Goal: Transaction & Acquisition: Purchase product/service

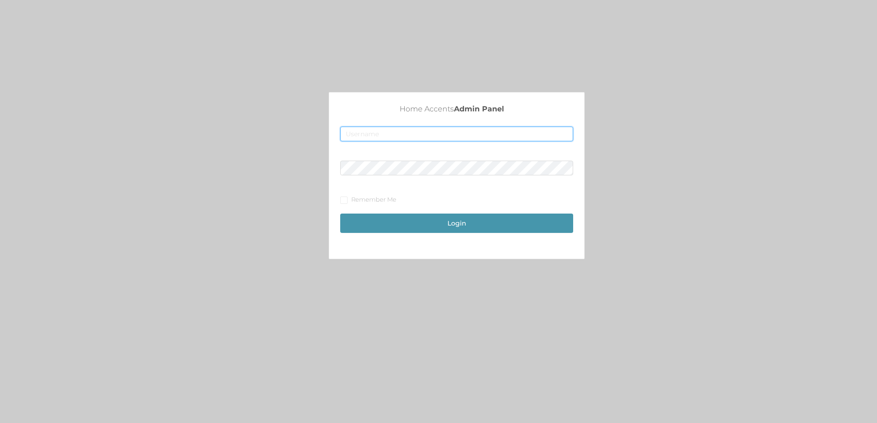
type input "[EMAIL_ADDRESS][DOMAIN_NAME]"
click at [453, 230] on button "Login" at bounding box center [456, 223] width 233 height 19
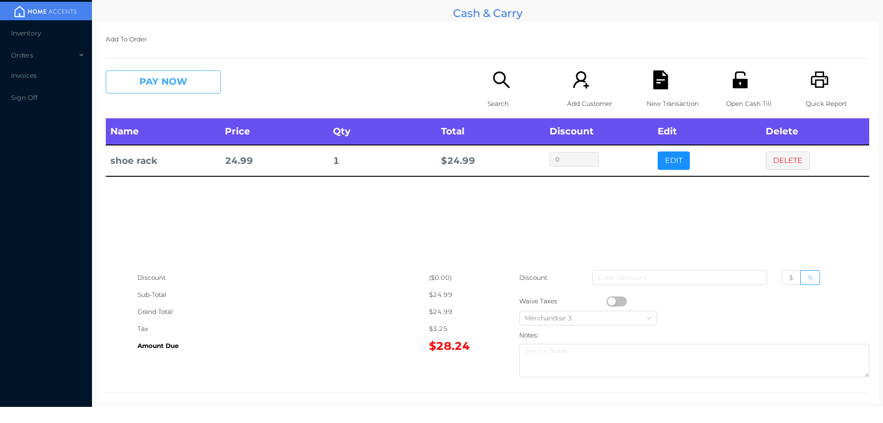
click at [170, 72] on button "PAY NOW" at bounding box center [163, 81] width 115 height 23
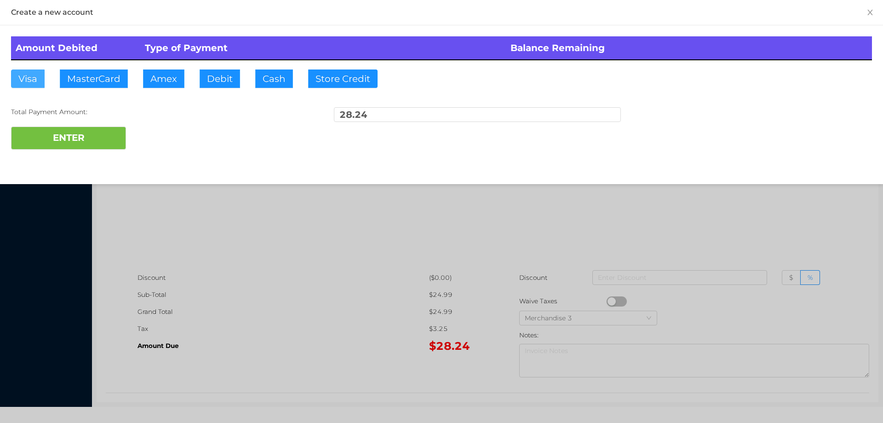
click at [25, 75] on button "Visa" at bounding box center [28, 78] width 34 height 18
click at [54, 131] on button "ENTER" at bounding box center [68, 138] width 115 height 23
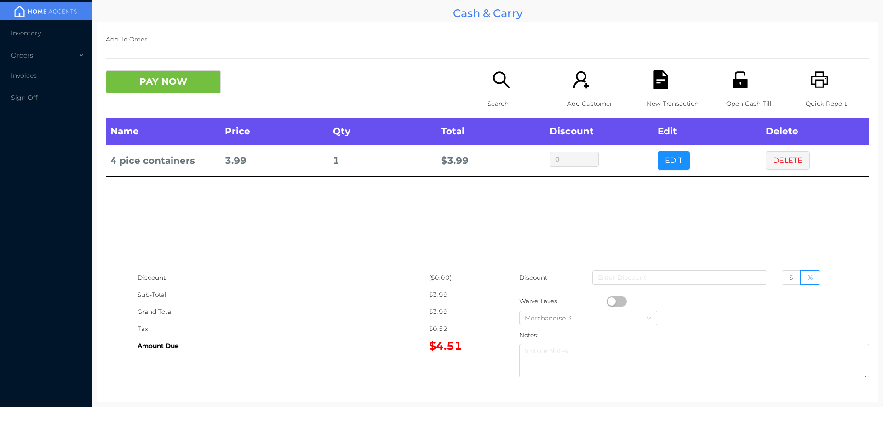
click at [527, 115] on div "Search" at bounding box center [519, 94] width 63 height 48
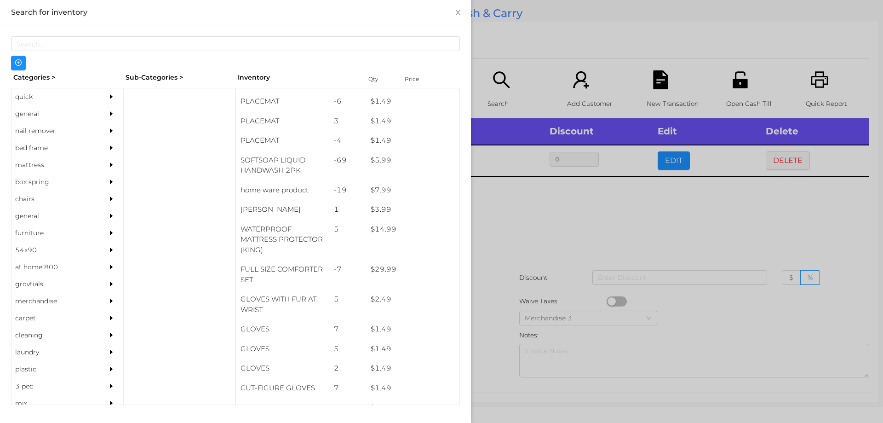
scroll to position [114, 0]
click at [42, 114] on div "general" at bounding box center [54, 113] width 84 height 17
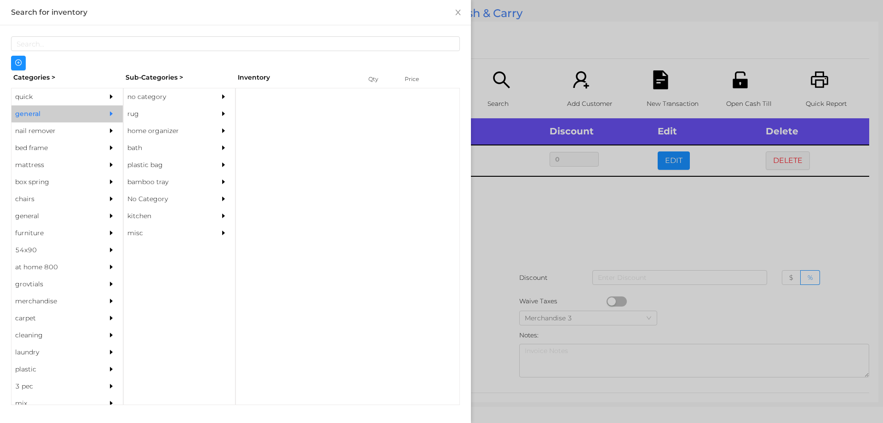
click at [164, 98] on div "no category" at bounding box center [166, 96] width 84 height 17
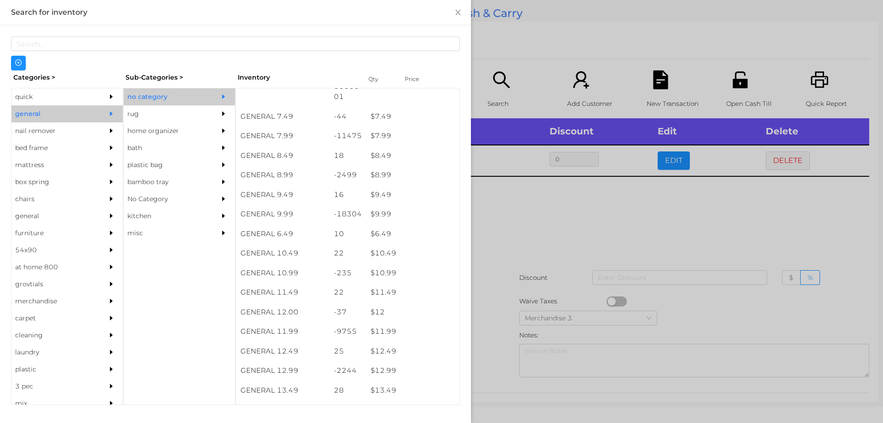
scroll to position [513, 0]
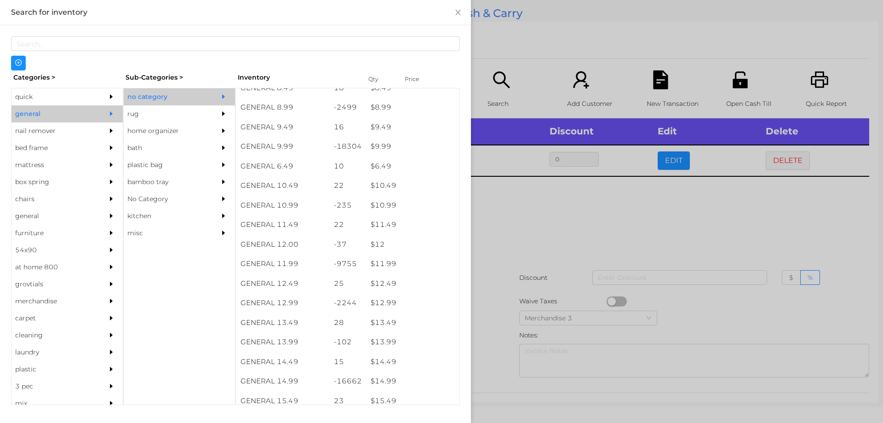
click at [410, 301] on div "$ 12.99" at bounding box center [412, 303] width 93 height 20
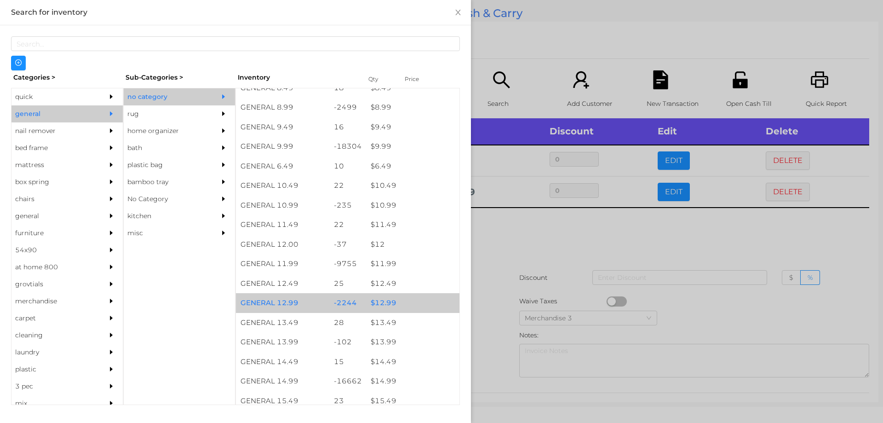
click at [415, 303] on div "$ 12.99" at bounding box center [412, 303] width 93 height 20
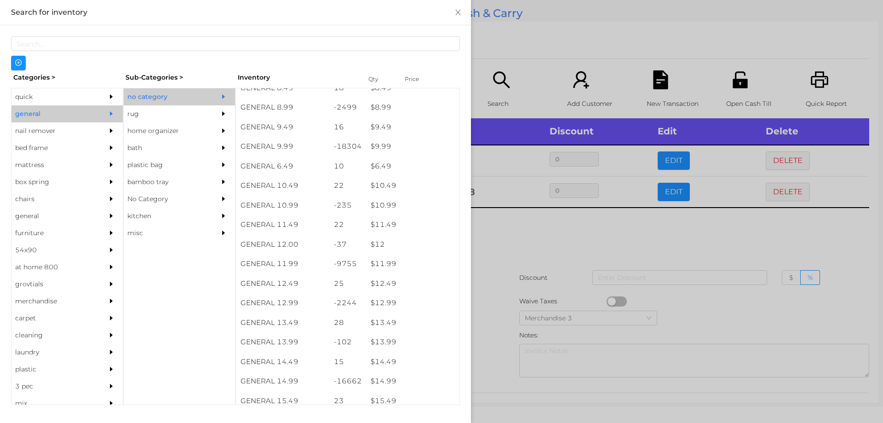
click at [544, 281] on div at bounding box center [441, 211] width 883 height 423
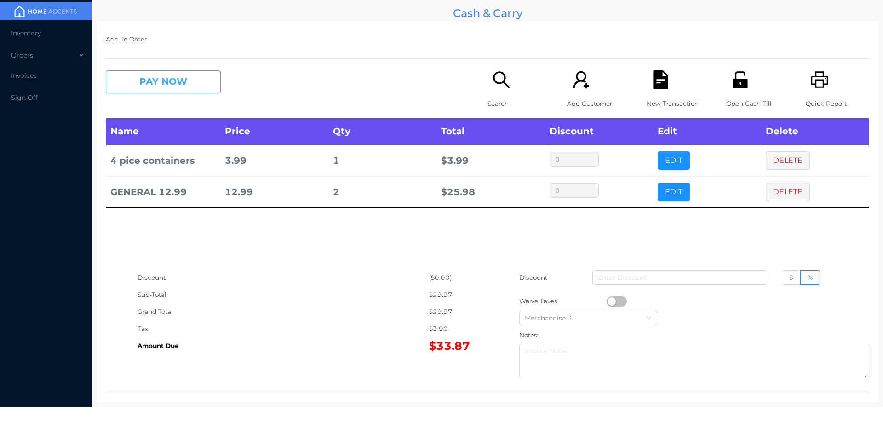
click at [180, 80] on button "PAY NOW" at bounding box center [163, 81] width 115 height 23
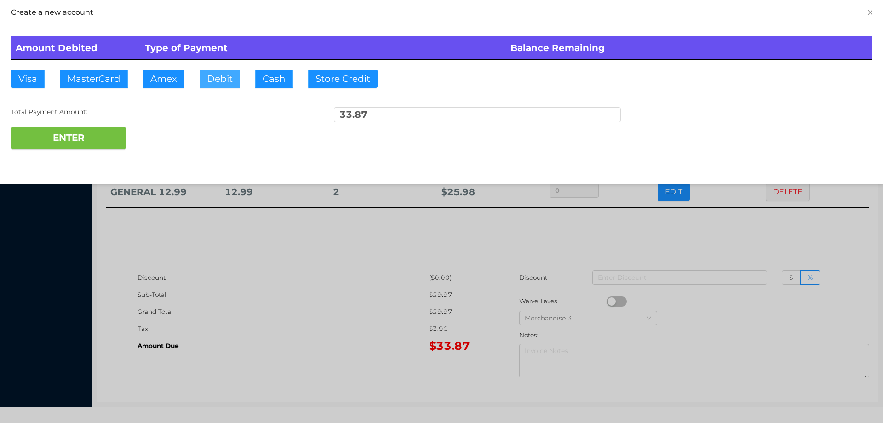
click at [212, 76] on button "Debit" at bounding box center [220, 78] width 40 height 18
type input "100"
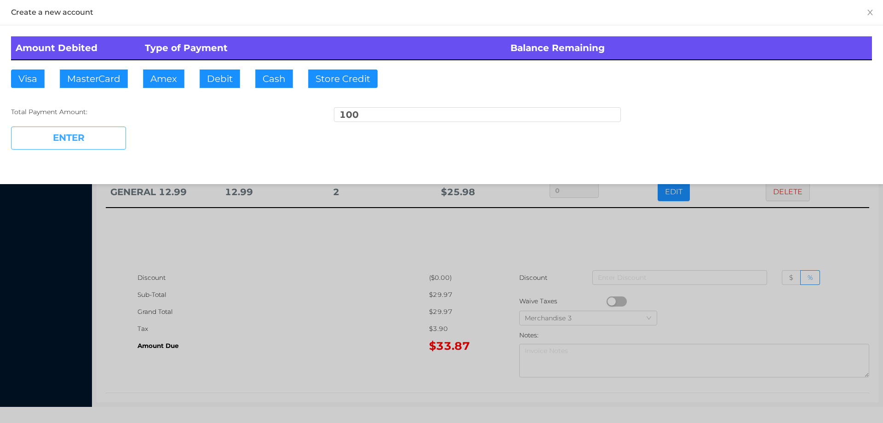
click at [62, 141] on button "ENTER" at bounding box center [68, 138] width 115 height 23
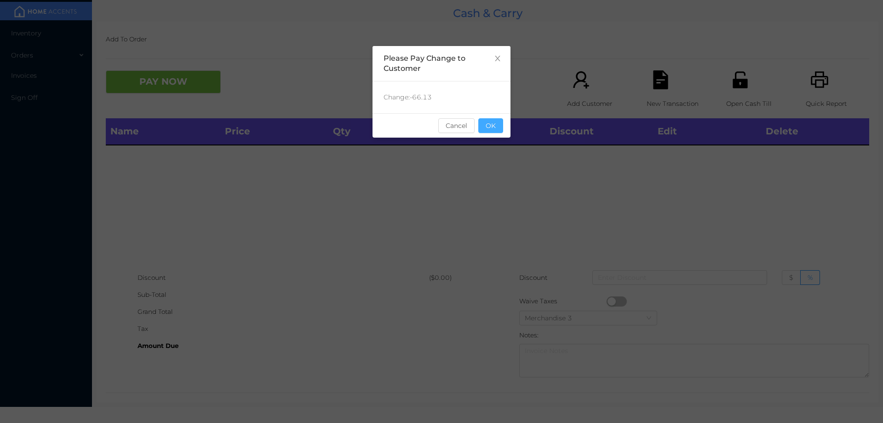
click at [503, 130] on button "OK" at bounding box center [491, 125] width 25 height 15
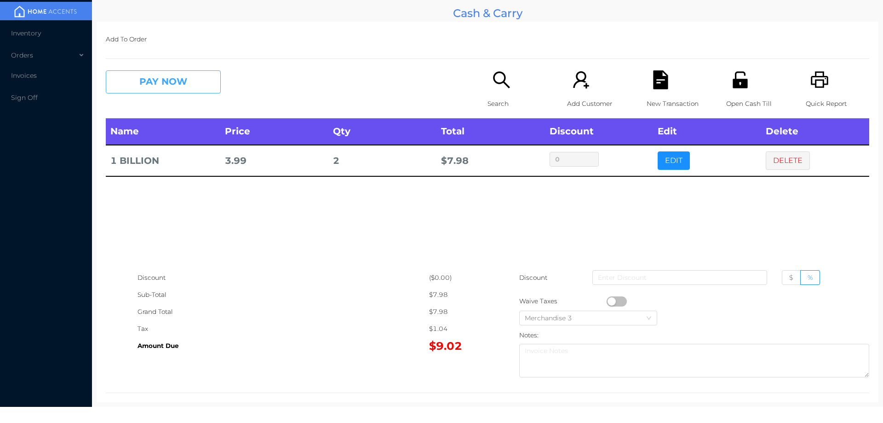
click at [171, 80] on button "PAY NOW" at bounding box center [163, 81] width 115 height 23
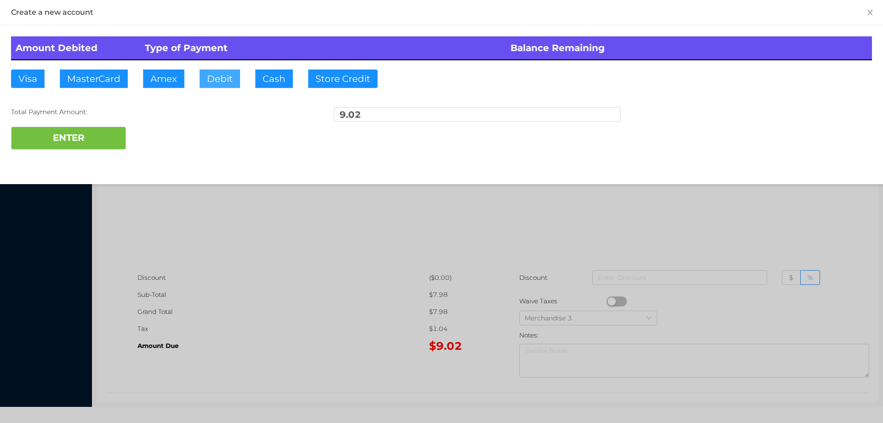
click at [225, 87] on button "Debit" at bounding box center [220, 78] width 40 height 18
click at [237, 75] on button "Debit" at bounding box center [220, 78] width 40 height 18
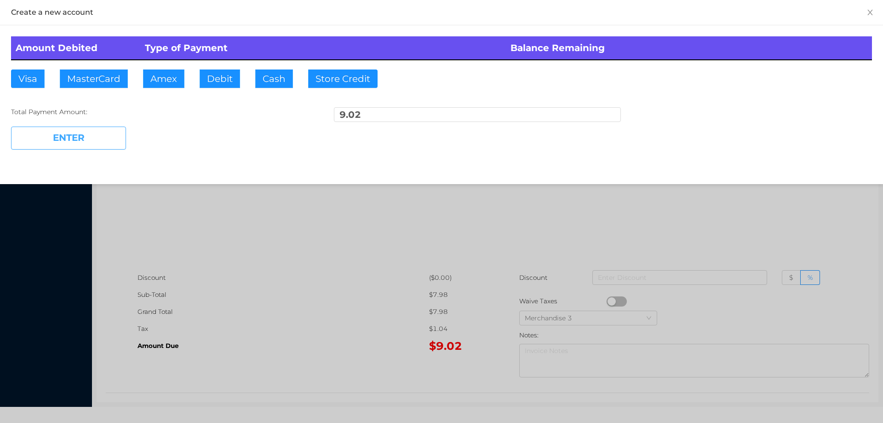
click at [99, 138] on button "ENTER" at bounding box center [68, 138] width 115 height 23
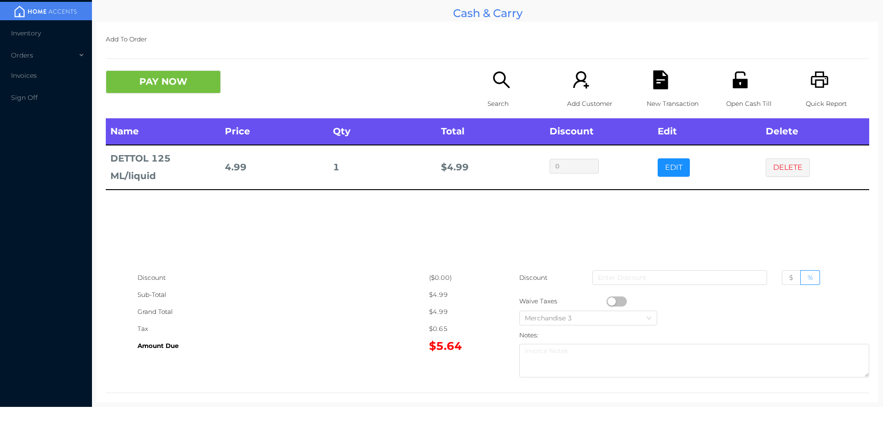
click at [610, 299] on button "button" at bounding box center [617, 301] width 20 height 10
click at [173, 92] on button "PAY NOW" at bounding box center [163, 81] width 115 height 23
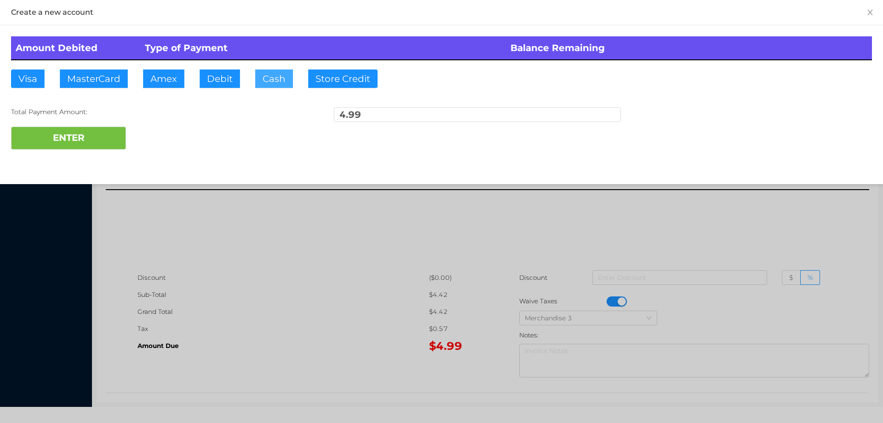
click at [265, 73] on button "Cash" at bounding box center [274, 78] width 38 height 18
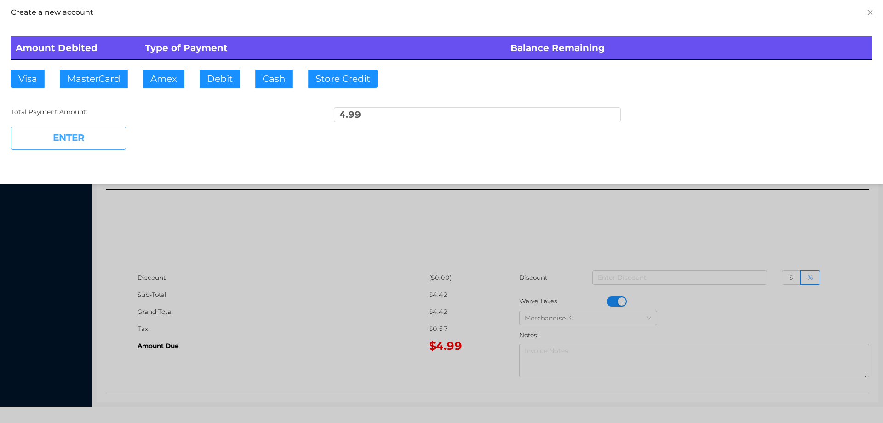
click at [92, 145] on button "ENTER" at bounding box center [68, 138] width 115 height 23
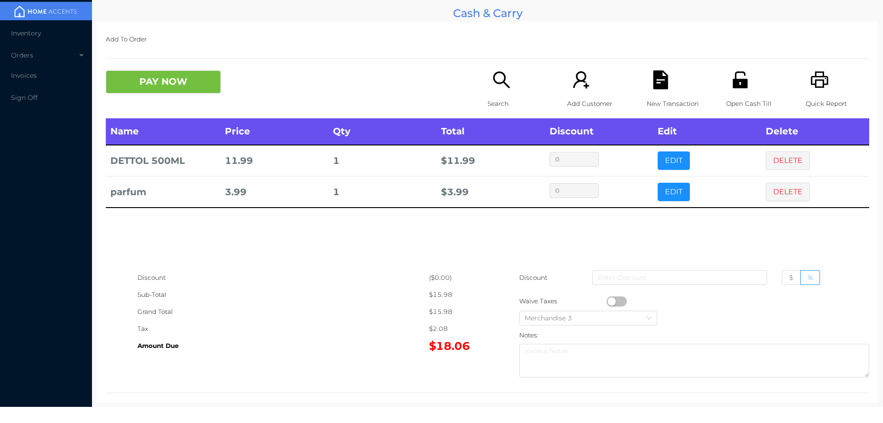
click at [662, 71] on icon "icon: file-text" at bounding box center [661, 79] width 19 height 19
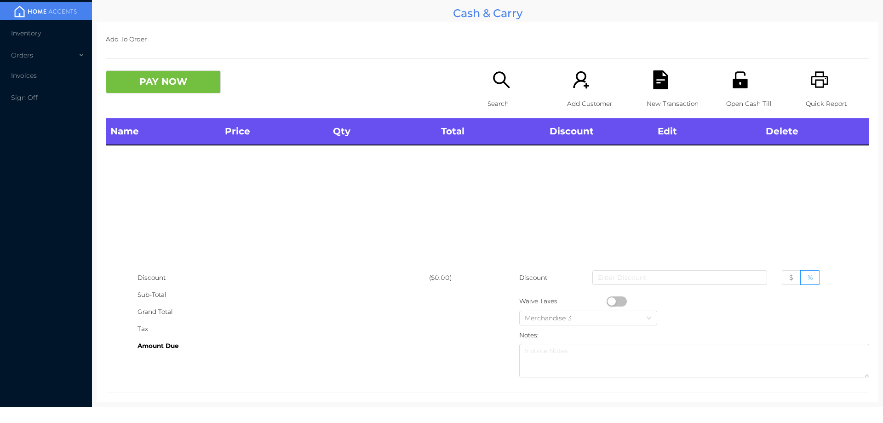
click at [830, 81] on div "Quick Report" at bounding box center [837, 94] width 63 height 48
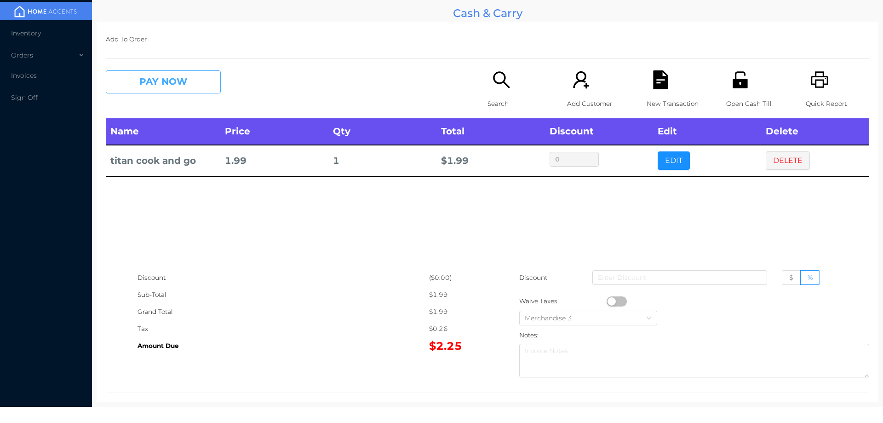
click at [151, 92] on button "PAY NOW" at bounding box center [163, 81] width 115 height 23
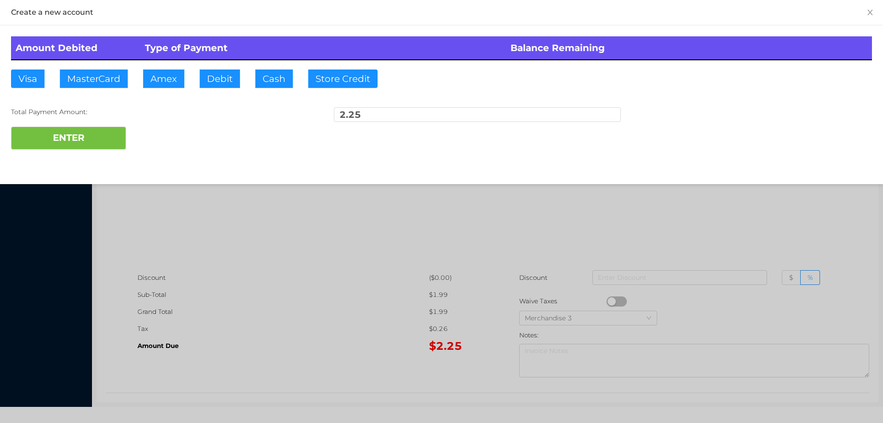
click at [421, 318] on div at bounding box center [441, 211] width 883 height 423
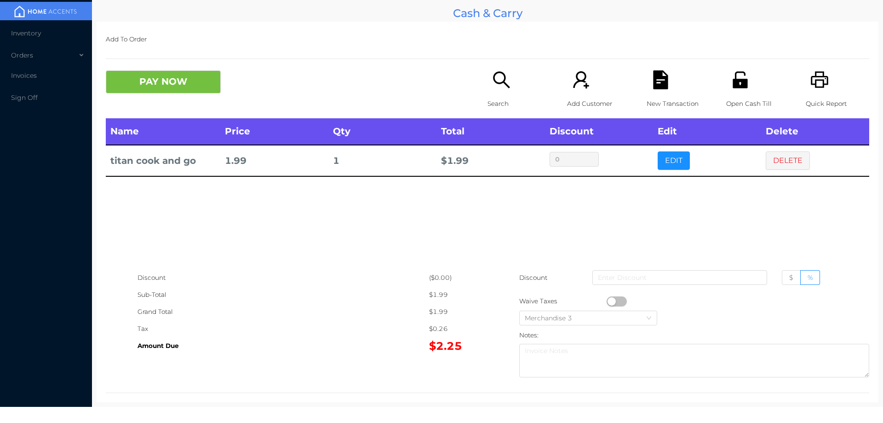
click at [612, 301] on button "button" at bounding box center [617, 301] width 20 height 10
click at [183, 90] on button "PAY NOW" at bounding box center [163, 81] width 115 height 23
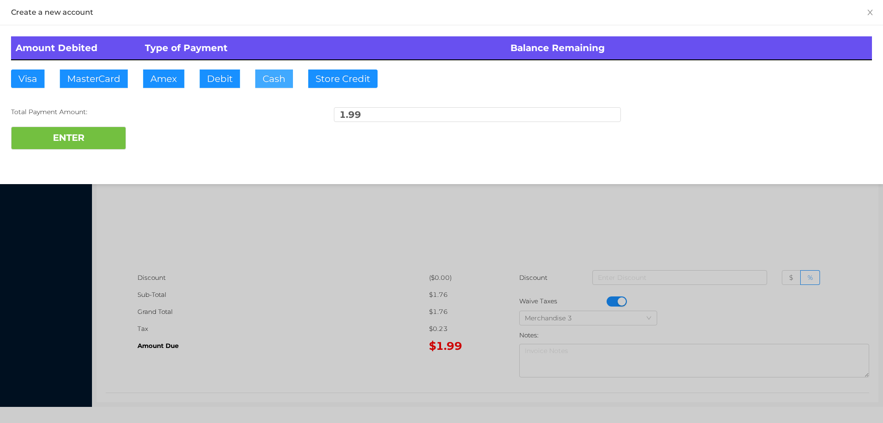
click at [261, 87] on button "Cash" at bounding box center [274, 78] width 38 height 18
click at [84, 169] on div "Create a new account Amount Debited Type of Payment Balance Remaining Visa Mast…" at bounding box center [441, 92] width 883 height 184
click at [52, 146] on button "ENTER" at bounding box center [68, 138] width 115 height 23
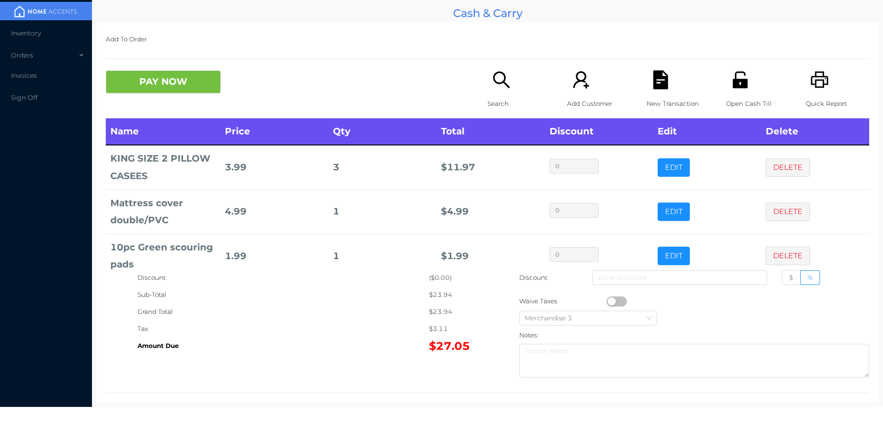
click at [496, 83] on icon "icon: search" at bounding box center [501, 79] width 17 height 17
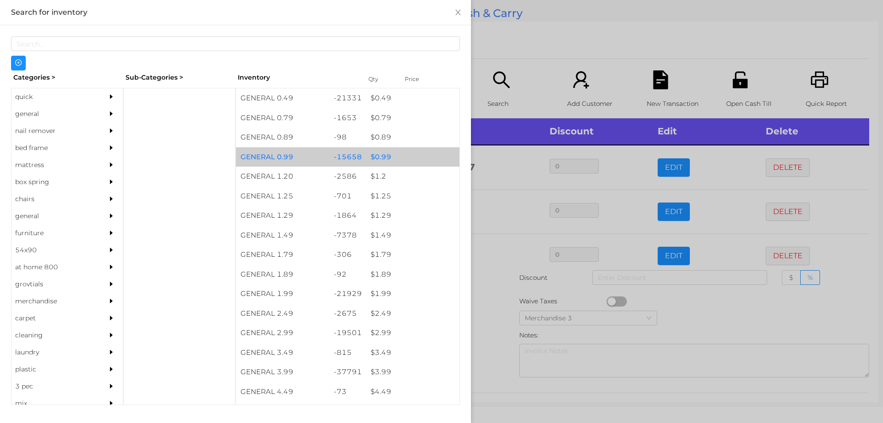
click at [366, 156] on div "$ 0.99" at bounding box center [412, 157] width 93 height 20
click at [366, 154] on div "$ 0.99" at bounding box center [412, 157] width 93 height 20
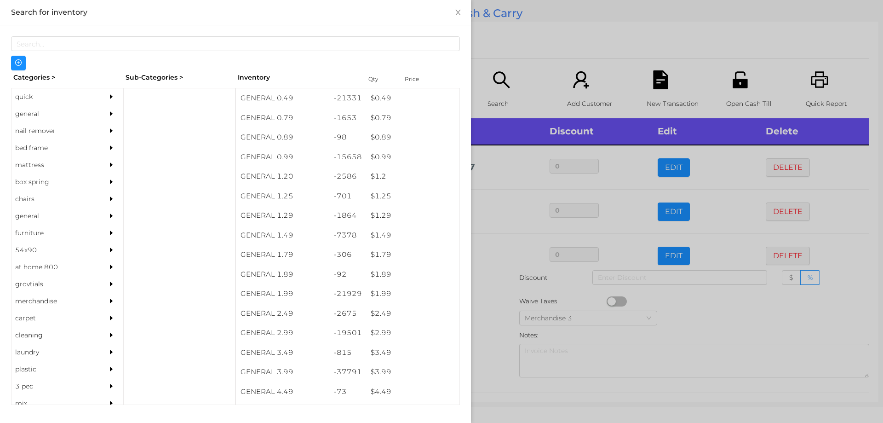
click at [520, 29] on div at bounding box center [441, 211] width 883 height 423
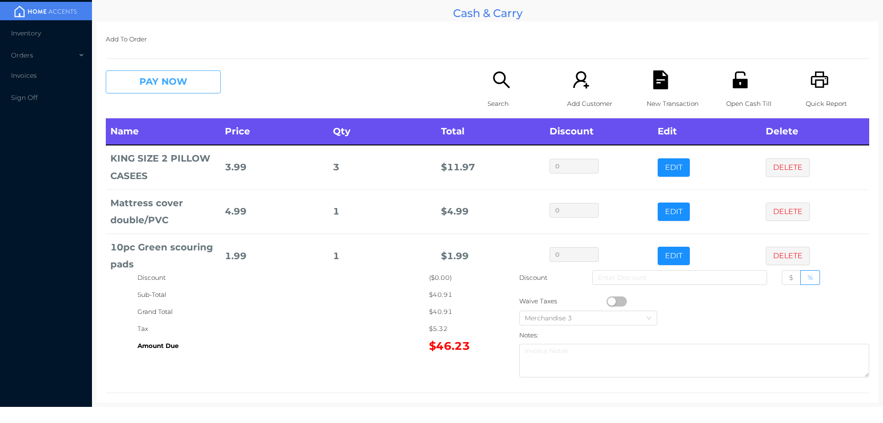
click at [154, 76] on button "PAY NOW" at bounding box center [163, 81] width 115 height 23
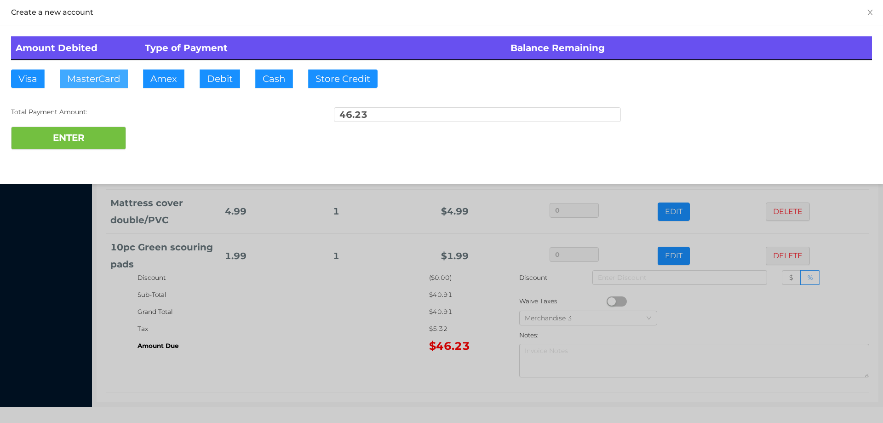
click at [93, 77] on button "MasterCard" at bounding box center [94, 78] width 68 height 18
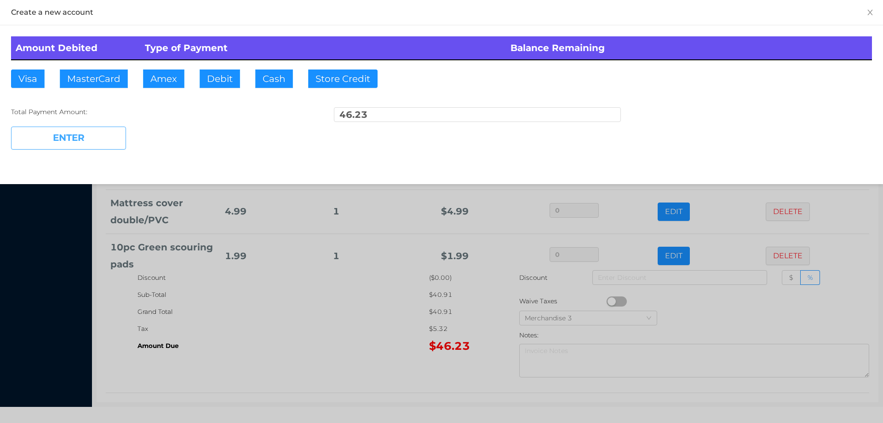
click at [68, 148] on button "ENTER" at bounding box center [68, 138] width 115 height 23
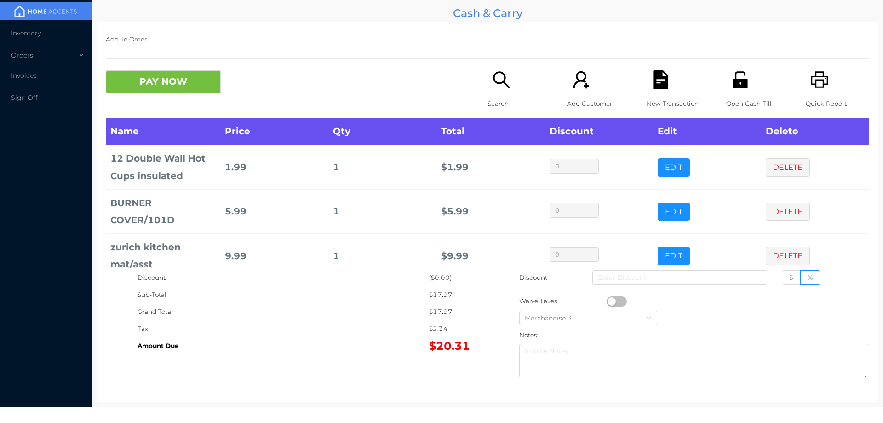
click at [146, 91] on button "PAY NOW" at bounding box center [163, 81] width 115 height 23
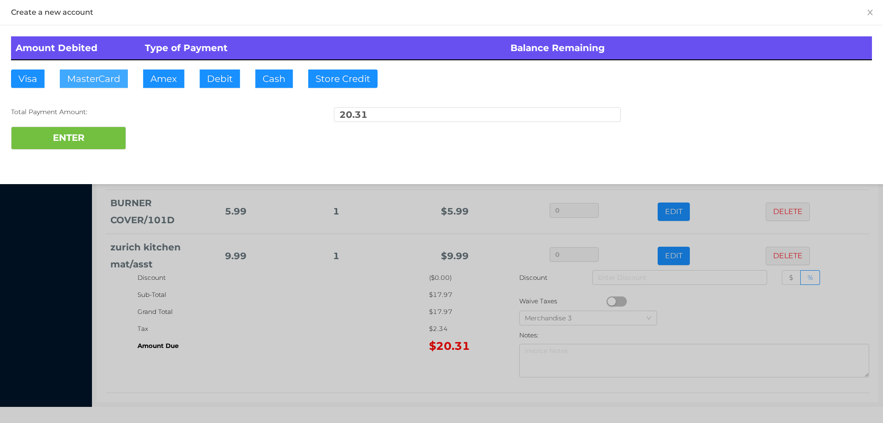
click at [64, 85] on button "MasterCard" at bounding box center [94, 78] width 68 height 18
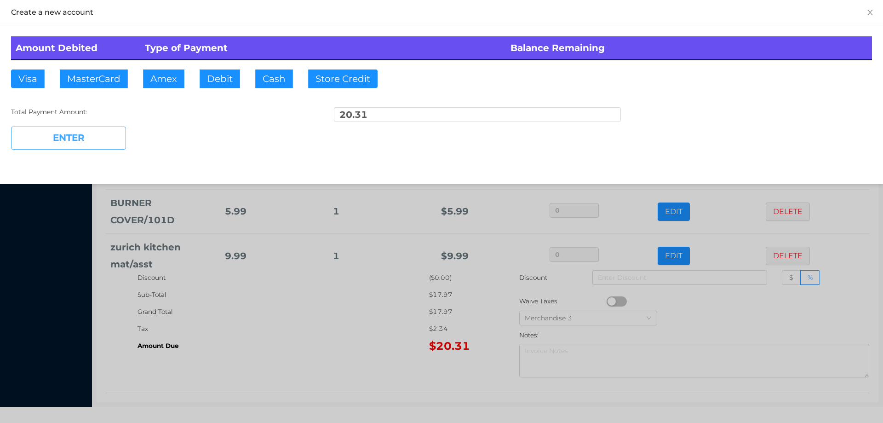
click at [79, 143] on button "ENTER" at bounding box center [68, 138] width 115 height 23
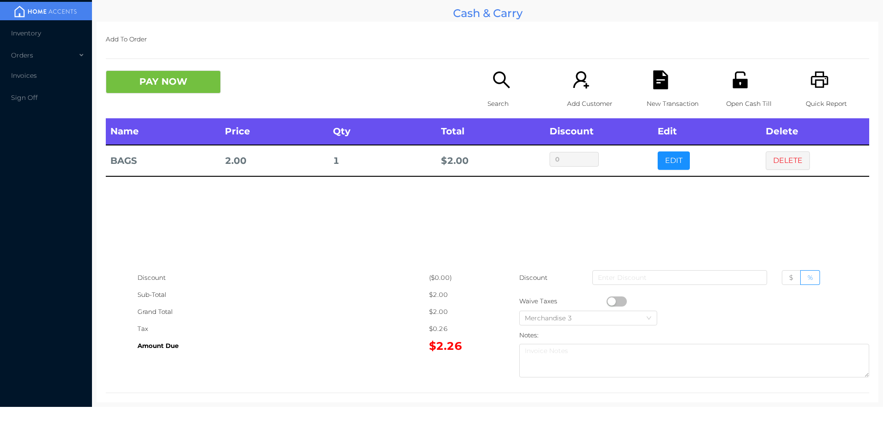
click at [495, 88] on icon "icon: search" at bounding box center [501, 79] width 19 height 19
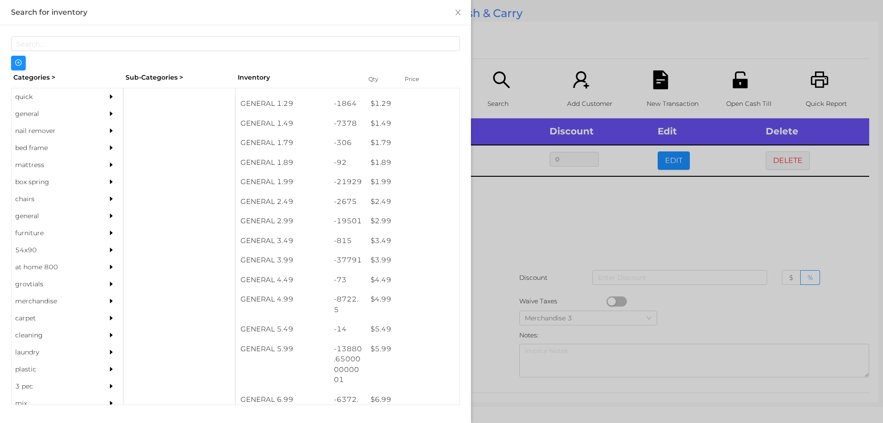
scroll to position [109, 0]
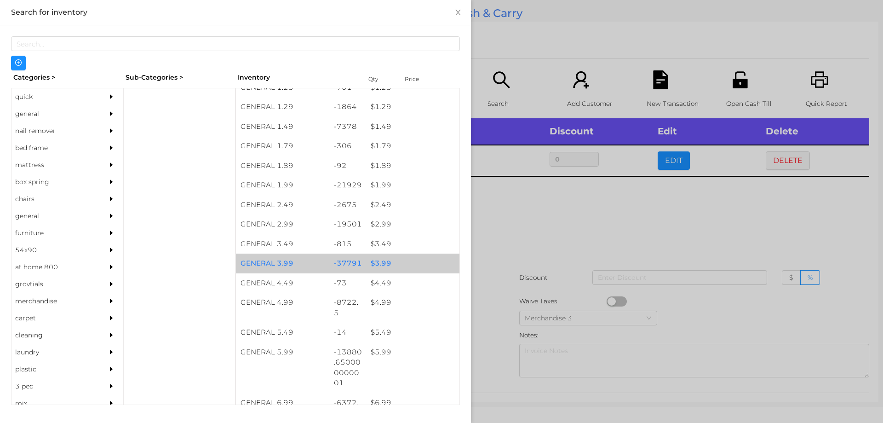
click at [359, 262] on div "-37791" at bounding box center [347, 264] width 37 height 20
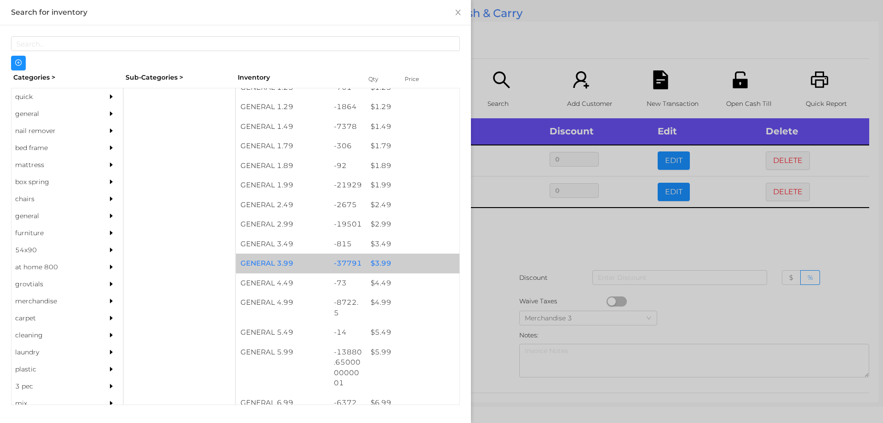
click at [553, 273] on div at bounding box center [441, 211] width 883 height 423
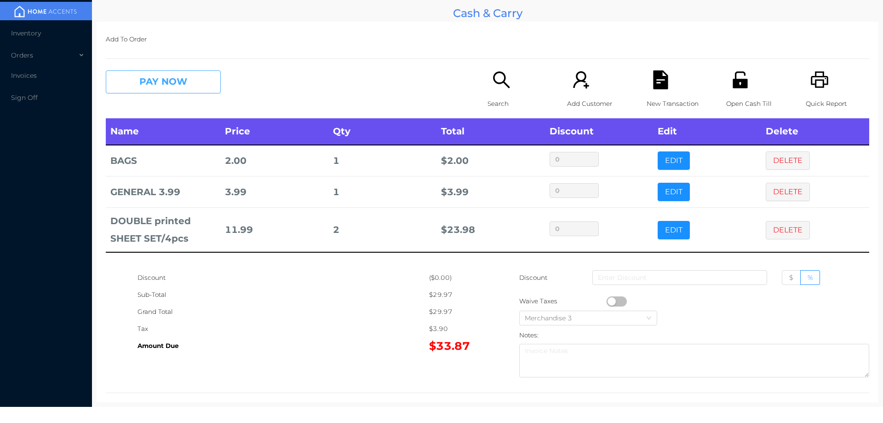
click at [147, 78] on button "PAY NOW" at bounding box center [163, 81] width 115 height 23
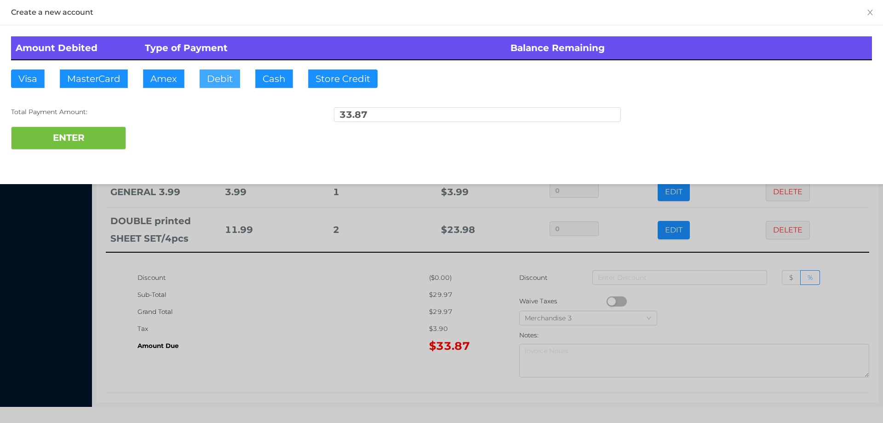
click at [218, 74] on button "Debit" at bounding box center [220, 78] width 40 height 18
type input "40"
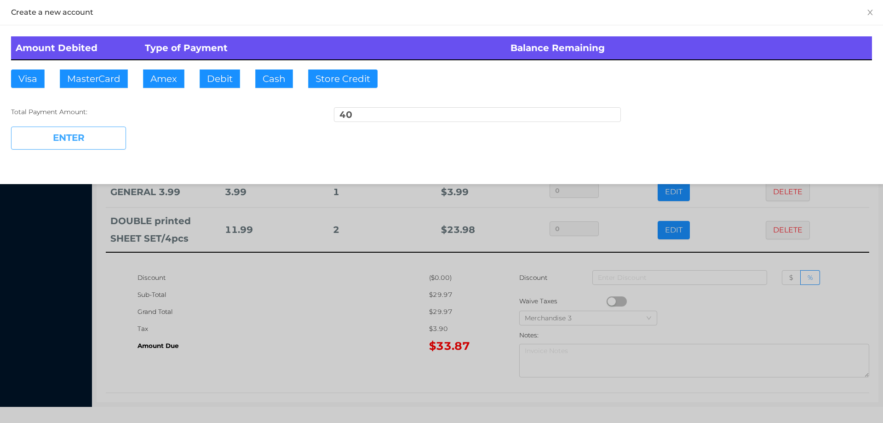
click at [65, 144] on button "ENTER" at bounding box center [68, 138] width 115 height 23
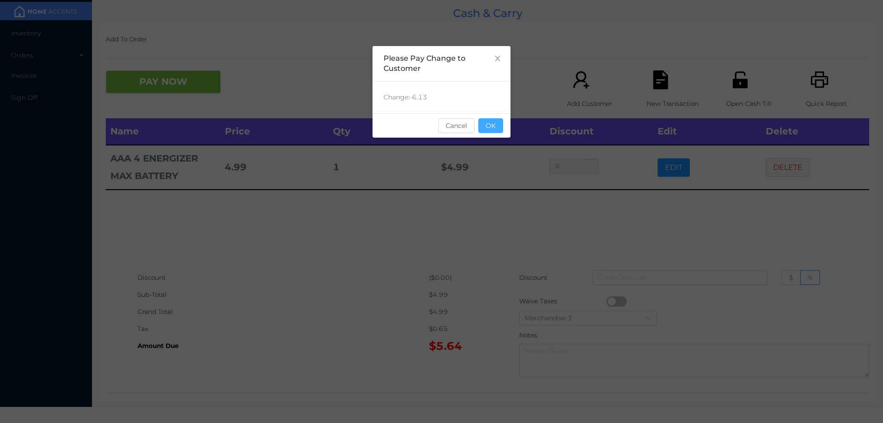
click at [487, 120] on button "OK" at bounding box center [491, 125] width 25 height 15
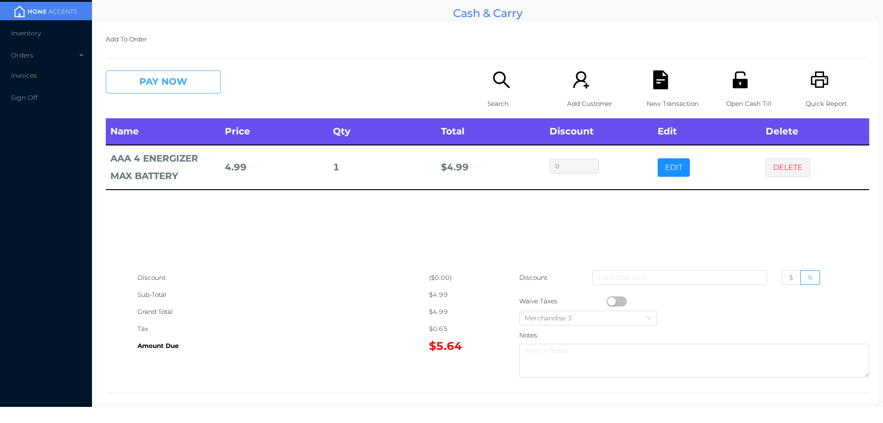
click at [154, 73] on button "PAY NOW" at bounding box center [163, 81] width 115 height 23
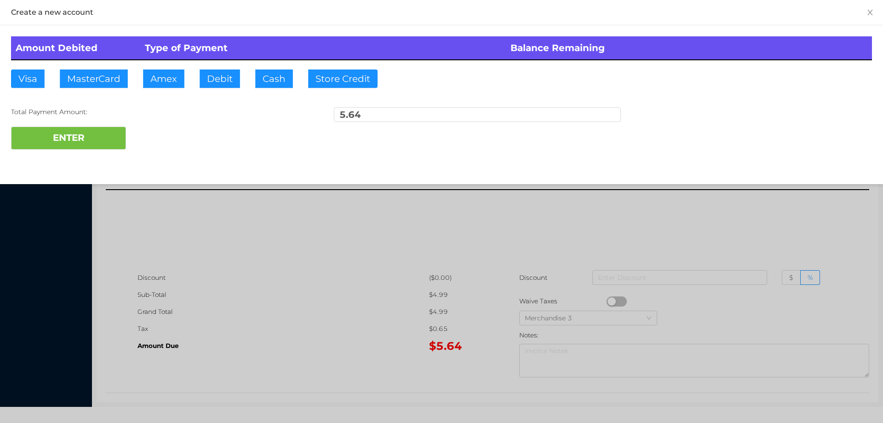
click at [335, 285] on div at bounding box center [441, 211] width 883 height 423
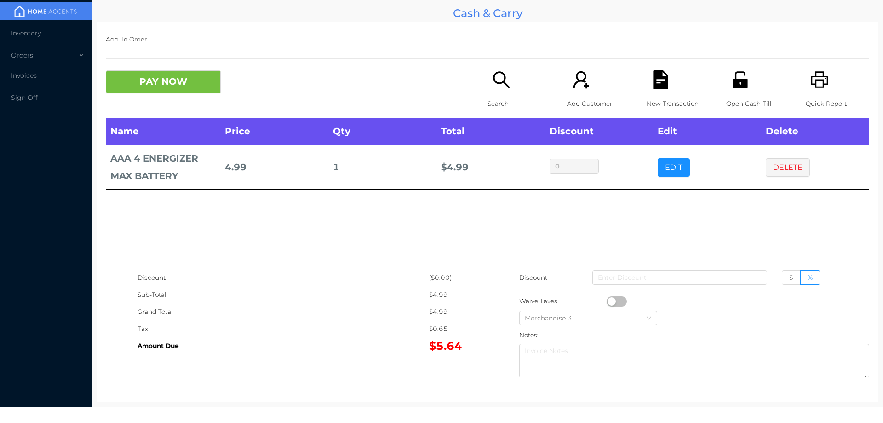
click at [607, 303] on button "button" at bounding box center [617, 301] width 20 height 10
click at [156, 84] on button "PAY NOW" at bounding box center [163, 81] width 115 height 23
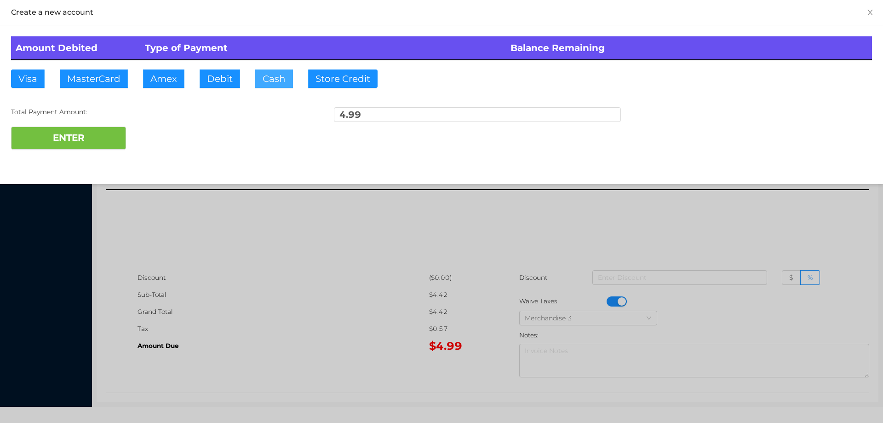
click at [263, 78] on button "Cash" at bounding box center [274, 78] width 38 height 18
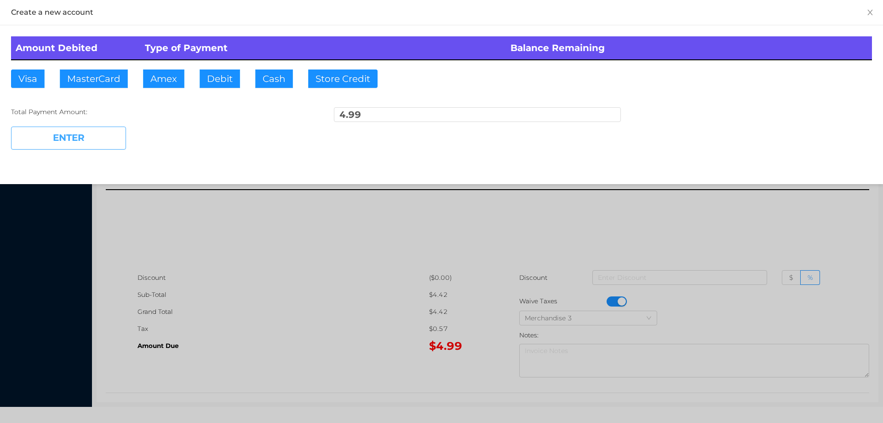
click at [97, 139] on button "ENTER" at bounding box center [68, 138] width 115 height 23
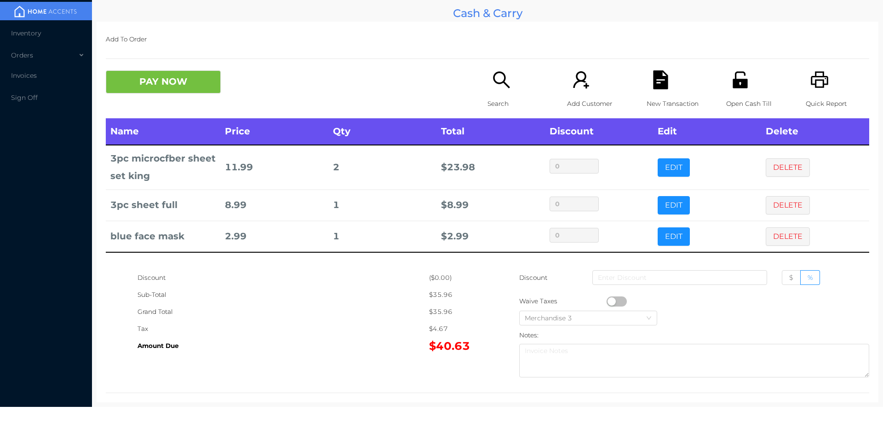
click at [657, 80] on icon "icon: file-text" at bounding box center [661, 79] width 19 height 19
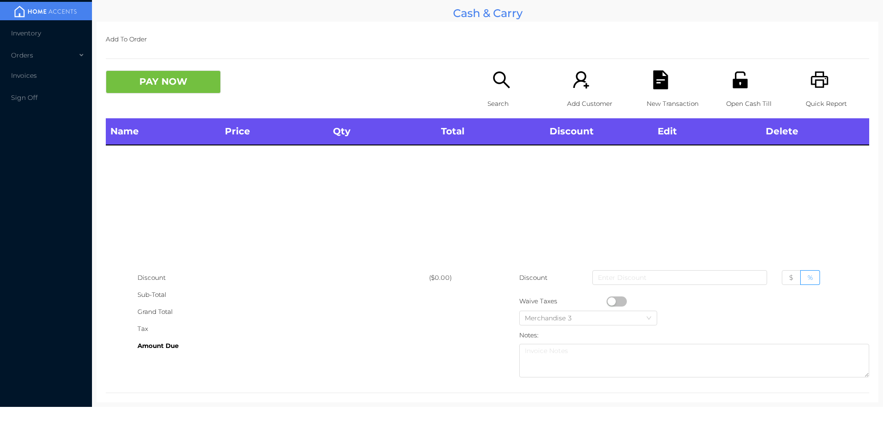
click at [806, 78] on div "Quick Report" at bounding box center [837, 94] width 63 height 48
click at [500, 84] on icon "icon: search" at bounding box center [501, 79] width 19 height 19
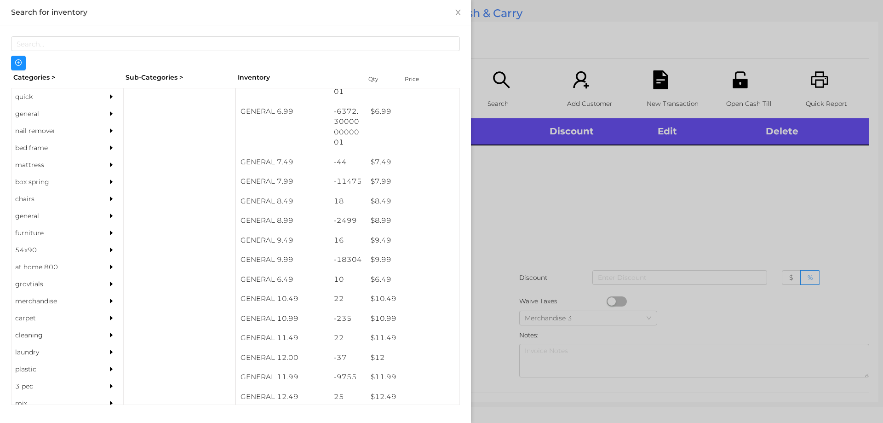
scroll to position [399, 0]
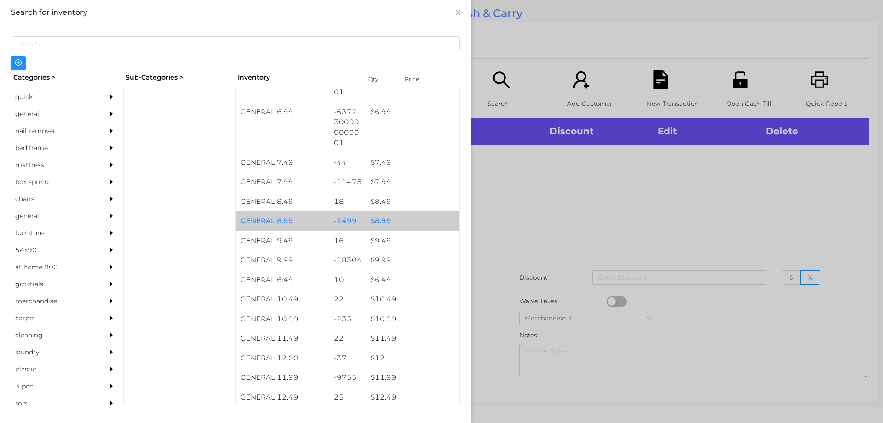
click at [405, 224] on div "$ 8.99" at bounding box center [412, 221] width 93 height 20
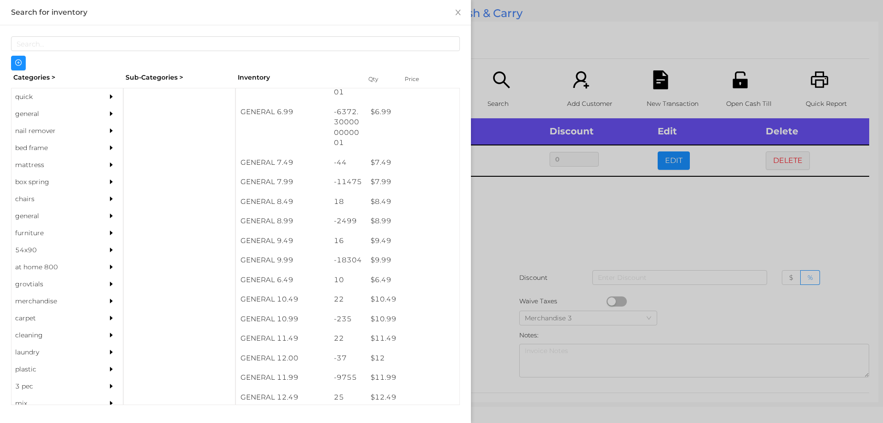
click at [535, 290] on div at bounding box center [441, 211] width 883 height 423
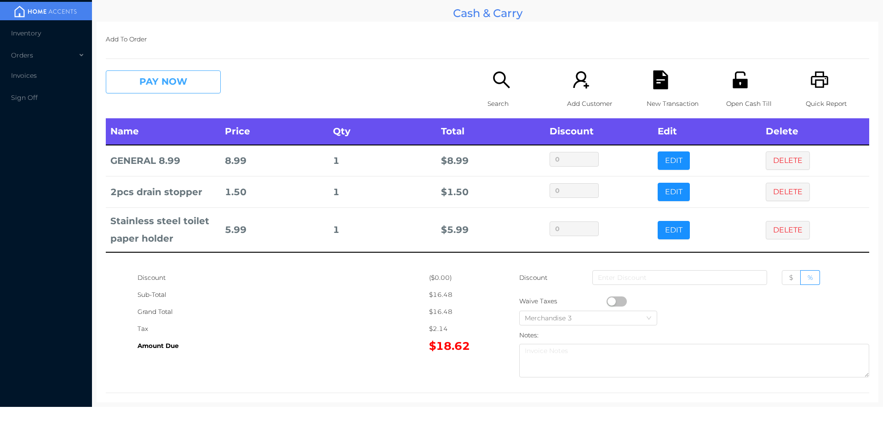
click at [167, 85] on button "PAY NOW" at bounding box center [163, 81] width 115 height 23
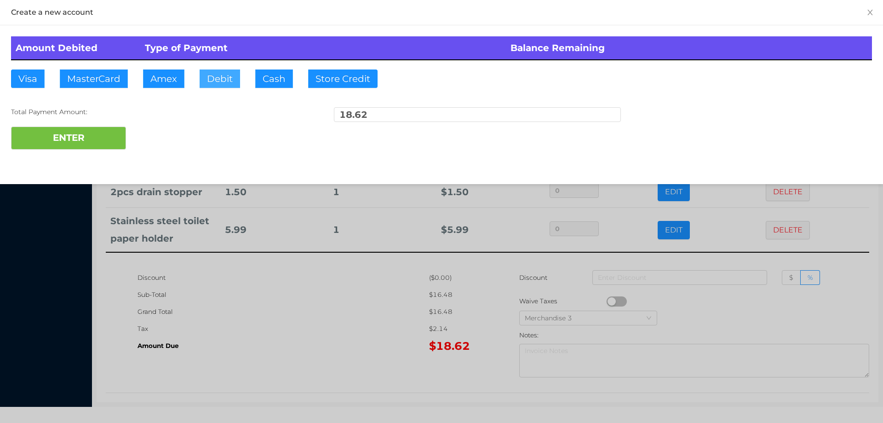
click at [217, 84] on button "Debit" at bounding box center [220, 78] width 40 height 18
type input "50"
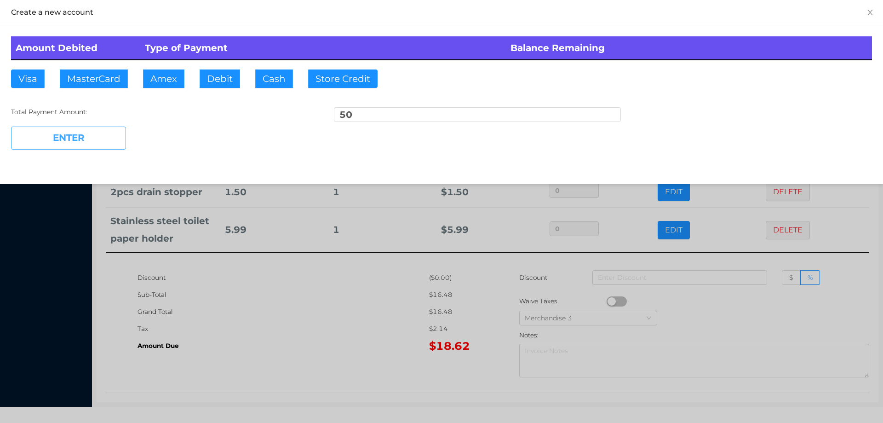
click at [79, 143] on button "ENTER" at bounding box center [68, 138] width 115 height 23
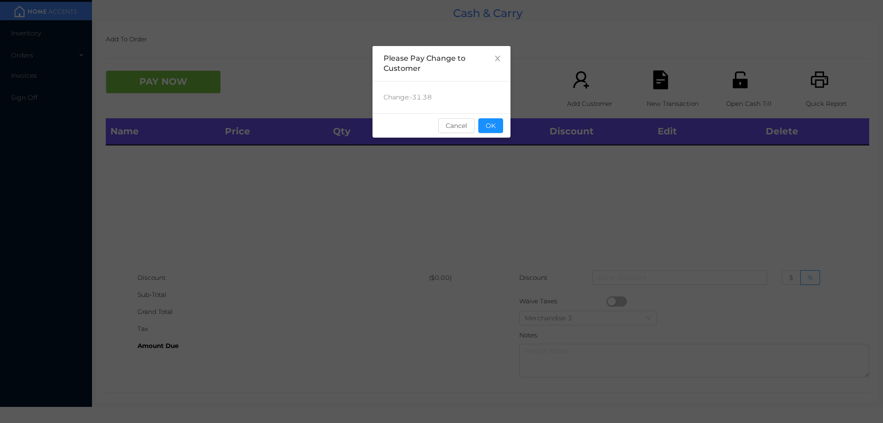
click at [502, 111] on div "Change: -31.38" at bounding box center [442, 97] width 138 height 32
click at [491, 131] on button "OK" at bounding box center [491, 125] width 25 height 15
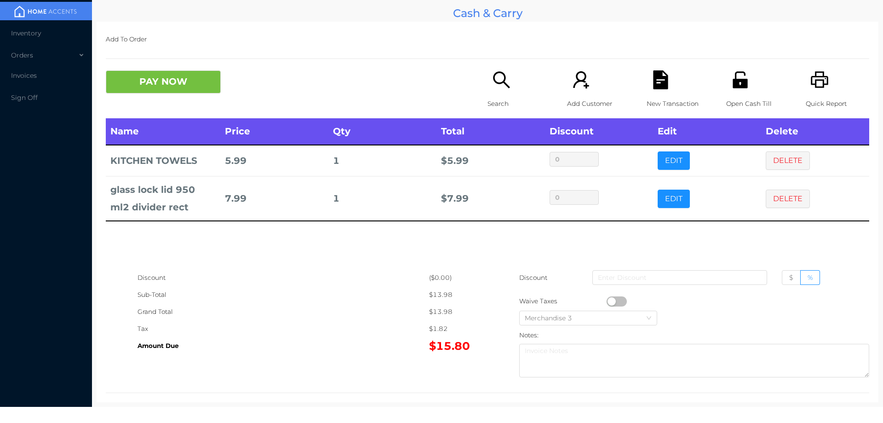
click at [495, 89] on icon "icon: search" at bounding box center [501, 79] width 19 height 19
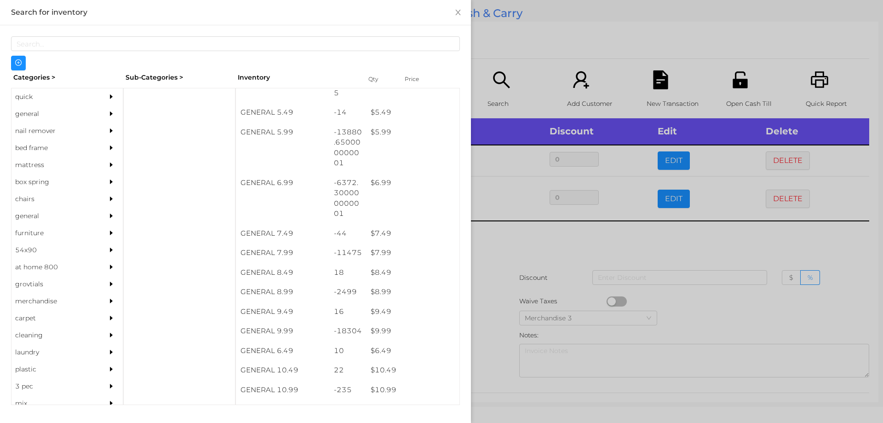
scroll to position [329, 0]
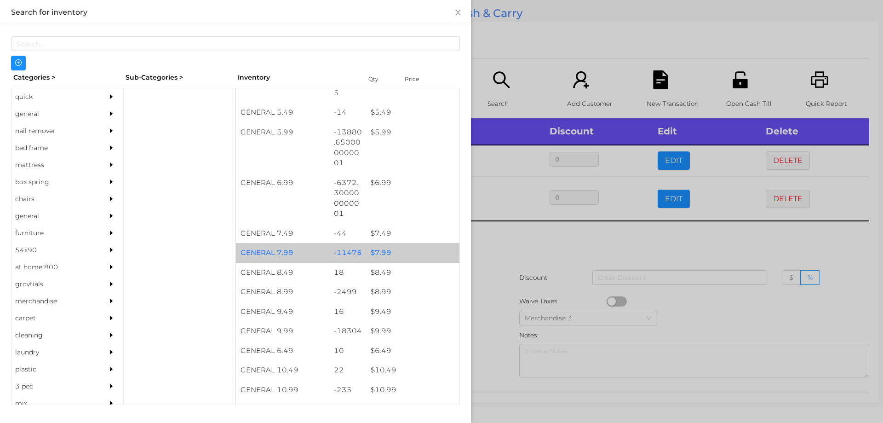
click at [390, 252] on div "$ 7.99" at bounding box center [412, 253] width 93 height 20
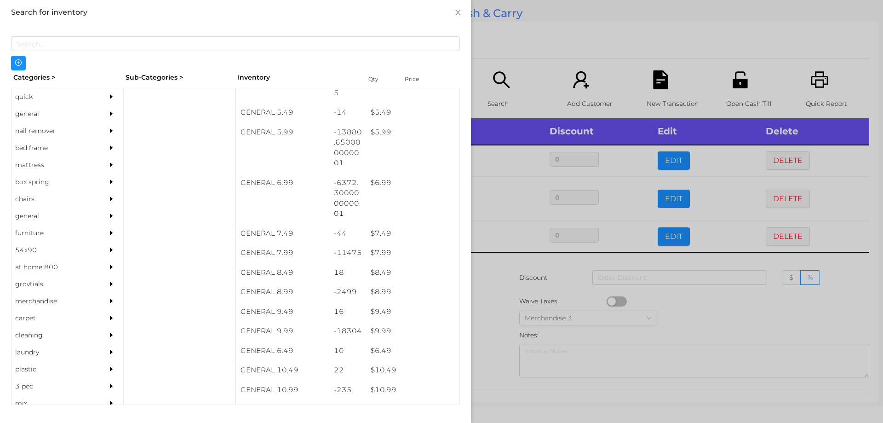
click at [553, 63] on div at bounding box center [441, 211] width 883 height 423
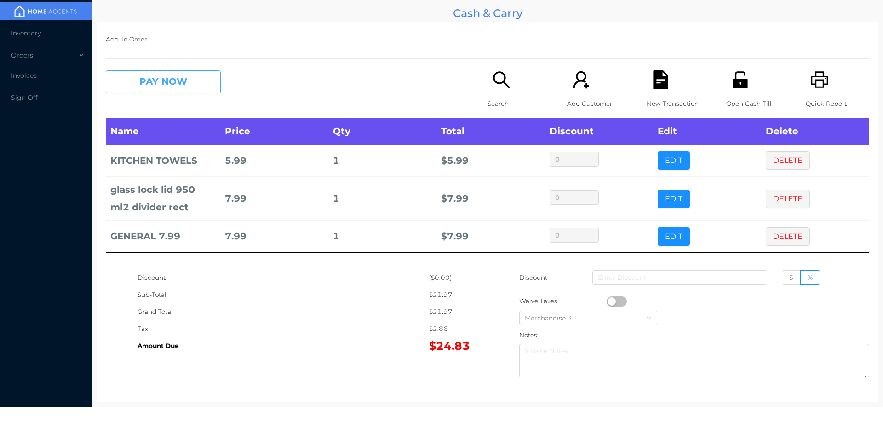
click at [172, 85] on button "PAY NOW" at bounding box center [163, 81] width 115 height 23
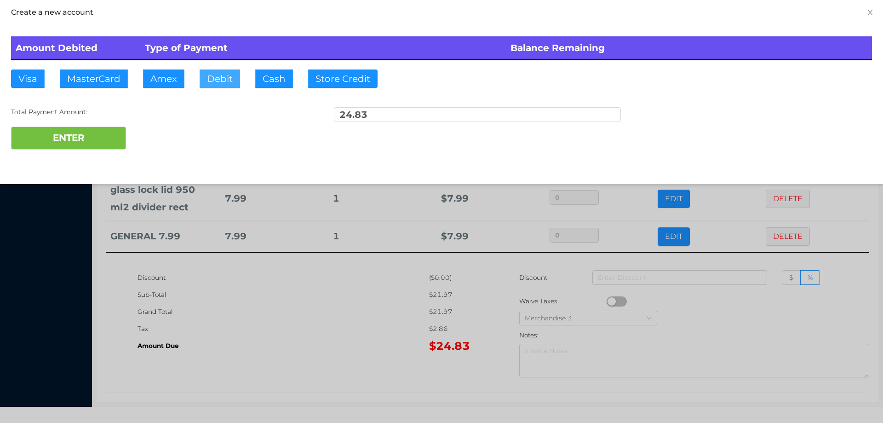
click at [218, 72] on button "Debit" at bounding box center [220, 78] width 40 height 18
type input "50"
click at [70, 161] on div "Create a new account Amount Debited Type of Payment Balance Remaining Visa Mast…" at bounding box center [441, 92] width 883 height 184
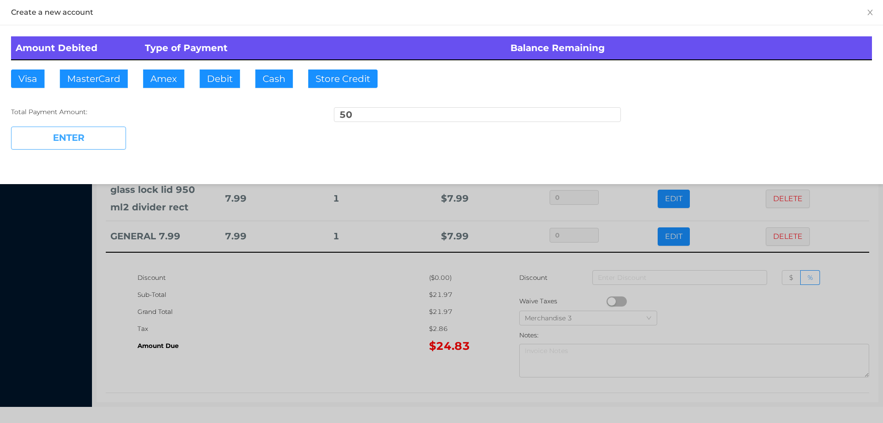
click at [58, 132] on button "ENTER" at bounding box center [68, 138] width 115 height 23
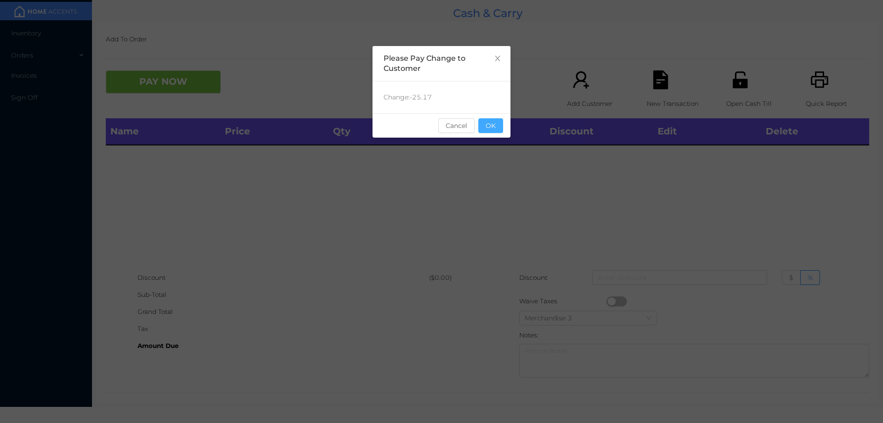
click at [487, 124] on button "OK" at bounding box center [491, 125] width 25 height 15
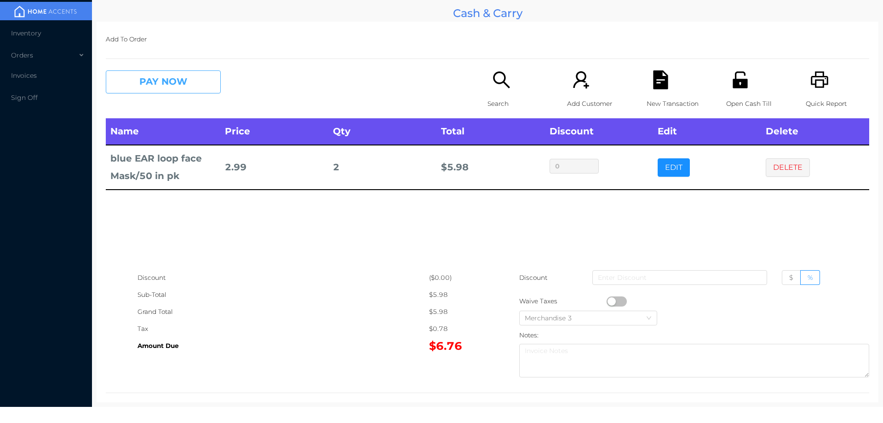
click at [171, 86] on button "PAY NOW" at bounding box center [163, 81] width 115 height 23
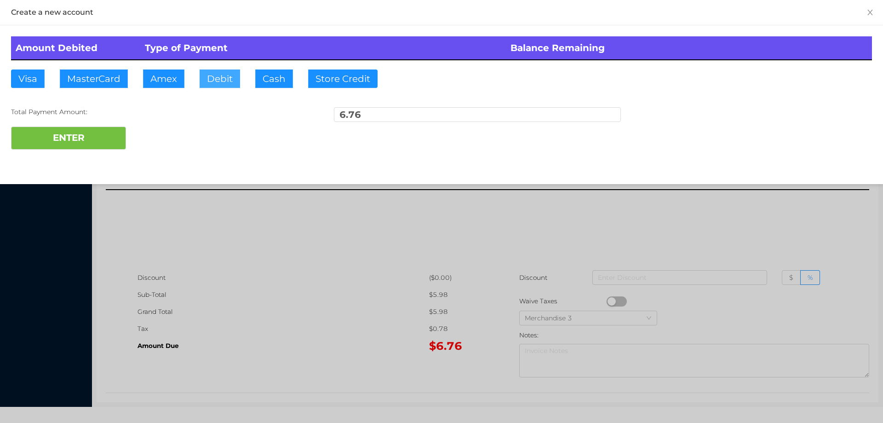
click at [218, 80] on button "Debit" at bounding box center [220, 78] width 40 height 18
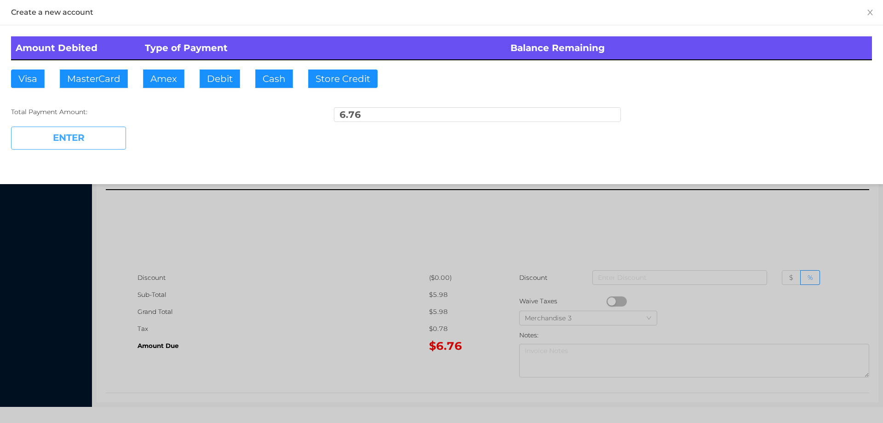
click at [92, 134] on button "ENTER" at bounding box center [68, 138] width 115 height 23
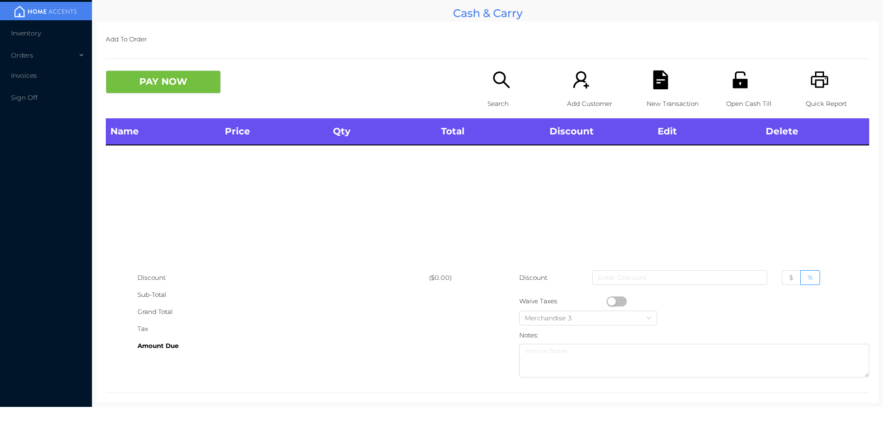
click at [738, 79] on icon "icon: unlock" at bounding box center [740, 79] width 19 height 19
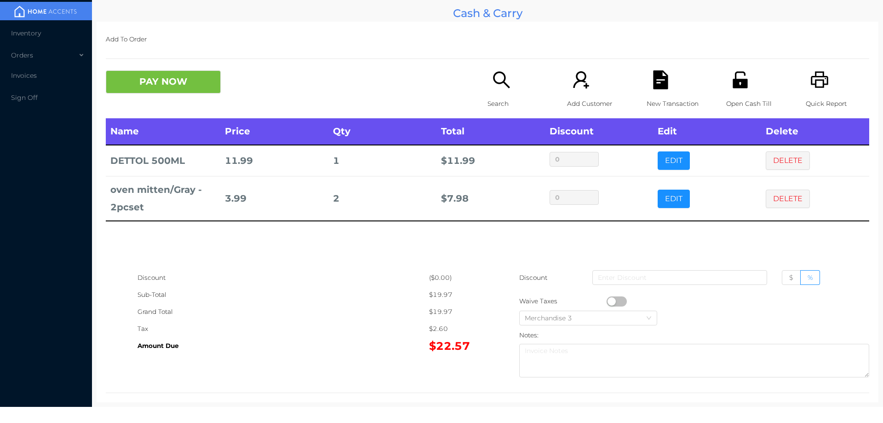
click at [656, 88] on icon "icon: file-text" at bounding box center [660, 79] width 15 height 19
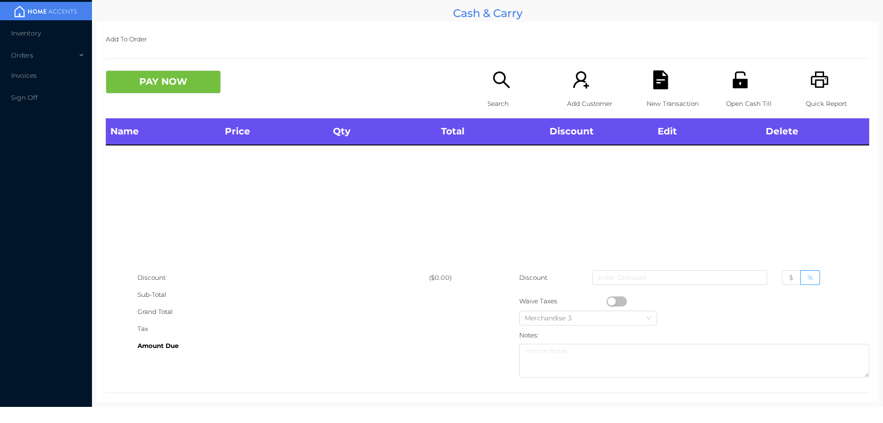
click at [738, 75] on icon "icon: unlock" at bounding box center [740, 79] width 19 height 19
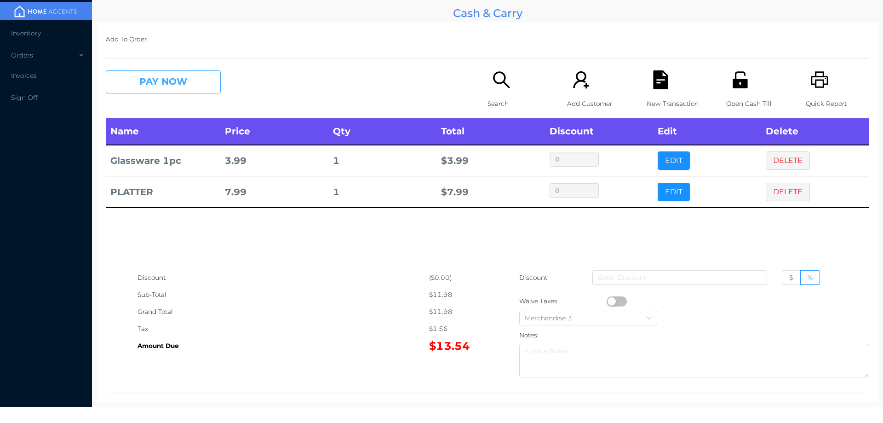
click at [162, 74] on button "PAY NOW" at bounding box center [163, 81] width 115 height 23
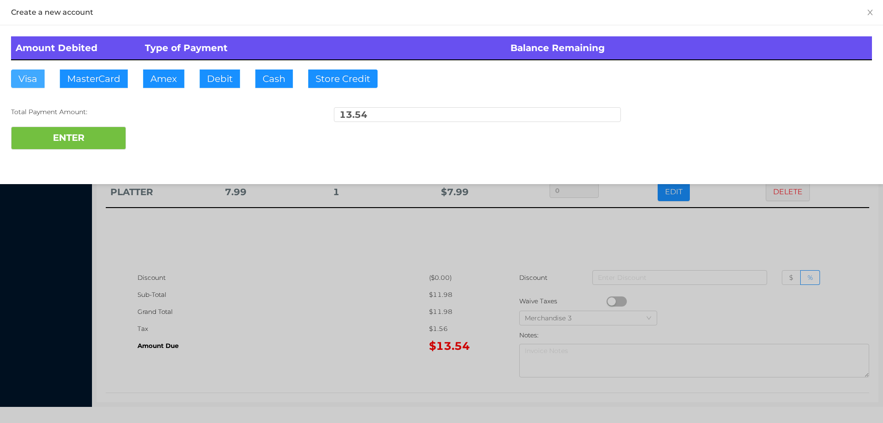
click at [23, 77] on button "Visa" at bounding box center [28, 78] width 34 height 18
click at [35, 144] on button "ENTER" at bounding box center [68, 138] width 115 height 23
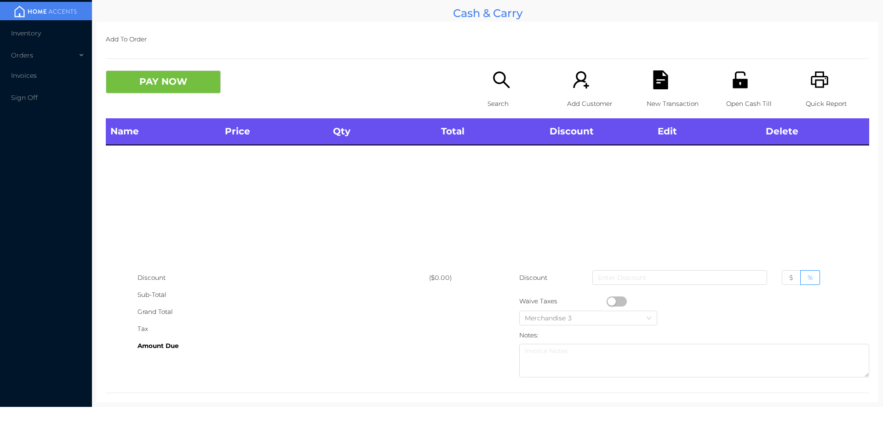
click at [502, 96] on p "Search" at bounding box center [519, 103] width 63 height 17
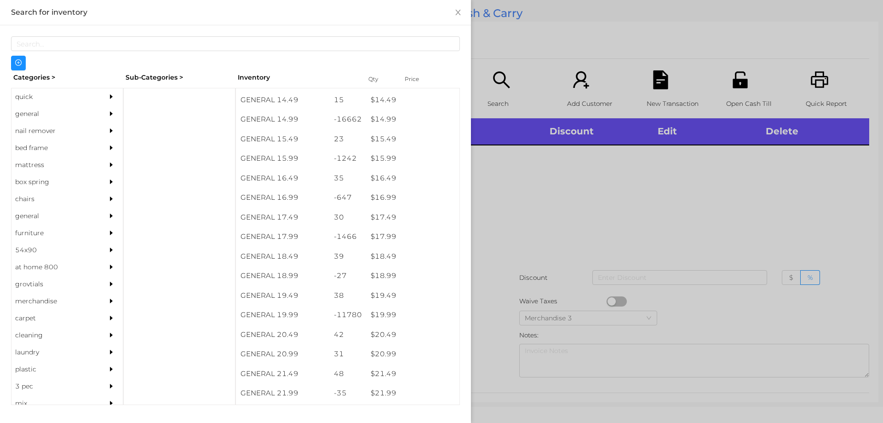
scroll to position [774, 0]
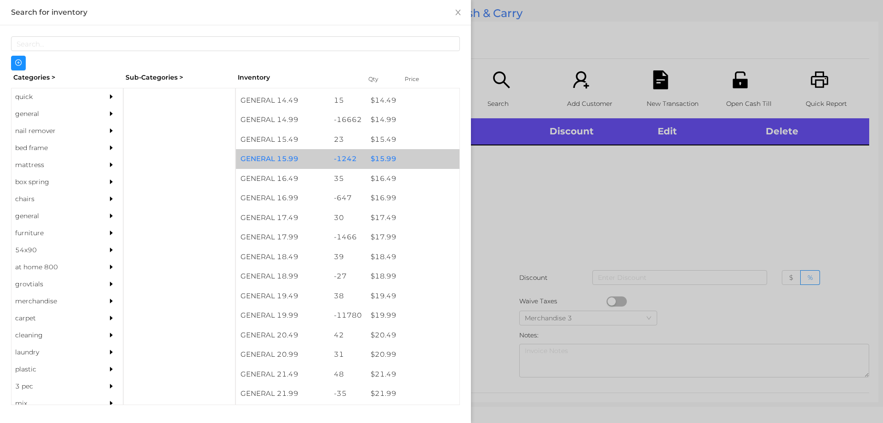
click at [381, 164] on div "$ 15.99" at bounding box center [412, 159] width 93 height 20
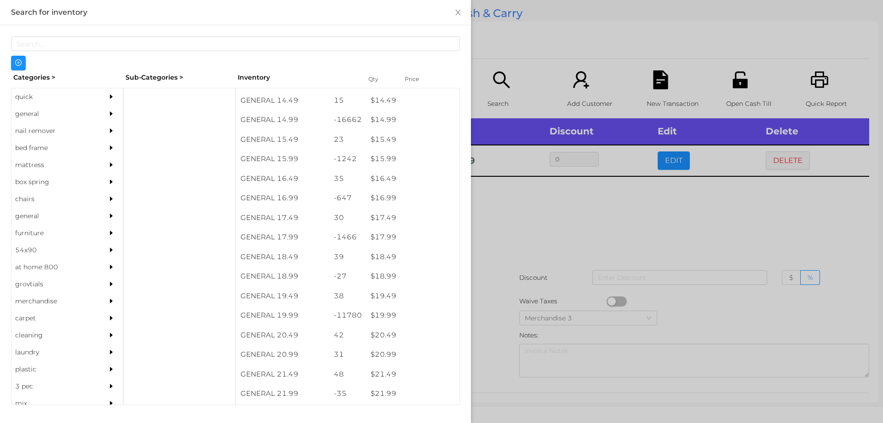
click at [512, 263] on div at bounding box center [441, 211] width 883 height 423
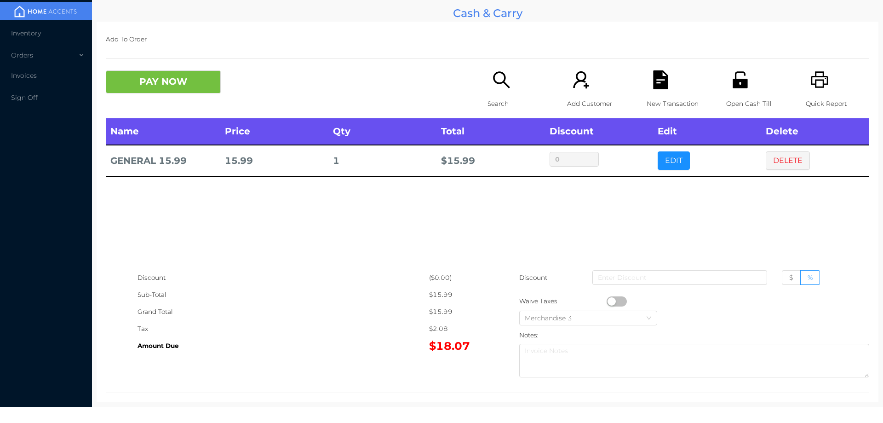
click at [729, 93] on div "Open Cash Till" at bounding box center [758, 94] width 63 height 48
click at [176, 79] on button "PAY NOW" at bounding box center [163, 81] width 115 height 23
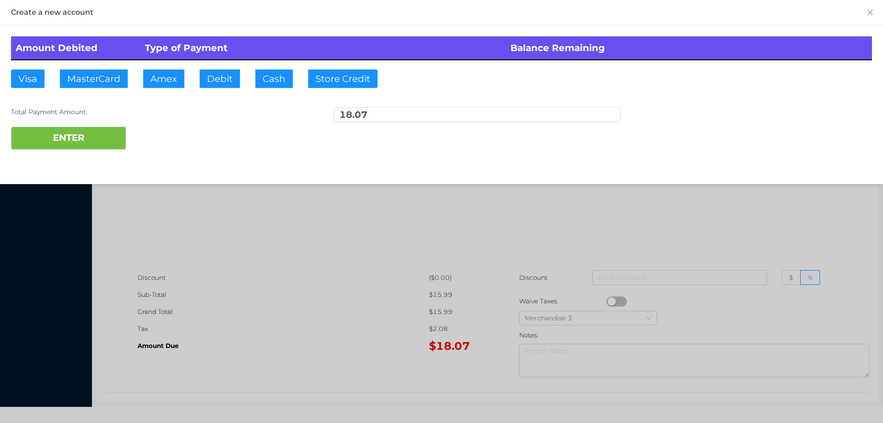
click at [443, 276] on div at bounding box center [441, 211] width 883 height 423
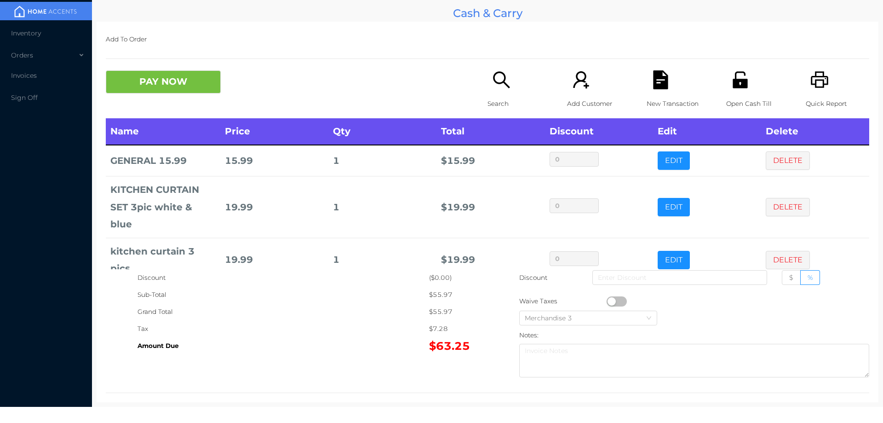
click at [792, 161] on button "DELETE" at bounding box center [788, 160] width 44 height 18
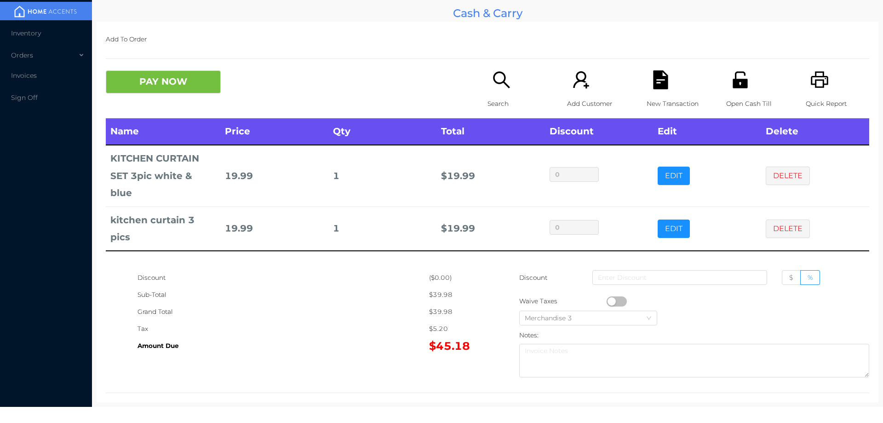
click at [660, 93] on div "New Transaction" at bounding box center [678, 94] width 63 height 48
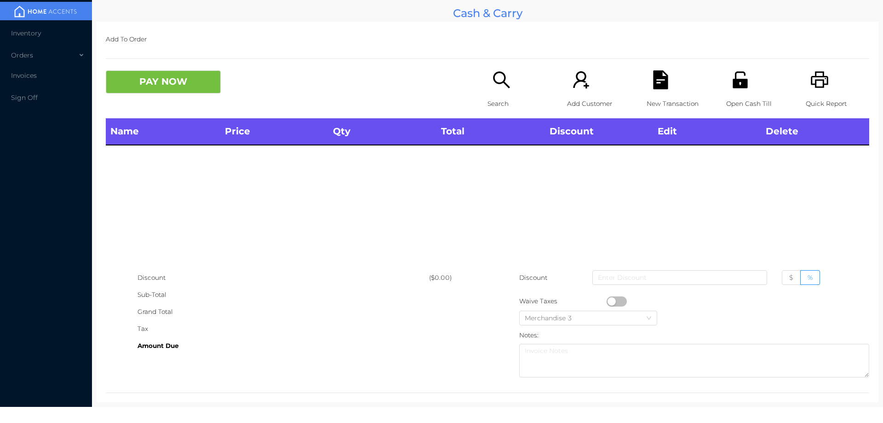
click at [739, 78] on icon "icon: unlock" at bounding box center [740, 79] width 19 height 19
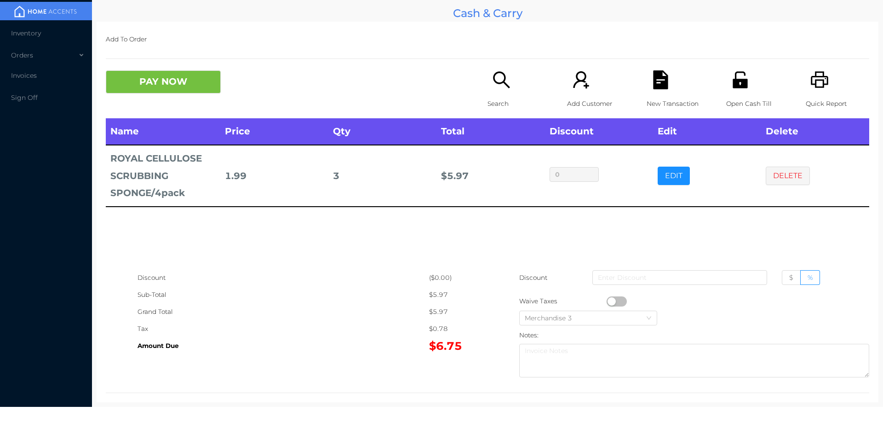
click at [654, 83] on icon "icon: file-text" at bounding box center [661, 79] width 19 height 19
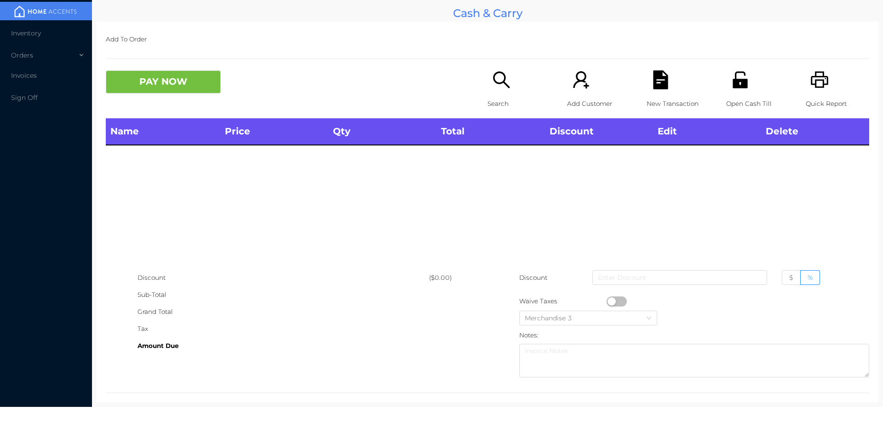
click at [739, 79] on icon "icon: unlock" at bounding box center [740, 79] width 19 height 19
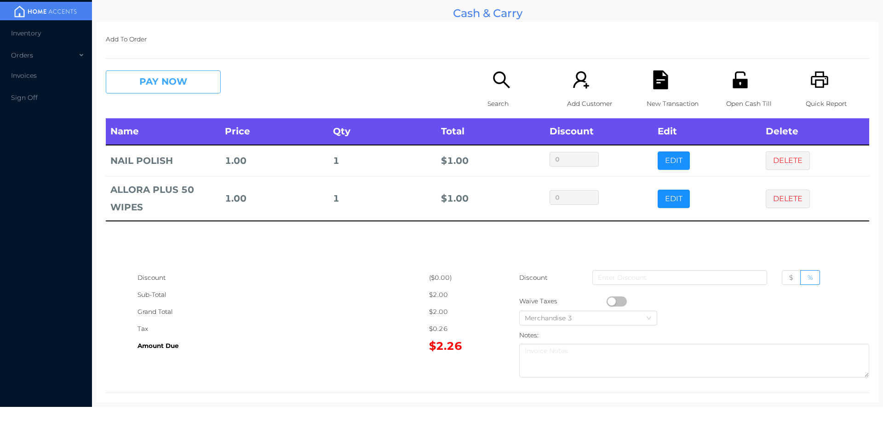
click at [158, 81] on button "PAY NOW" at bounding box center [163, 81] width 115 height 23
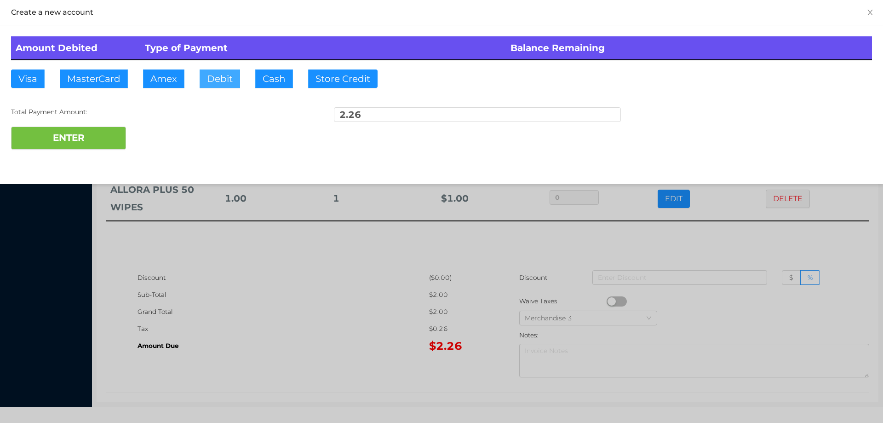
click at [227, 71] on button "Debit" at bounding box center [220, 78] width 40 height 18
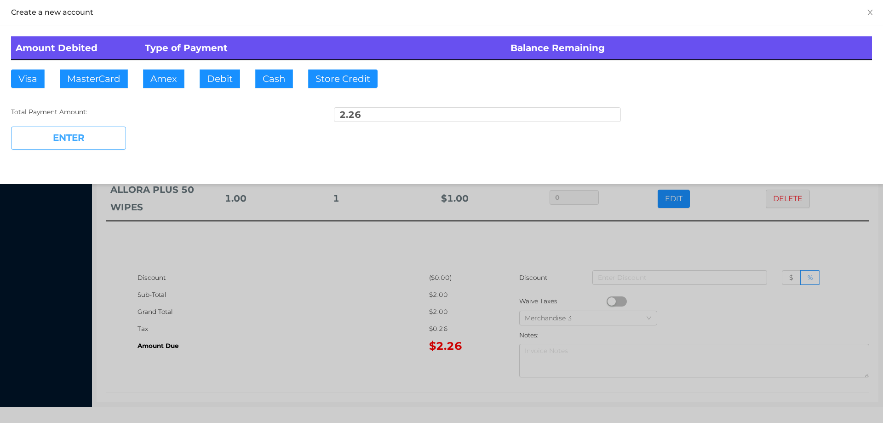
click at [69, 135] on button "ENTER" at bounding box center [68, 138] width 115 height 23
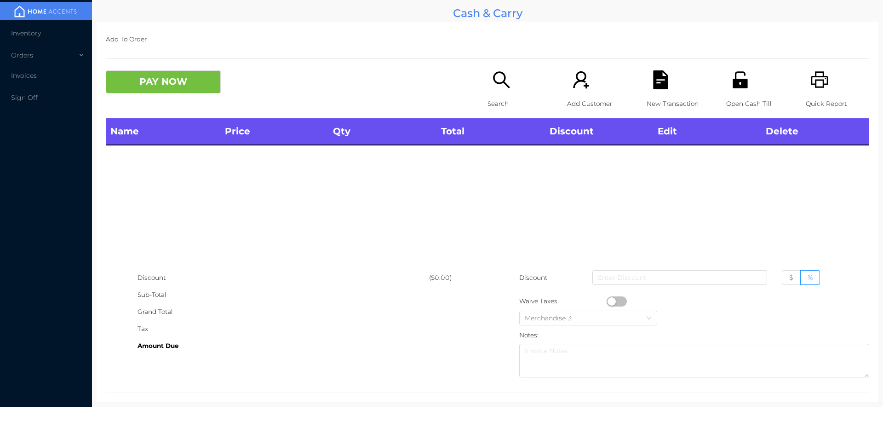
click at [494, 93] on div "Search" at bounding box center [519, 94] width 63 height 48
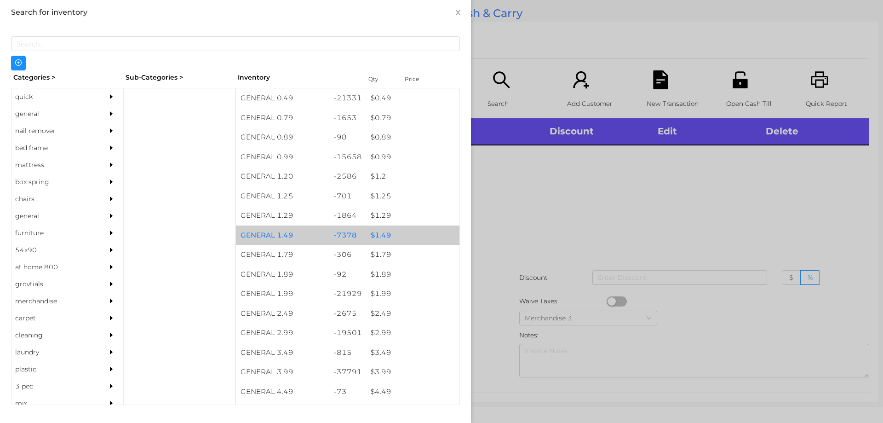
click at [377, 236] on div "$ 1.49" at bounding box center [412, 235] width 93 height 20
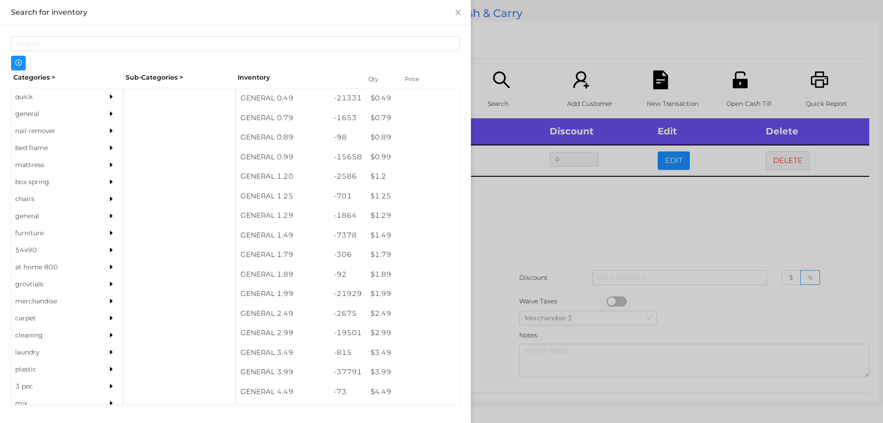
click at [518, 234] on div at bounding box center [441, 211] width 883 height 423
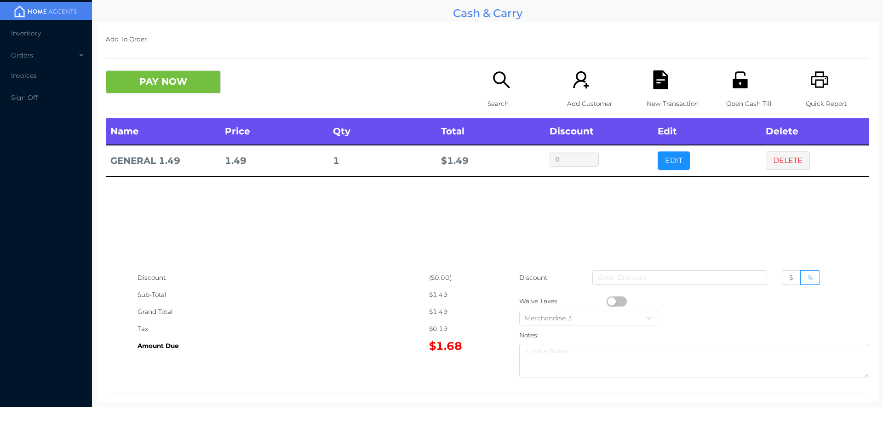
click at [611, 301] on button "button" at bounding box center [617, 301] width 20 height 10
click at [142, 72] on button "PAY NOW" at bounding box center [163, 81] width 115 height 23
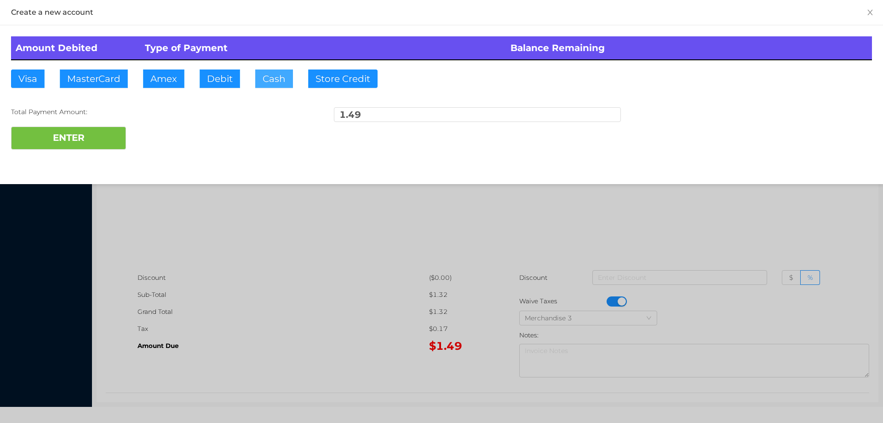
click at [257, 79] on button "Cash" at bounding box center [274, 78] width 38 height 18
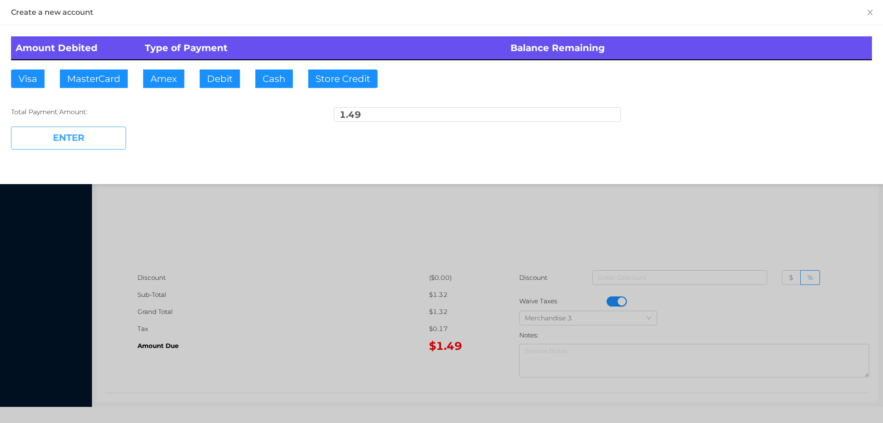
click at [83, 132] on button "ENTER" at bounding box center [68, 138] width 115 height 23
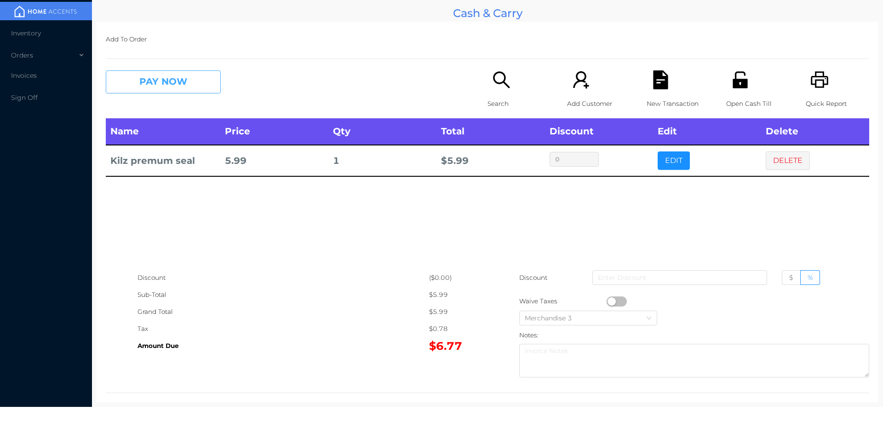
click at [151, 78] on button "PAY NOW" at bounding box center [163, 81] width 115 height 23
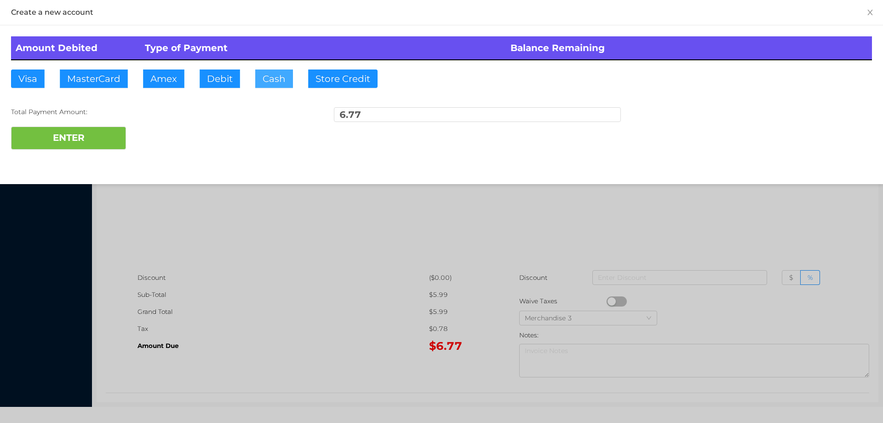
click at [262, 82] on button "Cash" at bounding box center [274, 78] width 38 height 18
type input "7."
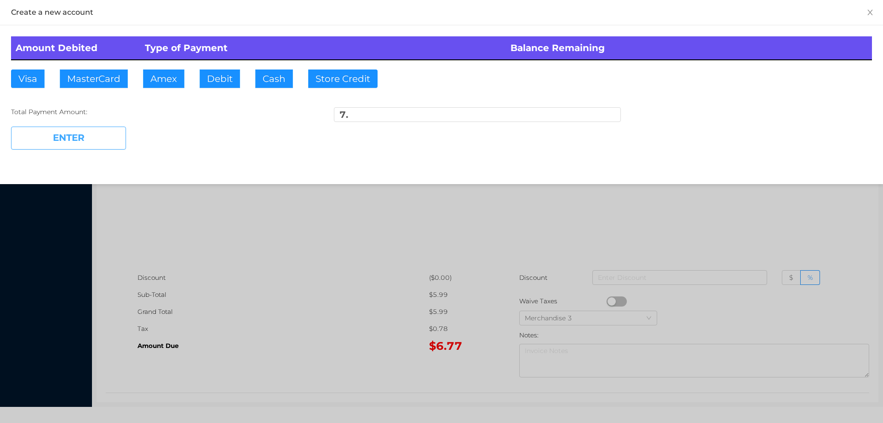
click at [102, 143] on button "ENTER" at bounding box center [68, 138] width 115 height 23
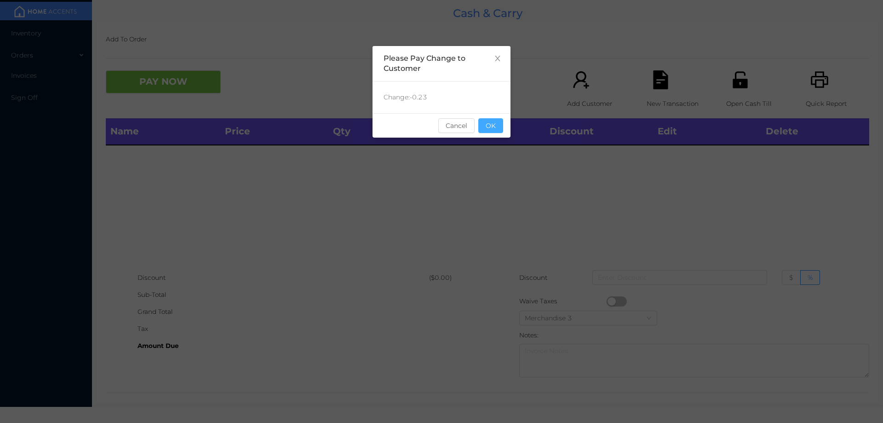
click at [497, 127] on button "OK" at bounding box center [491, 125] width 25 height 15
click at [497, 160] on div "Name Price Qty Total Discount Edit Delete" at bounding box center [488, 193] width 764 height 151
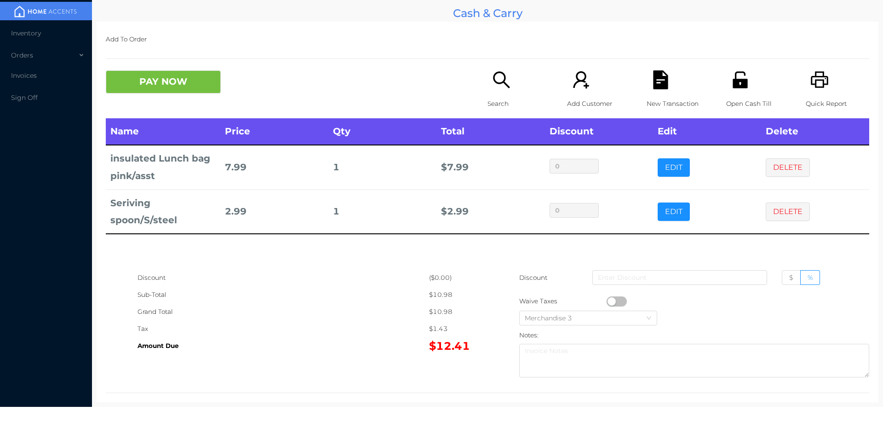
click at [497, 87] on icon "icon: search" at bounding box center [501, 79] width 19 height 19
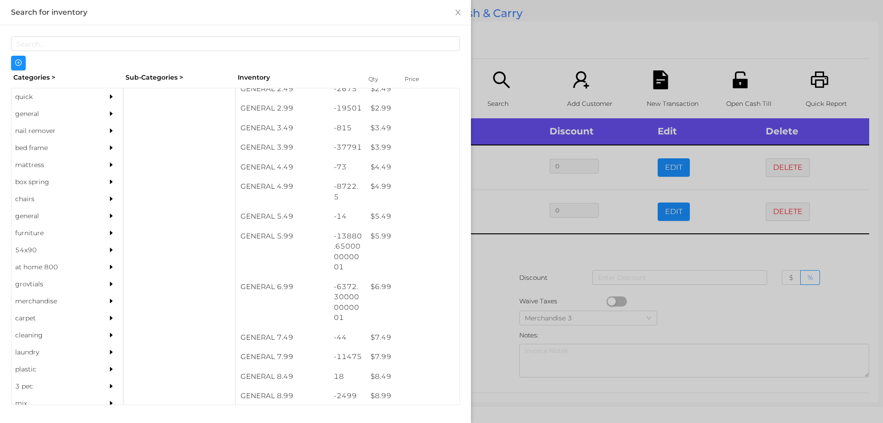
scroll to position [225, 0]
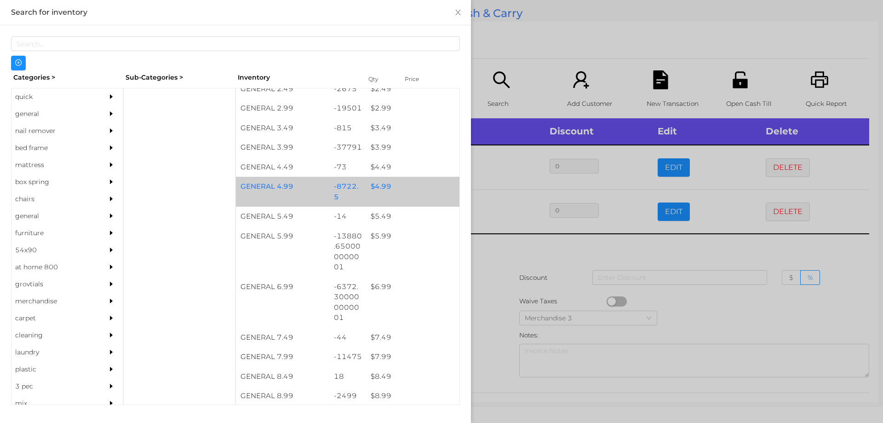
click at [368, 196] on div "$ 4.99" at bounding box center [412, 187] width 93 height 20
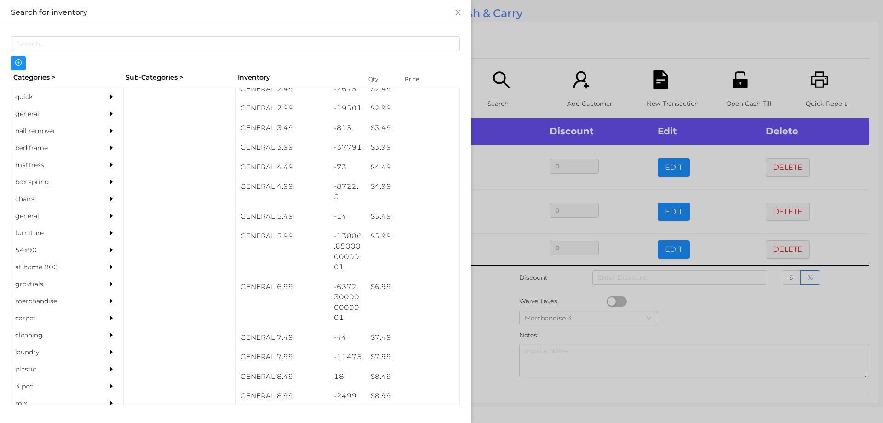
click at [560, 42] on div at bounding box center [441, 211] width 883 height 423
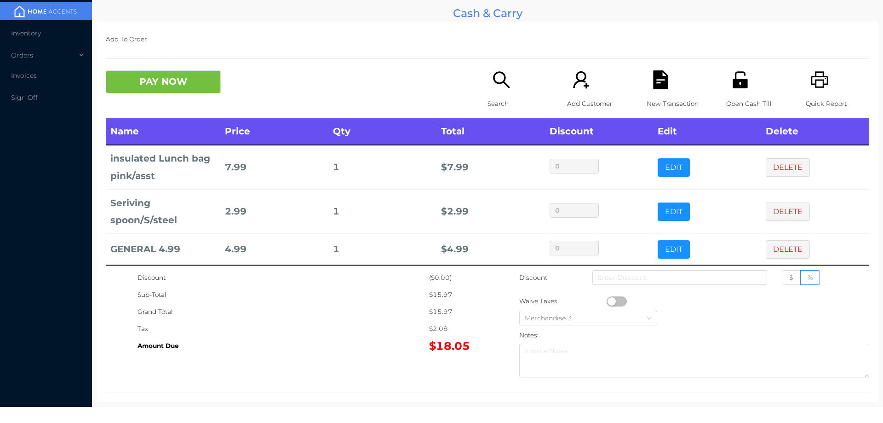
click at [653, 87] on icon "icon: file-text" at bounding box center [660, 79] width 15 height 19
click at [740, 80] on icon "icon: unlock" at bounding box center [740, 79] width 15 height 17
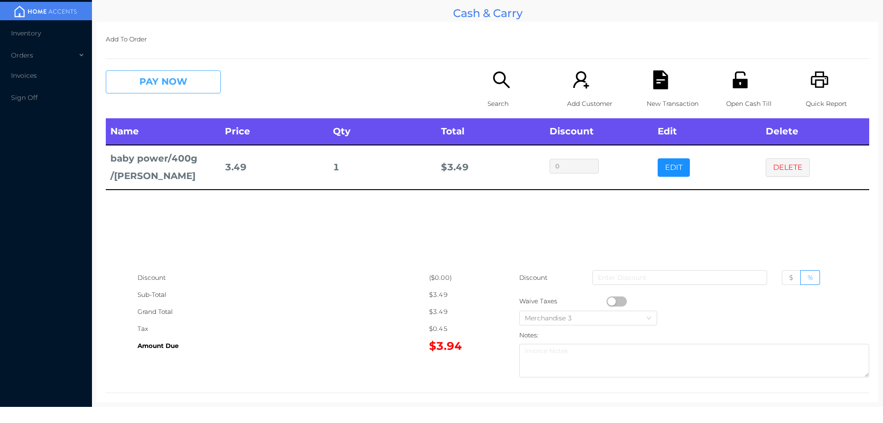
click at [179, 77] on button "PAY NOW" at bounding box center [163, 81] width 115 height 23
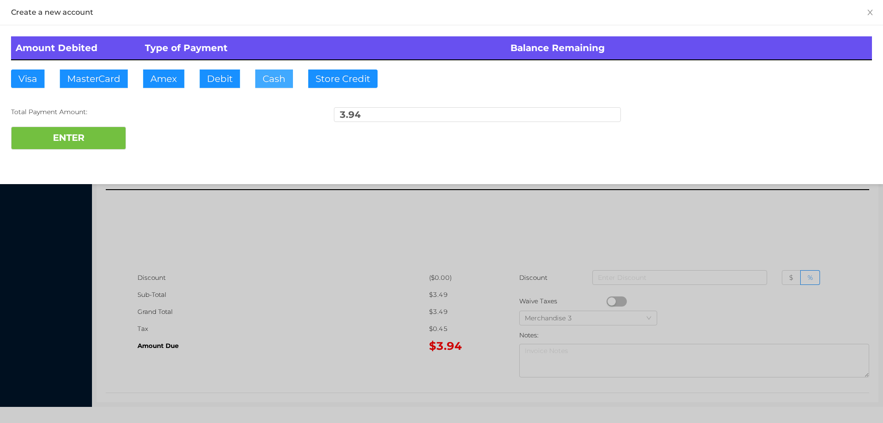
click at [265, 76] on button "Cash" at bounding box center [274, 78] width 38 height 18
click at [381, 247] on div at bounding box center [441, 211] width 883 height 423
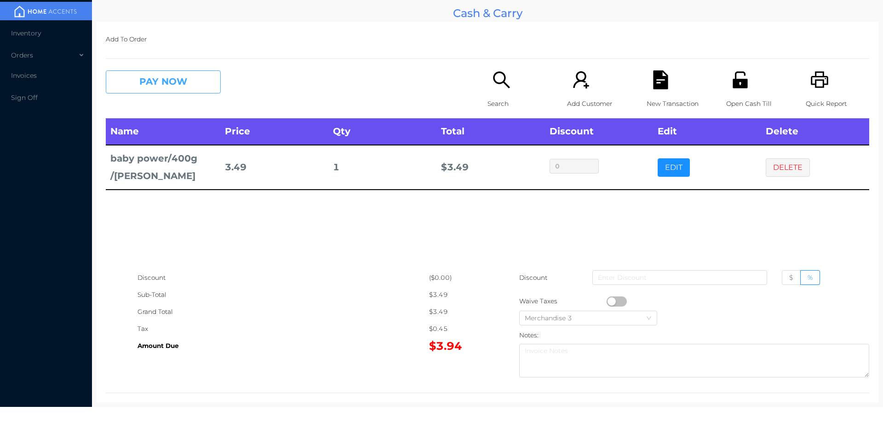
click at [190, 82] on button "PAY NOW" at bounding box center [163, 81] width 115 height 23
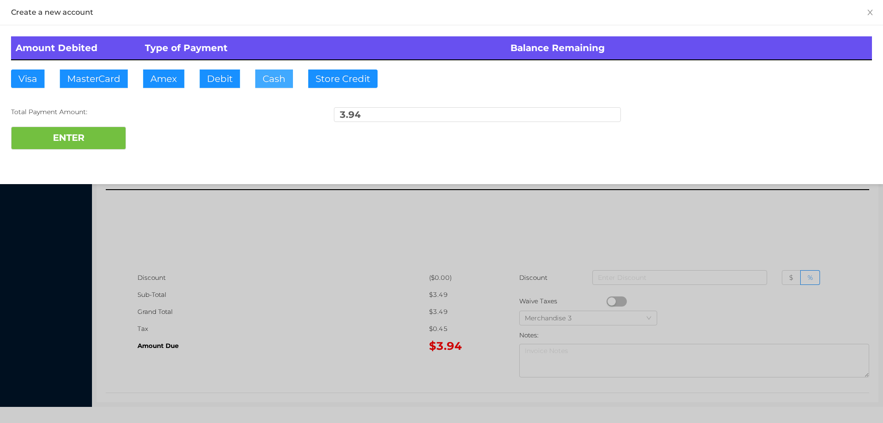
click at [276, 76] on button "Cash" at bounding box center [274, 78] width 38 height 18
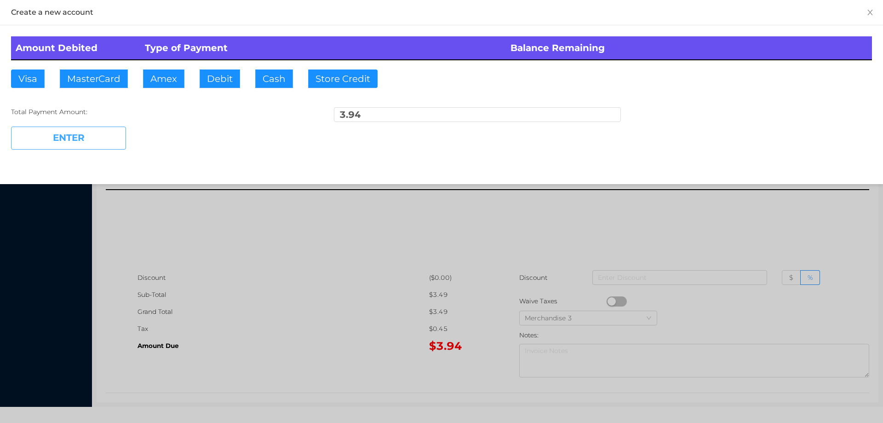
click at [108, 140] on button "ENTER" at bounding box center [68, 138] width 115 height 23
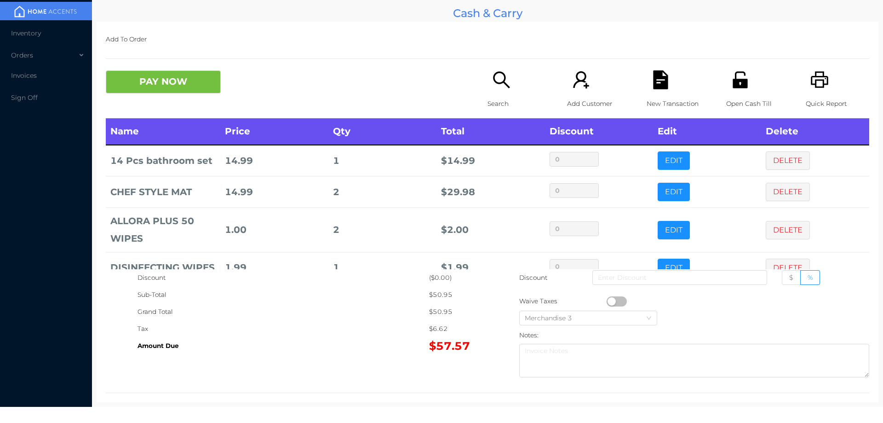
click at [491, 95] on p "Search" at bounding box center [519, 103] width 63 height 17
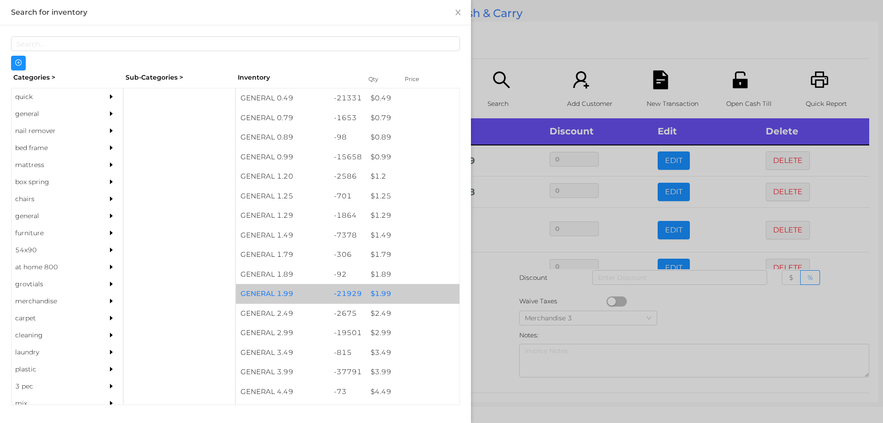
click at [387, 291] on div "$ 1.99" at bounding box center [412, 294] width 93 height 20
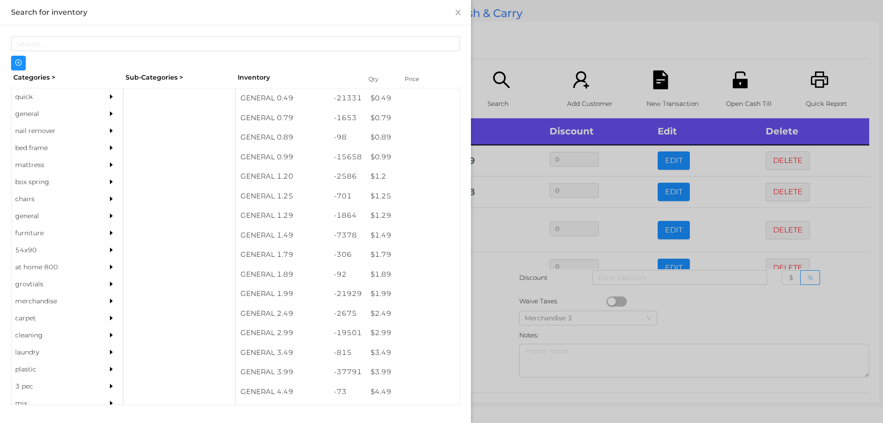
click at [498, 283] on div at bounding box center [441, 211] width 883 height 423
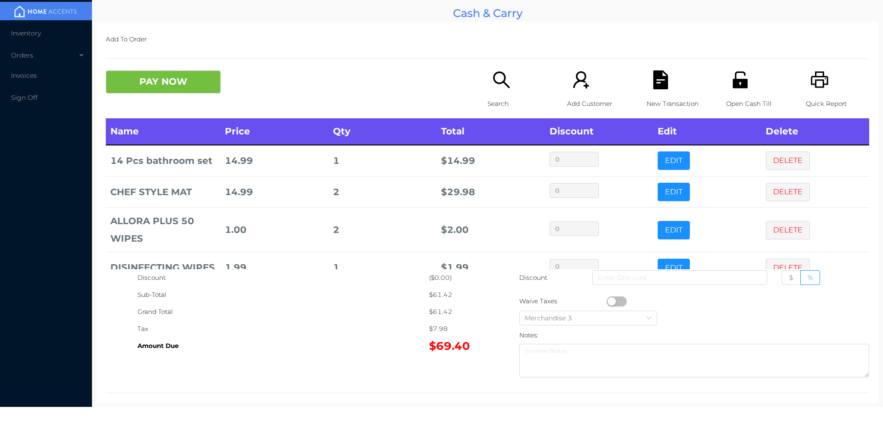
click at [494, 86] on icon "icon: search" at bounding box center [501, 79] width 19 height 19
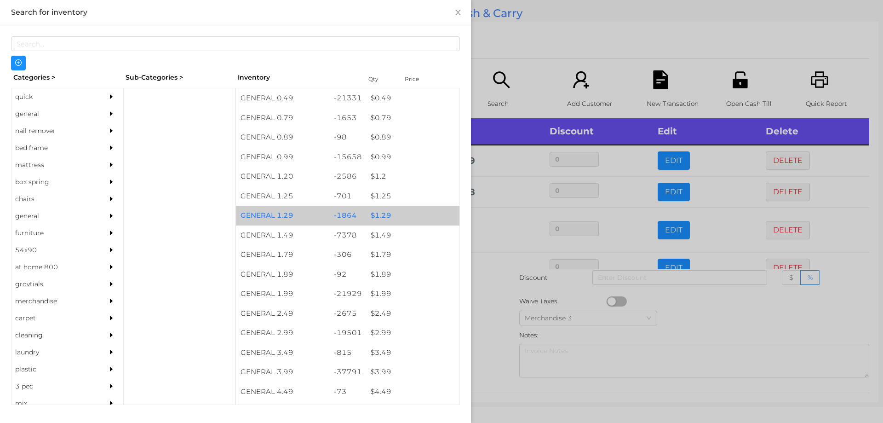
click at [379, 214] on div "$ 1.29" at bounding box center [412, 216] width 93 height 20
click at [381, 214] on div "$ 1.29" at bounding box center [412, 216] width 93 height 20
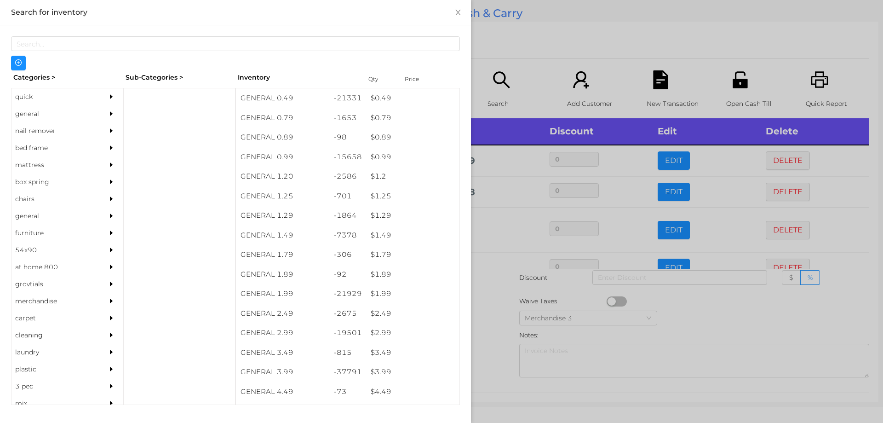
click at [486, 287] on div at bounding box center [441, 211] width 883 height 423
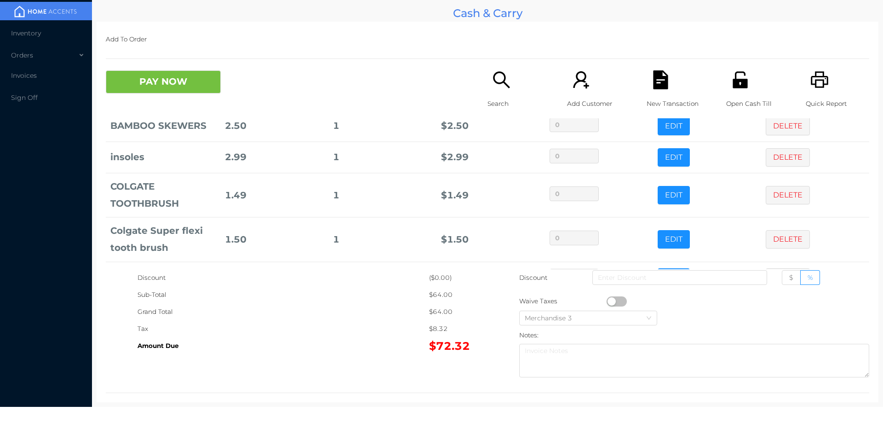
scroll to position [295, 0]
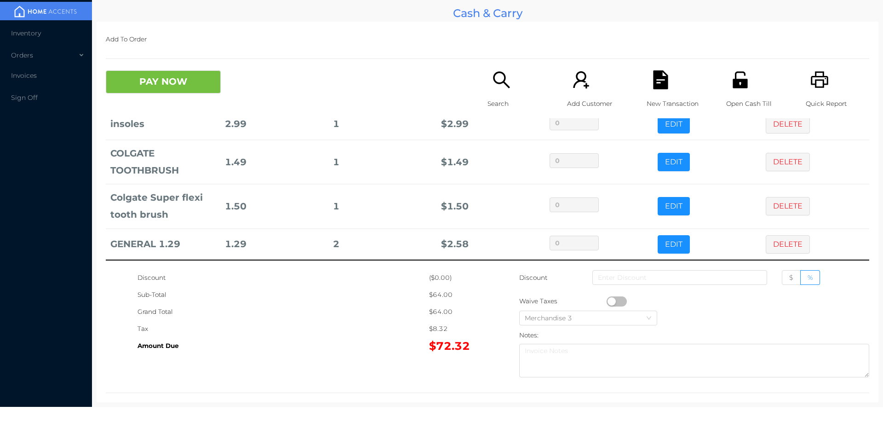
click at [496, 87] on icon "icon: search" at bounding box center [501, 79] width 19 height 19
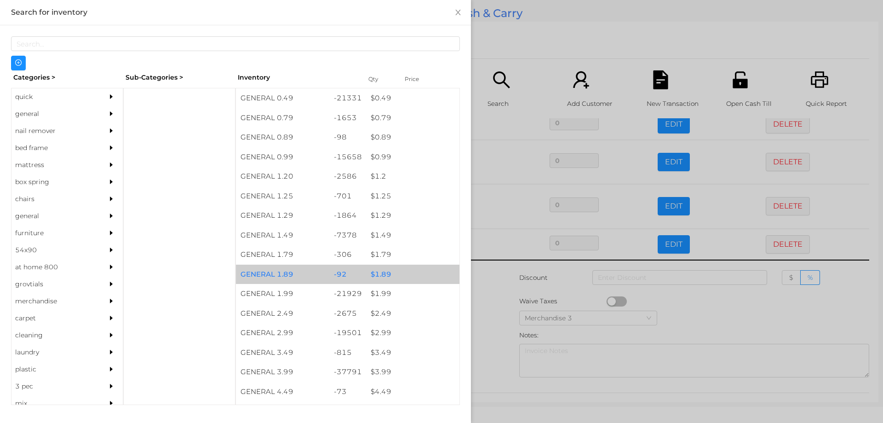
click at [384, 278] on div "$ 1.89" at bounding box center [412, 275] width 93 height 20
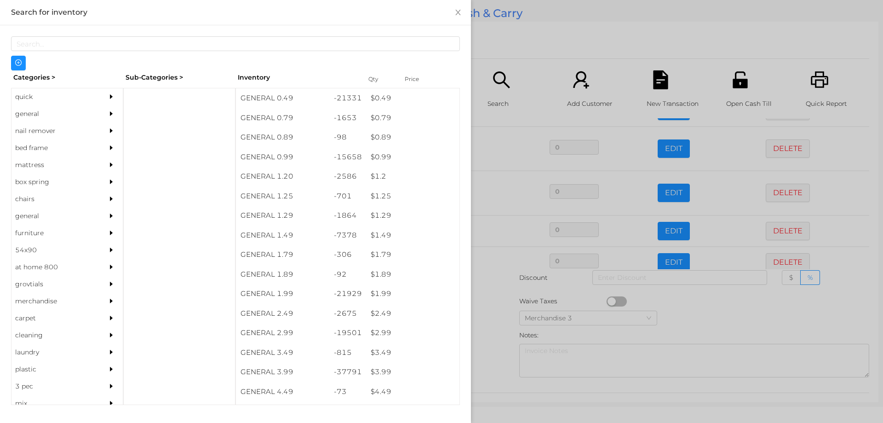
click at [492, 309] on div at bounding box center [441, 211] width 883 height 423
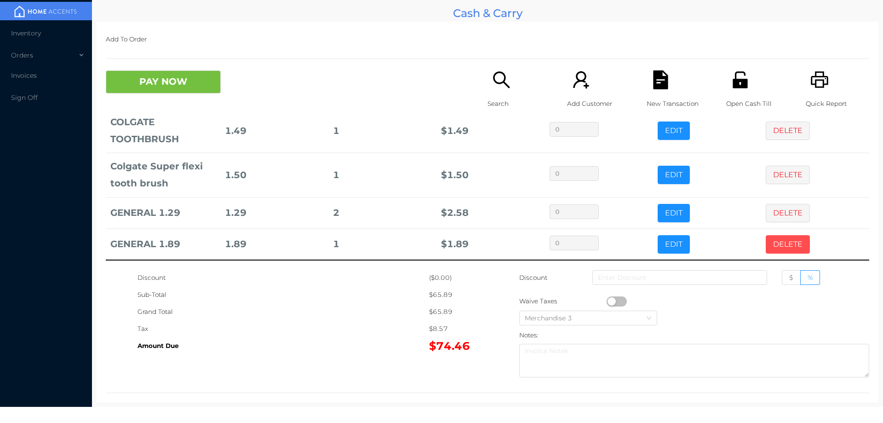
click at [768, 242] on button "DELETE" at bounding box center [788, 244] width 44 height 18
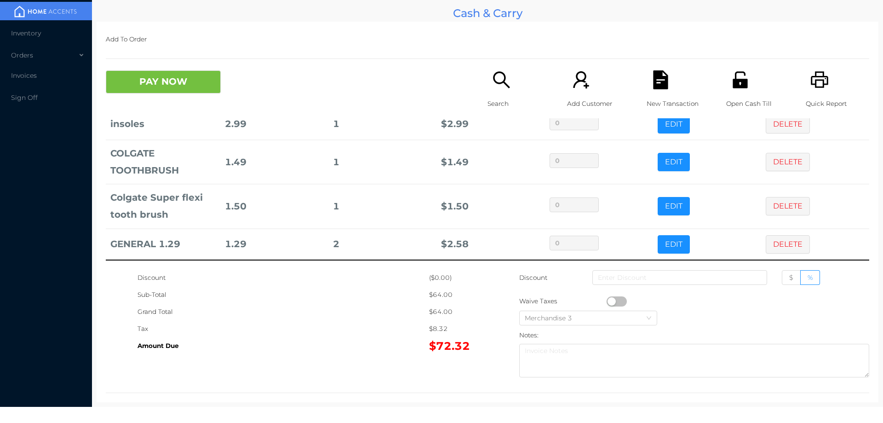
click at [495, 83] on icon "icon: search" at bounding box center [501, 79] width 17 height 17
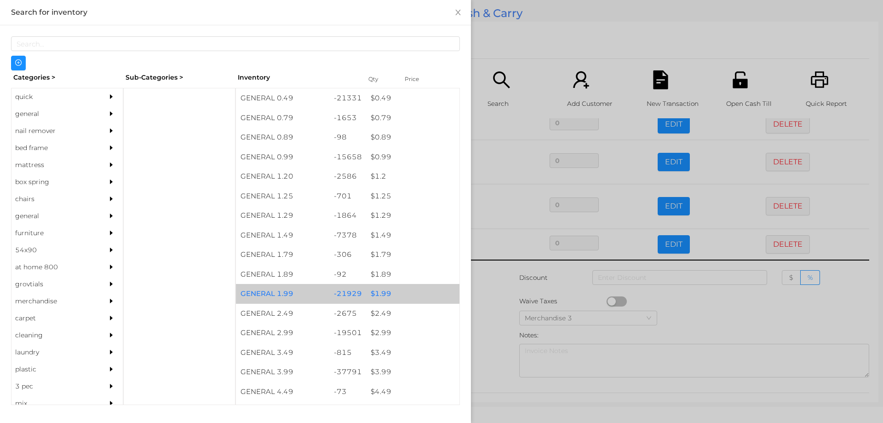
click at [387, 291] on div "$ 1.99" at bounding box center [412, 294] width 93 height 20
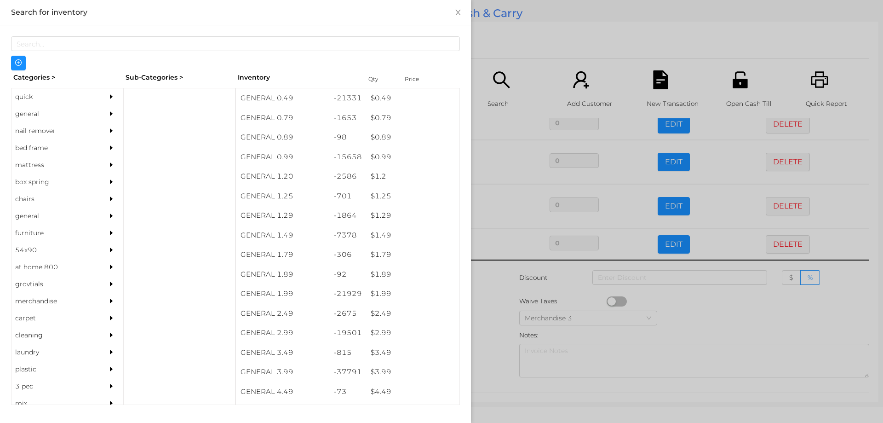
click at [509, 312] on div at bounding box center [441, 211] width 883 height 423
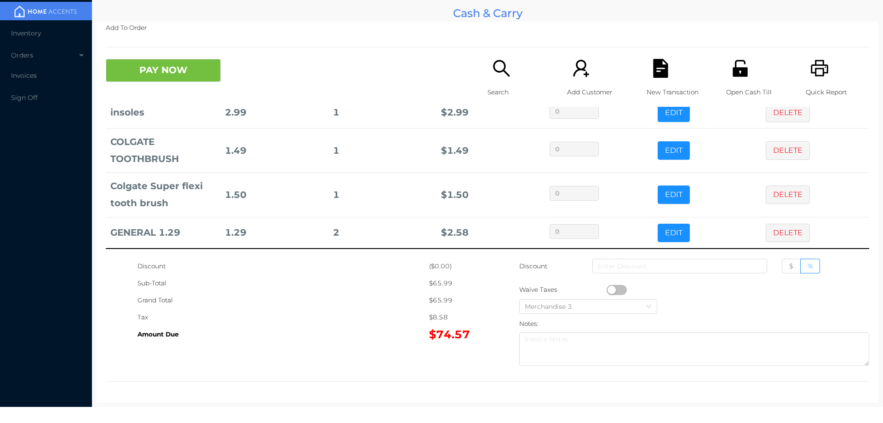
scroll to position [326, 0]
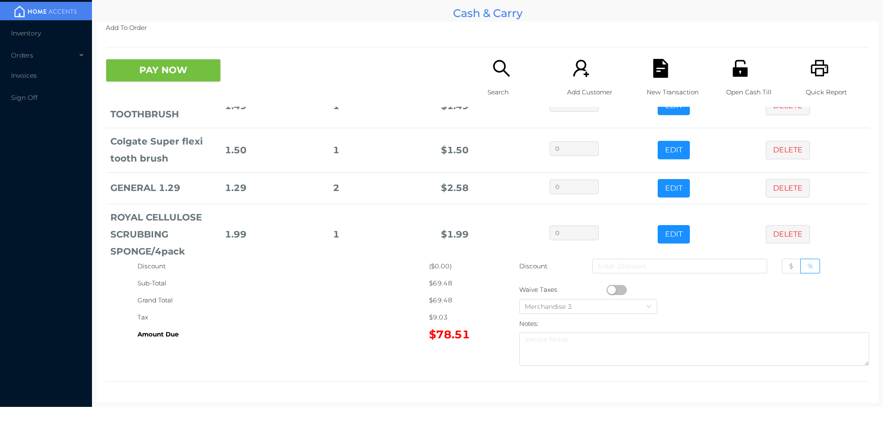
click at [663, 81] on div "New Transaction" at bounding box center [678, 83] width 63 height 48
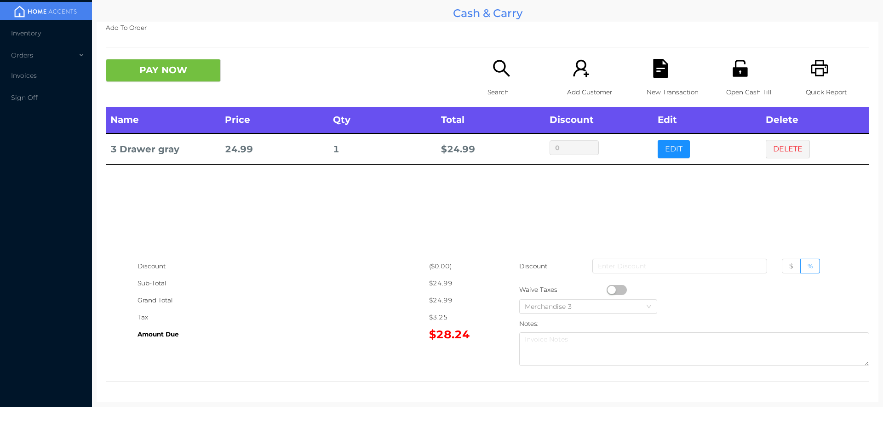
click at [488, 81] on div "Search" at bounding box center [519, 83] width 63 height 48
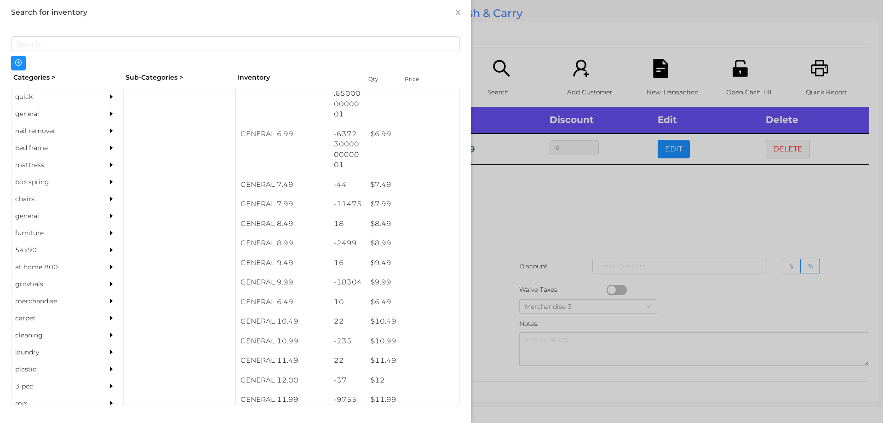
scroll to position [381, 0]
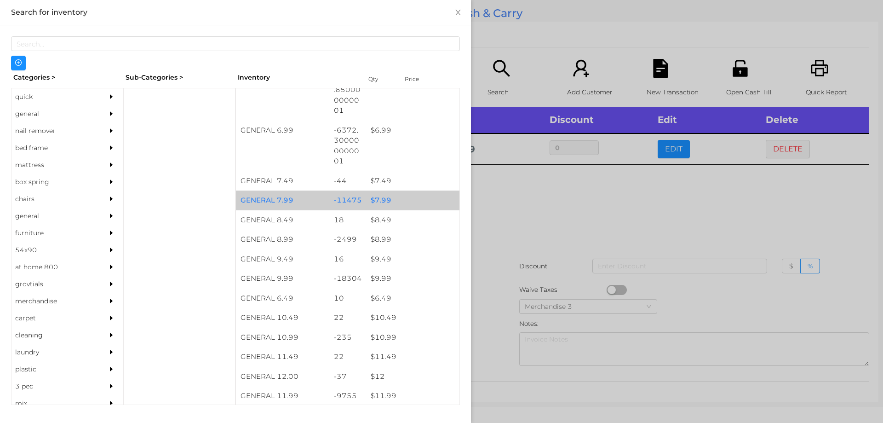
click at [367, 202] on div "$ 7.99" at bounding box center [412, 200] width 93 height 20
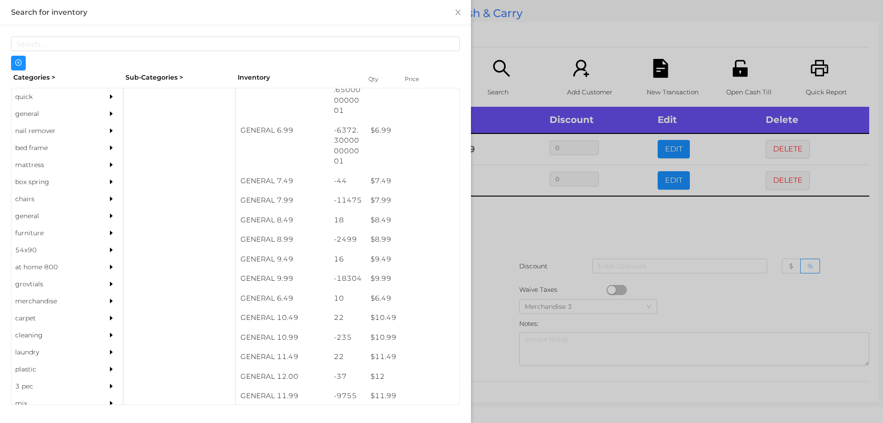
click at [571, 284] on div at bounding box center [441, 211] width 883 height 423
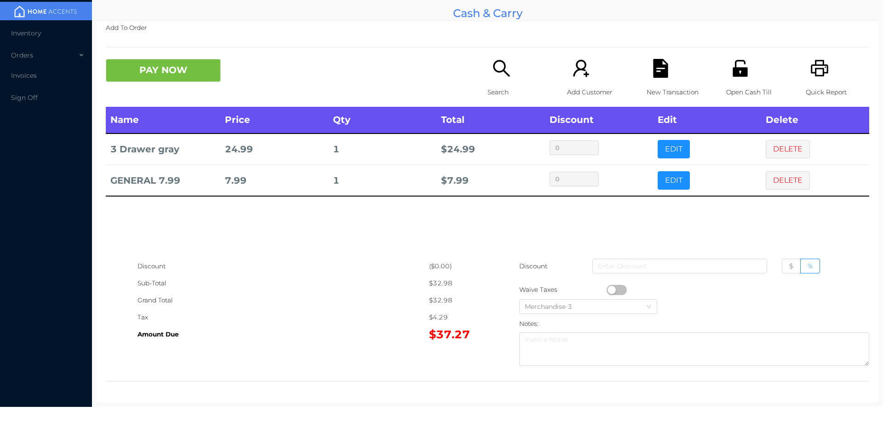
click at [653, 67] on icon "icon: file-text" at bounding box center [660, 68] width 15 height 19
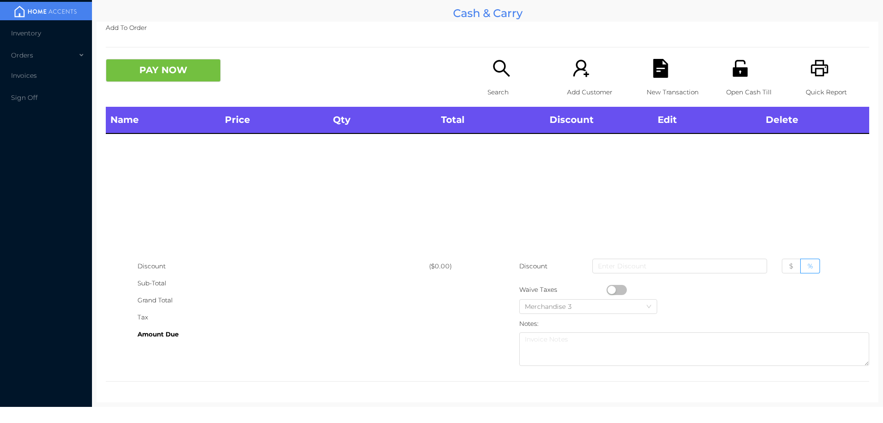
click at [731, 63] on icon "icon: unlock" at bounding box center [740, 68] width 19 height 19
click at [506, 81] on div "Search" at bounding box center [519, 83] width 63 height 48
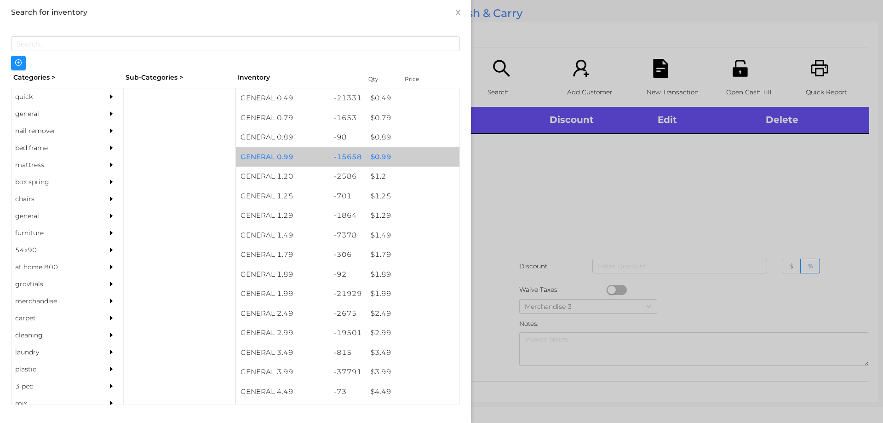
click at [396, 150] on div "$ 0.99" at bounding box center [412, 157] width 93 height 20
click at [404, 155] on div "$ 0.99" at bounding box center [412, 157] width 93 height 20
click at [405, 154] on div "$ 0.99" at bounding box center [412, 157] width 93 height 20
click at [414, 154] on div "$ 0.99" at bounding box center [412, 157] width 93 height 20
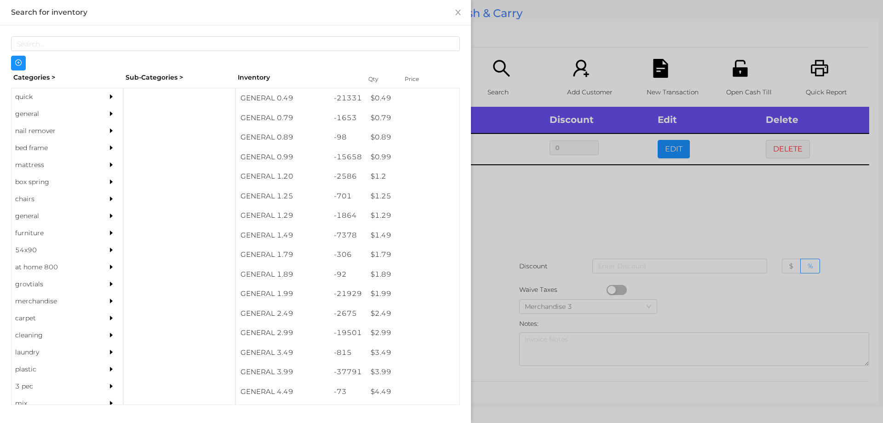
click at [521, 62] on div at bounding box center [441, 211] width 883 height 423
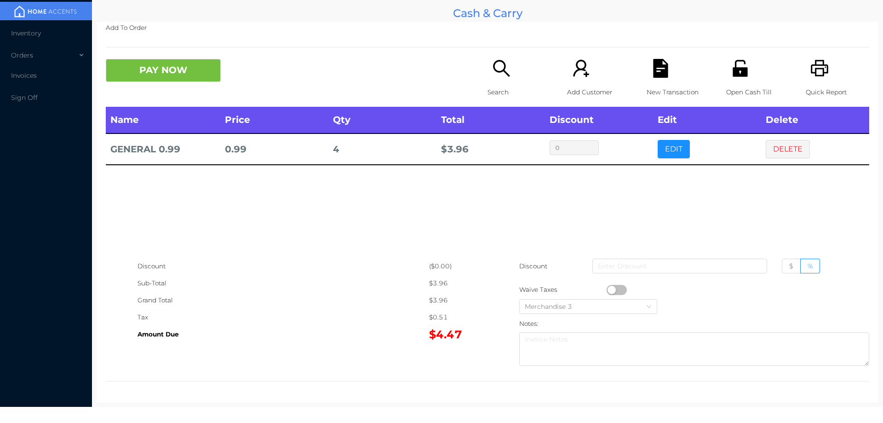
click at [653, 70] on icon "icon: file-text" at bounding box center [660, 68] width 15 height 19
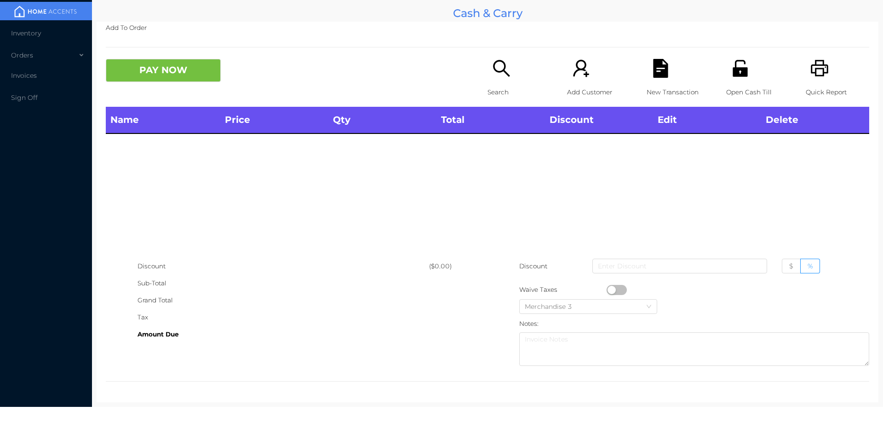
click at [752, 65] on div "Open Cash Till" at bounding box center [758, 83] width 63 height 48
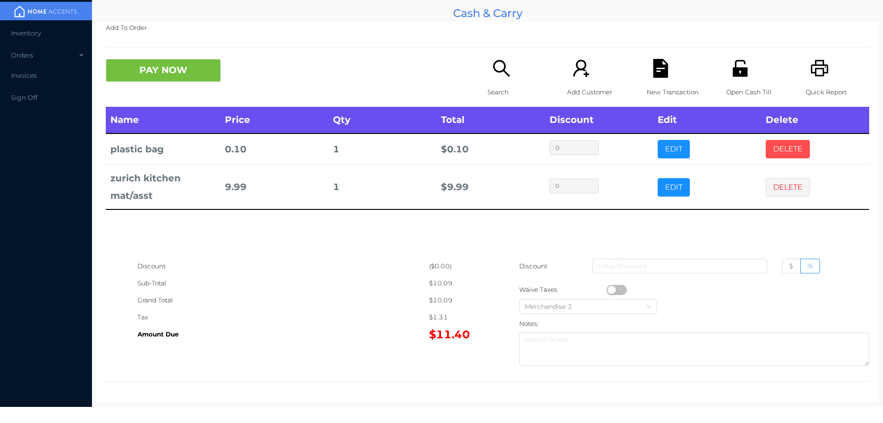
click at [766, 147] on button "DELETE" at bounding box center [788, 149] width 44 height 18
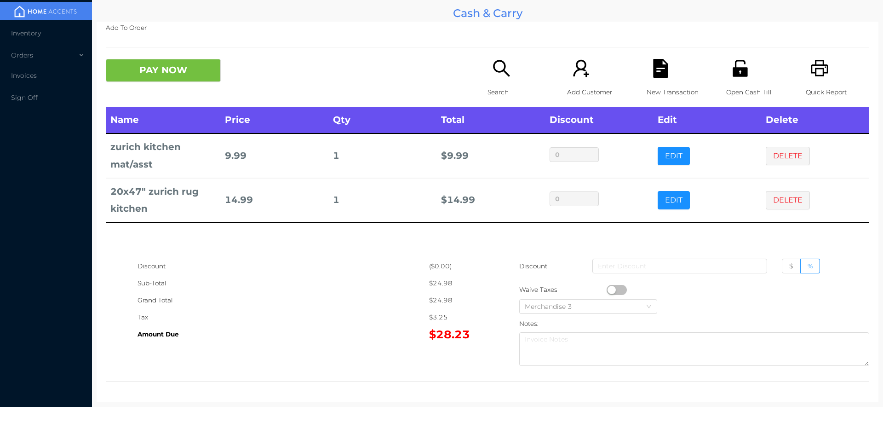
click at [742, 75] on icon "icon: unlock" at bounding box center [740, 68] width 19 height 19
click at [727, 75] on div "Open Cash Till" at bounding box center [758, 83] width 63 height 48
click at [183, 65] on button "PAY NOW" at bounding box center [163, 70] width 115 height 23
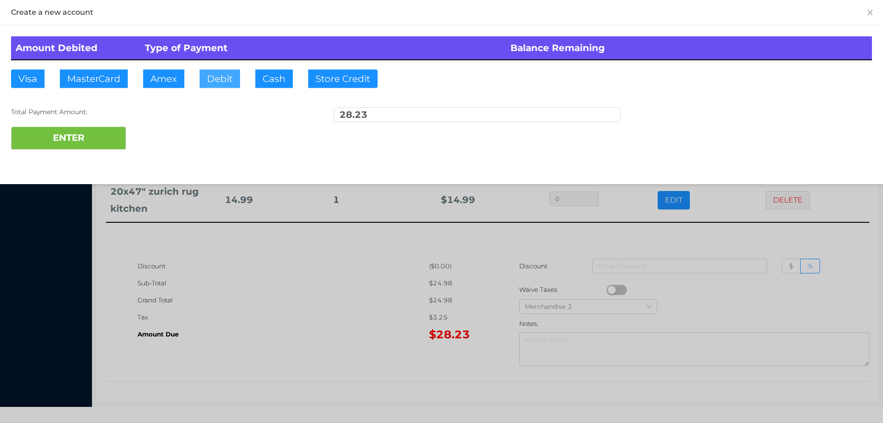
click at [226, 87] on button "Debit" at bounding box center [220, 78] width 40 height 18
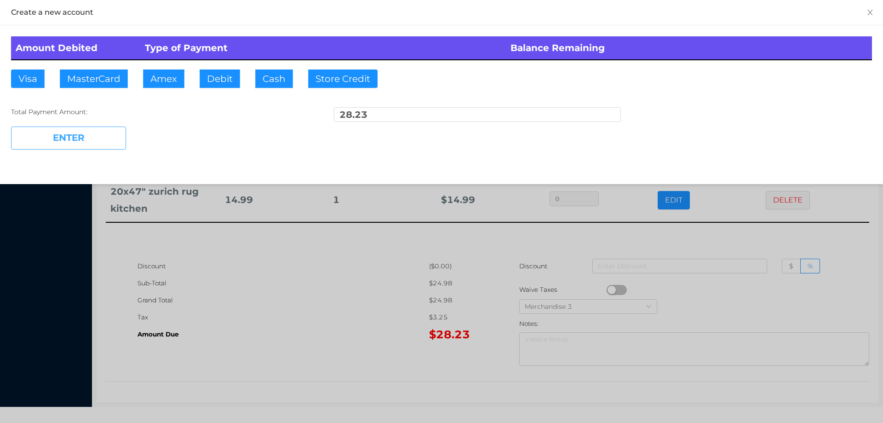
click at [74, 146] on button "ENTER" at bounding box center [68, 138] width 115 height 23
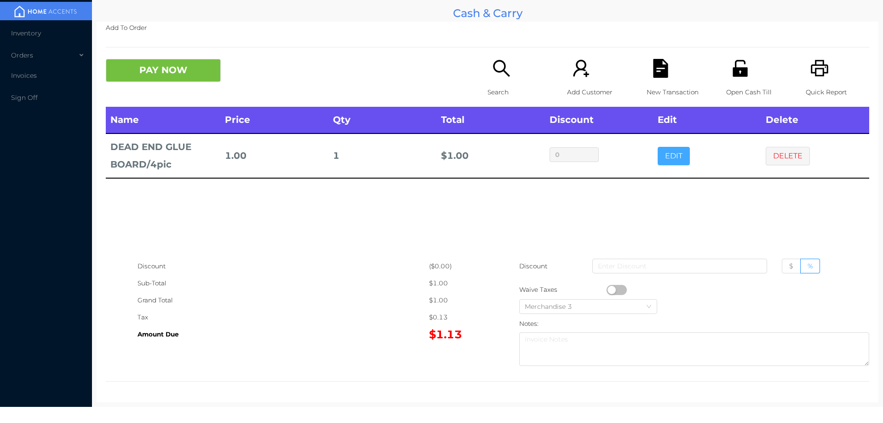
click at [662, 151] on button "EDIT" at bounding box center [674, 156] width 32 height 18
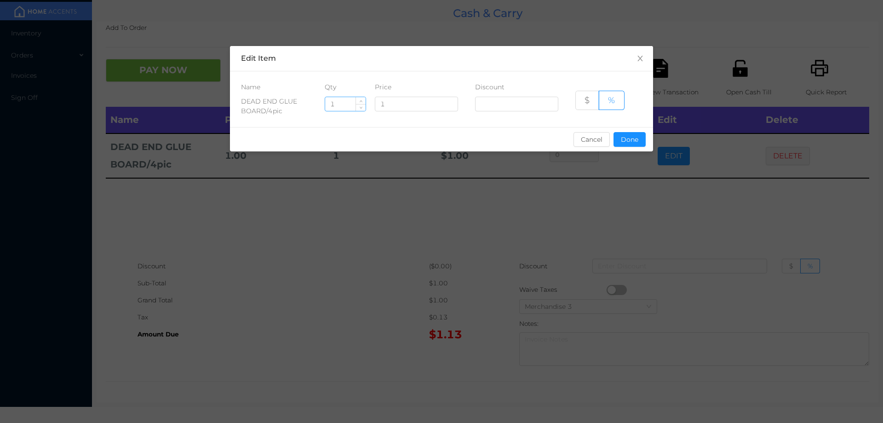
click at [342, 107] on input "1" at bounding box center [345, 104] width 40 height 14
type input "4"
click at [629, 135] on button "Done" at bounding box center [630, 139] width 32 height 15
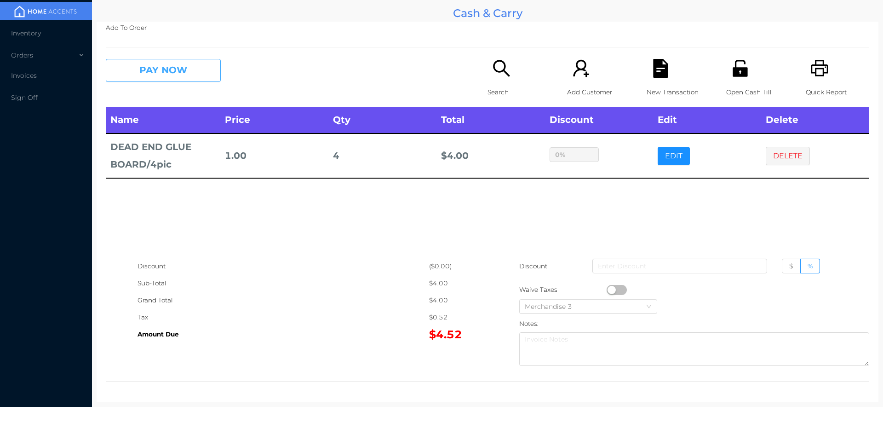
click at [163, 76] on button "PAY NOW" at bounding box center [163, 70] width 115 height 23
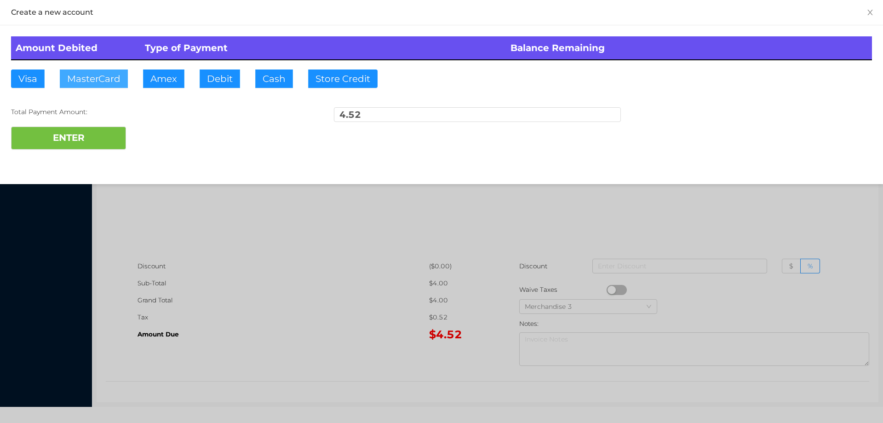
click at [107, 71] on button "MasterCard" at bounding box center [94, 78] width 68 height 18
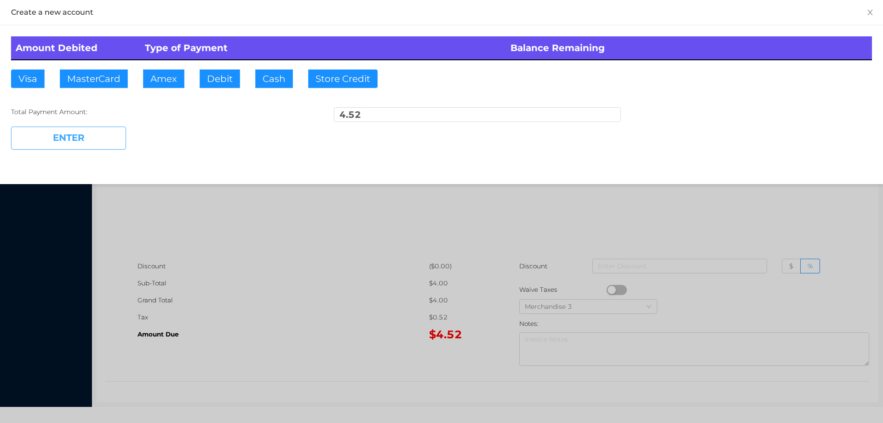
click at [76, 136] on button "ENTER" at bounding box center [68, 138] width 115 height 23
type input "0"
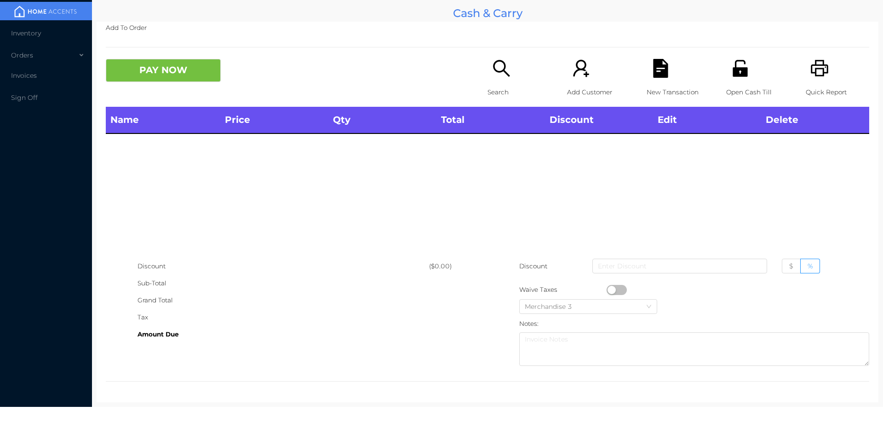
click at [739, 67] on icon "icon: unlock" at bounding box center [740, 68] width 19 height 19
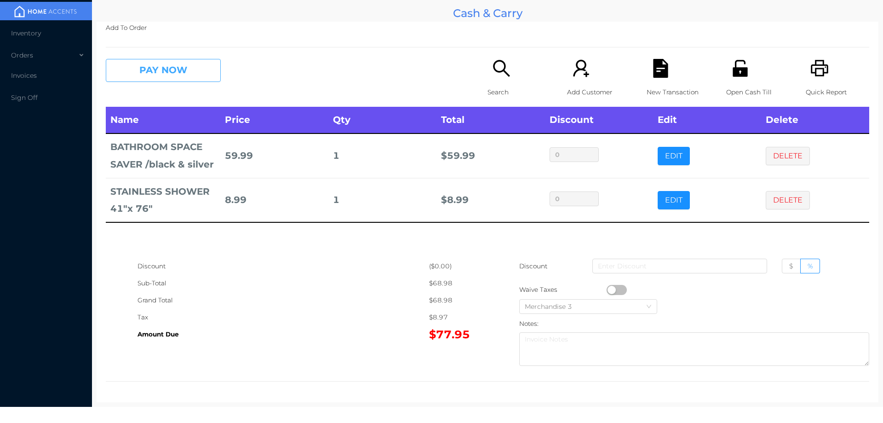
click at [166, 70] on button "PAY NOW" at bounding box center [163, 70] width 115 height 23
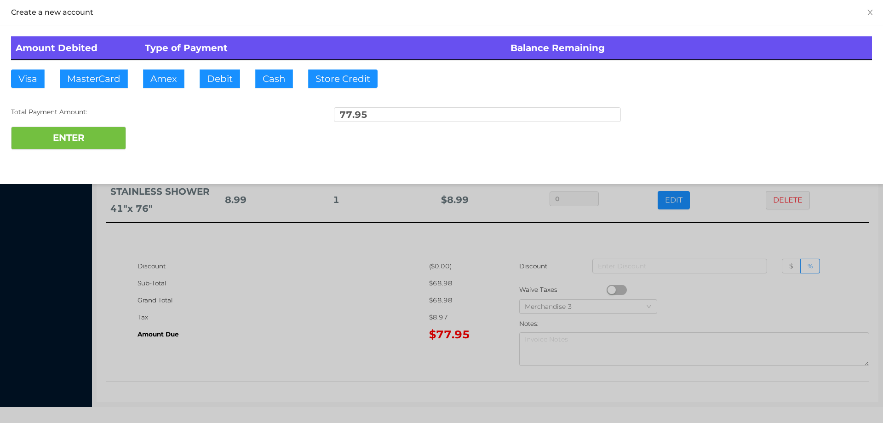
click at [226, 63] on div "Amount Debited Type of Payment Balance Remaining Visa MasterCard Amex Debit Cas…" at bounding box center [441, 92] width 883 height 135
click at [101, 135] on button "ENTER" at bounding box center [68, 138] width 115 height 23
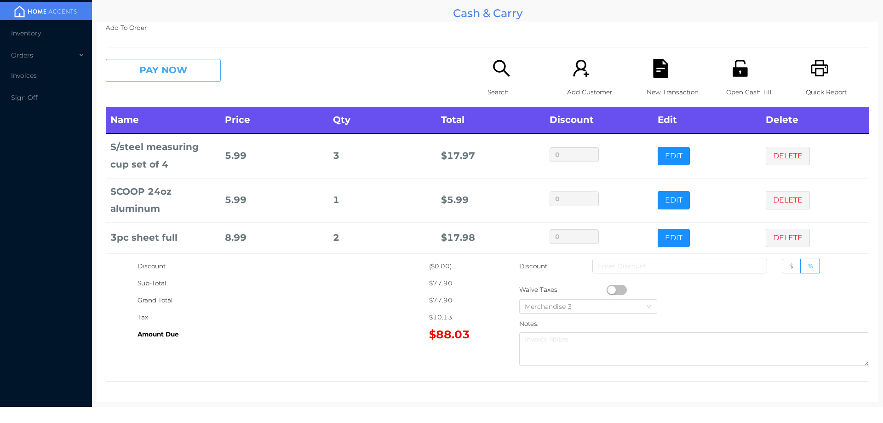
click at [166, 62] on button "PAY NOW" at bounding box center [163, 70] width 115 height 23
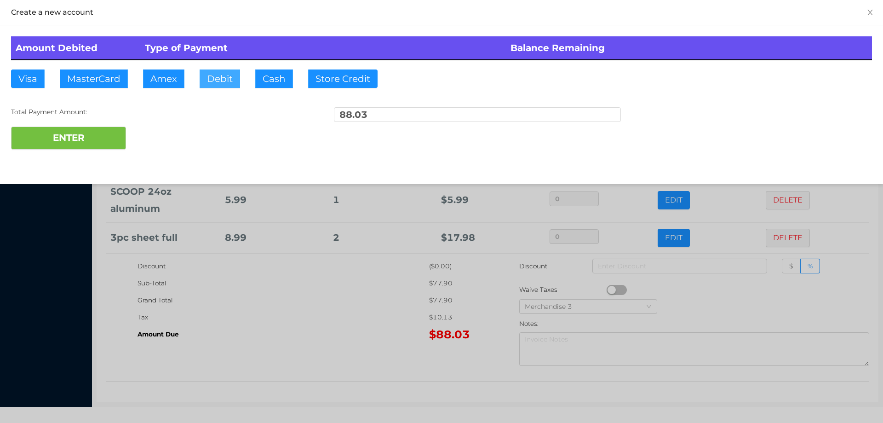
click at [223, 75] on button "Debit" at bounding box center [220, 78] width 40 height 18
type input "100"
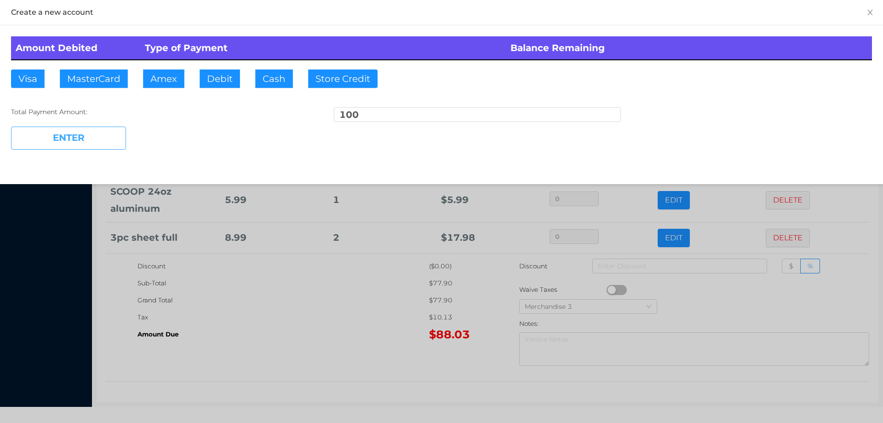
click at [59, 138] on button "ENTER" at bounding box center [68, 138] width 115 height 23
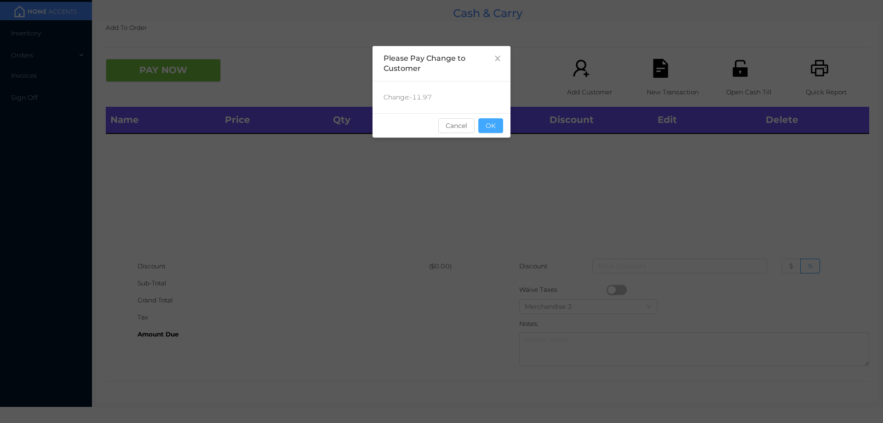
click at [499, 127] on button "OK" at bounding box center [491, 125] width 25 height 15
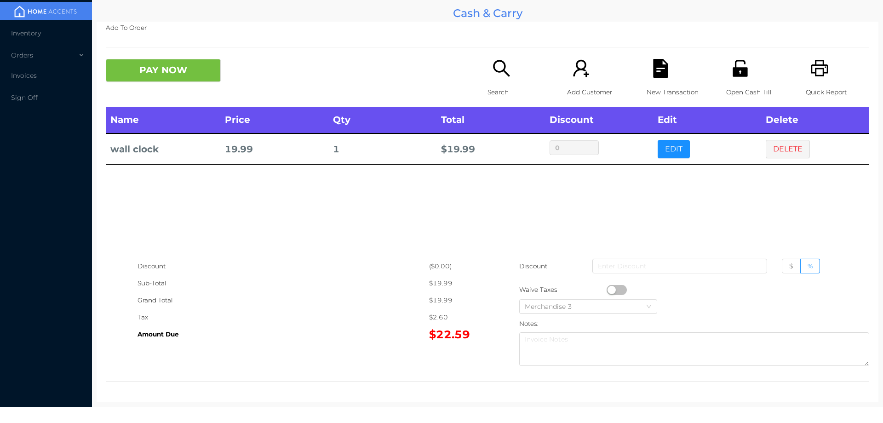
click at [370, 271] on div "Discount" at bounding box center [284, 266] width 292 height 17
click at [609, 214] on div "Name Price Qty Total Discount Edit Delete wall clock 19.99 1 $ 19.99 0 EDIT DEL…" at bounding box center [488, 182] width 764 height 151
click at [653, 75] on icon "icon: file-text" at bounding box center [660, 68] width 15 height 19
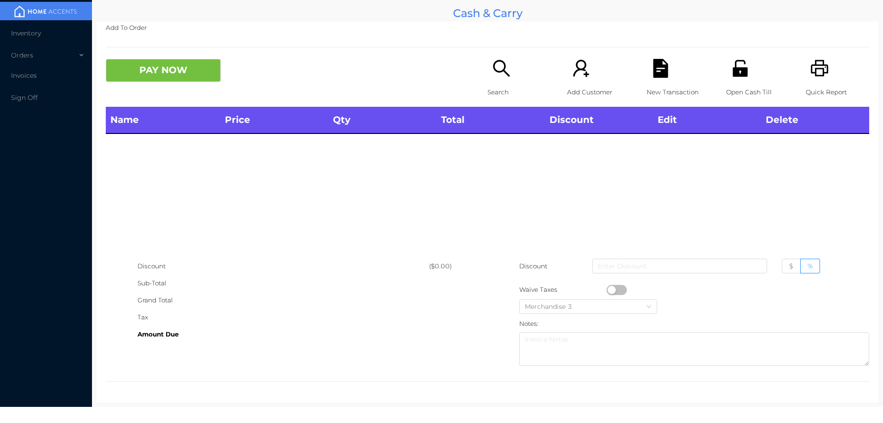
click at [733, 72] on icon "icon: unlock" at bounding box center [740, 68] width 15 height 17
click at [498, 73] on icon "icon: search" at bounding box center [501, 68] width 19 height 19
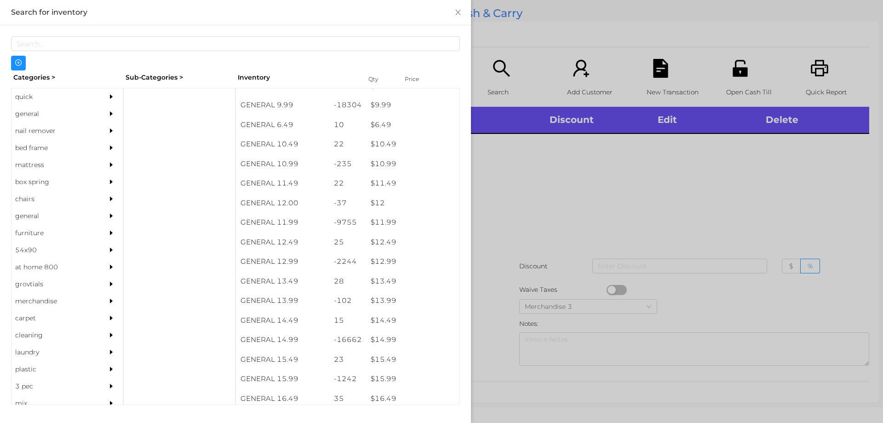
scroll to position [557, 0]
click at [49, 124] on div "nail remover" at bounding box center [54, 130] width 84 height 17
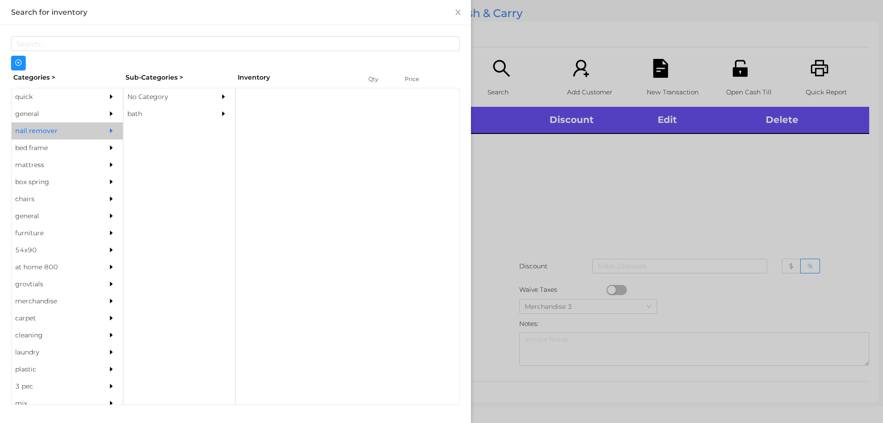
scroll to position [0, 0]
click at [52, 113] on div "general" at bounding box center [54, 113] width 84 height 17
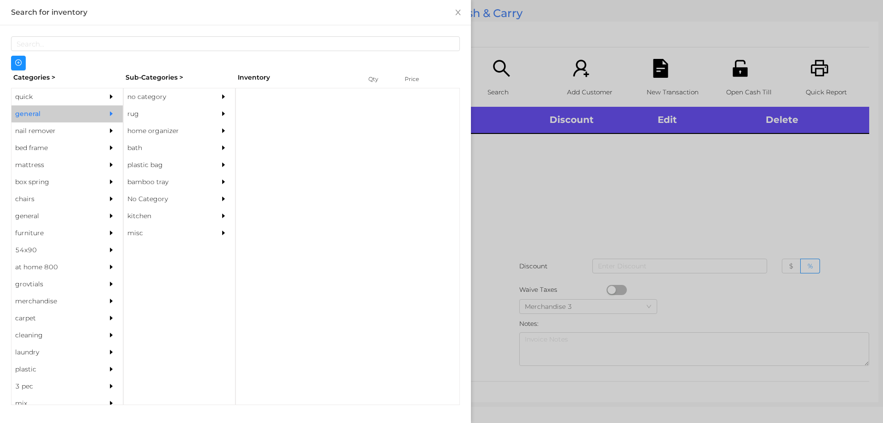
click at [178, 92] on div "no category" at bounding box center [166, 96] width 84 height 17
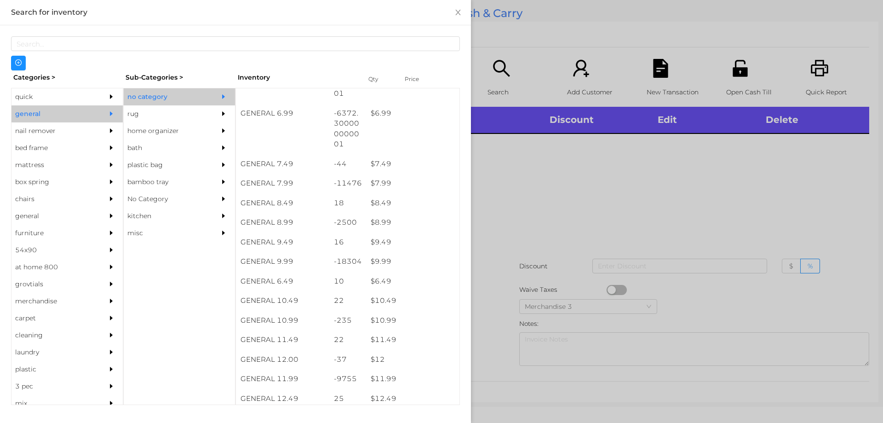
scroll to position [394, 0]
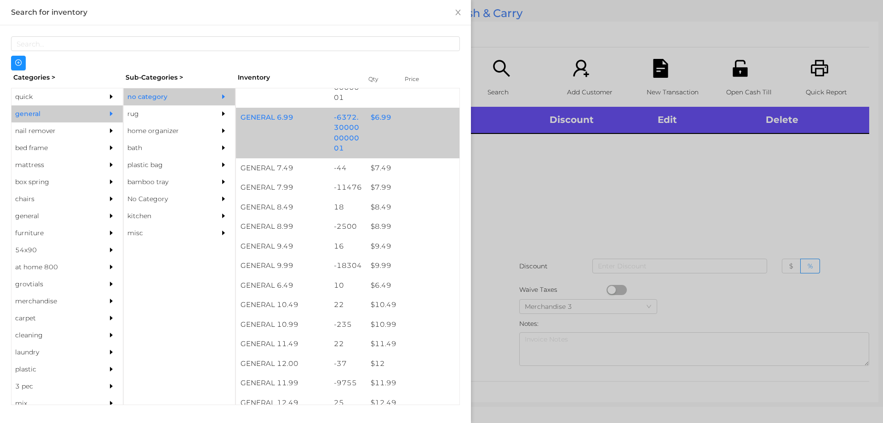
click at [391, 108] on div "$ 6.99" at bounding box center [412, 118] width 93 height 20
click at [391, 121] on div "$ 6.99" at bounding box center [412, 118] width 93 height 20
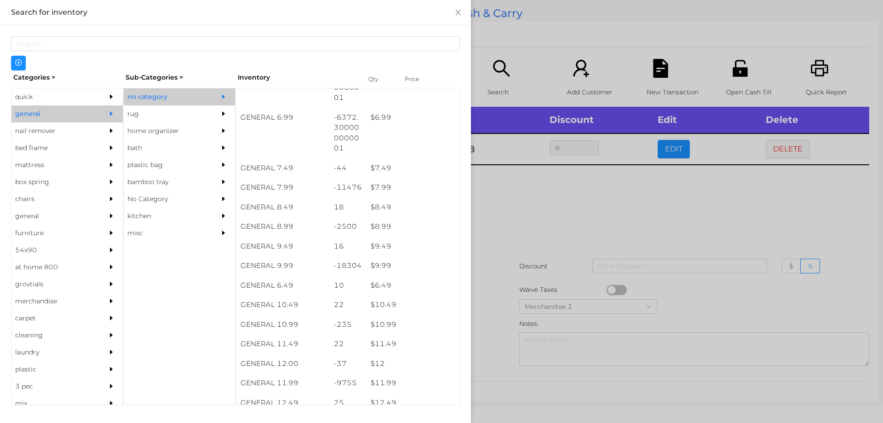
click at [550, 47] on div at bounding box center [441, 211] width 883 height 423
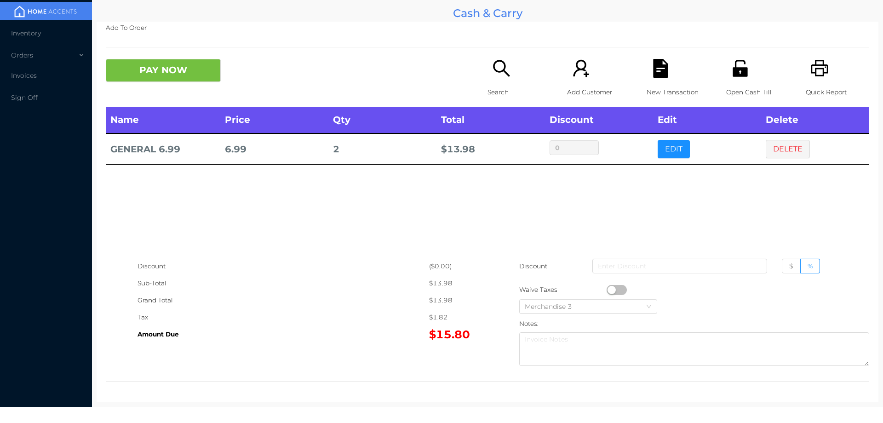
click at [656, 75] on icon "icon: file-text" at bounding box center [660, 68] width 15 height 19
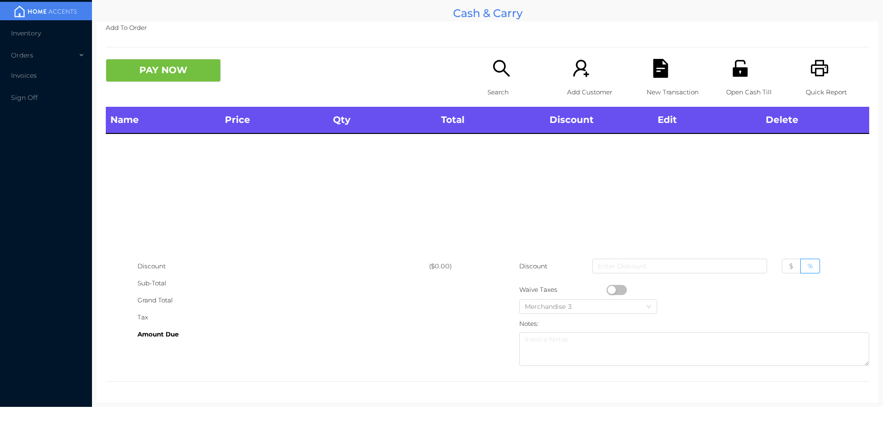
click at [741, 68] on icon "icon: unlock" at bounding box center [740, 68] width 15 height 17
click at [500, 72] on icon "icon: search" at bounding box center [501, 68] width 19 height 19
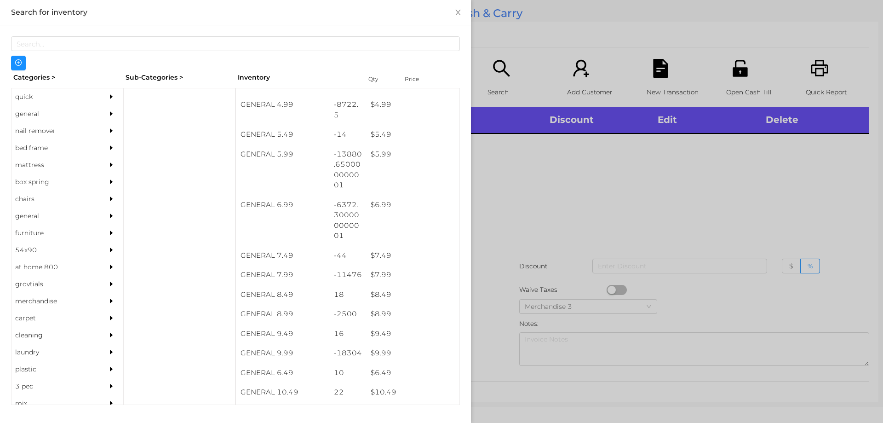
scroll to position [315, 0]
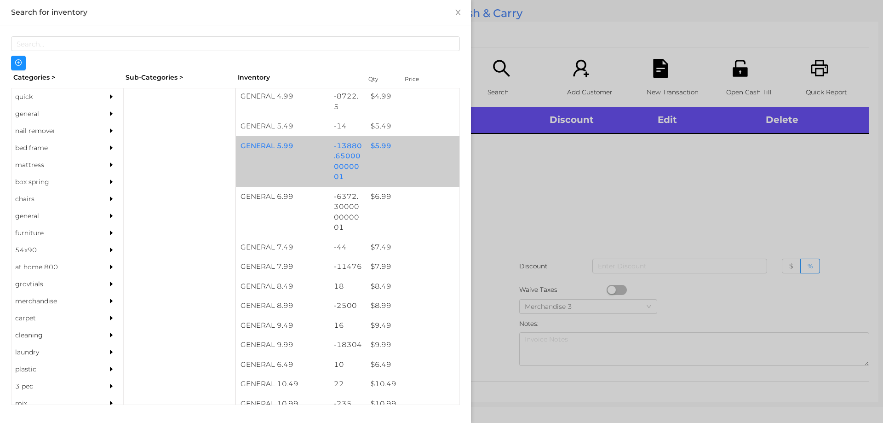
click at [420, 157] on div "GENERAL 5.99 -13880.650000000001 $ 5.99" at bounding box center [348, 161] width 224 height 51
click at [432, 156] on div "GENERAL 5.99 -13880.650000000001 $ 5.99" at bounding box center [348, 161] width 224 height 51
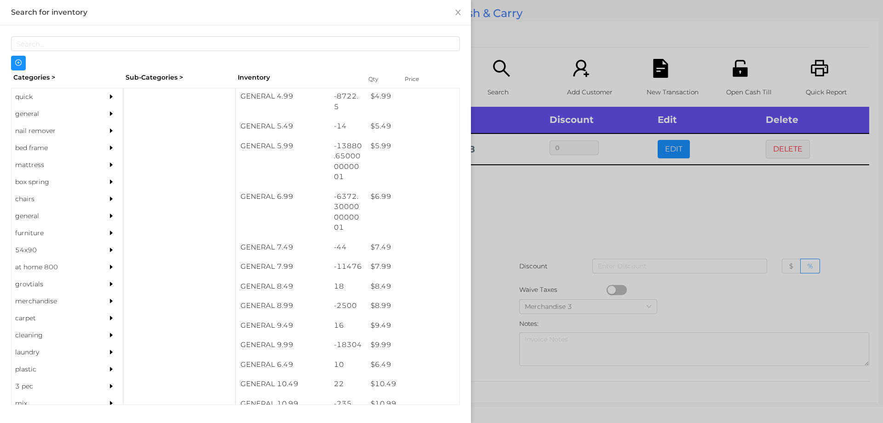
click at [573, 222] on div at bounding box center [441, 211] width 883 height 423
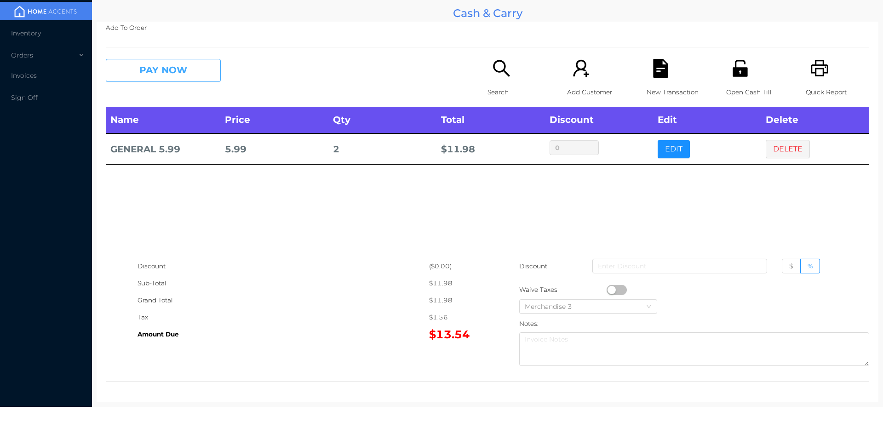
click at [132, 66] on button "PAY NOW" at bounding box center [163, 70] width 115 height 23
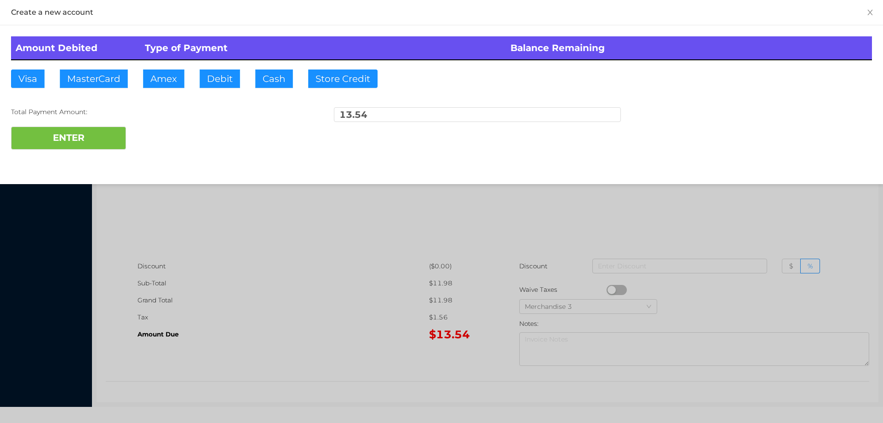
click at [306, 298] on div at bounding box center [441, 211] width 883 height 423
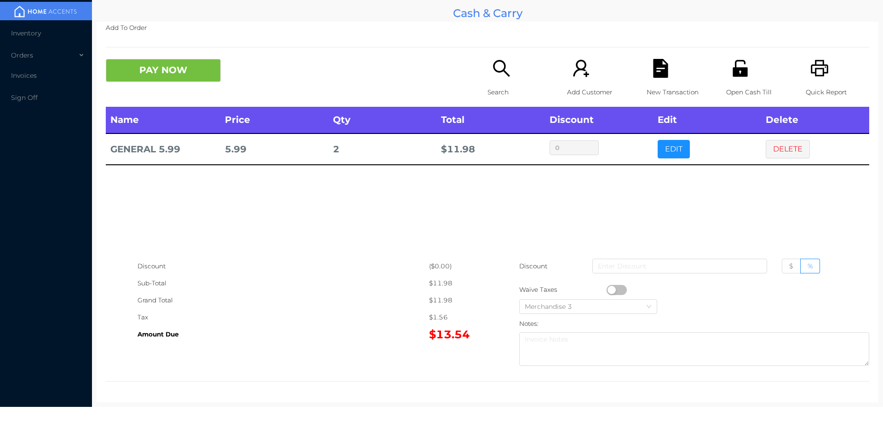
click at [647, 75] on div "New Transaction" at bounding box center [678, 83] width 63 height 48
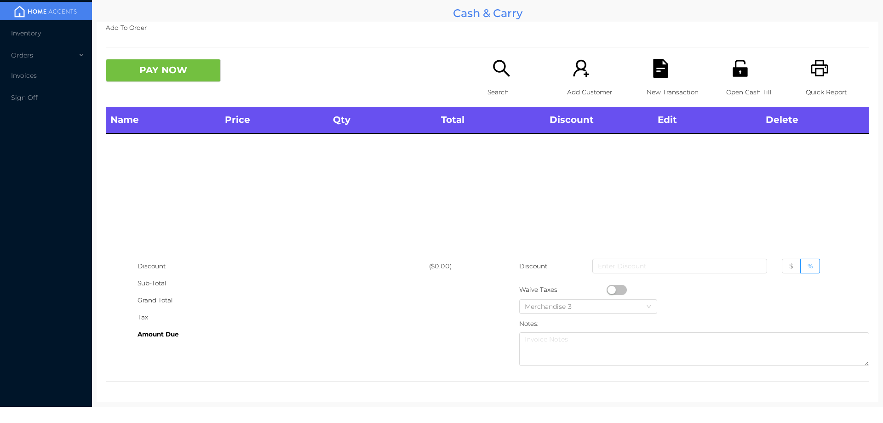
click at [738, 62] on icon "icon: unlock" at bounding box center [740, 68] width 19 height 19
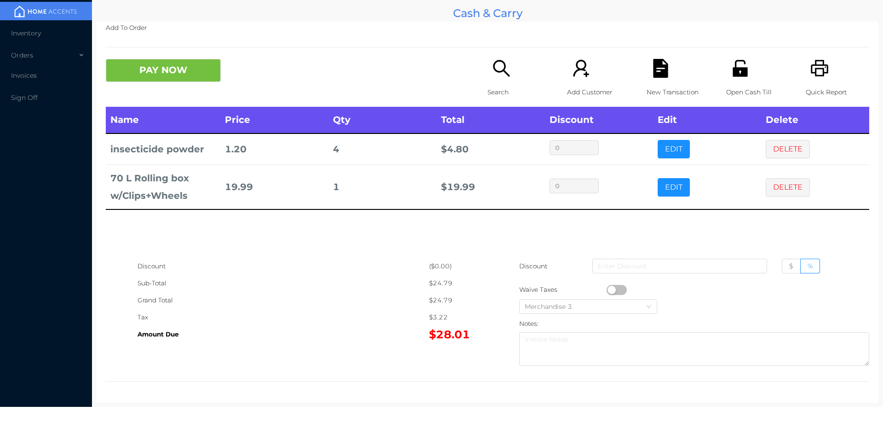
click at [496, 68] on icon "icon: search" at bounding box center [501, 68] width 19 height 19
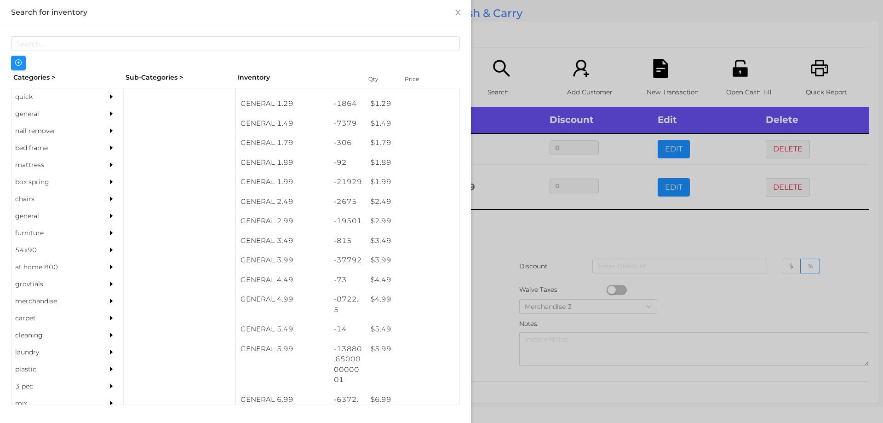
scroll to position [148, 0]
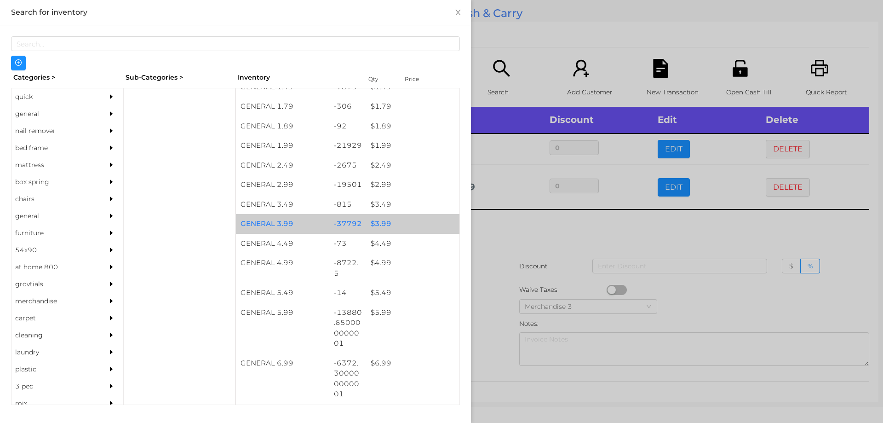
click at [386, 230] on div "$ 3.99" at bounding box center [412, 224] width 93 height 20
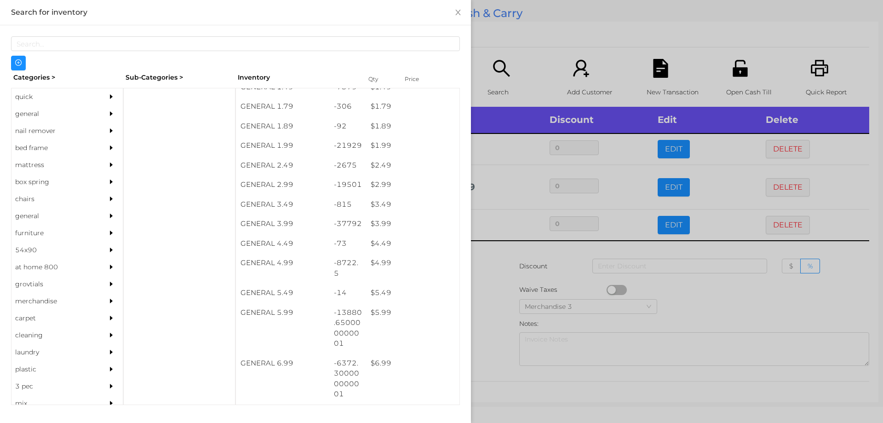
click at [525, 33] on div at bounding box center [441, 211] width 883 height 423
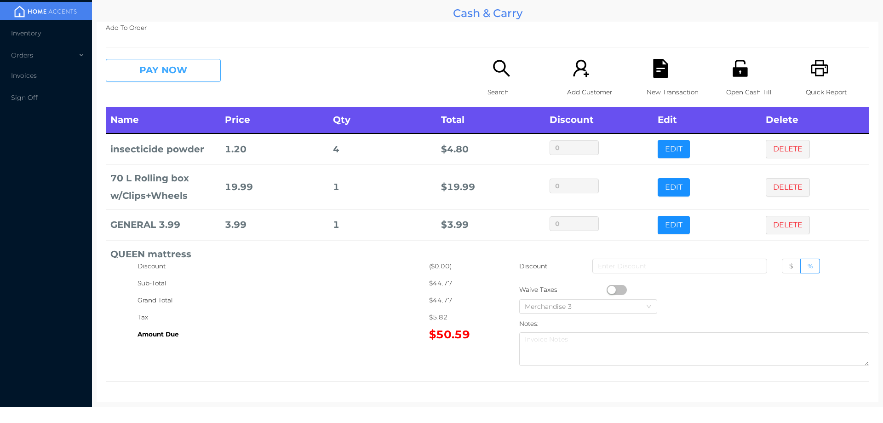
click at [177, 73] on button "PAY NOW" at bounding box center [163, 70] width 115 height 23
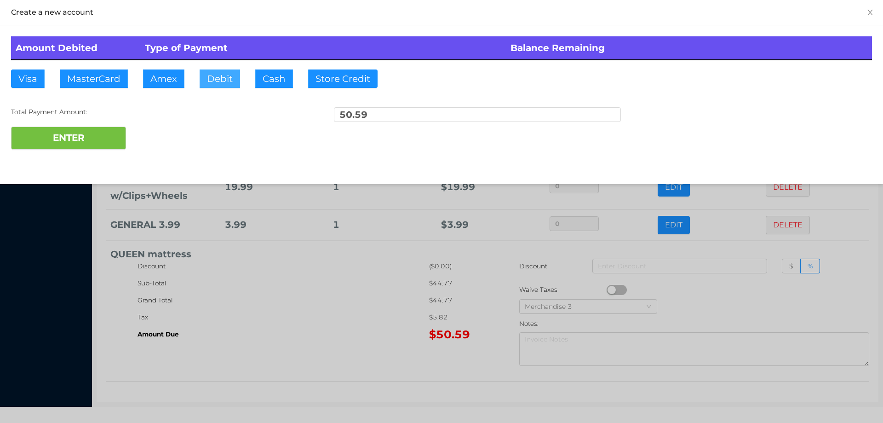
click at [220, 75] on button "Debit" at bounding box center [220, 78] width 40 height 18
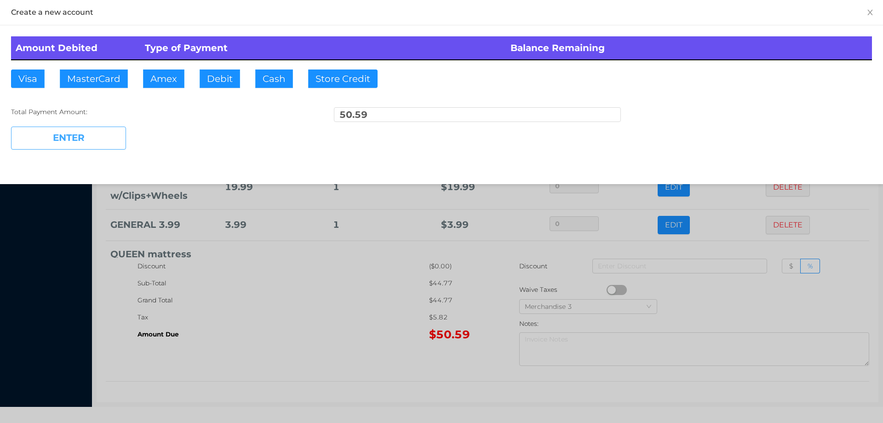
click at [72, 133] on button "ENTER" at bounding box center [68, 138] width 115 height 23
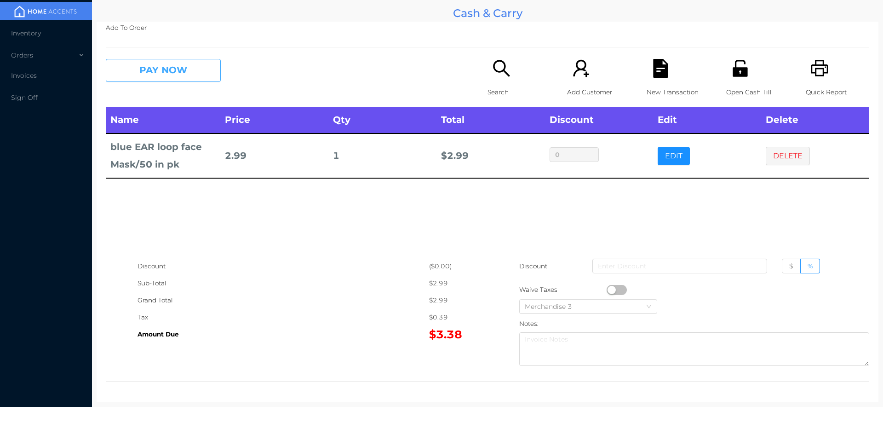
click at [160, 68] on button "PAY NOW" at bounding box center [163, 70] width 115 height 23
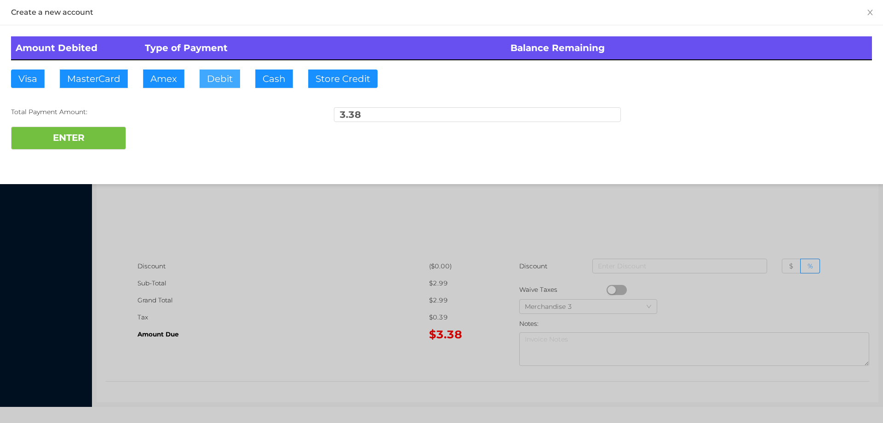
click at [214, 80] on button "Debit" at bounding box center [220, 78] width 40 height 18
type input "4"
click at [54, 116] on div "Total Payment Amount:" at bounding box center [154, 112] width 287 height 10
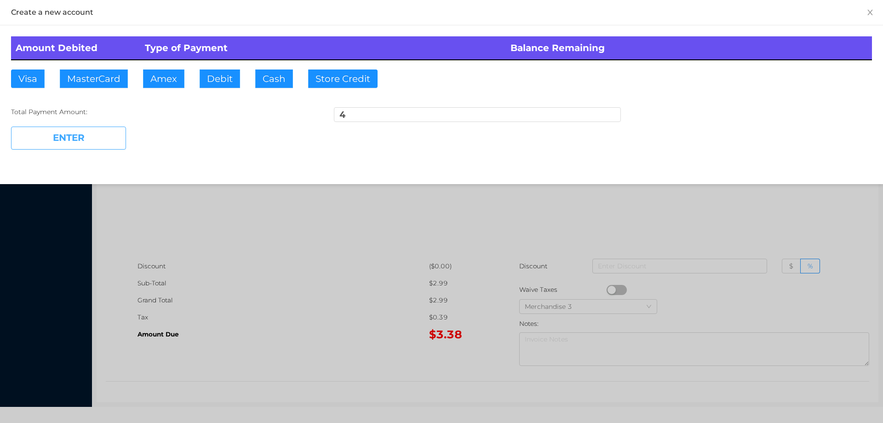
click at [70, 128] on button "ENTER" at bounding box center [68, 138] width 115 height 23
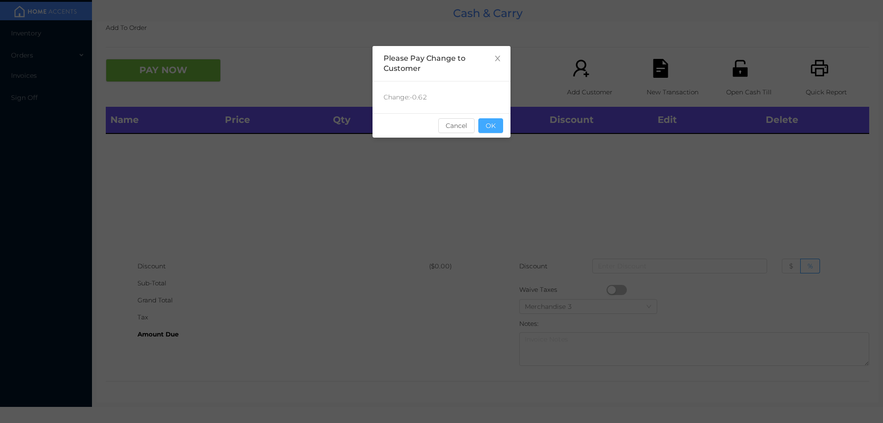
click at [493, 123] on button "OK" at bounding box center [491, 125] width 25 height 15
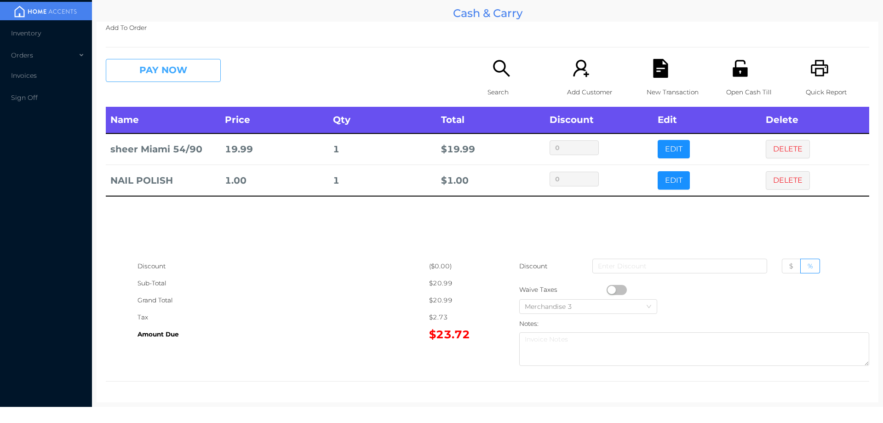
click at [189, 80] on button "PAY NOW" at bounding box center [163, 70] width 115 height 23
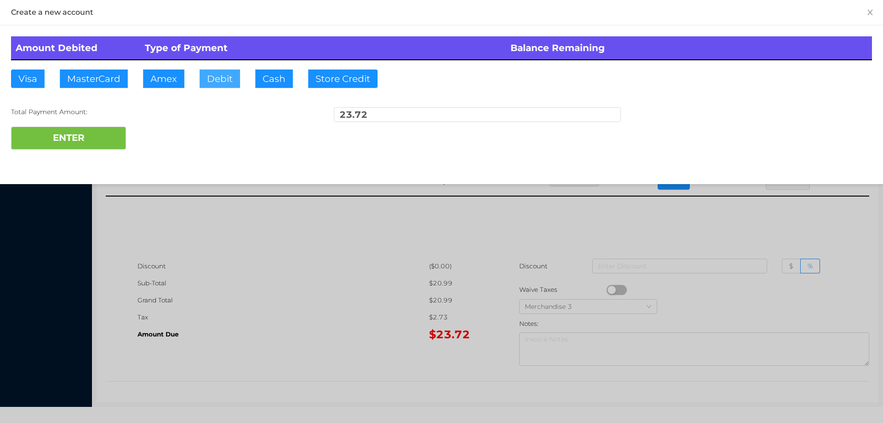
click at [213, 73] on button "Debit" at bounding box center [220, 78] width 40 height 18
type input "50"
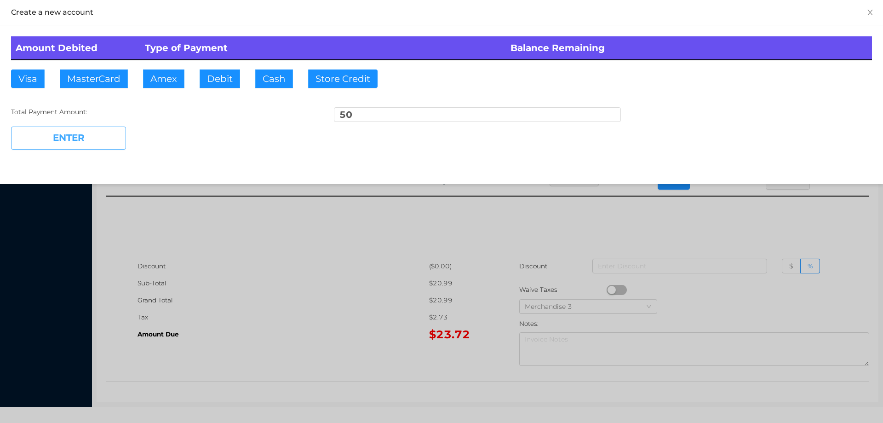
click at [61, 149] on button "ENTER" at bounding box center [68, 138] width 115 height 23
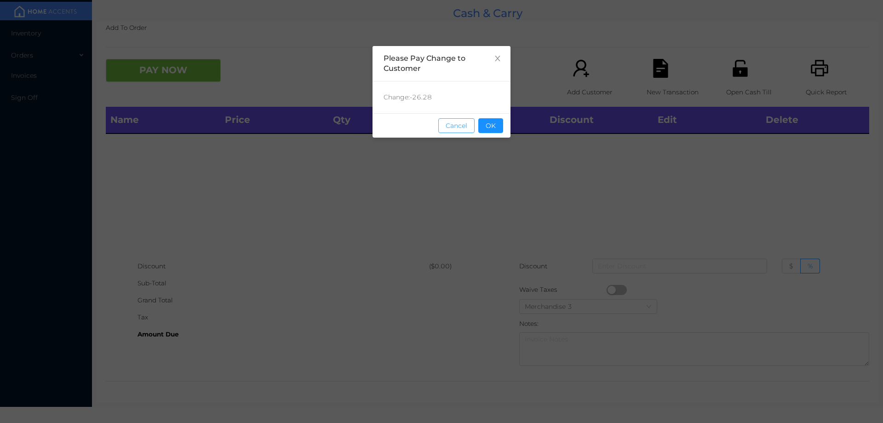
click at [472, 132] on button "Cancel" at bounding box center [457, 125] width 36 height 15
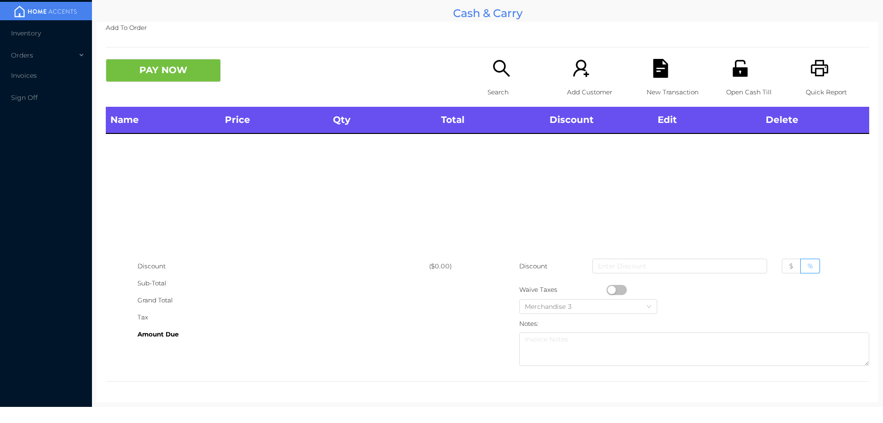
click at [500, 75] on icon "icon: search" at bounding box center [501, 68] width 19 height 19
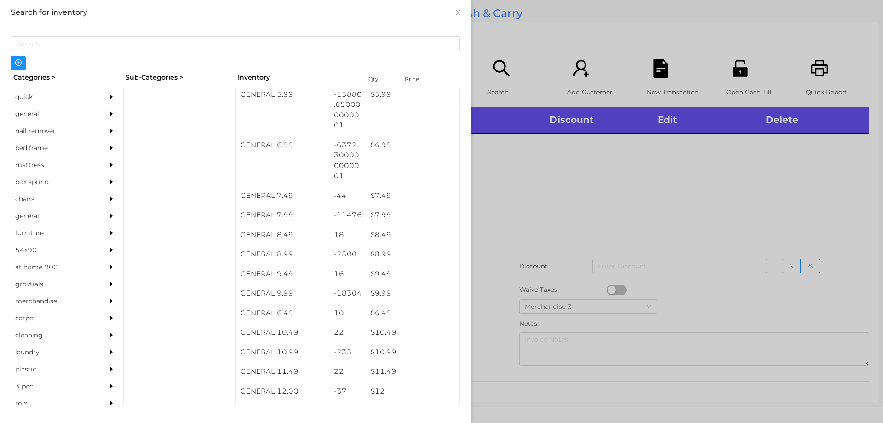
scroll to position [366, 0]
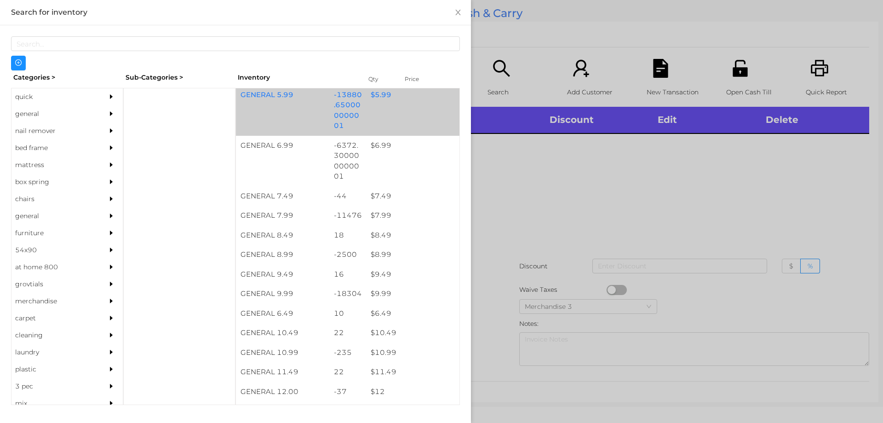
click at [373, 104] on div "$ 5.99" at bounding box center [412, 95] width 93 height 20
click at [374, 100] on div "$ 5.99" at bounding box center [412, 95] width 93 height 20
click at [387, 107] on div "GENERAL 5.99 -13880.650000000001 $ 5.99" at bounding box center [348, 110] width 224 height 51
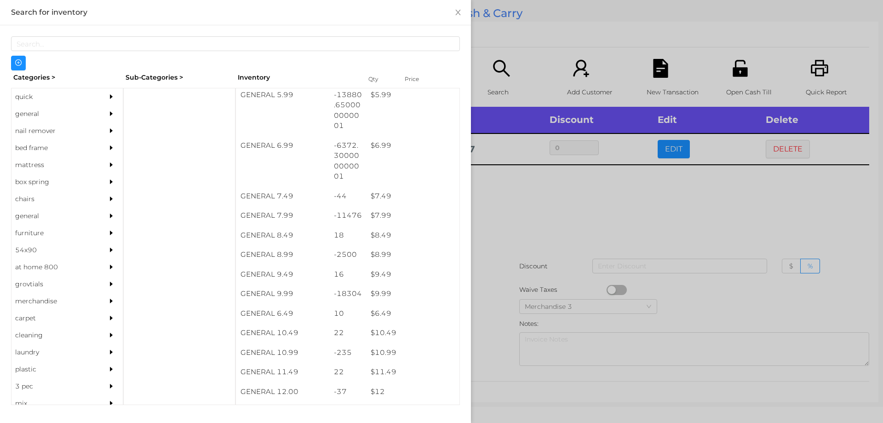
click at [528, 52] on div at bounding box center [441, 211] width 883 height 423
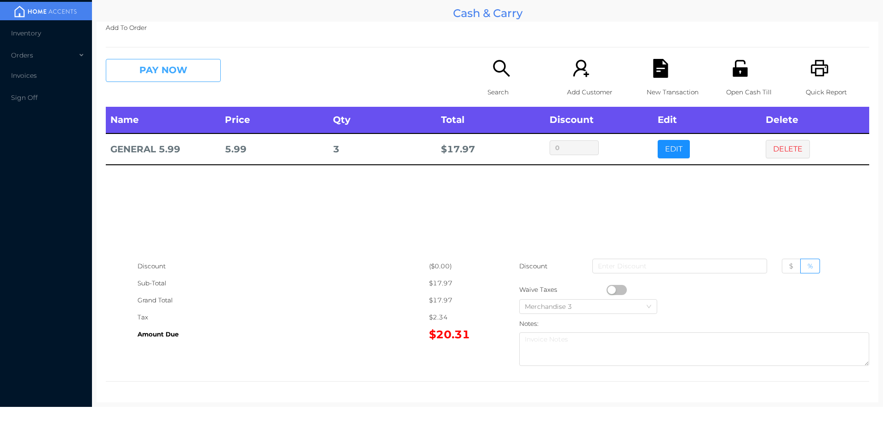
click at [160, 63] on button "PAY NOW" at bounding box center [163, 70] width 115 height 23
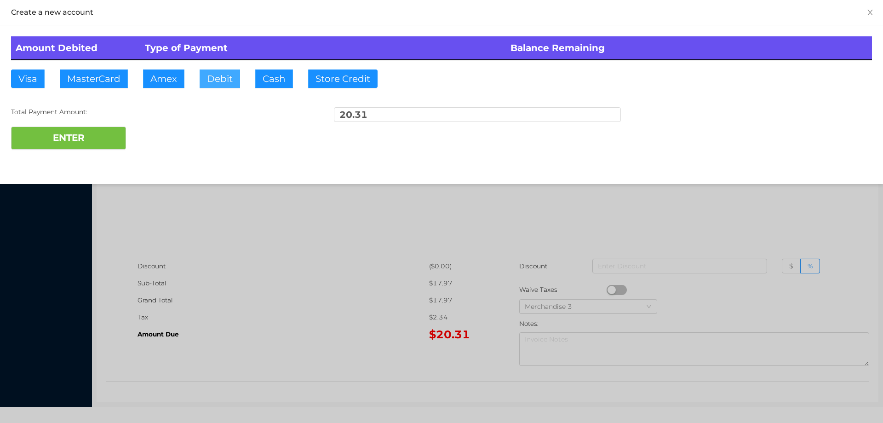
click at [224, 79] on button "Debit" at bounding box center [220, 78] width 40 height 18
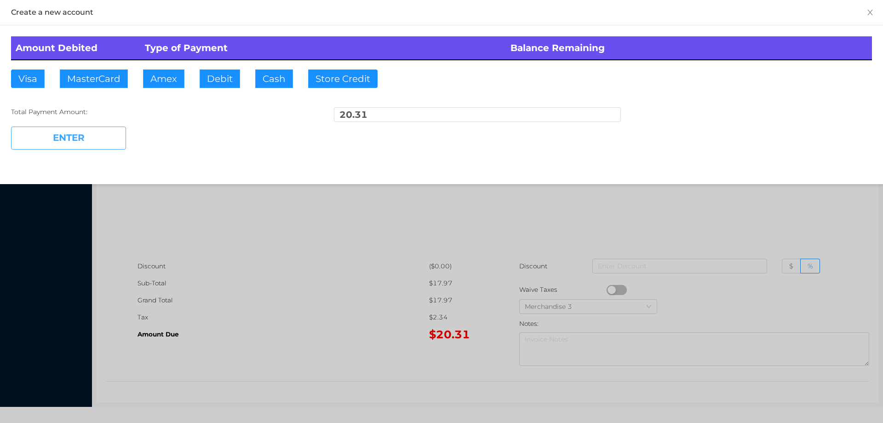
click at [75, 130] on button "ENTER" at bounding box center [68, 138] width 115 height 23
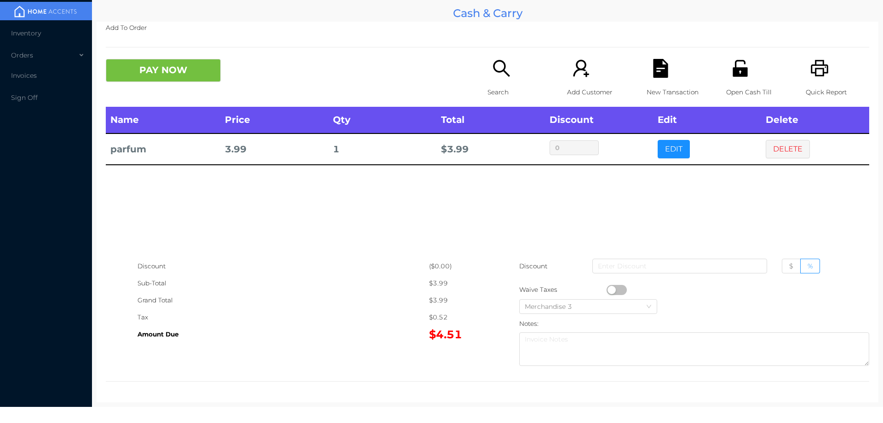
click at [476, 91] on div "PAY NOW Search Add Customer New Transaction Open Cash Till Quick Report" at bounding box center [488, 83] width 764 height 48
click at [488, 77] on div "Search" at bounding box center [519, 83] width 63 height 48
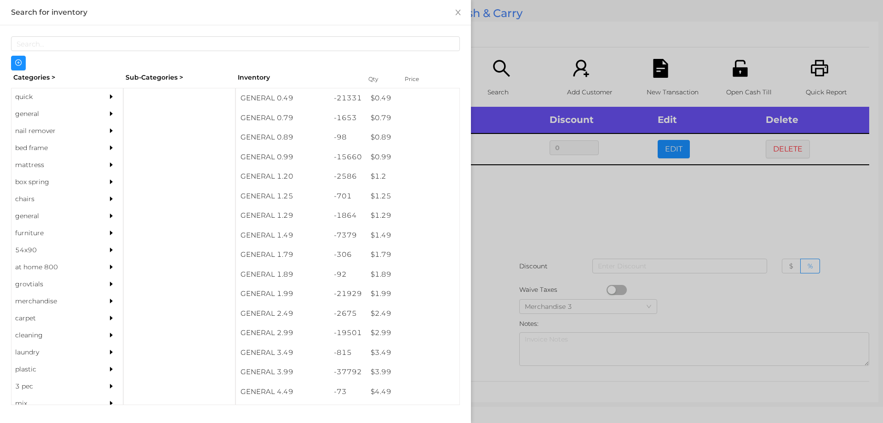
click at [29, 98] on div "quick" at bounding box center [54, 96] width 84 height 17
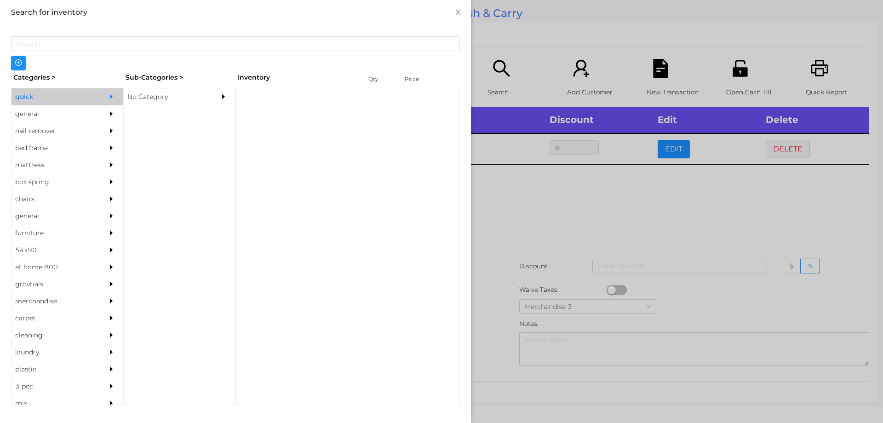
click at [161, 92] on div "No Category" at bounding box center [166, 96] width 84 height 17
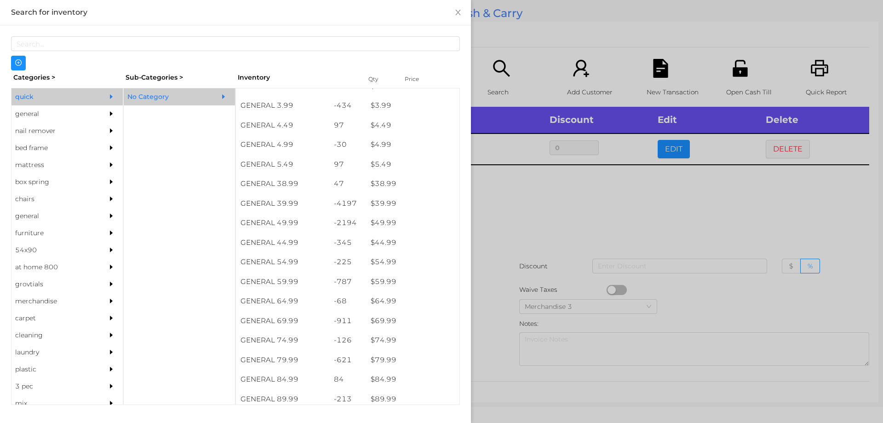
scroll to position [422, 0]
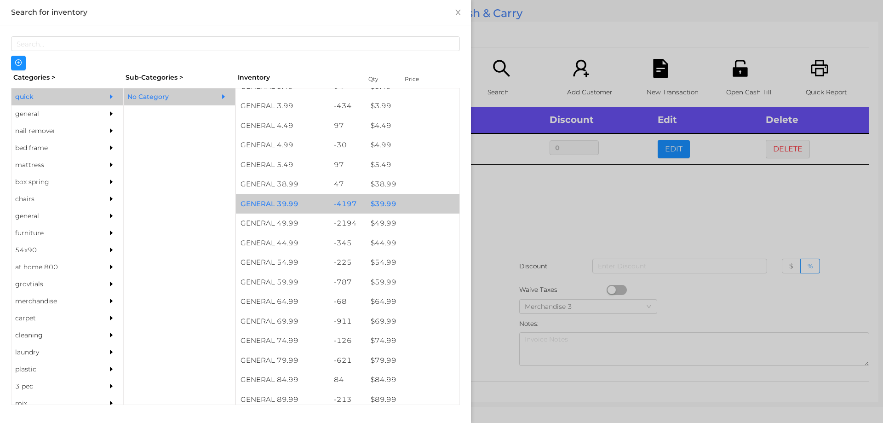
click at [389, 201] on div "$ 39.99" at bounding box center [412, 204] width 93 height 20
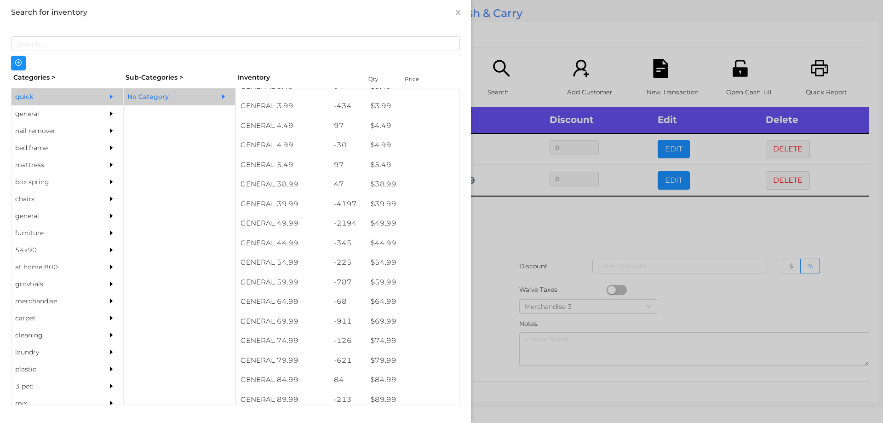
click at [517, 253] on div at bounding box center [441, 211] width 883 height 423
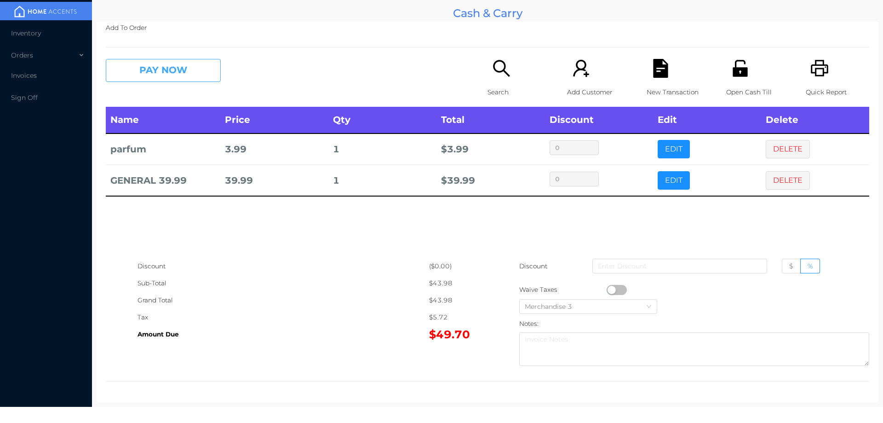
click at [162, 65] on button "PAY NOW" at bounding box center [163, 70] width 115 height 23
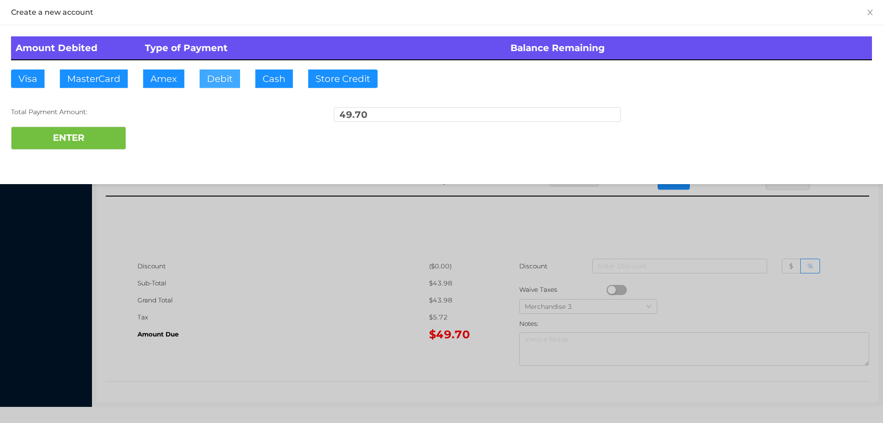
click at [217, 72] on button "Debit" at bounding box center [220, 78] width 40 height 18
type input "4"
type input "50"
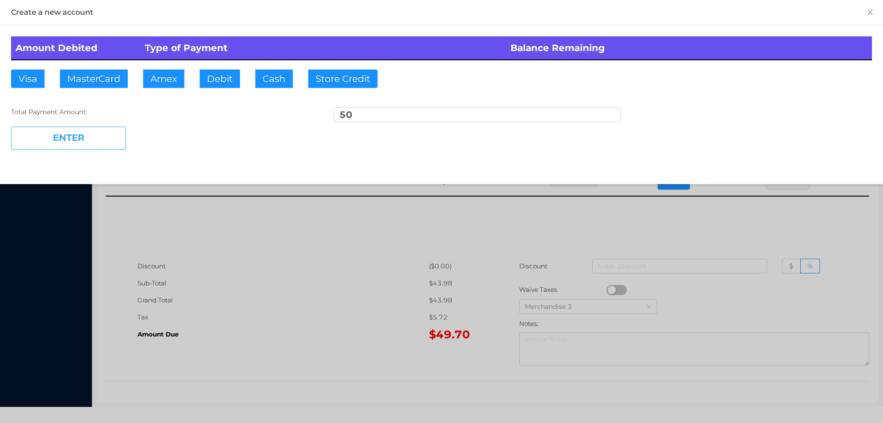
click at [46, 130] on button "ENTER" at bounding box center [68, 138] width 115 height 23
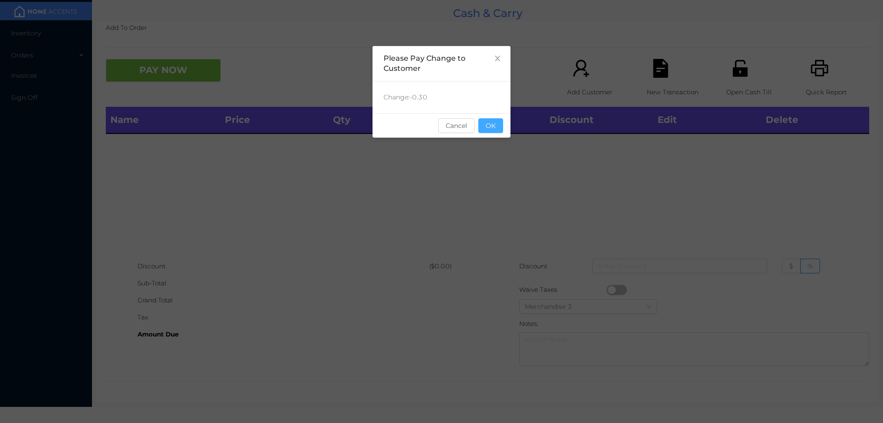
click at [494, 132] on button "OK" at bounding box center [491, 125] width 25 height 15
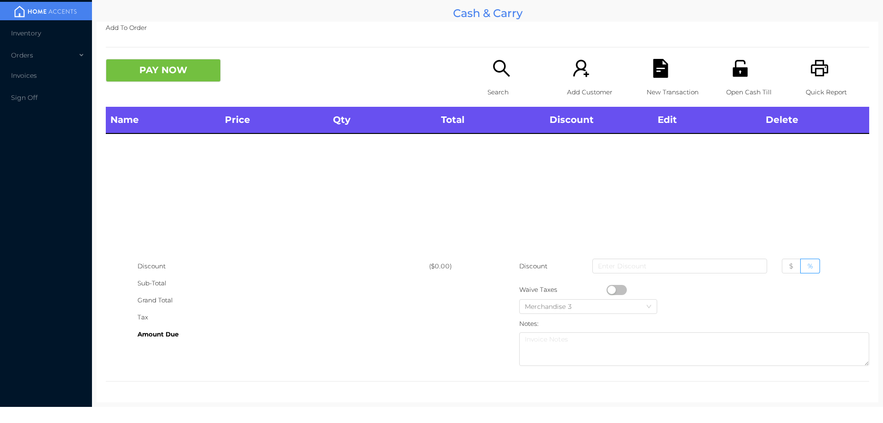
click at [493, 65] on icon "icon: search" at bounding box center [501, 68] width 19 height 19
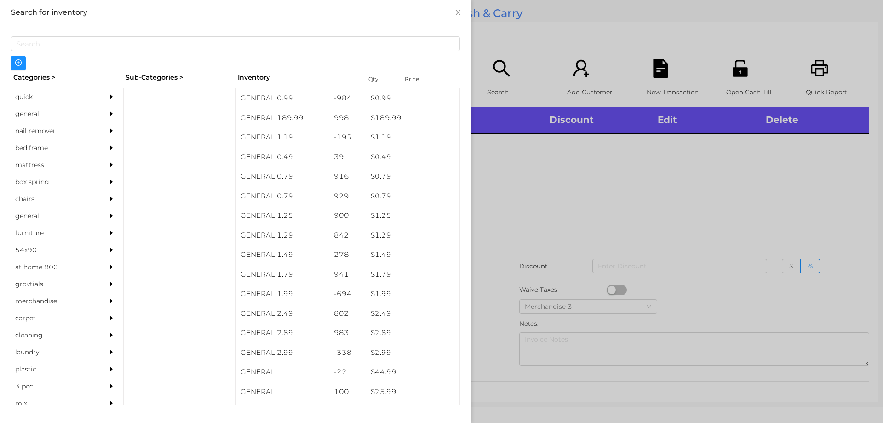
click at [50, 117] on div "general" at bounding box center [54, 113] width 84 height 17
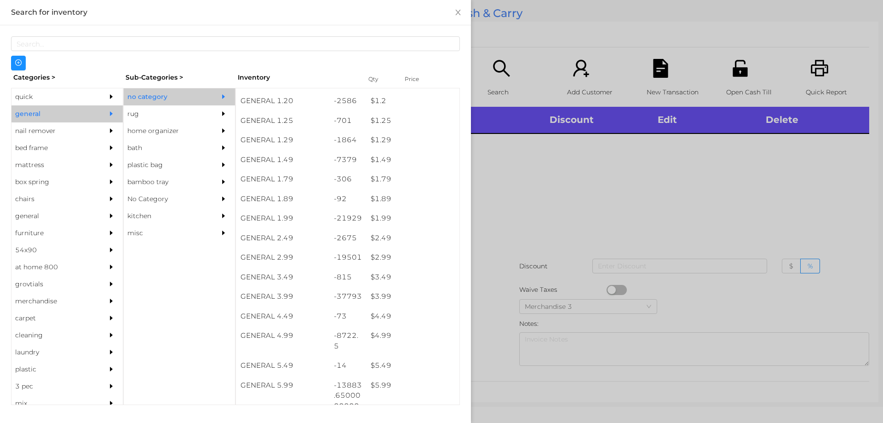
scroll to position [140, 0]
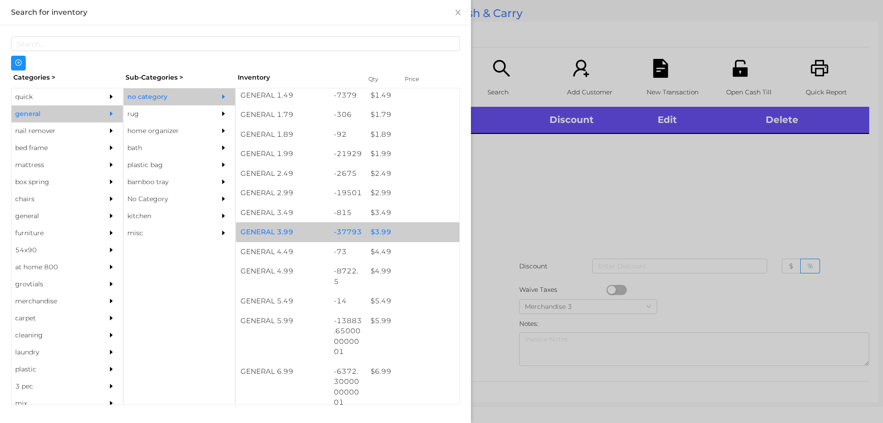
click at [386, 233] on div "$ 3.99" at bounding box center [412, 232] width 93 height 20
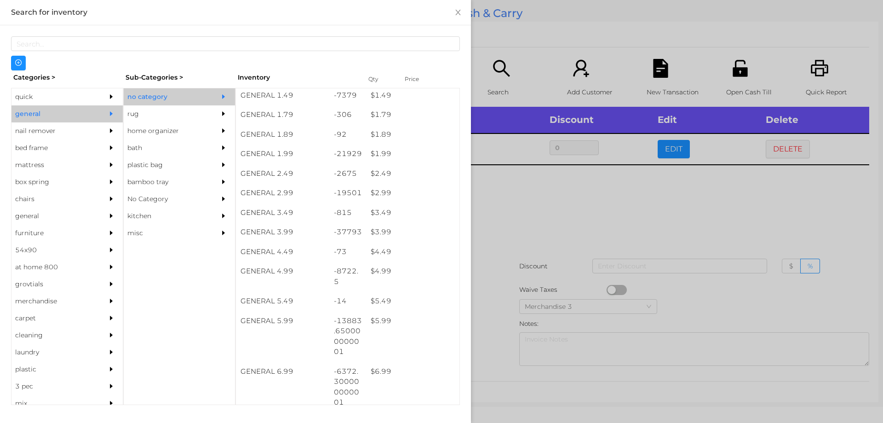
click at [531, 255] on div at bounding box center [441, 211] width 883 height 423
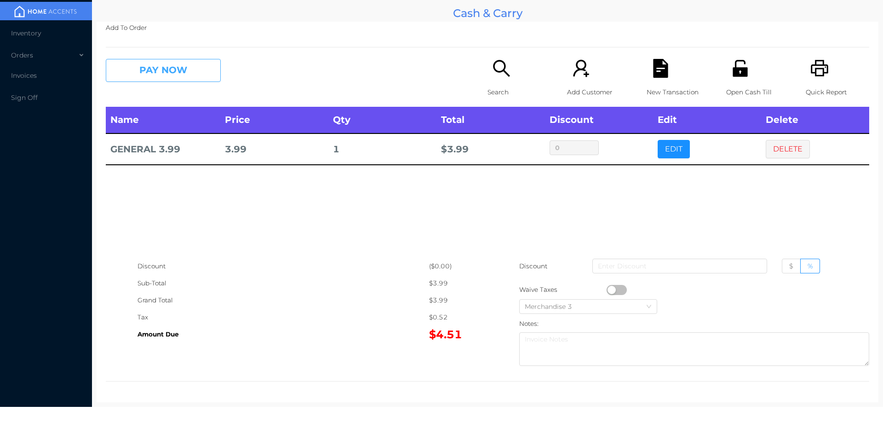
click at [167, 73] on button "PAY NOW" at bounding box center [163, 70] width 115 height 23
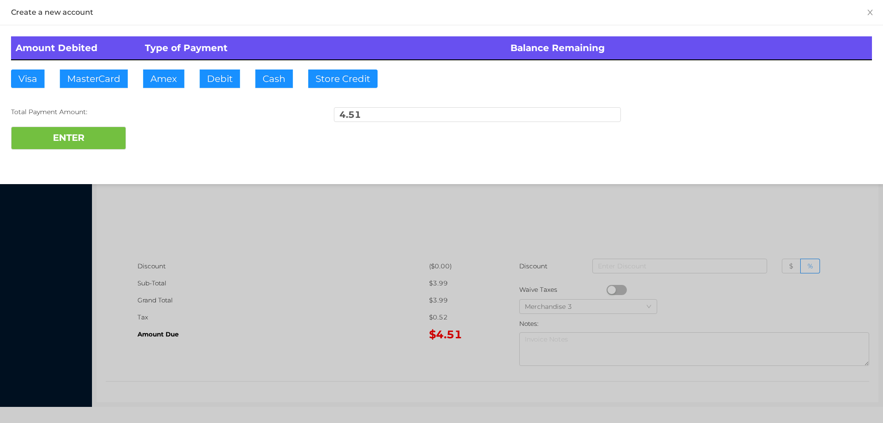
click at [225, 68] on div "Amount Debited Type of Payment Balance Remaining Visa MasterCard Amex Debit Cas…" at bounding box center [441, 92] width 883 height 135
click at [97, 133] on button "ENTER" at bounding box center [68, 138] width 115 height 23
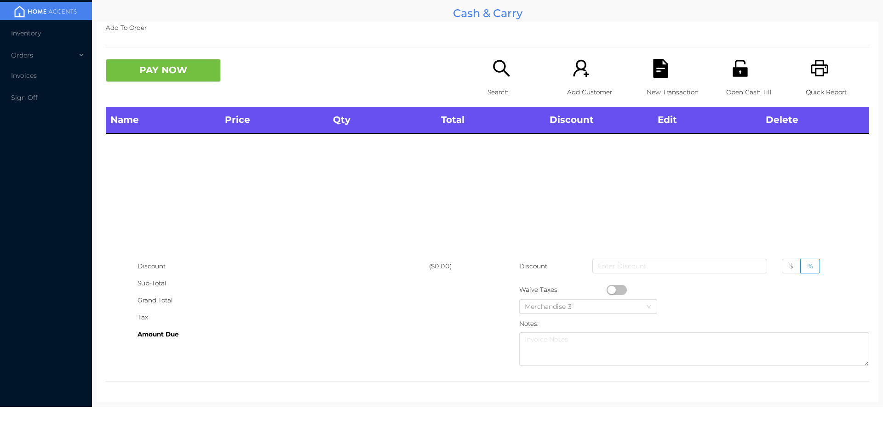
click at [500, 69] on icon "icon: search" at bounding box center [501, 68] width 19 height 19
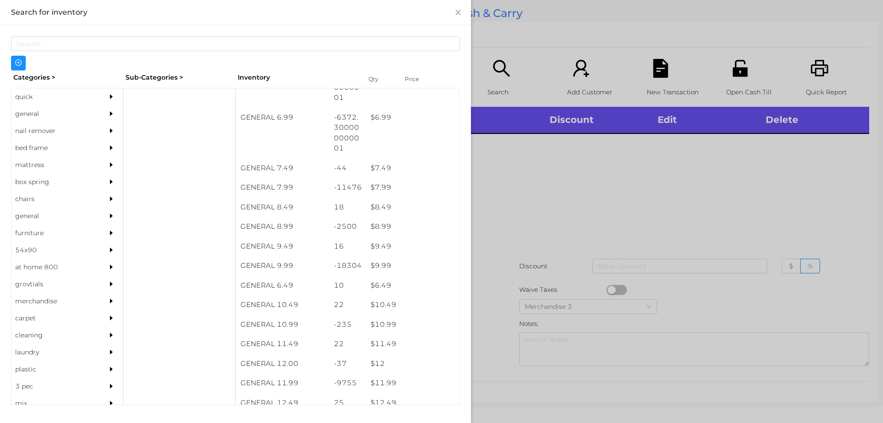
scroll to position [422, 0]
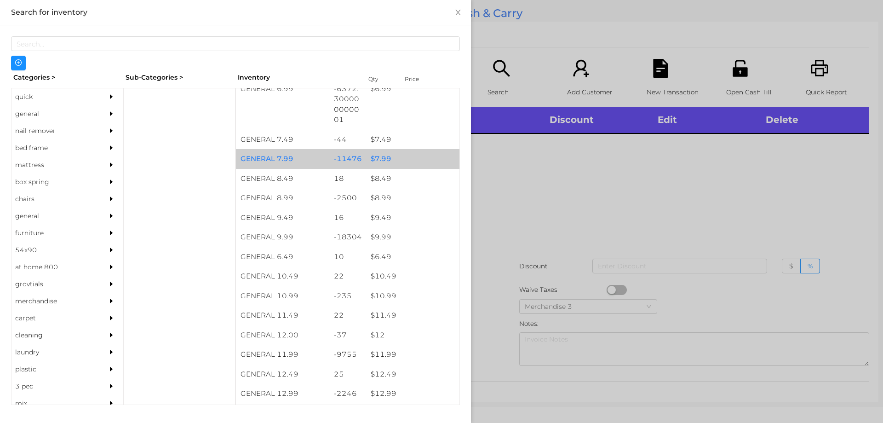
click at [394, 165] on div "$ 7.99" at bounding box center [412, 159] width 93 height 20
click at [395, 165] on div "$ 7.99" at bounding box center [412, 159] width 93 height 20
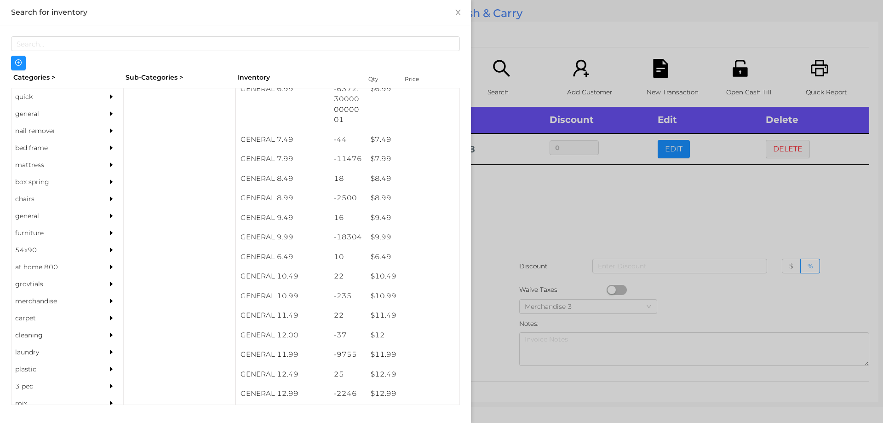
click at [546, 232] on div at bounding box center [441, 211] width 883 height 423
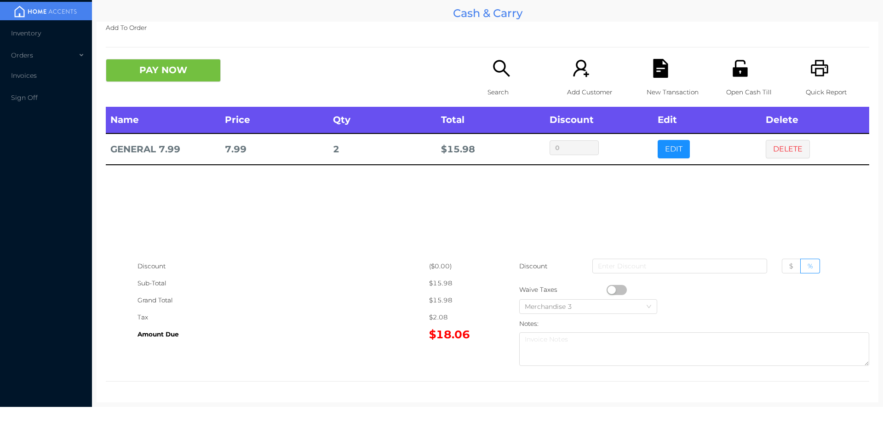
click at [507, 69] on icon "icon: search" at bounding box center [501, 68] width 19 height 19
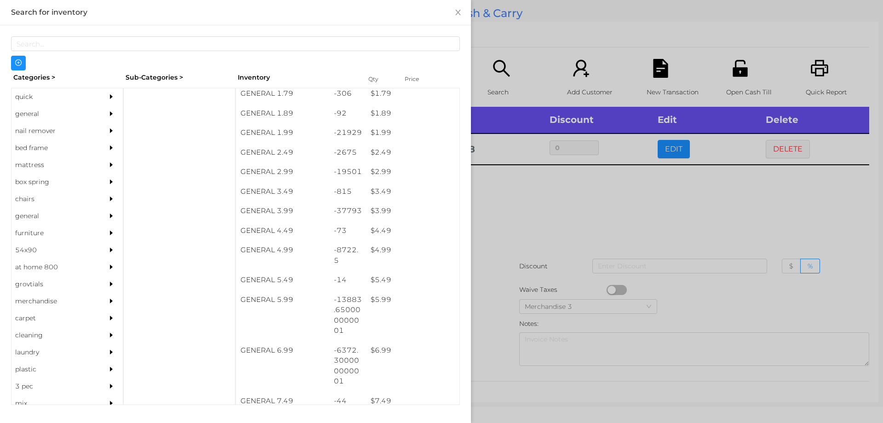
scroll to position [159, 0]
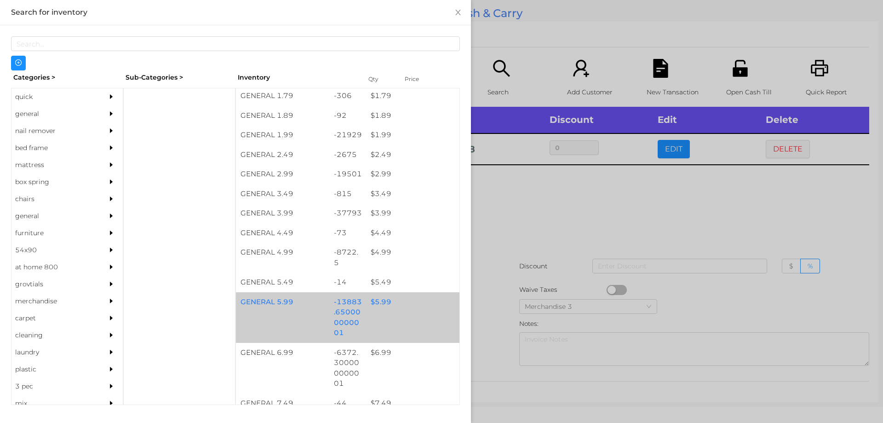
click at [386, 312] on div "GENERAL 5.99 -13883.650000000001 $ 5.99" at bounding box center [348, 317] width 224 height 51
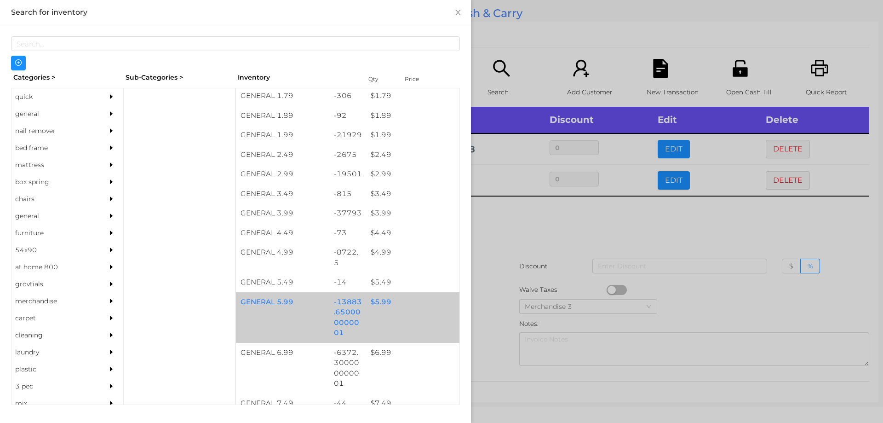
click at [396, 313] on div "GENERAL 5.99 -13883.650000000001 $ 5.99" at bounding box center [348, 317] width 224 height 51
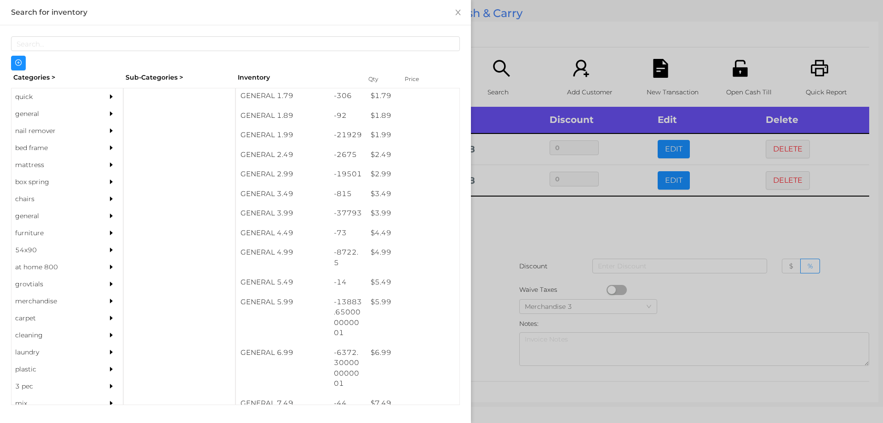
click at [526, 248] on div at bounding box center [441, 211] width 883 height 423
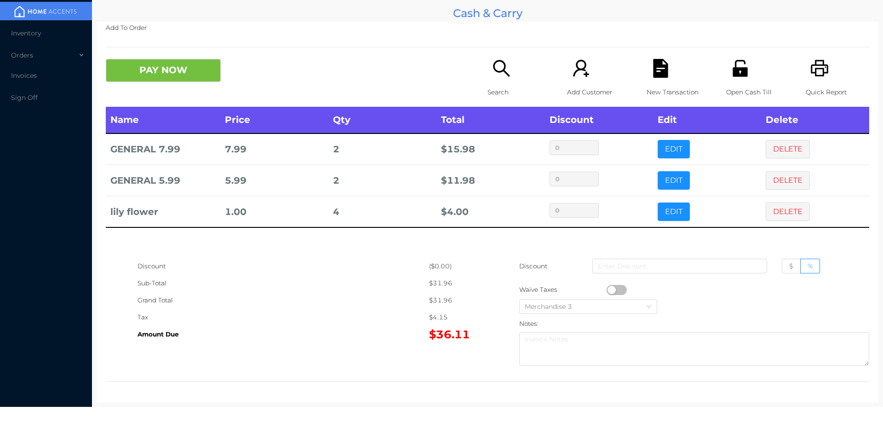
click at [661, 71] on icon "icon: file-text" at bounding box center [660, 68] width 15 height 19
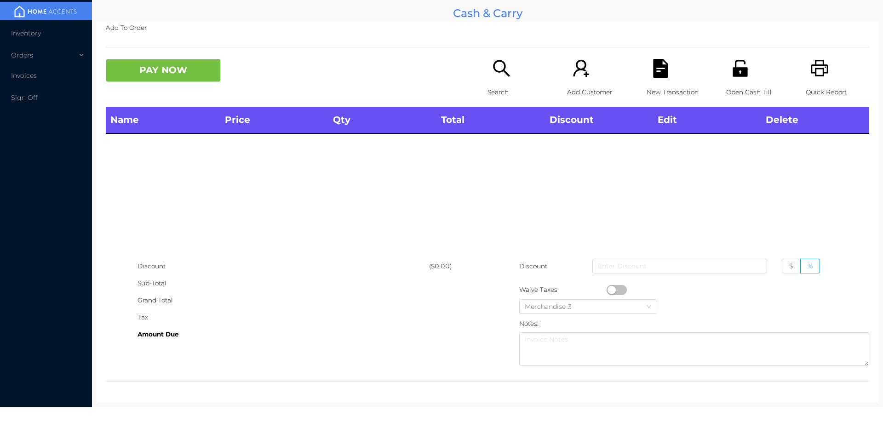
click at [815, 70] on icon "icon: printer" at bounding box center [820, 68] width 19 height 19
click at [507, 72] on icon "icon: search" at bounding box center [501, 68] width 19 height 19
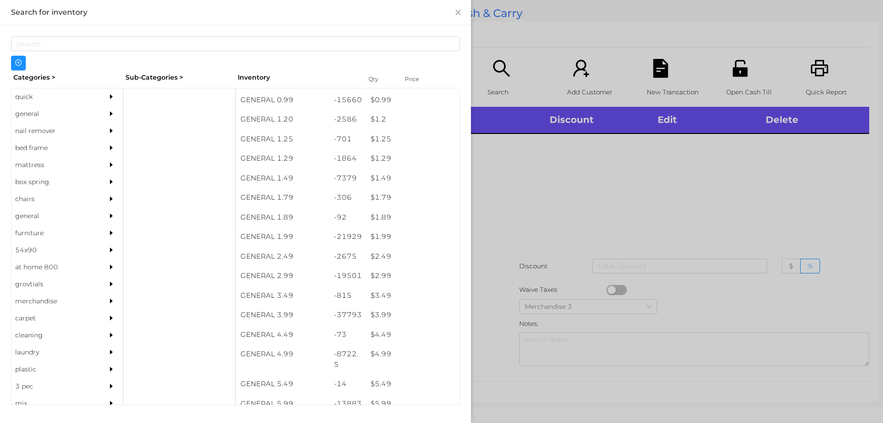
scroll to position [77, 0]
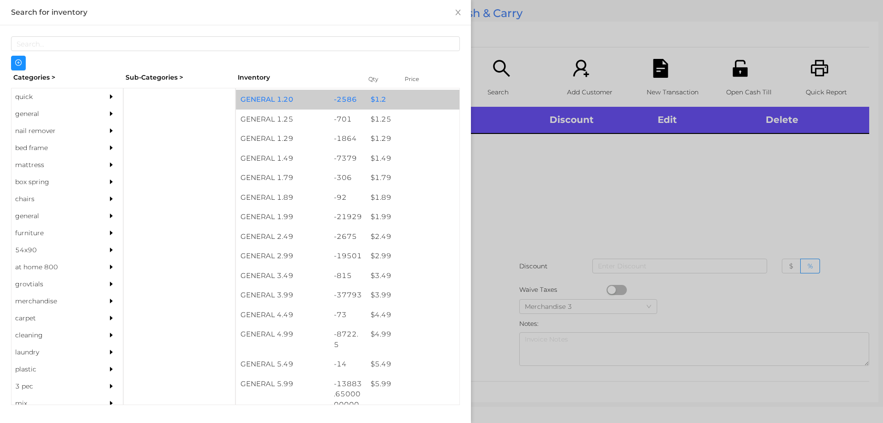
click at [390, 95] on div "$ 1.2" at bounding box center [412, 100] width 93 height 20
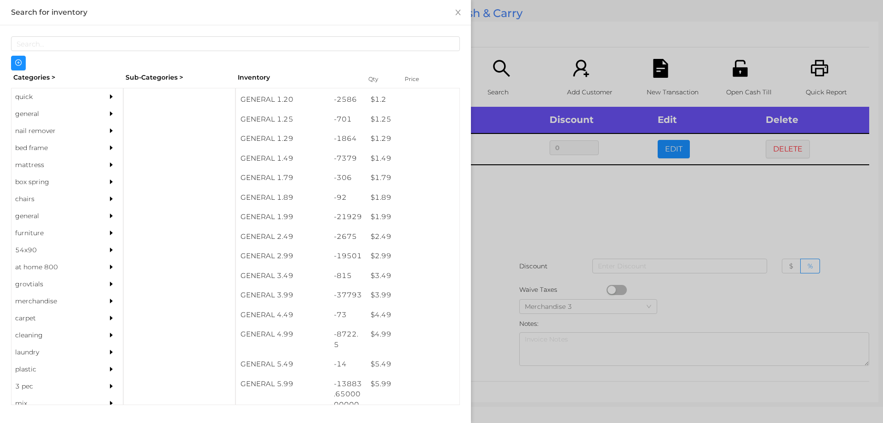
click at [568, 210] on div at bounding box center [441, 211] width 883 height 423
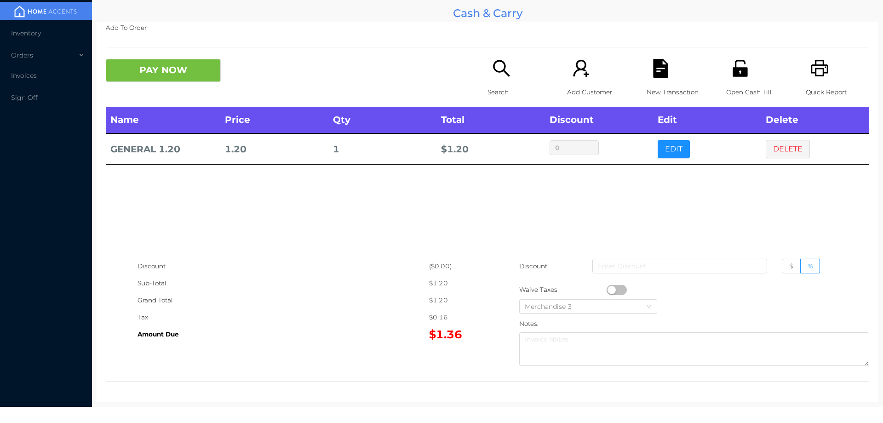
click at [681, 154] on button "EDIT" at bounding box center [674, 149] width 32 height 18
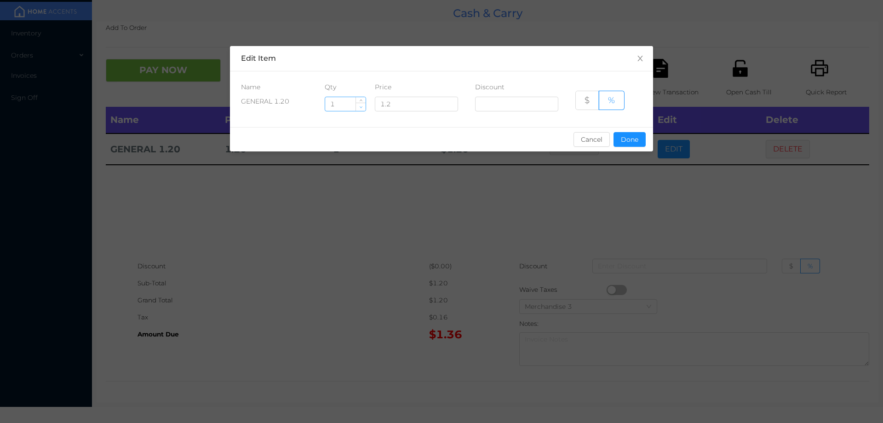
click at [361, 107] on icon "icon: down" at bounding box center [360, 106] width 3 height 3
type input "0"
type input "18"
click at [633, 144] on button "Done" at bounding box center [630, 139] width 32 height 15
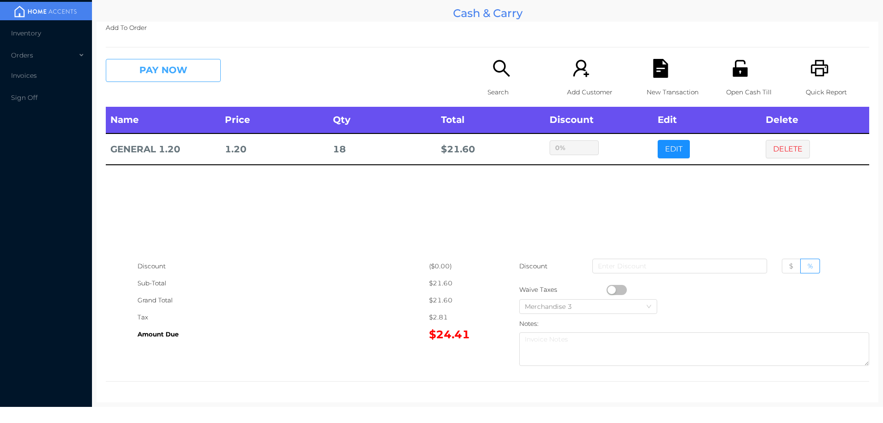
click at [182, 77] on button "PAY NOW" at bounding box center [163, 70] width 115 height 23
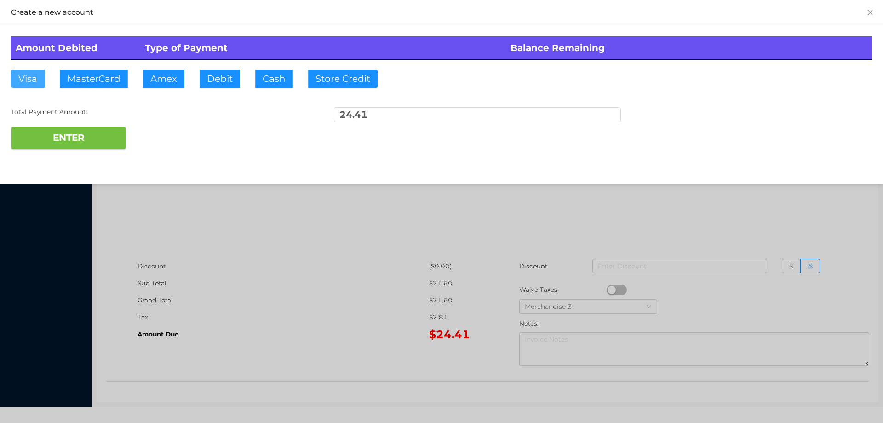
click at [14, 80] on button "Visa" at bounding box center [28, 78] width 34 height 18
click at [61, 140] on button "ENTER" at bounding box center [68, 138] width 115 height 23
type input "0"
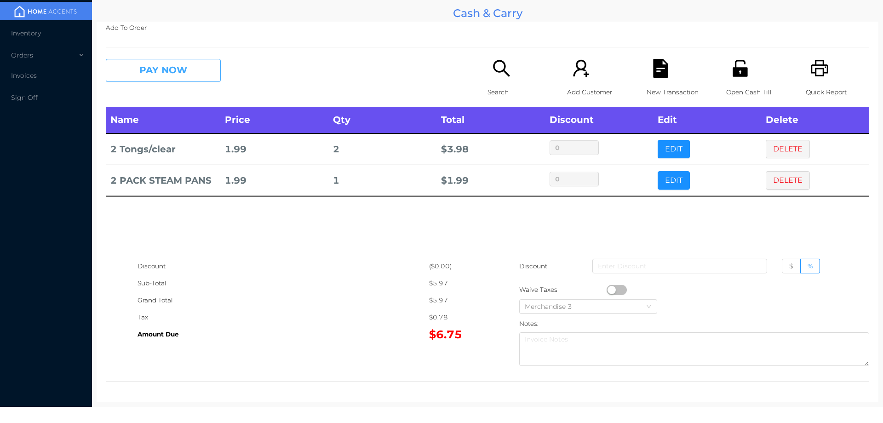
click at [159, 67] on button "PAY NOW" at bounding box center [163, 70] width 115 height 23
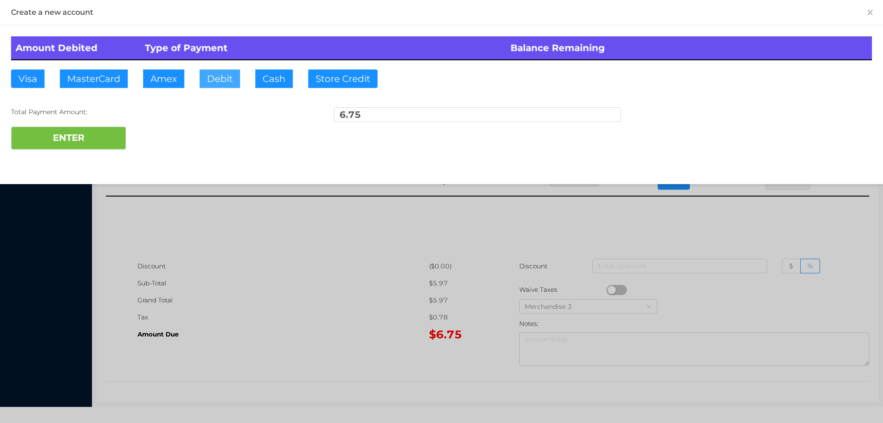
click at [208, 73] on button "Debit" at bounding box center [220, 78] width 40 height 18
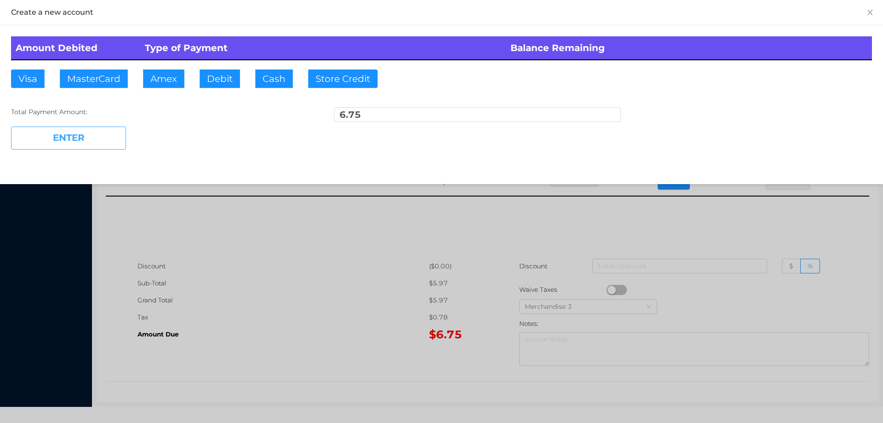
click at [99, 130] on button "ENTER" at bounding box center [68, 138] width 115 height 23
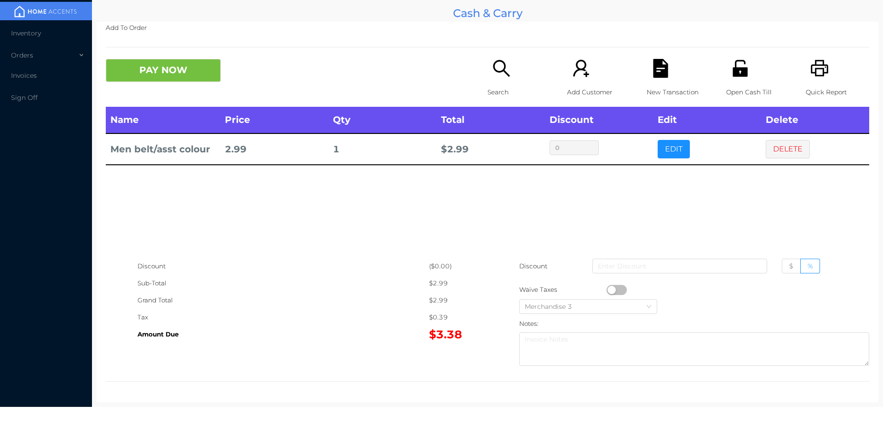
click at [473, 92] on div "PAY NOW Search Add Customer New Transaction Open Cash Till Quick Report" at bounding box center [488, 83] width 764 height 48
click at [489, 85] on p "Search" at bounding box center [519, 92] width 63 height 17
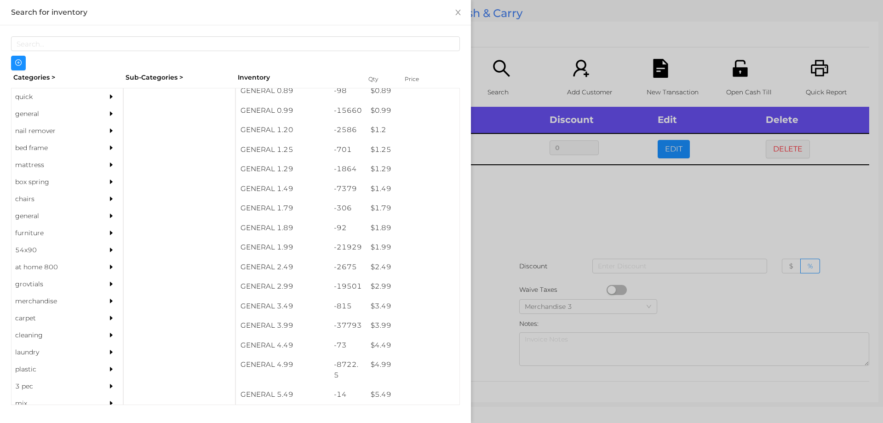
scroll to position [50, 0]
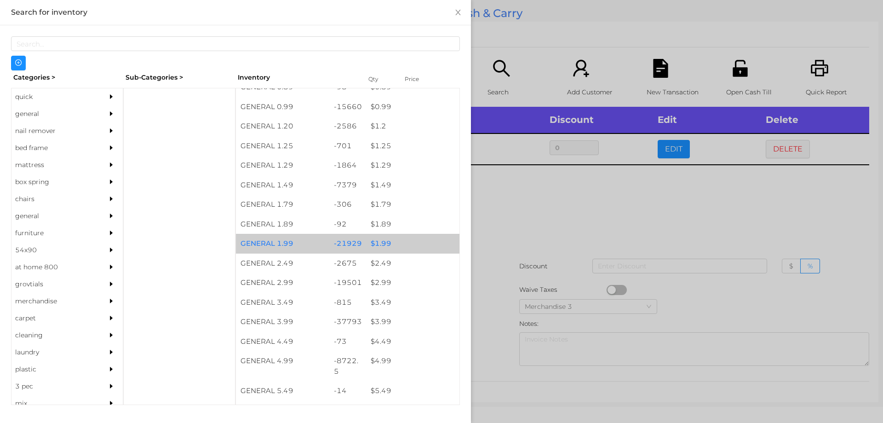
click at [376, 243] on div "$ 1.99" at bounding box center [412, 244] width 93 height 20
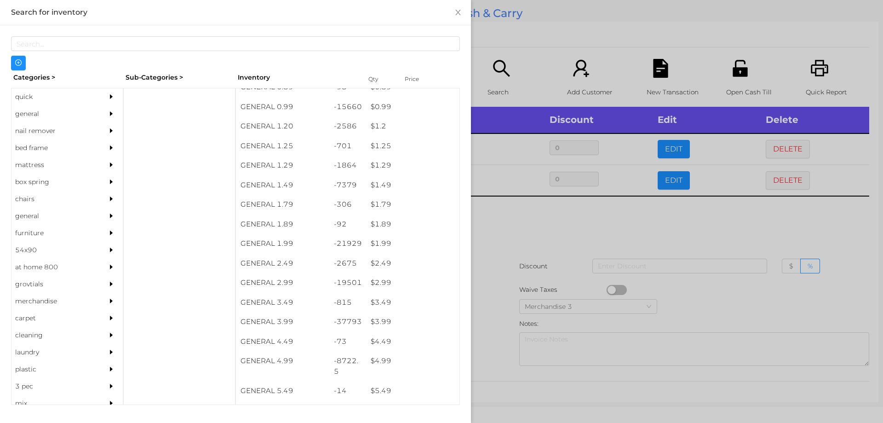
click at [516, 308] on div at bounding box center [441, 211] width 883 height 423
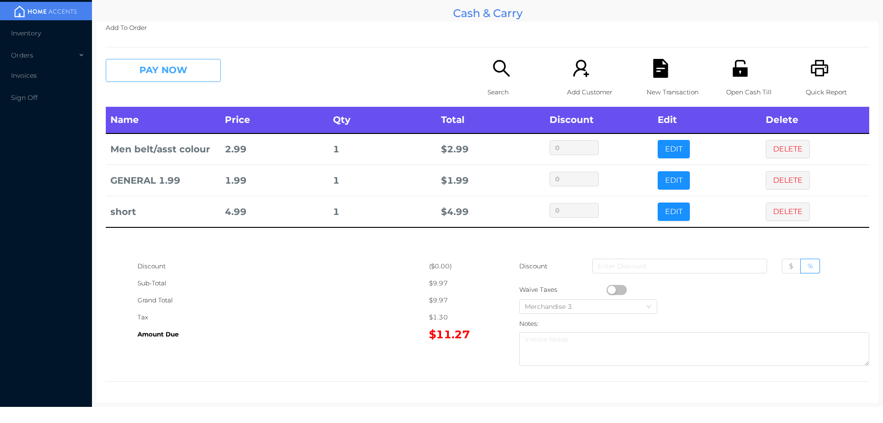
click at [156, 80] on button "PAY NOW" at bounding box center [163, 70] width 115 height 23
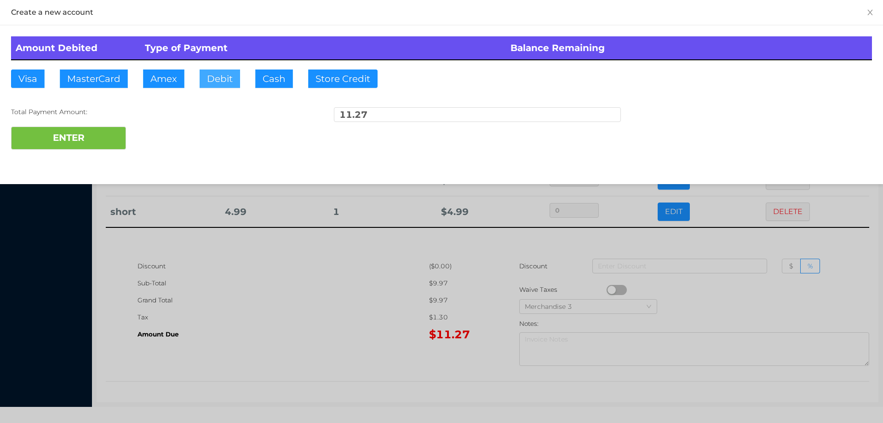
click at [233, 69] on button "Debit" at bounding box center [220, 78] width 40 height 18
type input "20"
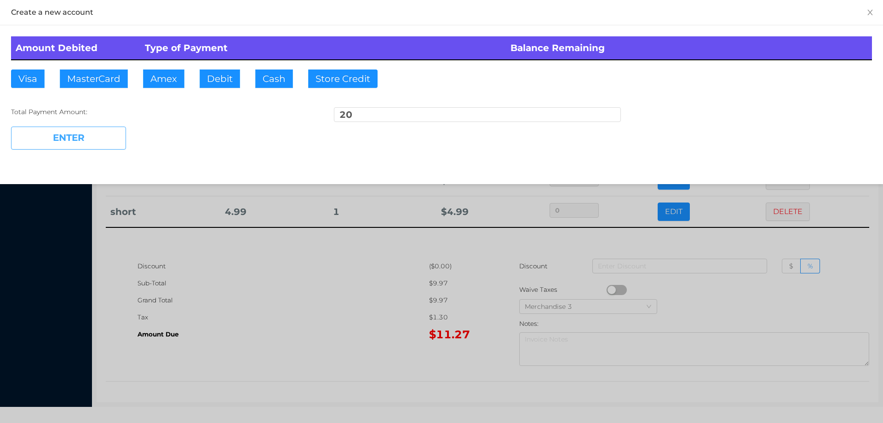
click at [81, 144] on button "ENTER" at bounding box center [68, 138] width 115 height 23
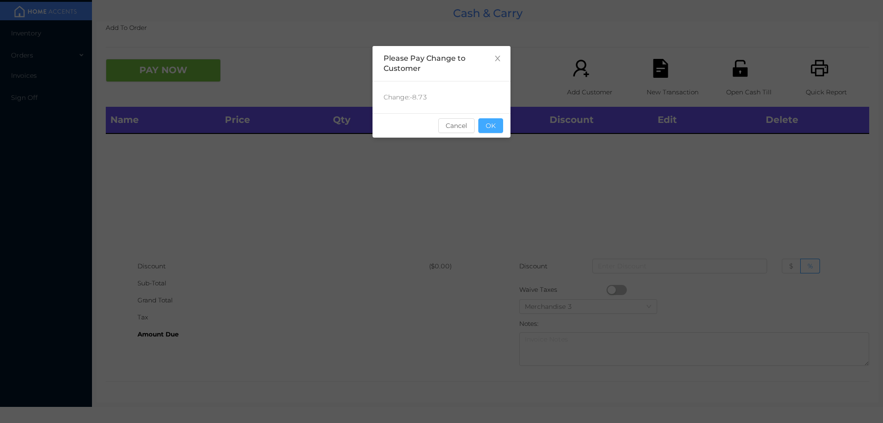
click at [483, 131] on button "OK" at bounding box center [491, 125] width 25 height 15
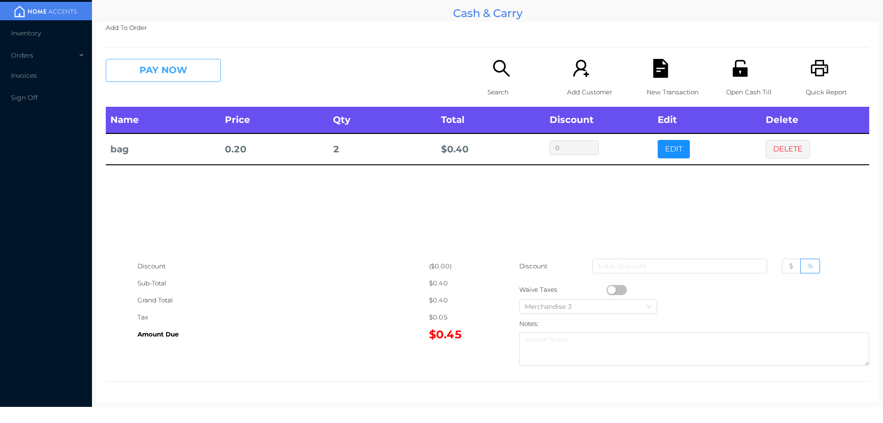
click at [183, 82] on button "PAY NOW" at bounding box center [163, 70] width 115 height 23
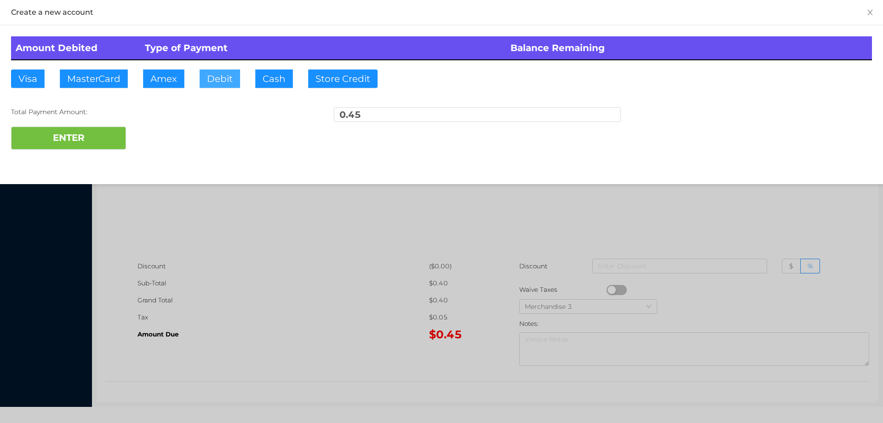
click at [237, 75] on button "Debit" at bounding box center [220, 78] width 40 height 18
type input "1"
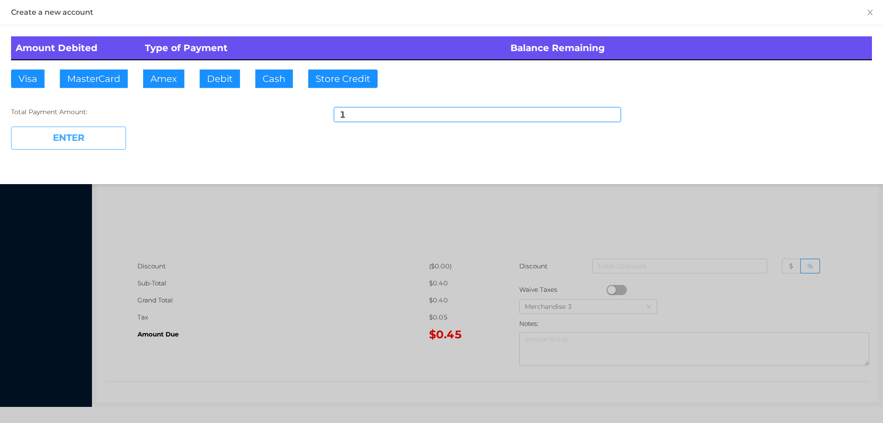
click at [76, 128] on button "ENTER" at bounding box center [68, 138] width 115 height 23
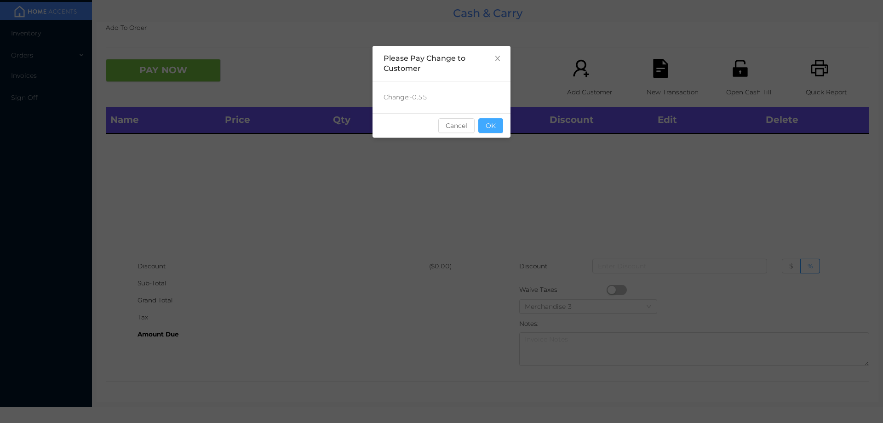
click at [500, 127] on button "OK" at bounding box center [491, 125] width 25 height 15
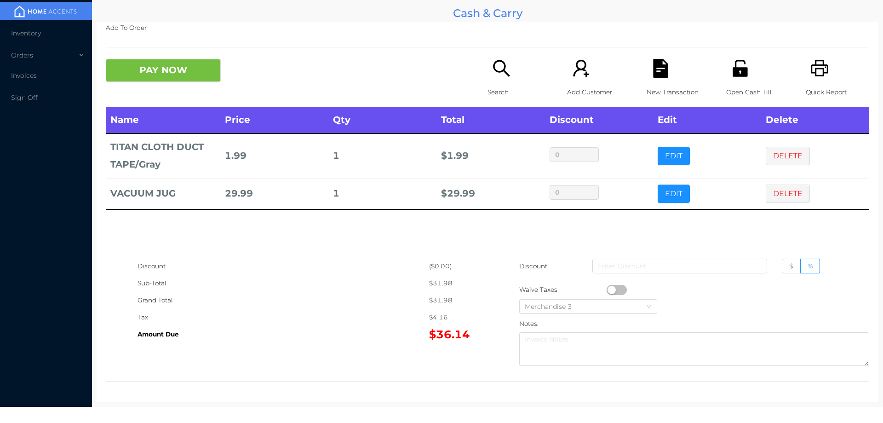
click at [488, 100] on p "Search" at bounding box center [519, 92] width 63 height 17
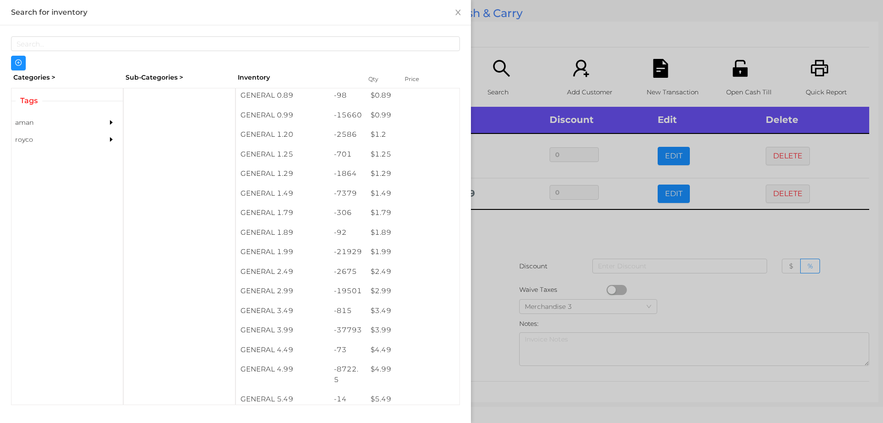
scroll to position [73, 0]
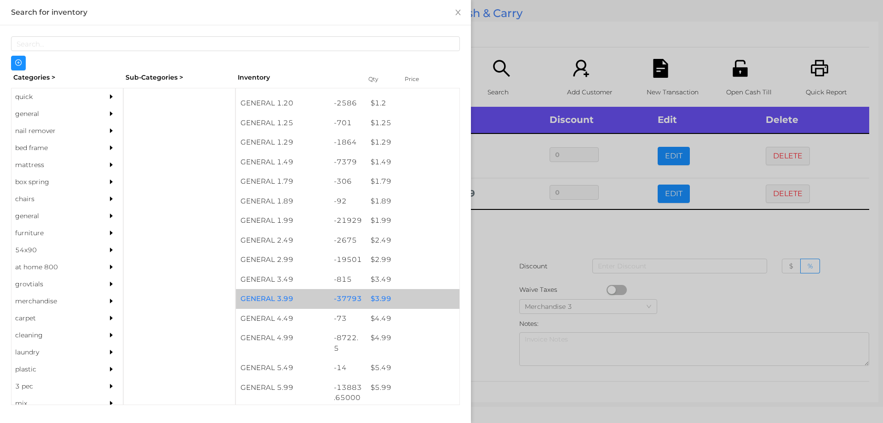
click at [391, 300] on div "$ 3.99" at bounding box center [412, 299] width 93 height 20
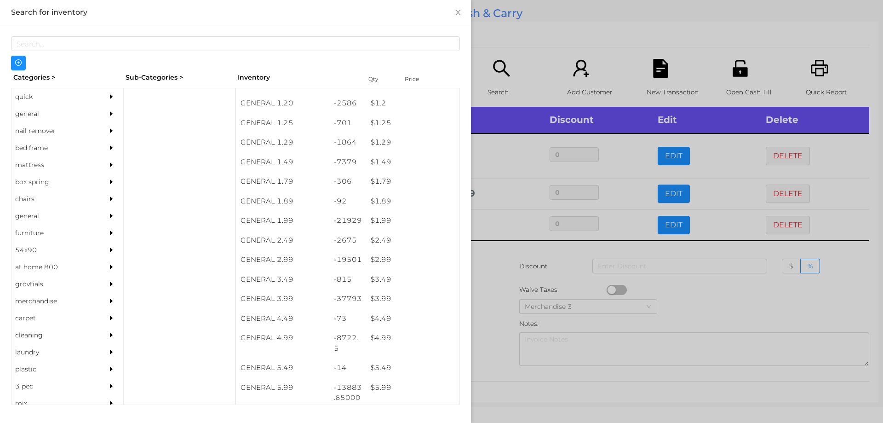
click at [509, 294] on div at bounding box center [441, 211] width 883 height 423
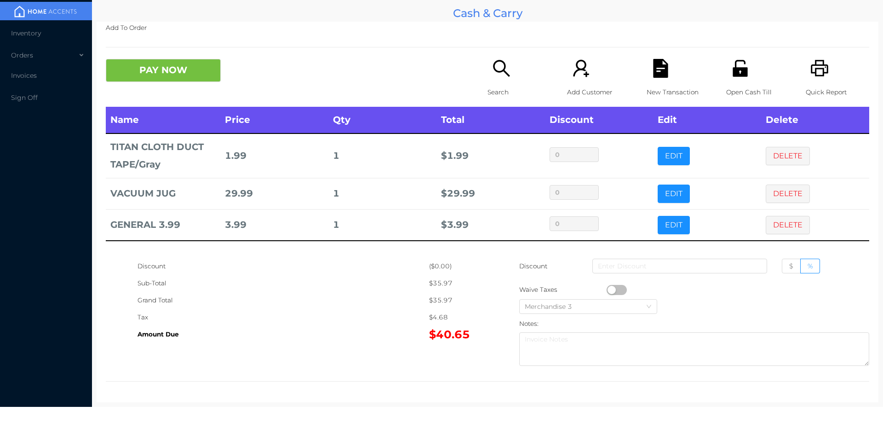
click at [335, 348] on div "Discount ($0.00) Sub-Total $35.97 Grand Total $35.97 Tax $4.68 Amount Due $40.6…" at bounding box center [488, 314] width 764 height 113
click at [652, 76] on icon "icon: file-text" at bounding box center [661, 68] width 19 height 19
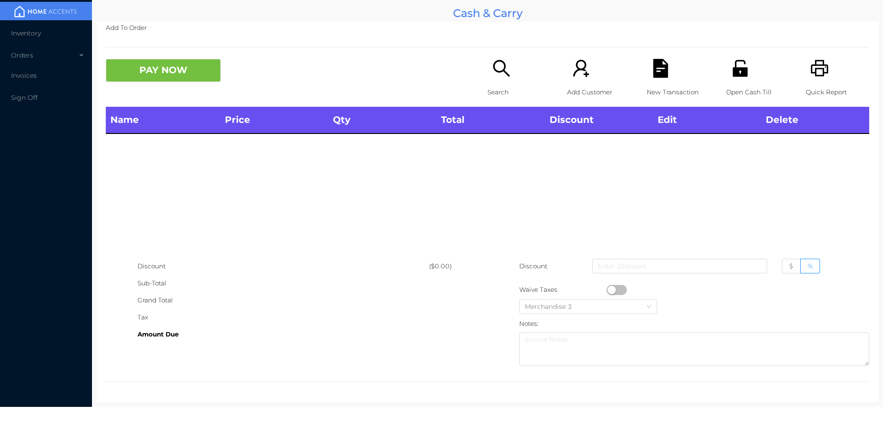
click at [823, 72] on icon "icon: printer" at bounding box center [820, 68] width 19 height 19
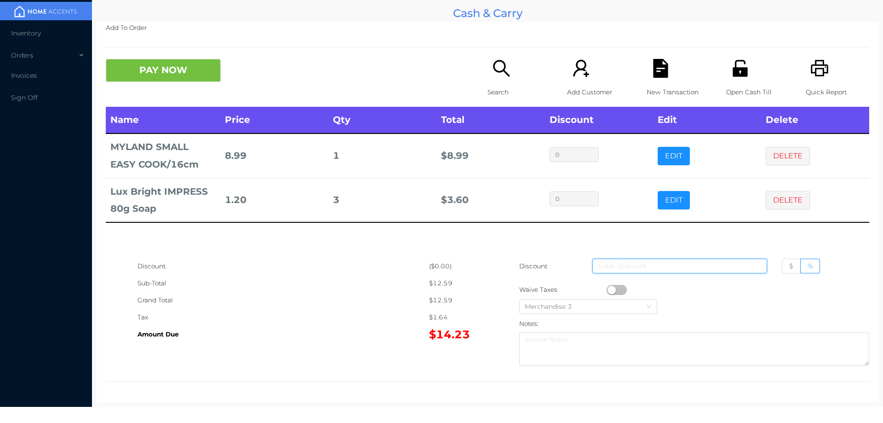
click at [616, 267] on input at bounding box center [680, 266] width 175 height 15
click at [611, 286] on button "button" at bounding box center [617, 290] width 20 height 10
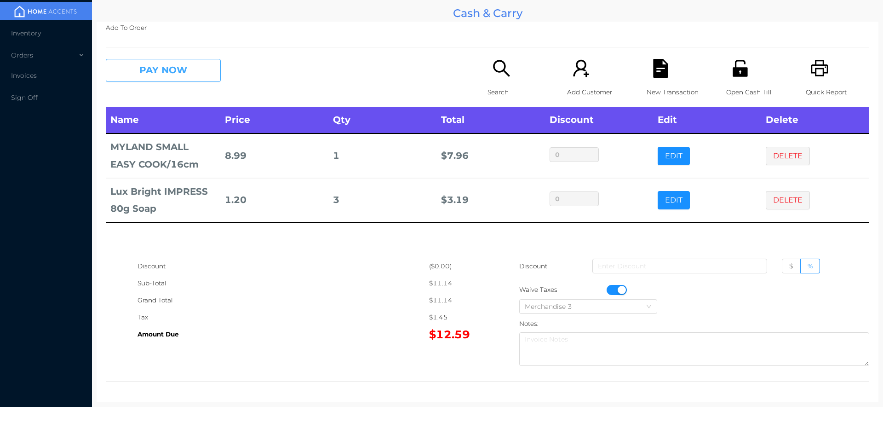
click at [186, 59] on button "PAY NOW" at bounding box center [163, 70] width 115 height 23
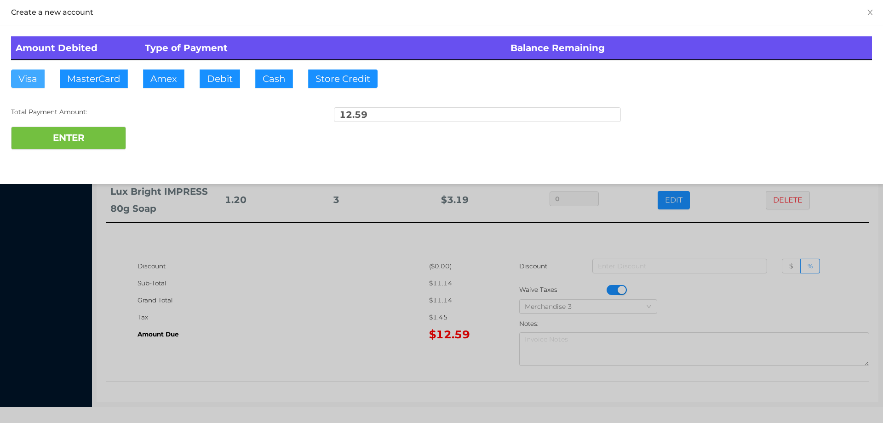
click at [24, 84] on button "Visa" at bounding box center [28, 78] width 34 height 18
click at [58, 138] on button "ENTER" at bounding box center [68, 138] width 115 height 23
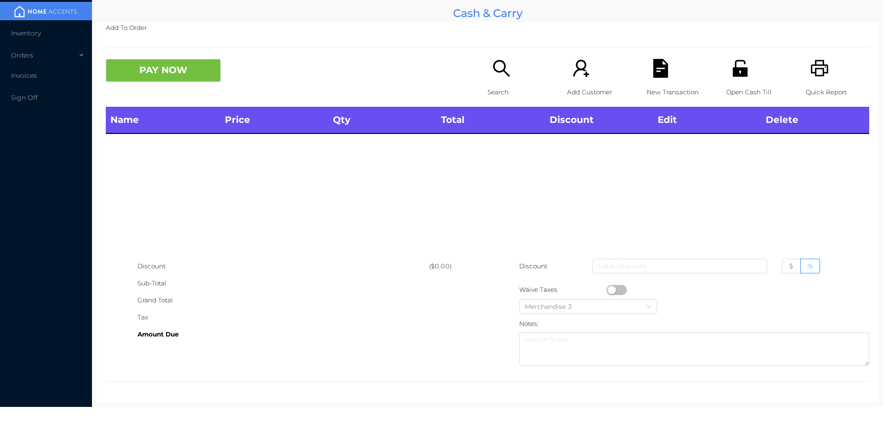
click at [495, 101] on div "Search" at bounding box center [519, 83] width 63 height 48
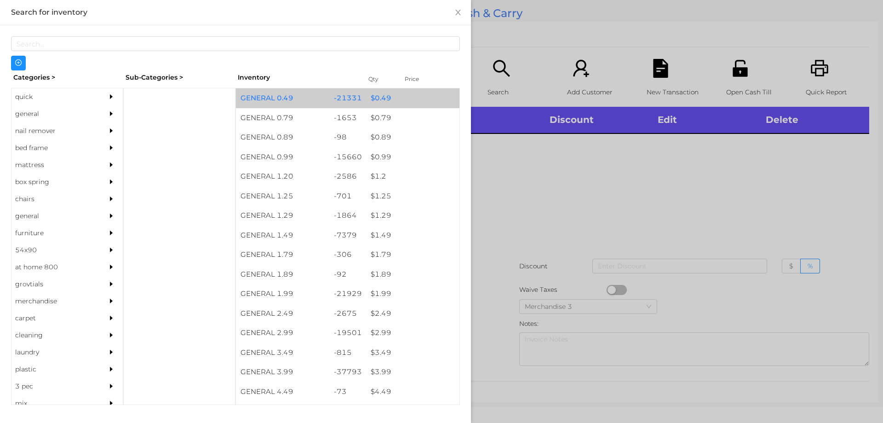
click at [386, 101] on div "$ 0.49" at bounding box center [412, 98] width 93 height 20
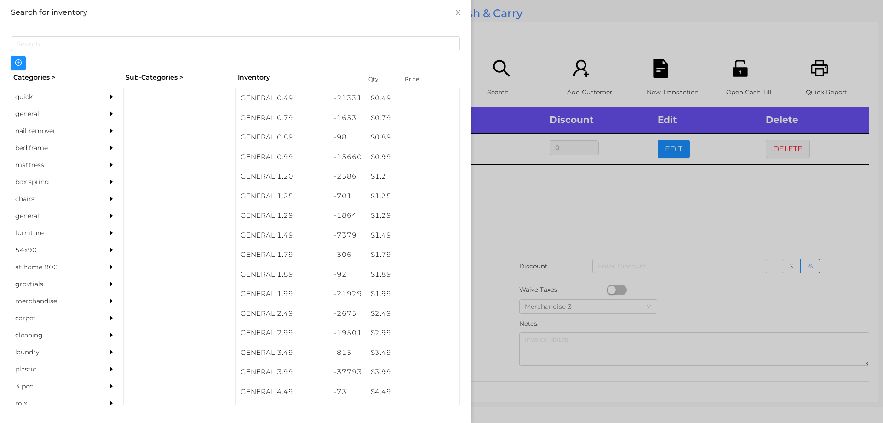
click at [564, 242] on div at bounding box center [441, 211] width 883 height 423
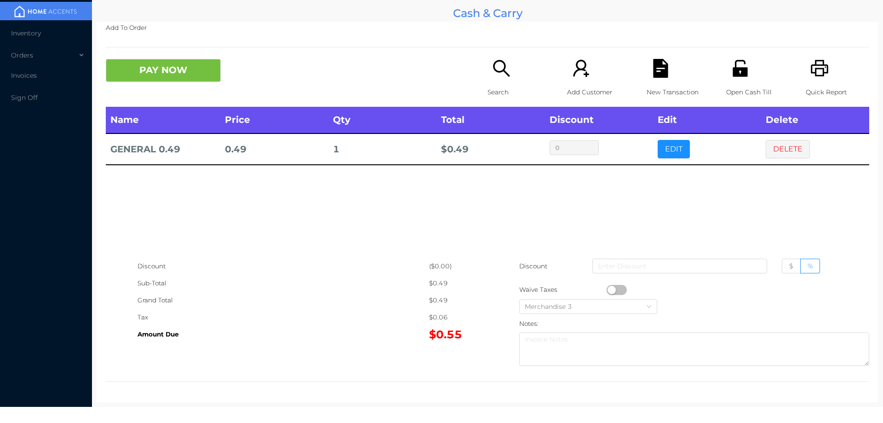
click at [608, 290] on button "button" at bounding box center [617, 290] width 20 height 10
click at [162, 79] on button "PAY NOW" at bounding box center [163, 70] width 115 height 23
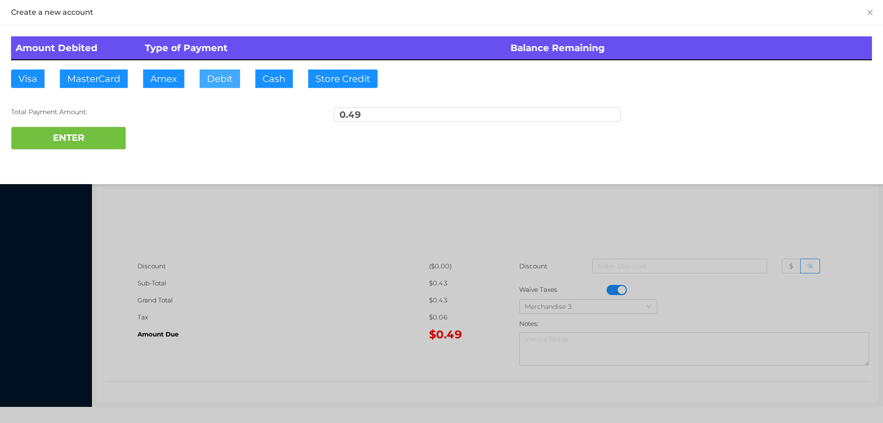
click at [221, 85] on button "Debit" at bounding box center [220, 78] width 40 height 18
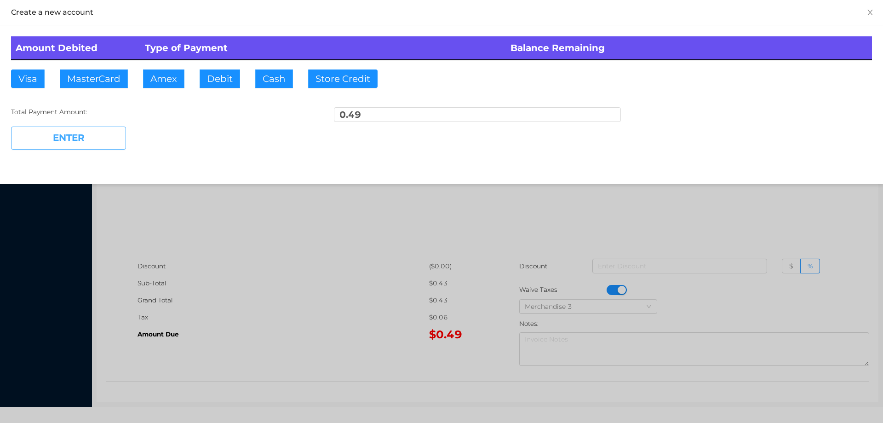
click at [87, 134] on button "ENTER" at bounding box center [68, 138] width 115 height 23
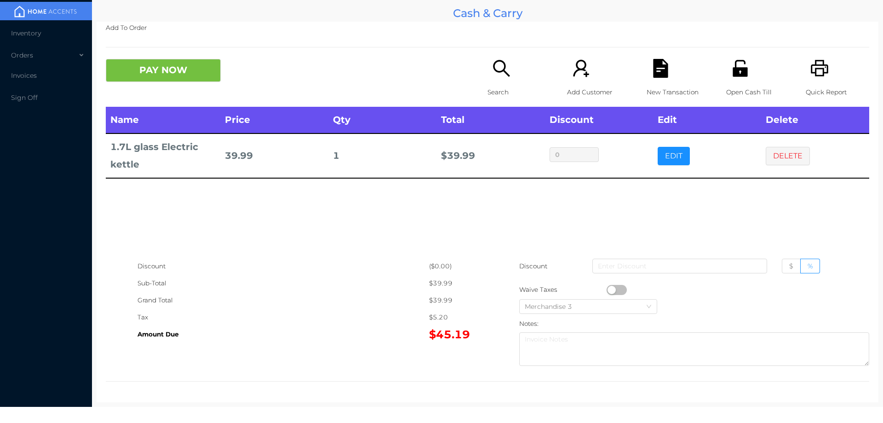
click at [488, 84] on p "Search" at bounding box center [519, 92] width 63 height 17
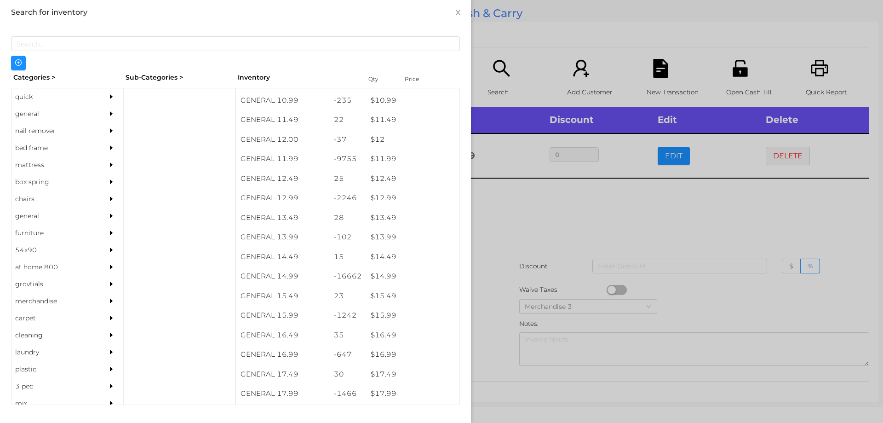
scroll to position [627, 0]
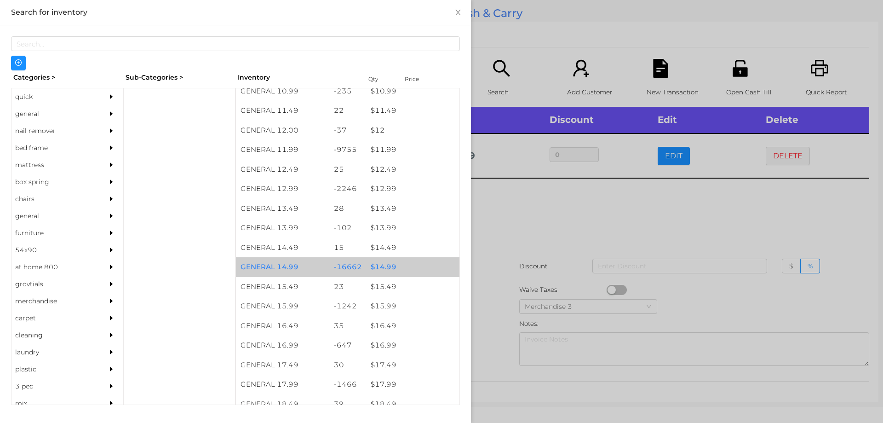
click at [358, 264] on div "-16662" at bounding box center [347, 267] width 37 height 20
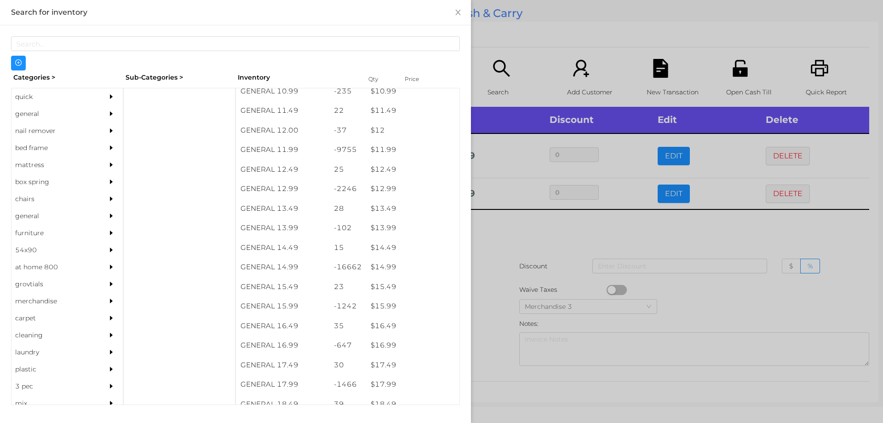
click at [520, 295] on div at bounding box center [441, 211] width 883 height 423
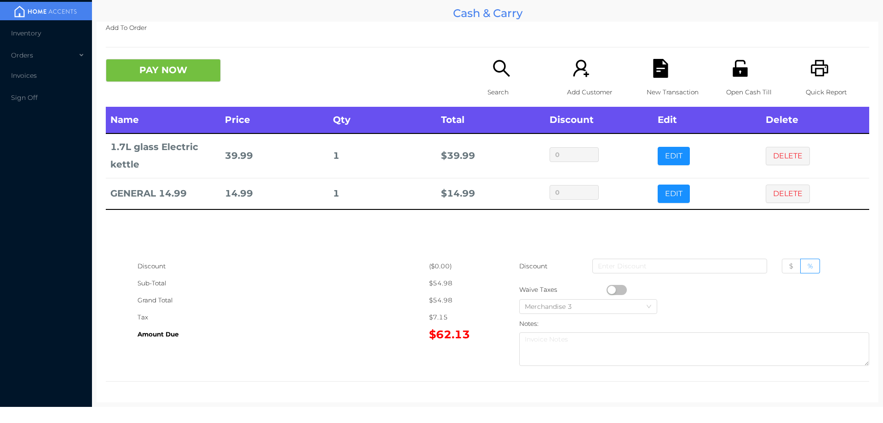
click at [659, 82] on div "New Transaction" at bounding box center [678, 83] width 63 height 48
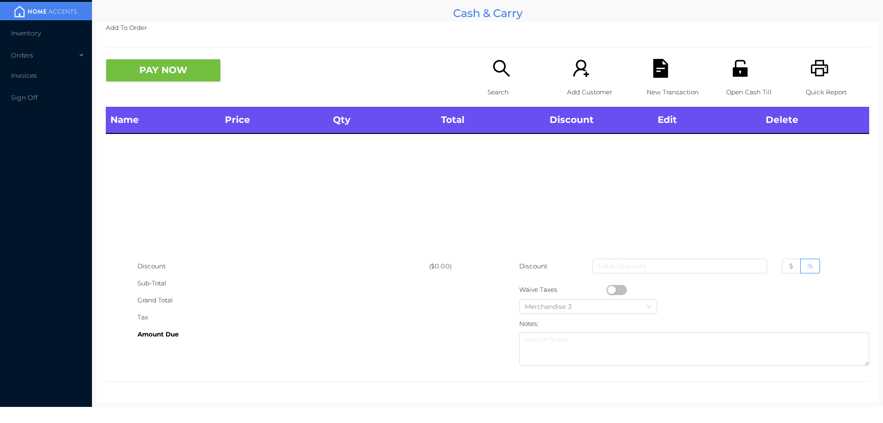
click at [820, 79] on div "Quick Report" at bounding box center [837, 83] width 63 height 48
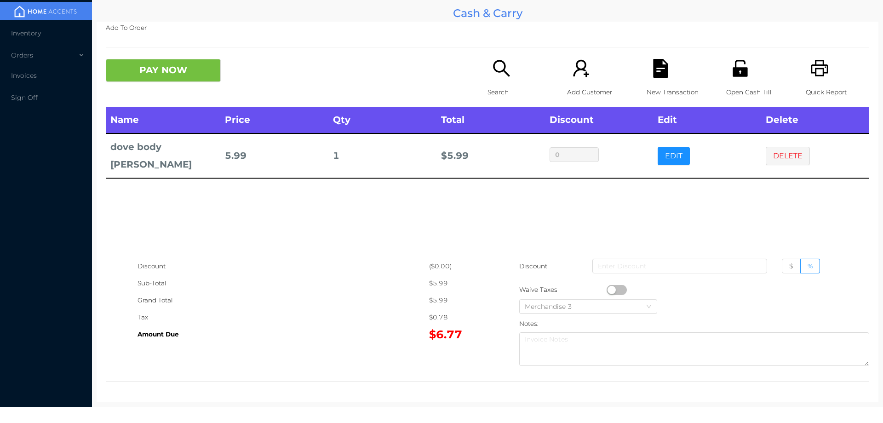
click at [664, 80] on div "New Transaction" at bounding box center [678, 83] width 63 height 48
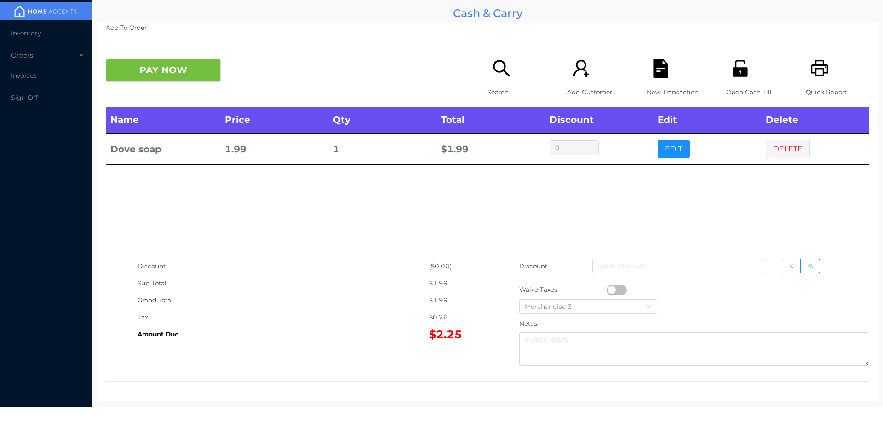
click at [659, 81] on div "New Transaction" at bounding box center [678, 83] width 63 height 48
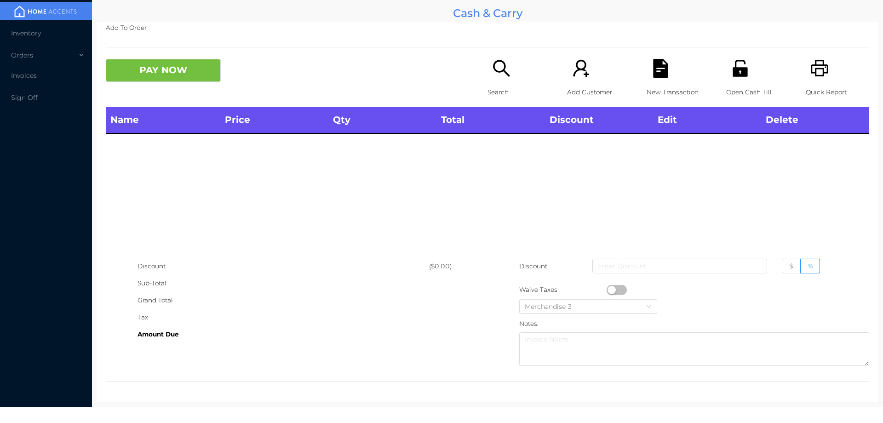
click at [733, 69] on icon "icon: unlock" at bounding box center [740, 68] width 15 height 17
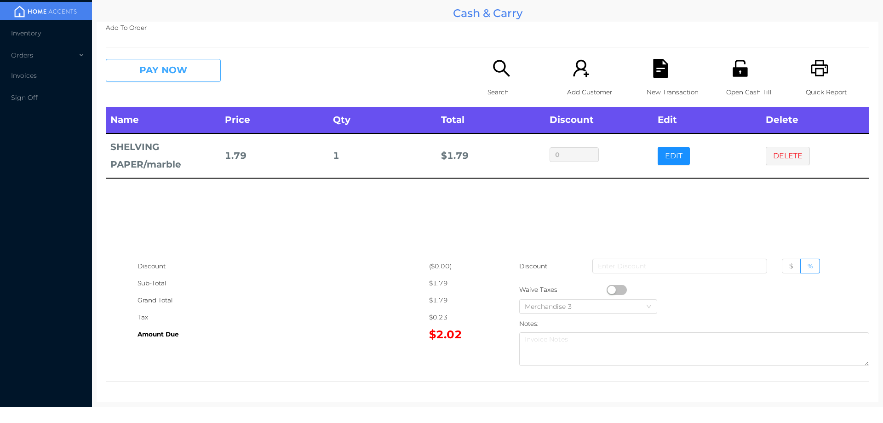
click at [219, 64] on button "PAY NOW" at bounding box center [163, 70] width 115 height 23
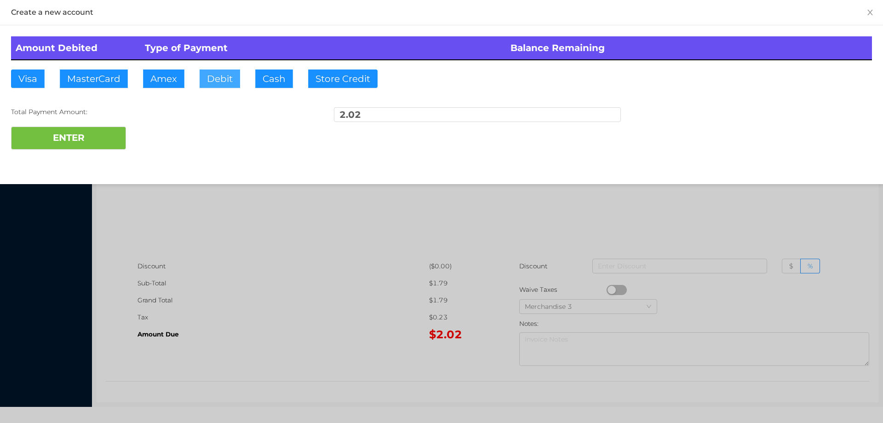
click at [209, 72] on button "Debit" at bounding box center [220, 78] width 40 height 18
click at [121, 119] on div "Total Payment Amount: 2.02" at bounding box center [441, 116] width 861 height 19
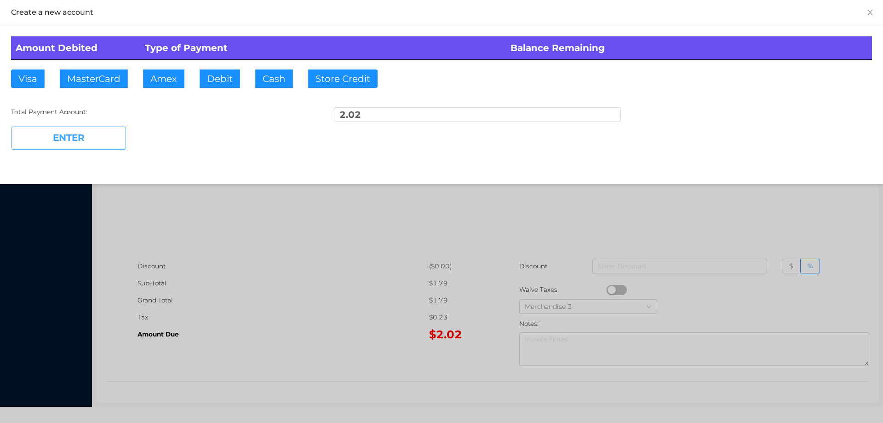
click at [42, 145] on button "ENTER" at bounding box center [68, 138] width 115 height 23
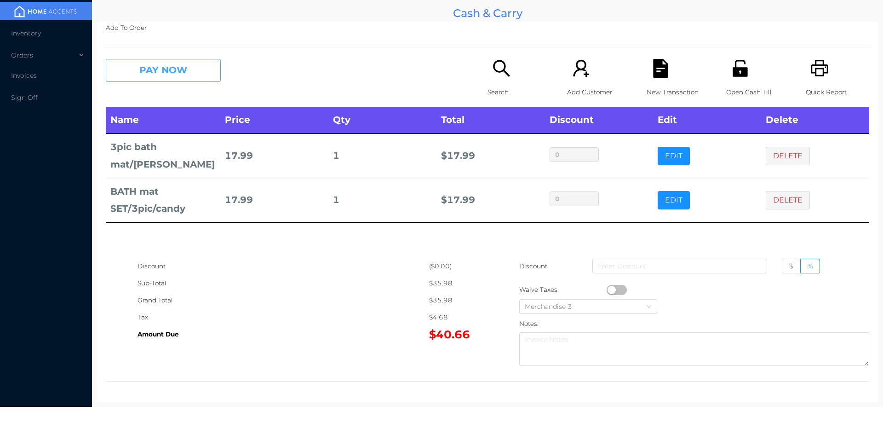
click at [168, 75] on button "PAY NOW" at bounding box center [163, 70] width 115 height 23
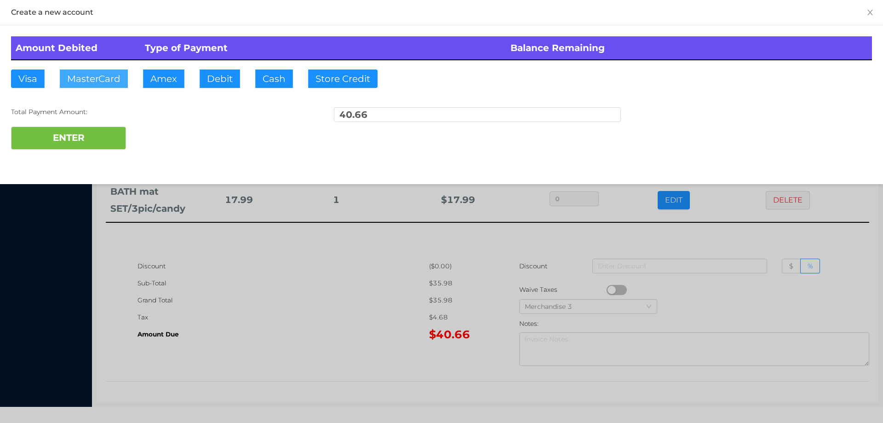
click at [102, 78] on button "MasterCard" at bounding box center [94, 78] width 68 height 18
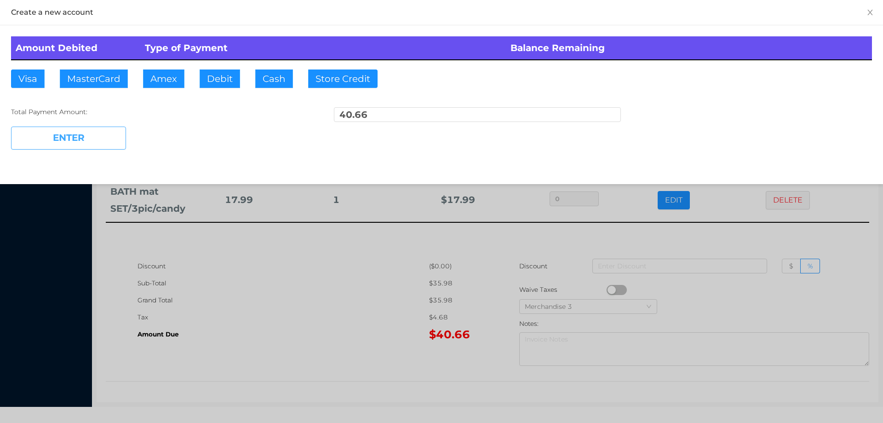
click at [78, 137] on button "ENTER" at bounding box center [68, 138] width 115 height 23
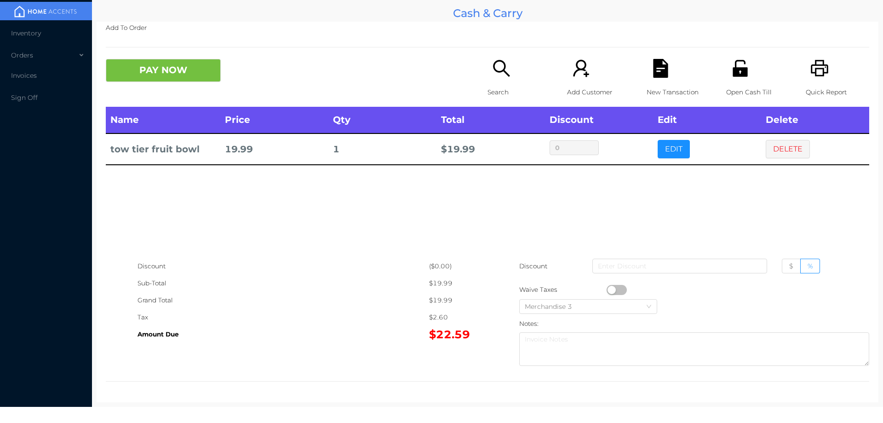
click at [672, 67] on div "New Transaction" at bounding box center [678, 83] width 63 height 48
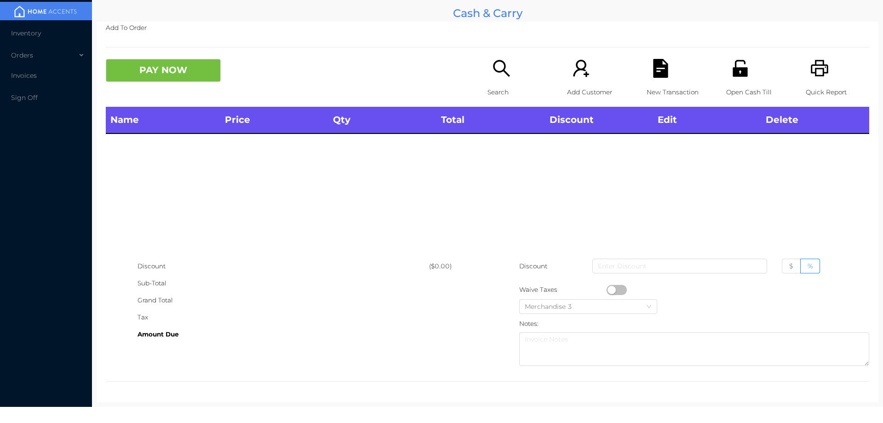
click at [733, 69] on icon "icon: unlock" at bounding box center [740, 68] width 15 height 17
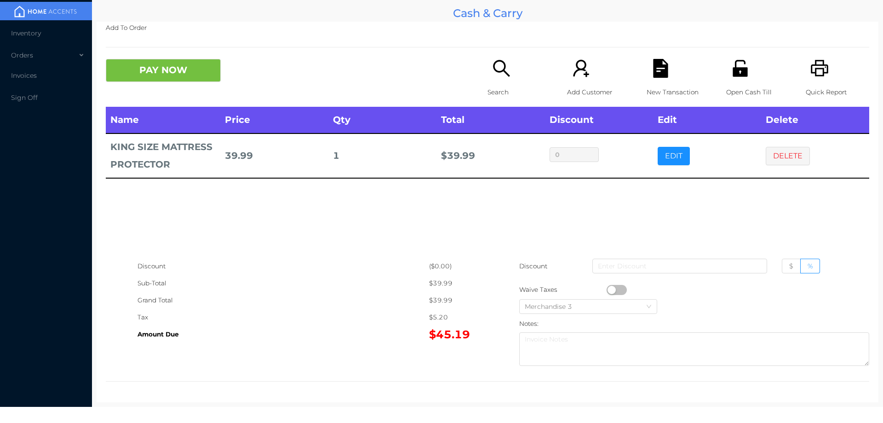
click at [503, 79] on div "Search" at bounding box center [519, 83] width 63 height 48
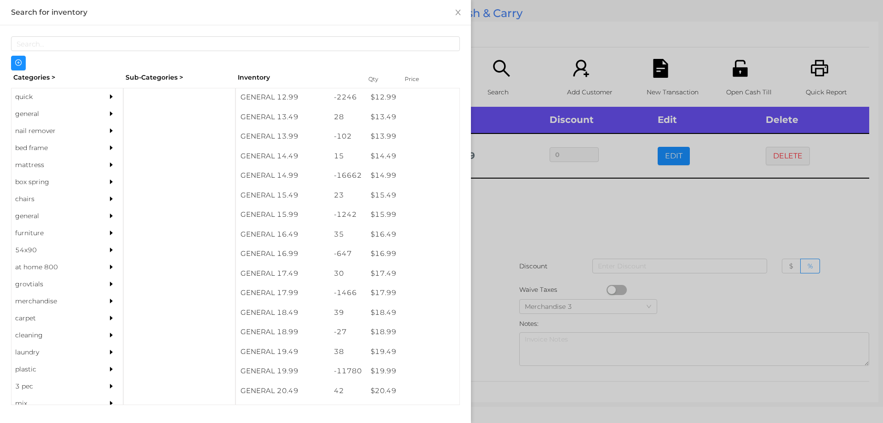
scroll to position [759, 0]
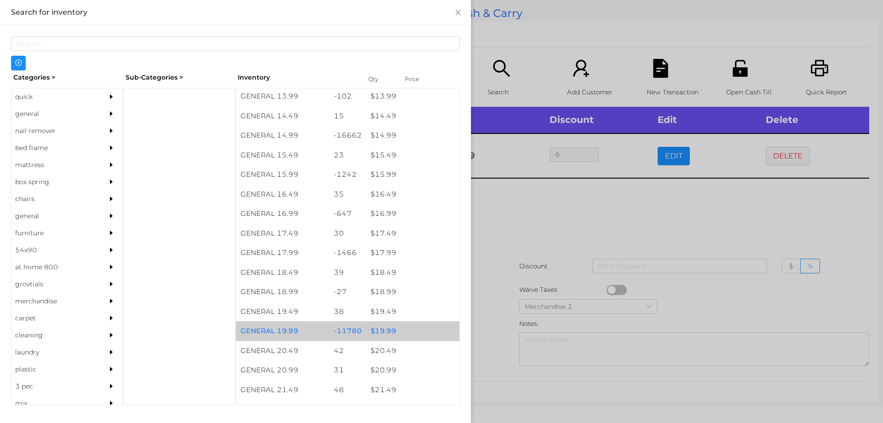
click at [394, 330] on div "$ 19.99" at bounding box center [412, 331] width 93 height 20
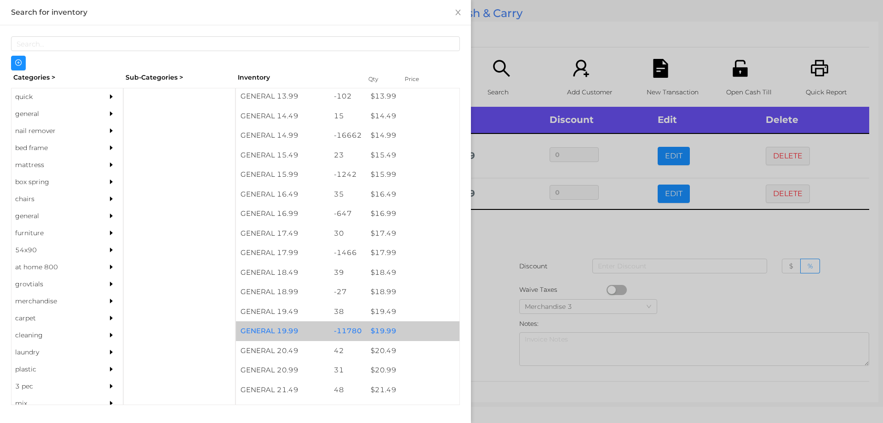
click at [405, 331] on div "$ 19.99" at bounding box center [412, 331] width 93 height 20
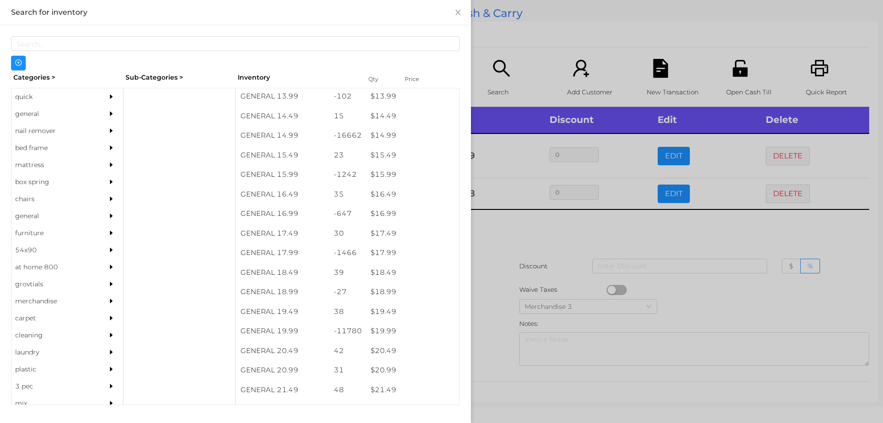
click at [502, 278] on div at bounding box center [441, 211] width 883 height 423
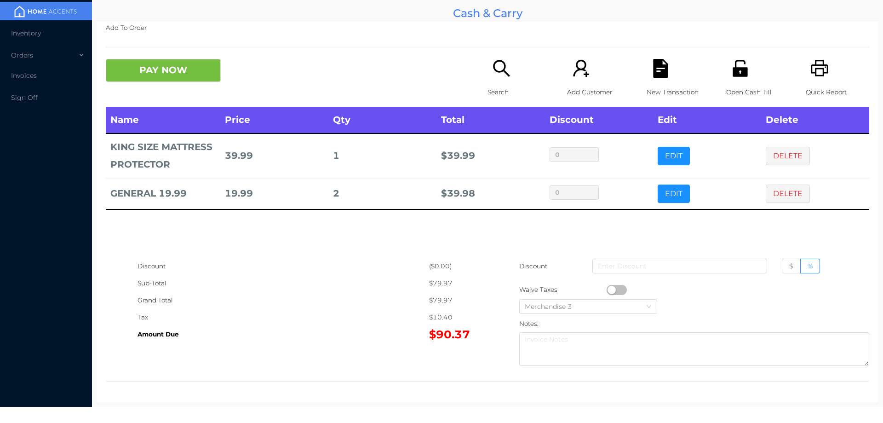
click at [651, 81] on div "New Transaction" at bounding box center [678, 83] width 63 height 48
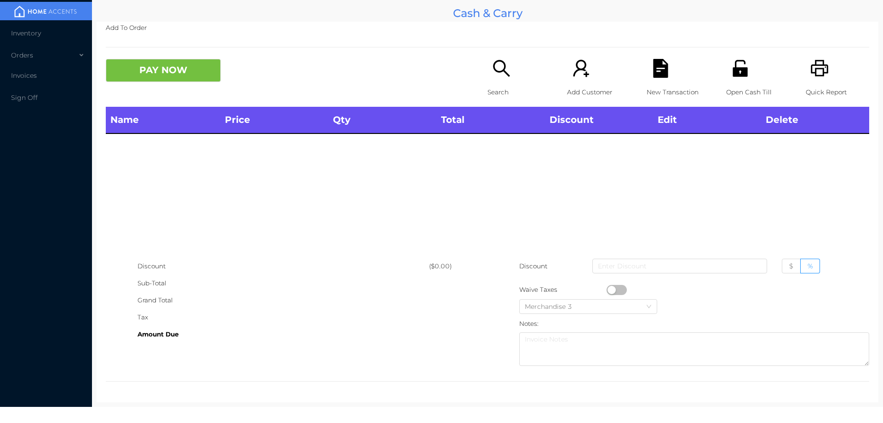
click at [813, 70] on icon "icon: printer" at bounding box center [820, 68] width 19 height 19
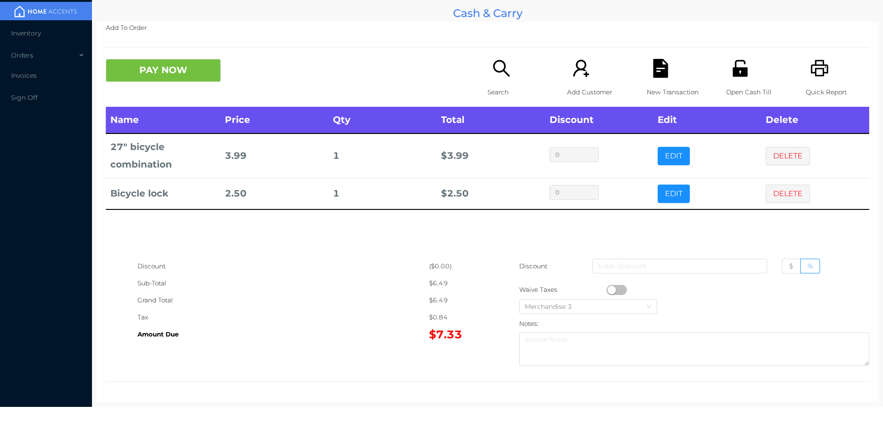
click at [498, 61] on icon "icon: search" at bounding box center [501, 68] width 17 height 17
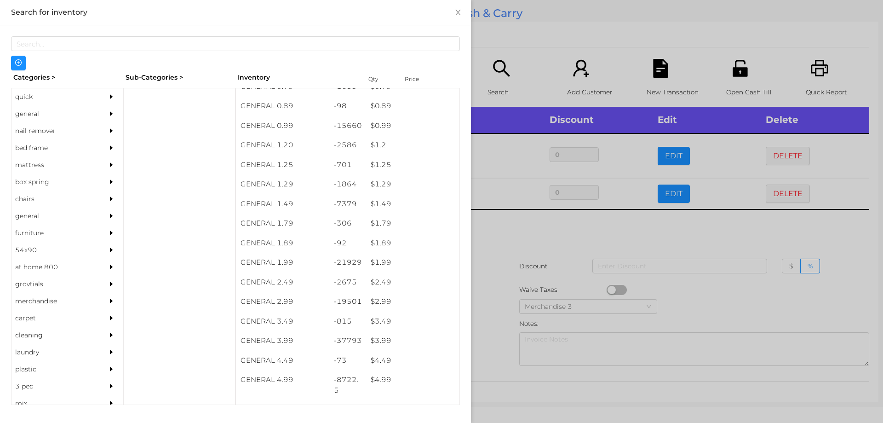
scroll to position [31, 0]
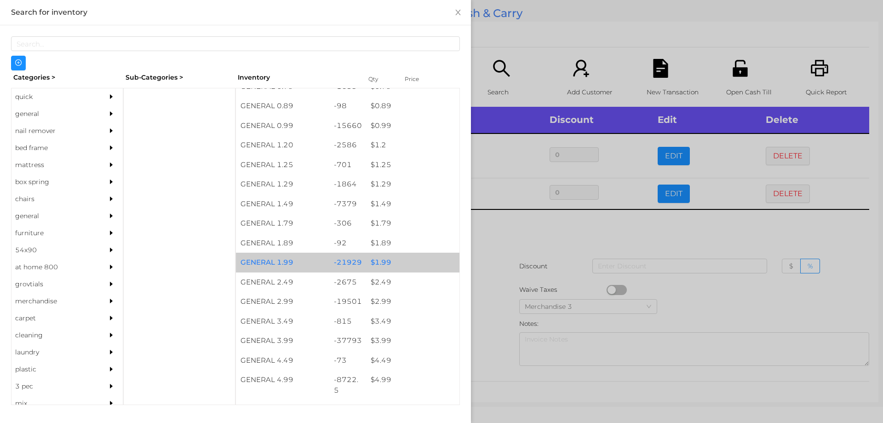
click at [394, 264] on div "$ 1.99" at bounding box center [412, 263] width 93 height 20
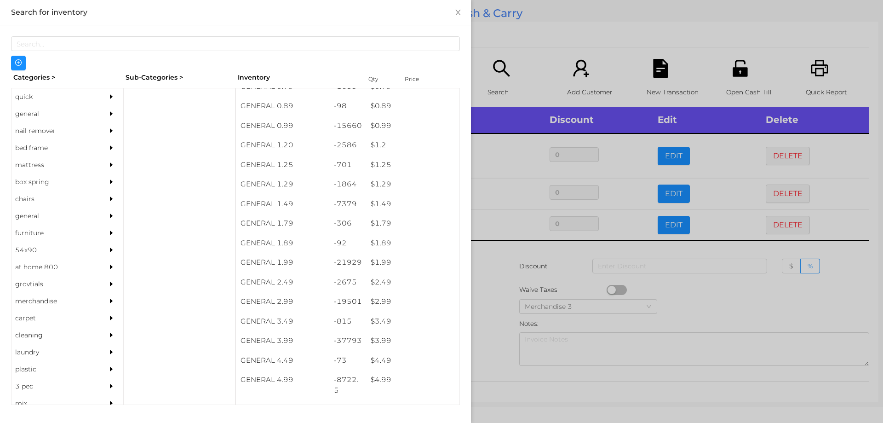
click at [550, 30] on div at bounding box center [441, 211] width 883 height 423
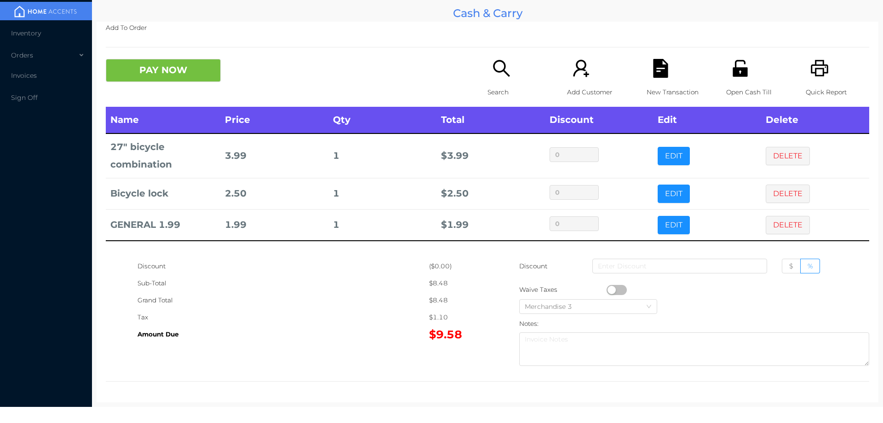
click at [488, 84] on p "Search" at bounding box center [519, 92] width 63 height 17
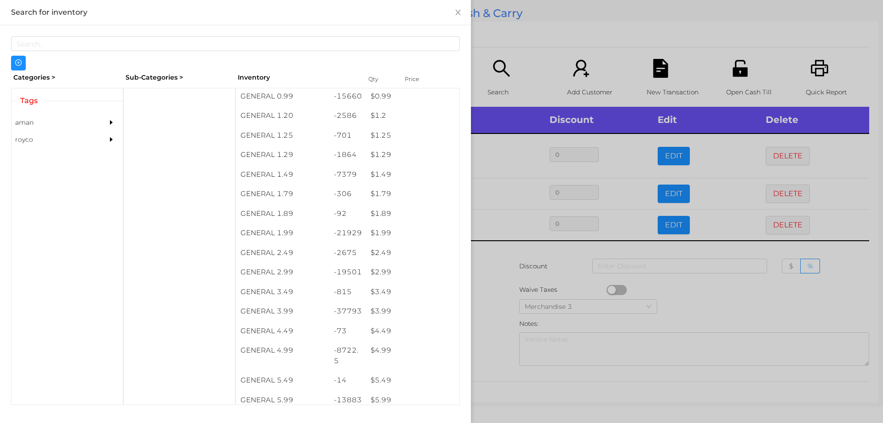
scroll to position [61, 0]
click at [355, 85] on div "Inventory Qty Price" at bounding box center [348, 79] width 220 height 13
click at [388, 102] on div "$ 0.99" at bounding box center [412, 96] width 93 height 20
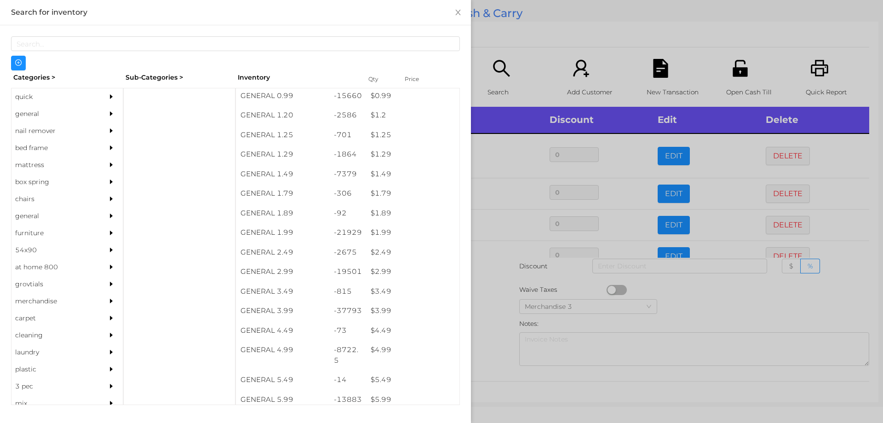
click at [523, 64] on div at bounding box center [441, 211] width 883 height 423
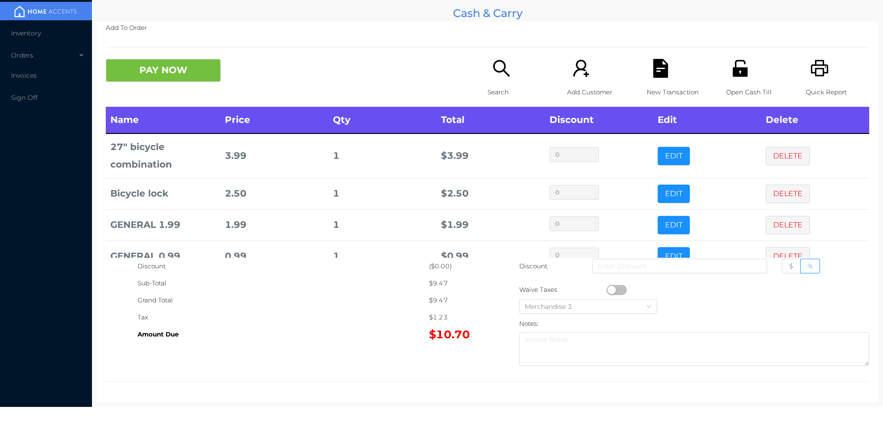
scroll to position [23, 0]
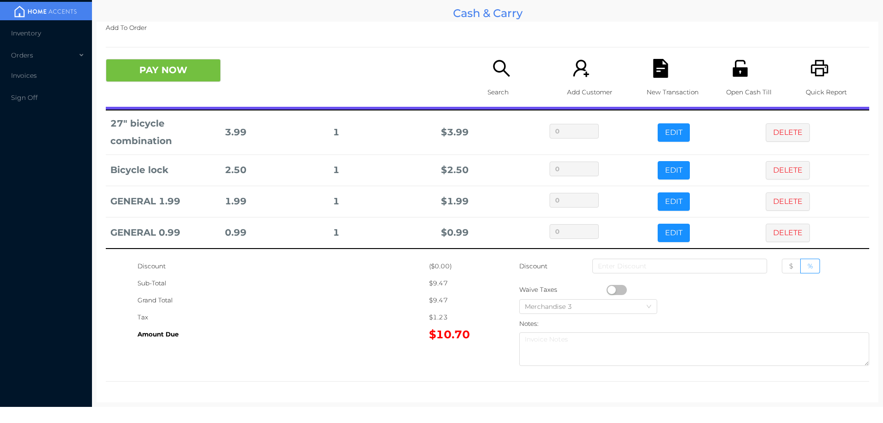
click at [183, 90] on div "PAY NOW Search Add Customer New Transaction Open Cash Till Quick Report" at bounding box center [488, 83] width 764 height 48
click at [219, 68] on button "PAY NOW" at bounding box center [163, 70] width 115 height 23
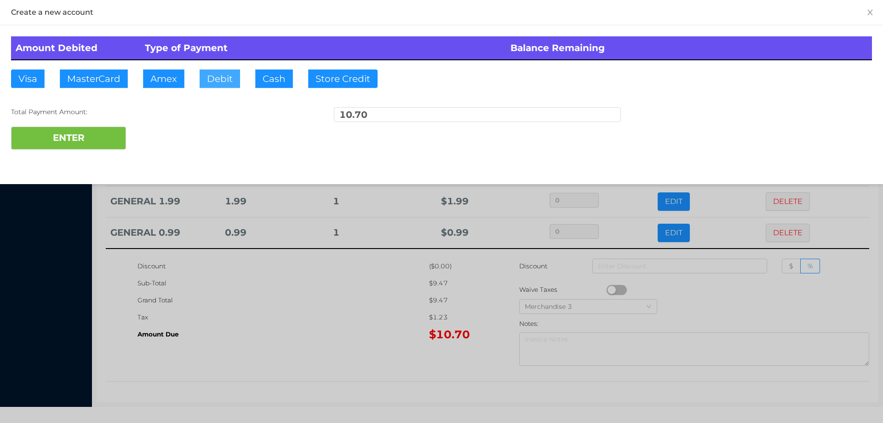
click at [226, 80] on button "Debit" at bounding box center [220, 78] width 40 height 18
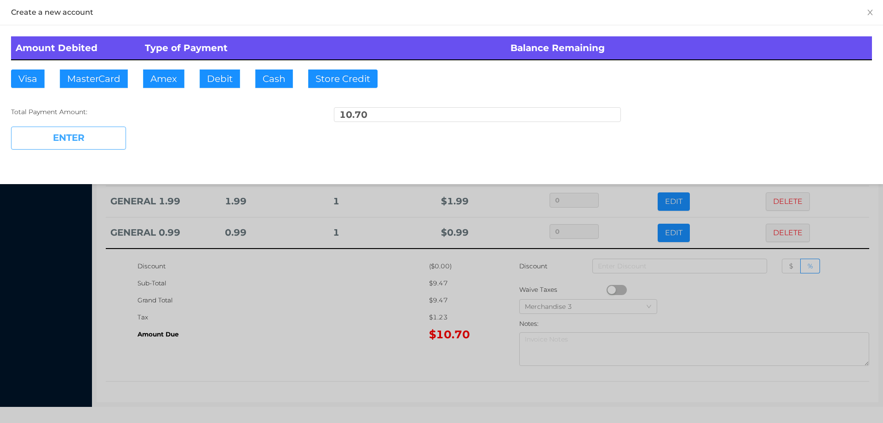
click at [80, 143] on button "ENTER" at bounding box center [68, 138] width 115 height 23
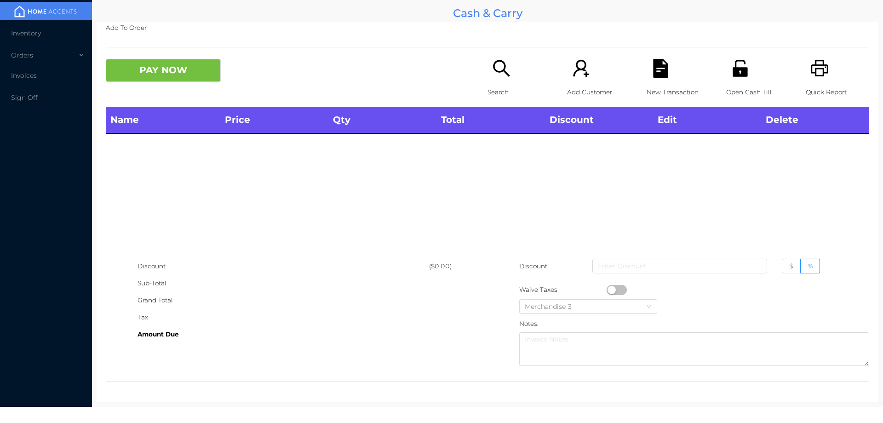
scroll to position [0, 0]
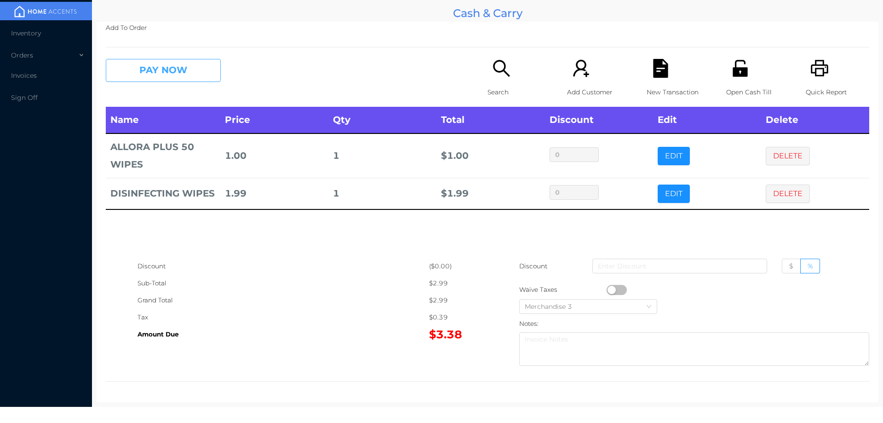
click at [162, 79] on button "PAY NOW" at bounding box center [163, 70] width 115 height 23
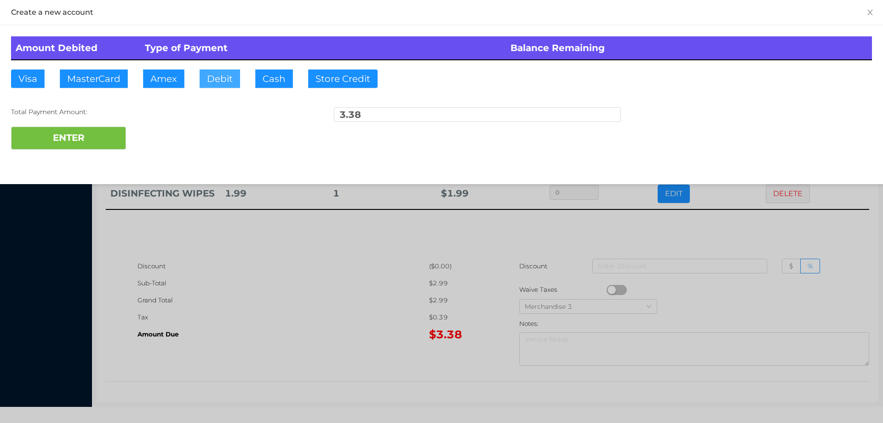
click at [232, 76] on button "Debit" at bounding box center [220, 78] width 40 height 18
type input "10"
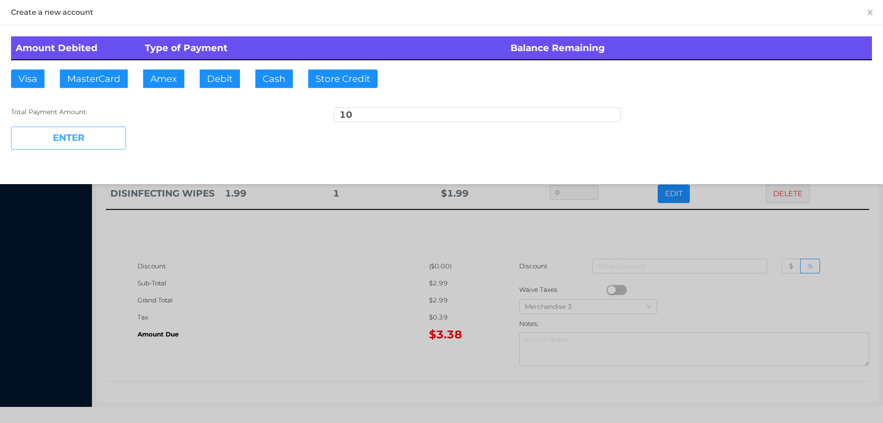
click at [69, 148] on button "ENTER" at bounding box center [68, 138] width 115 height 23
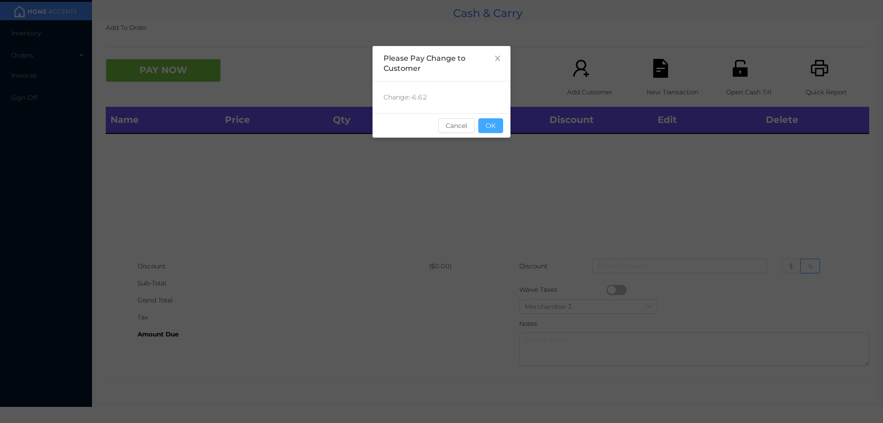
click at [502, 122] on button "OK" at bounding box center [491, 125] width 25 height 15
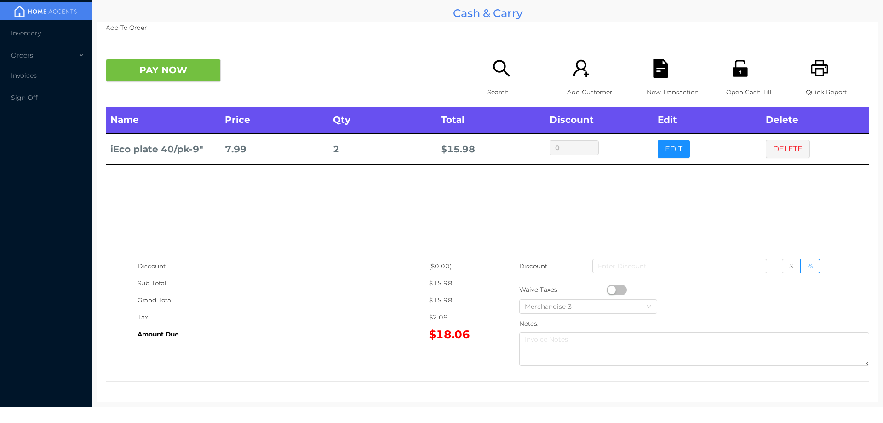
click at [653, 75] on icon "icon: file-text" at bounding box center [660, 68] width 15 height 19
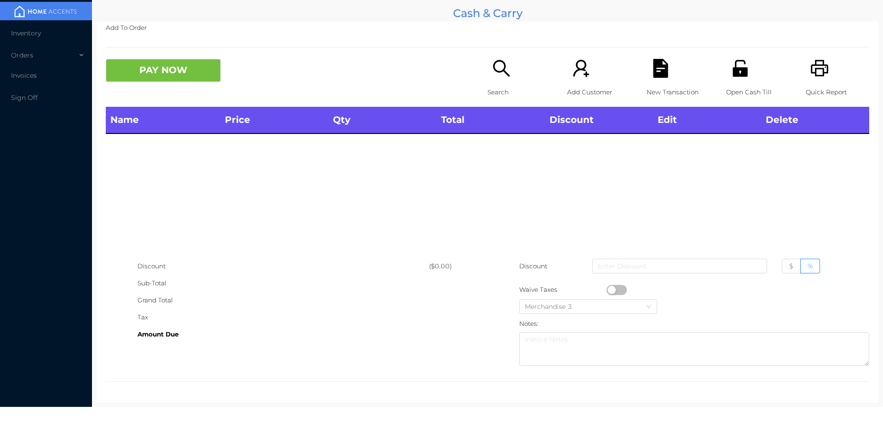
click at [811, 64] on icon "icon: printer" at bounding box center [819, 68] width 17 height 17
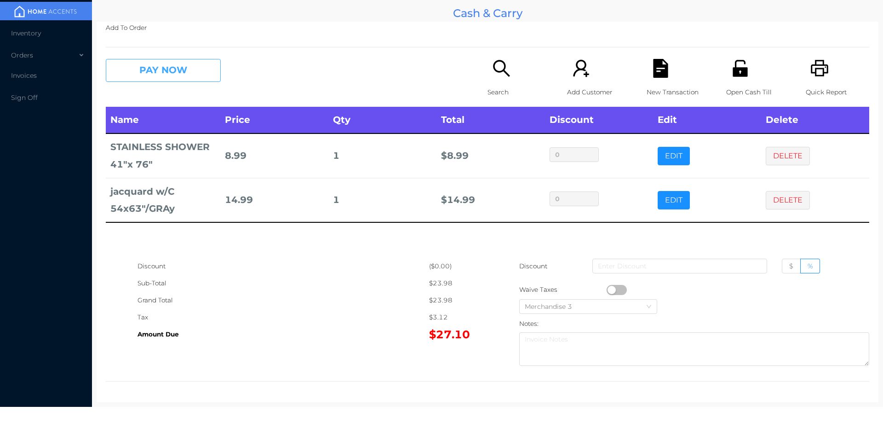
click at [189, 75] on button "PAY NOW" at bounding box center [163, 70] width 115 height 23
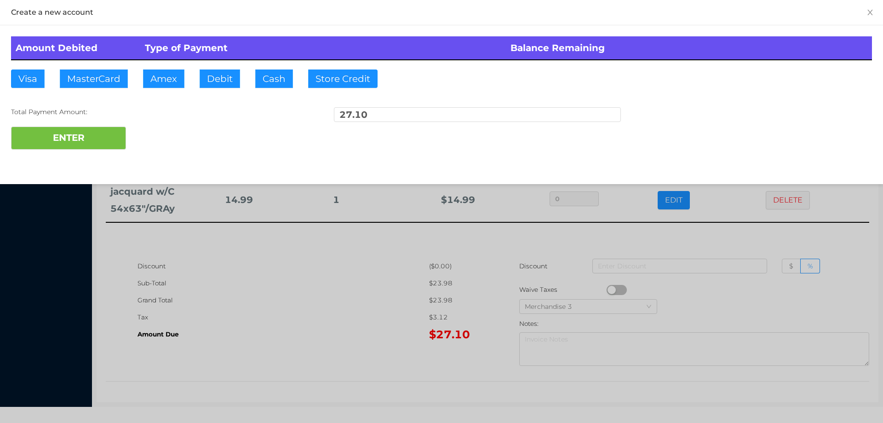
click at [223, 66] on div "Amount Debited Type of Payment Balance Remaining Visa MasterCard Amex Debit Cas…" at bounding box center [441, 92] width 883 height 135
click at [107, 115] on div "Total Payment Amount:" at bounding box center [154, 112] width 287 height 10
click at [67, 133] on button "ENTER" at bounding box center [68, 138] width 115 height 23
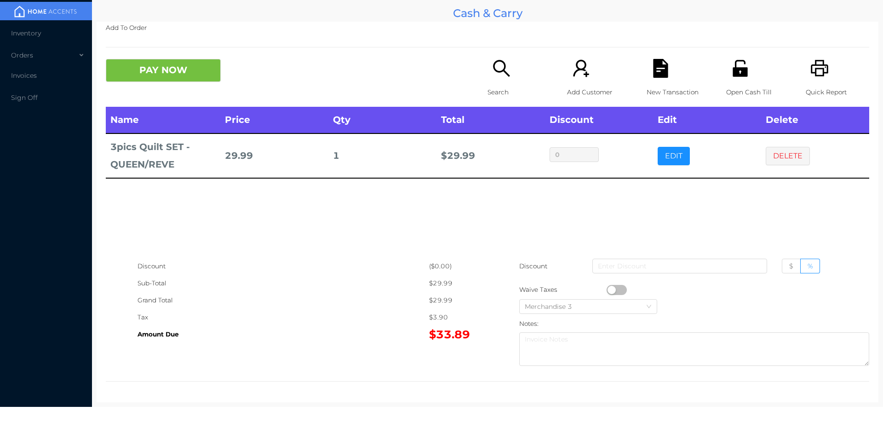
click at [492, 81] on div "Search" at bounding box center [519, 83] width 63 height 48
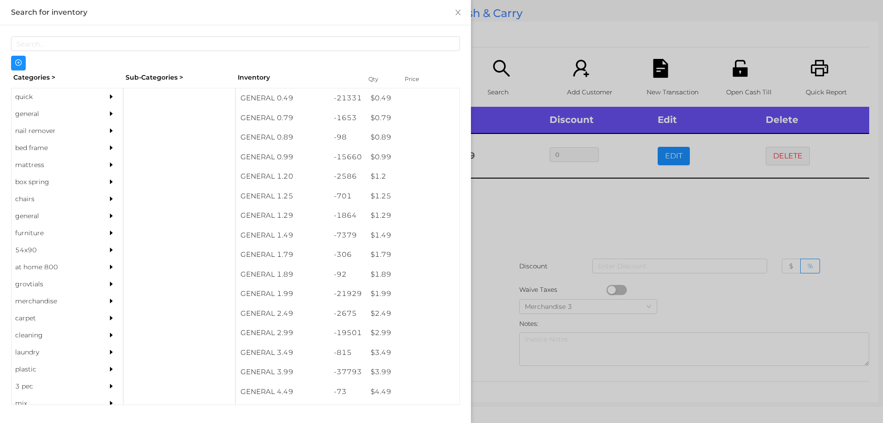
click at [36, 95] on div "quick" at bounding box center [54, 96] width 84 height 17
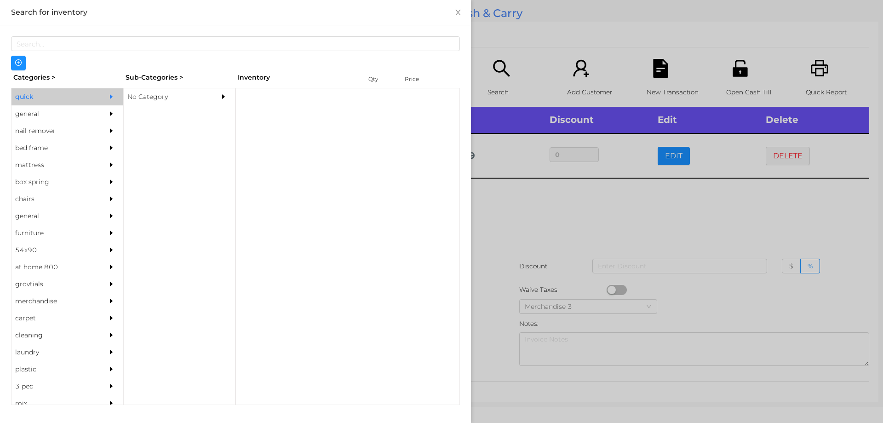
click at [184, 92] on div "No Category" at bounding box center [166, 96] width 84 height 17
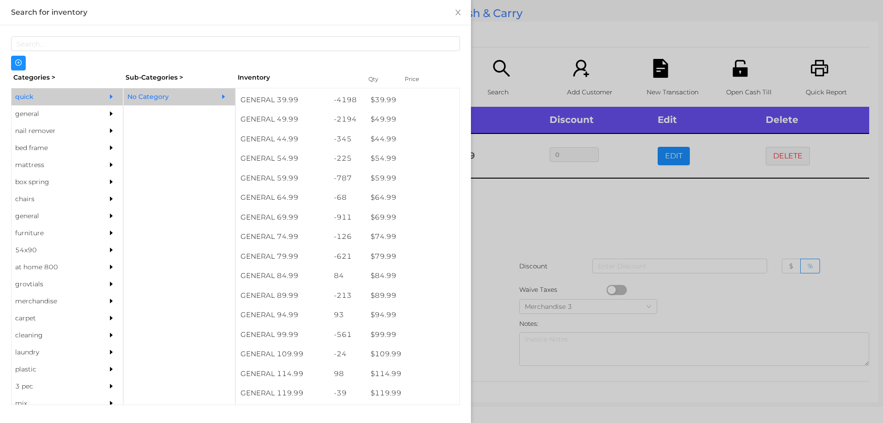
scroll to position [531, 0]
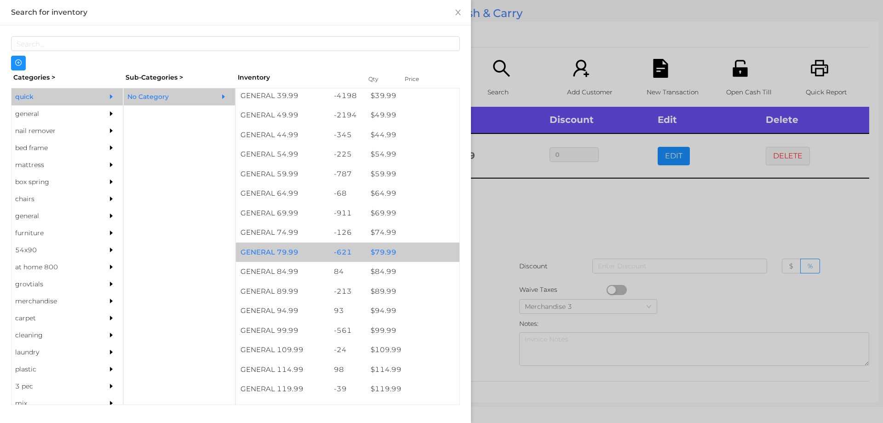
click at [350, 252] on div "-621" at bounding box center [347, 252] width 37 height 20
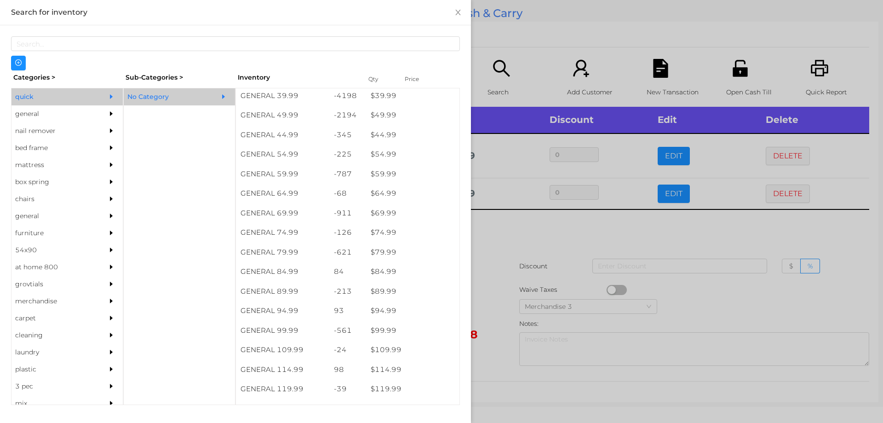
click at [502, 286] on div at bounding box center [441, 211] width 883 height 423
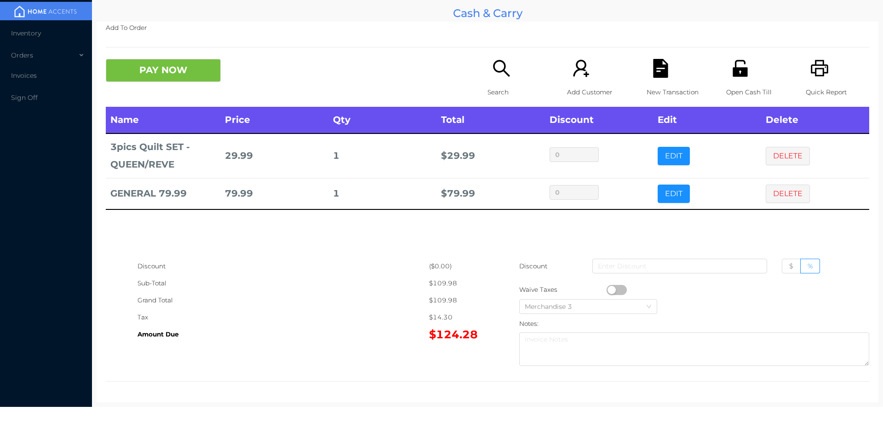
click at [818, 75] on icon "icon: printer" at bounding box center [819, 68] width 17 height 17
click at [654, 70] on icon "icon: file-text" at bounding box center [660, 68] width 15 height 19
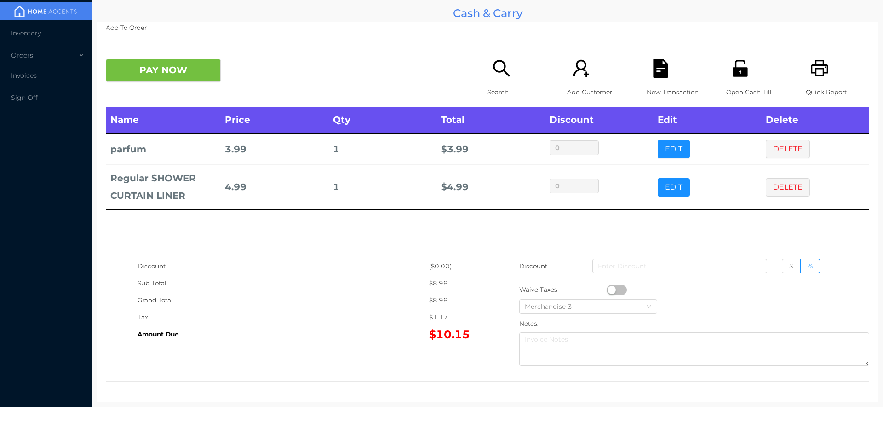
click at [655, 69] on icon "icon: file-text" at bounding box center [661, 68] width 19 height 19
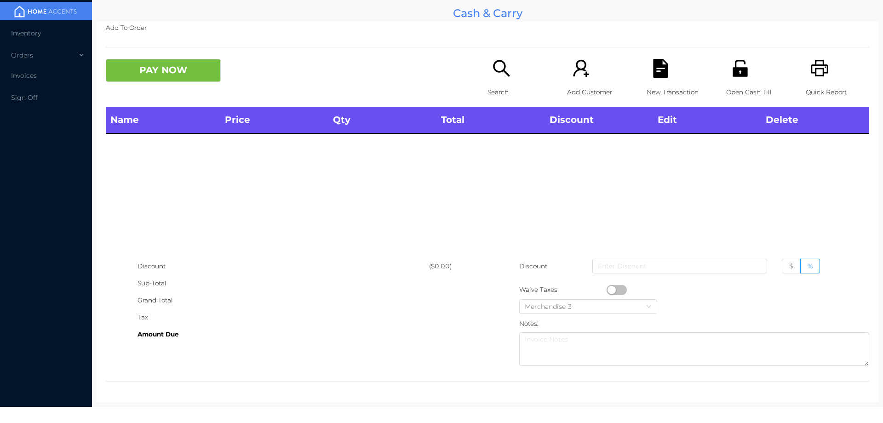
click at [811, 74] on icon "icon: printer" at bounding box center [820, 68] width 19 height 19
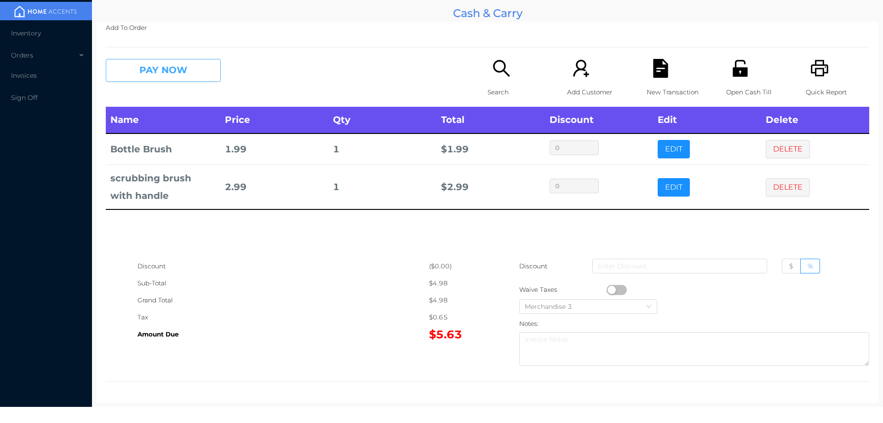
click at [138, 73] on button "PAY NOW" at bounding box center [163, 70] width 115 height 23
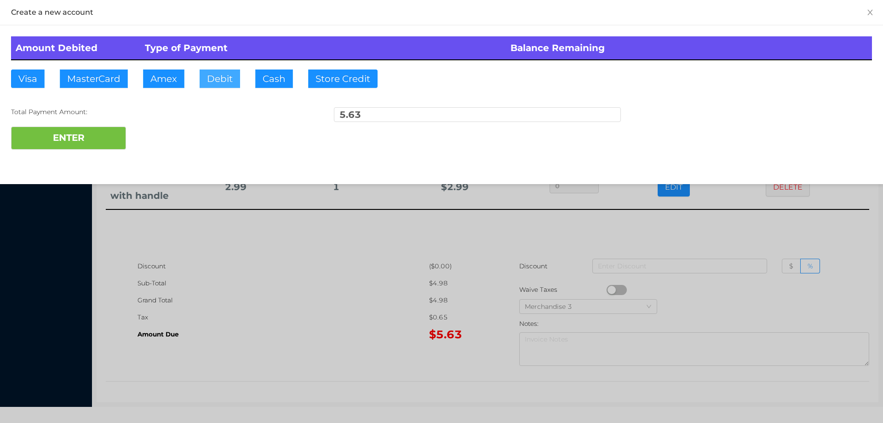
click at [215, 71] on button "Debit" at bounding box center [220, 78] width 40 height 18
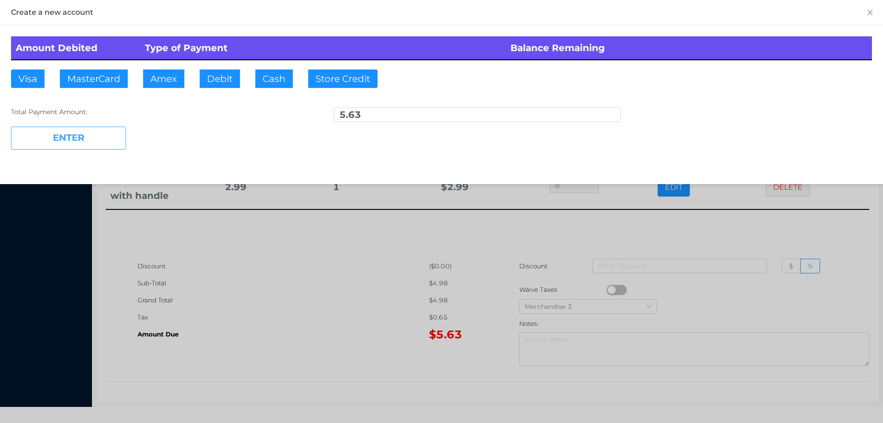
click at [100, 139] on button "ENTER" at bounding box center [68, 138] width 115 height 23
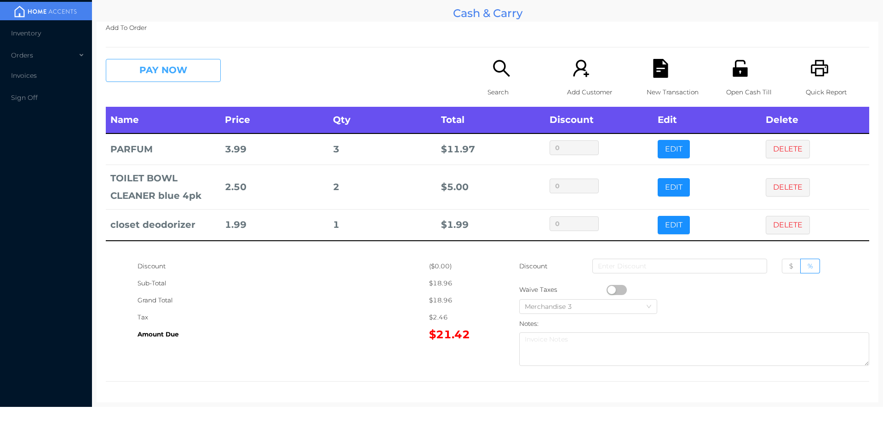
click at [149, 77] on button "PAY NOW" at bounding box center [163, 70] width 115 height 23
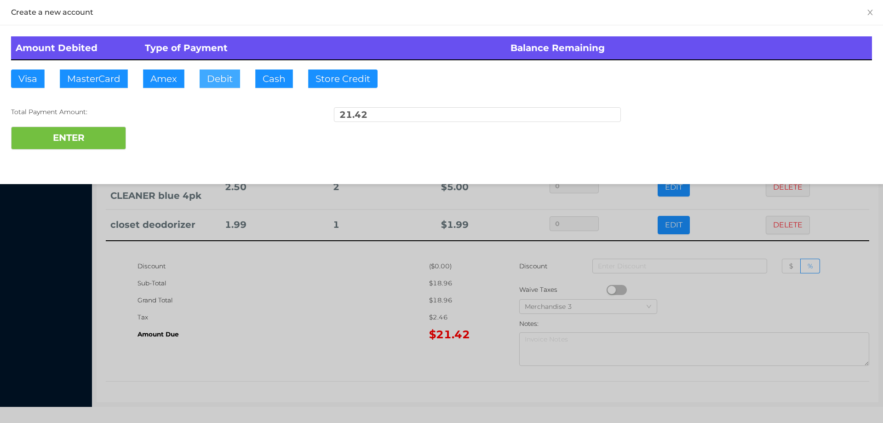
click at [214, 75] on button "Debit" at bounding box center [220, 78] width 40 height 18
type input "25"
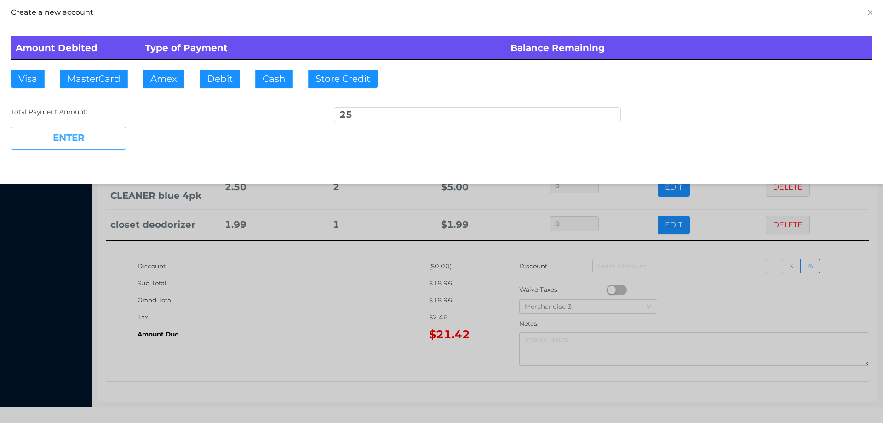
click at [72, 149] on button "ENTER" at bounding box center [68, 138] width 115 height 23
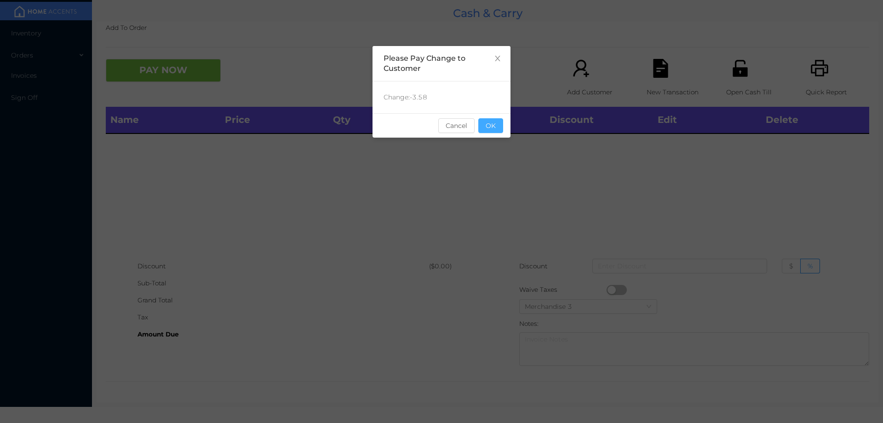
click at [497, 119] on button "OK" at bounding box center [491, 125] width 25 height 15
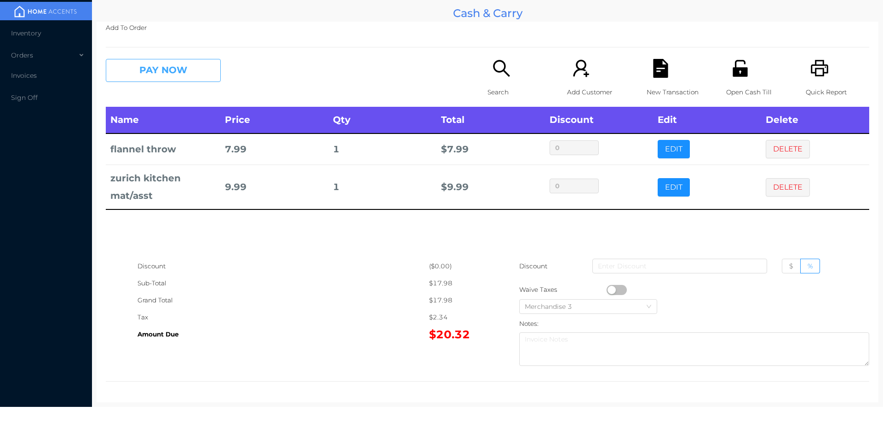
click at [180, 77] on button "PAY NOW" at bounding box center [163, 70] width 115 height 23
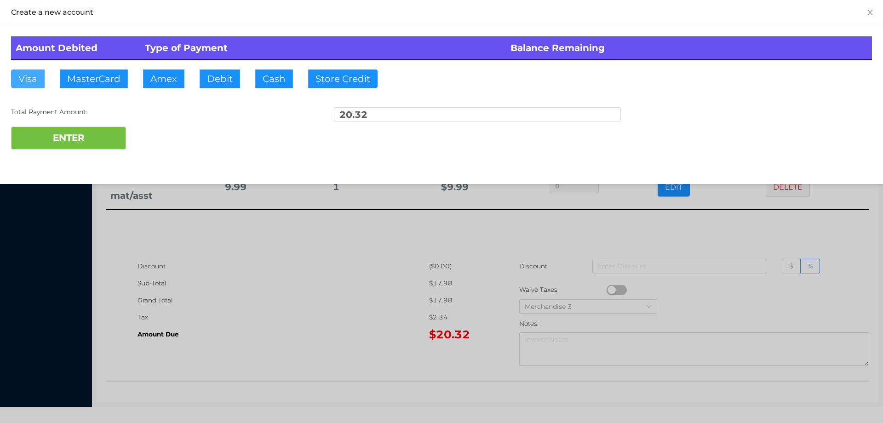
click at [25, 78] on button "Visa" at bounding box center [28, 78] width 34 height 18
click at [27, 138] on button "ENTER" at bounding box center [68, 138] width 115 height 23
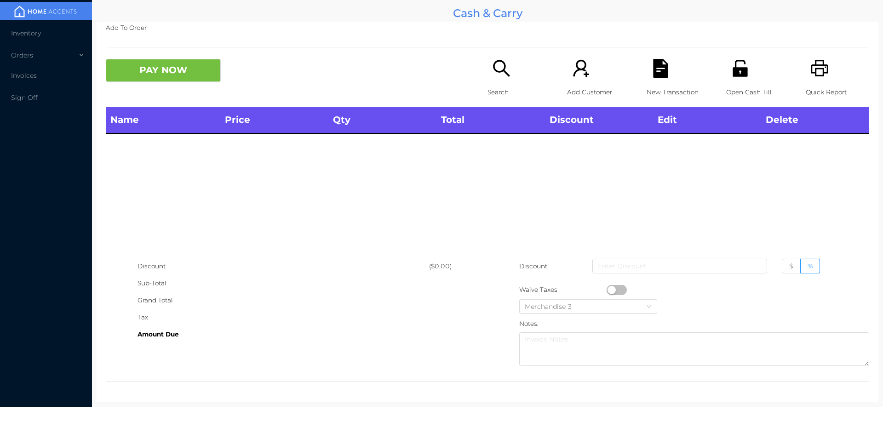
click at [488, 70] on div "Search" at bounding box center [519, 83] width 63 height 48
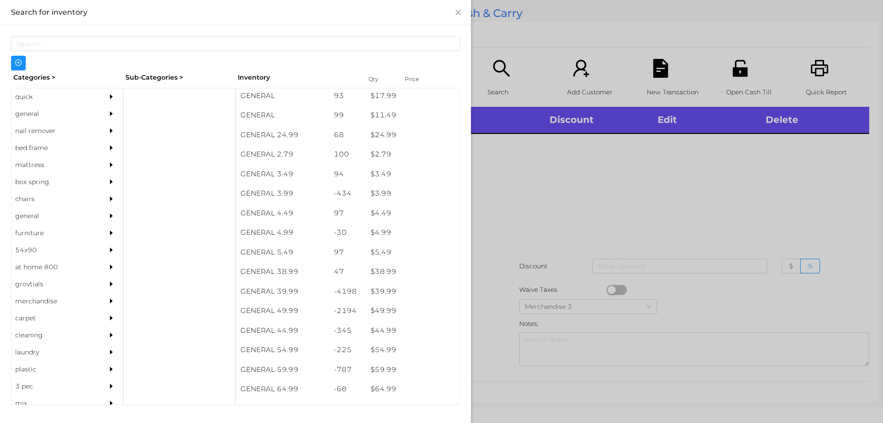
scroll to position [335, 0]
click at [52, 114] on div "general" at bounding box center [54, 113] width 84 height 17
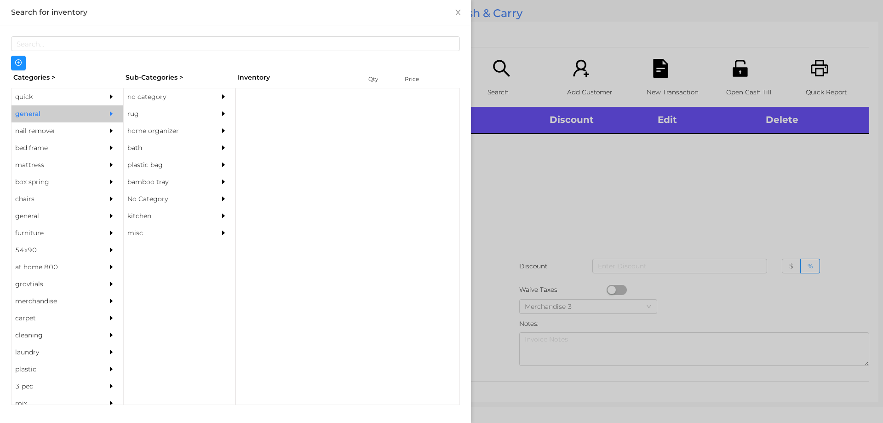
click at [171, 97] on div "no category" at bounding box center [166, 96] width 84 height 17
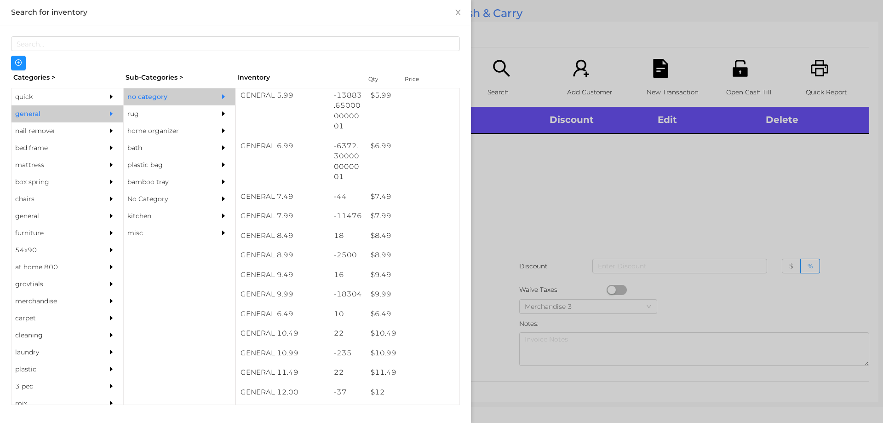
scroll to position [363, 0]
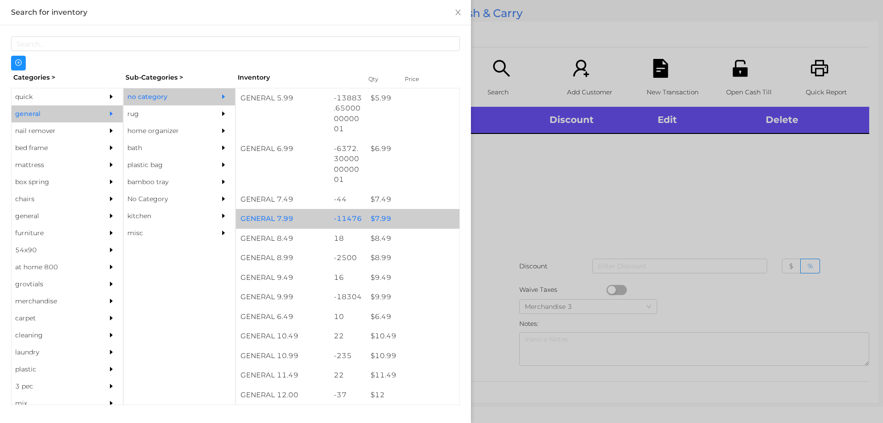
click at [400, 221] on div "$ 7.99" at bounding box center [412, 219] width 93 height 20
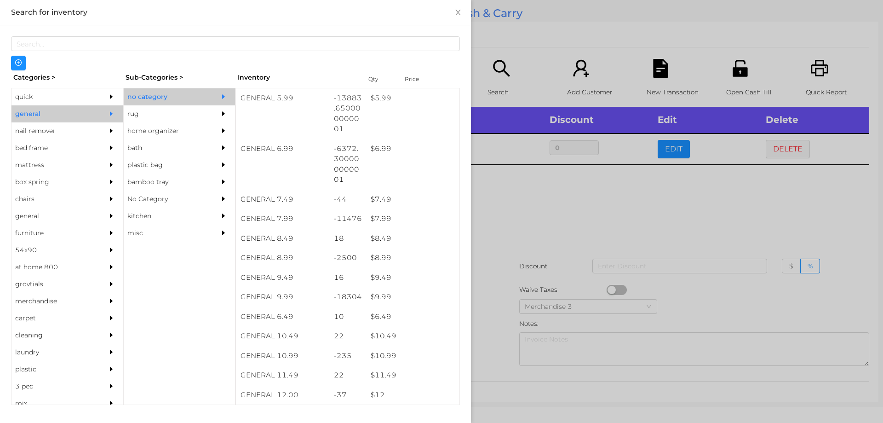
click at [534, 206] on div at bounding box center [441, 211] width 883 height 423
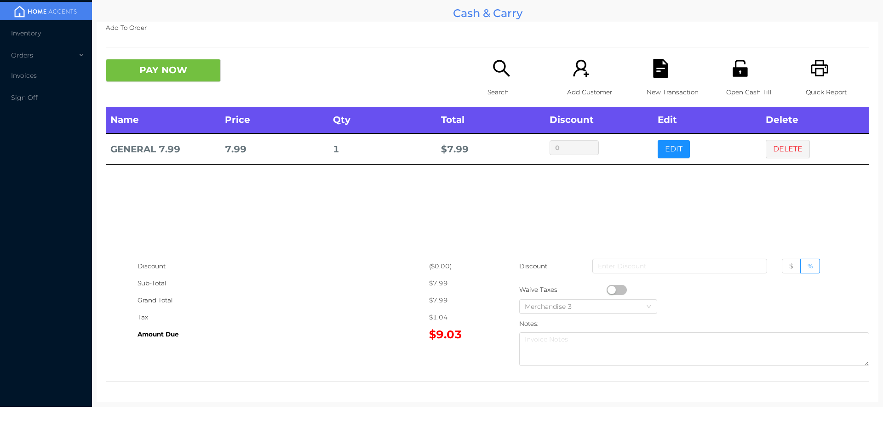
click at [607, 286] on button "button" at bounding box center [617, 290] width 20 height 10
click at [657, 80] on div "New Transaction" at bounding box center [678, 83] width 63 height 48
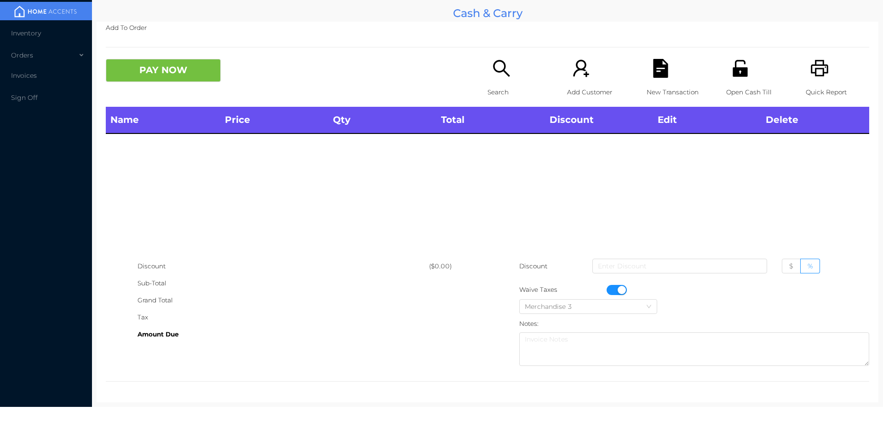
click at [820, 84] on p "Quick Report" at bounding box center [837, 92] width 63 height 17
click at [617, 289] on button "button" at bounding box center [617, 290] width 20 height 10
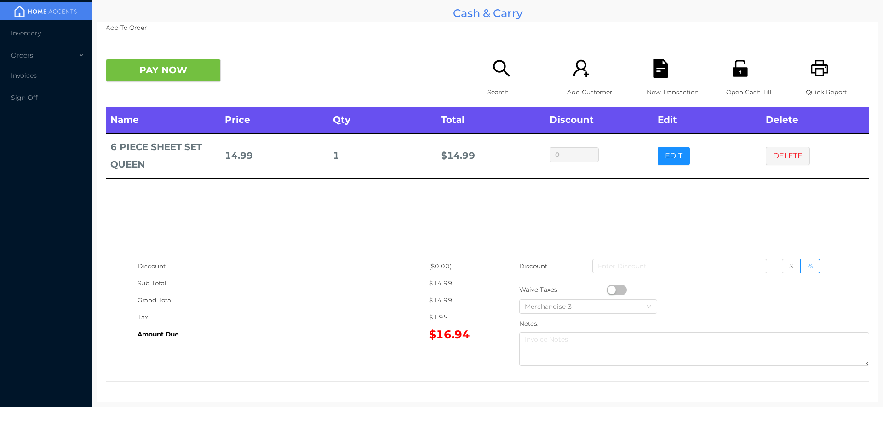
click at [489, 98] on p "Search" at bounding box center [519, 92] width 63 height 17
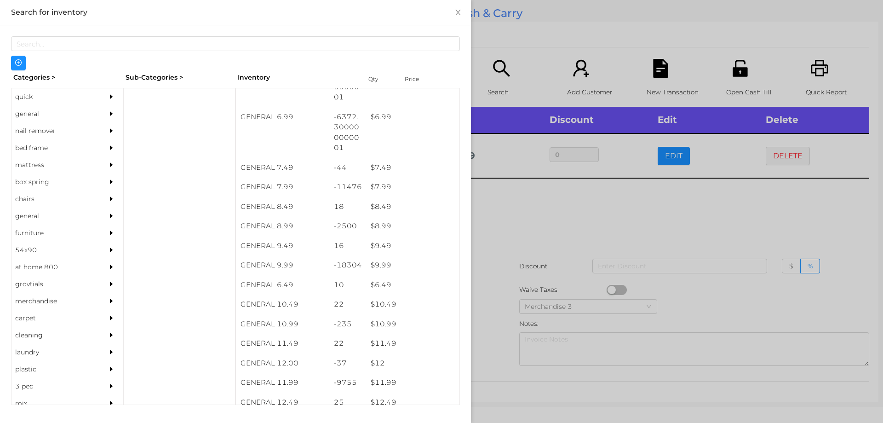
scroll to position [395, 0]
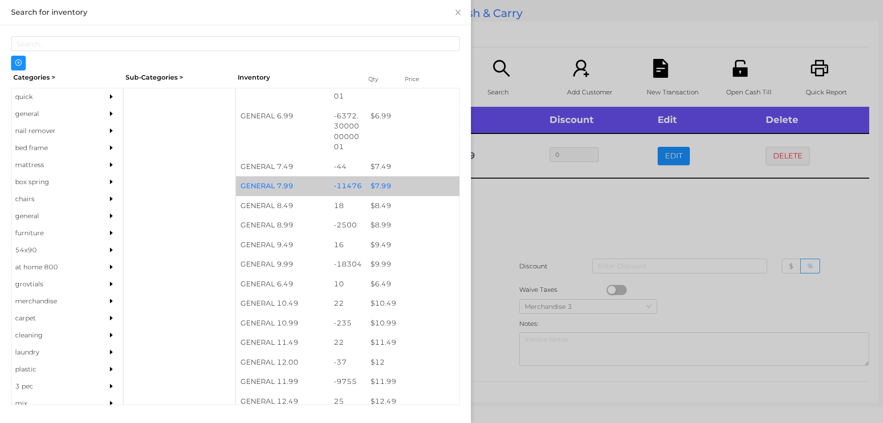
click at [394, 183] on div "$ 7.99" at bounding box center [412, 186] width 93 height 20
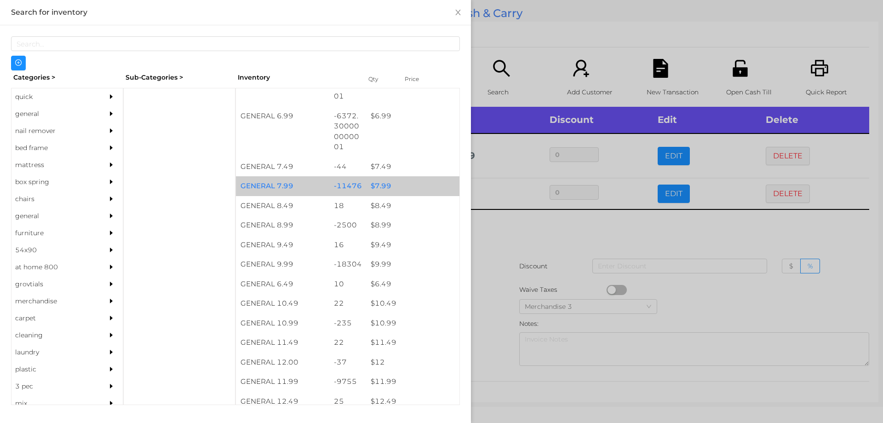
click at [415, 181] on div "$ 7.99" at bounding box center [412, 186] width 93 height 20
click at [422, 183] on div "$ 7.99" at bounding box center [412, 186] width 93 height 20
click at [429, 183] on div "$ 7.99" at bounding box center [412, 186] width 93 height 20
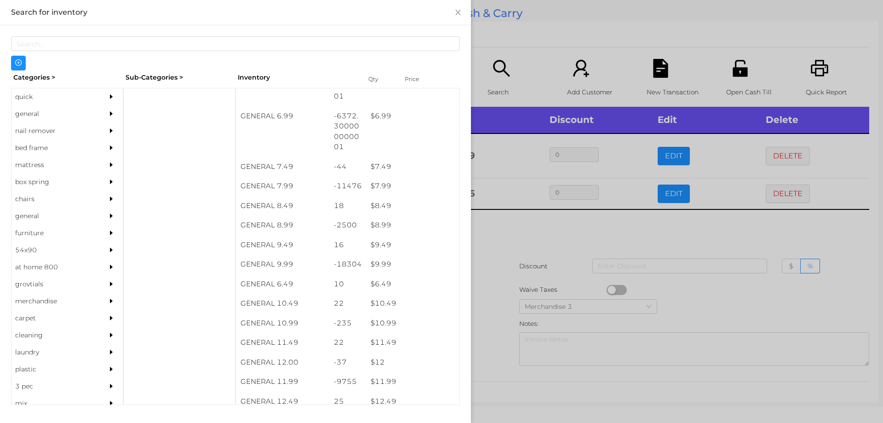
click at [537, 235] on div at bounding box center [441, 211] width 883 height 423
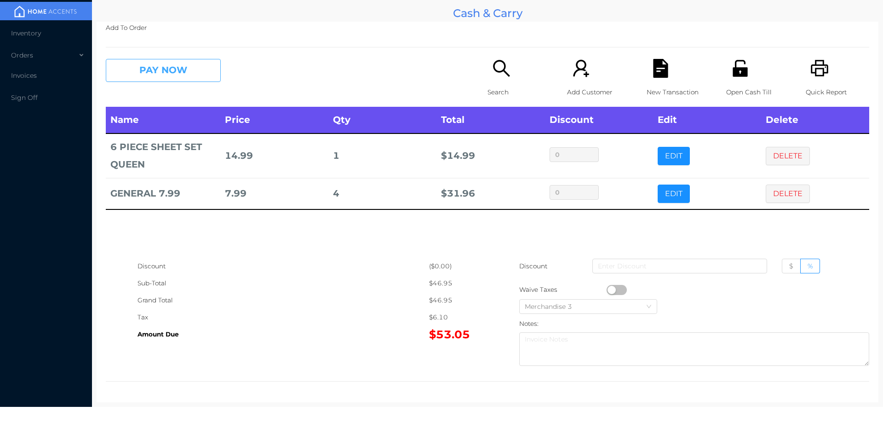
click at [154, 79] on button "PAY NOW" at bounding box center [163, 70] width 115 height 23
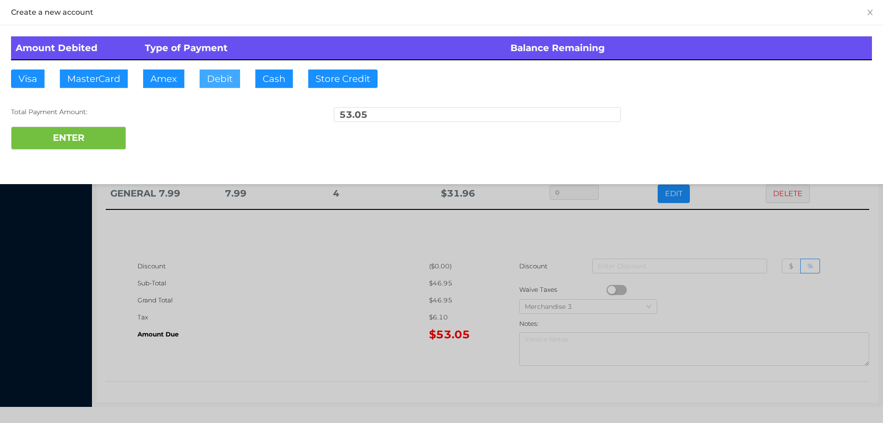
click at [217, 72] on button "Debit" at bounding box center [220, 78] width 40 height 18
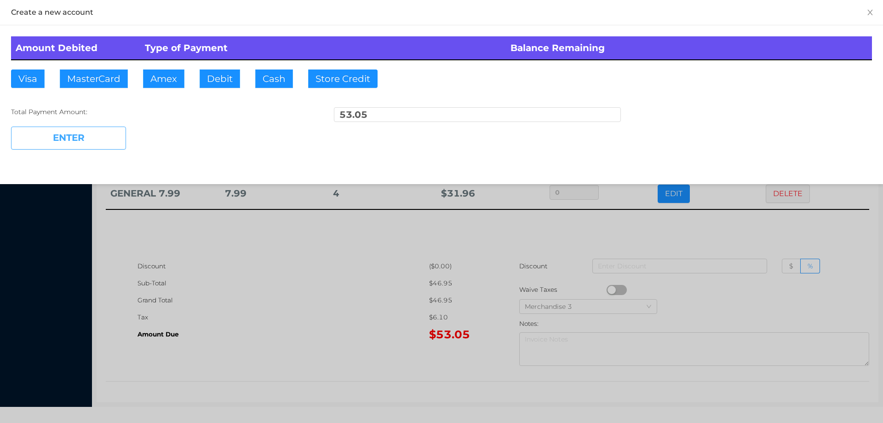
click at [88, 134] on button "ENTER" at bounding box center [68, 138] width 115 height 23
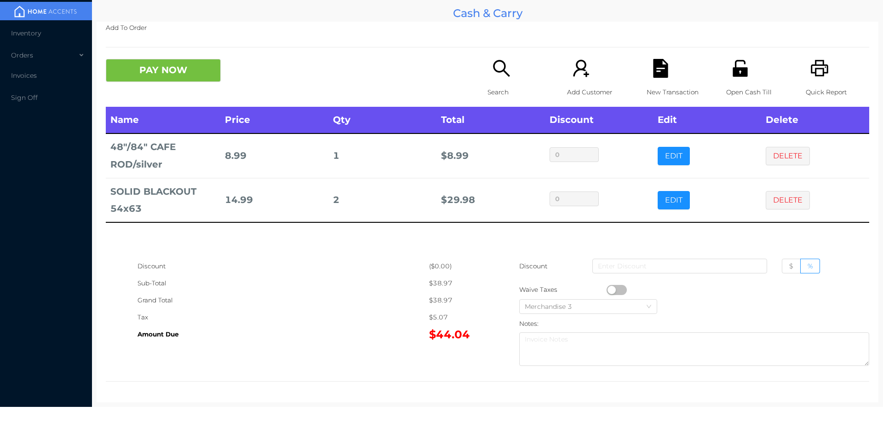
click at [657, 70] on icon "icon: file-text" at bounding box center [660, 68] width 15 height 19
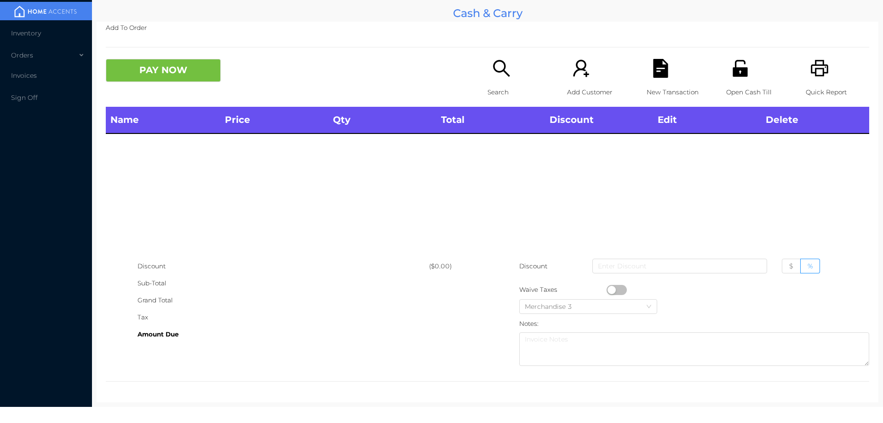
click at [806, 71] on div "Quick Report" at bounding box center [837, 83] width 63 height 48
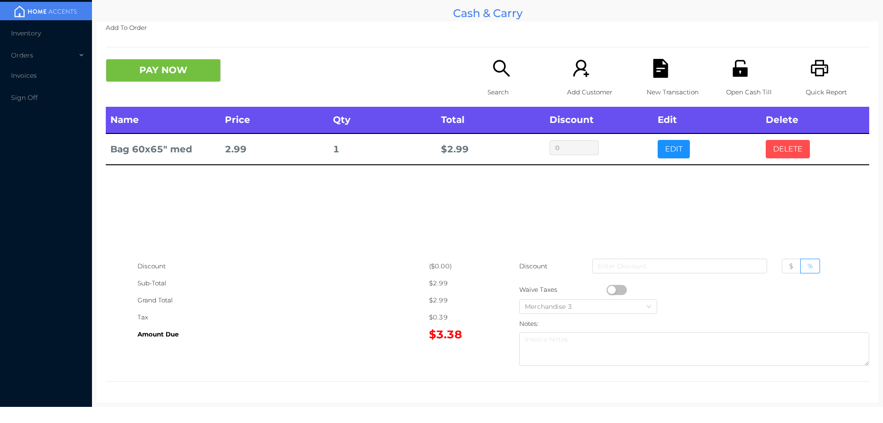
click at [783, 141] on button "DELETE" at bounding box center [788, 149] width 44 height 18
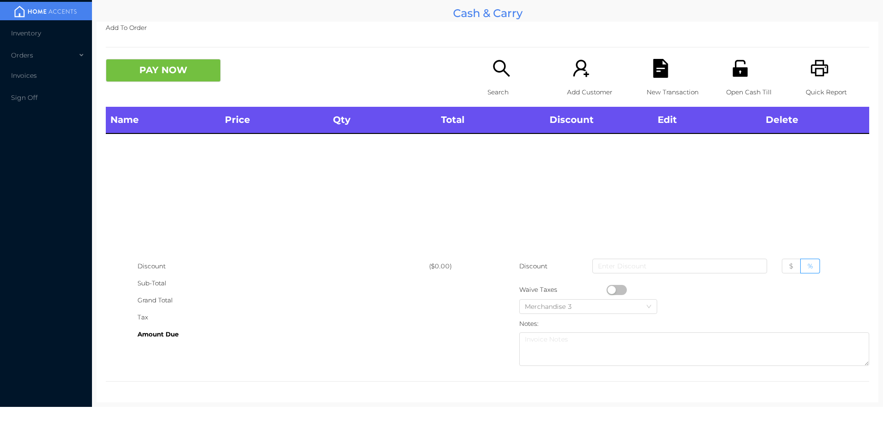
click at [497, 80] on div "Search" at bounding box center [519, 83] width 63 height 48
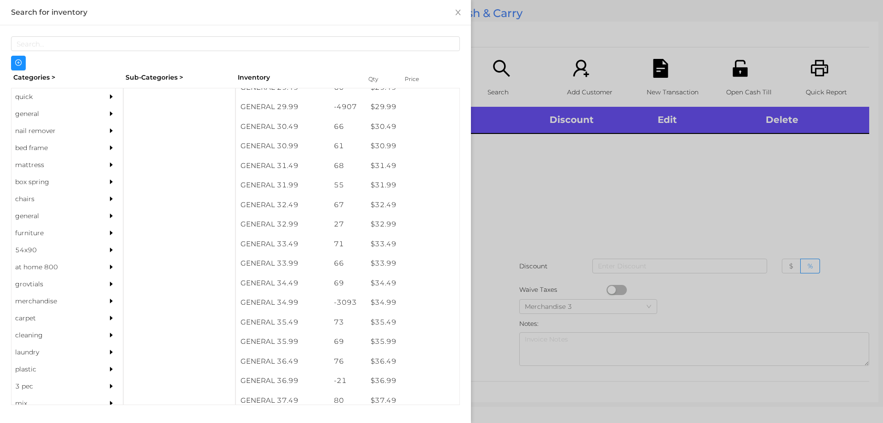
scroll to position [1274, 0]
click at [27, 114] on div "general" at bounding box center [54, 113] width 84 height 17
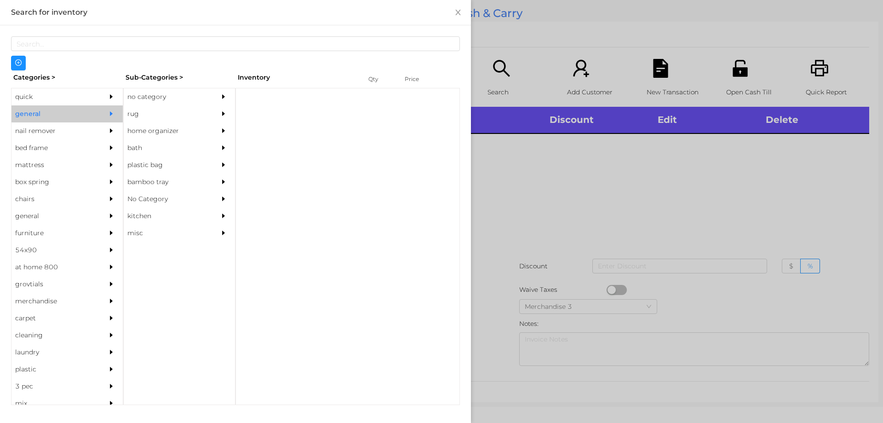
scroll to position [0, 0]
click at [153, 95] on div "no category" at bounding box center [166, 96] width 84 height 17
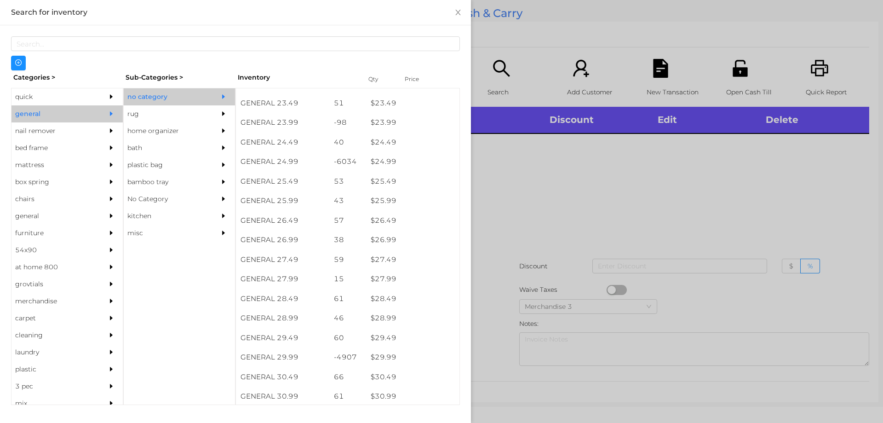
scroll to position [1122, 0]
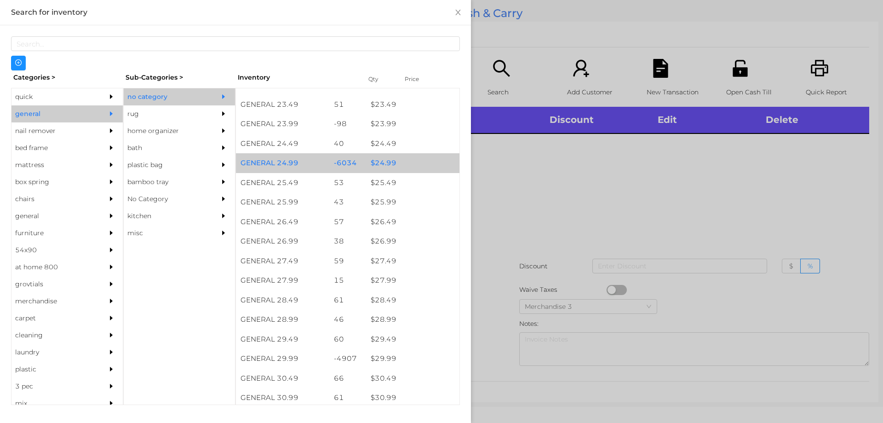
click at [415, 161] on div "$ 24.99" at bounding box center [412, 163] width 93 height 20
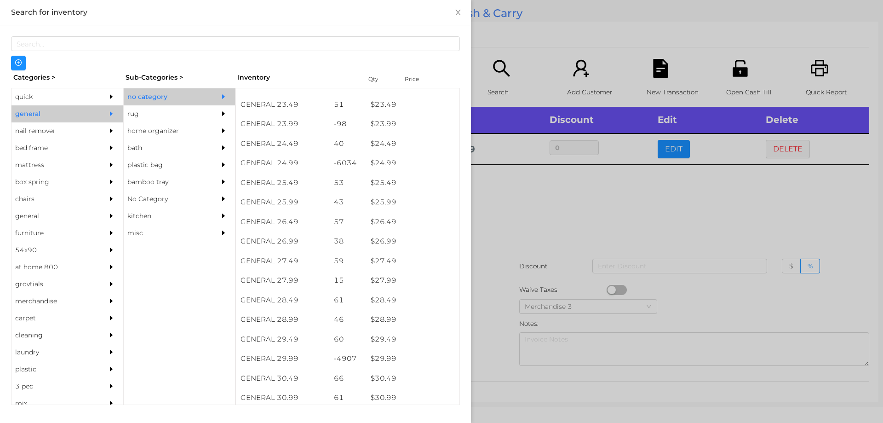
click at [511, 283] on div at bounding box center [441, 211] width 883 height 423
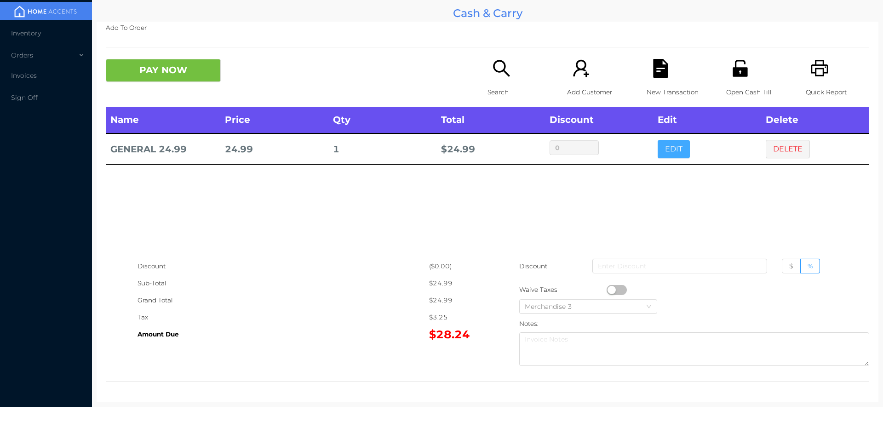
click at [662, 156] on button "EDIT" at bounding box center [674, 149] width 32 height 18
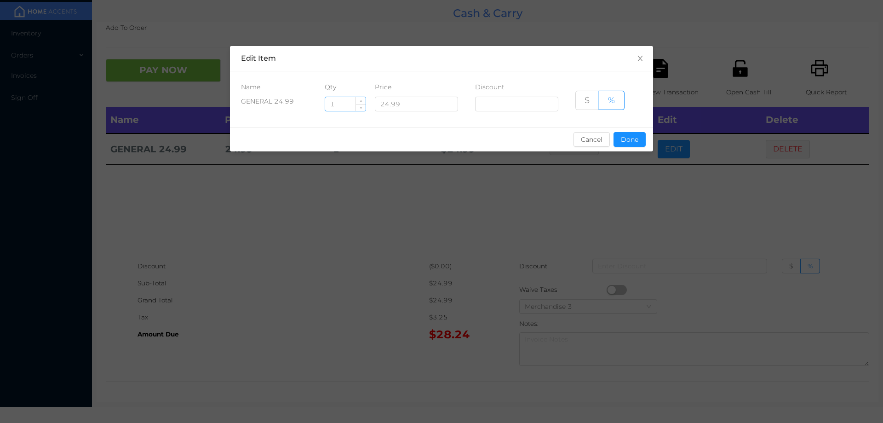
click at [346, 100] on input "1" at bounding box center [345, 104] width 40 height 14
type input "12"
click at [632, 141] on button "Done" at bounding box center [630, 139] width 32 height 15
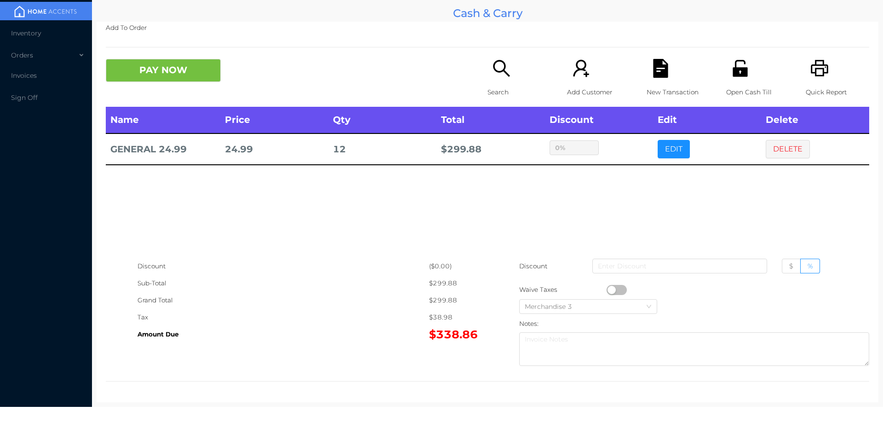
click at [436, 357] on div "Discount ($0.00) Sub-Total $299.88 Grand Total $299.88 Tax $38.98 Amount Due $3…" at bounding box center [488, 314] width 764 height 113
click at [607, 289] on button "button" at bounding box center [617, 290] width 20 height 10
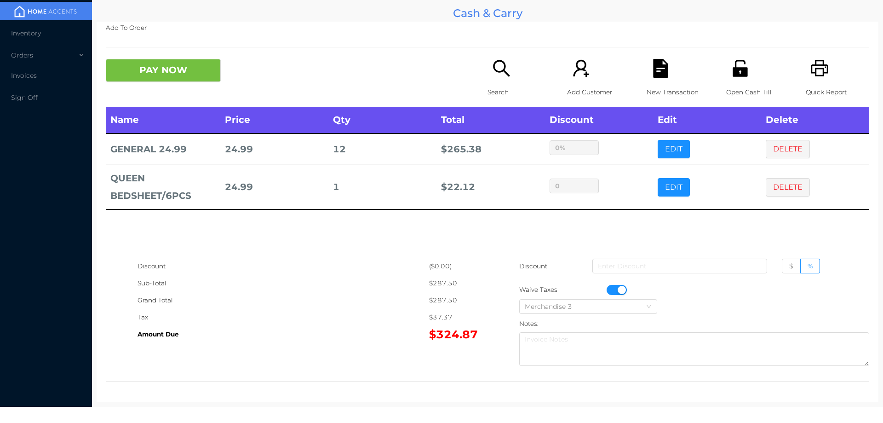
click at [733, 65] on icon "icon: unlock" at bounding box center [740, 68] width 19 height 19
click at [782, 190] on button "DELETE" at bounding box center [788, 187] width 44 height 18
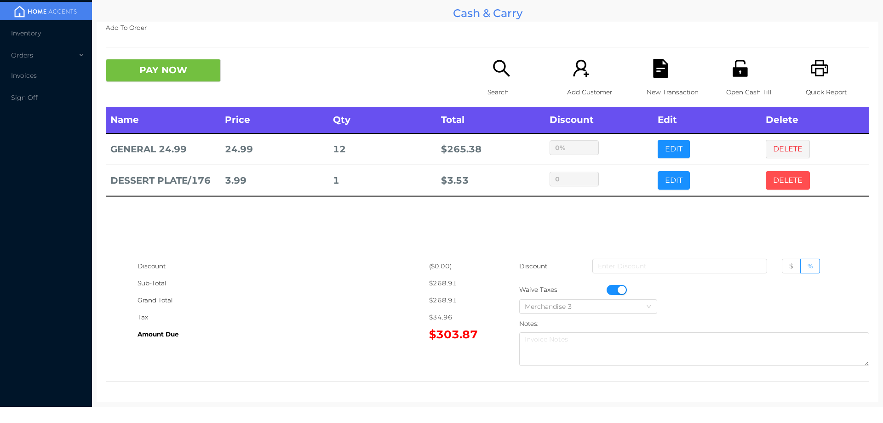
click at [769, 178] on button "DELETE" at bounding box center [788, 180] width 44 height 18
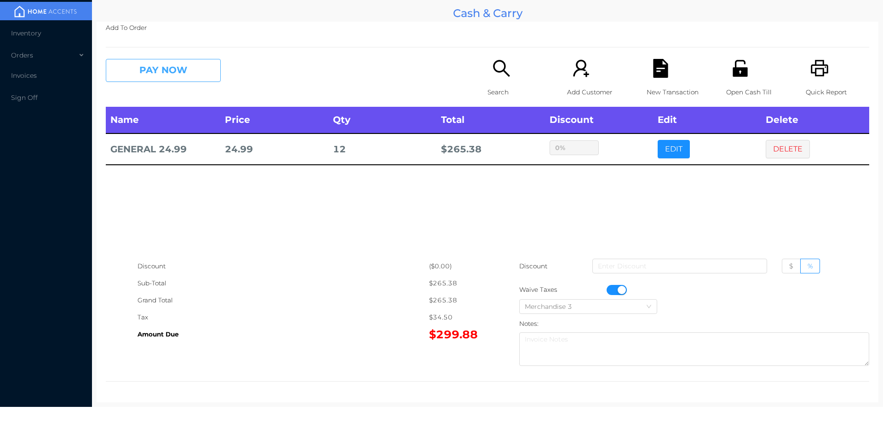
click at [165, 64] on button "PAY NOW" at bounding box center [163, 70] width 115 height 23
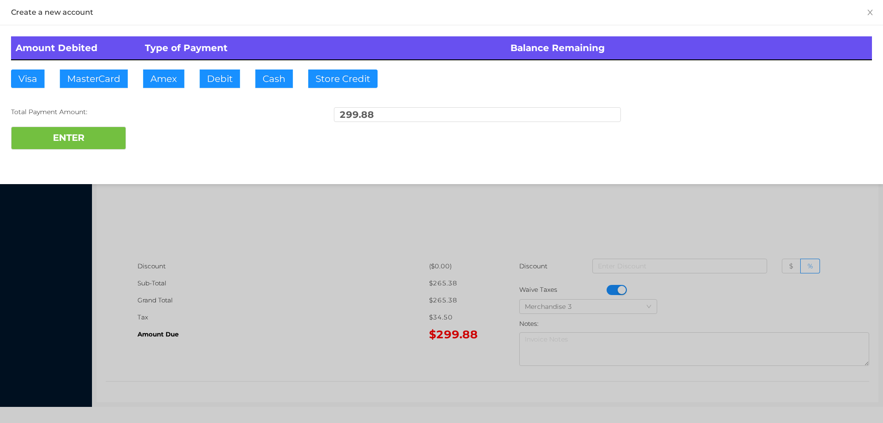
click at [213, 52] on th "Type of Payment" at bounding box center [323, 47] width 366 height 23
click at [87, 127] on button "ENTER" at bounding box center [68, 138] width 115 height 23
type input "0"
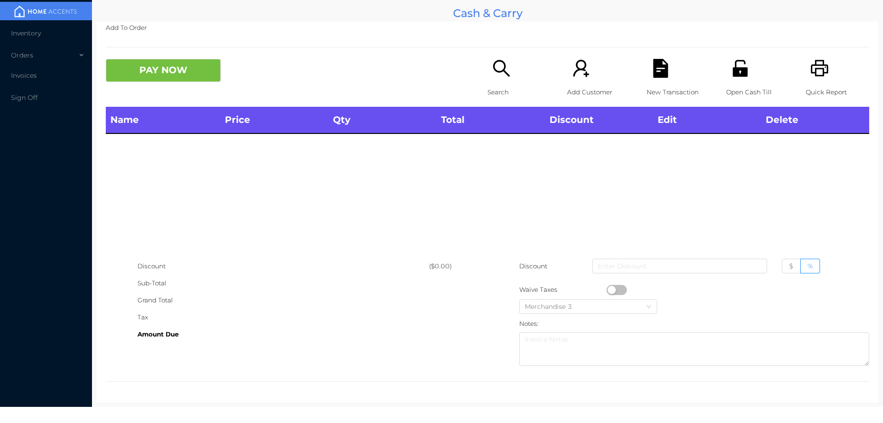
click at [502, 69] on icon "icon: search" at bounding box center [501, 68] width 17 height 17
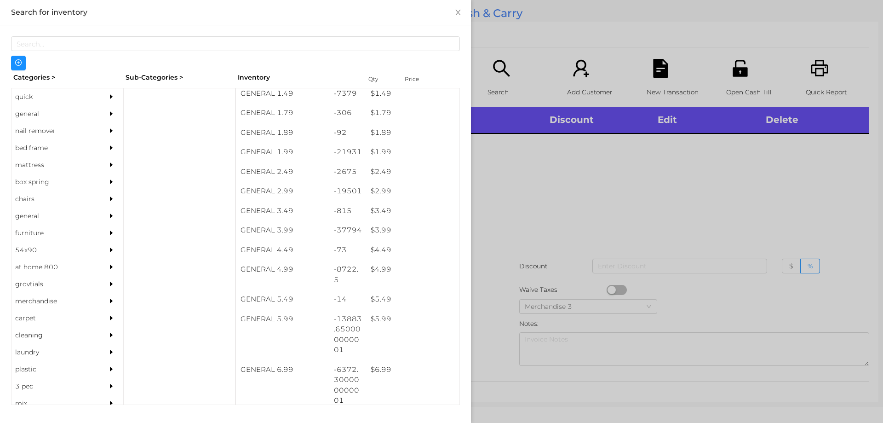
scroll to position [142, 0]
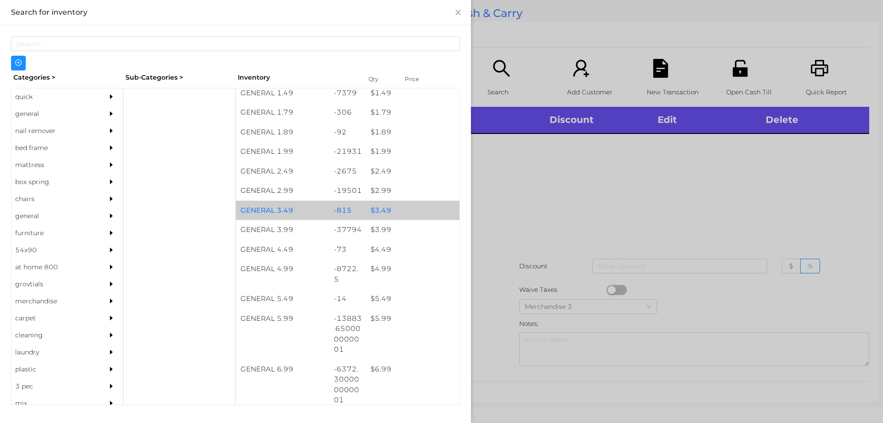
click at [378, 212] on div "$ 3.49" at bounding box center [412, 211] width 93 height 20
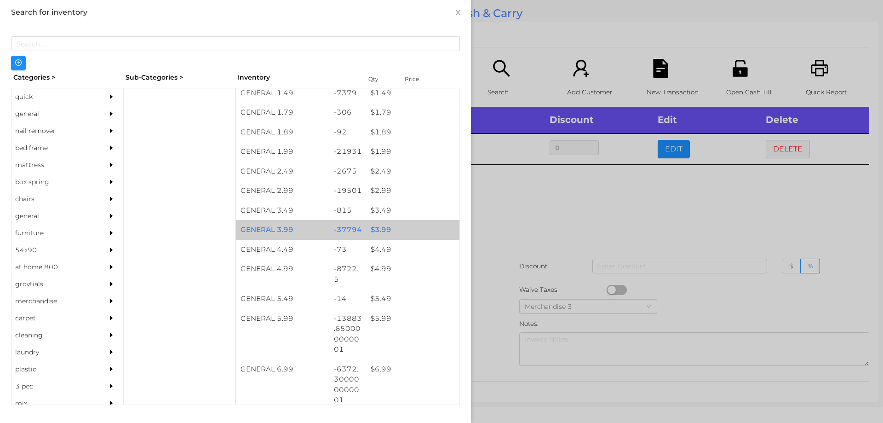
click at [400, 226] on div "$ 3.99" at bounding box center [412, 230] width 93 height 20
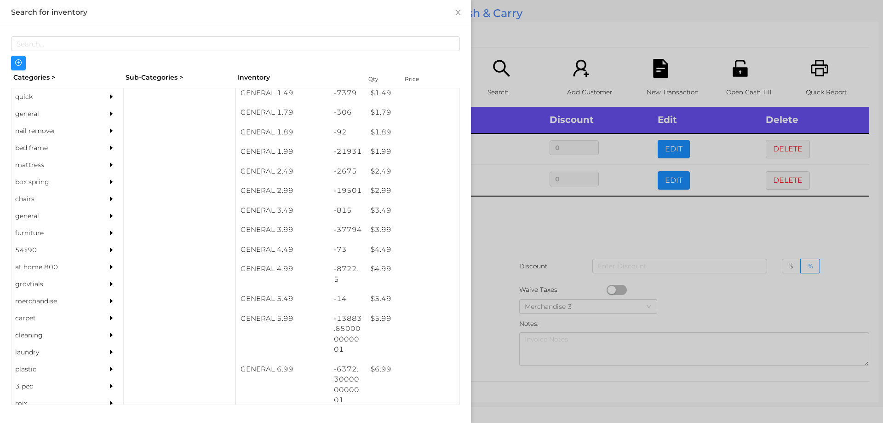
click at [777, 138] on div at bounding box center [441, 211] width 883 height 423
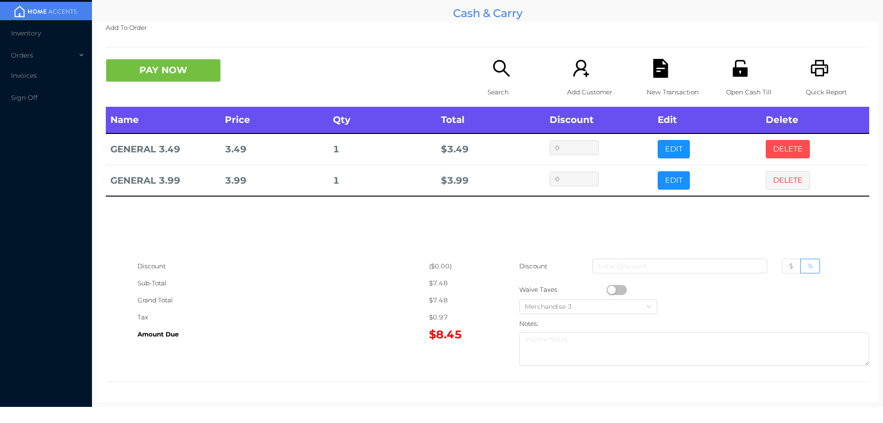
click at [792, 142] on button "DELETE" at bounding box center [788, 149] width 44 height 18
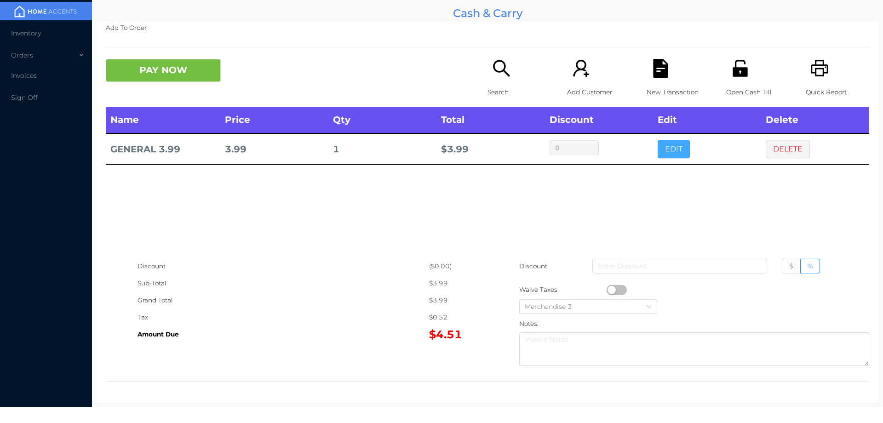
click at [669, 145] on button "EDIT" at bounding box center [674, 149] width 32 height 18
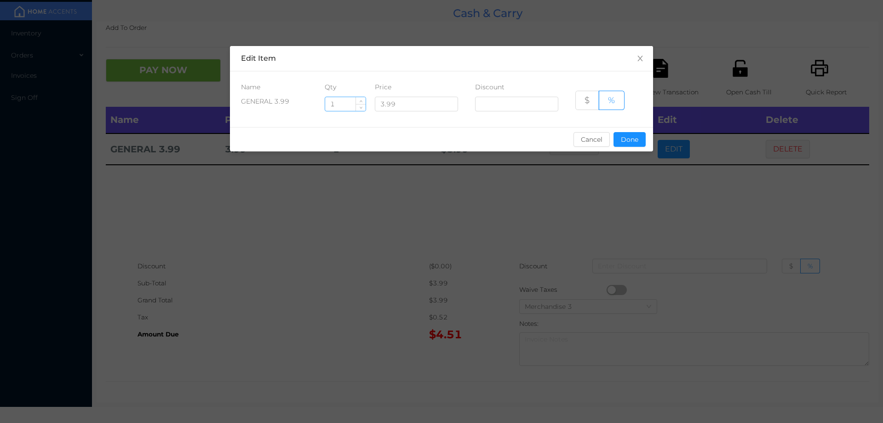
click at [341, 104] on input "1" at bounding box center [345, 104] width 40 height 14
type input "6"
click at [636, 135] on button "Done" at bounding box center [630, 139] width 32 height 15
type input "0%"
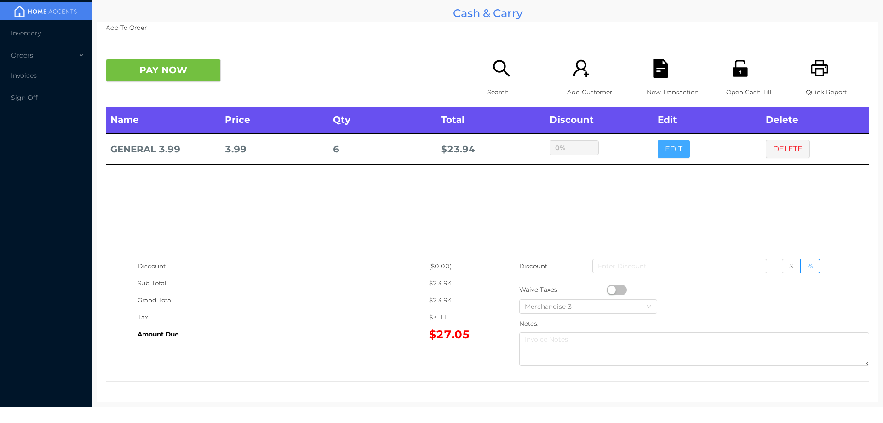
click at [658, 140] on button "EDIT" at bounding box center [674, 149] width 32 height 18
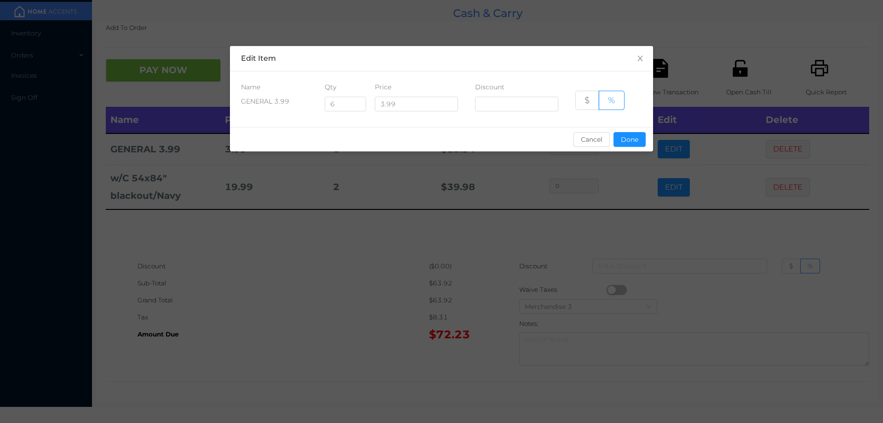
click at [607, 156] on div "sentinelStart Edit Item Name Qty Price Discount GENERAL 3.99 6 3.99 $ % Cancel …" at bounding box center [441, 104] width 423 height 116
click at [637, 145] on button "Done" at bounding box center [630, 139] width 32 height 15
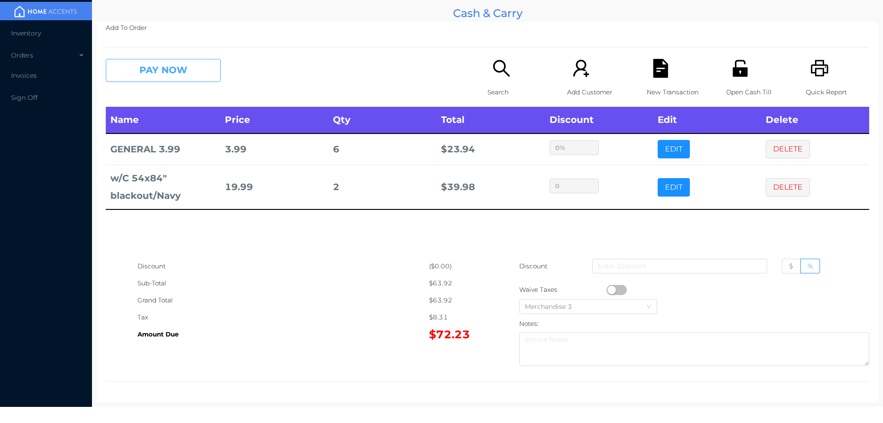
click at [162, 79] on button "PAY NOW" at bounding box center [163, 70] width 115 height 23
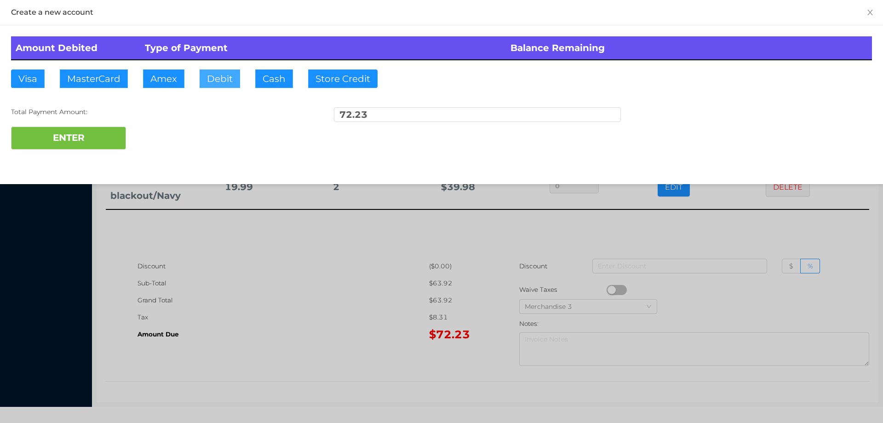
click at [207, 73] on button "Debit" at bounding box center [220, 78] width 40 height 18
type input "100"
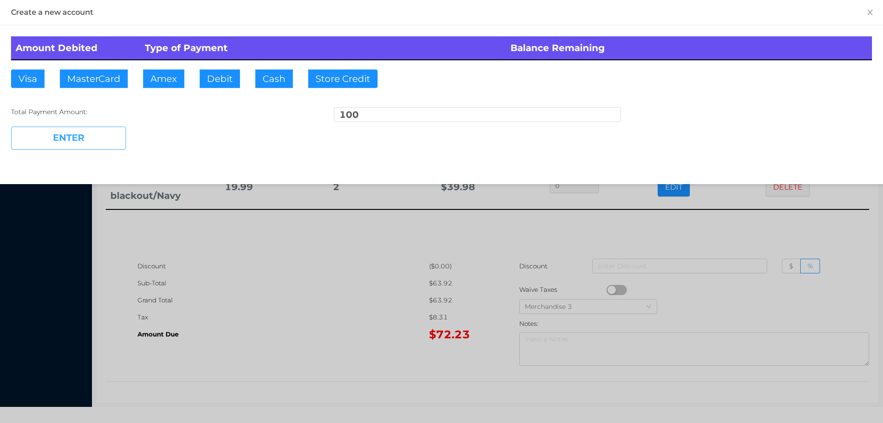
click at [98, 149] on button "ENTER" at bounding box center [68, 138] width 115 height 23
type input "0"
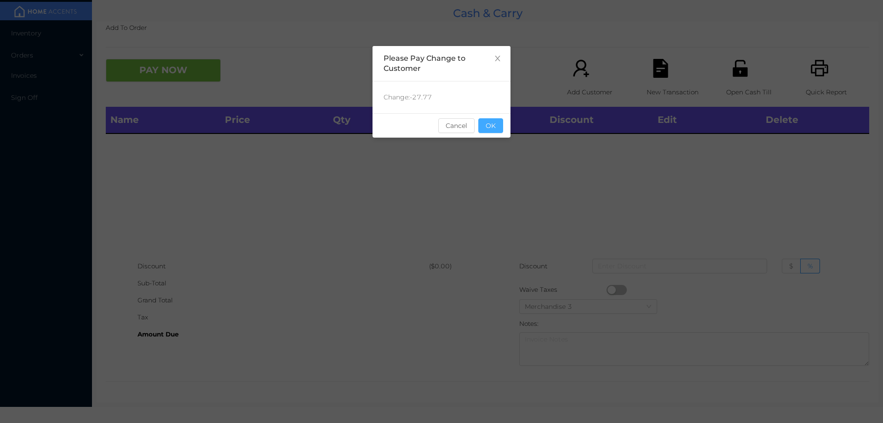
click at [485, 130] on button "OK" at bounding box center [491, 125] width 25 height 15
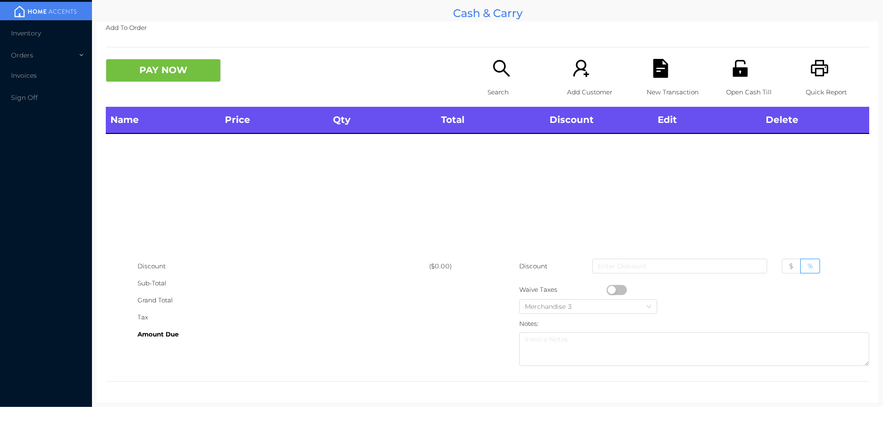
click at [733, 81] on div "Open Cash Till" at bounding box center [758, 83] width 63 height 48
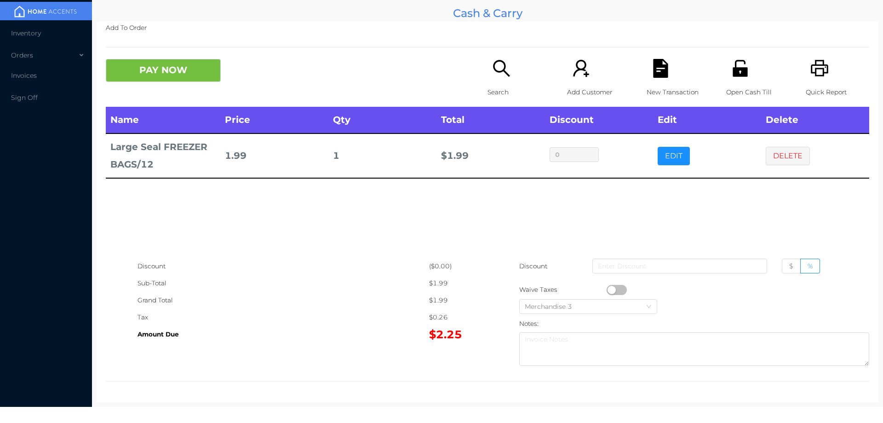
click at [502, 69] on icon "icon: search" at bounding box center [501, 68] width 17 height 17
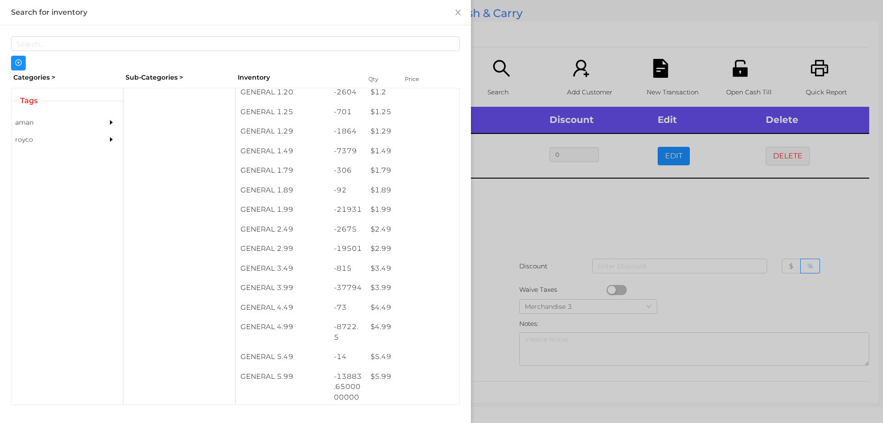
scroll to position [109, 0]
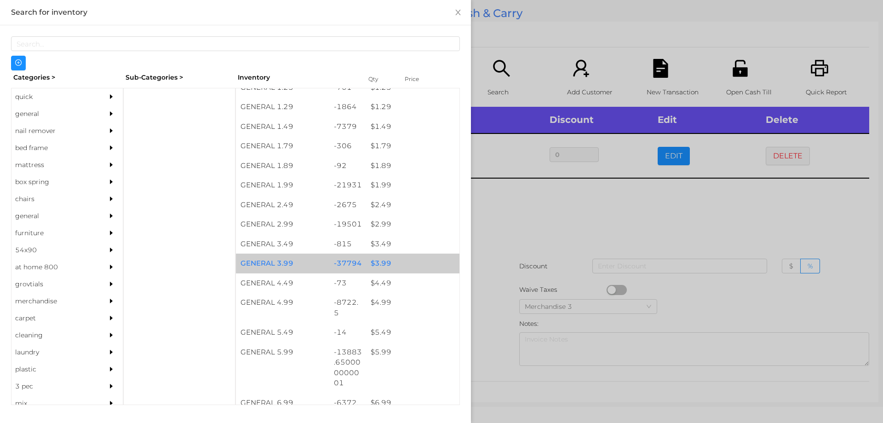
click at [387, 268] on div "$ 3.99" at bounding box center [412, 264] width 93 height 20
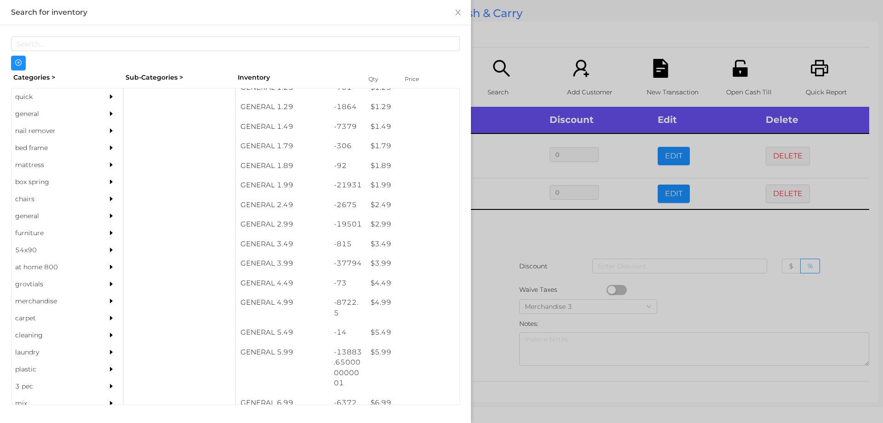
click at [513, 271] on div at bounding box center [441, 211] width 883 height 423
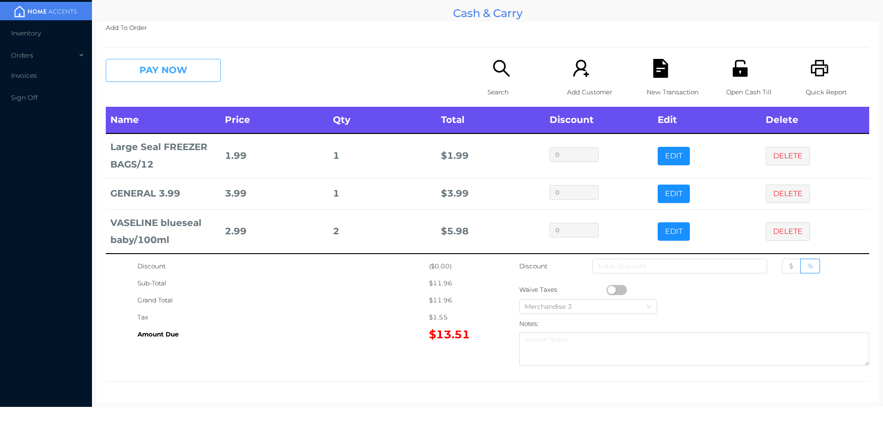
click at [179, 67] on button "PAY NOW" at bounding box center [163, 70] width 115 height 23
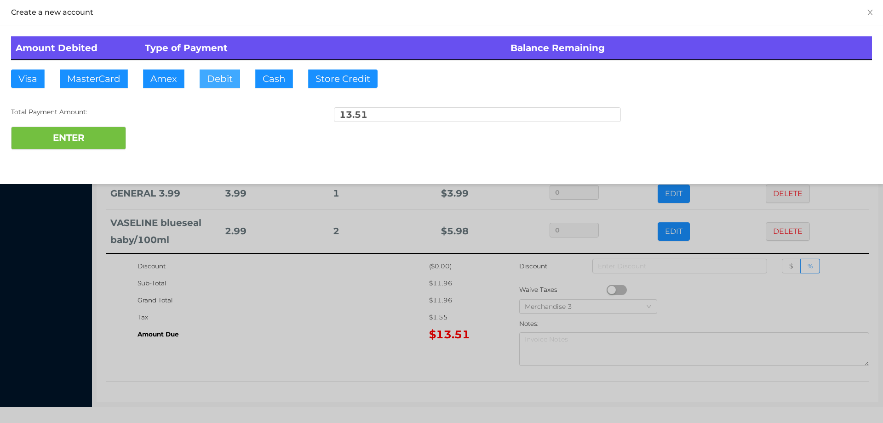
click at [223, 85] on button "Debit" at bounding box center [220, 78] width 40 height 18
type input "20"
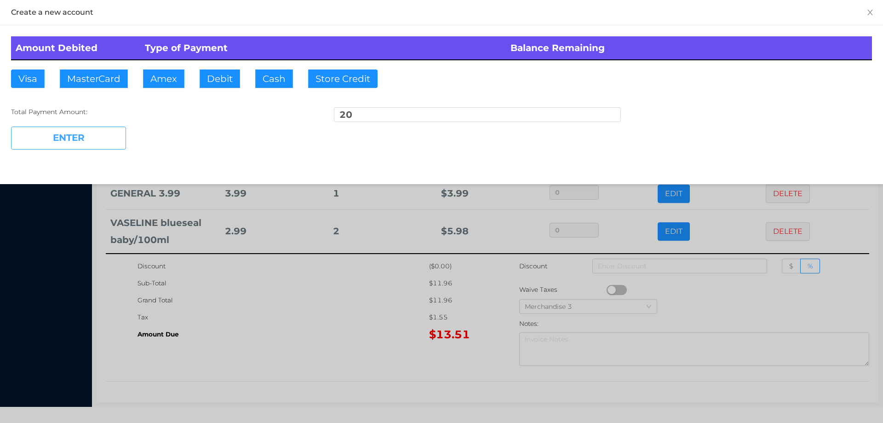
click at [46, 148] on button "ENTER" at bounding box center [68, 138] width 115 height 23
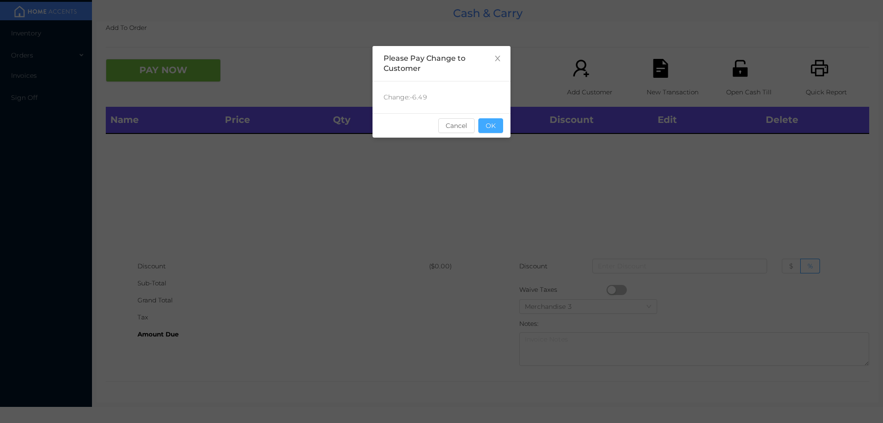
click at [486, 127] on button "OK" at bounding box center [491, 125] width 25 height 15
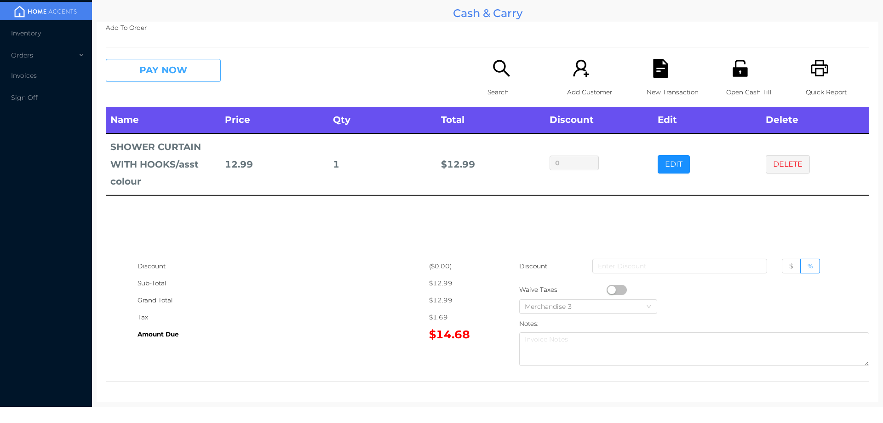
click at [171, 61] on button "PAY NOW" at bounding box center [163, 70] width 115 height 23
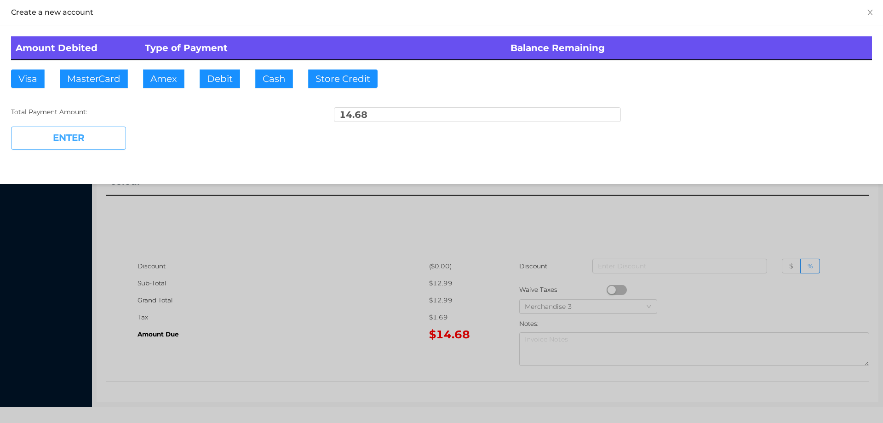
click at [93, 130] on button "ENTER" at bounding box center [68, 138] width 115 height 23
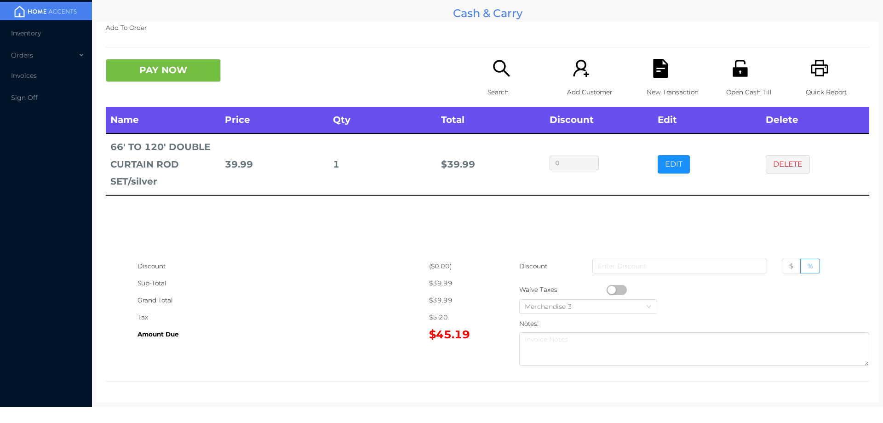
click at [488, 75] on div "Search" at bounding box center [519, 83] width 63 height 48
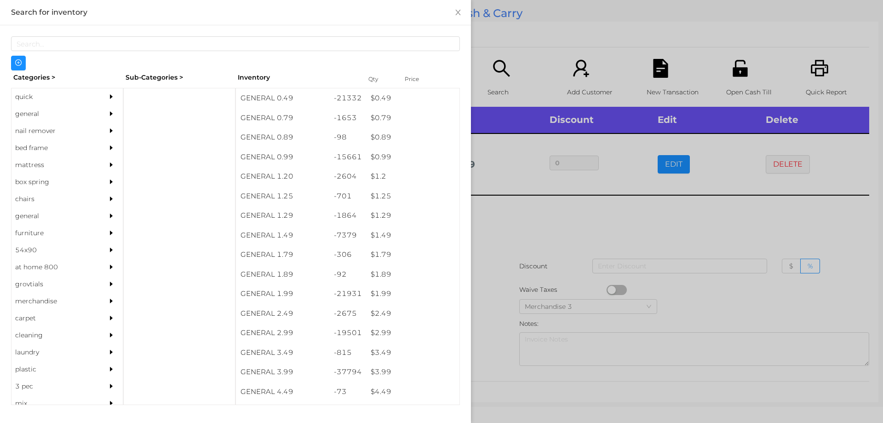
click at [23, 124] on div "nail remover" at bounding box center [54, 130] width 84 height 17
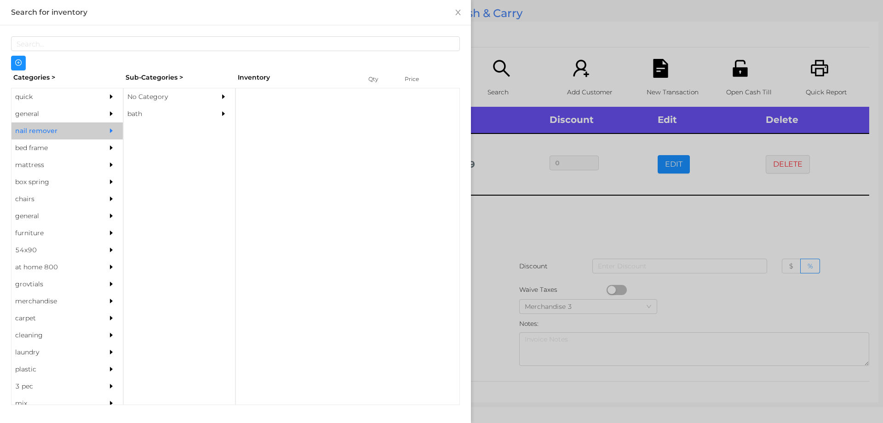
click at [31, 93] on div "quick" at bounding box center [54, 96] width 84 height 17
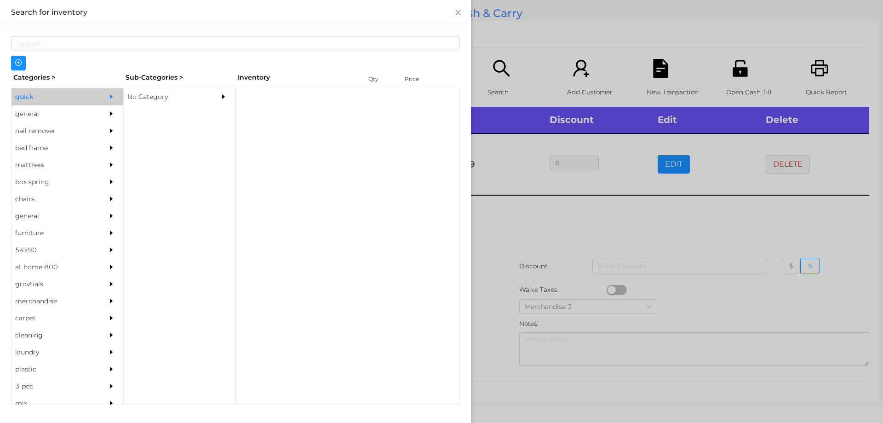
click at [180, 98] on div "No Category" at bounding box center [166, 96] width 84 height 17
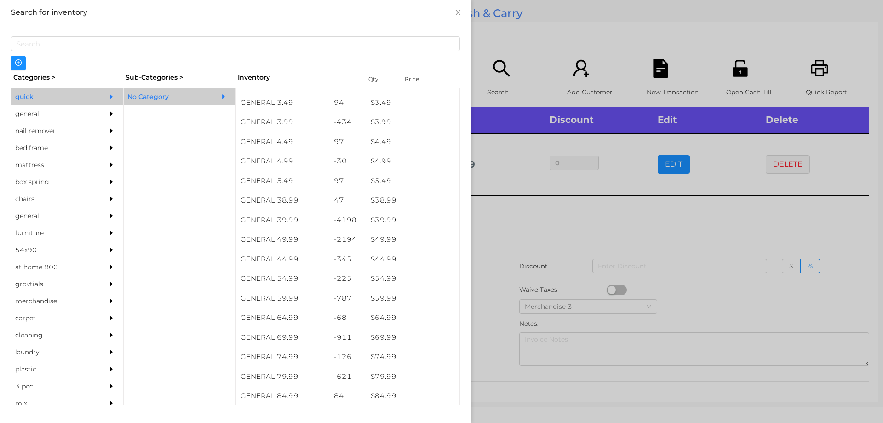
scroll to position [403, 0]
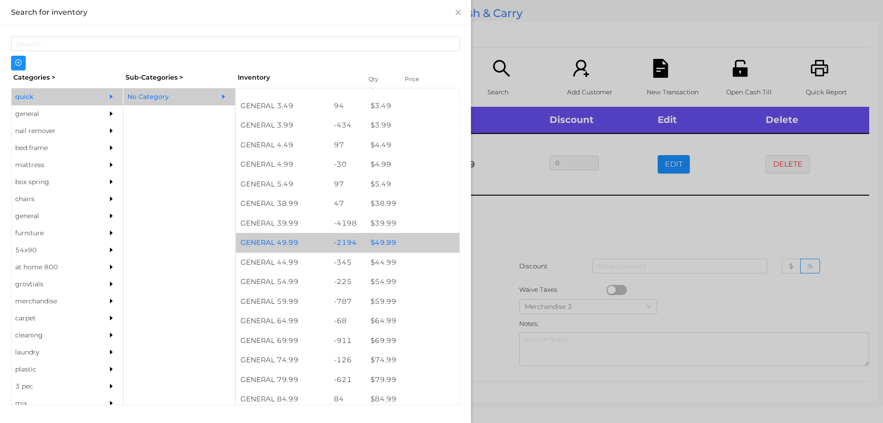
click at [409, 243] on div "$ 49.99" at bounding box center [412, 243] width 93 height 20
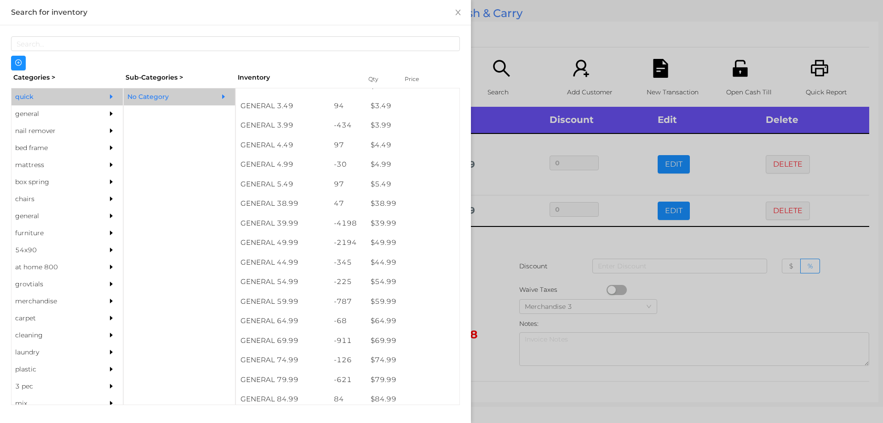
click at [602, 258] on div at bounding box center [441, 211] width 883 height 423
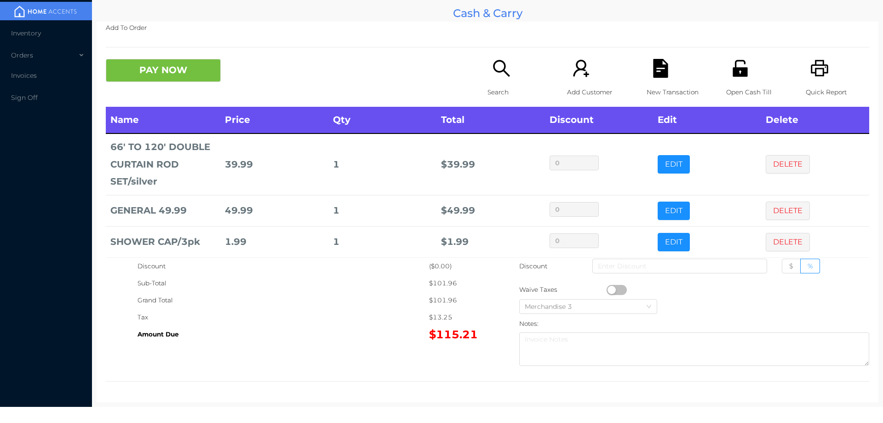
scroll to position [41, 0]
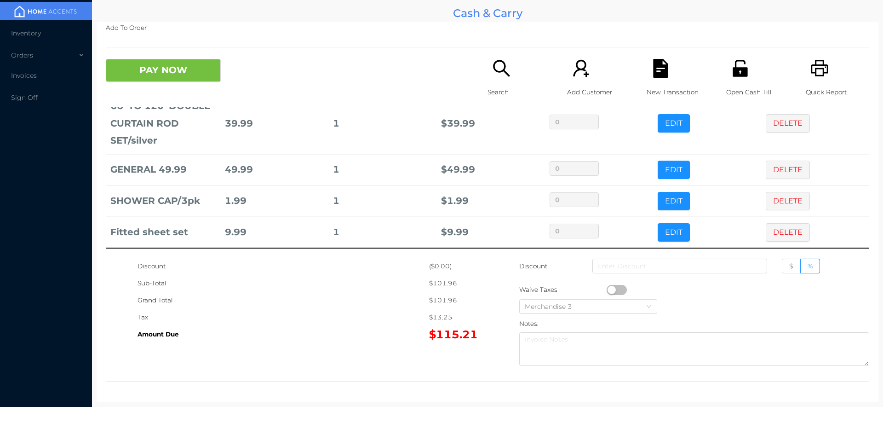
click at [743, 70] on icon "icon: unlock" at bounding box center [740, 68] width 19 height 19
click at [172, 63] on button "PAY NOW" at bounding box center [163, 70] width 115 height 23
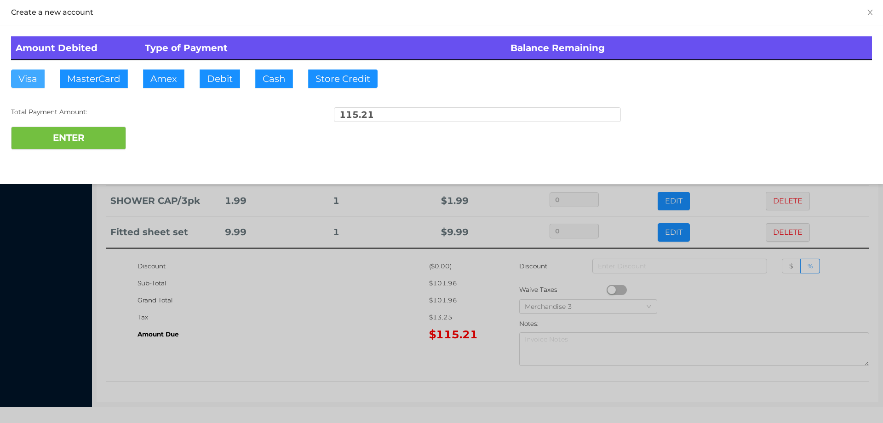
click at [31, 80] on button "Visa" at bounding box center [28, 78] width 34 height 18
click at [63, 136] on button "ENTER" at bounding box center [68, 138] width 115 height 23
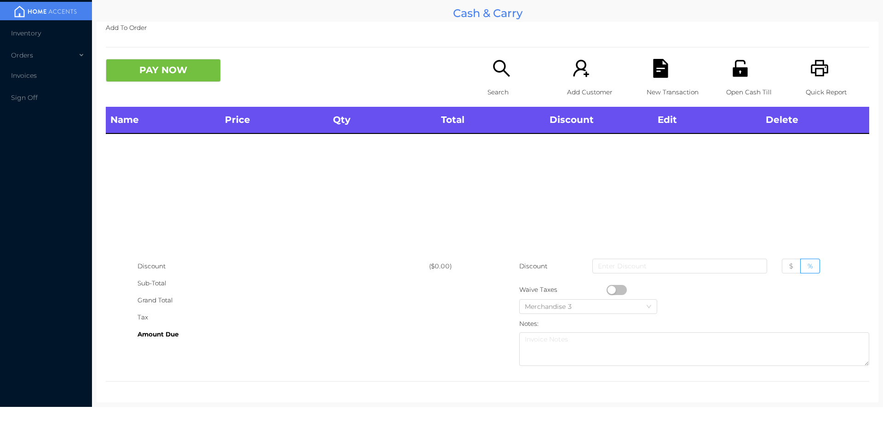
scroll to position [0, 0]
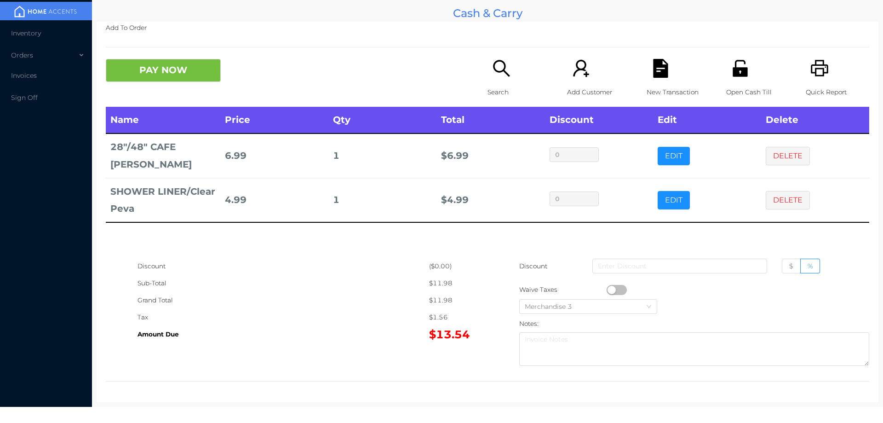
click at [497, 69] on icon "icon: search" at bounding box center [501, 68] width 19 height 19
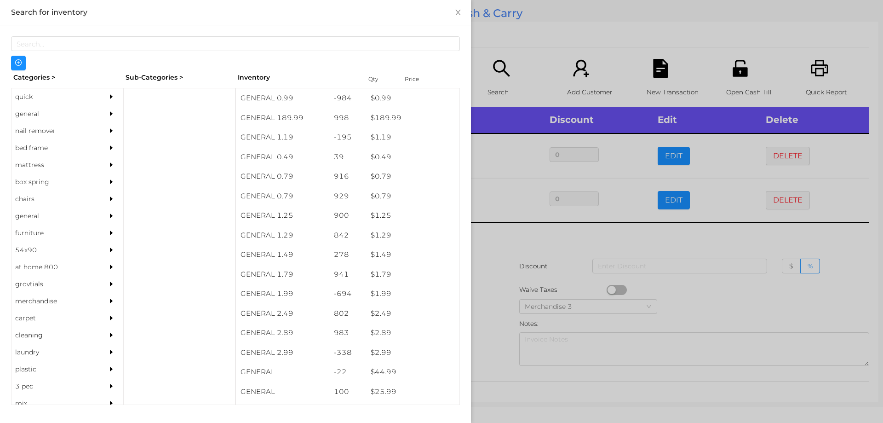
click at [58, 94] on div "quick" at bounding box center [54, 96] width 84 height 17
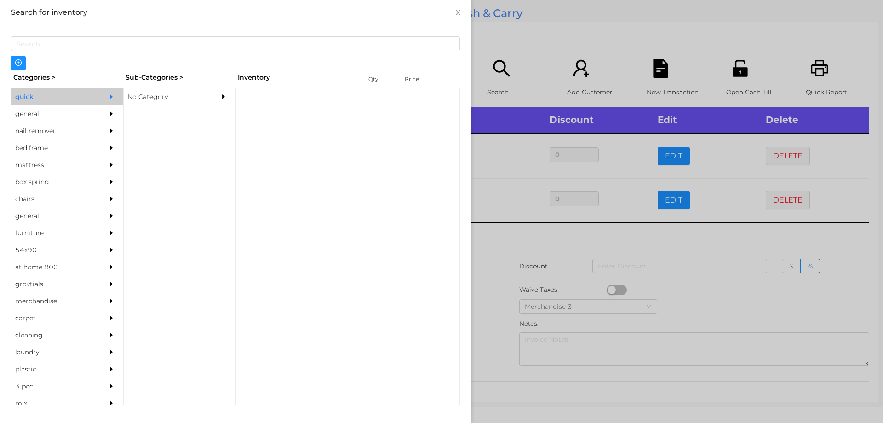
click at [193, 99] on div "No Category" at bounding box center [166, 96] width 84 height 17
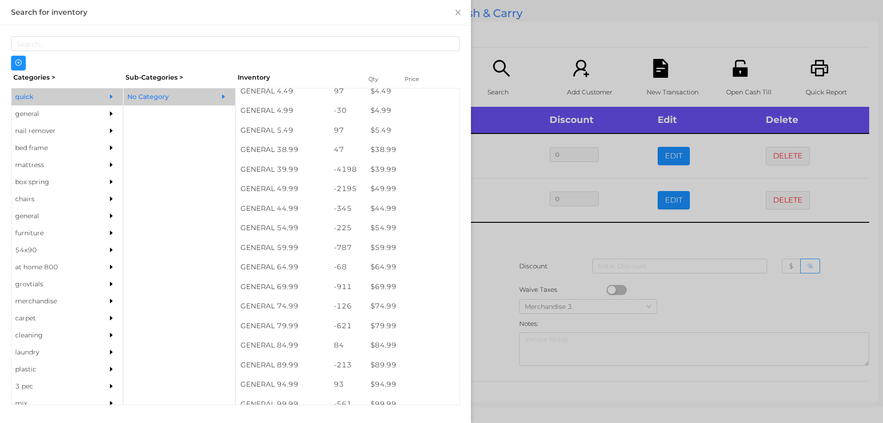
scroll to position [429, 0]
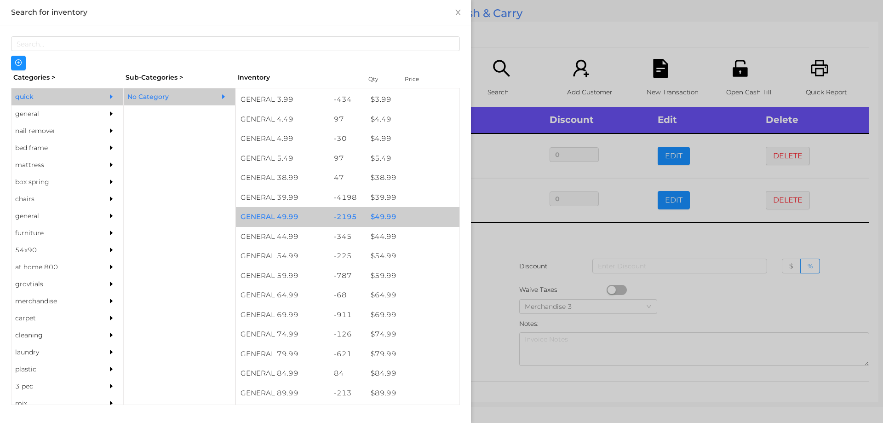
click at [373, 220] on div "$ 49.99" at bounding box center [412, 217] width 93 height 20
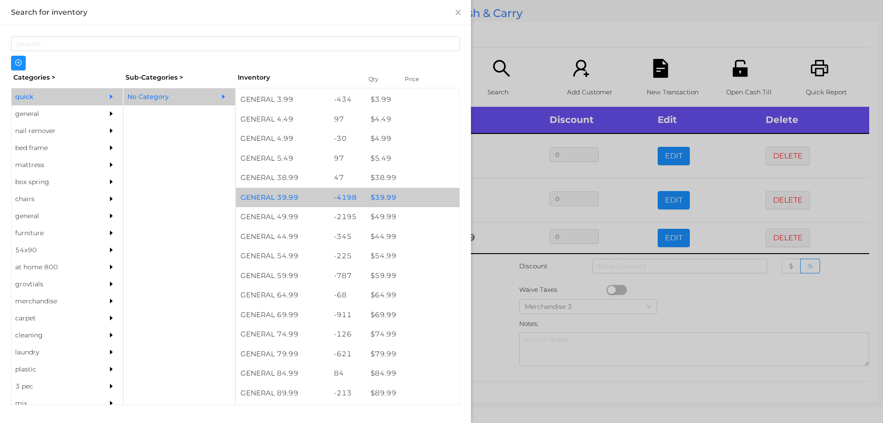
click at [388, 195] on div "$ 39.99" at bounding box center [412, 198] width 93 height 20
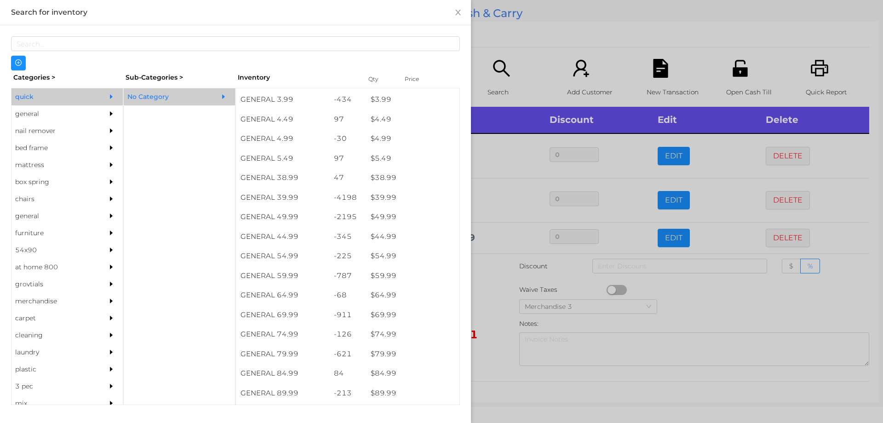
click at [488, 45] on div at bounding box center [441, 211] width 883 height 423
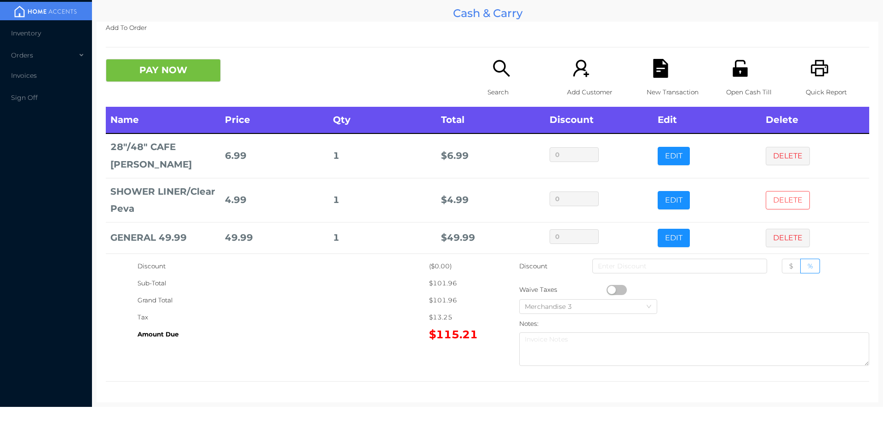
click at [766, 208] on button "DELETE" at bounding box center [788, 200] width 44 height 18
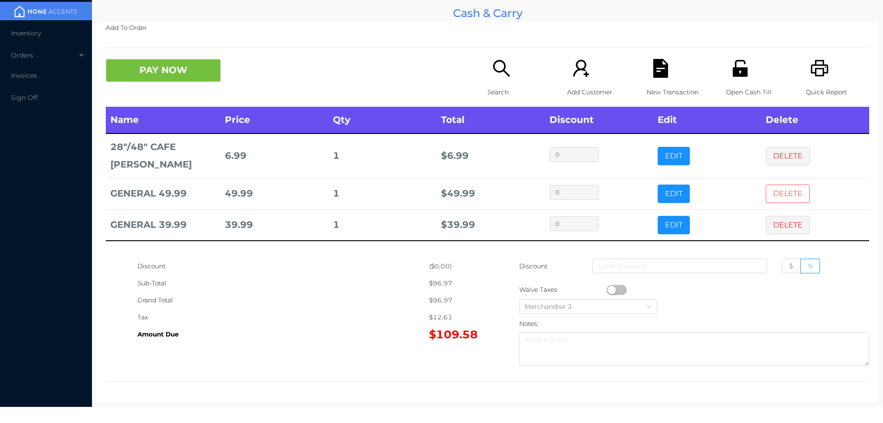
click at [790, 197] on button "DELETE" at bounding box center [788, 194] width 44 height 18
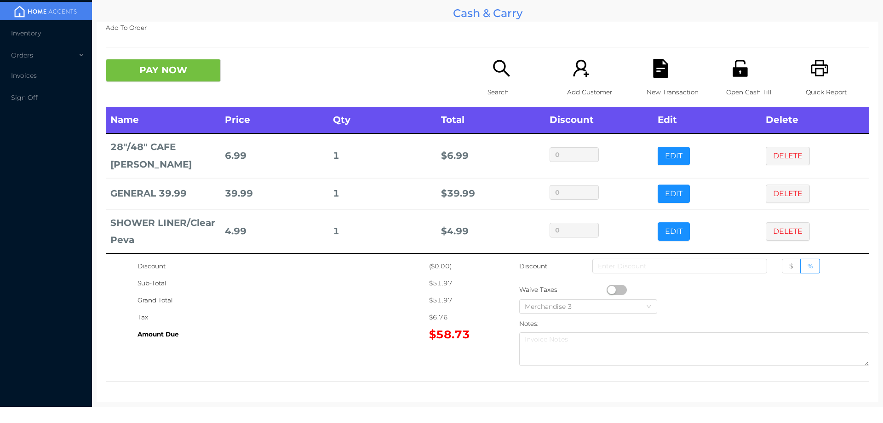
click at [664, 77] on icon "icon: file-text" at bounding box center [661, 68] width 19 height 19
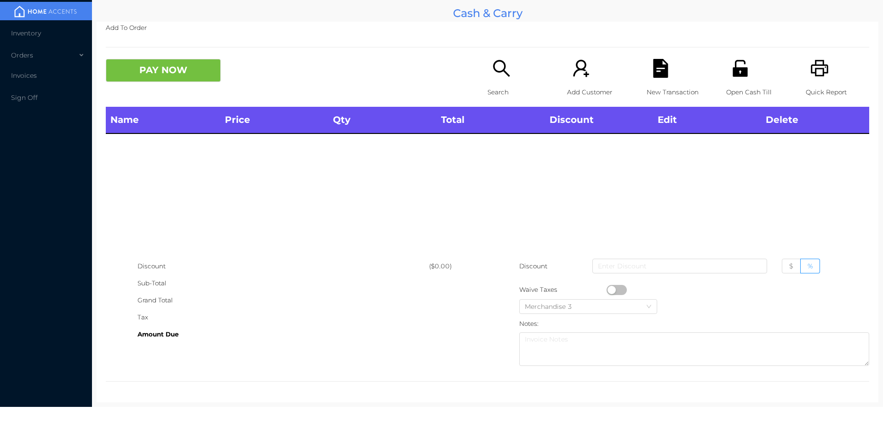
click at [814, 81] on div "Quick Report" at bounding box center [837, 83] width 63 height 48
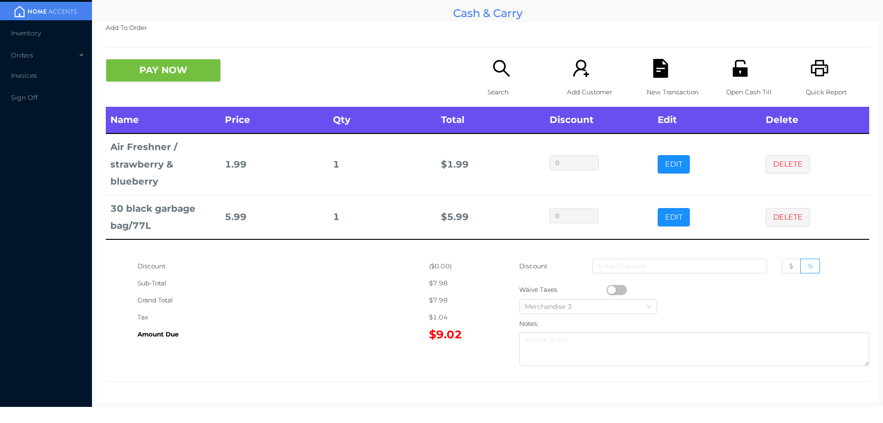
click at [488, 75] on div "Search" at bounding box center [519, 83] width 63 height 48
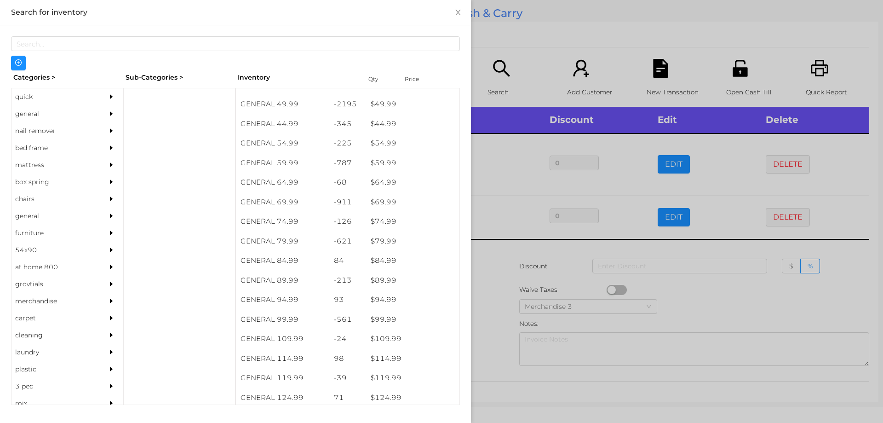
scroll to position [542, 0]
click at [45, 118] on div "general" at bounding box center [54, 113] width 84 height 17
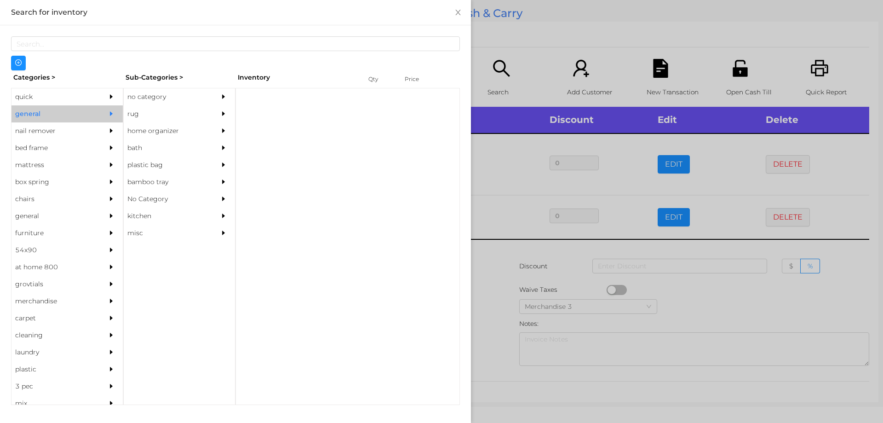
click at [171, 92] on div "no category" at bounding box center [166, 96] width 84 height 17
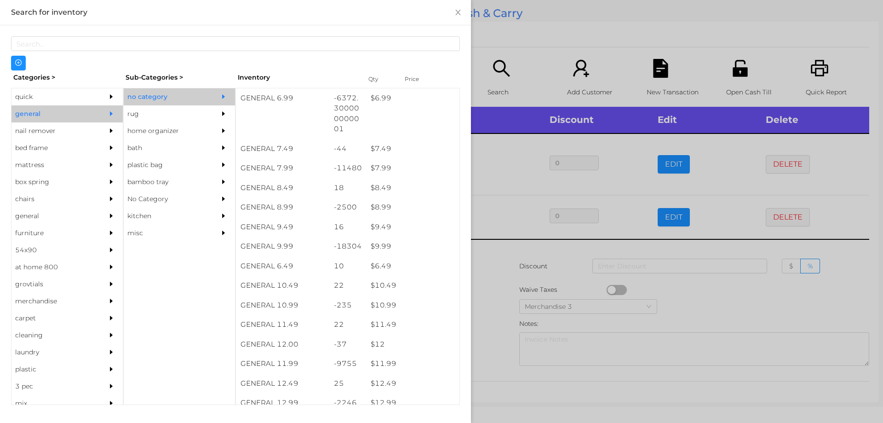
scroll to position [412, 0]
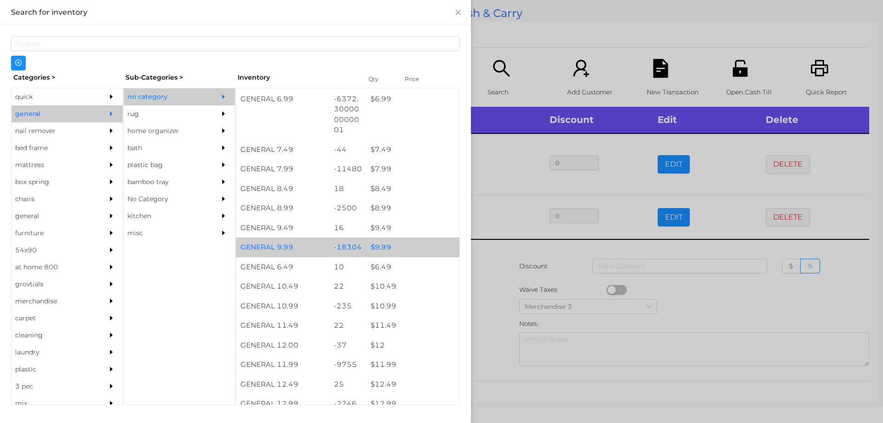
click at [398, 241] on div "$ 9.99" at bounding box center [412, 247] width 93 height 20
click at [406, 244] on div "$ 9.99" at bounding box center [412, 247] width 93 height 20
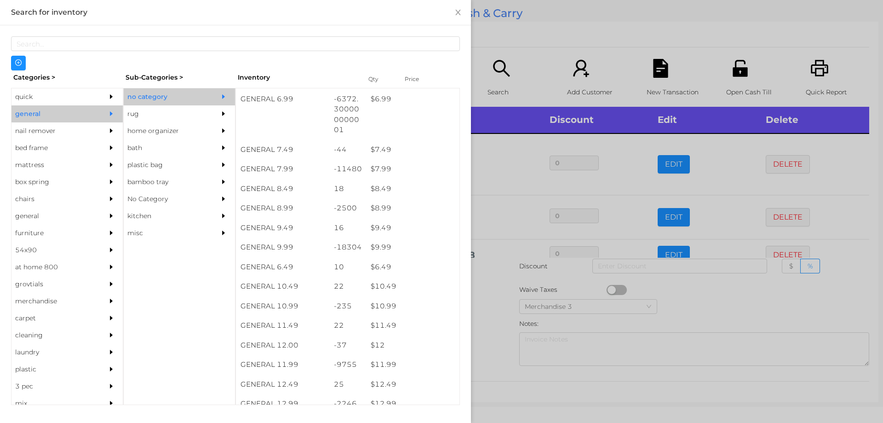
click at [546, 23] on div at bounding box center [441, 211] width 883 height 423
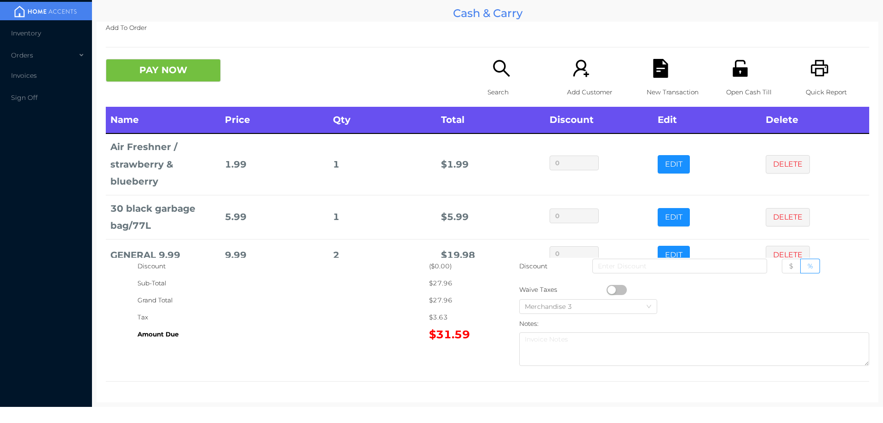
click at [656, 74] on icon "icon: file-text" at bounding box center [660, 68] width 15 height 19
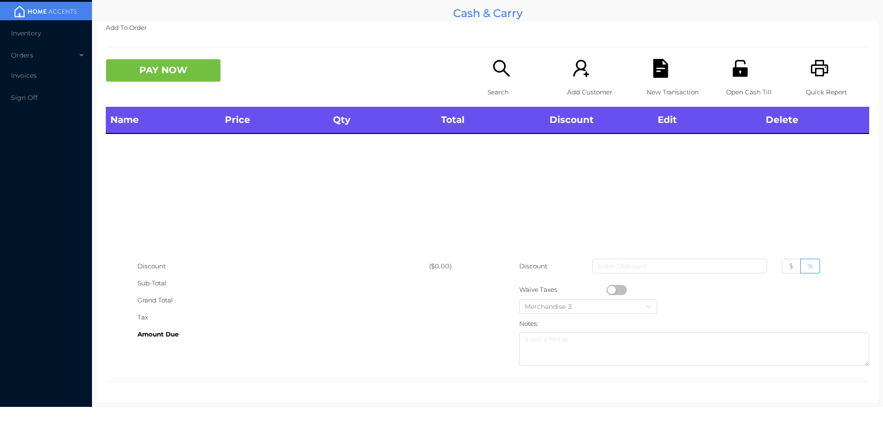
click at [824, 76] on div "Quick Report" at bounding box center [837, 83] width 63 height 48
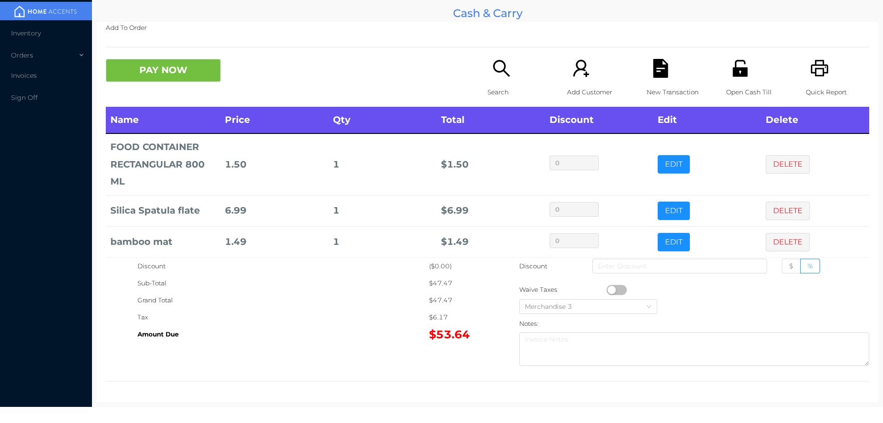
click at [656, 82] on div "New Transaction" at bounding box center [678, 83] width 63 height 48
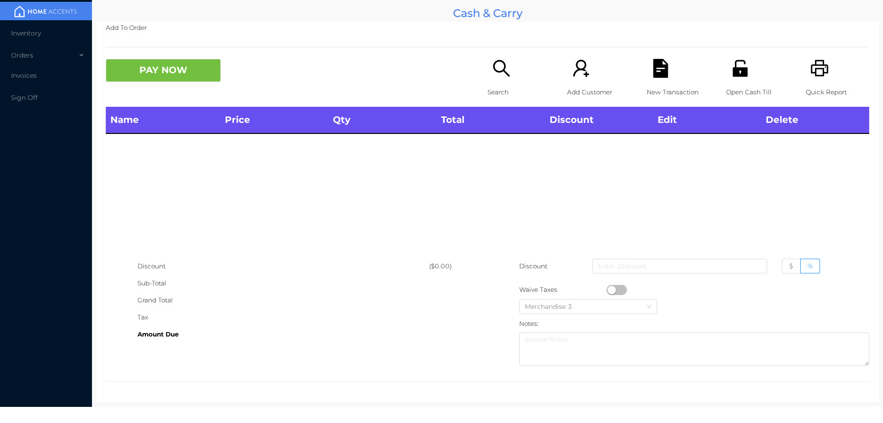
click at [811, 66] on icon "icon: printer" at bounding box center [819, 68] width 17 height 17
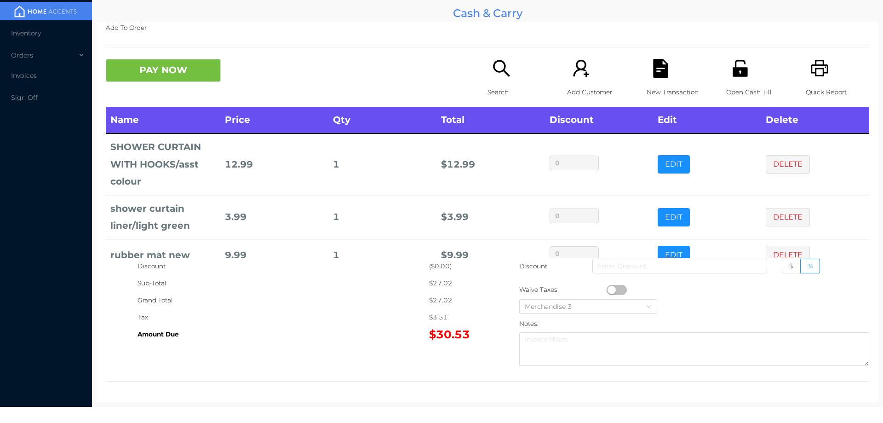
scroll to position [54, 0]
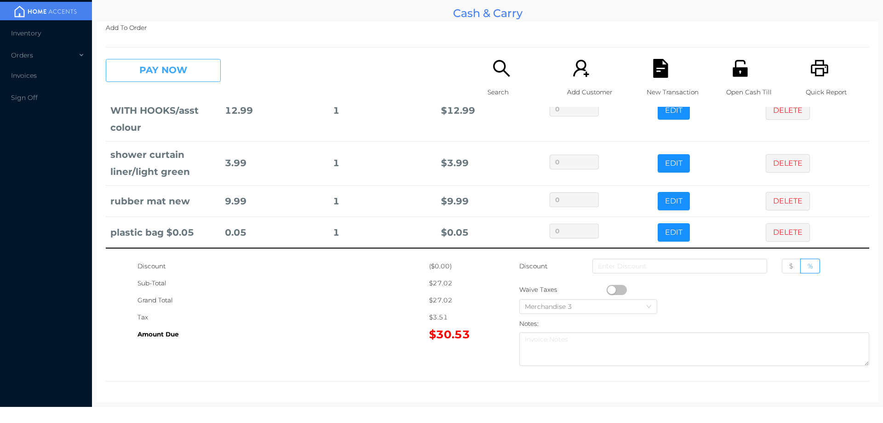
click at [156, 64] on button "PAY NOW" at bounding box center [163, 70] width 115 height 23
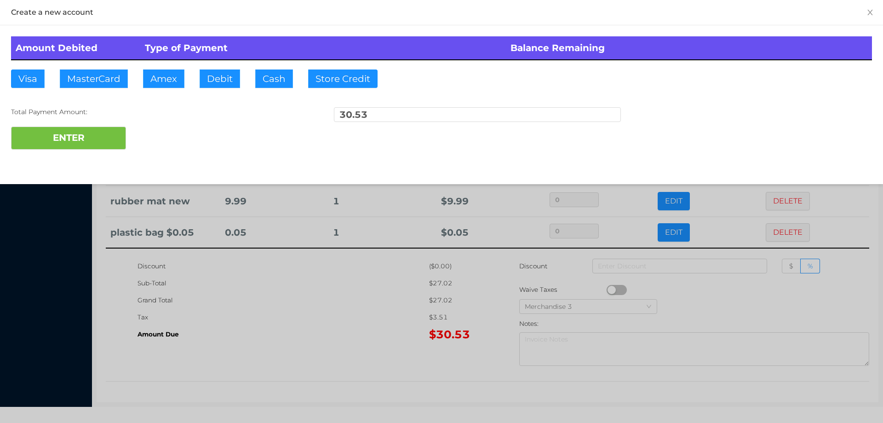
click at [210, 67] on div "Amount Debited Type of Payment Balance Remaining Visa MasterCard Amex Debit Cas…" at bounding box center [441, 92] width 883 height 135
click at [94, 127] on button "ENTER" at bounding box center [68, 138] width 115 height 23
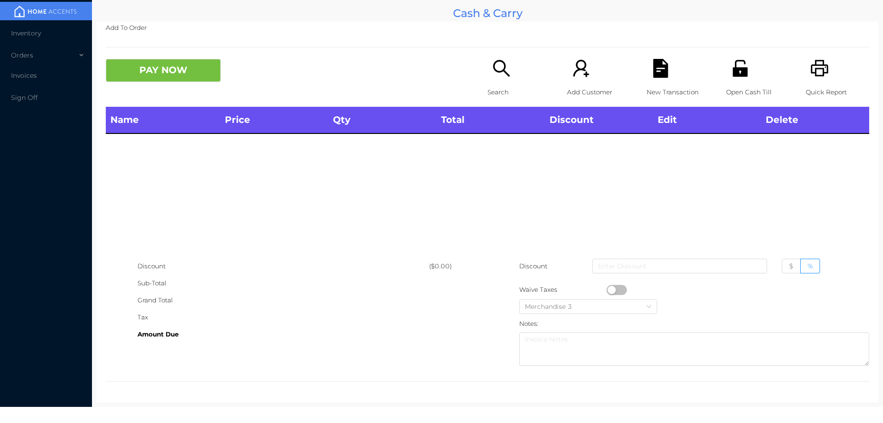
scroll to position [0, 0]
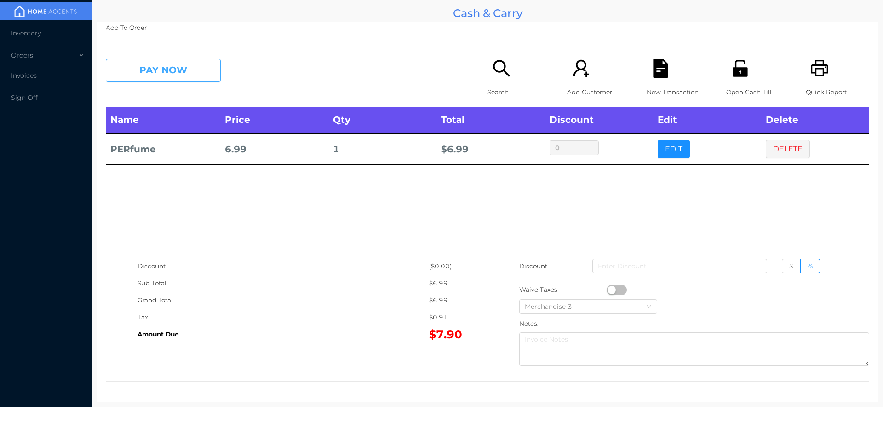
click at [179, 79] on button "PAY NOW" at bounding box center [163, 70] width 115 height 23
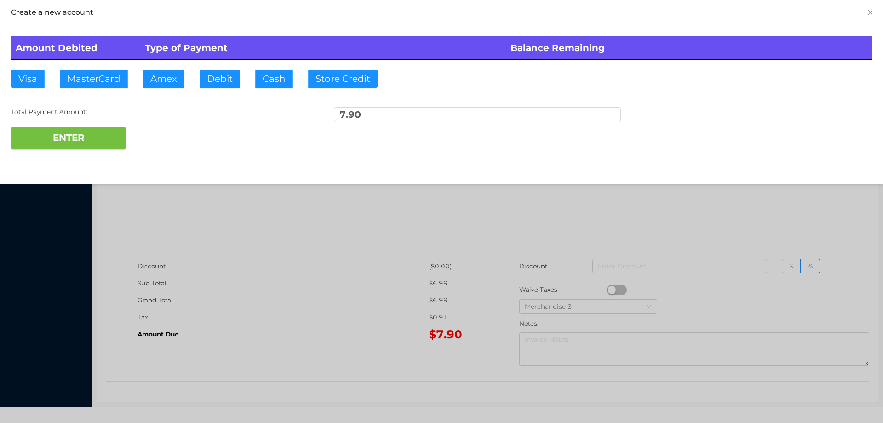
click at [659, 87] on div "Visa MasterCard Amex Debit Cash Store Credit" at bounding box center [441, 78] width 861 height 18
click at [682, 230] on div at bounding box center [441, 211] width 883 height 423
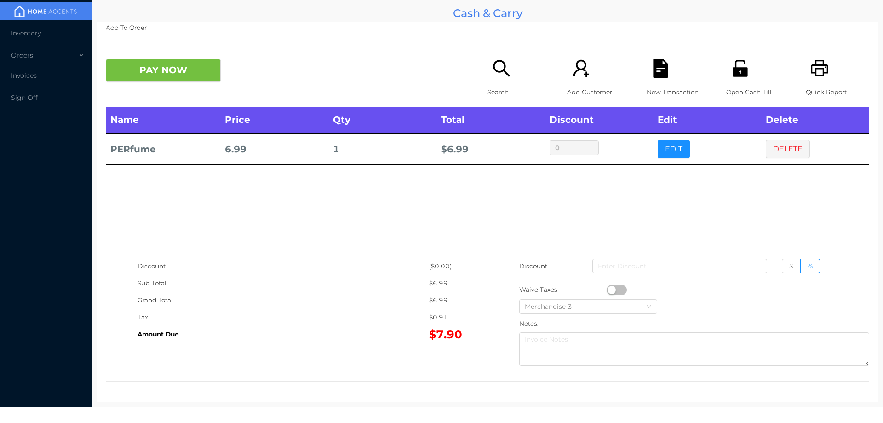
click at [658, 75] on icon "icon: file-text" at bounding box center [660, 68] width 15 height 19
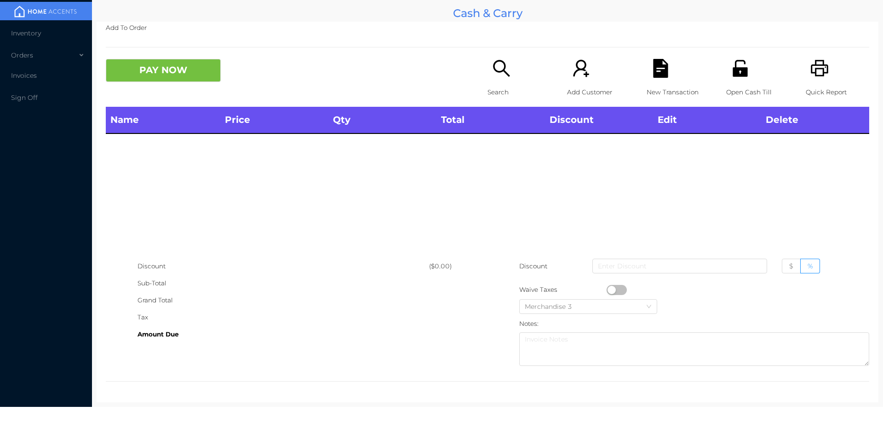
click at [752, 68] on div "Open Cash Till" at bounding box center [758, 83] width 63 height 48
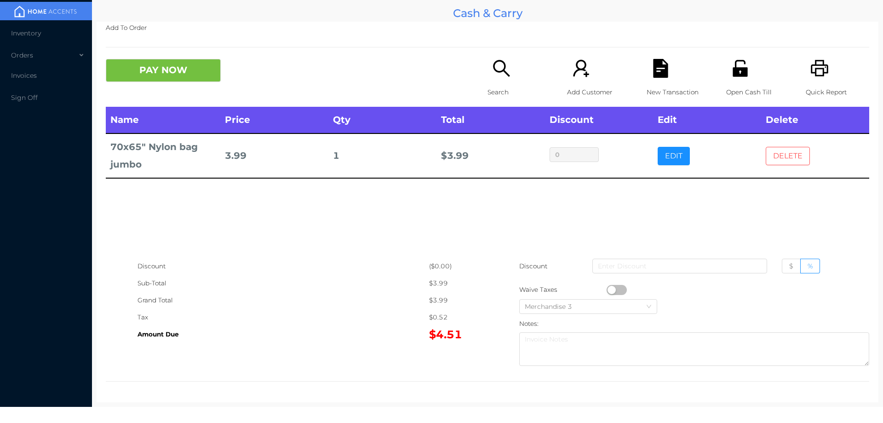
click at [796, 155] on button "DELETE" at bounding box center [788, 156] width 44 height 18
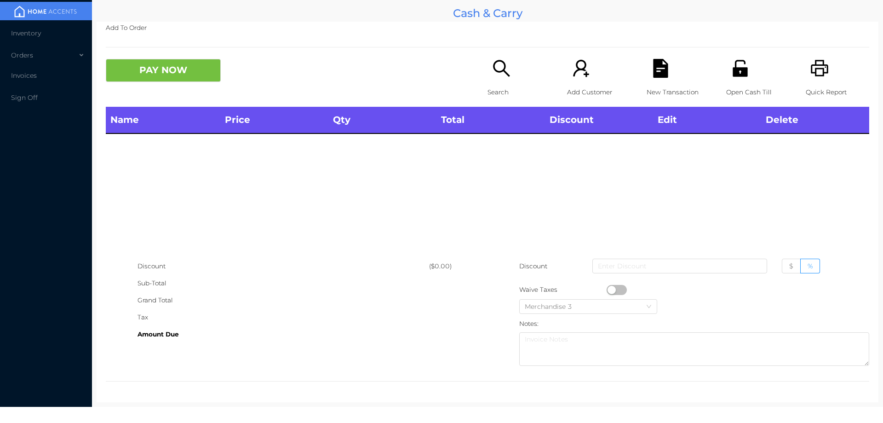
click at [286, 294] on div "Grand Total" at bounding box center [284, 300] width 292 height 17
click at [296, 286] on div "Sub-Total" at bounding box center [284, 283] width 292 height 17
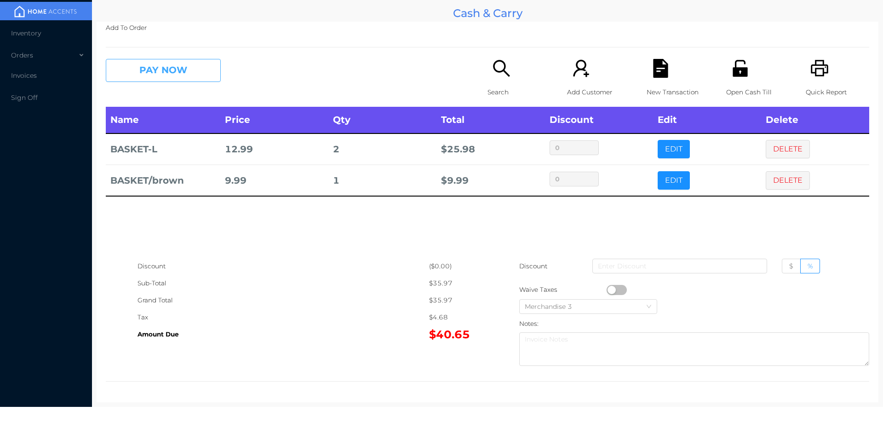
click at [146, 81] on button "PAY NOW" at bounding box center [163, 70] width 115 height 23
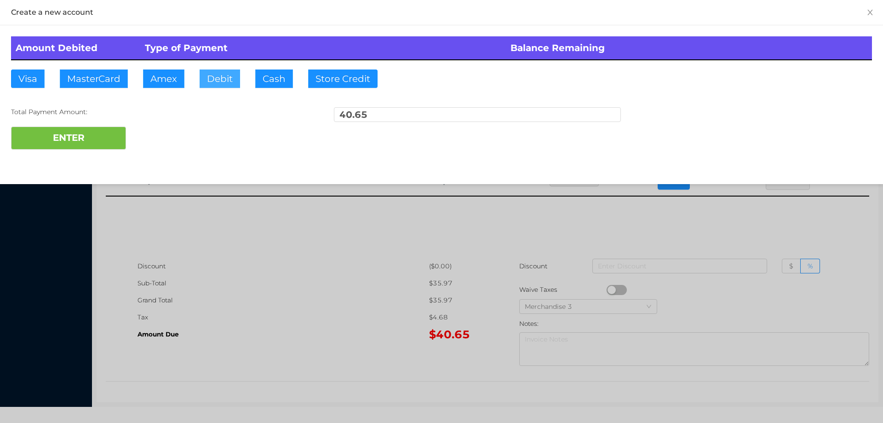
click at [228, 81] on button "Debit" at bounding box center [220, 78] width 40 height 18
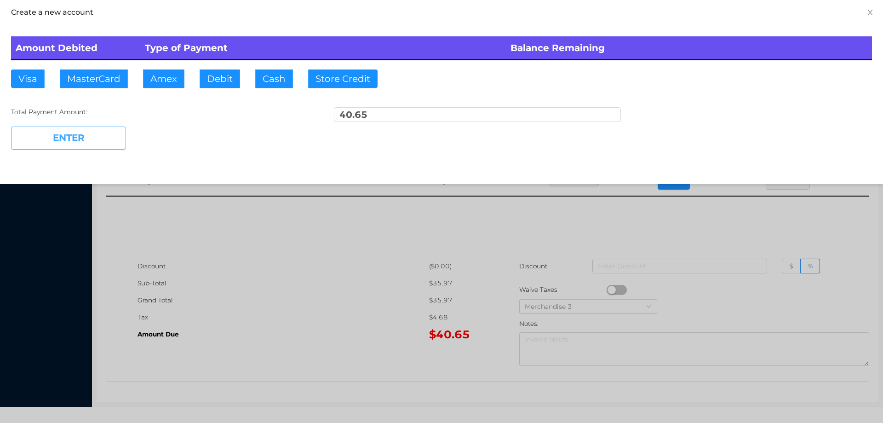
click at [92, 133] on button "ENTER" at bounding box center [68, 138] width 115 height 23
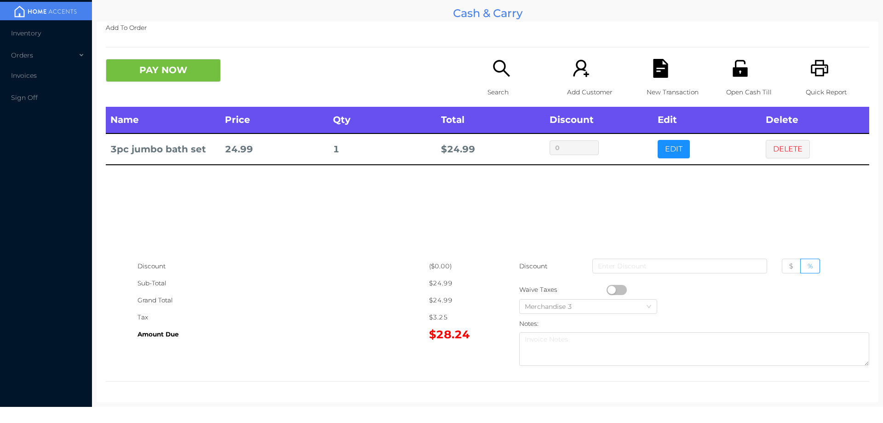
click at [305, 298] on div "Grand Total" at bounding box center [284, 300] width 292 height 17
click at [647, 92] on p "New Transaction" at bounding box center [678, 92] width 63 height 17
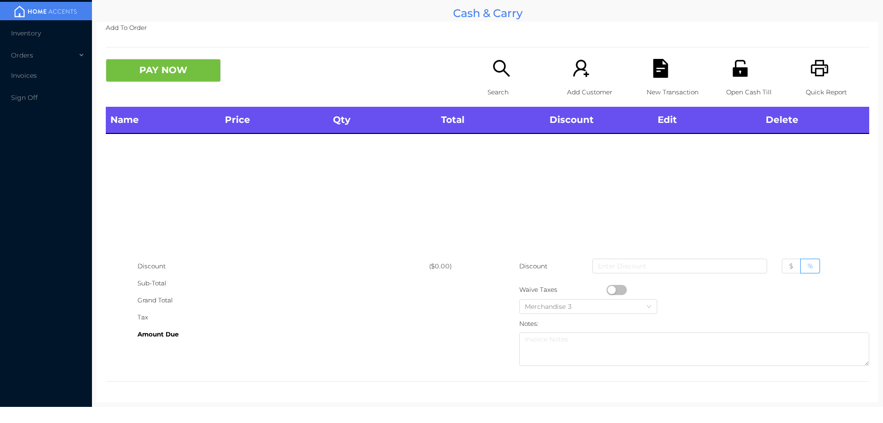
click at [815, 61] on icon "icon: printer" at bounding box center [819, 68] width 17 height 17
click at [502, 75] on icon "icon: search" at bounding box center [501, 68] width 19 height 19
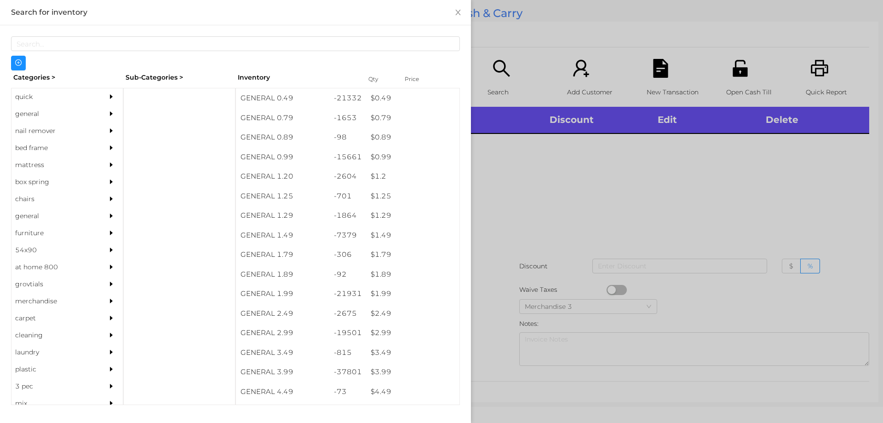
click at [49, 94] on div "quick" at bounding box center [54, 96] width 84 height 17
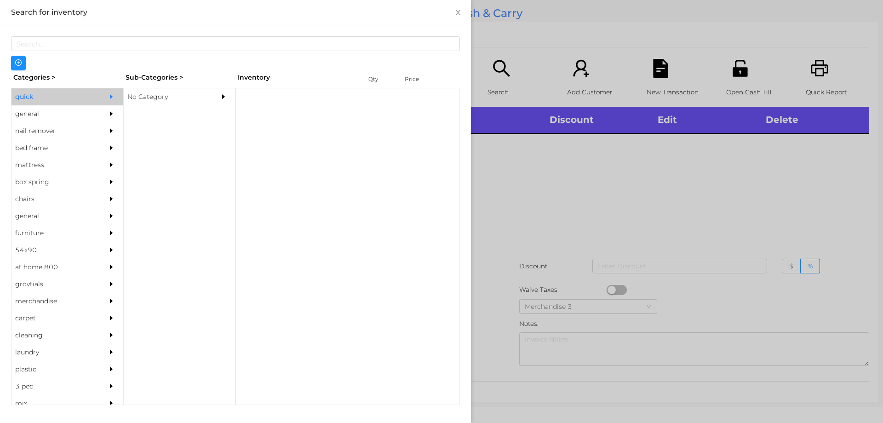
click at [190, 95] on div "No Category" at bounding box center [166, 96] width 84 height 17
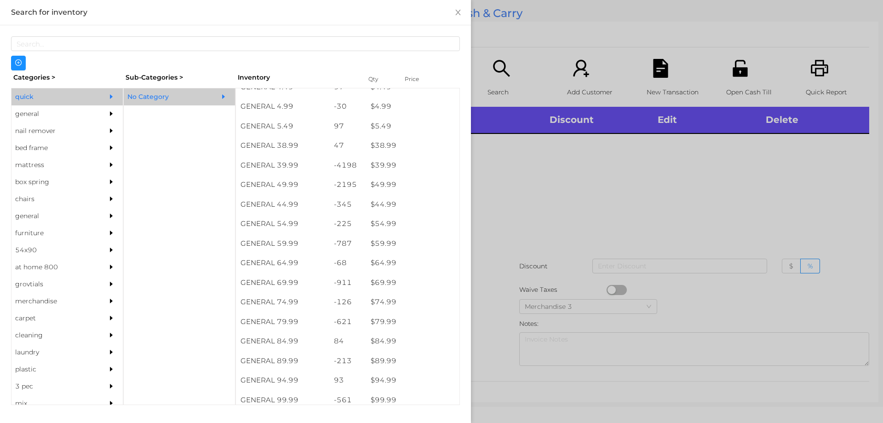
scroll to position [504, 0]
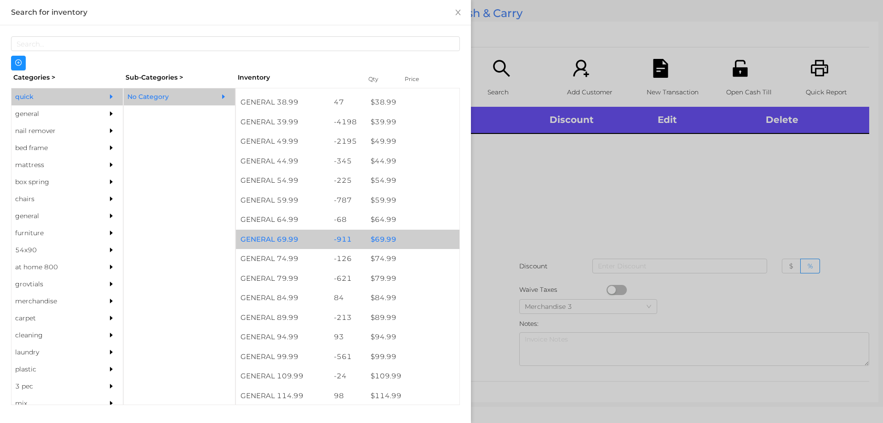
click at [392, 239] on div "$ 69.99" at bounding box center [412, 240] width 93 height 20
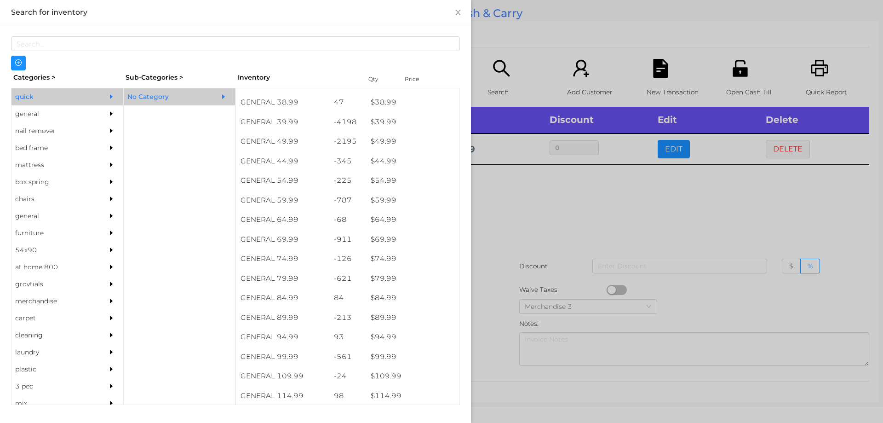
click at [544, 265] on div at bounding box center [441, 211] width 883 height 423
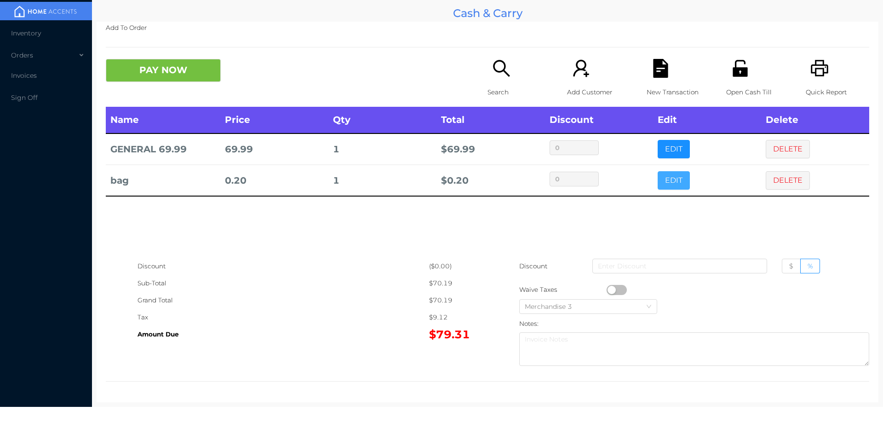
click at [665, 178] on button "EDIT" at bounding box center [674, 180] width 32 height 18
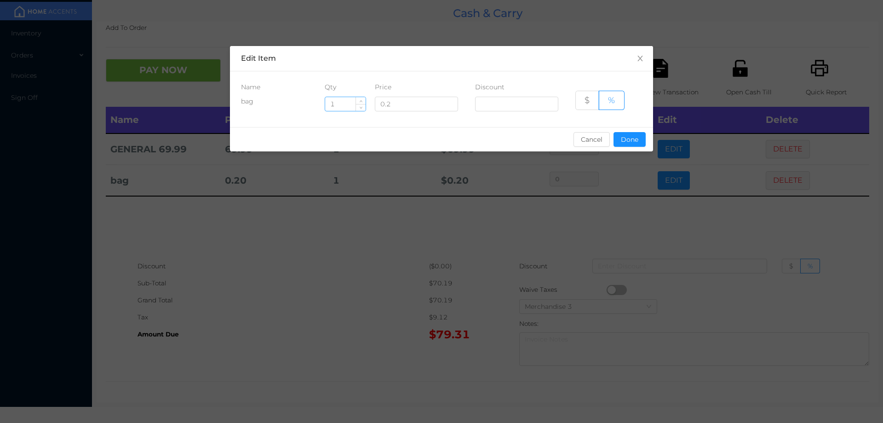
click at [344, 105] on input "1" at bounding box center [345, 104] width 40 height 14
type input "12"
click at [634, 142] on button "Done" at bounding box center [630, 139] width 32 height 15
type input "0%"
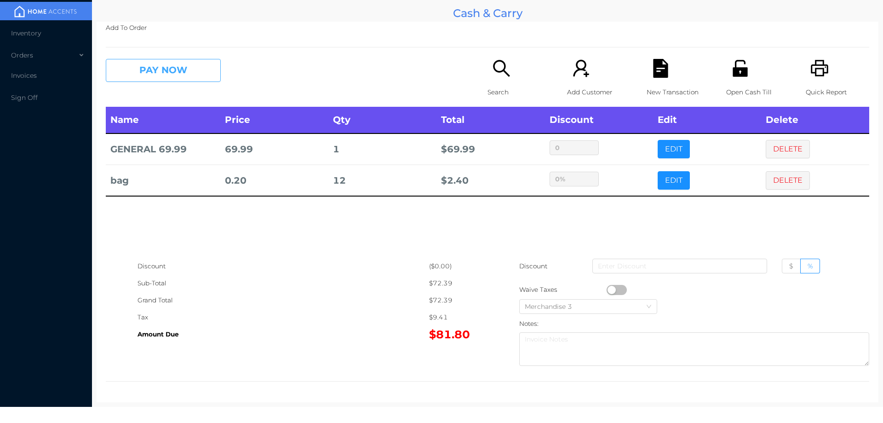
click at [177, 76] on button "PAY NOW" at bounding box center [163, 70] width 115 height 23
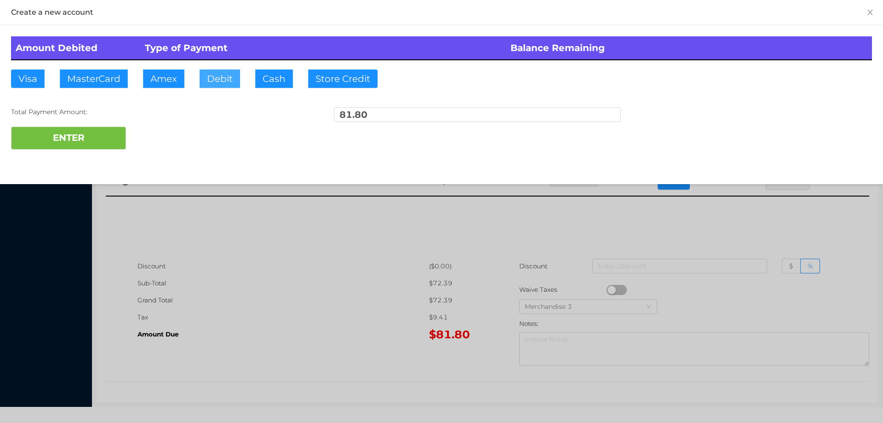
click at [217, 79] on button "Debit" at bounding box center [220, 78] width 40 height 18
type input "100"
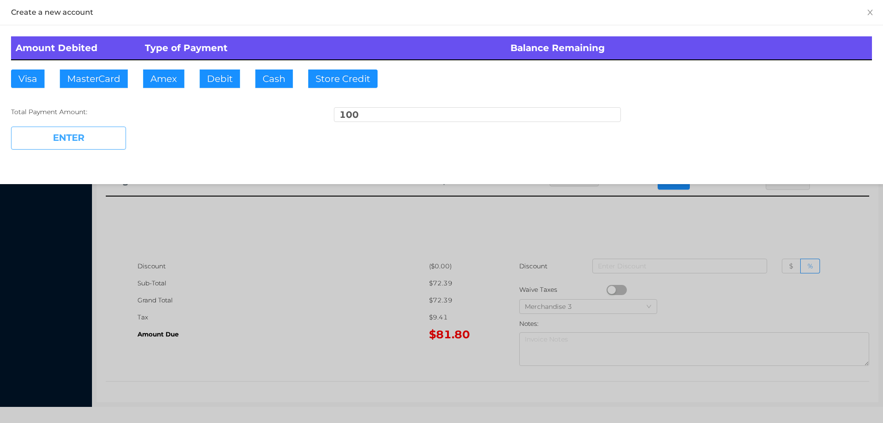
click at [79, 144] on button "ENTER" at bounding box center [68, 138] width 115 height 23
type input "0"
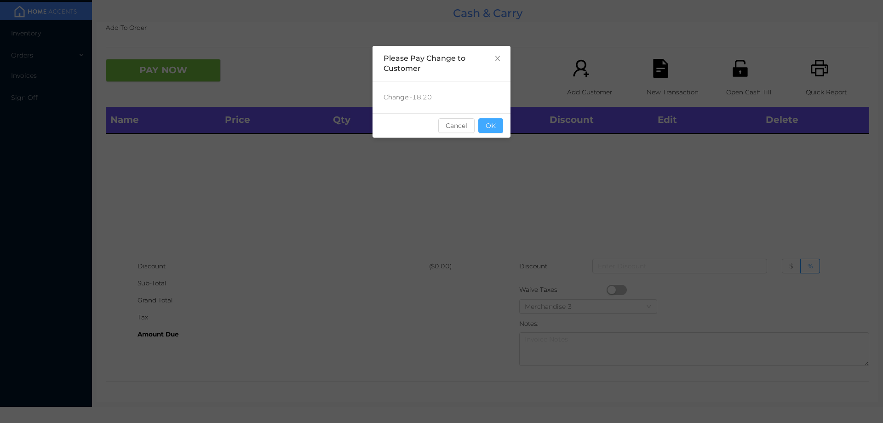
click at [497, 120] on button "OK" at bounding box center [491, 125] width 25 height 15
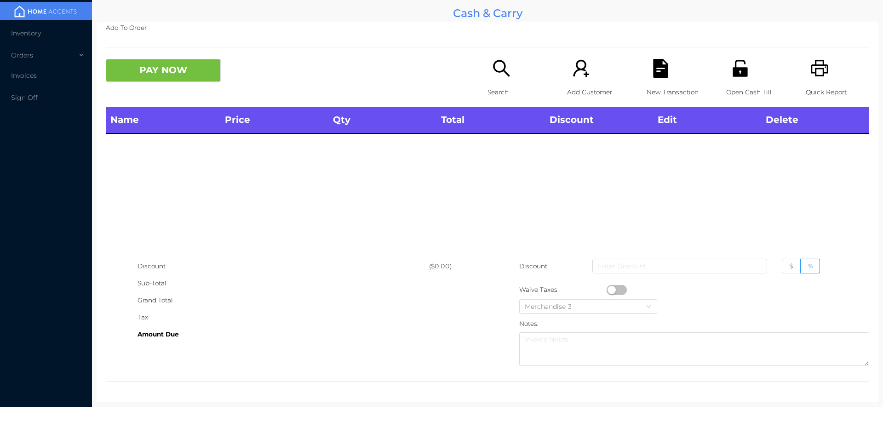
click at [750, 80] on div "Open Cash Till" at bounding box center [758, 83] width 63 height 48
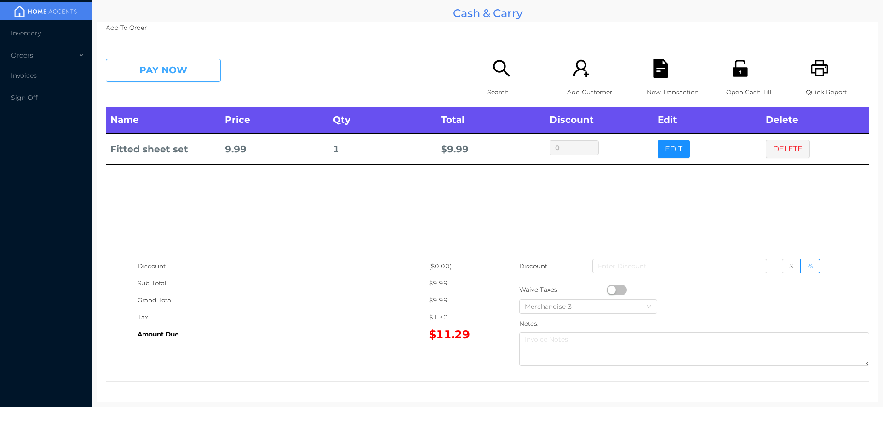
click at [202, 69] on button "PAY NOW" at bounding box center [163, 70] width 115 height 23
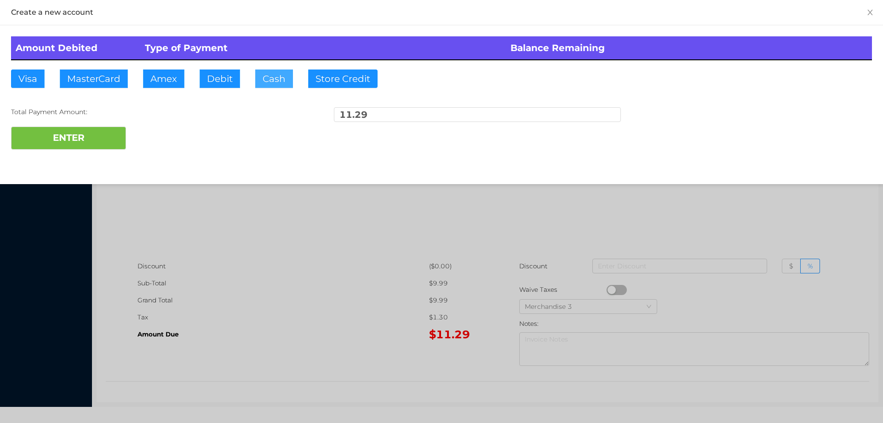
click at [270, 75] on button "Cash" at bounding box center [274, 78] width 38 height 18
type input "20."
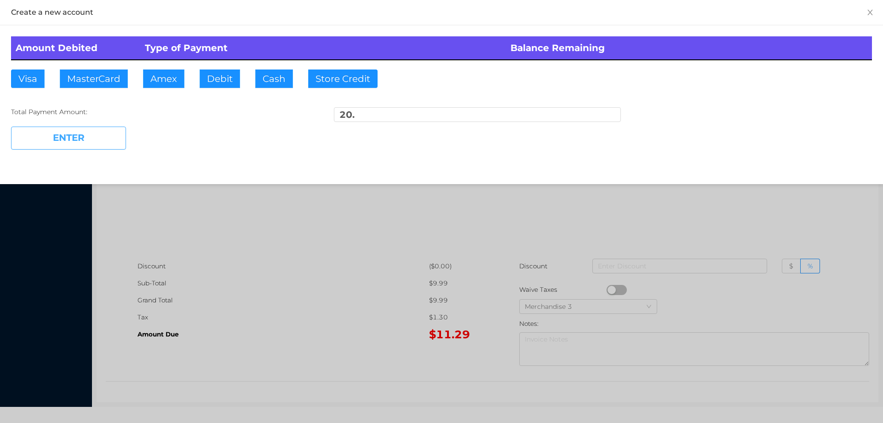
click at [89, 136] on button "ENTER" at bounding box center [68, 138] width 115 height 23
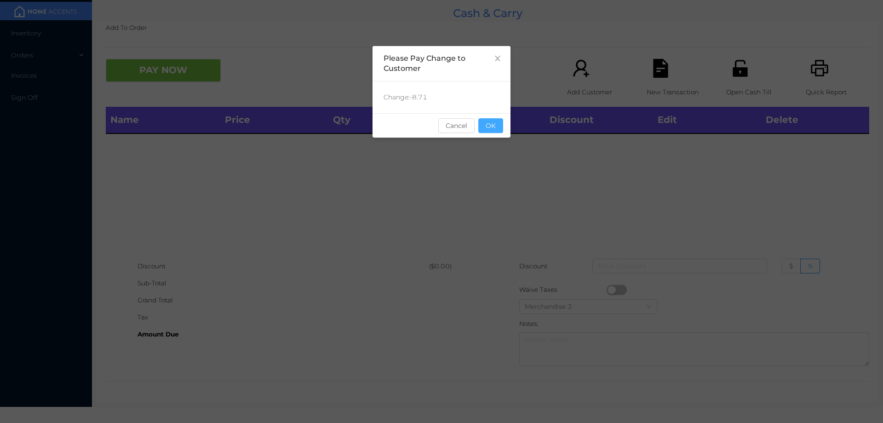
click at [488, 132] on button "OK" at bounding box center [491, 125] width 25 height 15
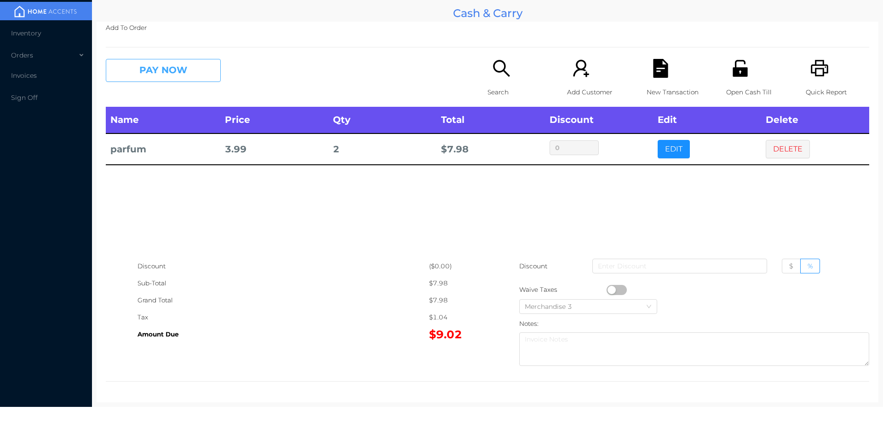
click at [179, 69] on button "PAY NOW" at bounding box center [163, 70] width 115 height 23
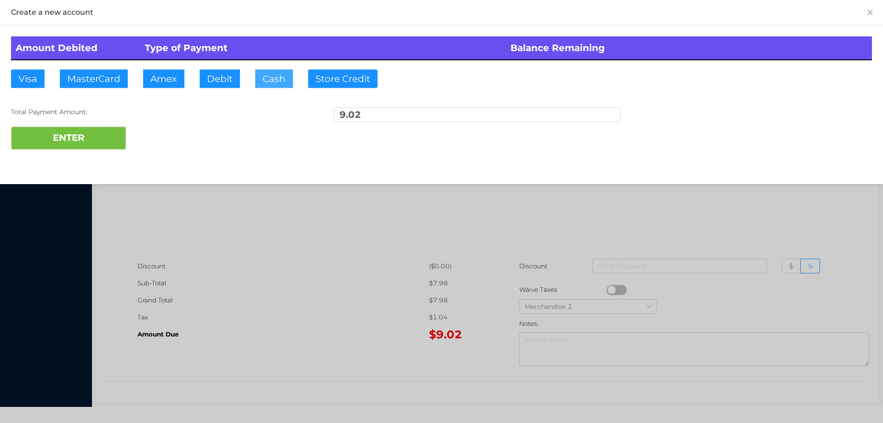
click at [265, 72] on button "Cash" at bounding box center [274, 78] width 38 height 18
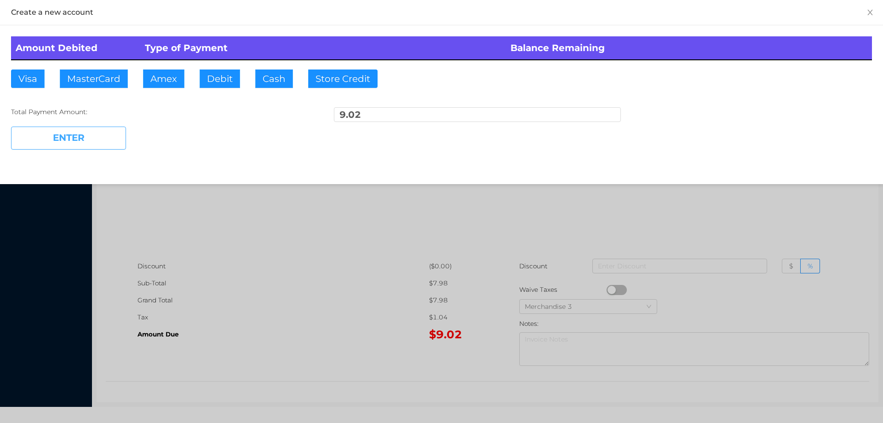
click at [96, 140] on button "ENTER" at bounding box center [68, 138] width 115 height 23
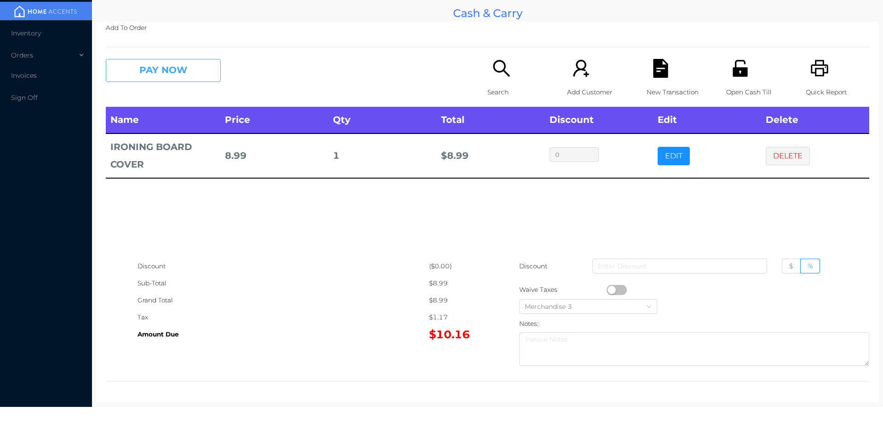
click at [191, 77] on button "PAY NOW" at bounding box center [163, 70] width 115 height 23
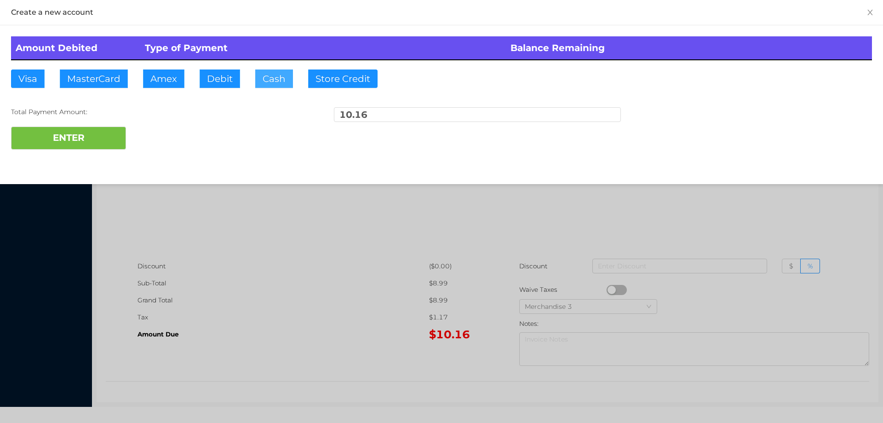
click at [264, 79] on button "Cash" at bounding box center [274, 78] width 38 height 18
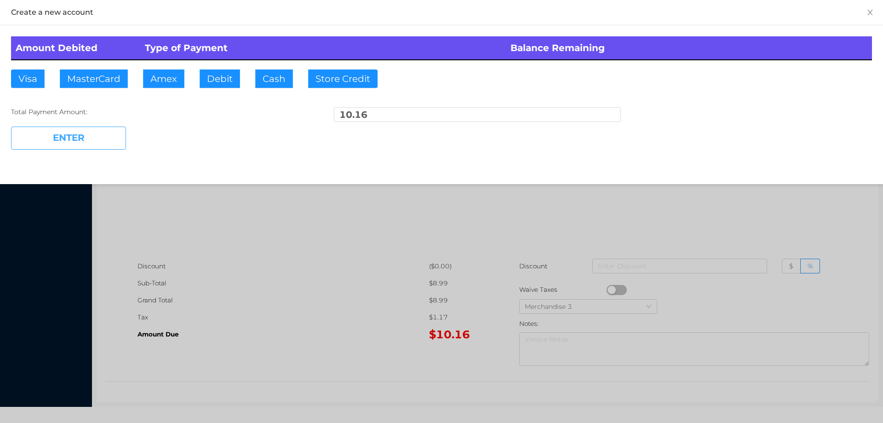
click at [76, 144] on button "ENTER" at bounding box center [68, 138] width 115 height 23
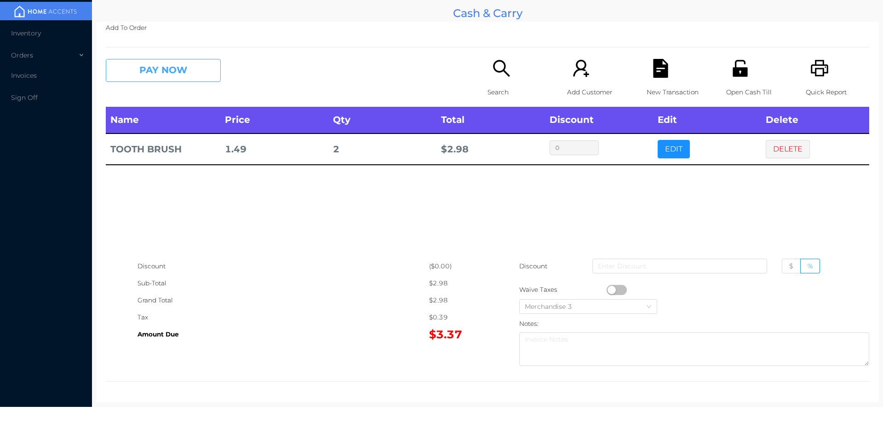
click at [156, 73] on button "PAY NOW" at bounding box center [163, 70] width 115 height 23
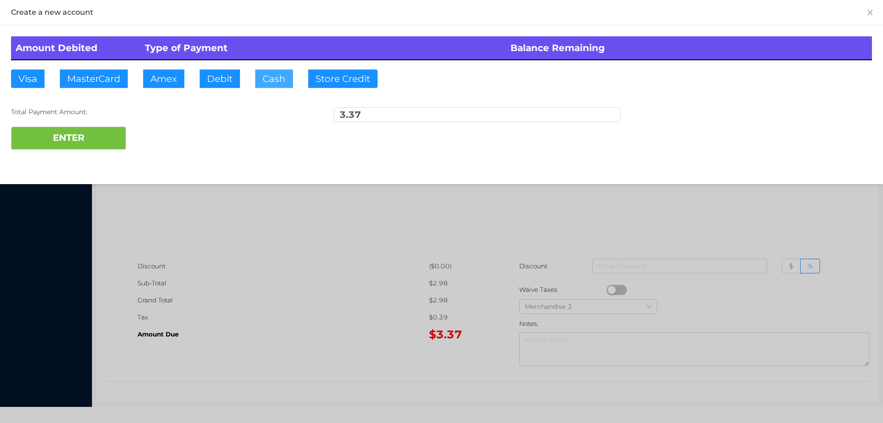
click at [274, 73] on button "Cash" at bounding box center [274, 78] width 38 height 18
type input "4."
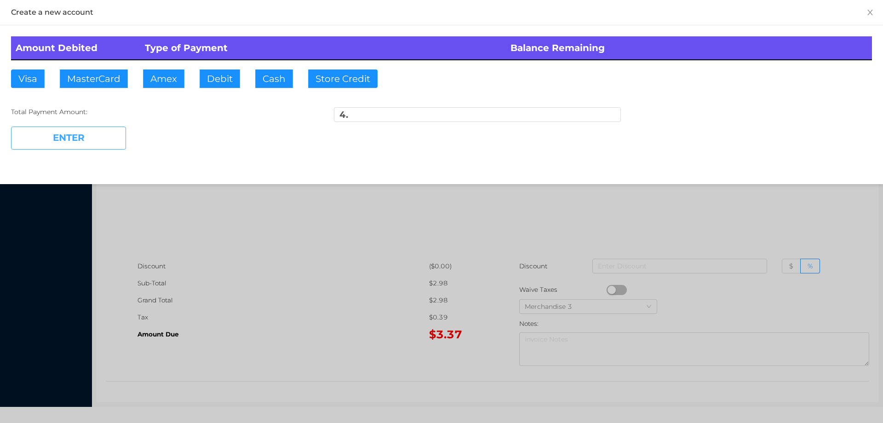
click at [122, 143] on button "ENTER" at bounding box center [68, 138] width 115 height 23
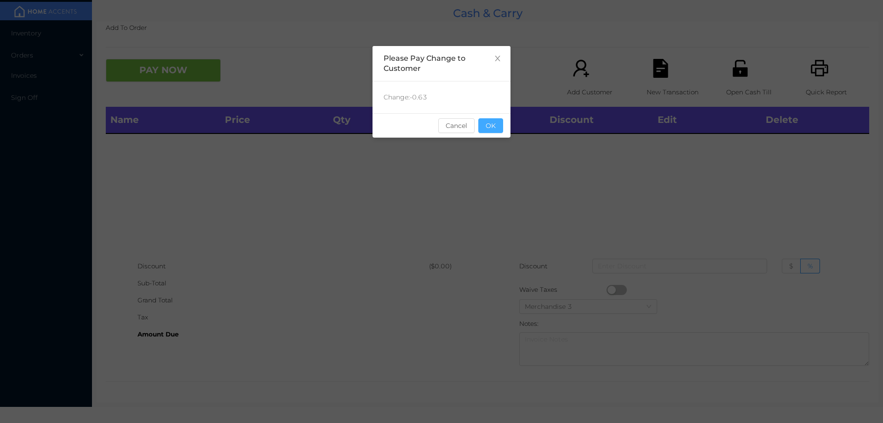
click at [493, 125] on button "OK" at bounding box center [491, 125] width 25 height 15
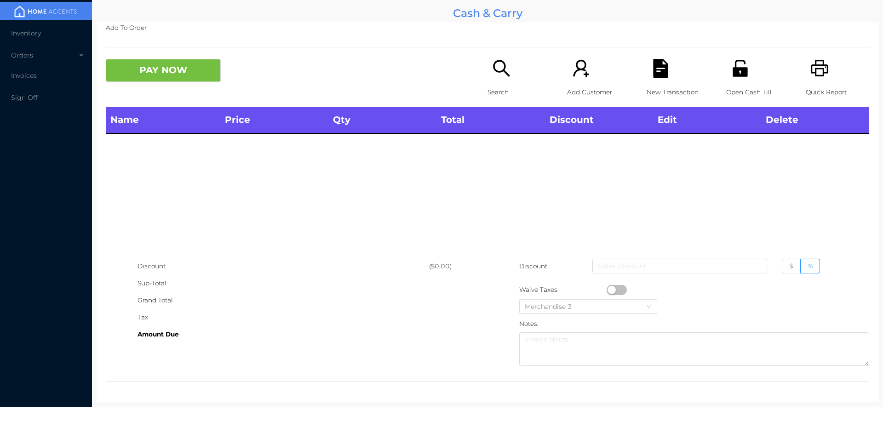
click at [744, 70] on icon "icon: unlock" at bounding box center [740, 68] width 19 height 19
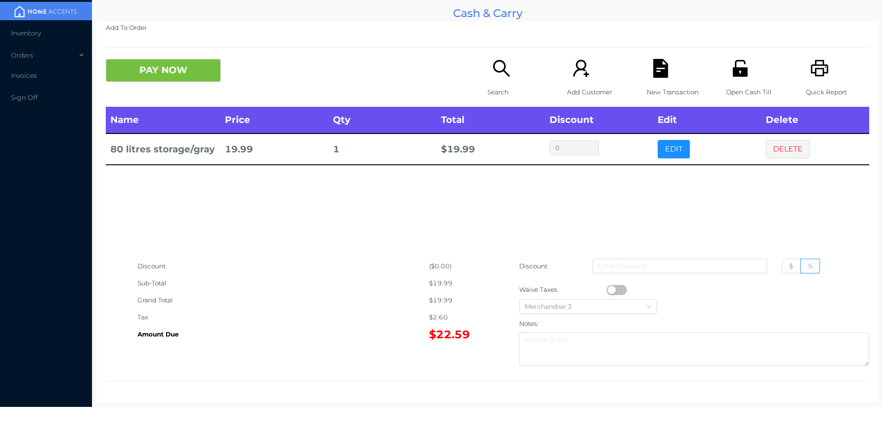
click at [504, 76] on icon "icon: search" at bounding box center [501, 68] width 19 height 19
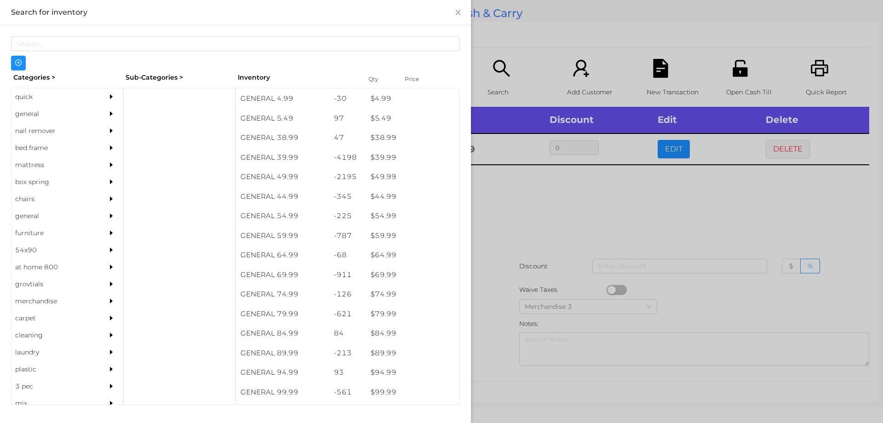
scroll to position [479, 0]
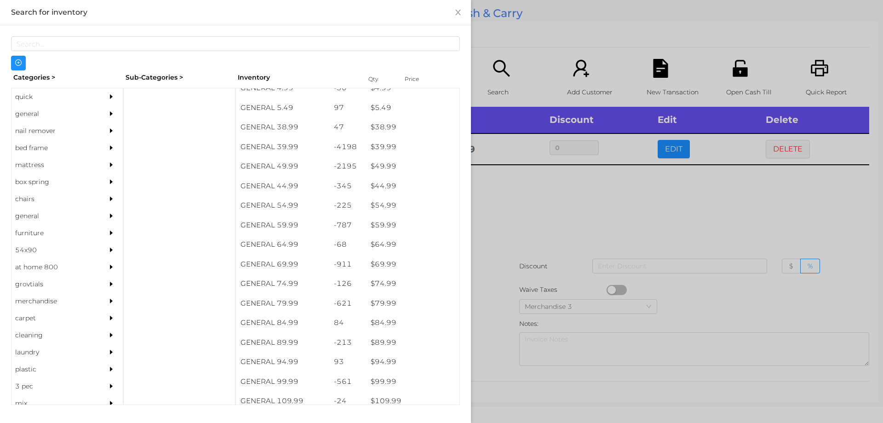
click at [136, 98] on div at bounding box center [179, 246] width 112 height 317
click at [21, 109] on div "general" at bounding box center [54, 113] width 84 height 17
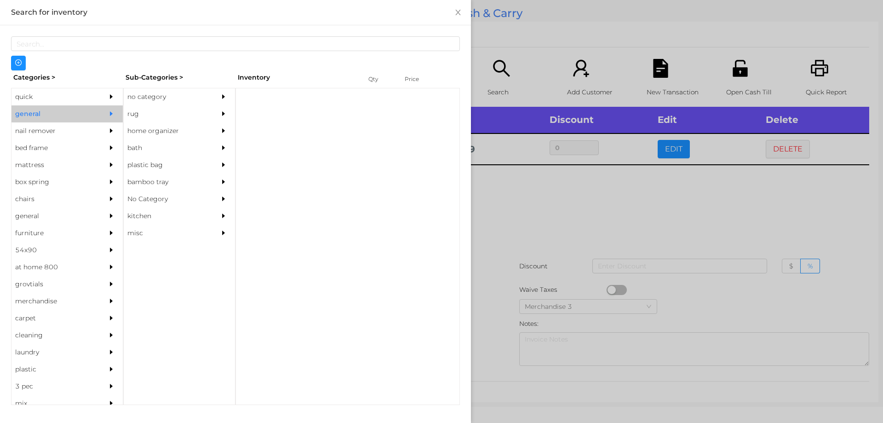
scroll to position [0, 0]
click at [170, 96] on div "no category" at bounding box center [166, 96] width 84 height 17
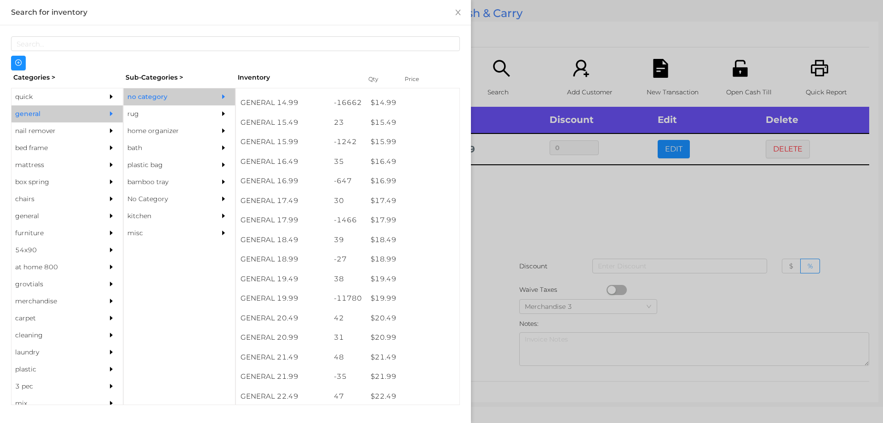
scroll to position [792, 0]
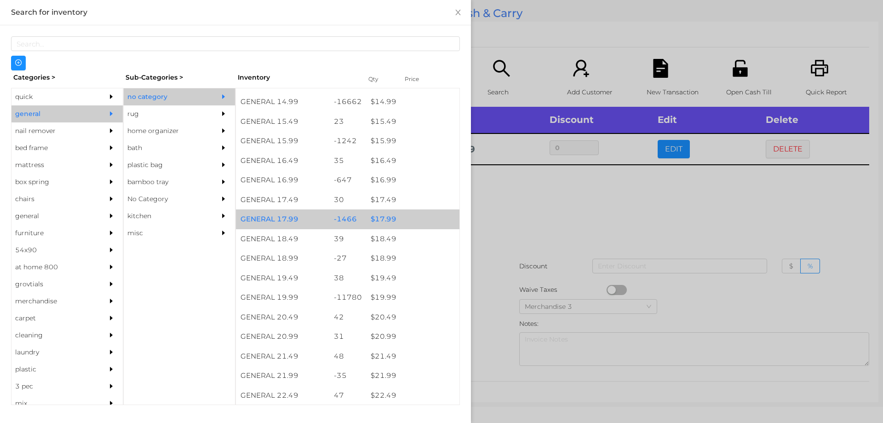
click at [380, 220] on div "$ 17.99" at bounding box center [412, 219] width 93 height 20
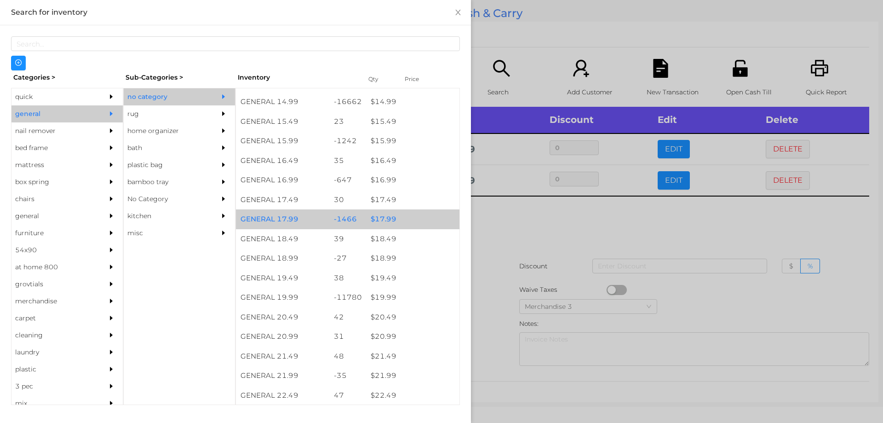
click at [389, 216] on div "$ 17.99" at bounding box center [412, 219] width 93 height 20
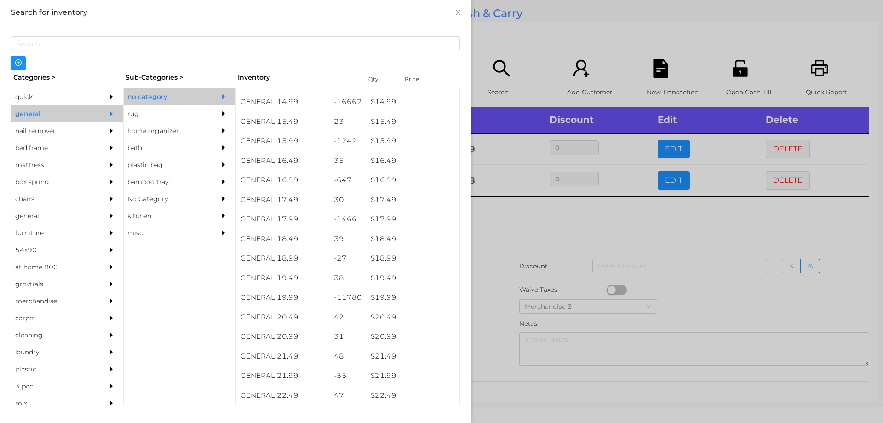
click at [512, 236] on div at bounding box center [441, 211] width 883 height 423
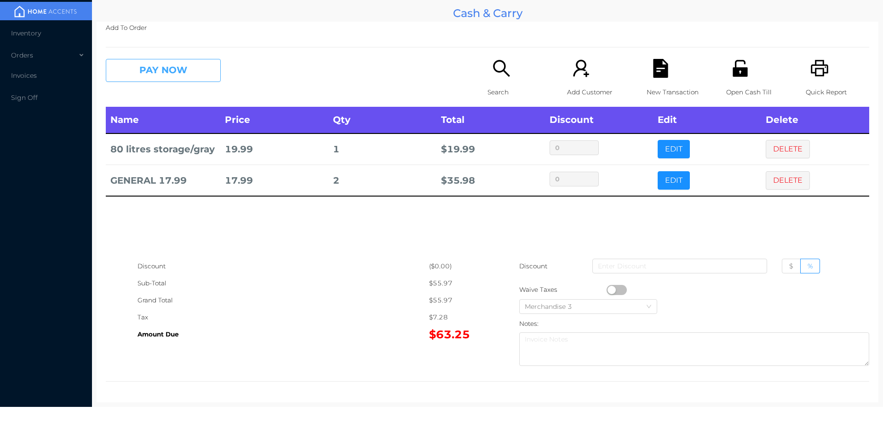
click at [145, 76] on button "PAY NOW" at bounding box center [163, 70] width 115 height 23
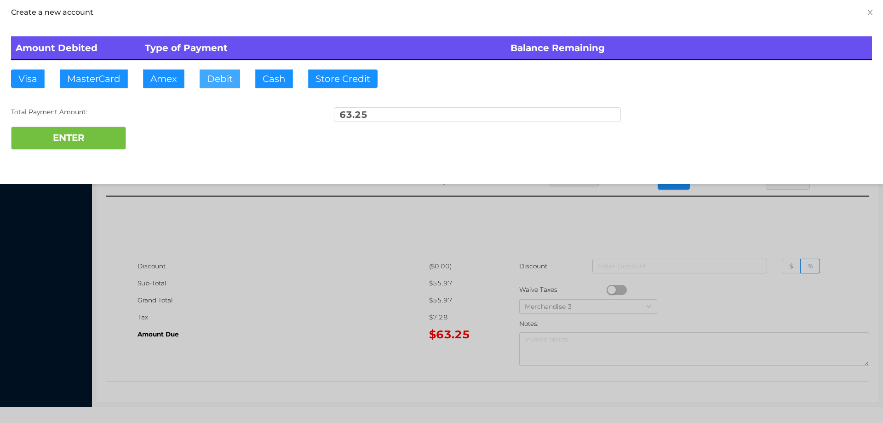
click at [213, 84] on button "Debit" at bounding box center [220, 78] width 40 height 18
type input "70."
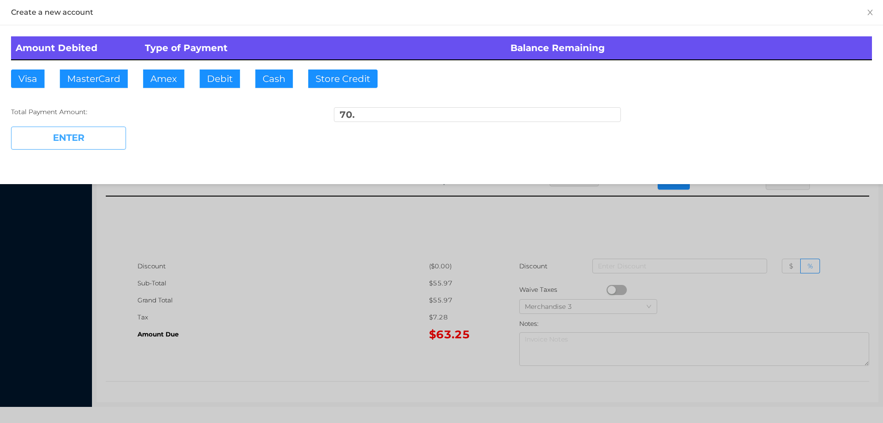
click at [74, 136] on button "ENTER" at bounding box center [68, 138] width 115 height 23
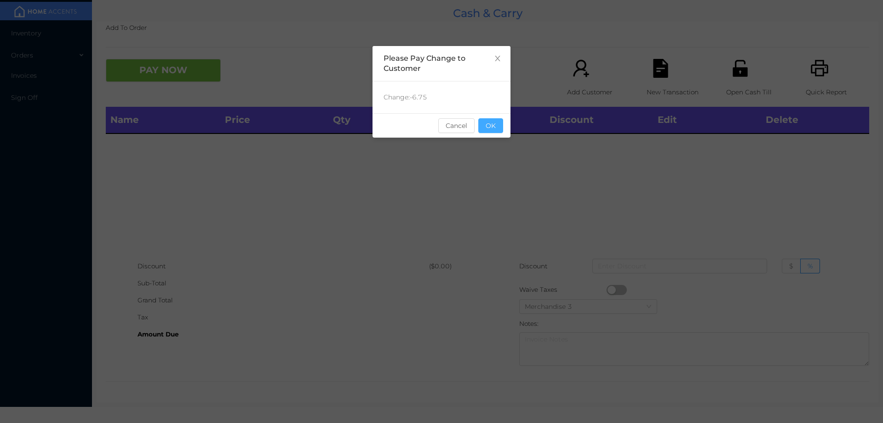
click at [488, 130] on button "OK" at bounding box center [491, 125] width 25 height 15
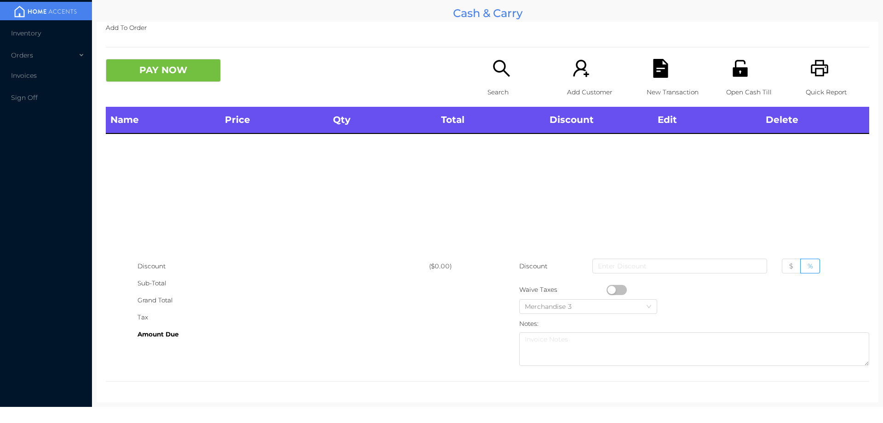
click at [806, 77] on div "Quick Report" at bounding box center [837, 83] width 63 height 48
click at [496, 75] on icon "icon: search" at bounding box center [501, 68] width 19 height 19
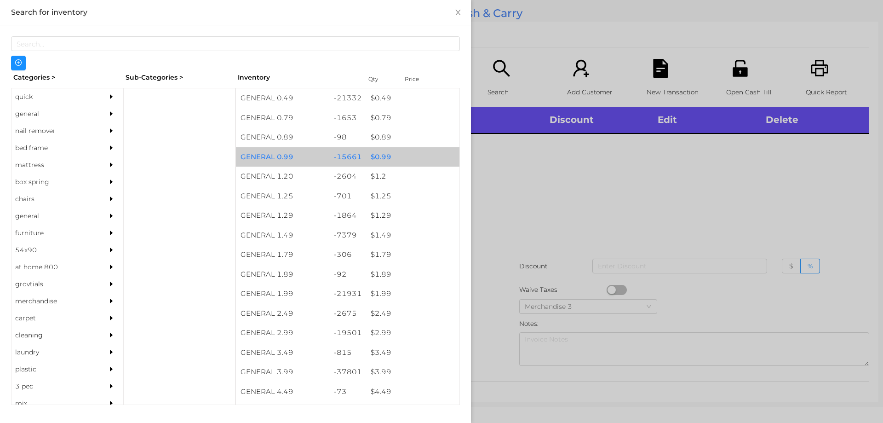
click at [379, 155] on div "$ 0.99" at bounding box center [412, 157] width 93 height 20
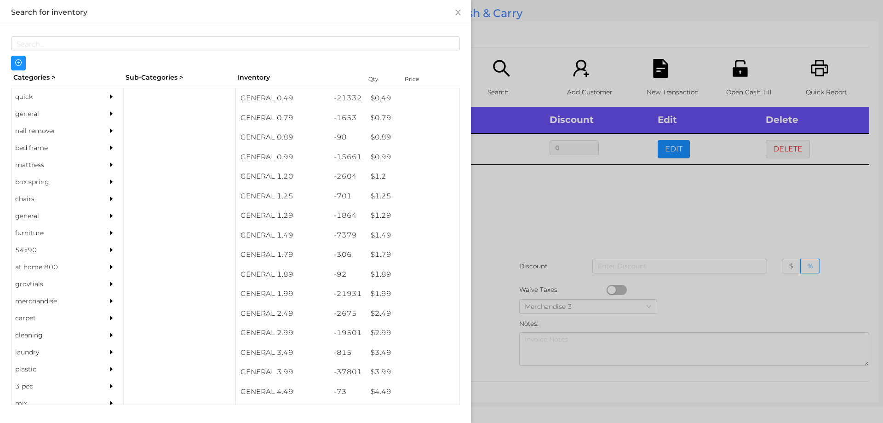
click at [492, 184] on div at bounding box center [441, 211] width 883 height 423
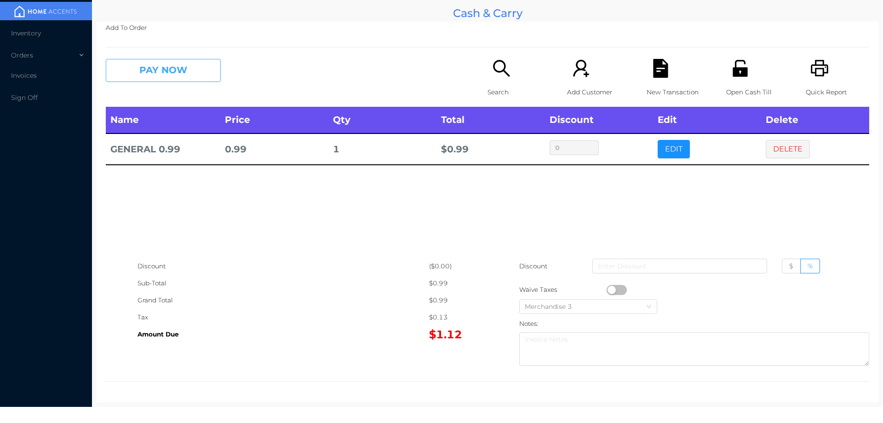
click at [145, 68] on button "PAY NOW" at bounding box center [163, 70] width 115 height 23
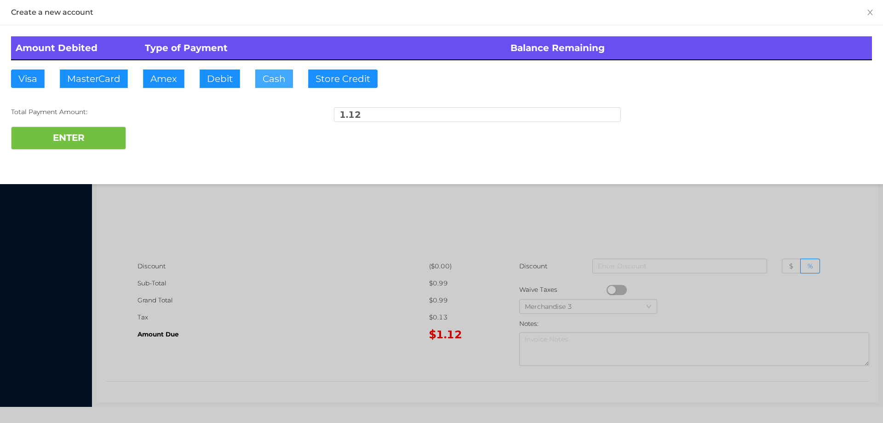
click at [269, 85] on button "Cash" at bounding box center [274, 78] width 38 height 18
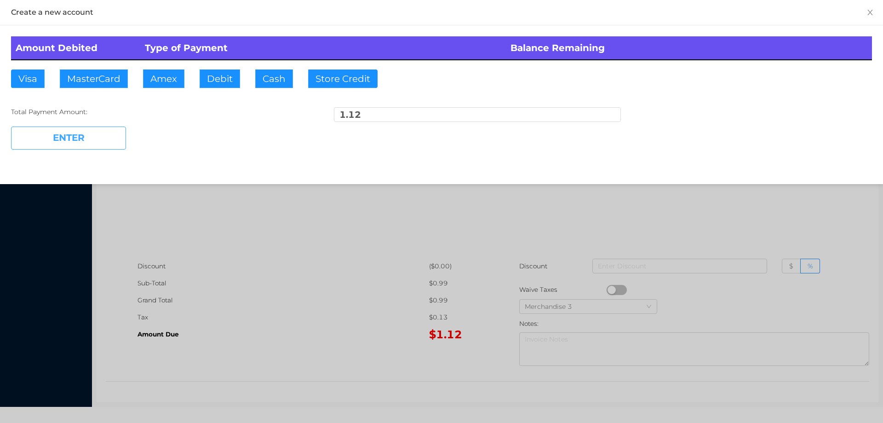
click at [80, 142] on button "ENTER" at bounding box center [68, 138] width 115 height 23
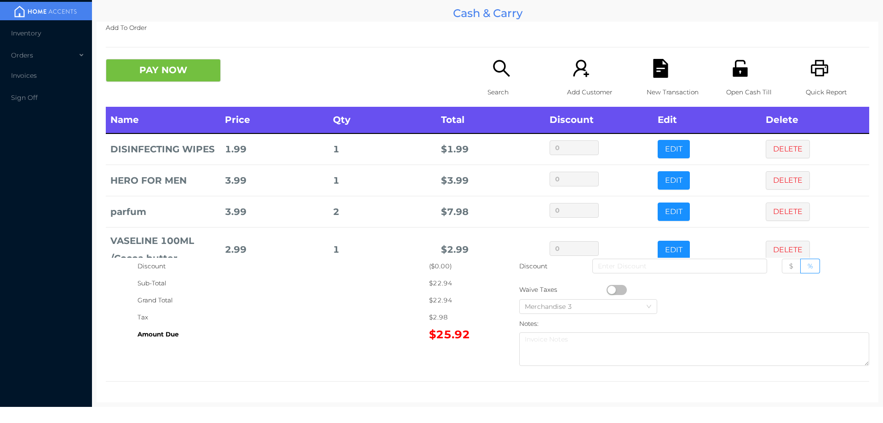
click at [493, 69] on icon "icon: search" at bounding box center [501, 68] width 19 height 19
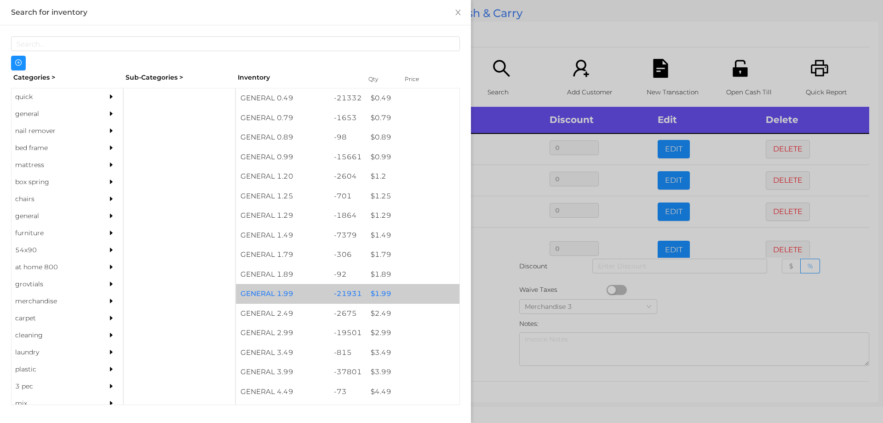
click at [381, 300] on div "$ 1.99" at bounding box center [412, 294] width 93 height 20
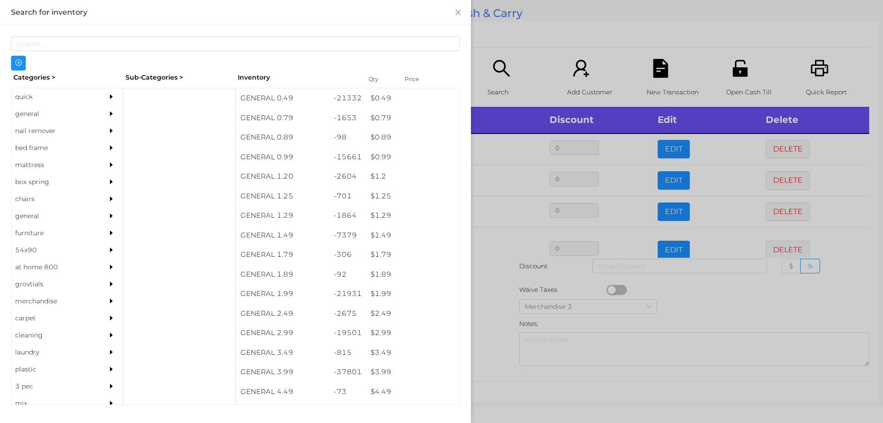
click at [484, 317] on div at bounding box center [441, 211] width 883 height 423
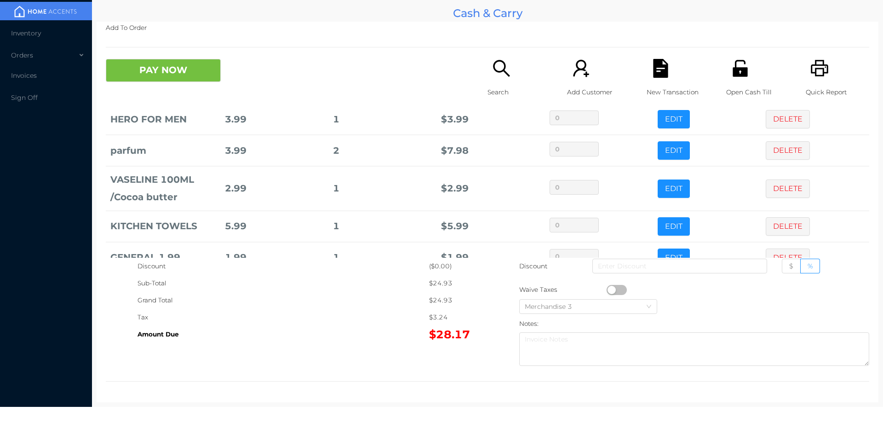
scroll to position [99, 0]
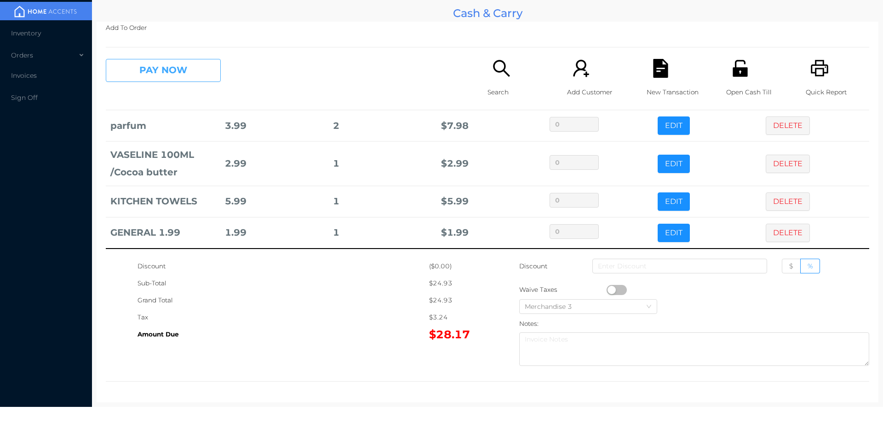
click at [179, 68] on button "PAY NOW" at bounding box center [163, 70] width 115 height 23
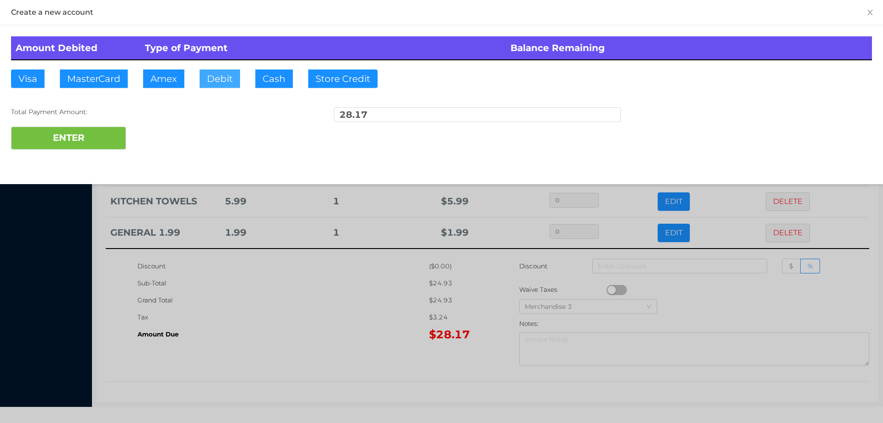
click at [219, 75] on button "Debit" at bounding box center [220, 78] width 40 height 18
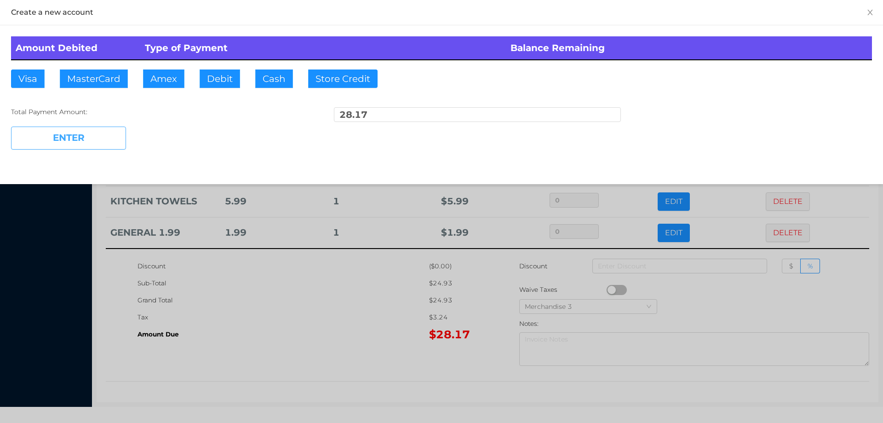
click at [101, 142] on button "ENTER" at bounding box center [68, 138] width 115 height 23
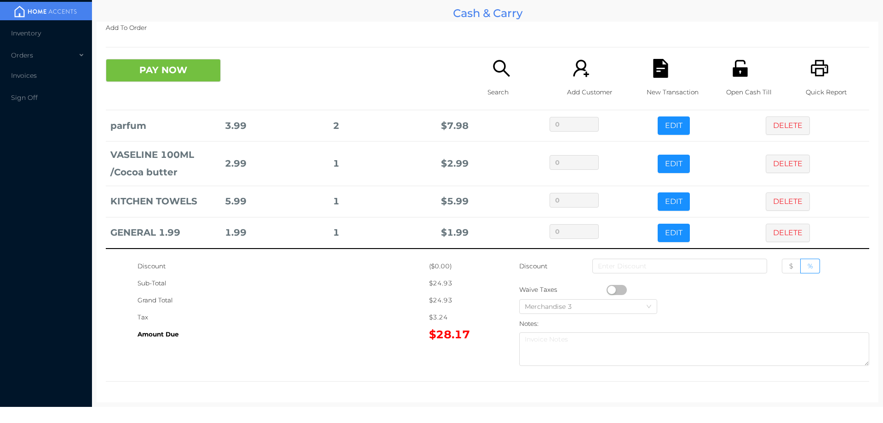
scroll to position [0, 0]
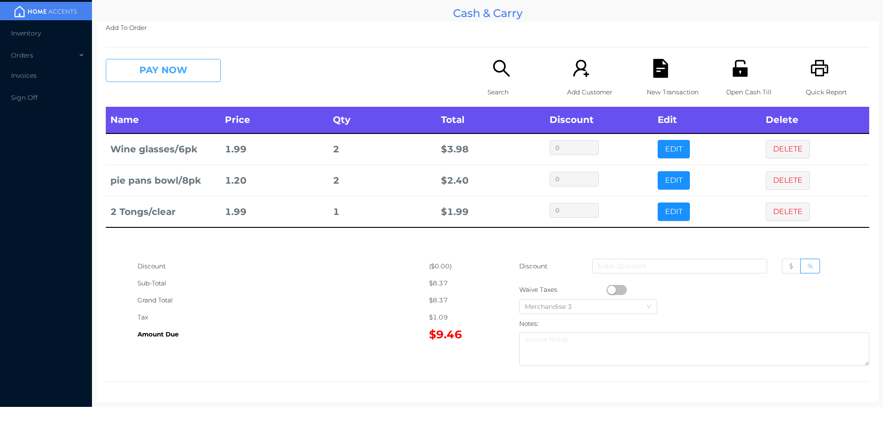
click at [148, 62] on button "PAY NOW" at bounding box center [163, 70] width 115 height 23
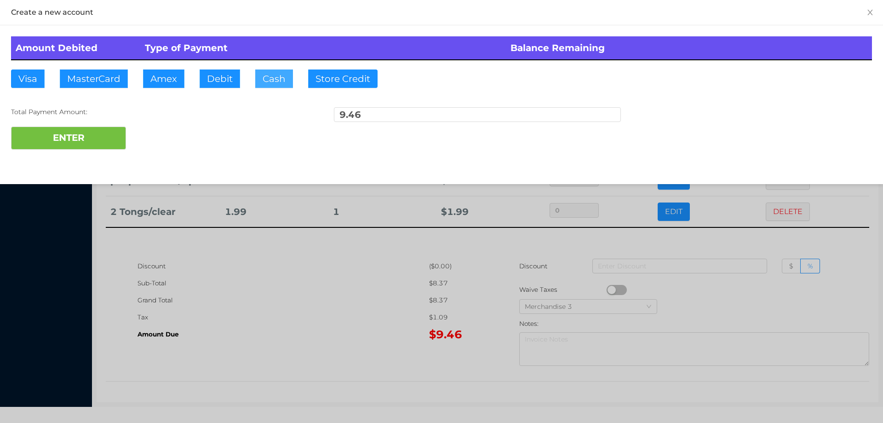
click at [267, 70] on button "Cash" at bounding box center [274, 78] width 38 height 18
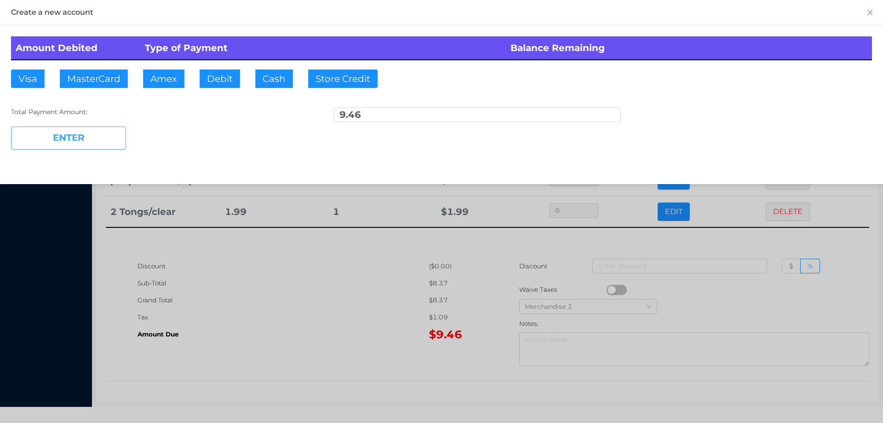
click at [74, 136] on button "ENTER" at bounding box center [68, 138] width 115 height 23
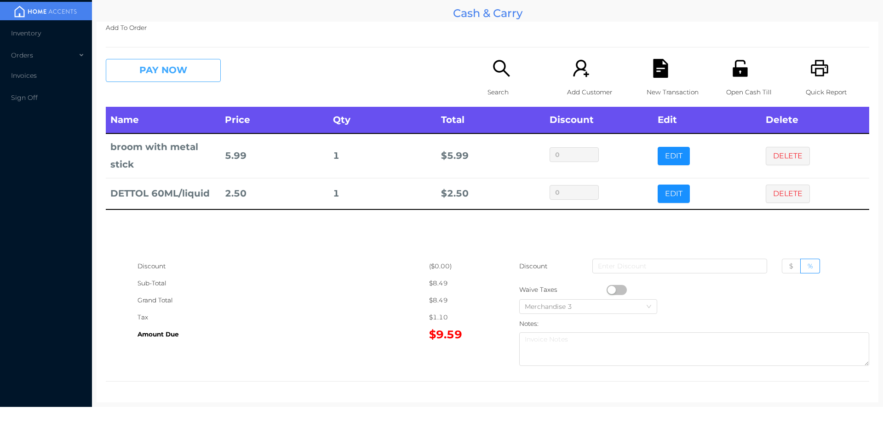
click at [164, 59] on button "PAY NOW" at bounding box center [163, 70] width 115 height 23
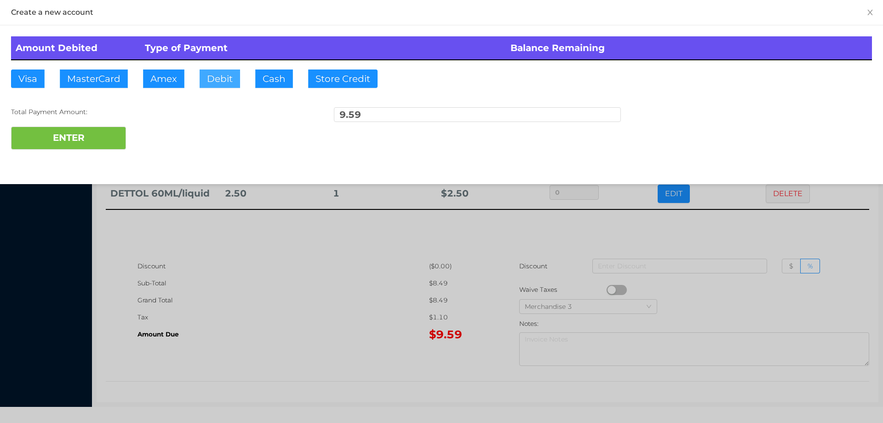
click at [225, 72] on button "Debit" at bounding box center [220, 78] width 40 height 18
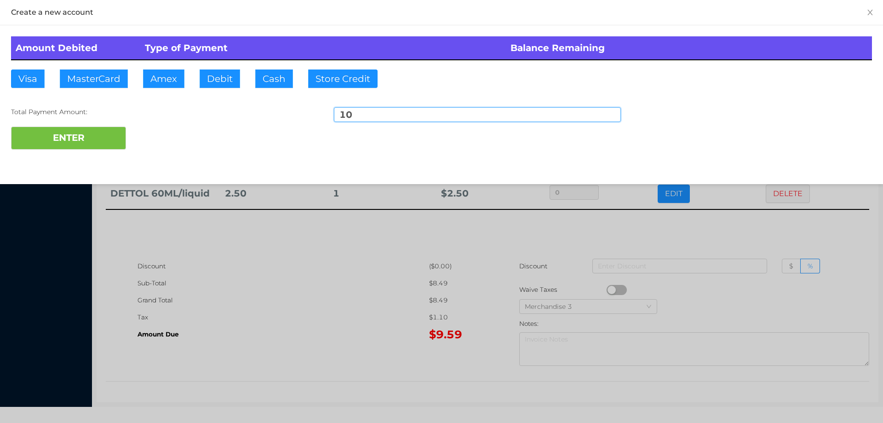
type input "10"
click at [105, 118] on div "Total Payment Amount: 10" at bounding box center [441, 116] width 861 height 19
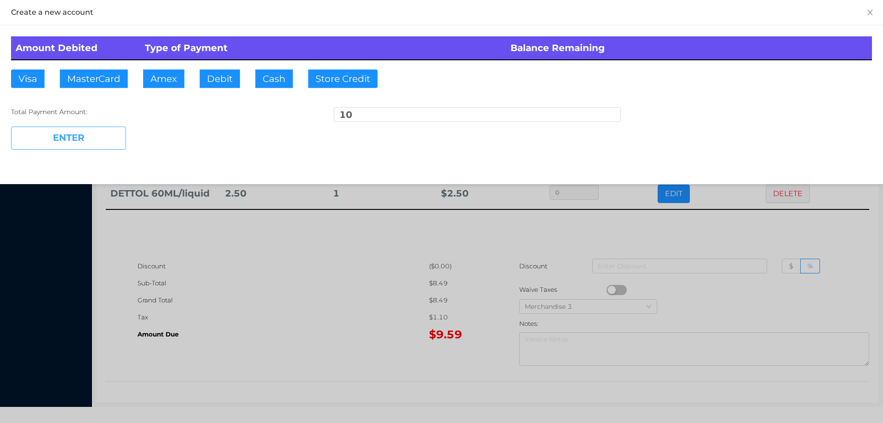
click at [81, 140] on button "ENTER" at bounding box center [68, 138] width 115 height 23
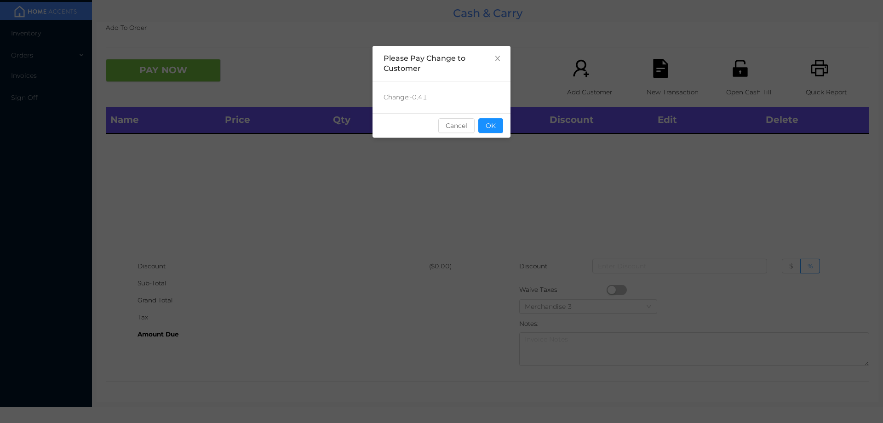
click at [500, 104] on div "Change: -0.41" at bounding box center [442, 97] width 138 height 32
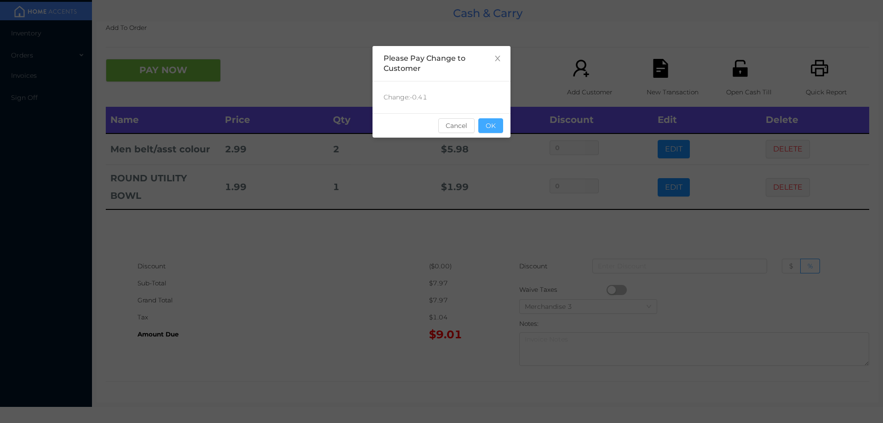
click at [496, 122] on button "OK" at bounding box center [491, 125] width 25 height 15
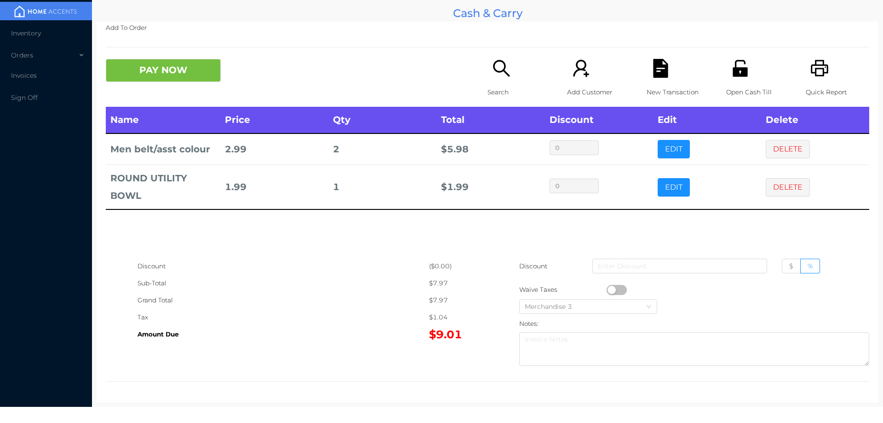
click at [488, 85] on p "Search" at bounding box center [519, 92] width 63 height 17
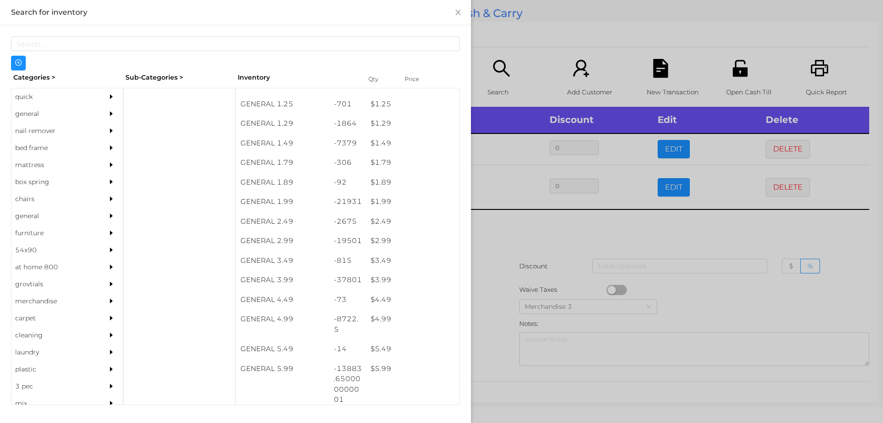
scroll to position [87, 0]
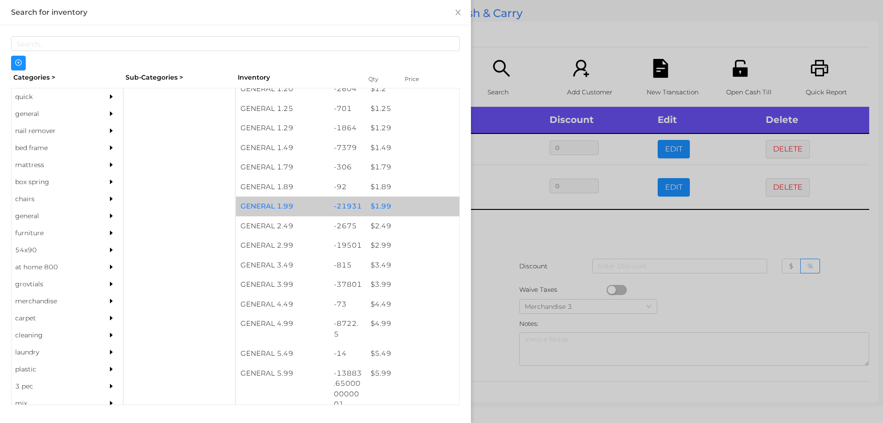
click at [376, 209] on div "$ 1.99" at bounding box center [412, 206] width 93 height 20
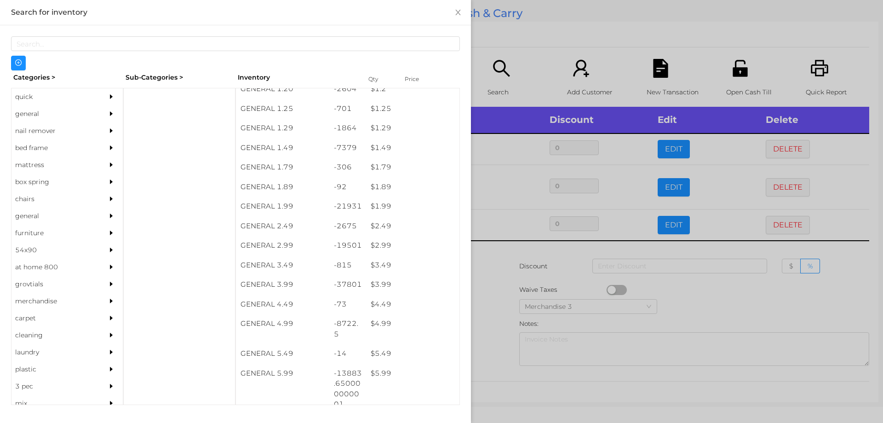
click at [534, 52] on div at bounding box center [441, 211] width 883 height 423
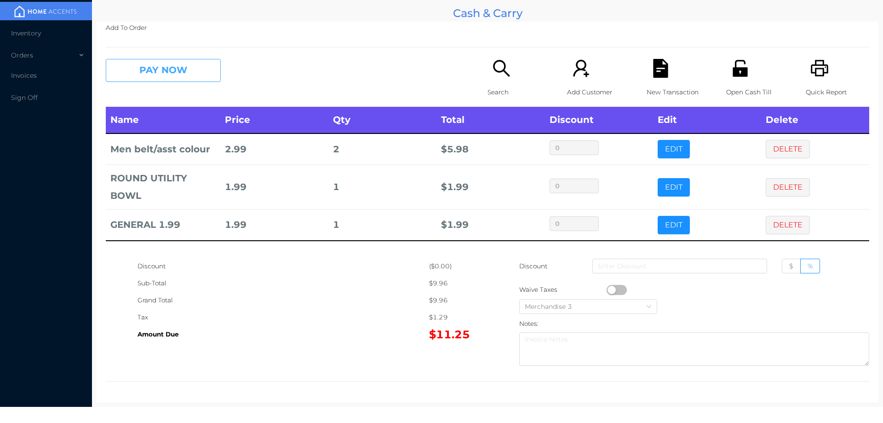
click at [151, 74] on button "PAY NOW" at bounding box center [163, 70] width 115 height 23
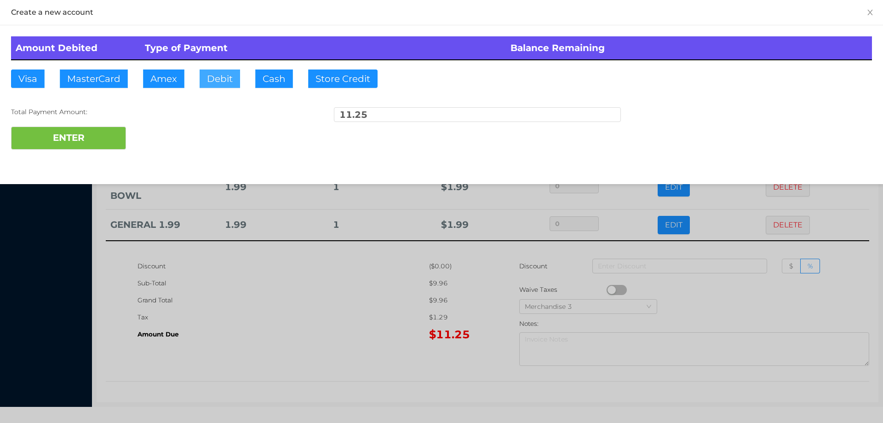
click at [232, 77] on button "Debit" at bounding box center [220, 78] width 40 height 18
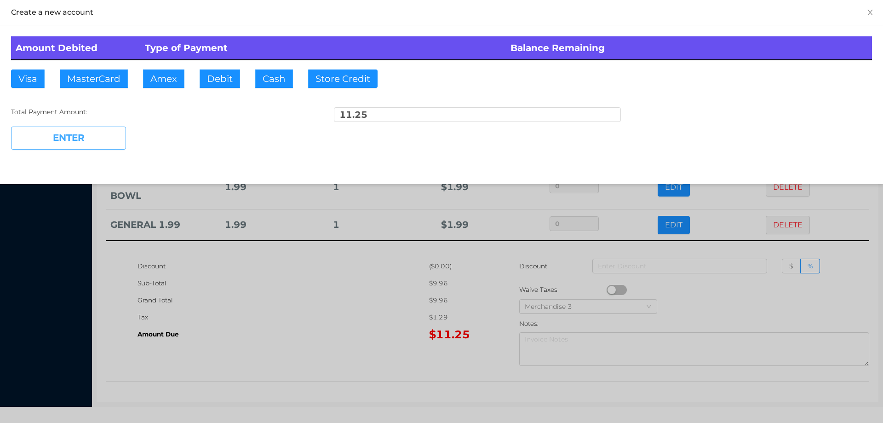
click at [91, 131] on button "ENTER" at bounding box center [68, 138] width 115 height 23
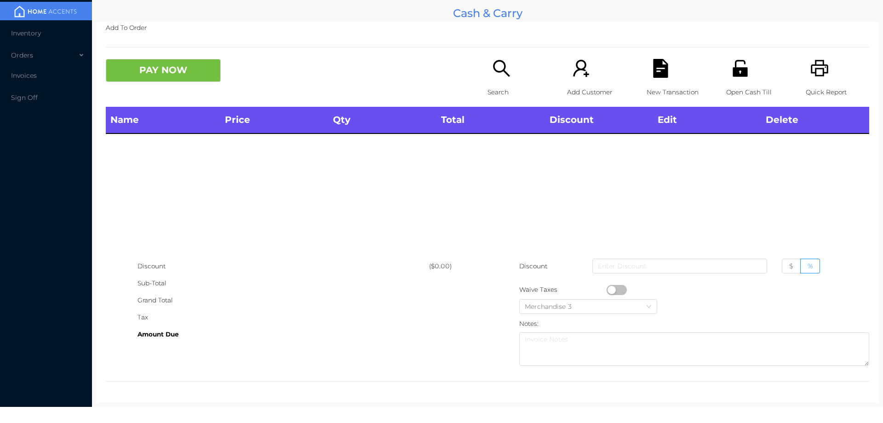
click at [488, 84] on p "Search" at bounding box center [519, 92] width 63 height 17
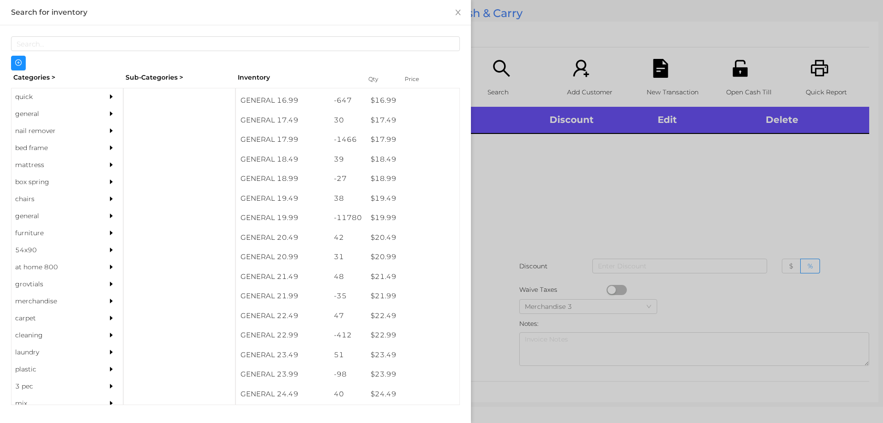
scroll to position [865, 0]
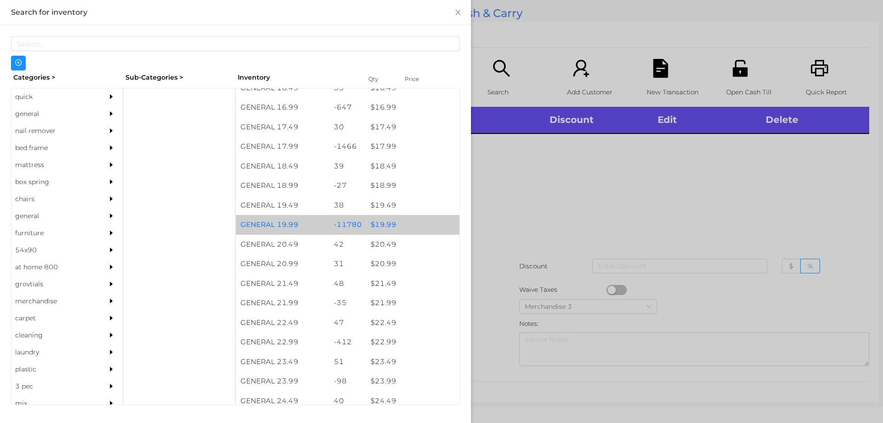
click at [384, 220] on div "$ 19.99" at bounding box center [412, 225] width 93 height 20
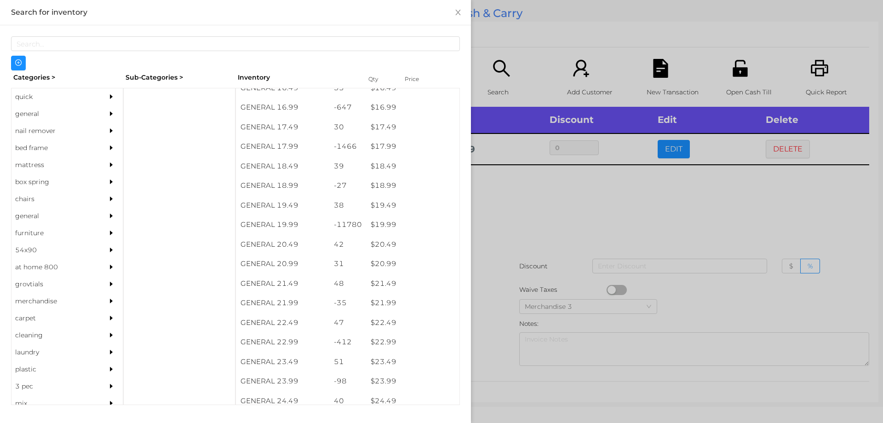
click at [561, 243] on div at bounding box center [441, 211] width 883 height 423
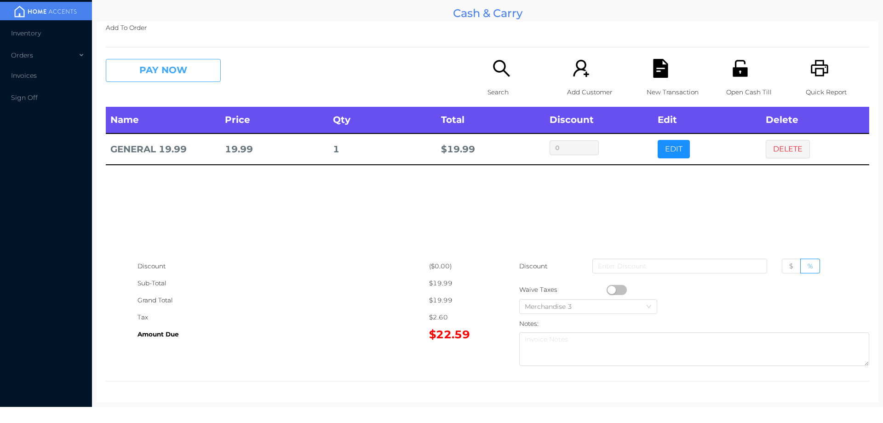
click at [143, 73] on button "PAY NOW" at bounding box center [163, 70] width 115 height 23
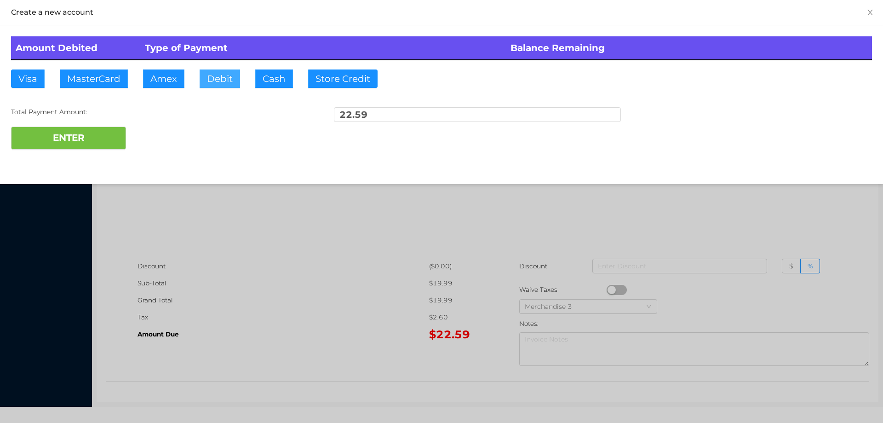
click at [219, 85] on button "Debit" at bounding box center [220, 78] width 40 height 18
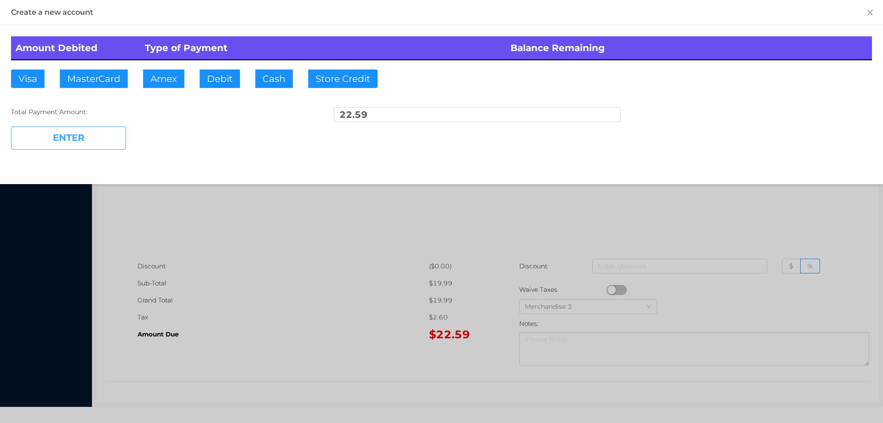
click at [79, 127] on button "ENTER" at bounding box center [68, 138] width 115 height 23
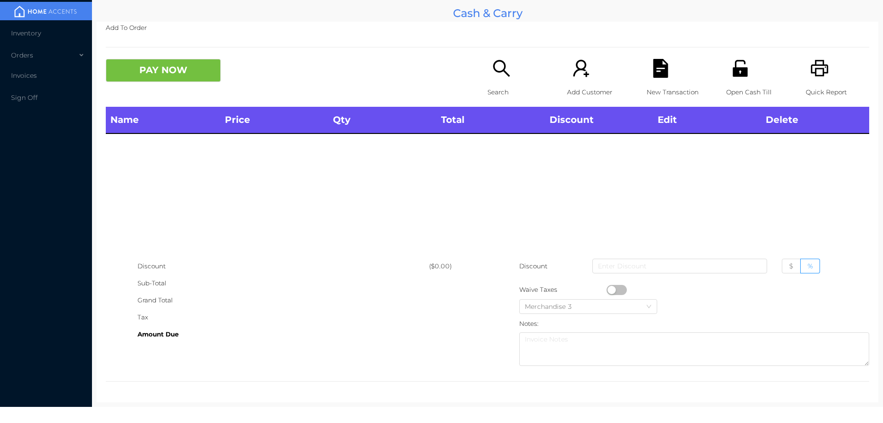
click at [737, 78] on icon "icon: unlock" at bounding box center [740, 68] width 19 height 19
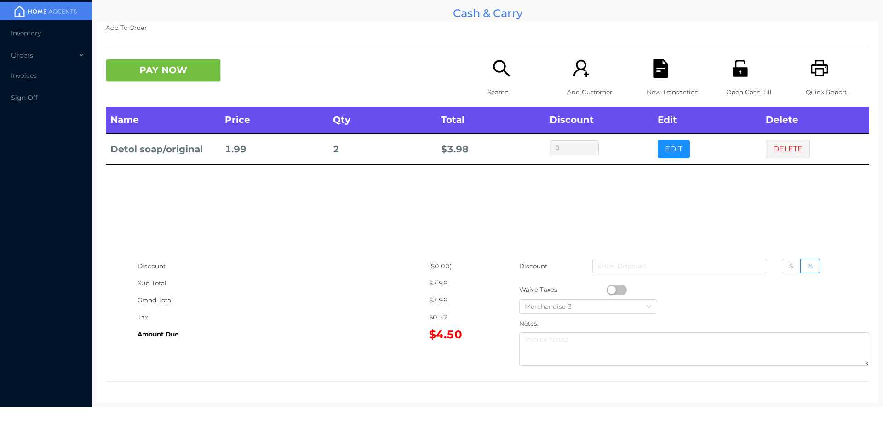
click at [671, 131] on th "Edit" at bounding box center [707, 120] width 108 height 27
click at [664, 151] on button "EDIT" at bounding box center [674, 149] width 32 height 18
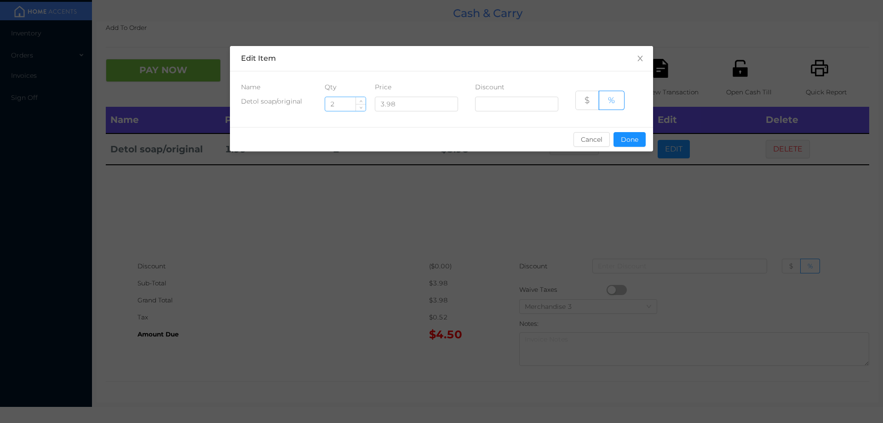
click at [348, 108] on input "2" at bounding box center [345, 104] width 40 height 14
type input "1"
click at [617, 132] on button "Done" at bounding box center [630, 139] width 32 height 15
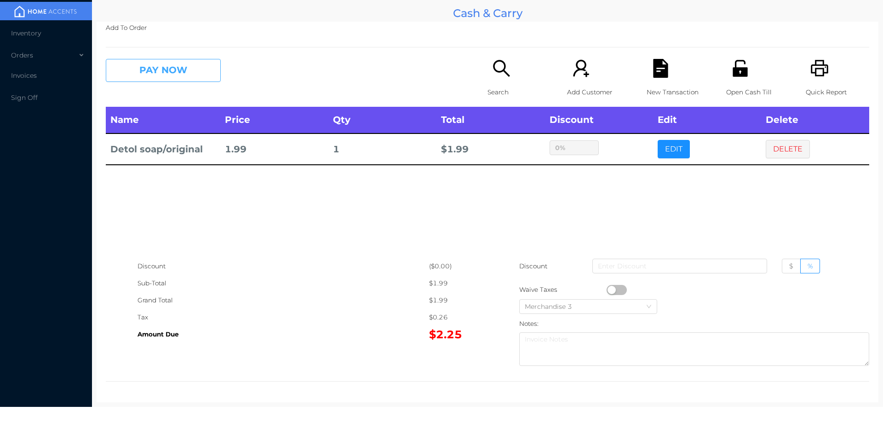
click at [176, 76] on button "PAY NOW" at bounding box center [163, 70] width 115 height 23
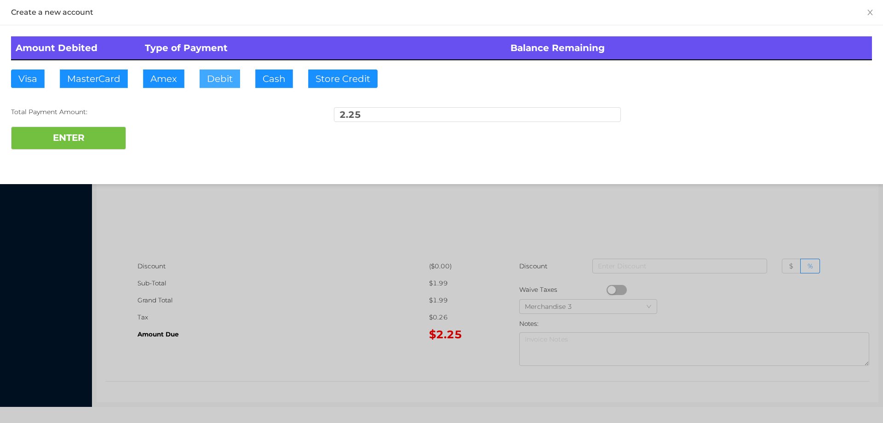
click at [220, 79] on button "Debit" at bounding box center [220, 78] width 40 height 18
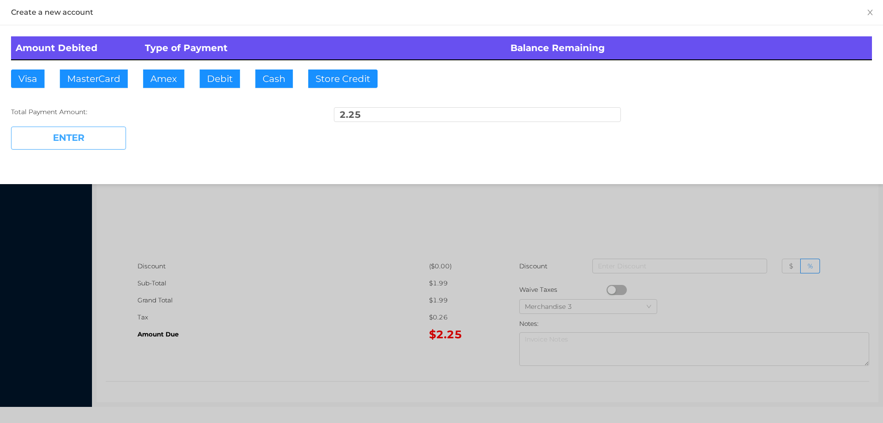
click at [70, 139] on button "ENTER" at bounding box center [68, 138] width 115 height 23
type input "0"
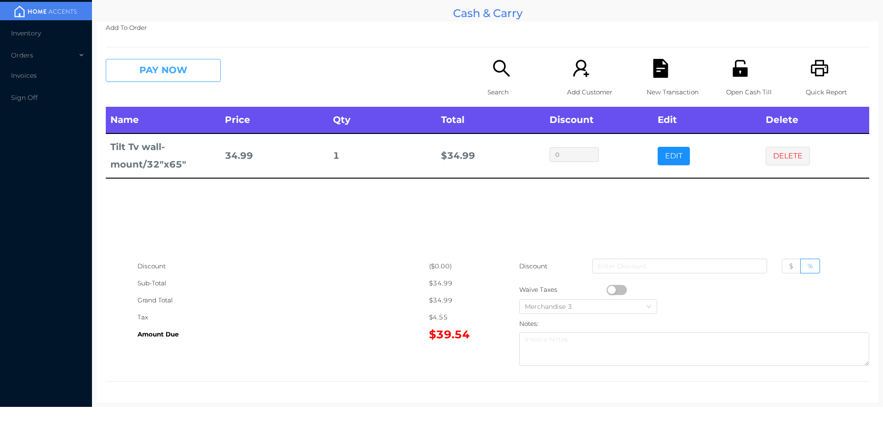
click at [176, 77] on button "PAY NOW" at bounding box center [163, 70] width 115 height 23
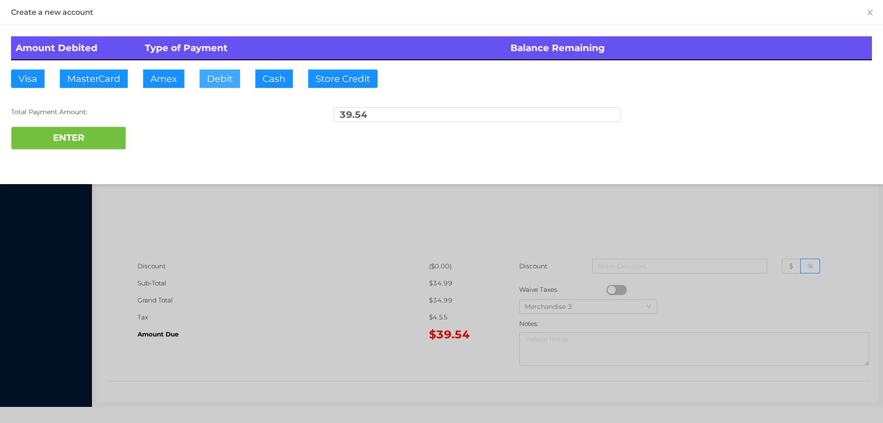
click at [225, 71] on button "Debit" at bounding box center [220, 78] width 40 height 18
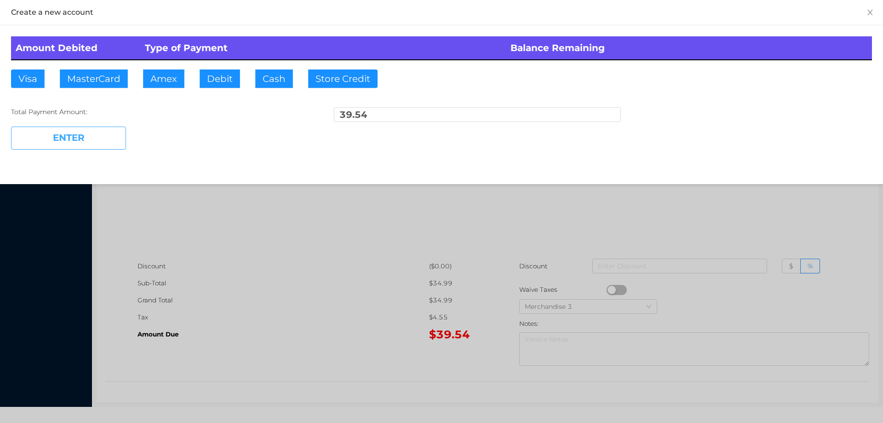
click at [104, 142] on button "ENTER" at bounding box center [68, 138] width 115 height 23
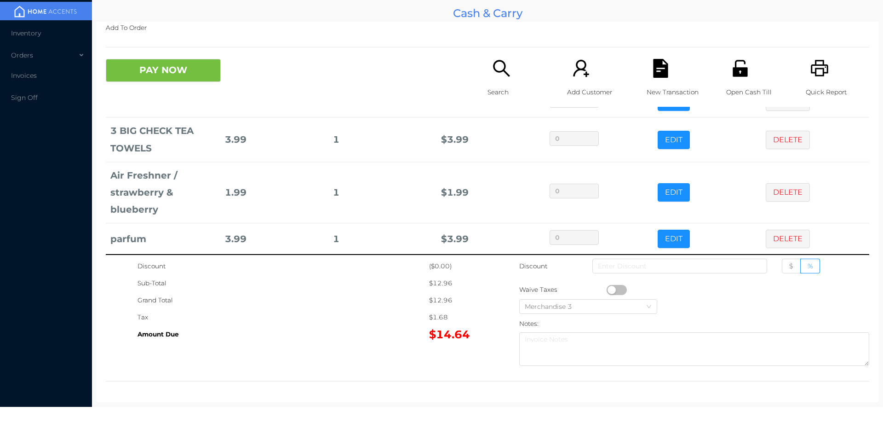
scroll to position [40, 0]
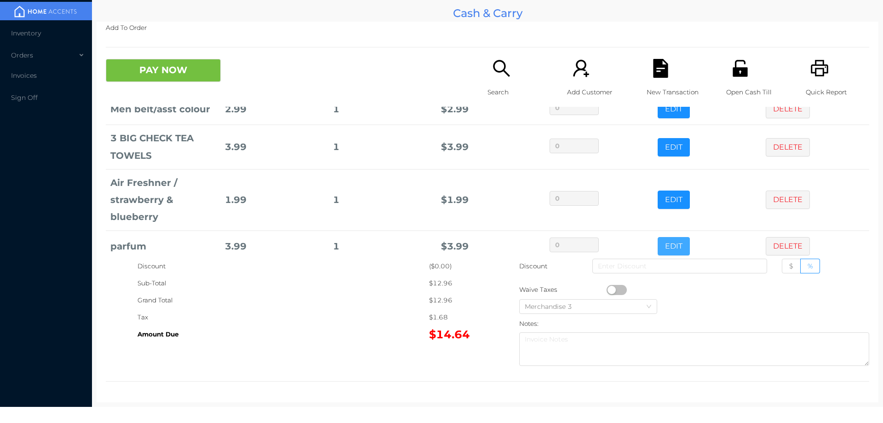
click at [663, 254] on button "EDIT" at bounding box center [674, 246] width 32 height 18
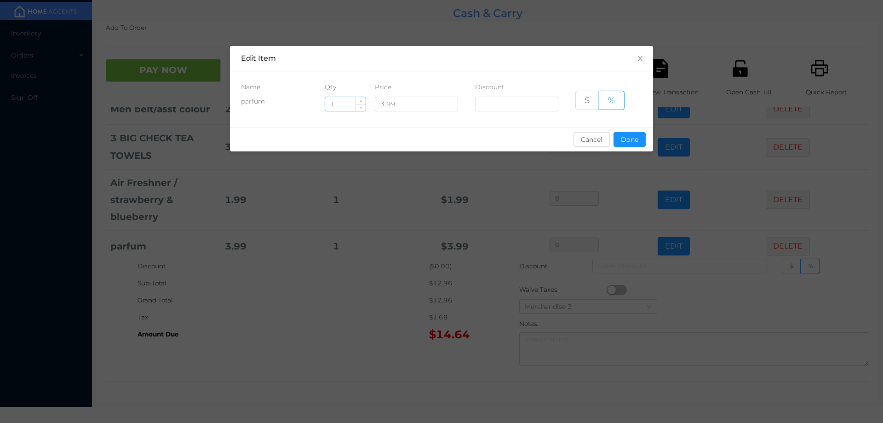
click at [348, 101] on input "1" at bounding box center [345, 104] width 40 height 14
type input "2"
click at [633, 143] on button "Done" at bounding box center [630, 139] width 32 height 15
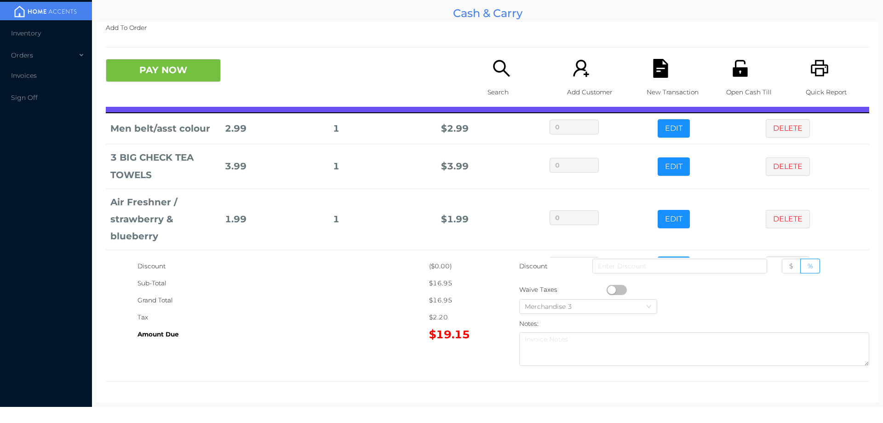
scroll to position [54, 0]
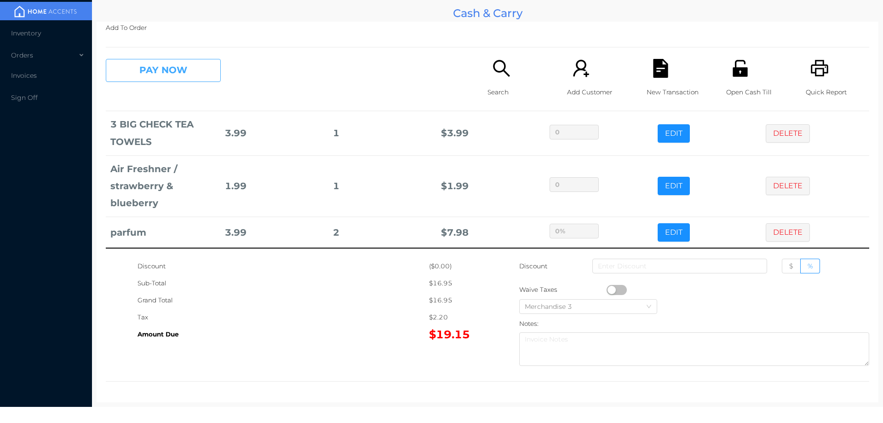
click at [171, 60] on button "PAY NOW" at bounding box center [163, 70] width 115 height 23
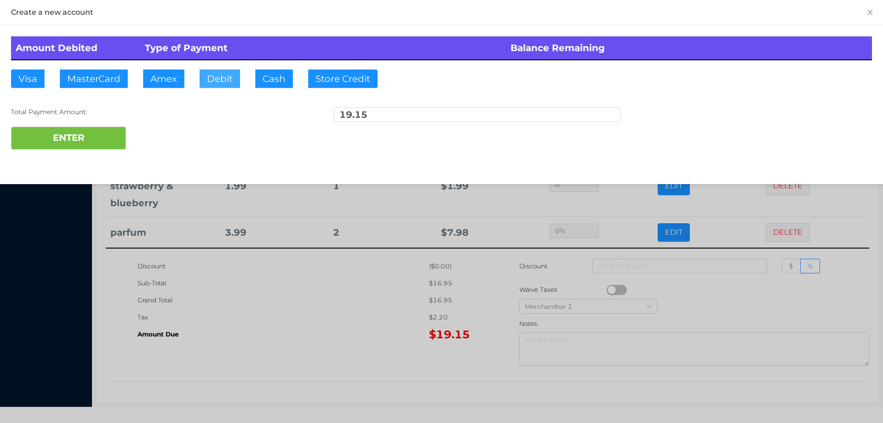
click at [222, 75] on button "Debit" at bounding box center [220, 78] width 40 height 18
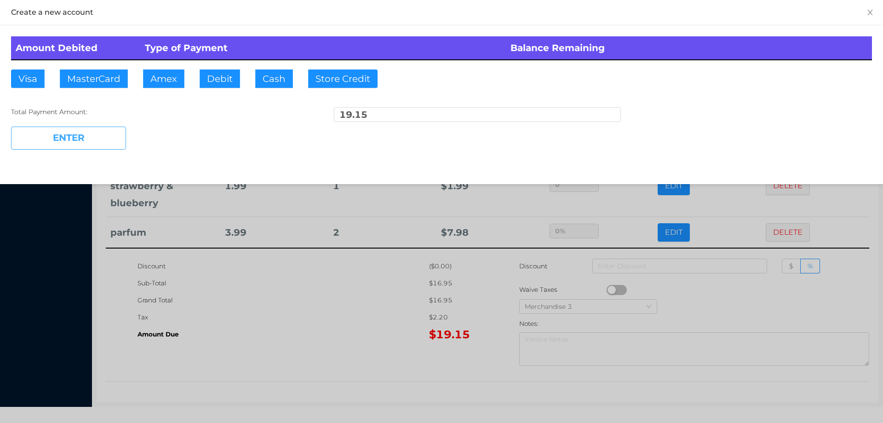
click at [77, 144] on button "ENTER" at bounding box center [68, 138] width 115 height 23
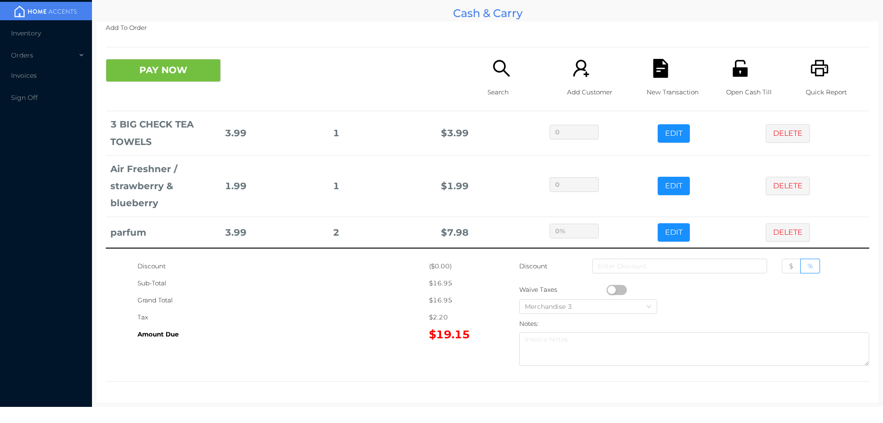
type input "0"
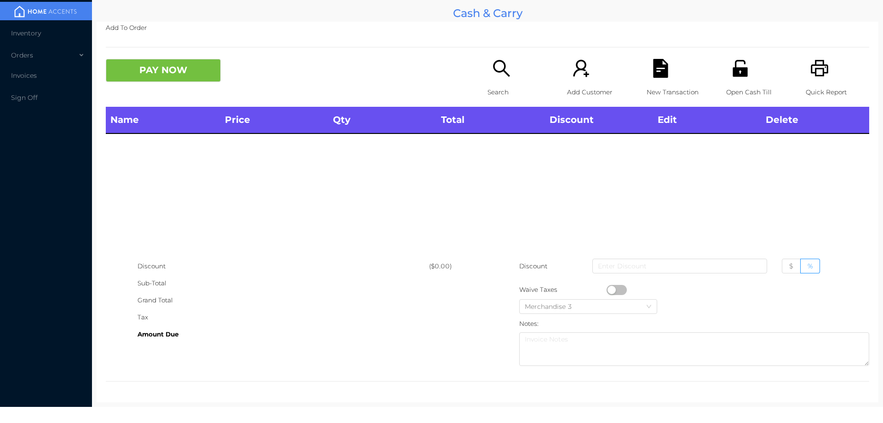
click at [497, 80] on div "Search" at bounding box center [519, 83] width 63 height 48
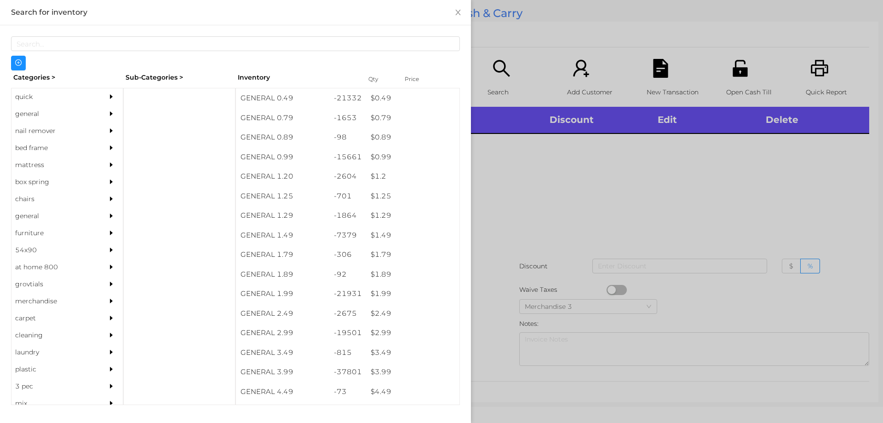
click at [49, 109] on div "general" at bounding box center [54, 113] width 84 height 17
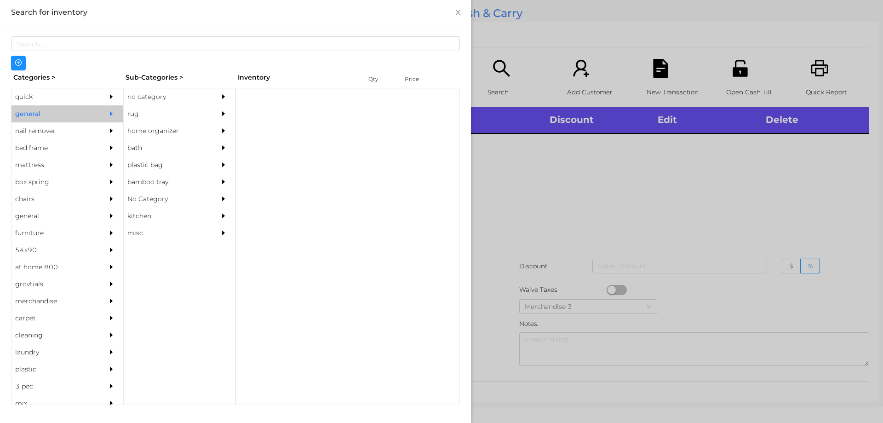
click at [179, 92] on div "no category" at bounding box center [166, 96] width 84 height 17
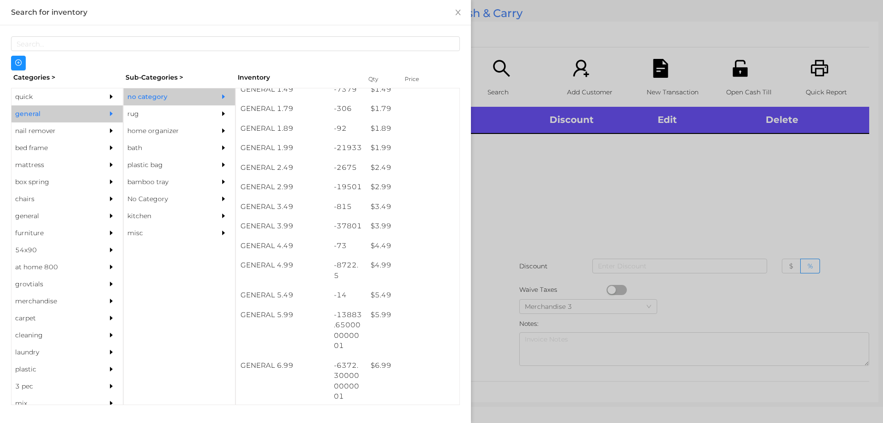
scroll to position [146, 0]
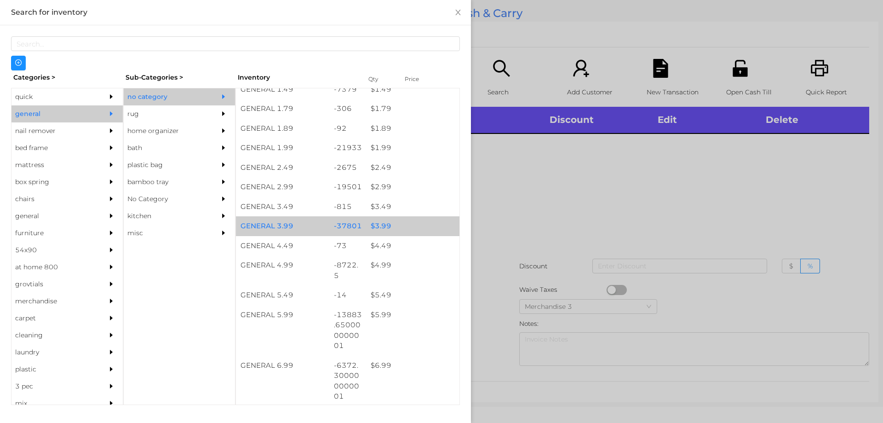
click at [405, 229] on div "$ 3.99" at bounding box center [412, 226] width 93 height 20
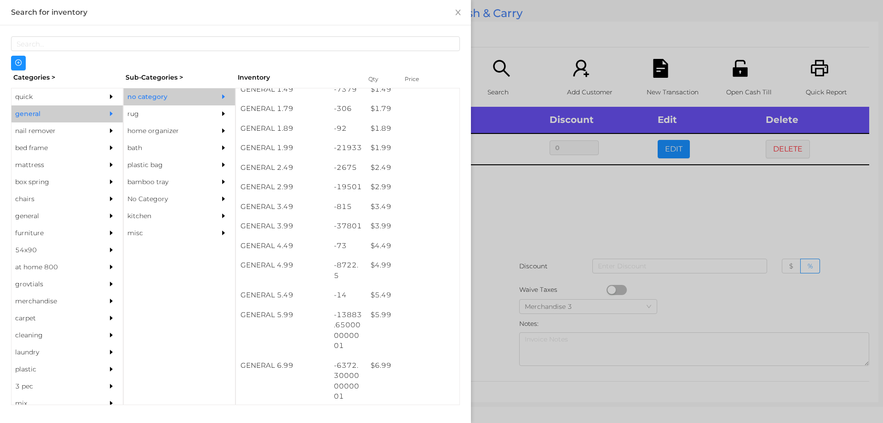
click at [531, 227] on div at bounding box center [441, 211] width 883 height 423
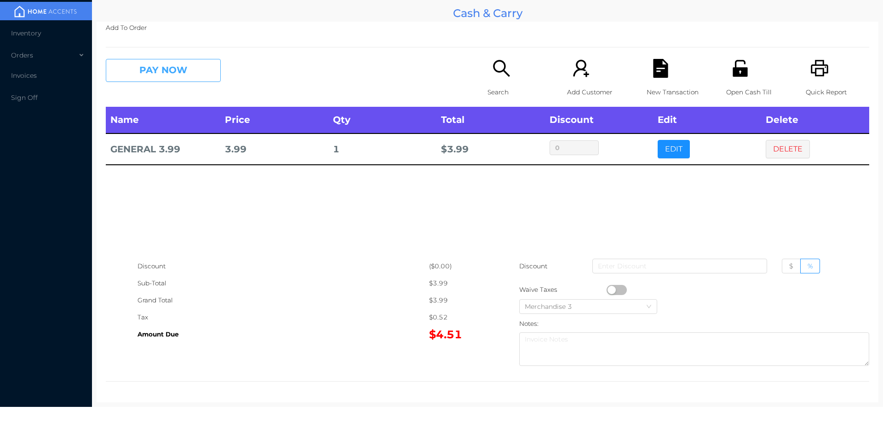
click at [171, 69] on button "PAY NOW" at bounding box center [163, 70] width 115 height 23
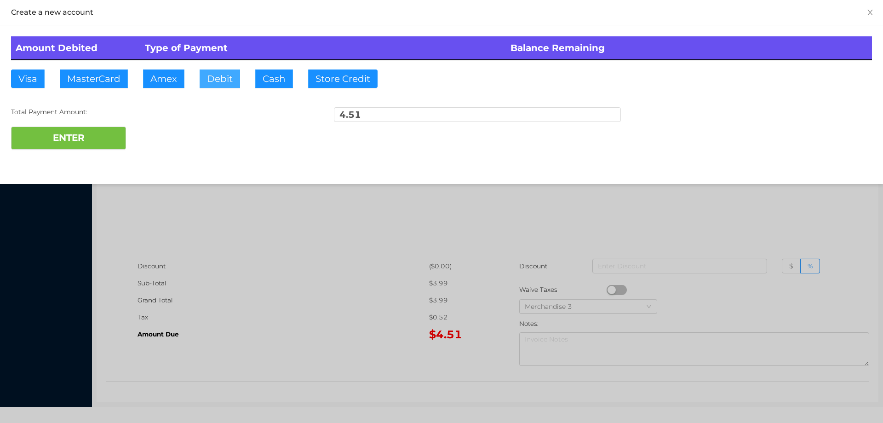
click at [223, 87] on button "Debit" at bounding box center [220, 78] width 40 height 18
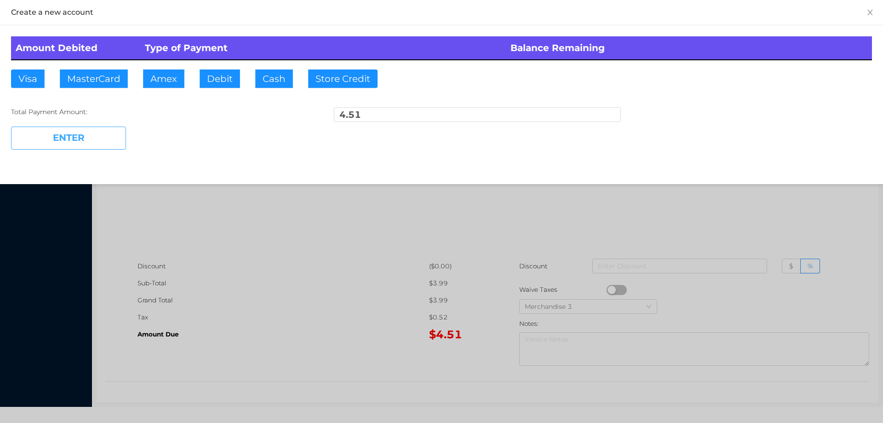
click at [78, 146] on button "ENTER" at bounding box center [68, 138] width 115 height 23
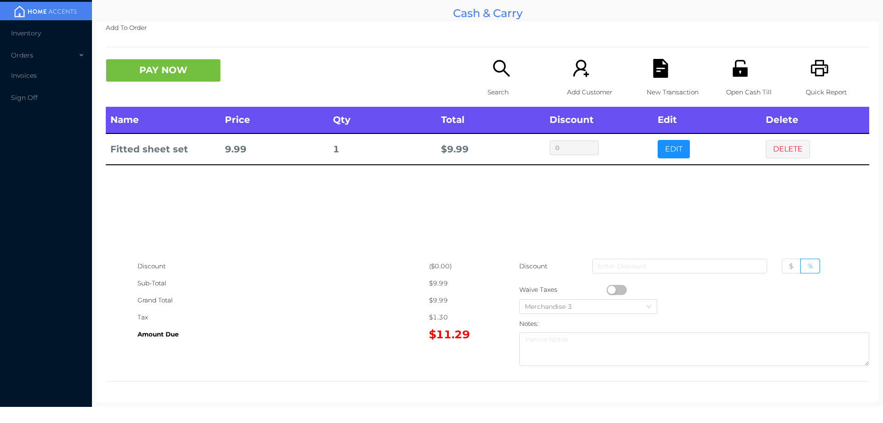
click at [664, 69] on icon "icon: file-text" at bounding box center [661, 68] width 19 height 19
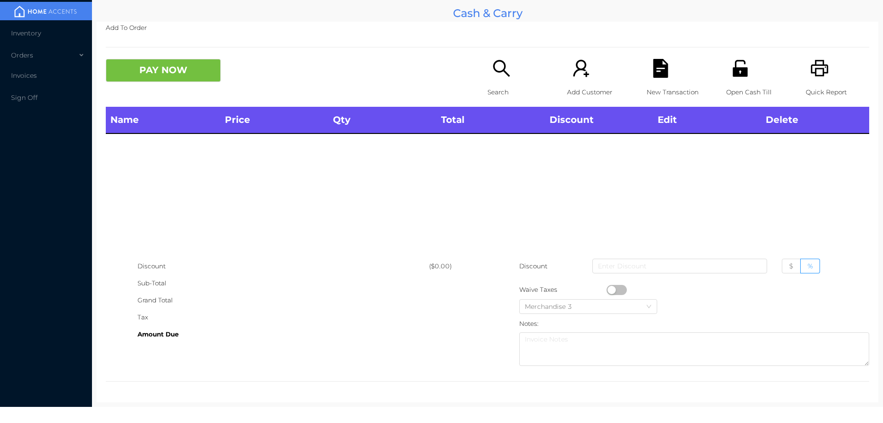
click at [498, 70] on icon "icon: search" at bounding box center [501, 68] width 19 height 19
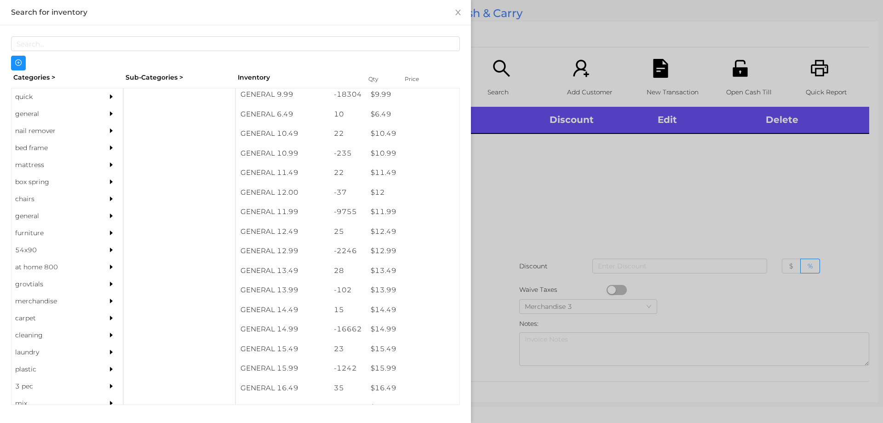
scroll to position [565, 0]
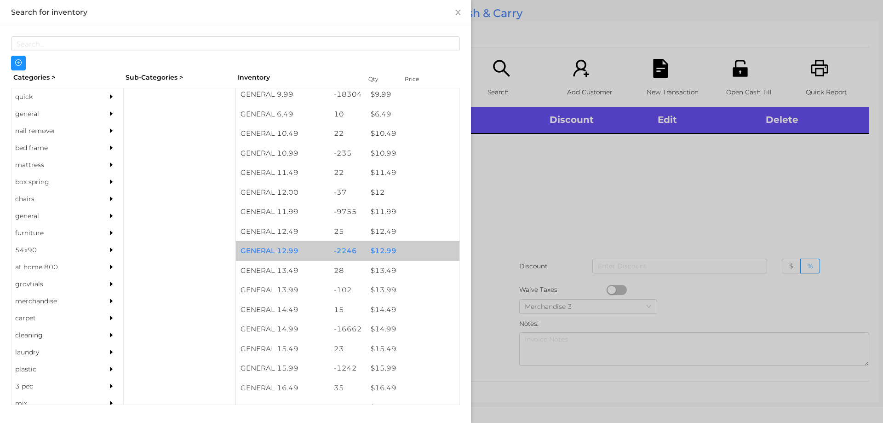
click at [406, 254] on div "$ 12.99" at bounding box center [412, 251] width 93 height 20
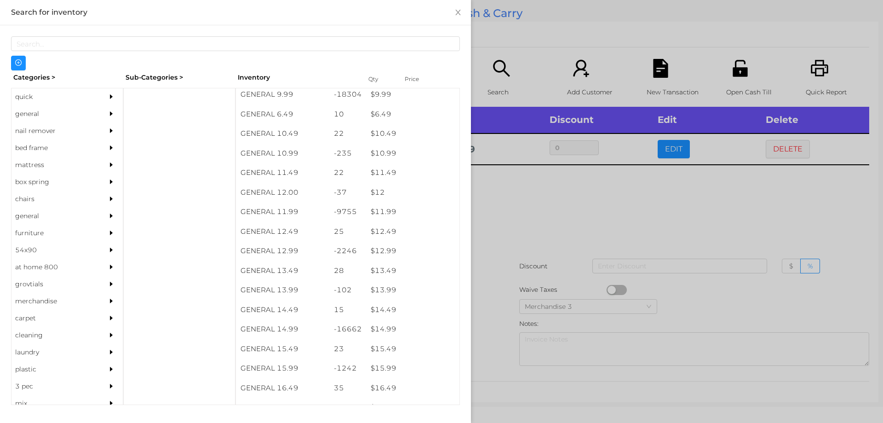
click at [590, 269] on div at bounding box center [441, 211] width 883 height 423
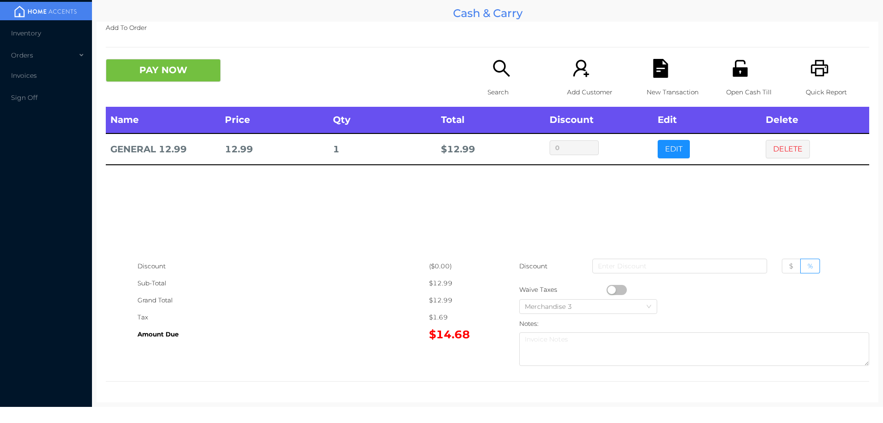
click at [500, 62] on icon "icon: search" at bounding box center [501, 68] width 17 height 17
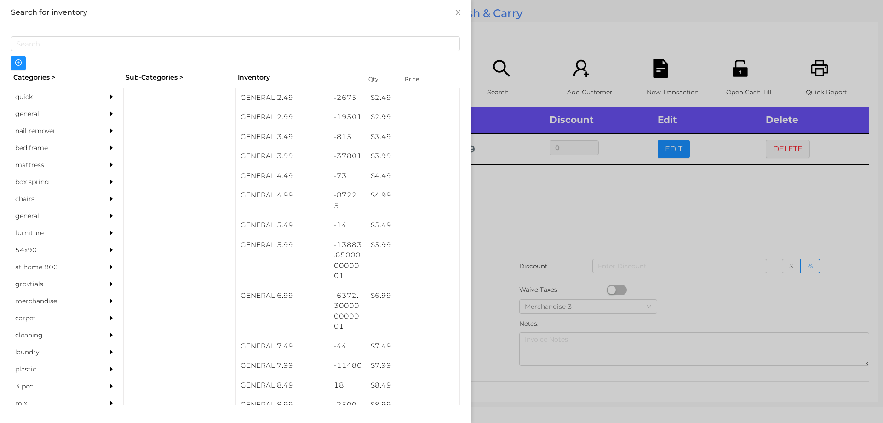
scroll to position [216, 0]
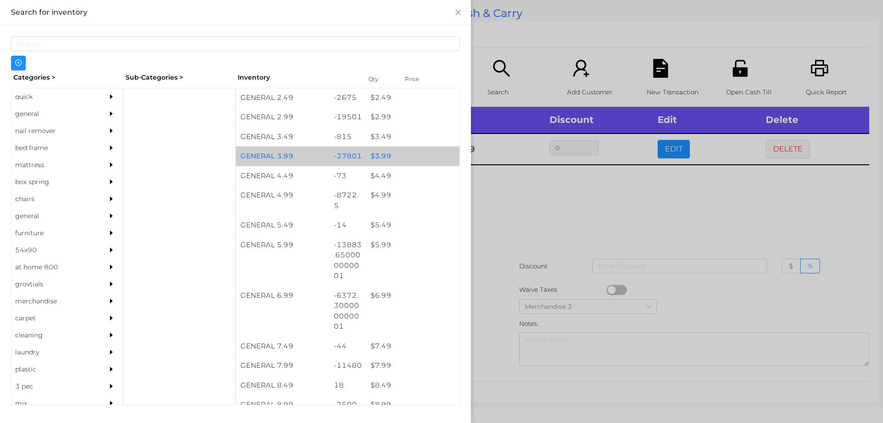
click at [371, 158] on div "$ 3.99" at bounding box center [412, 156] width 93 height 20
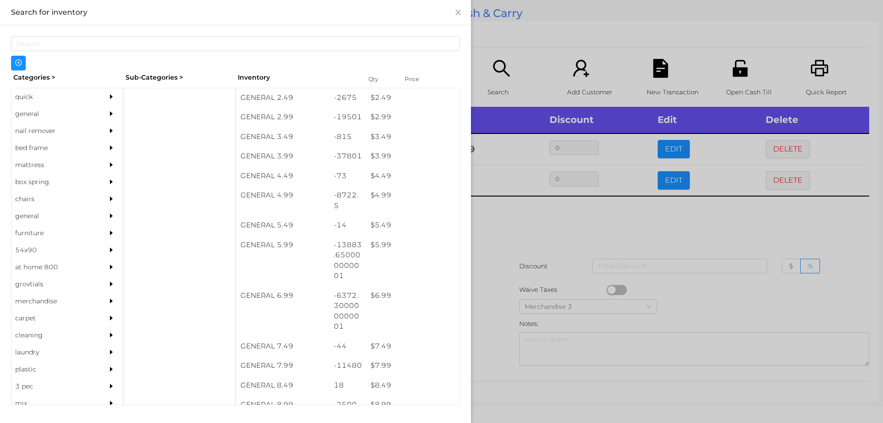
click at [539, 248] on div at bounding box center [441, 211] width 883 height 423
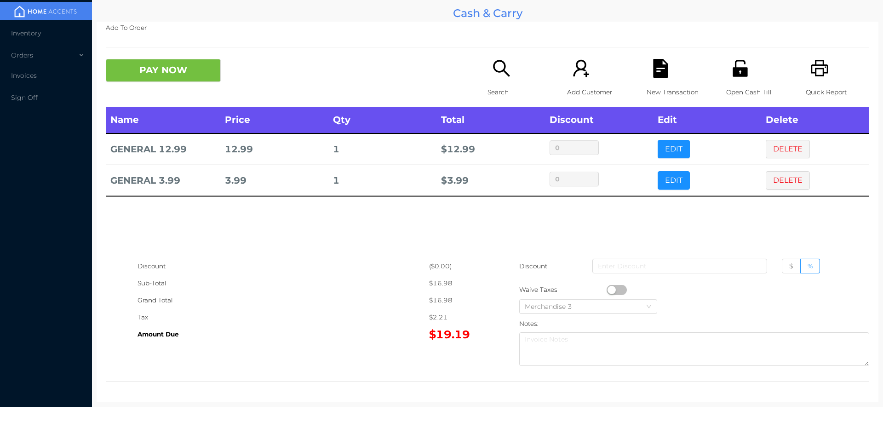
click at [488, 77] on div "Search" at bounding box center [519, 83] width 63 height 48
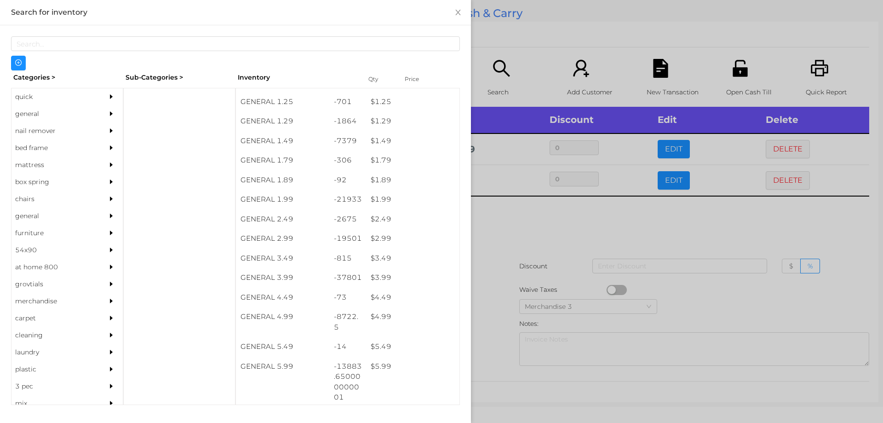
scroll to position [148, 0]
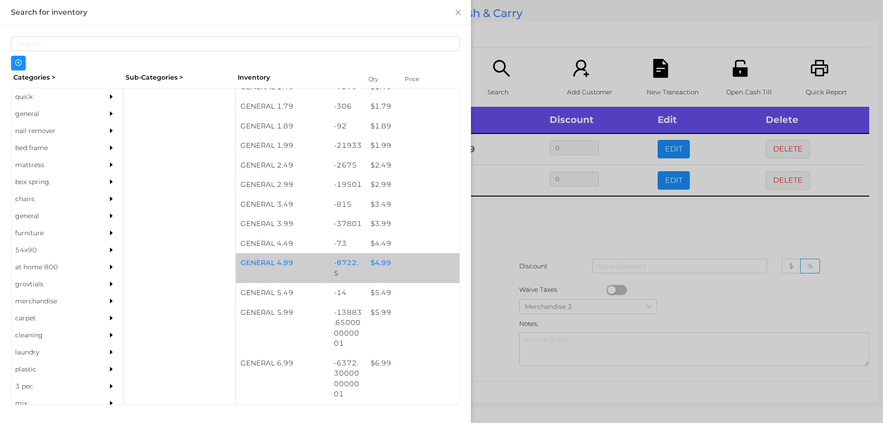
click at [372, 266] on div "$ 4.99" at bounding box center [412, 263] width 93 height 20
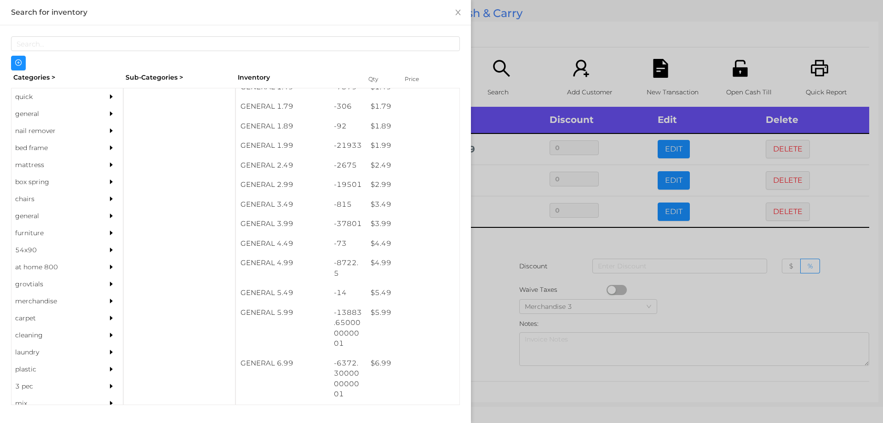
click at [516, 269] on div at bounding box center [441, 211] width 883 height 423
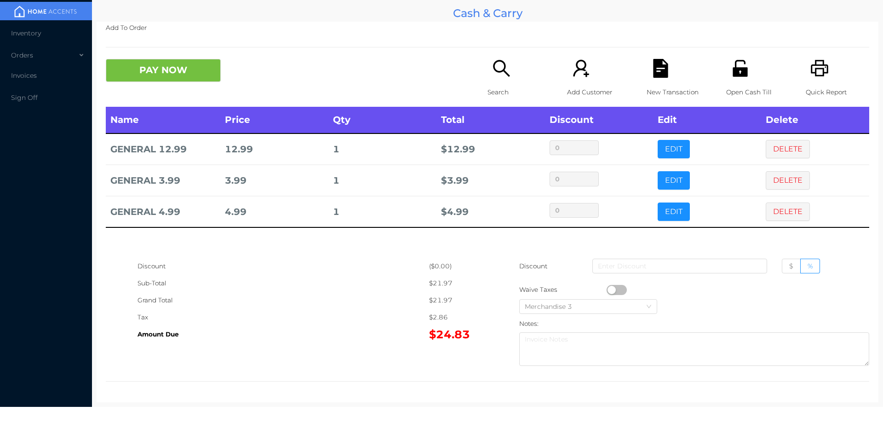
click at [492, 80] on div "Search" at bounding box center [519, 83] width 63 height 48
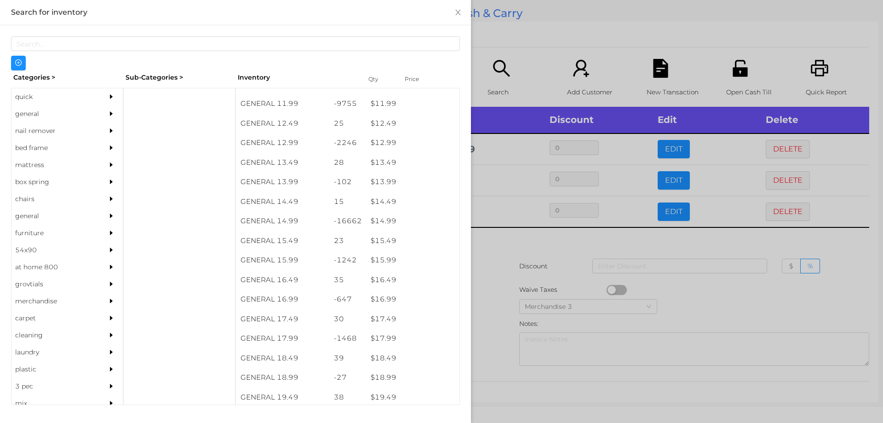
scroll to position [671, 0]
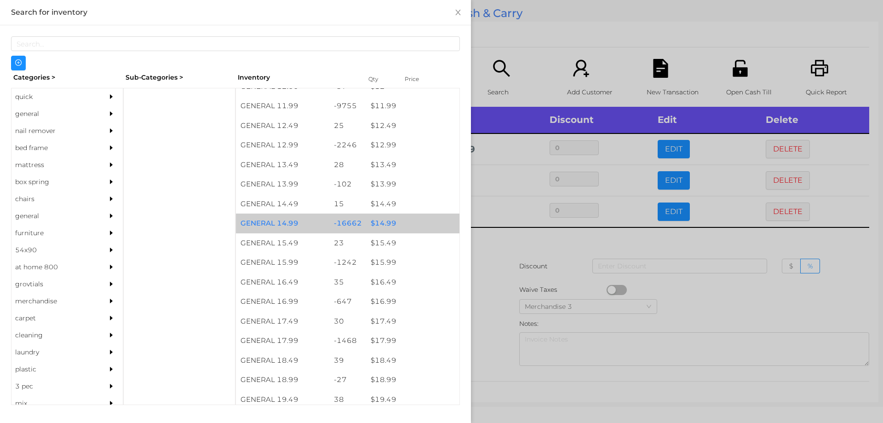
click at [411, 220] on div "$ 14.99" at bounding box center [412, 224] width 93 height 20
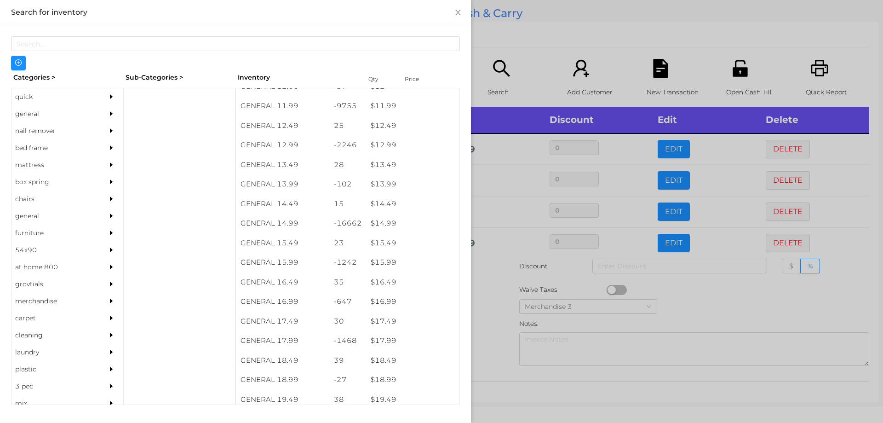
click at [539, 46] on div at bounding box center [441, 211] width 883 height 423
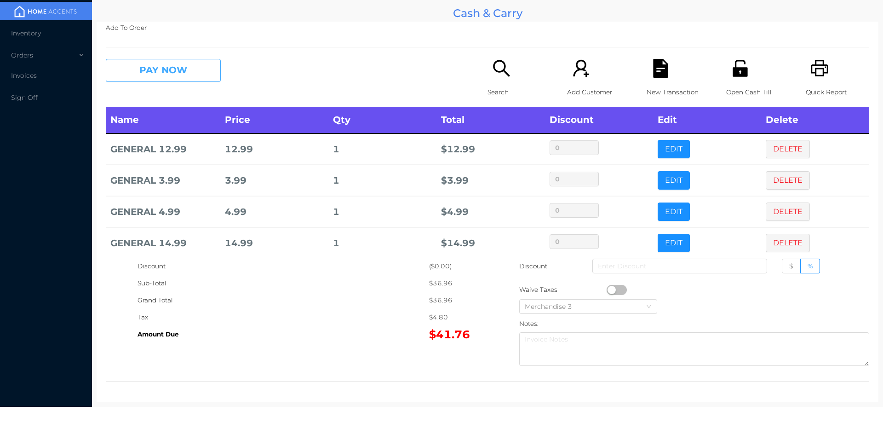
click at [163, 68] on button "PAY NOW" at bounding box center [163, 70] width 115 height 23
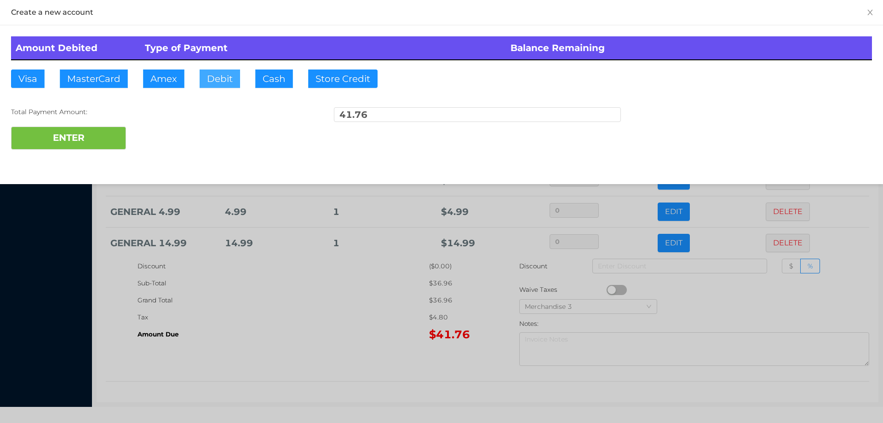
click at [232, 81] on button "Debit" at bounding box center [220, 78] width 40 height 18
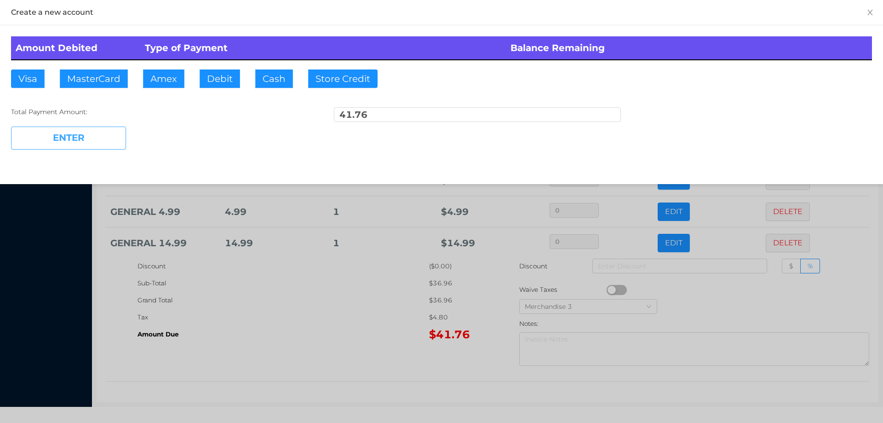
click at [79, 143] on button "ENTER" at bounding box center [68, 138] width 115 height 23
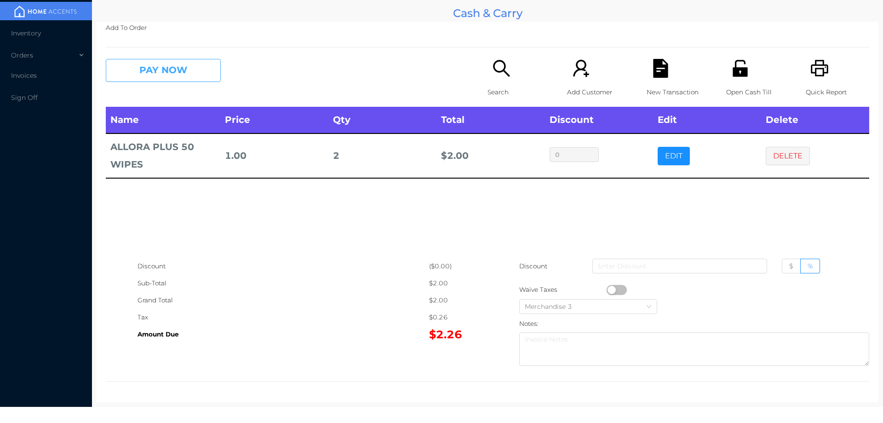
click at [187, 79] on button "PAY NOW" at bounding box center [163, 70] width 115 height 23
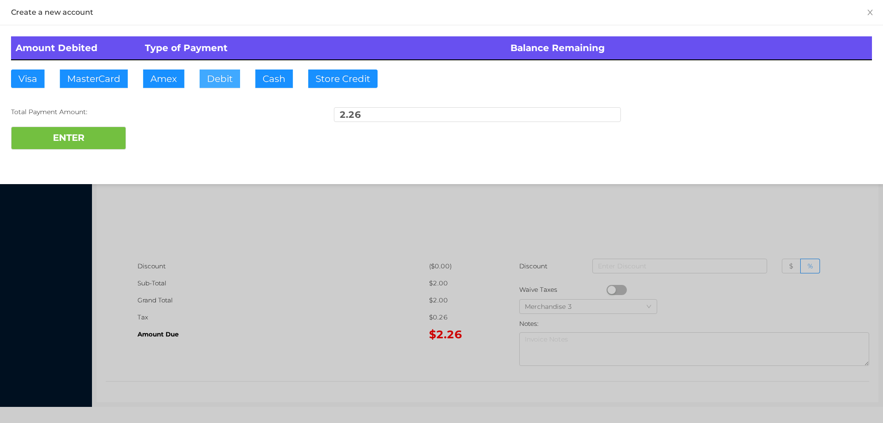
click at [221, 69] on button "Debit" at bounding box center [220, 78] width 40 height 18
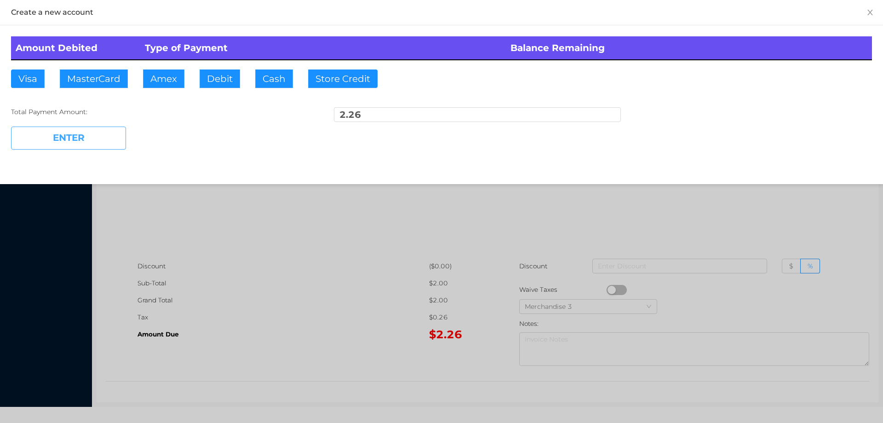
click at [83, 147] on button "ENTER" at bounding box center [68, 138] width 115 height 23
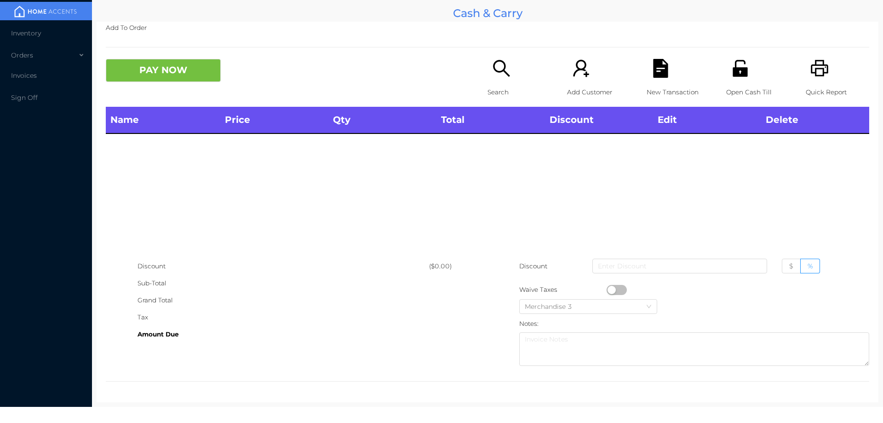
click at [499, 75] on icon "icon: search" at bounding box center [501, 68] width 19 height 19
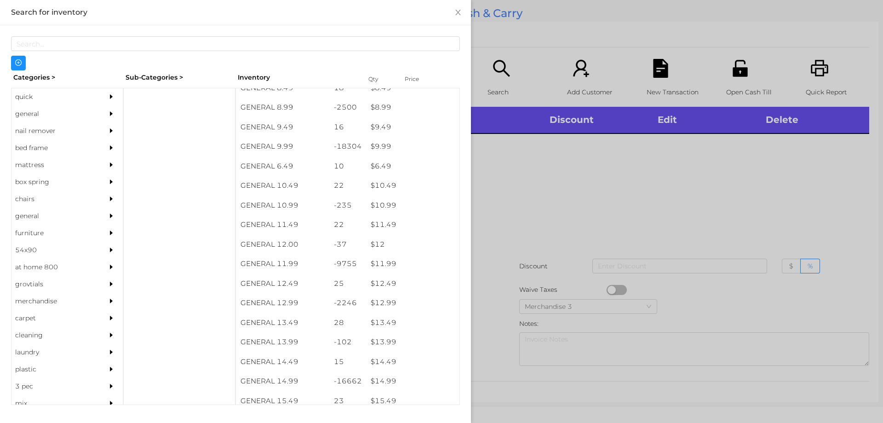
scroll to position [543, 0]
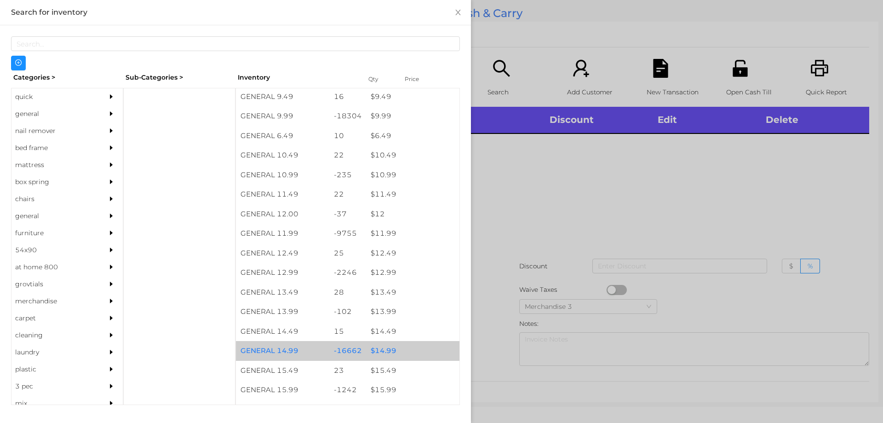
click at [397, 349] on div "$ 14.99" at bounding box center [412, 351] width 93 height 20
click at [404, 353] on div "$ 14.99" at bounding box center [412, 351] width 93 height 20
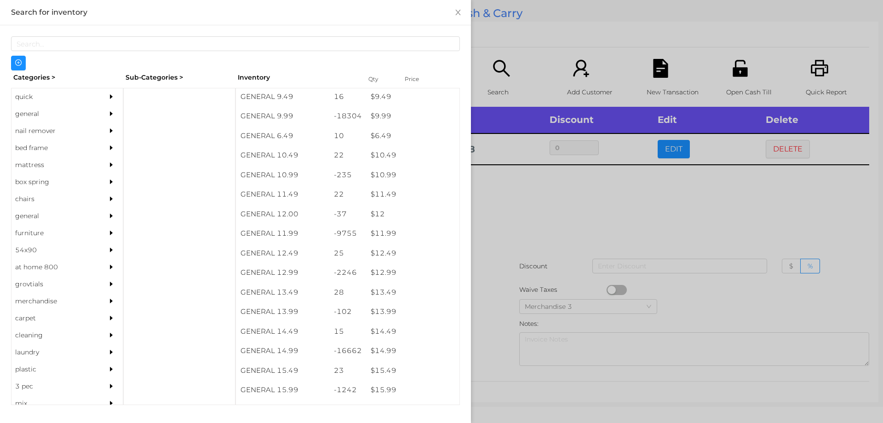
click at [535, 250] on div at bounding box center [441, 211] width 883 height 423
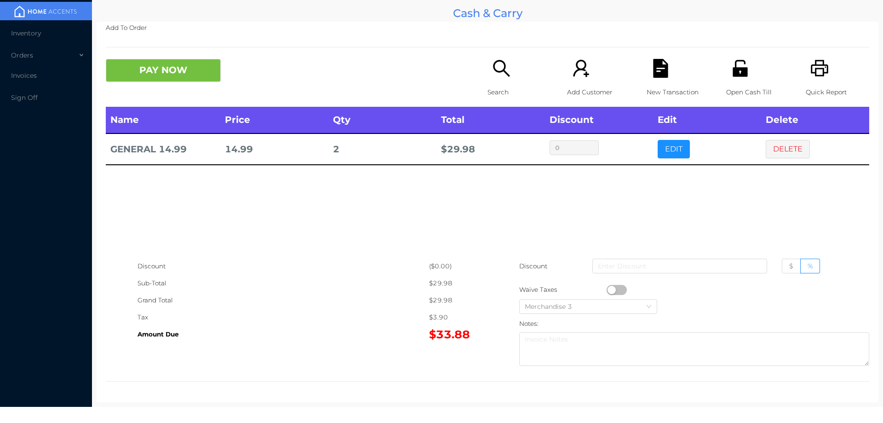
click at [170, 80] on button "PAY NOW" at bounding box center [163, 70] width 115 height 23
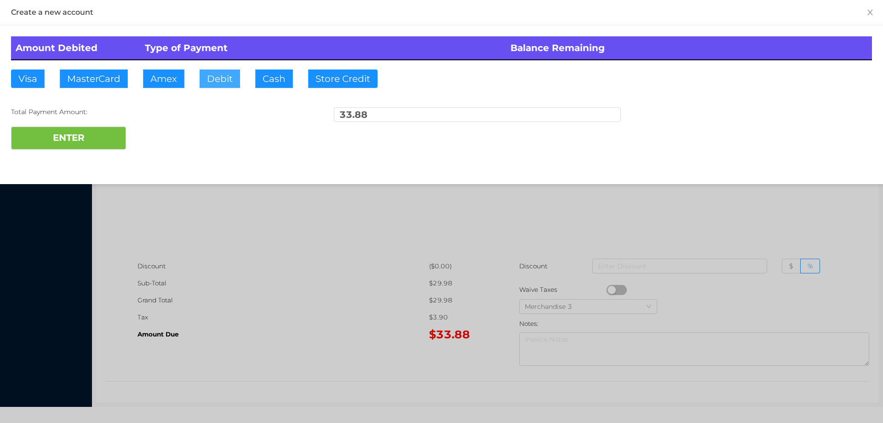
click at [228, 75] on button "Debit" at bounding box center [220, 78] width 40 height 18
type input "35"
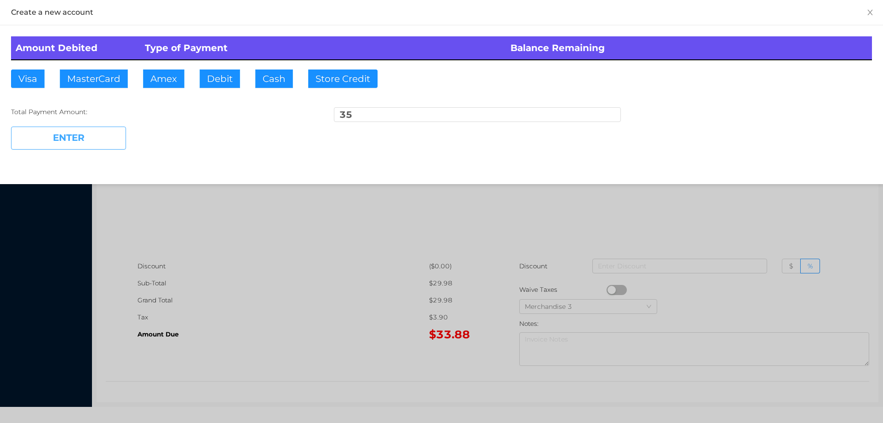
click at [81, 139] on button "ENTER" at bounding box center [68, 138] width 115 height 23
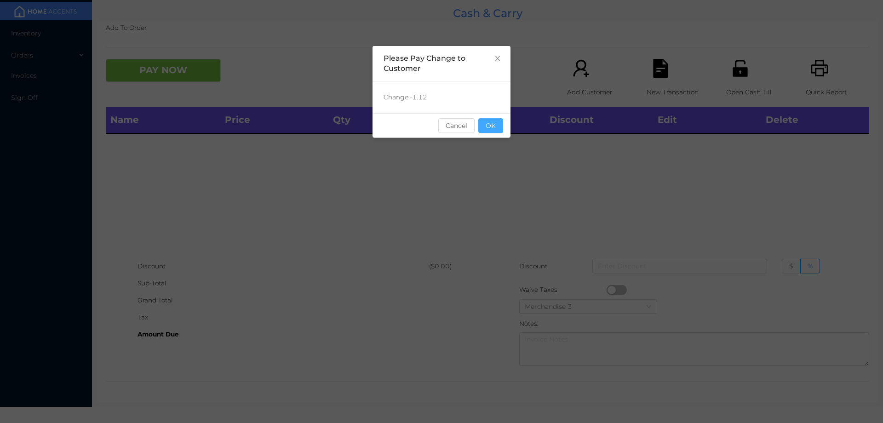
click at [503, 131] on button "OK" at bounding box center [491, 125] width 25 height 15
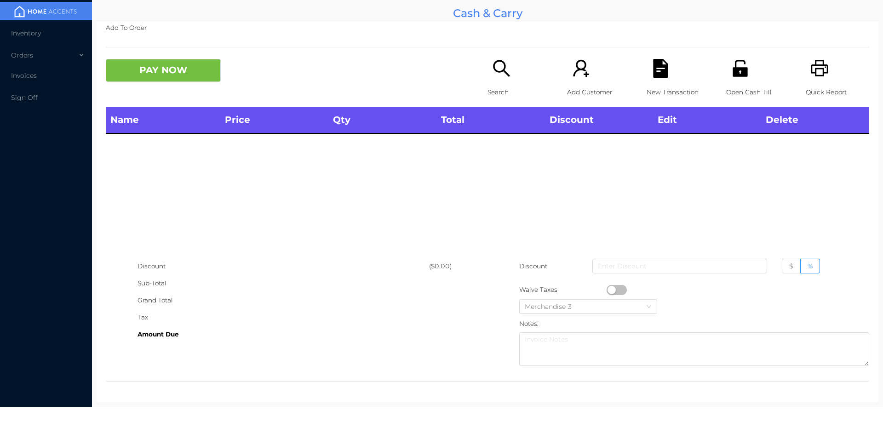
click at [731, 77] on icon "icon: unlock" at bounding box center [740, 68] width 19 height 19
click at [740, 69] on icon "icon: unlock" at bounding box center [740, 68] width 15 height 17
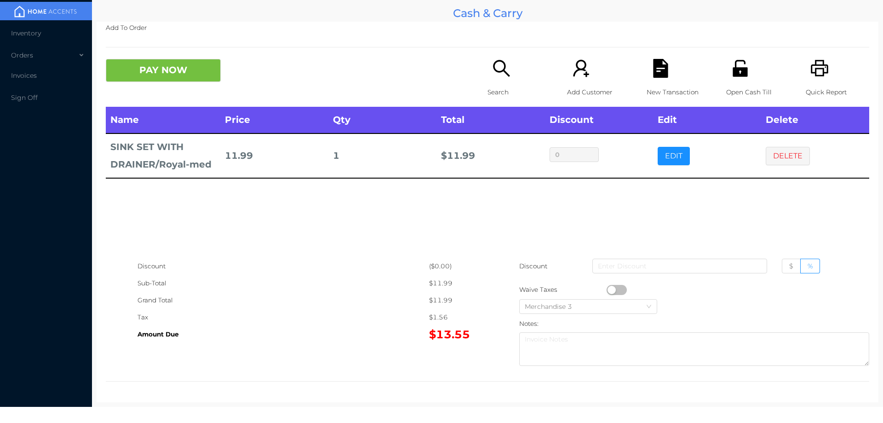
click at [652, 59] on icon "icon: file-text" at bounding box center [661, 68] width 19 height 19
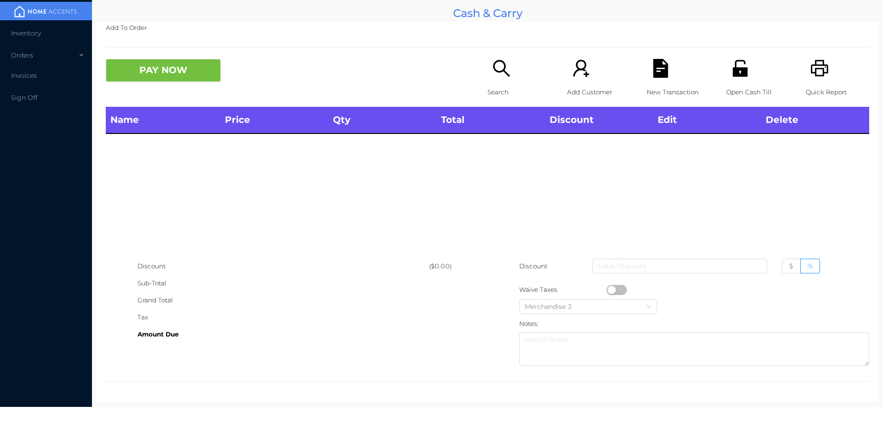
click at [733, 59] on icon "icon: unlock" at bounding box center [740, 68] width 19 height 19
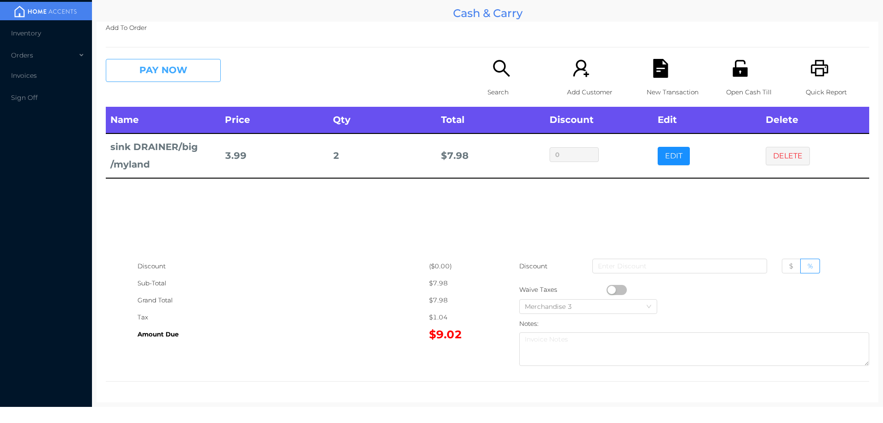
click at [145, 69] on button "PAY NOW" at bounding box center [163, 70] width 115 height 23
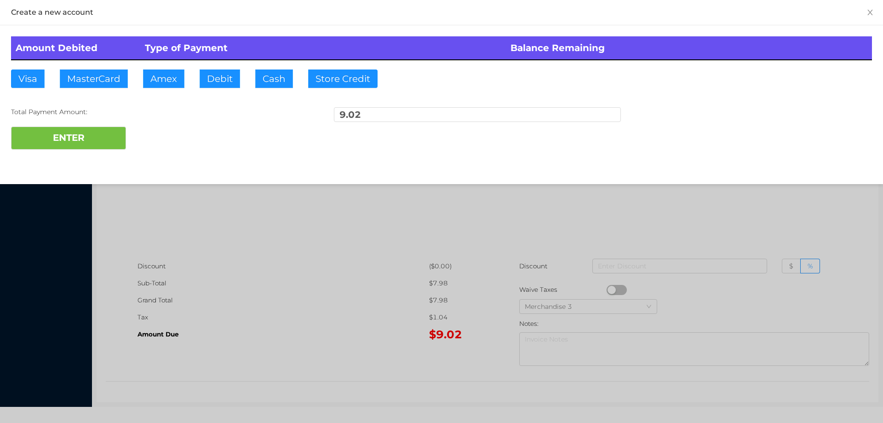
click at [158, 135] on div "ENTER" at bounding box center [441, 138] width 861 height 23
click at [702, 220] on div at bounding box center [441, 211] width 883 height 423
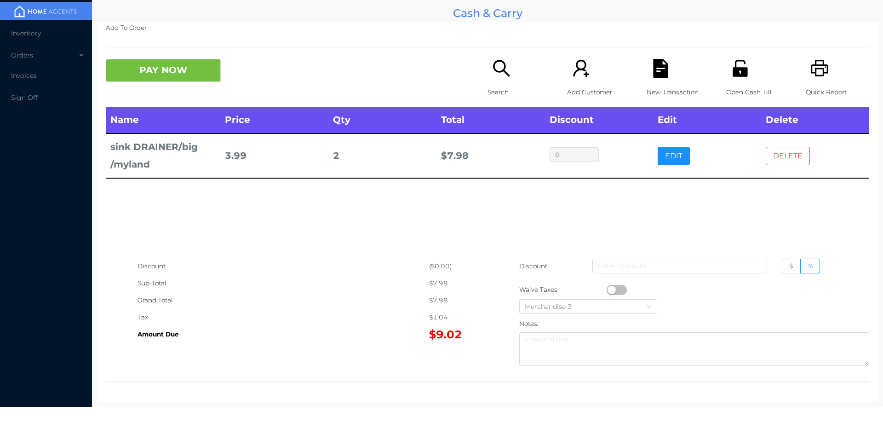
click at [769, 161] on button "DELETE" at bounding box center [788, 156] width 44 height 18
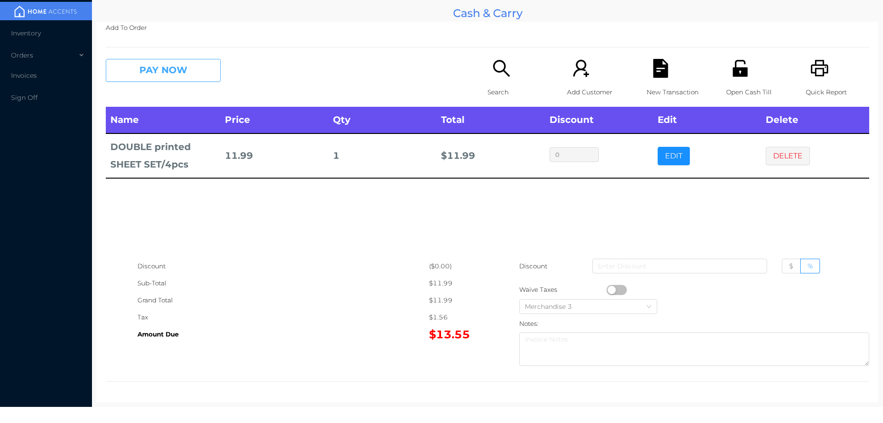
click at [159, 78] on button "PAY NOW" at bounding box center [163, 70] width 115 height 23
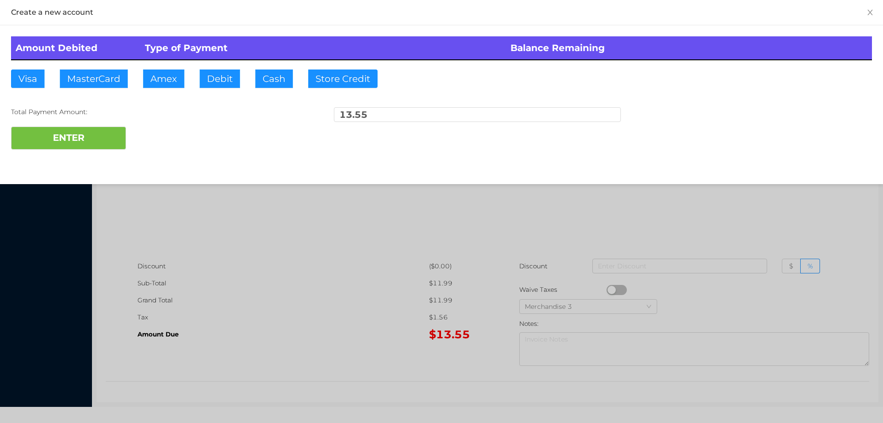
click at [168, 132] on div "ENTER" at bounding box center [441, 138] width 861 height 23
click at [280, 231] on div at bounding box center [441, 211] width 883 height 423
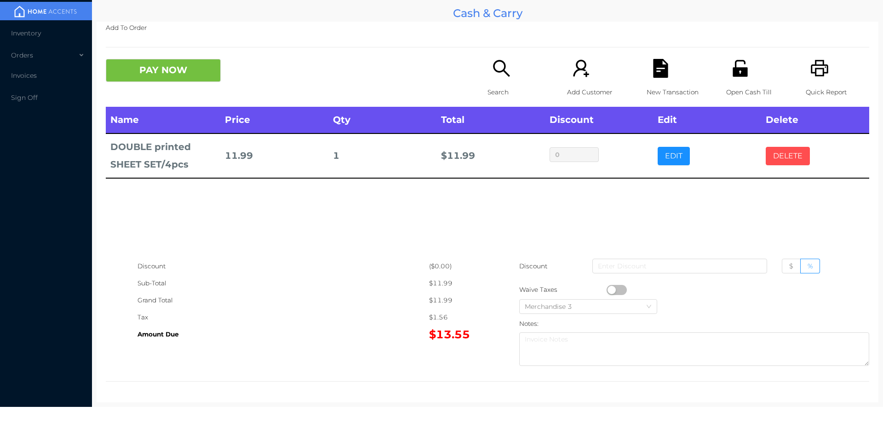
click at [792, 163] on button "DELETE" at bounding box center [788, 156] width 44 height 18
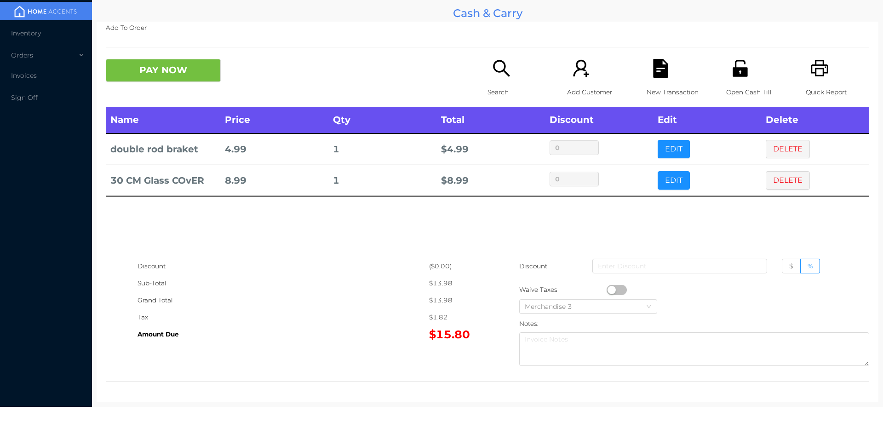
click at [156, 70] on button "PAY NOW" at bounding box center [163, 70] width 115 height 23
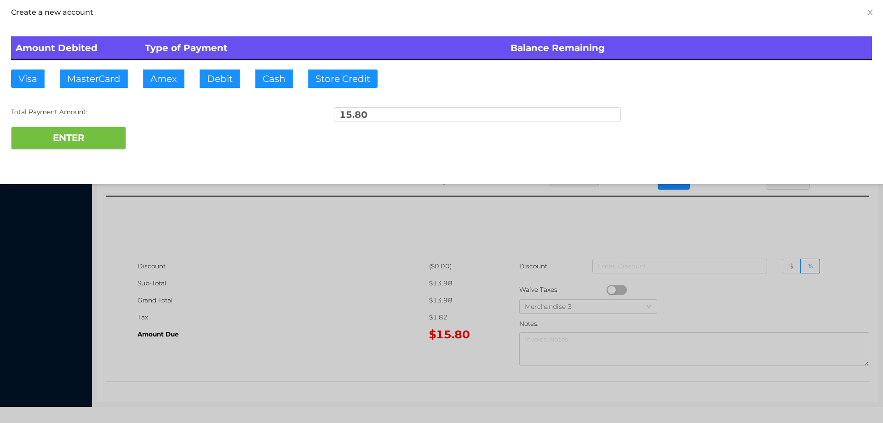
click at [150, 132] on div "ENTER" at bounding box center [441, 138] width 861 height 23
click at [212, 299] on div at bounding box center [441, 211] width 883 height 423
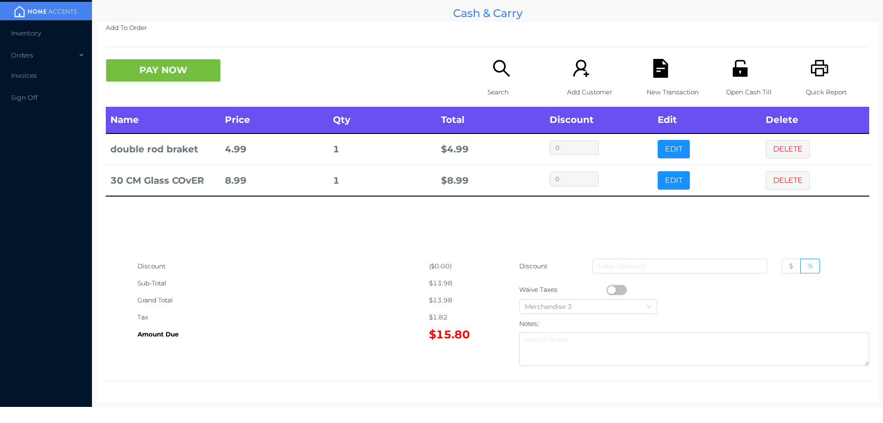
click at [661, 70] on icon "icon: file-text" at bounding box center [660, 68] width 15 height 19
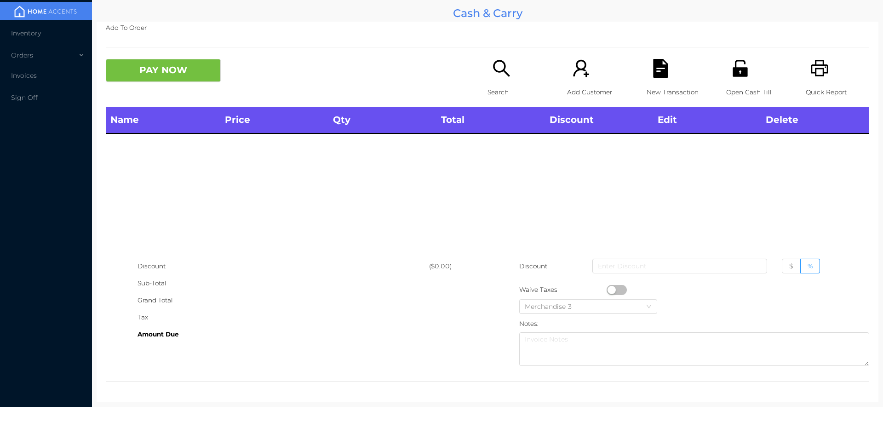
click at [737, 83] on div "Open Cash Till" at bounding box center [758, 83] width 63 height 48
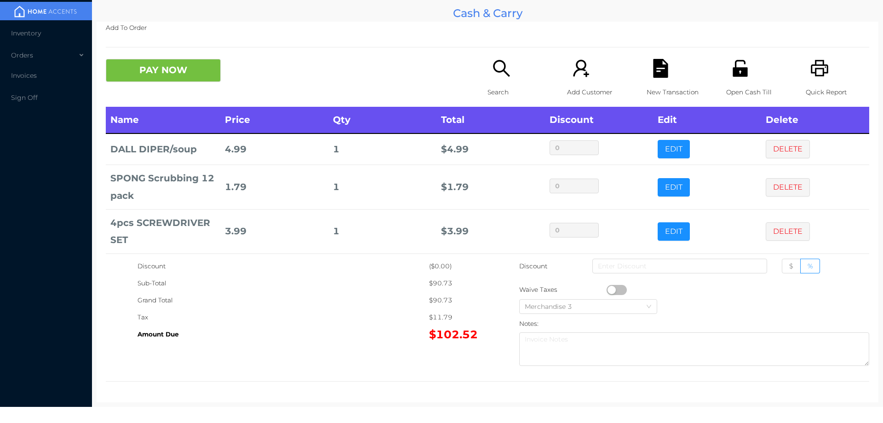
click at [659, 73] on icon "icon: file-text" at bounding box center [660, 68] width 15 height 19
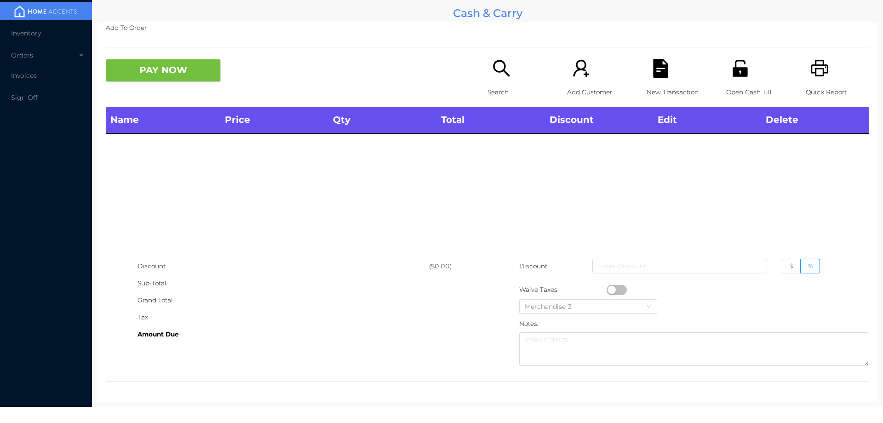
click at [816, 70] on icon "icon: printer" at bounding box center [820, 68] width 19 height 19
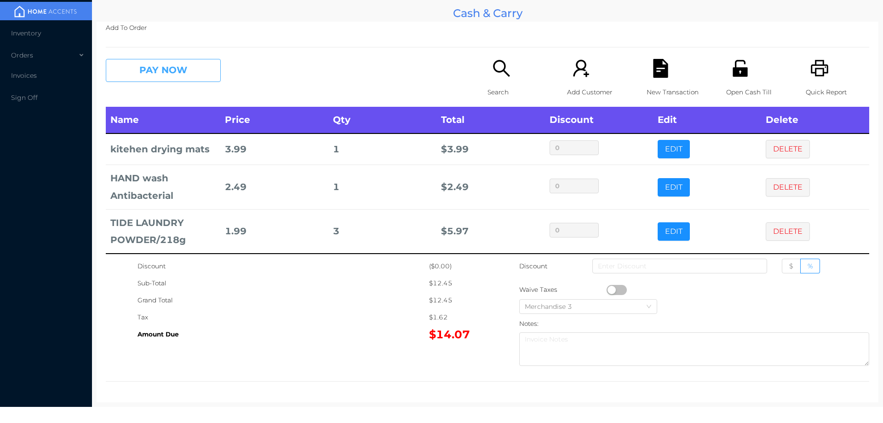
click at [160, 79] on button "PAY NOW" at bounding box center [163, 70] width 115 height 23
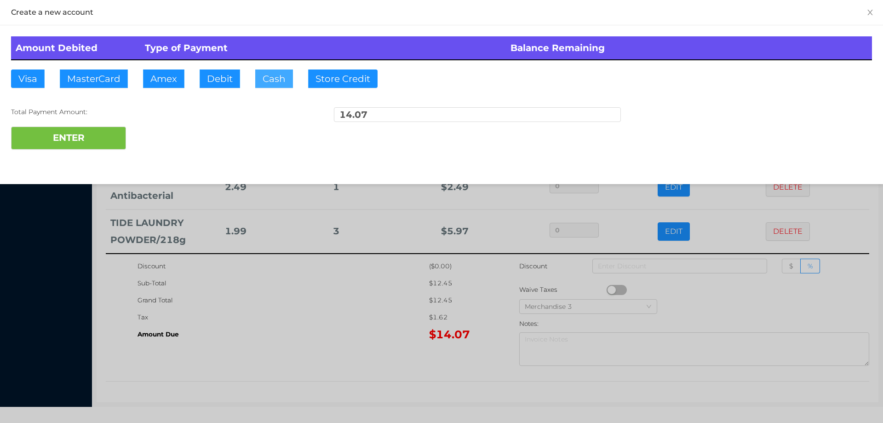
click at [262, 78] on button "Cash" at bounding box center [274, 78] width 38 height 18
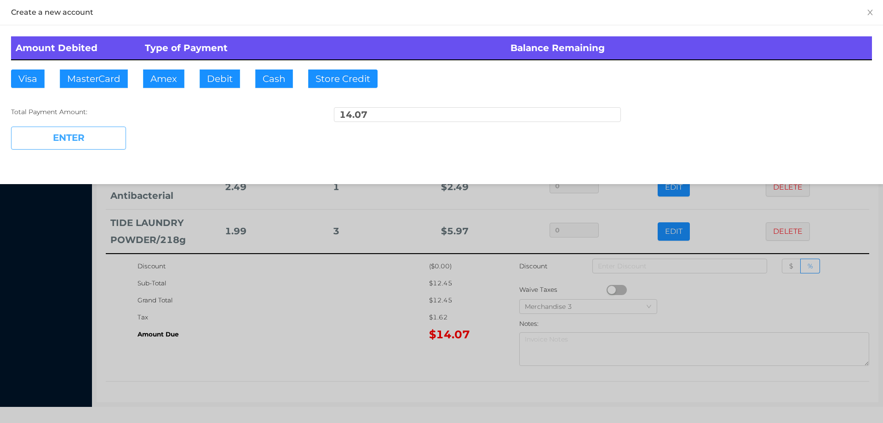
click at [92, 143] on button "ENTER" at bounding box center [68, 138] width 115 height 23
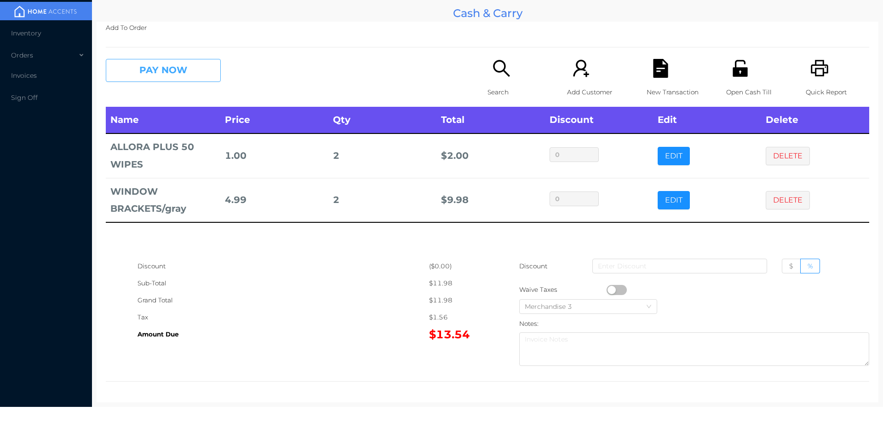
click at [167, 70] on button "PAY NOW" at bounding box center [163, 70] width 115 height 23
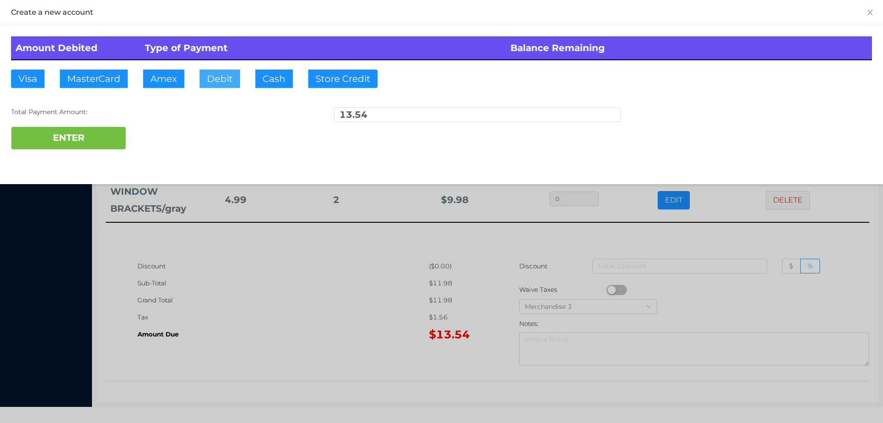
click at [217, 80] on button "Debit" at bounding box center [220, 78] width 40 height 18
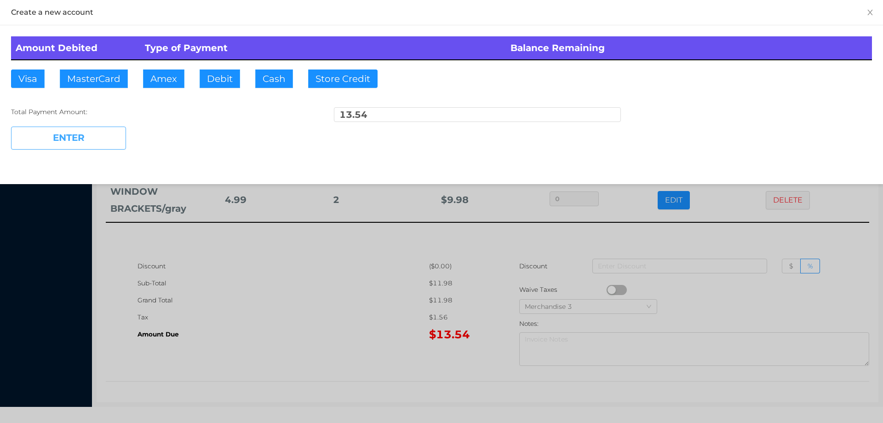
click at [106, 140] on button "ENTER" at bounding box center [68, 138] width 115 height 23
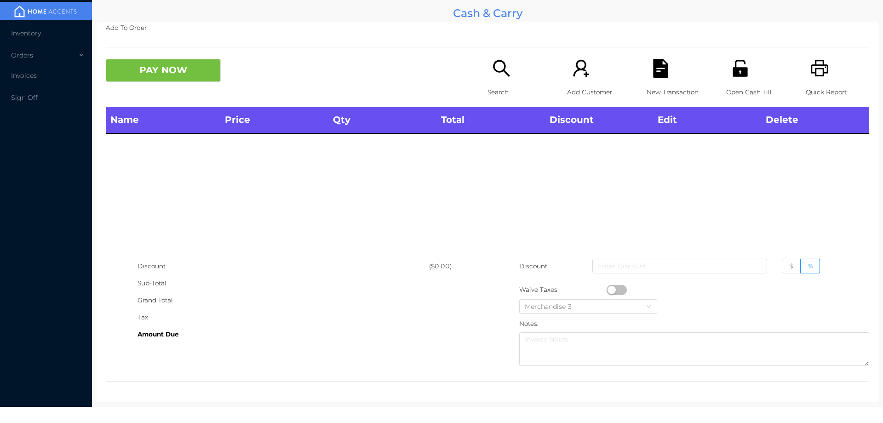
click at [493, 82] on div "Search" at bounding box center [519, 83] width 63 height 48
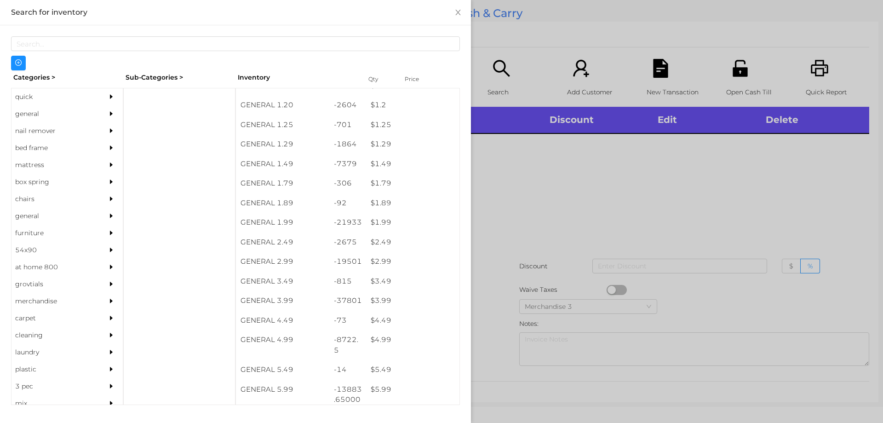
scroll to position [72, 0]
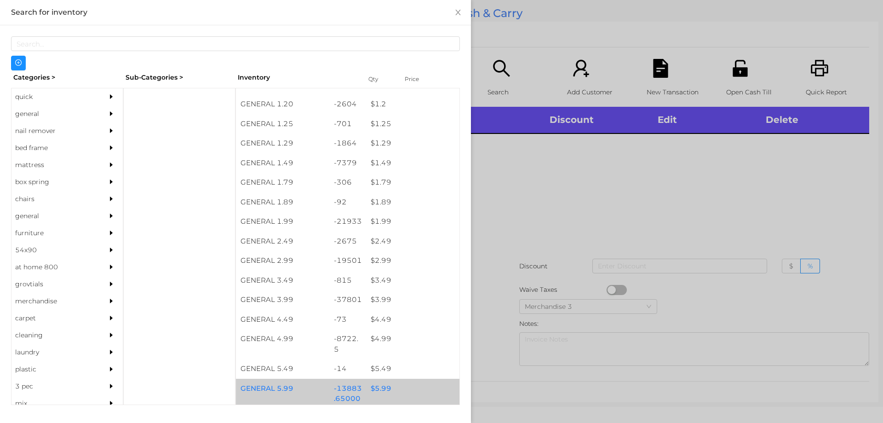
click at [378, 388] on div "$ 5.99" at bounding box center [412, 389] width 93 height 20
click at [377, 388] on div "$ 5.99" at bounding box center [412, 389] width 93 height 20
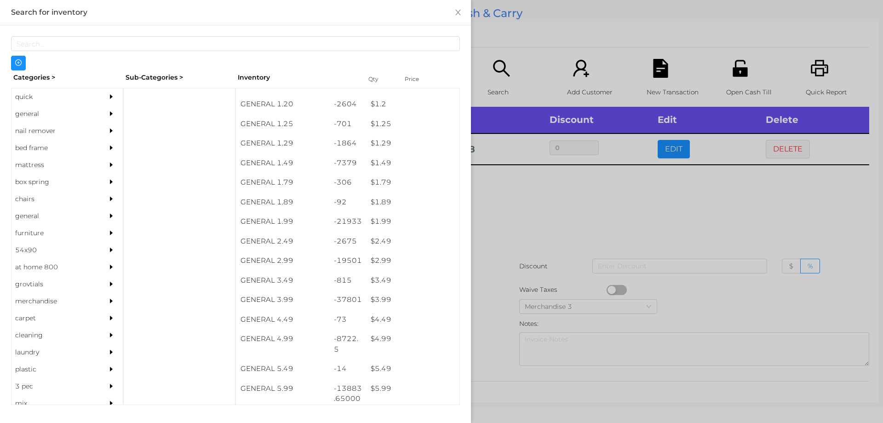
click at [507, 226] on div at bounding box center [441, 211] width 883 height 423
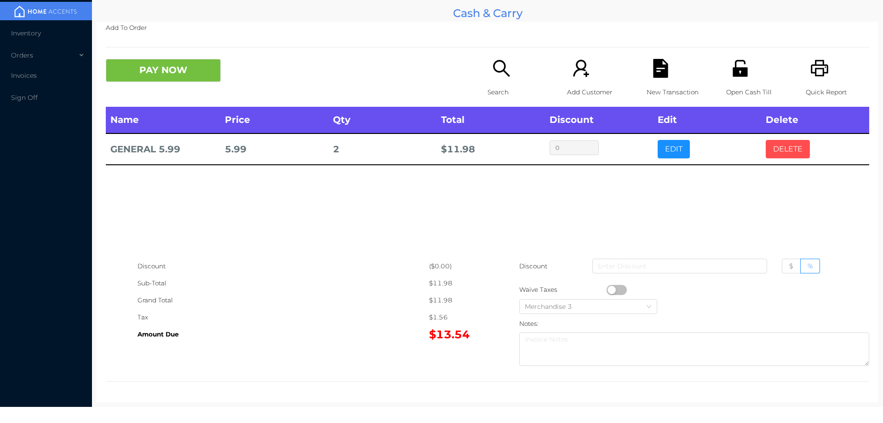
click at [788, 144] on button "DELETE" at bounding box center [788, 149] width 44 height 18
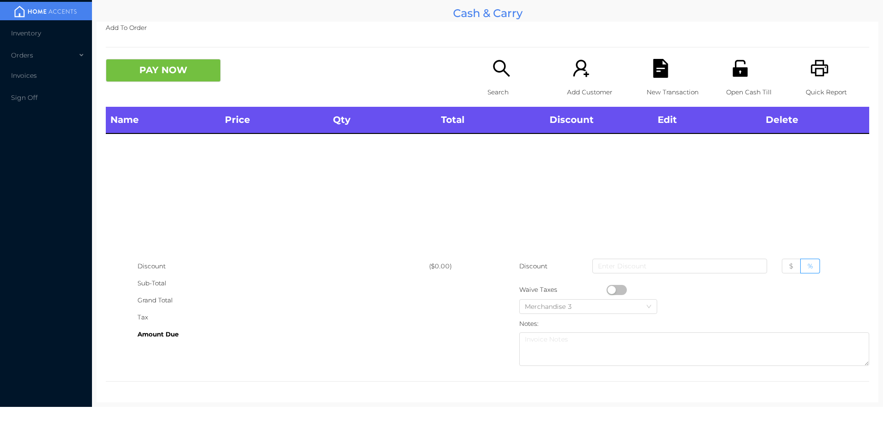
click at [825, 67] on div "Quick Report" at bounding box center [837, 83] width 63 height 48
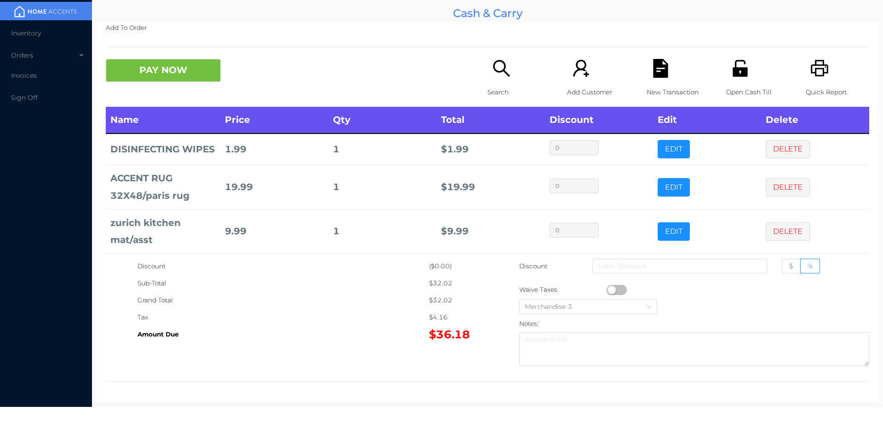
scroll to position [50, 0]
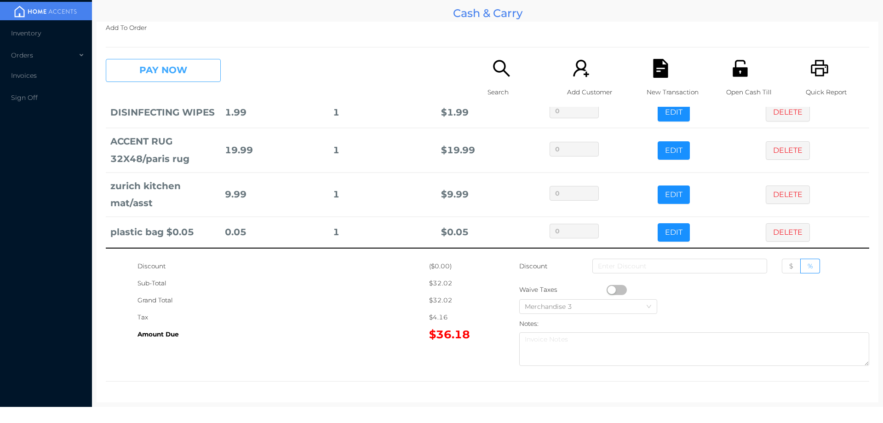
click at [145, 79] on button "PAY NOW" at bounding box center [163, 70] width 115 height 23
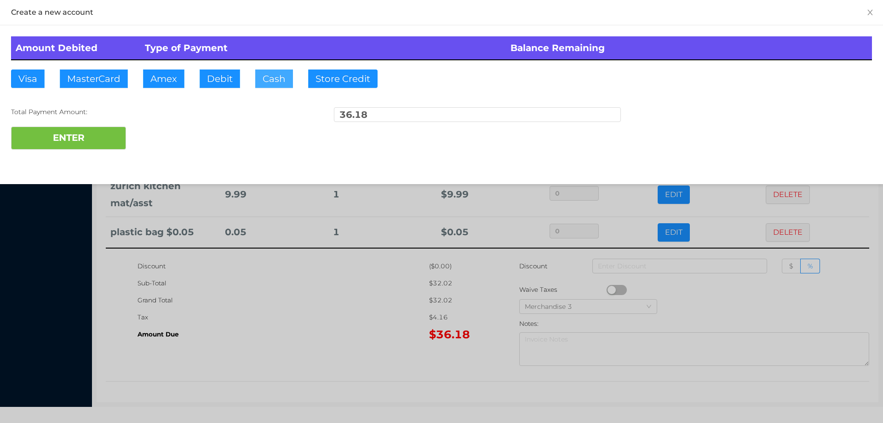
click at [263, 82] on button "Cash" at bounding box center [274, 78] width 38 height 18
type input "40."
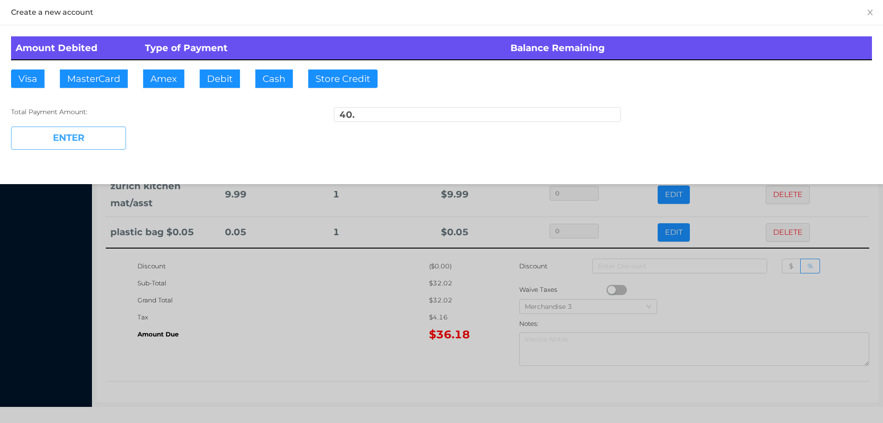
click at [70, 149] on button "ENTER" at bounding box center [68, 138] width 115 height 23
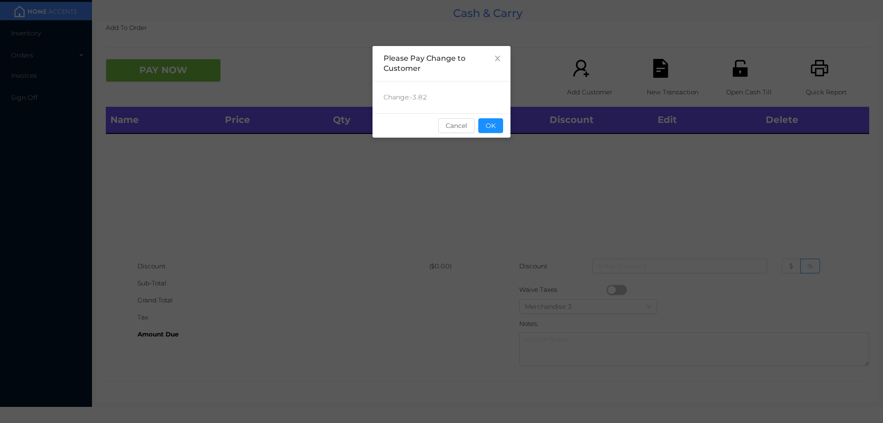
scroll to position [0, 0]
click at [493, 125] on button "OK" at bounding box center [491, 125] width 25 height 15
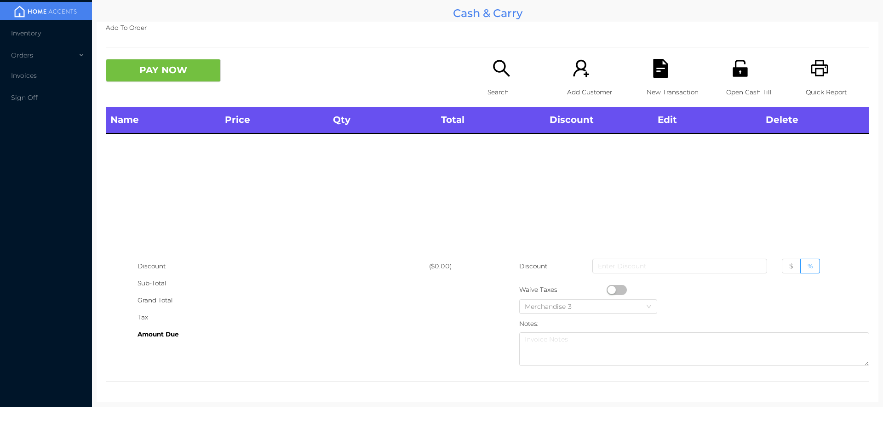
click at [485, 167] on div "Name Price Qty Total Discount Edit Delete" at bounding box center [488, 182] width 764 height 151
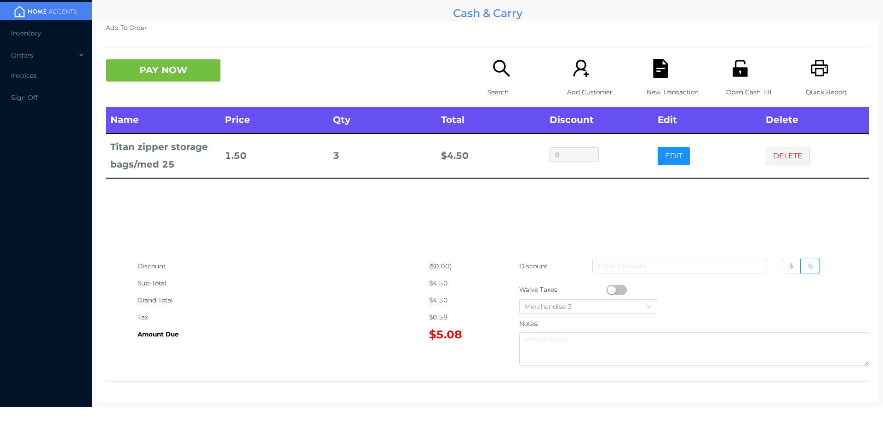
click at [740, 83] on div "Open Cash Till" at bounding box center [758, 83] width 63 height 48
click at [783, 156] on button "DELETE" at bounding box center [788, 156] width 44 height 18
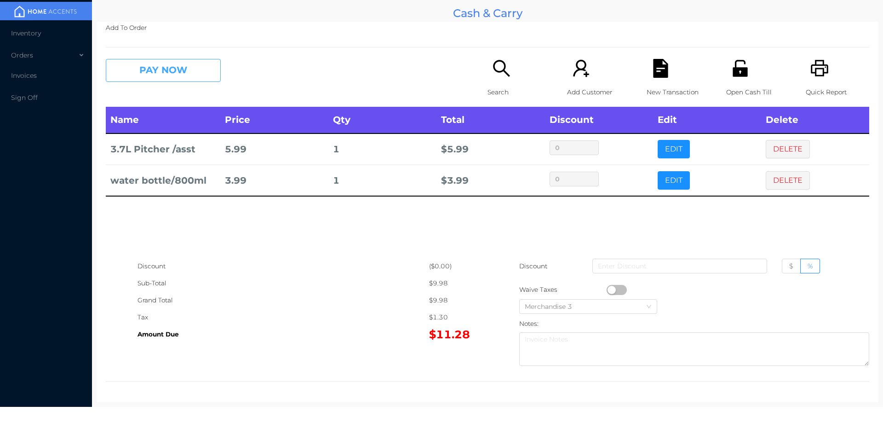
click at [137, 60] on button "PAY NOW" at bounding box center [163, 70] width 115 height 23
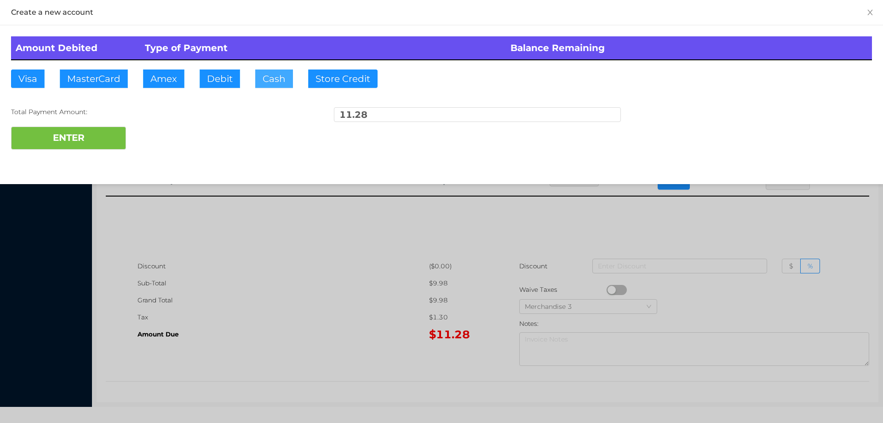
click at [266, 82] on button "Cash" at bounding box center [274, 78] width 38 height 18
type input "15."
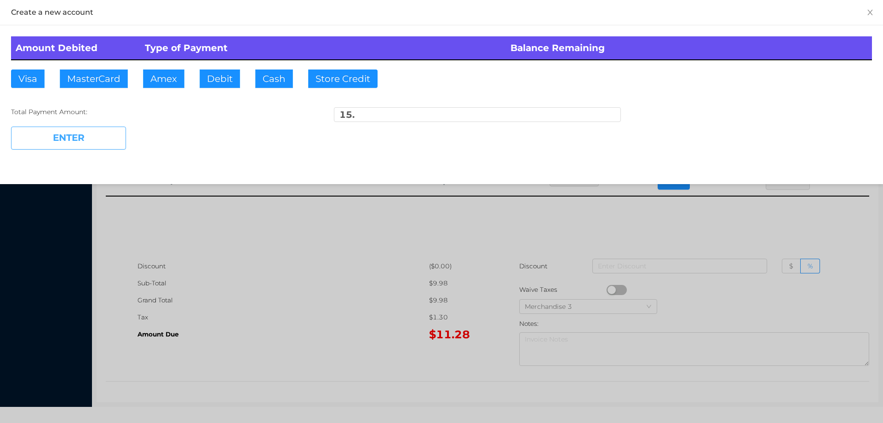
click at [99, 138] on button "ENTER" at bounding box center [68, 138] width 115 height 23
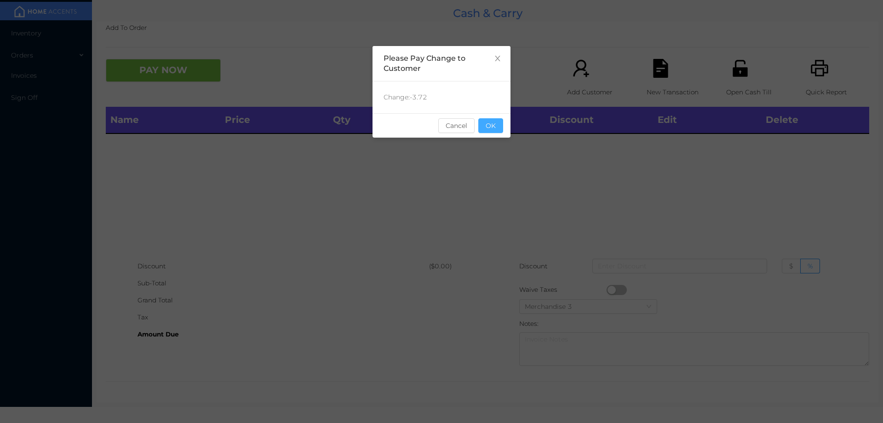
click at [496, 129] on button "OK" at bounding box center [491, 125] width 25 height 15
click at [497, 156] on div "Name Price Qty Total Discount Edit Delete" at bounding box center [488, 182] width 764 height 151
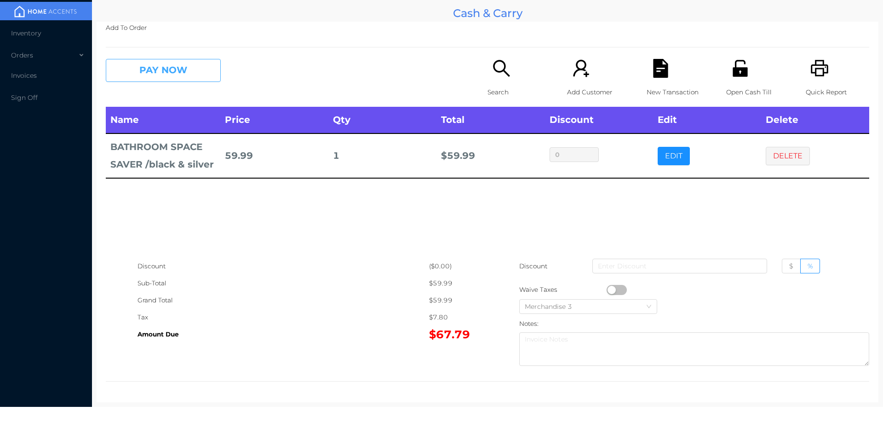
click at [133, 72] on button "PAY NOW" at bounding box center [163, 70] width 115 height 23
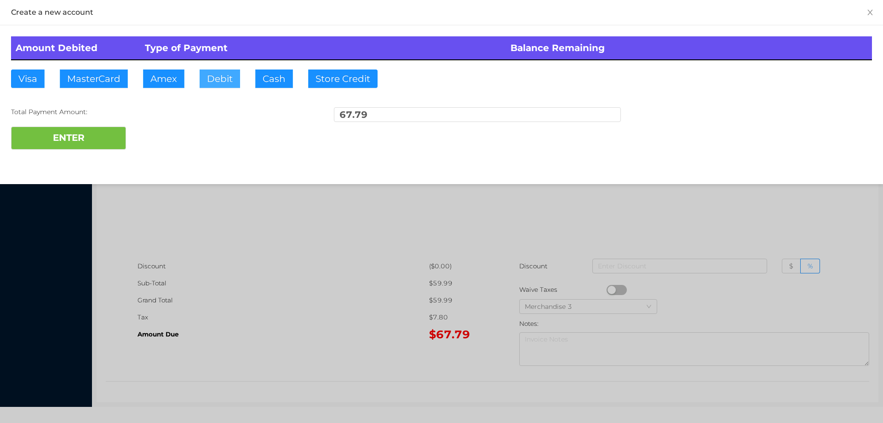
click at [213, 76] on button "Debit" at bounding box center [220, 78] width 40 height 18
click at [150, 140] on div "ENTER" at bounding box center [441, 138] width 861 height 23
click at [566, 222] on div at bounding box center [441, 211] width 883 height 423
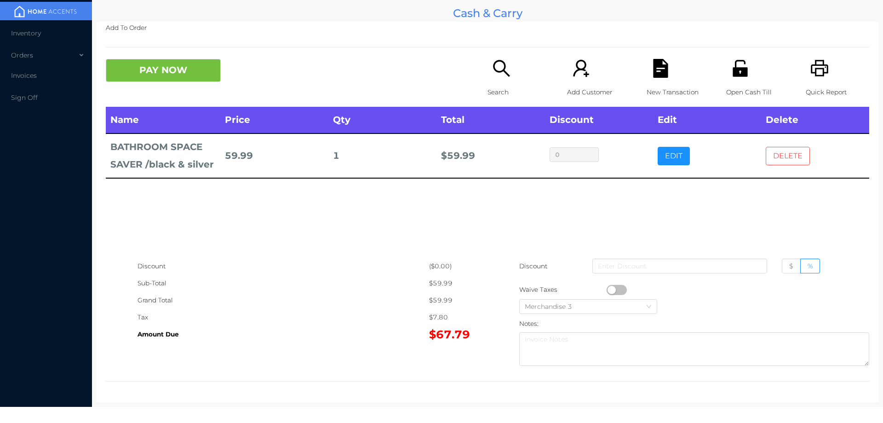
click at [789, 152] on button "DELETE" at bounding box center [788, 156] width 44 height 18
click at [779, 156] on button "DELETE" at bounding box center [788, 156] width 44 height 18
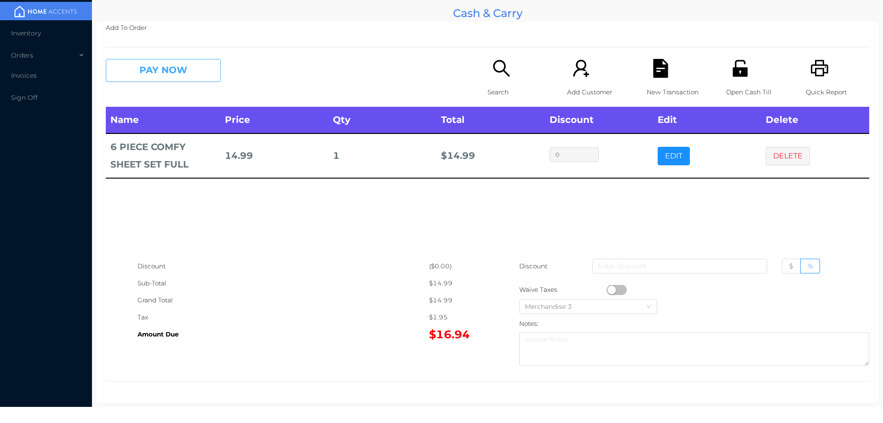
click at [146, 76] on button "PAY NOW" at bounding box center [163, 70] width 115 height 23
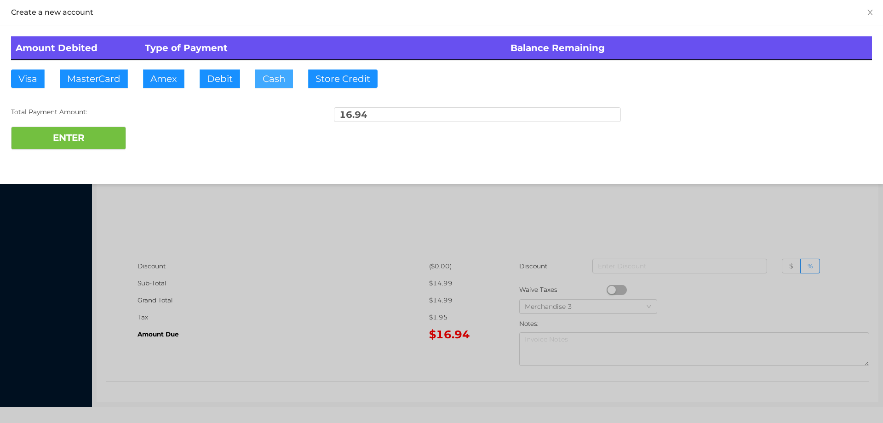
click at [267, 77] on button "Cash" at bounding box center [274, 78] width 38 height 18
type input "20."
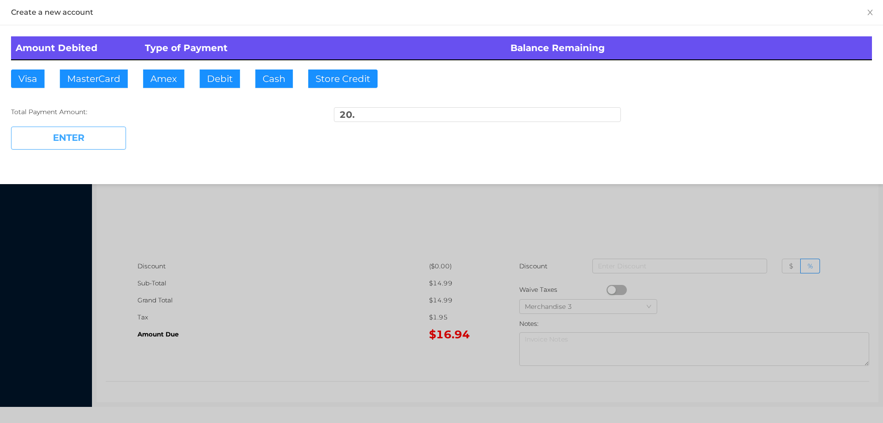
click at [97, 146] on button "ENTER" at bounding box center [68, 138] width 115 height 23
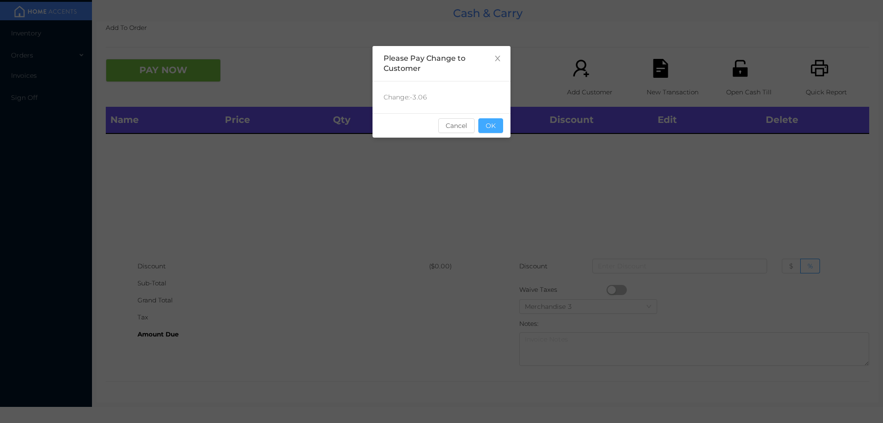
click at [486, 127] on button "OK" at bounding box center [491, 125] width 25 height 15
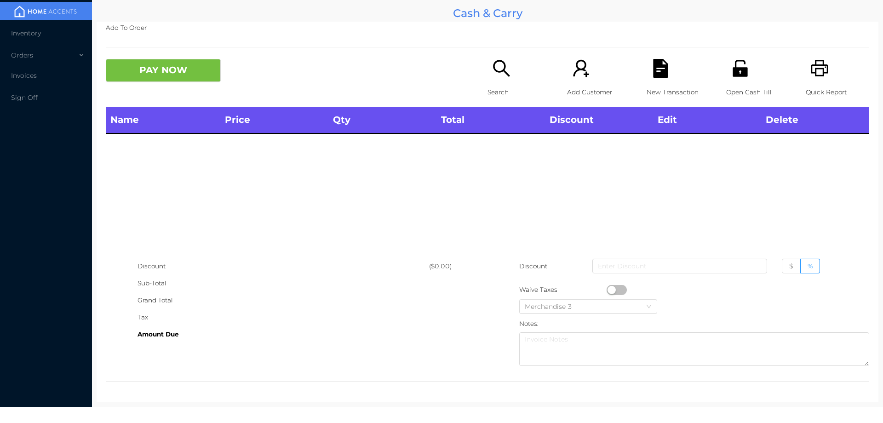
click at [496, 81] on div "Search" at bounding box center [519, 83] width 63 height 48
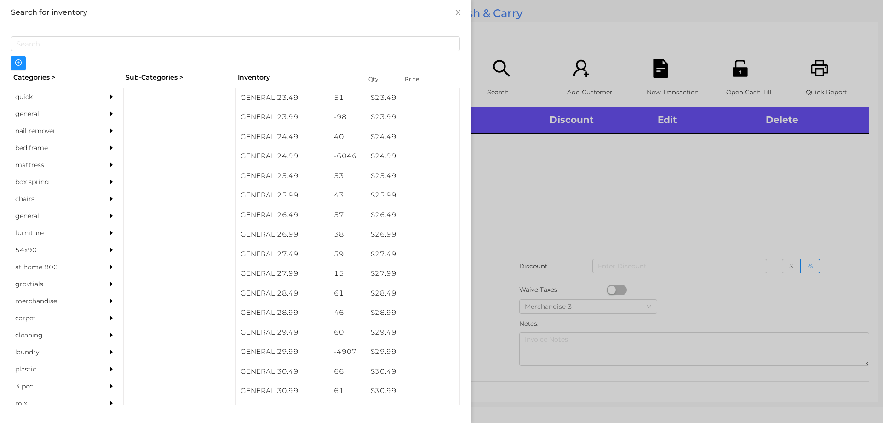
scroll to position [1132, 0]
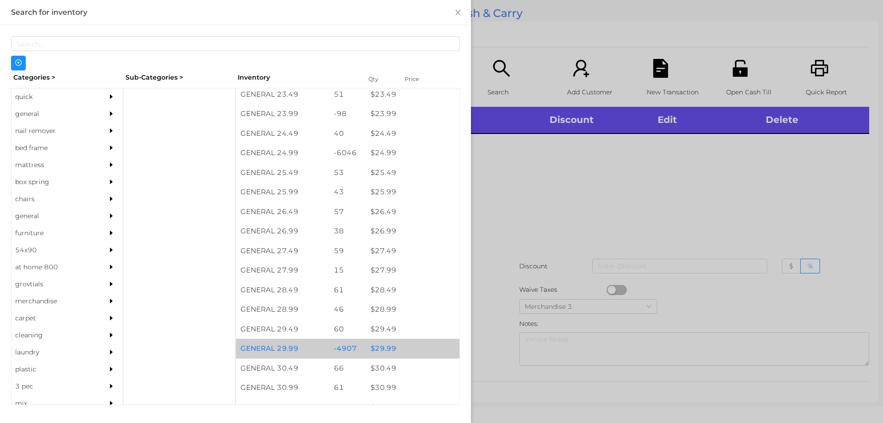
click at [374, 347] on div "$ 29.99" at bounding box center [412, 349] width 93 height 20
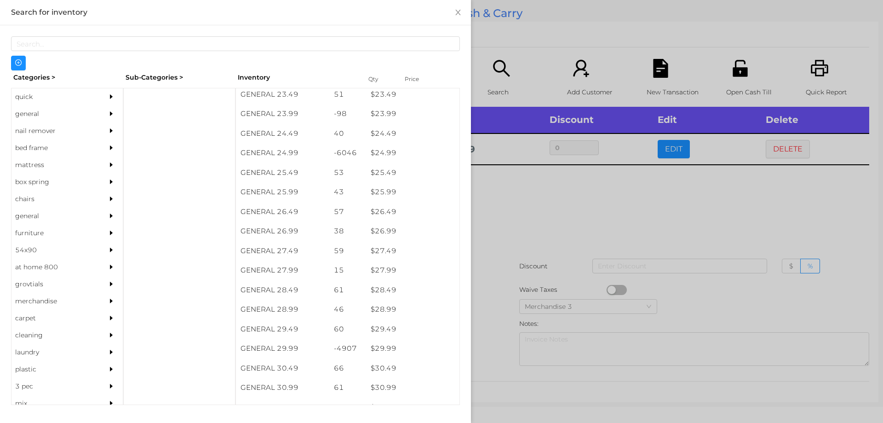
click at [488, 345] on div at bounding box center [441, 211] width 883 height 423
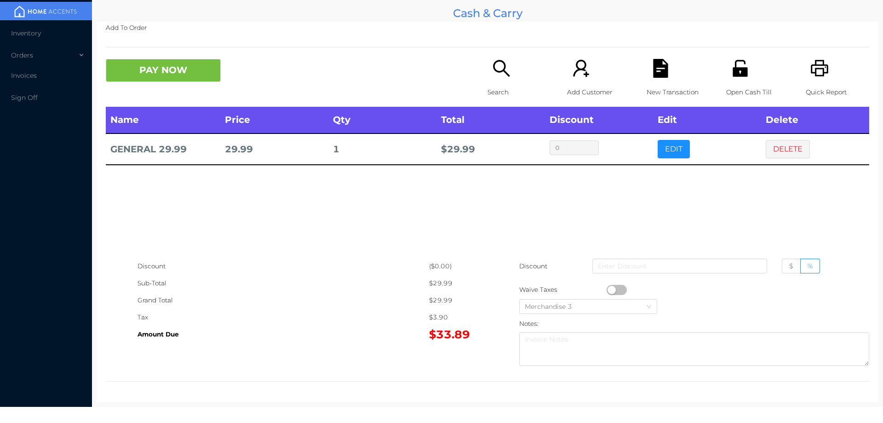
click at [190, 90] on div "PAY NOW Search Add Customer New Transaction Open Cash Till Quick Report" at bounding box center [488, 83] width 764 height 48
click at [157, 65] on button "PAY NOW" at bounding box center [163, 70] width 115 height 23
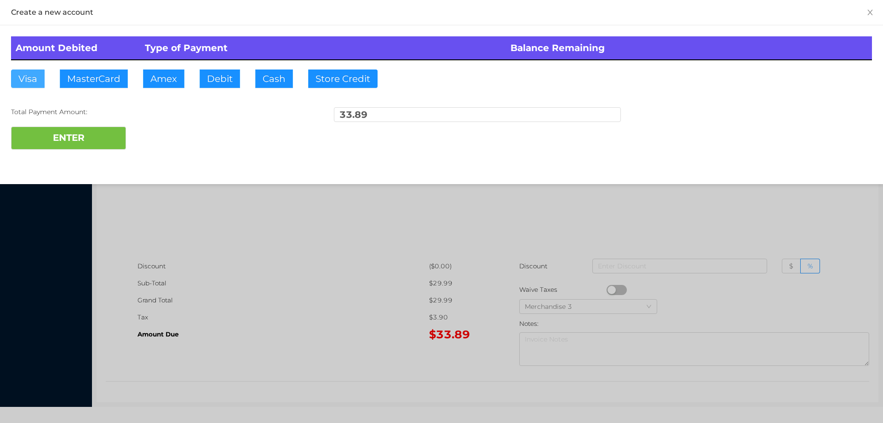
click at [26, 83] on button "Visa" at bounding box center [28, 78] width 34 height 18
click at [51, 135] on button "ENTER" at bounding box center [68, 138] width 115 height 23
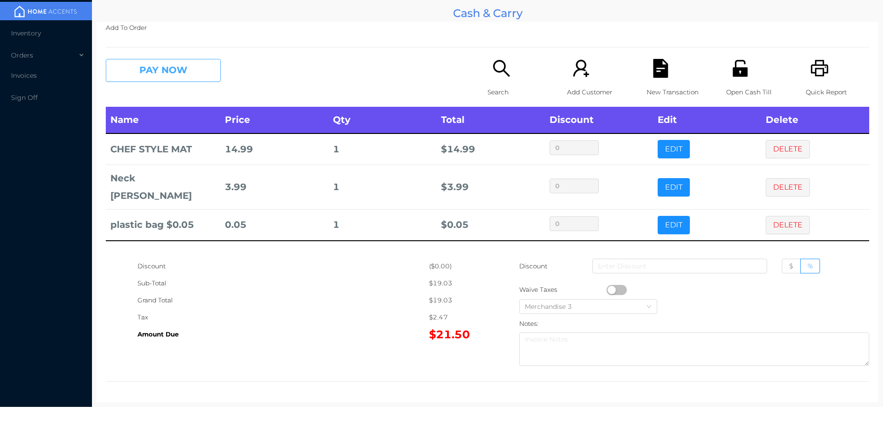
click at [156, 71] on button "PAY NOW" at bounding box center [163, 70] width 115 height 23
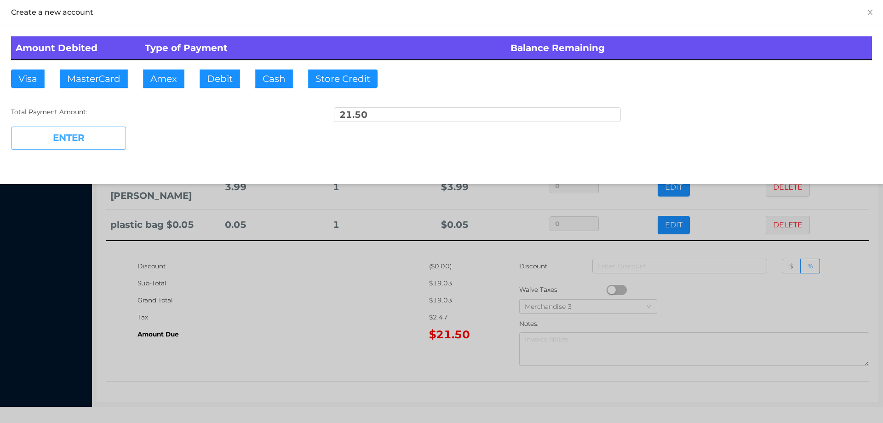
click at [46, 132] on button "ENTER" at bounding box center [68, 138] width 115 height 23
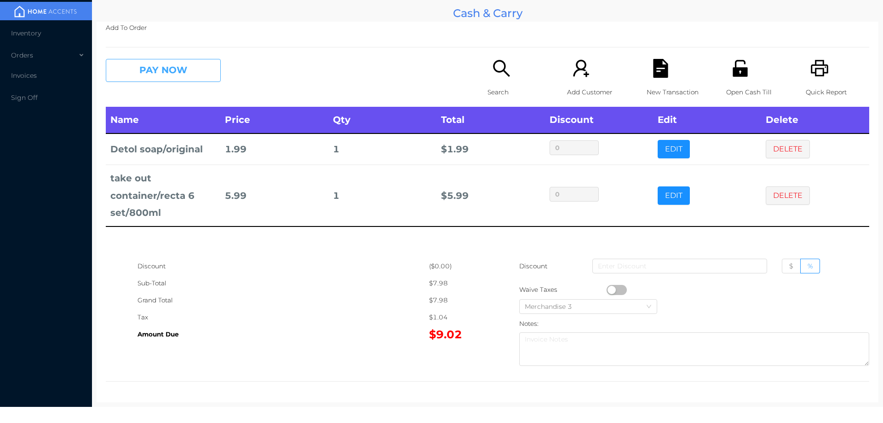
click at [138, 62] on button "PAY NOW" at bounding box center [163, 70] width 115 height 23
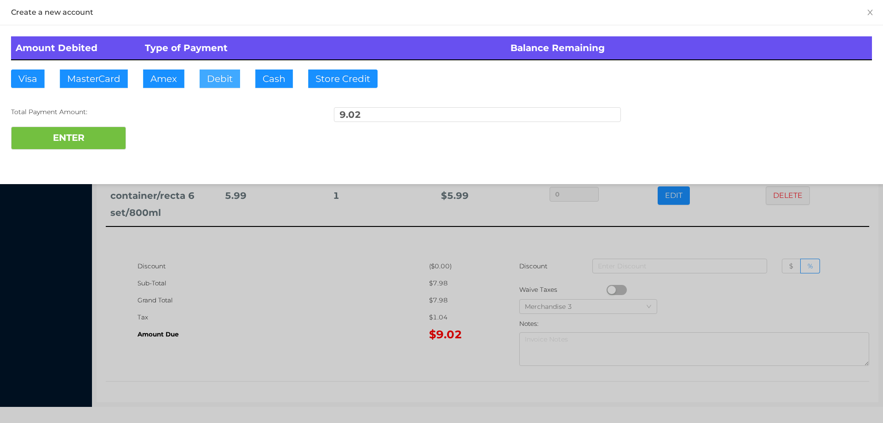
click at [219, 79] on button "Debit" at bounding box center [220, 78] width 40 height 18
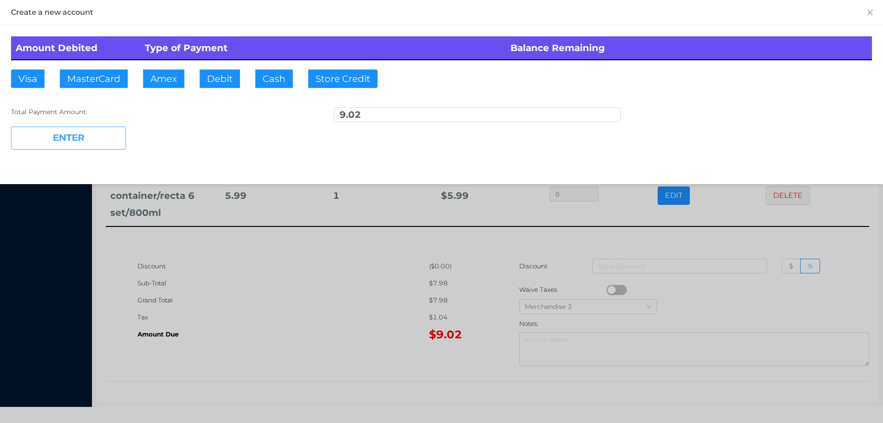
click at [84, 130] on button "ENTER" at bounding box center [68, 138] width 115 height 23
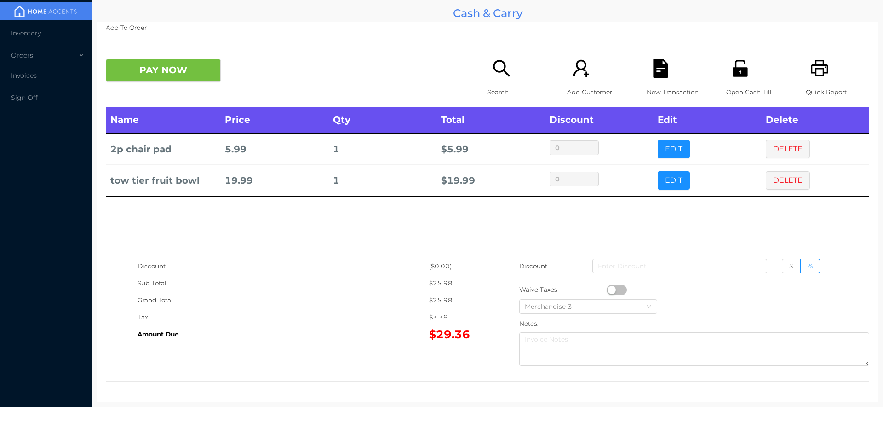
click at [784, 150] on button "DELETE" at bounding box center [788, 149] width 44 height 18
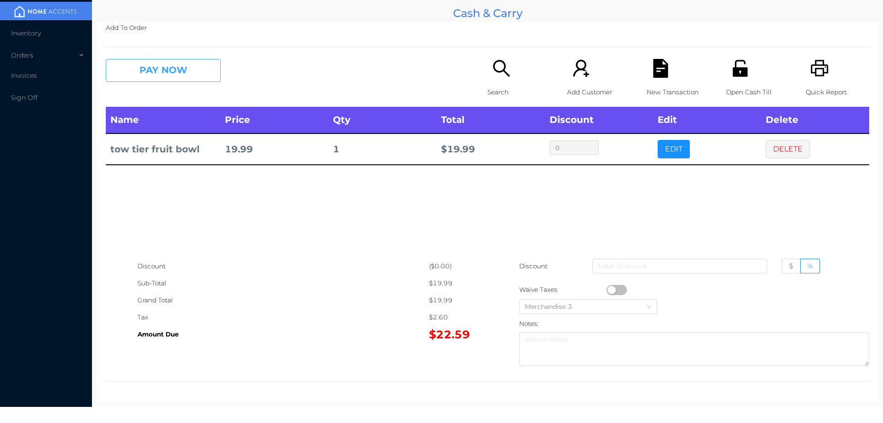
click at [166, 68] on button "PAY NOW" at bounding box center [163, 70] width 115 height 23
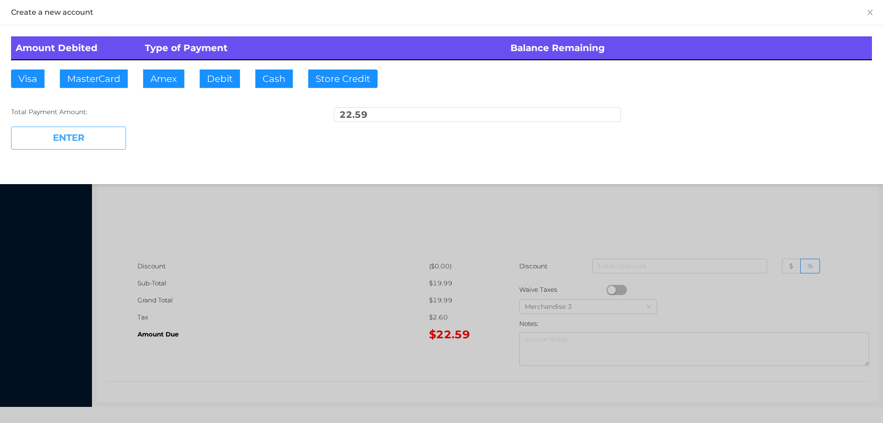
click at [92, 144] on button "ENTER" at bounding box center [68, 138] width 115 height 23
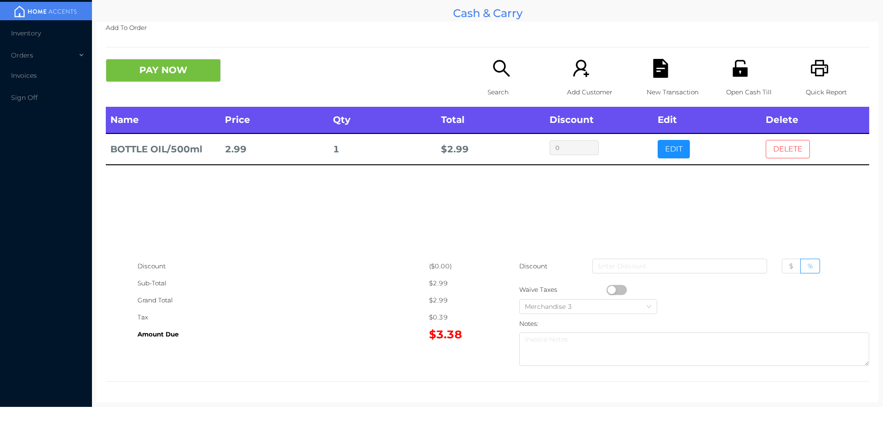
click at [774, 149] on button "DELETE" at bounding box center [788, 149] width 44 height 18
click at [783, 145] on button "DELETE" at bounding box center [788, 149] width 44 height 18
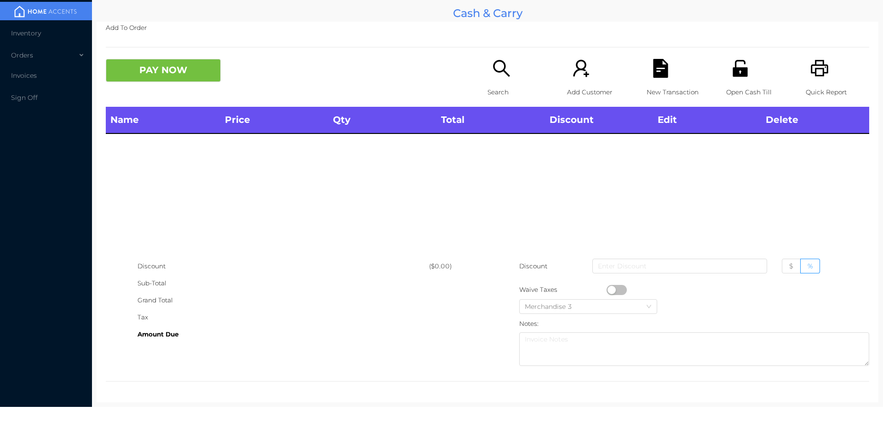
click at [806, 72] on div "Quick Report" at bounding box center [837, 83] width 63 height 48
click at [161, 73] on button "PAY NOW" at bounding box center [163, 70] width 115 height 23
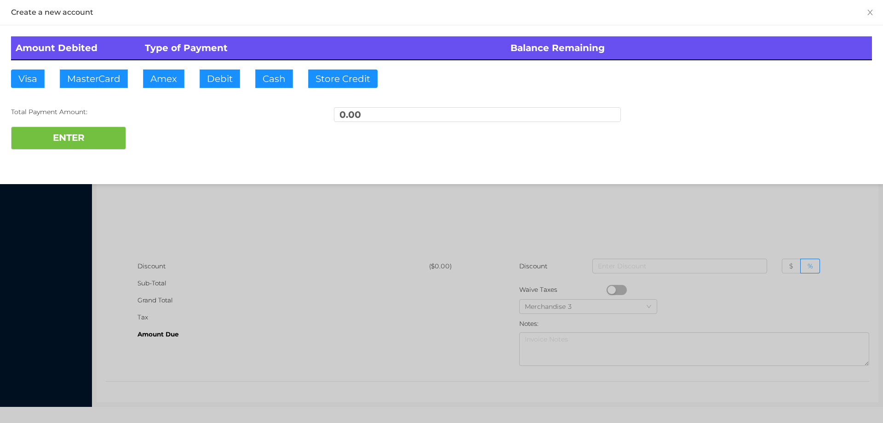
click at [181, 181] on div at bounding box center [441, 211] width 883 height 423
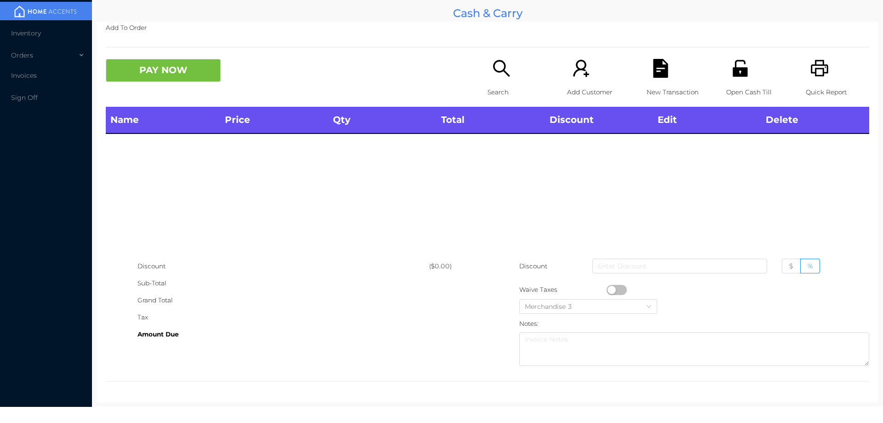
click at [744, 63] on div "Open Cash Till" at bounding box center [758, 83] width 63 height 48
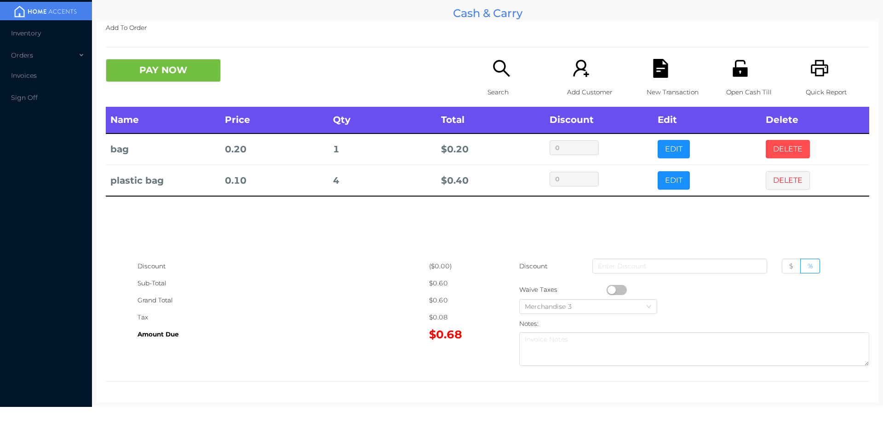
click at [788, 143] on button "DELETE" at bounding box center [788, 149] width 44 height 18
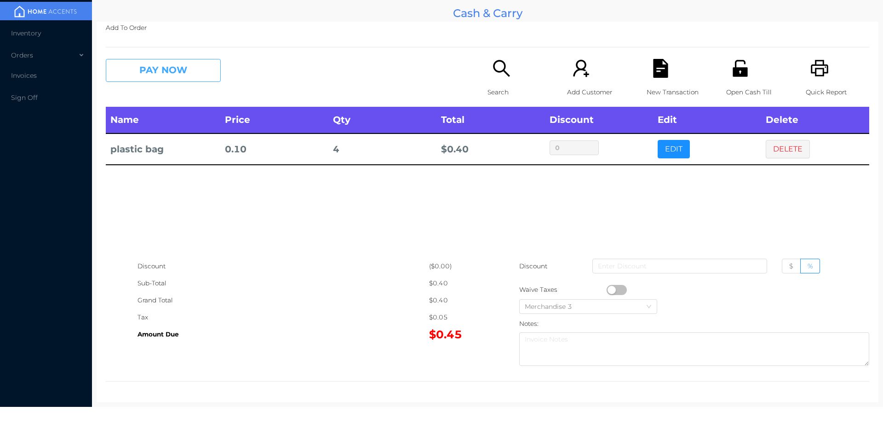
click at [173, 72] on button "PAY NOW" at bounding box center [163, 70] width 115 height 23
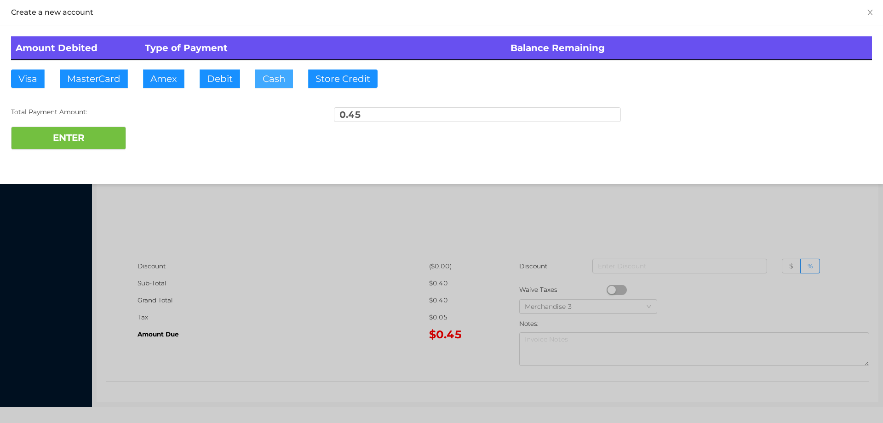
click at [260, 76] on button "Cash" at bounding box center [274, 78] width 38 height 18
type input "5."
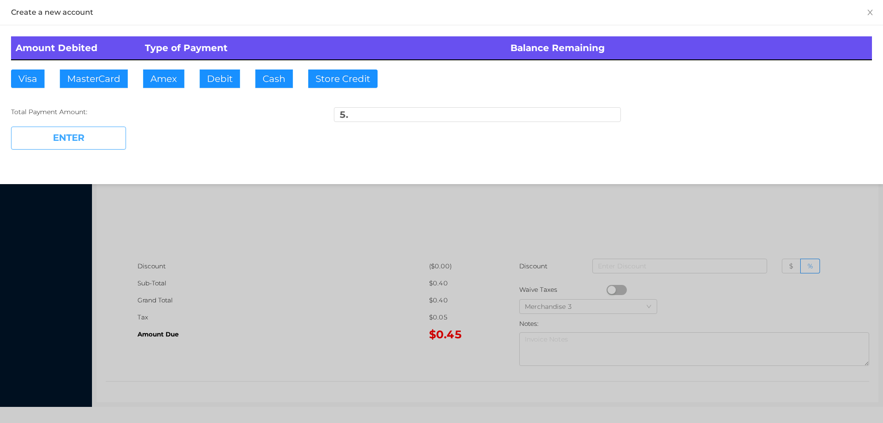
click at [103, 141] on button "ENTER" at bounding box center [68, 138] width 115 height 23
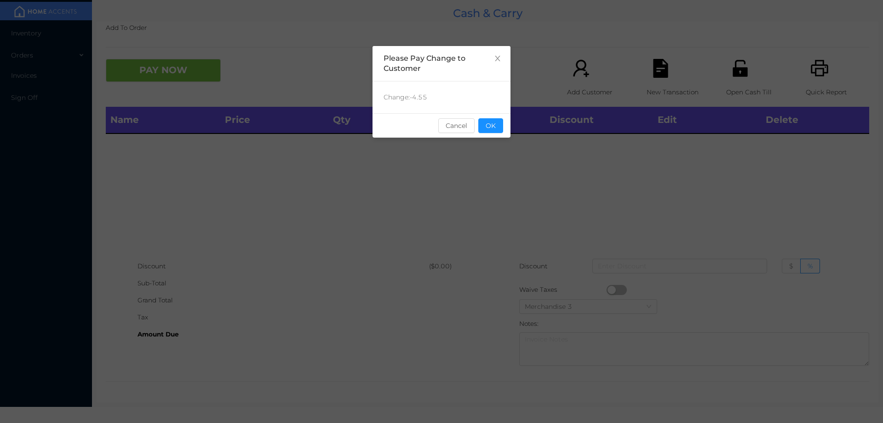
click at [502, 157] on div "sentinelStart Please Pay Change to Customer Change: -4.55 Cancel OK sentinelEnd" at bounding box center [442, 138] width 138 height 184
click at [498, 131] on button "OK" at bounding box center [491, 125] width 25 height 15
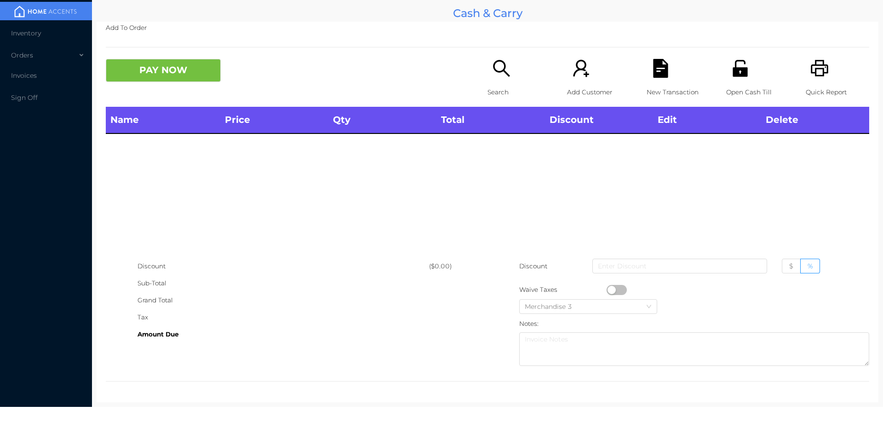
click at [542, 230] on div "Name Price Qty Total Discount Edit Delete" at bounding box center [488, 182] width 764 height 151
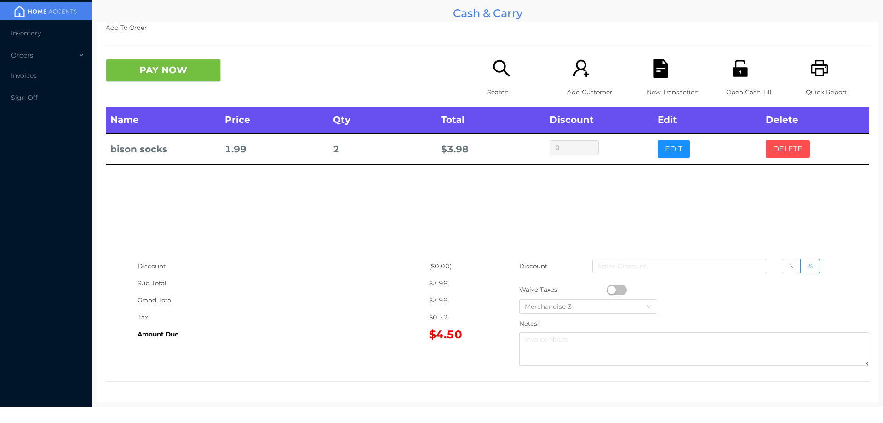
click at [783, 150] on button "DELETE" at bounding box center [788, 149] width 44 height 18
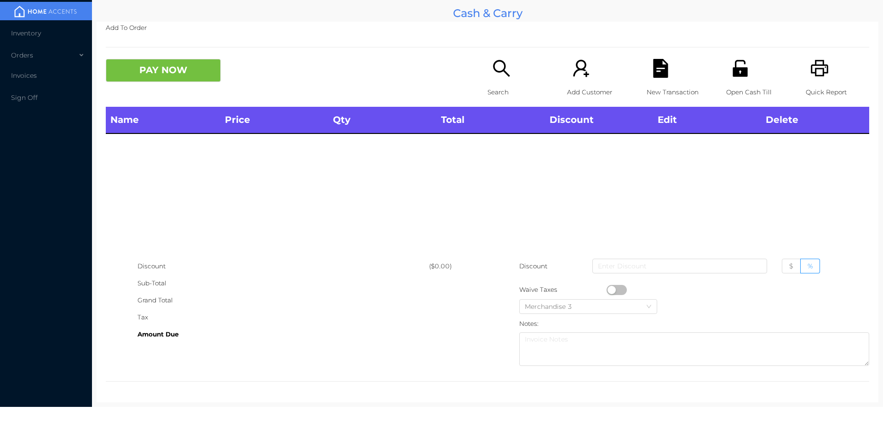
click at [811, 69] on icon "icon: printer" at bounding box center [819, 68] width 17 height 17
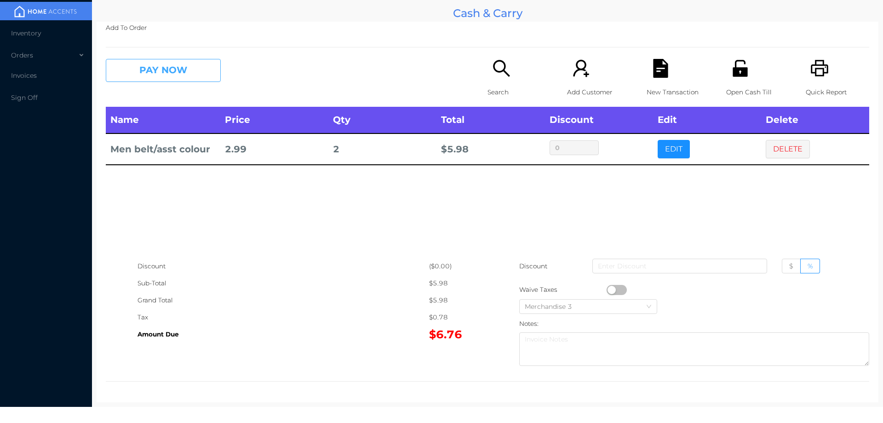
click at [167, 77] on button "PAY NOW" at bounding box center [163, 70] width 115 height 23
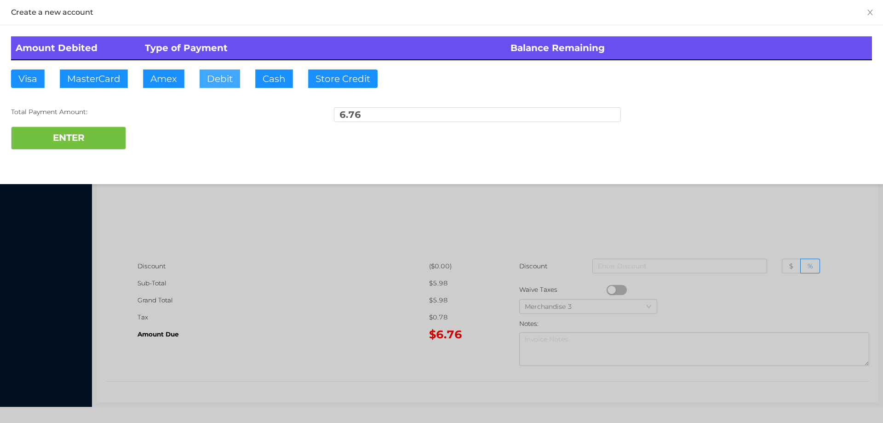
click at [217, 82] on button "Debit" at bounding box center [220, 78] width 40 height 18
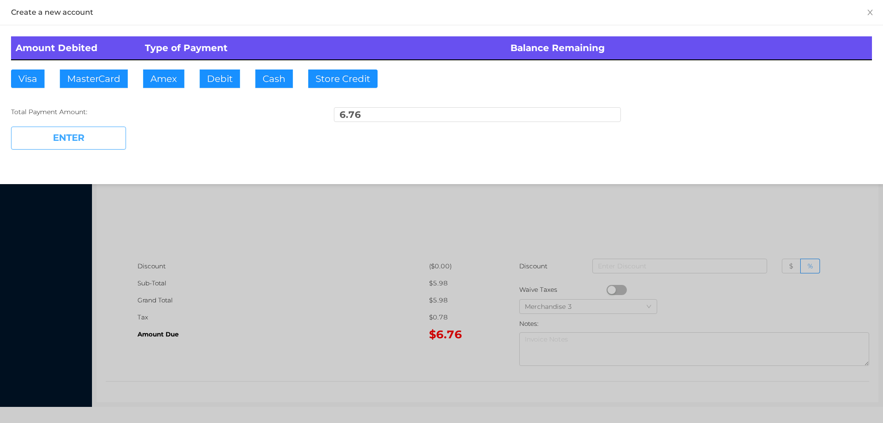
click at [106, 135] on button "ENTER" at bounding box center [68, 138] width 115 height 23
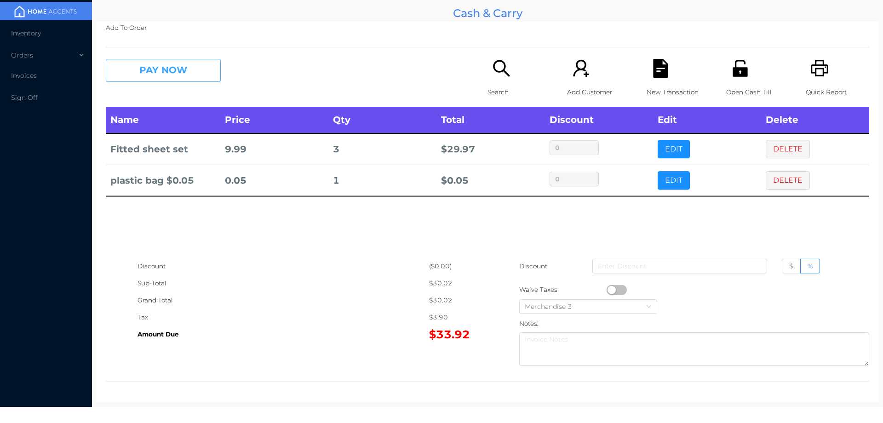
click at [196, 76] on button "PAY NOW" at bounding box center [163, 70] width 115 height 23
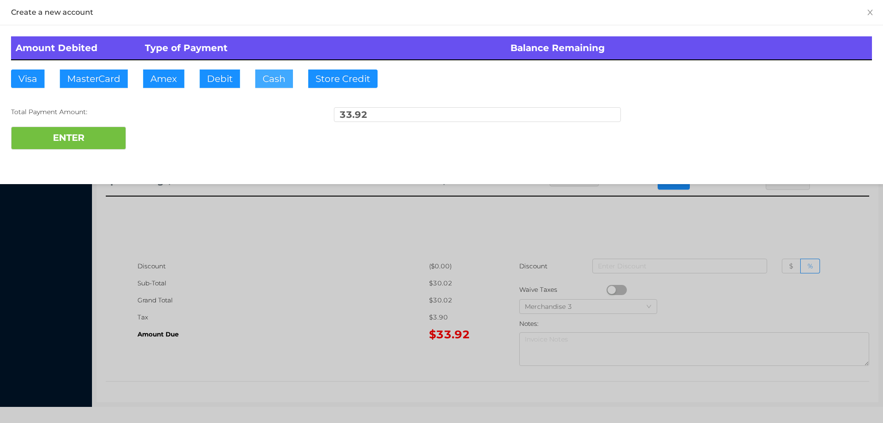
click at [271, 82] on button "Cash" at bounding box center [274, 78] width 38 height 18
type input "40."
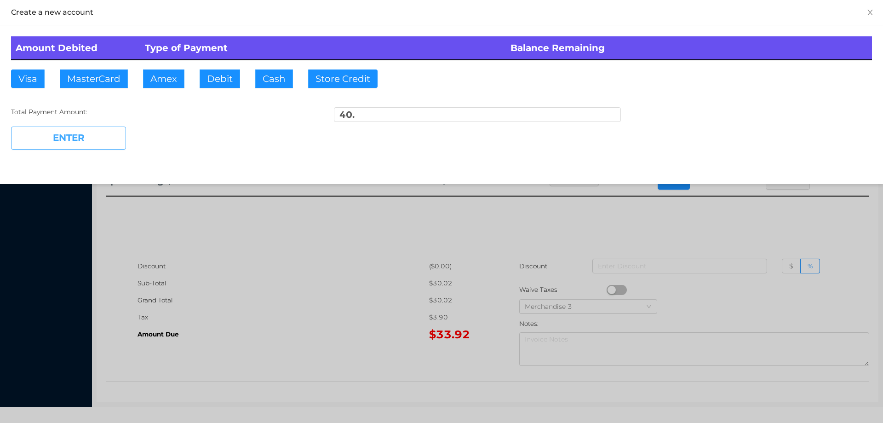
click at [114, 133] on button "ENTER" at bounding box center [68, 138] width 115 height 23
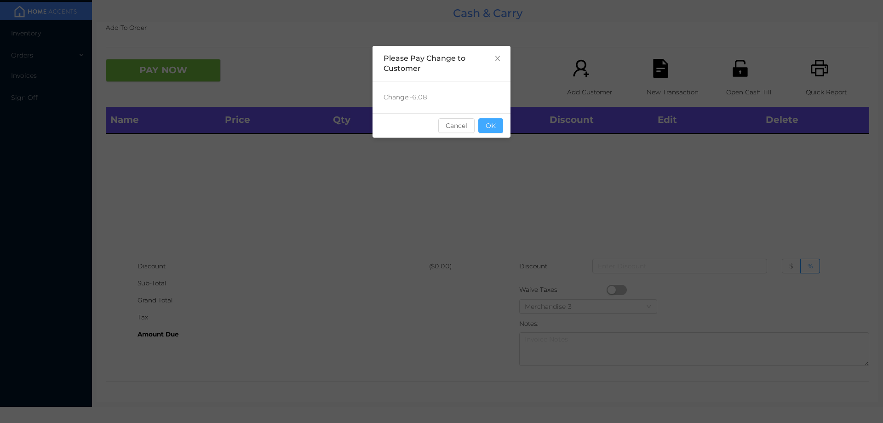
click at [493, 132] on button "OK" at bounding box center [491, 125] width 25 height 15
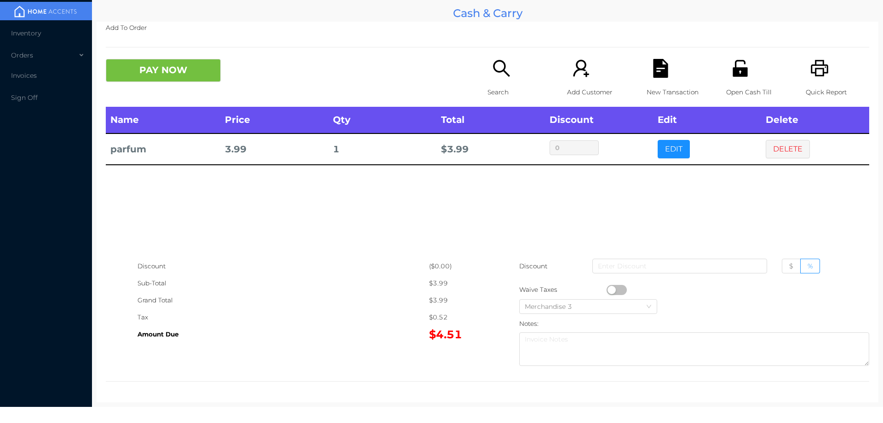
click at [499, 83] on div "Search" at bounding box center [519, 83] width 63 height 48
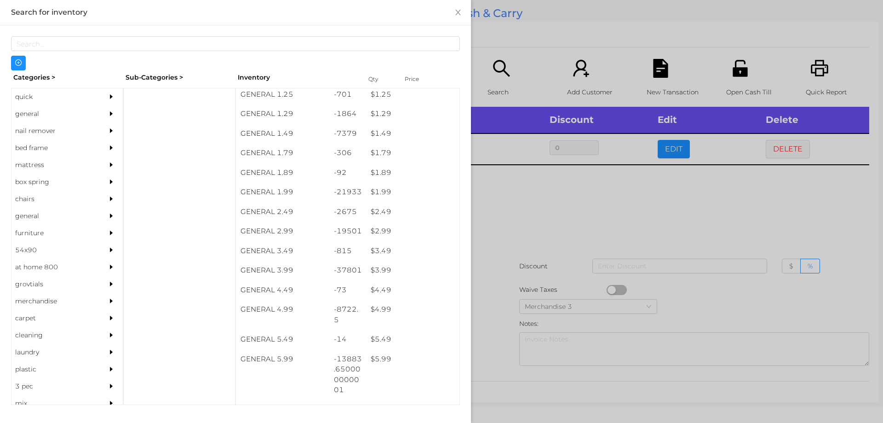
scroll to position [104, 0]
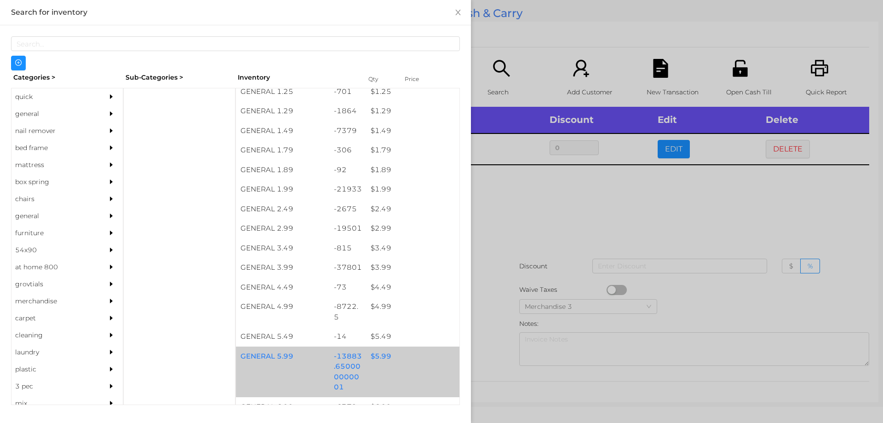
click at [378, 351] on div "$ 5.99" at bounding box center [412, 356] width 93 height 20
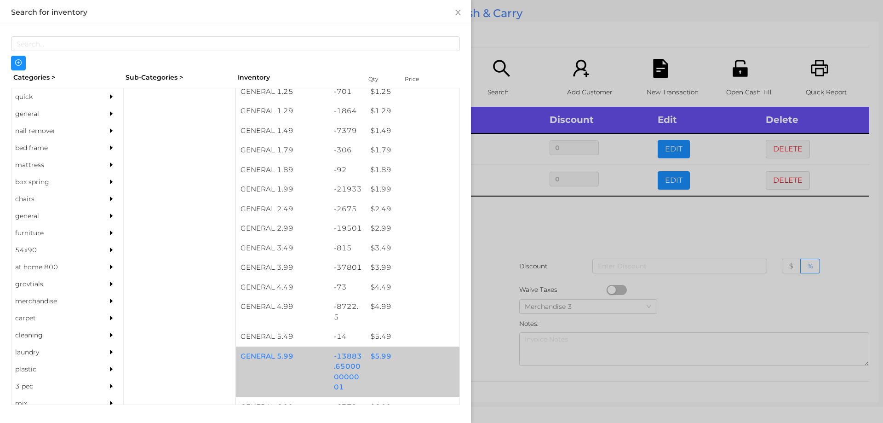
click at [378, 353] on div "$ 5.99" at bounding box center [412, 356] width 93 height 20
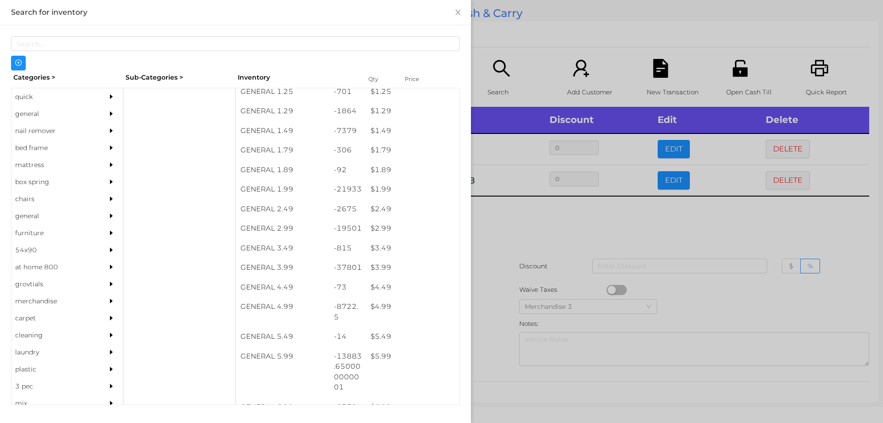
click at [506, 269] on div at bounding box center [441, 211] width 883 height 423
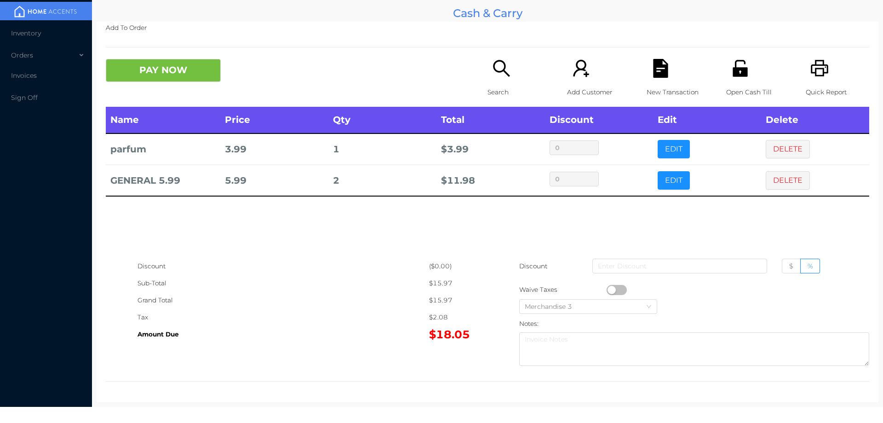
click at [660, 78] on div "New Transaction" at bounding box center [678, 83] width 63 height 48
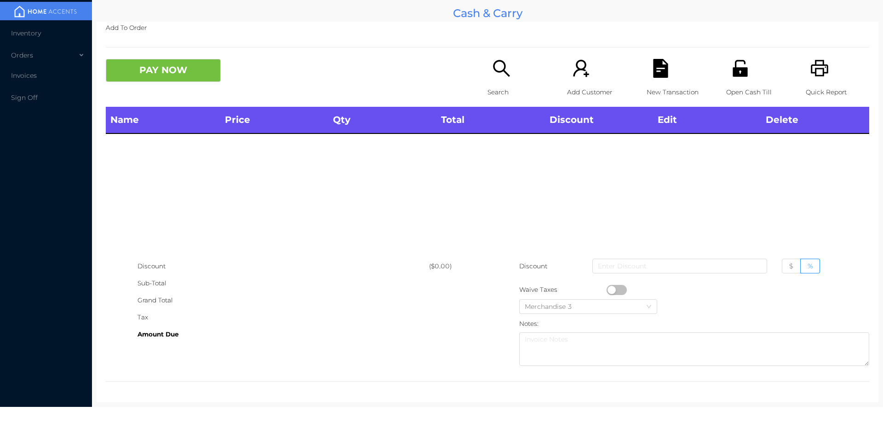
click at [488, 84] on p "Search" at bounding box center [519, 92] width 63 height 17
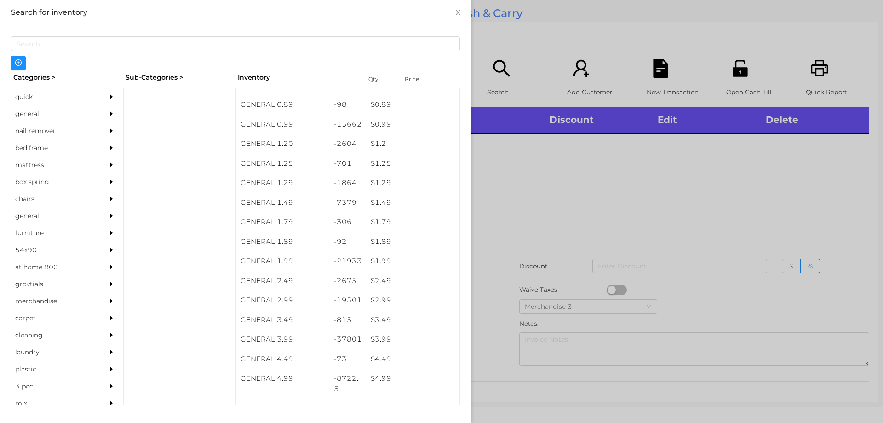
scroll to position [33, 0]
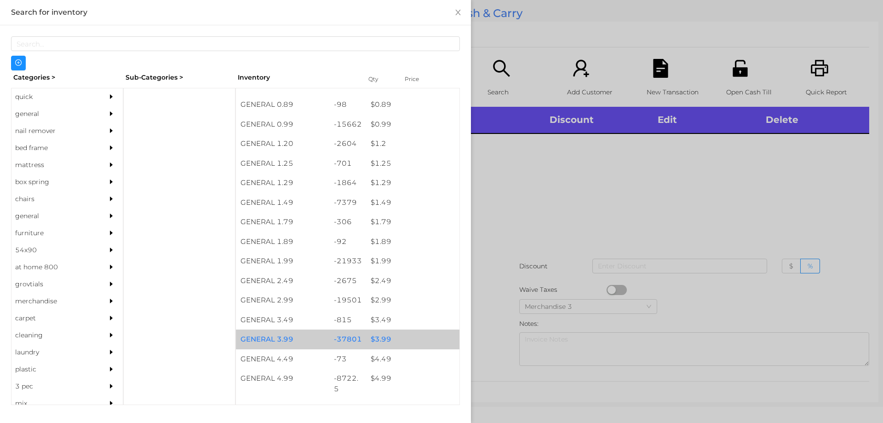
click at [388, 340] on div "$ 3.99" at bounding box center [412, 339] width 93 height 20
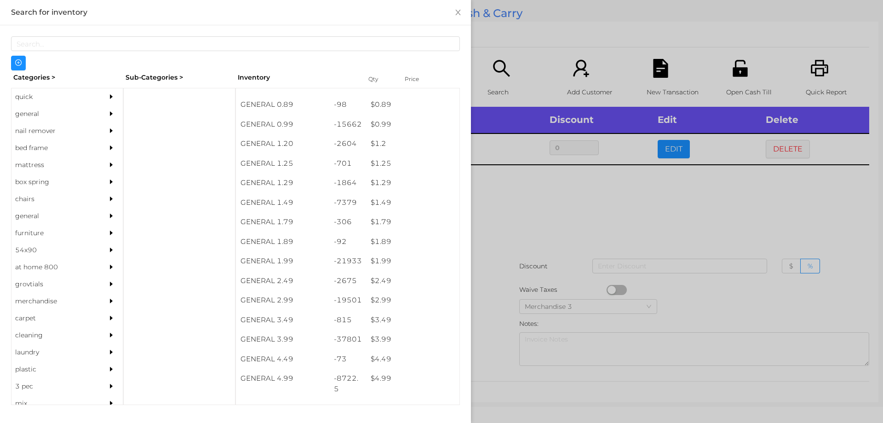
click at [490, 332] on div at bounding box center [441, 211] width 883 height 423
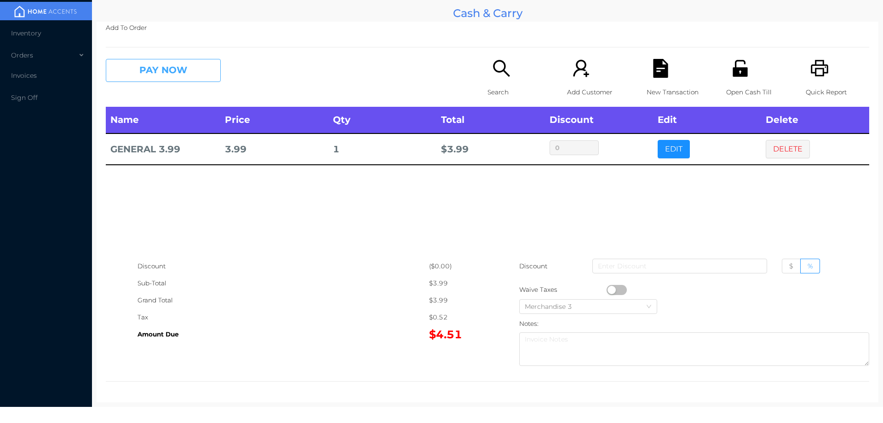
click at [189, 80] on button "PAY NOW" at bounding box center [163, 70] width 115 height 23
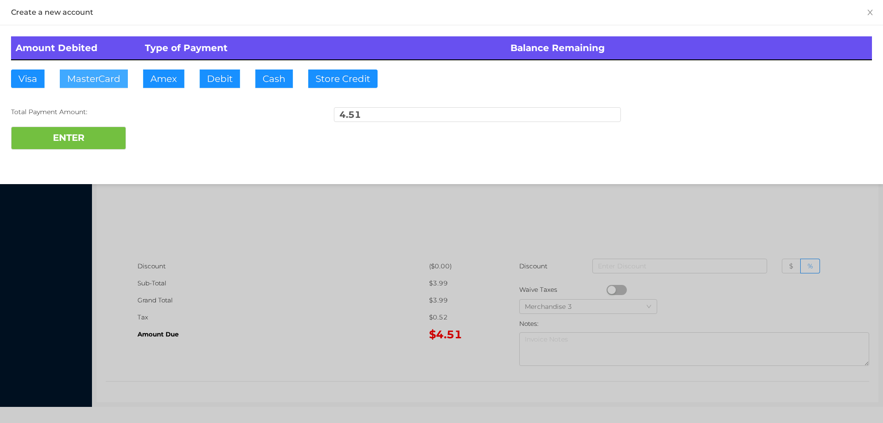
click at [97, 81] on button "MasterCard" at bounding box center [94, 78] width 68 height 18
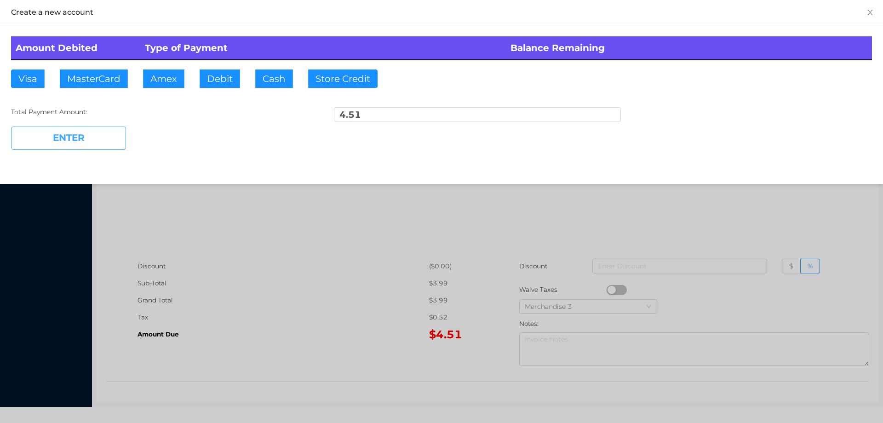
click at [78, 140] on button "ENTER" at bounding box center [68, 138] width 115 height 23
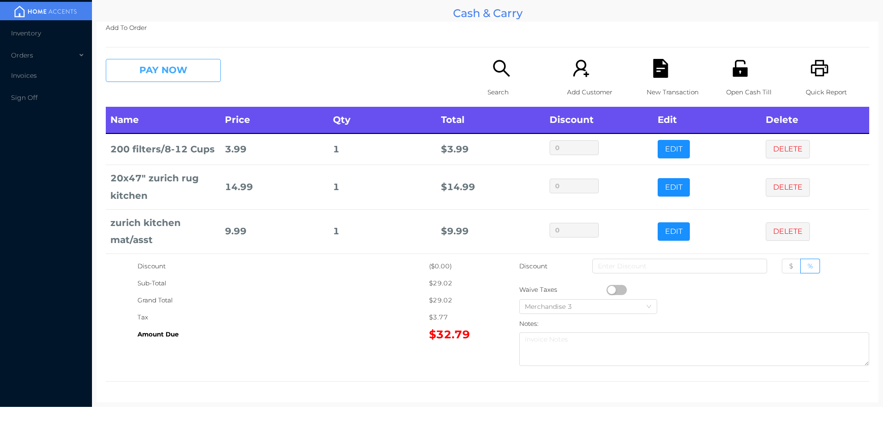
click at [158, 66] on button "PAY NOW" at bounding box center [163, 70] width 115 height 23
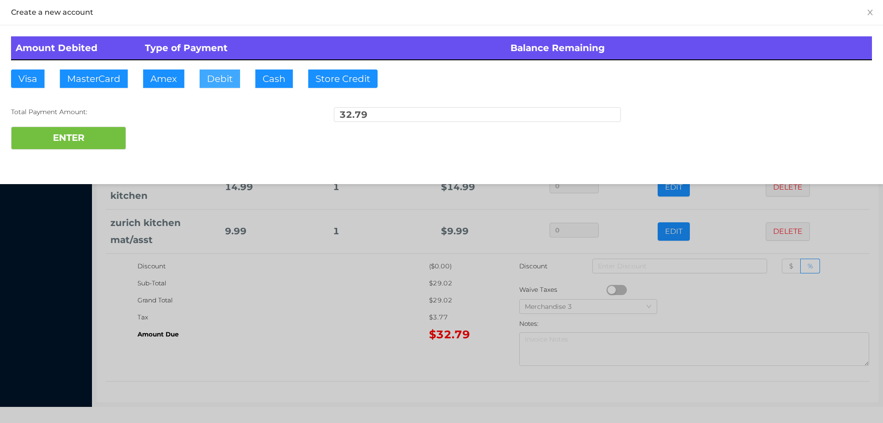
click at [213, 76] on button "Debit" at bounding box center [220, 78] width 40 height 18
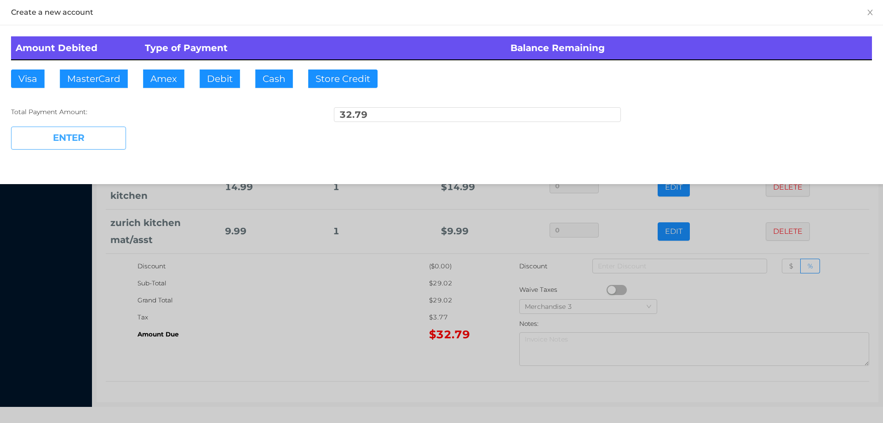
click at [97, 133] on button "ENTER" at bounding box center [68, 138] width 115 height 23
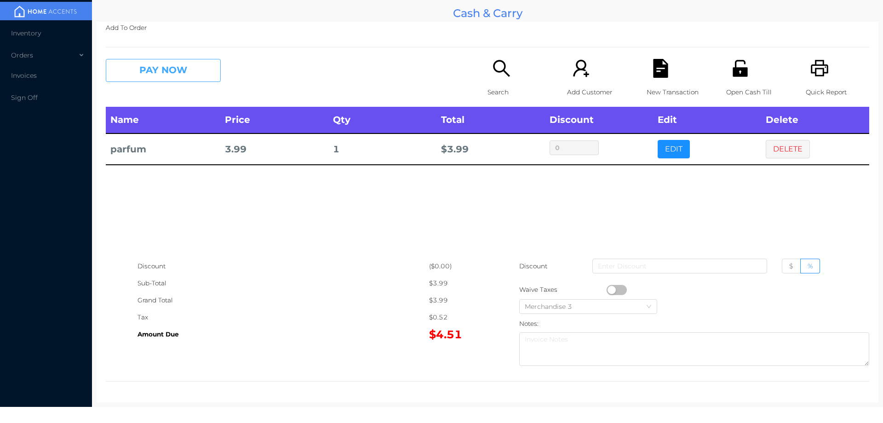
click at [152, 77] on button "PAY NOW" at bounding box center [163, 70] width 115 height 23
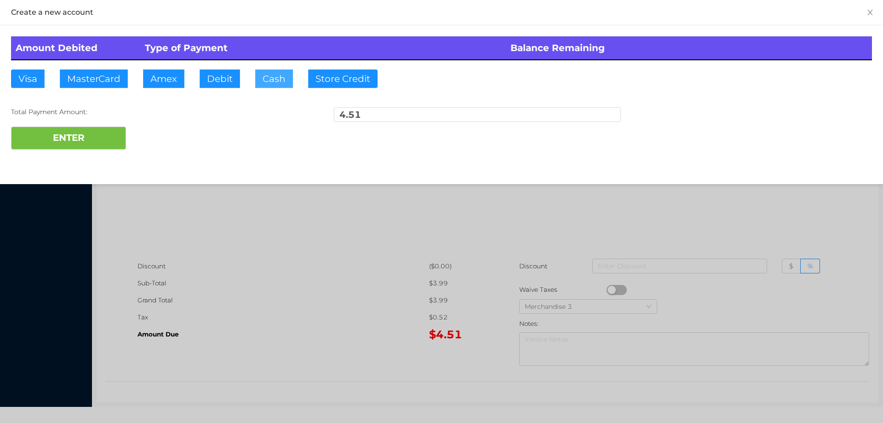
click at [261, 71] on button "Cash" at bounding box center [274, 78] width 38 height 18
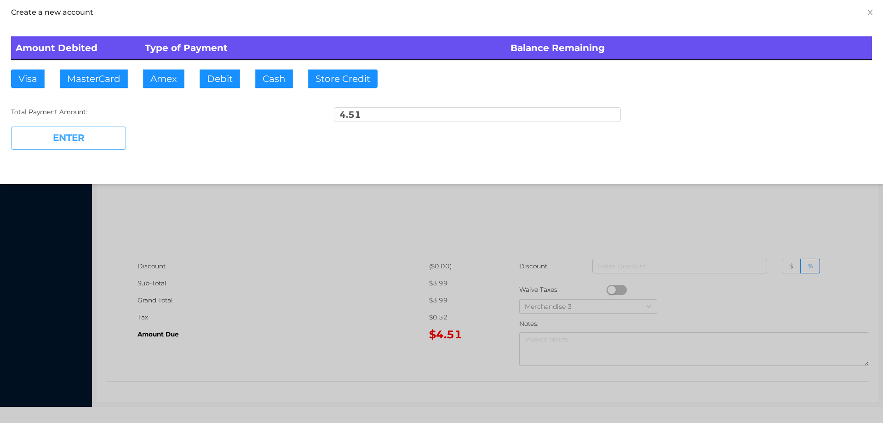
click at [64, 133] on button "ENTER" at bounding box center [68, 138] width 115 height 23
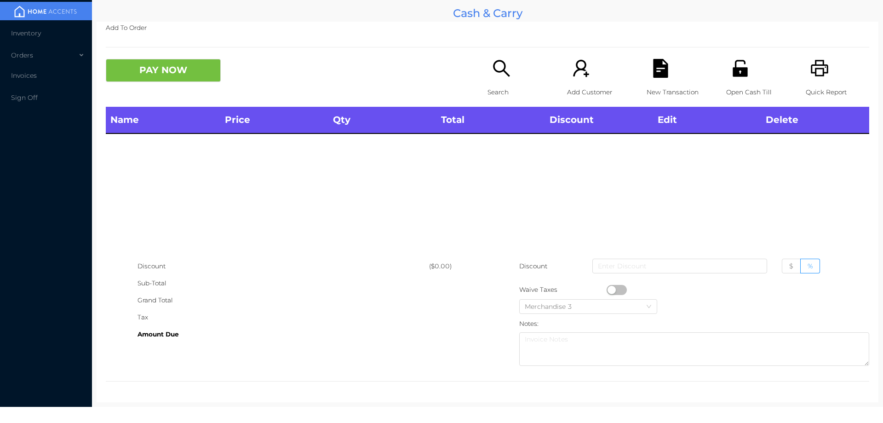
click at [739, 79] on div "Open Cash Till" at bounding box center [758, 83] width 63 height 48
click at [488, 76] on div "Search" at bounding box center [519, 83] width 63 height 48
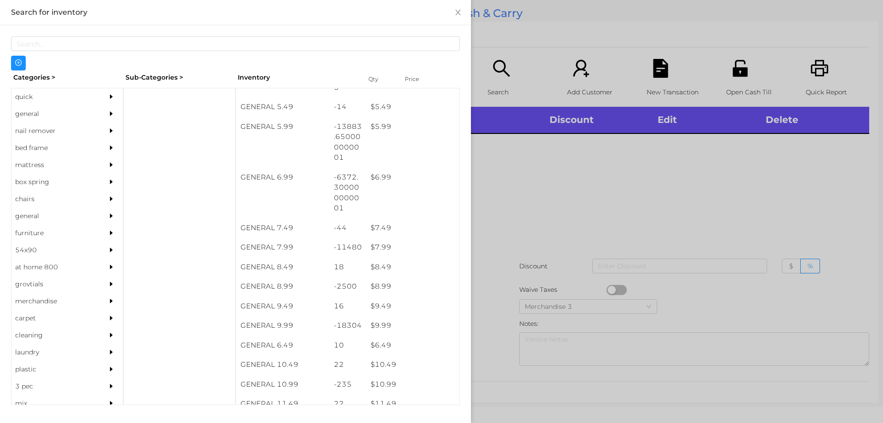
scroll to position [336, 0]
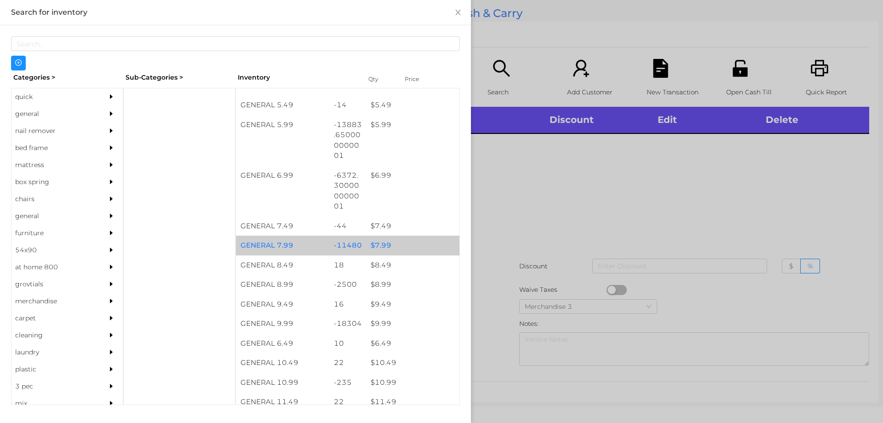
click at [378, 246] on div "$ 7.99" at bounding box center [412, 246] width 93 height 20
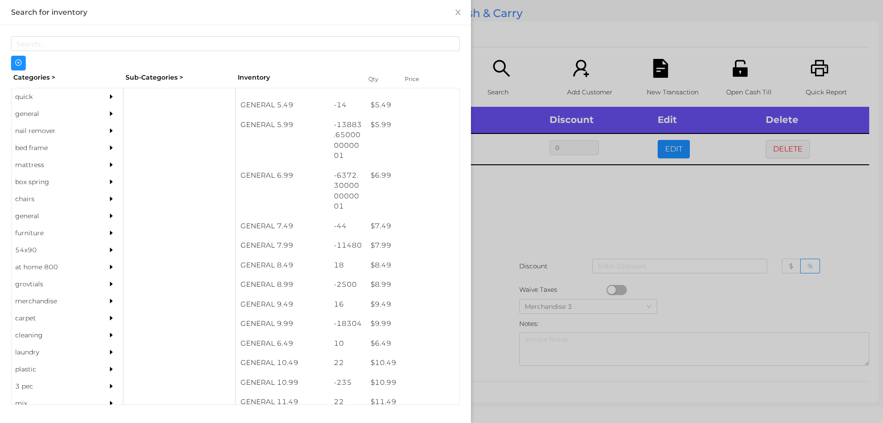
click at [512, 233] on div at bounding box center [441, 211] width 883 height 423
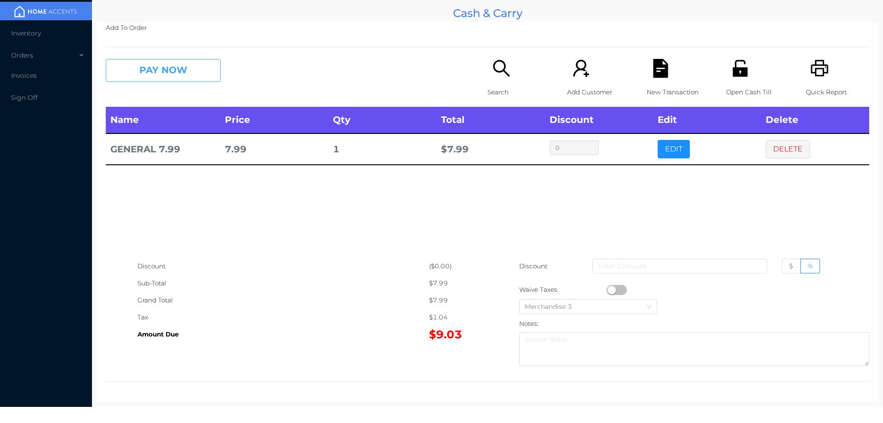
click at [175, 70] on button "PAY NOW" at bounding box center [163, 70] width 115 height 23
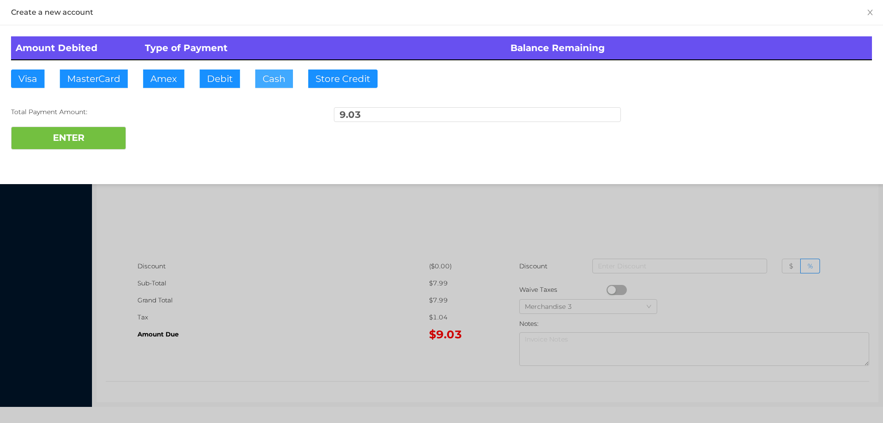
click at [275, 74] on button "Cash" at bounding box center [274, 78] width 38 height 18
type input "20."
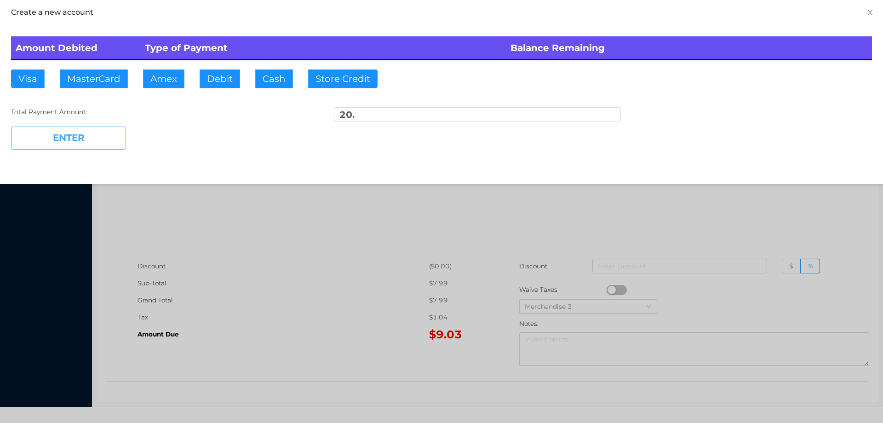
click at [80, 135] on button "ENTER" at bounding box center [68, 138] width 115 height 23
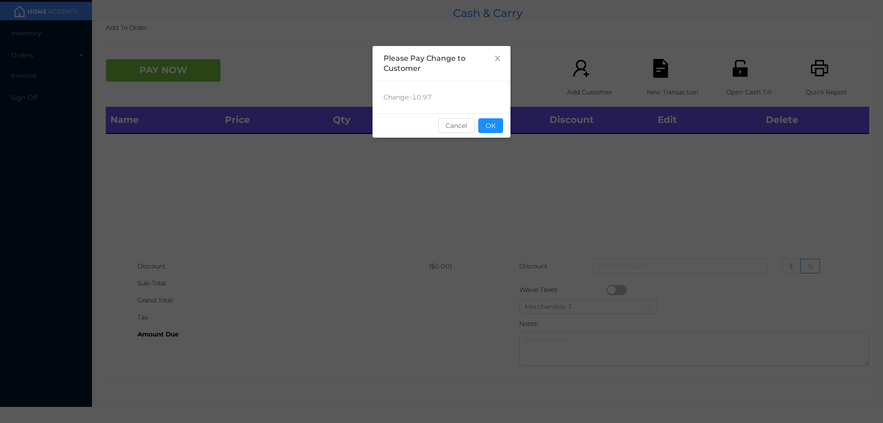
click at [496, 132] on button "OK" at bounding box center [491, 125] width 25 height 15
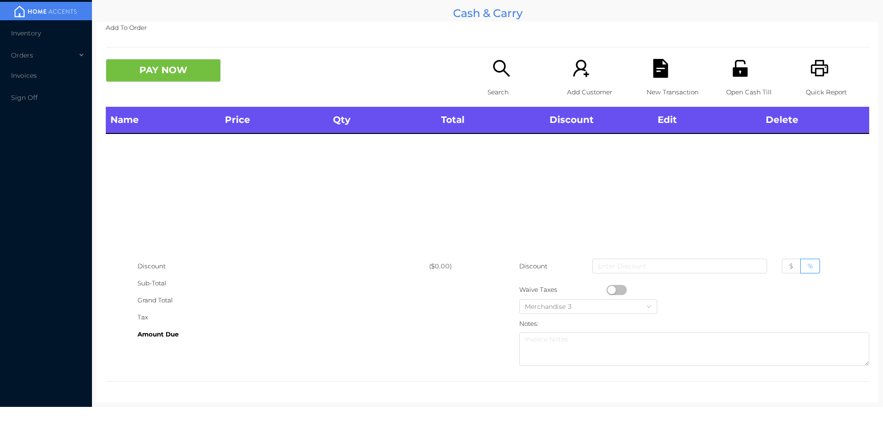
click at [493, 81] on div "Search" at bounding box center [519, 83] width 63 height 48
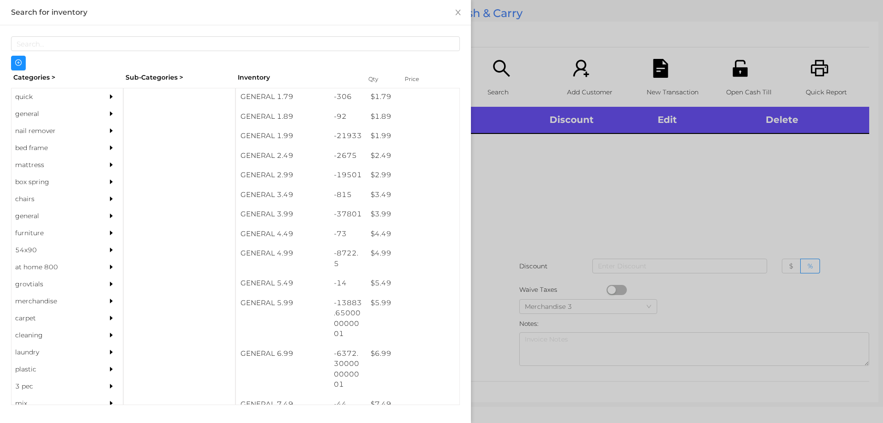
scroll to position [158, 0]
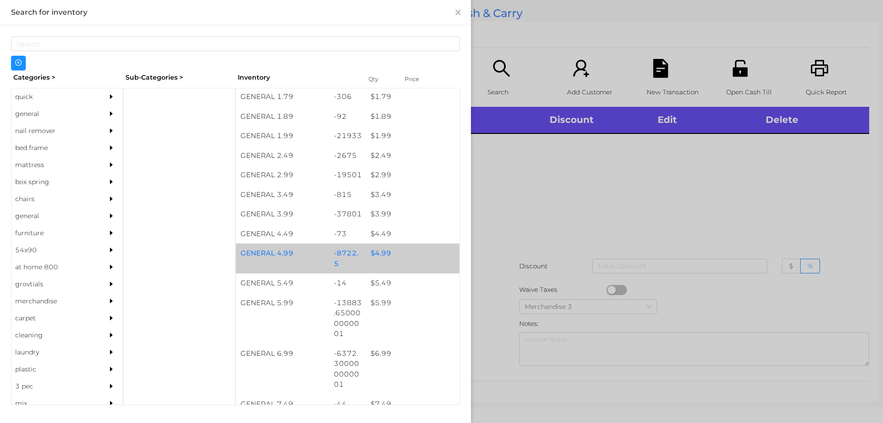
click at [379, 259] on div "$ 4.99" at bounding box center [412, 253] width 93 height 20
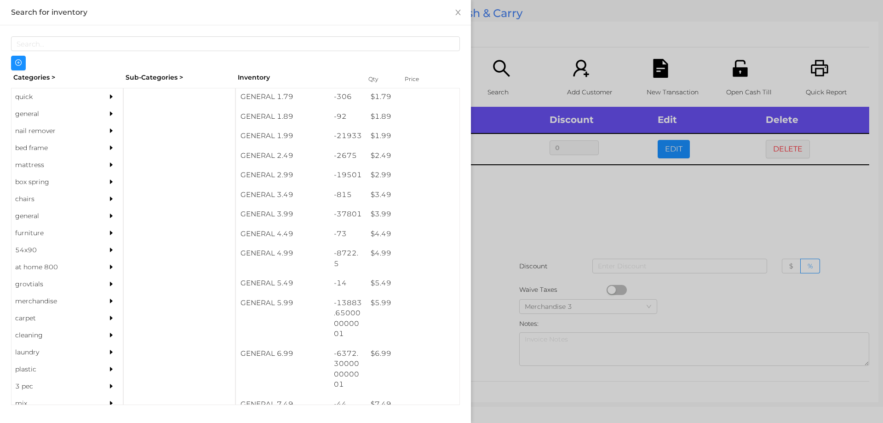
click at [521, 225] on div at bounding box center [441, 211] width 883 height 423
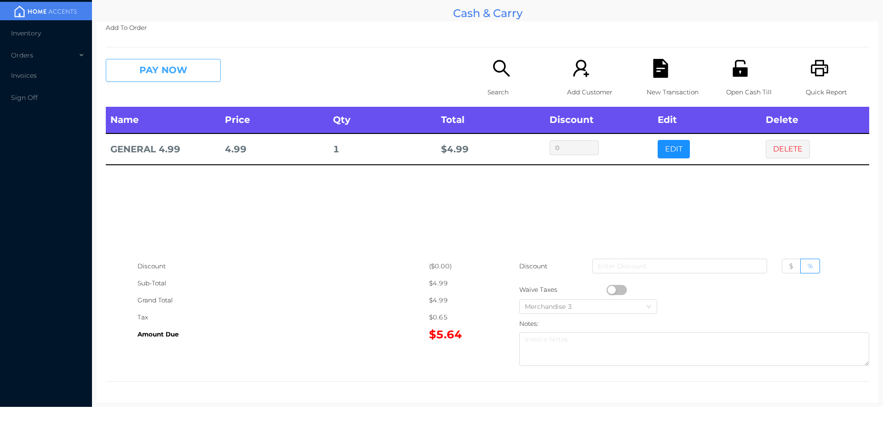
click at [154, 69] on button "PAY NOW" at bounding box center [163, 70] width 115 height 23
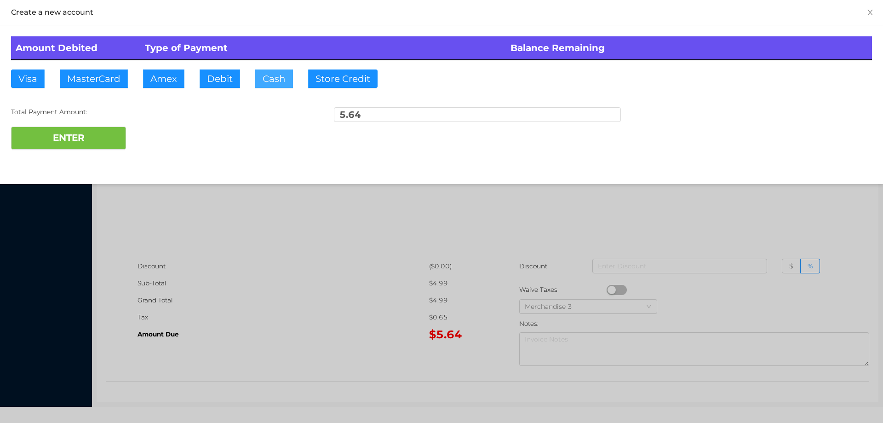
click at [274, 87] on button "Cash" at bounding box center [274, 78] width 38 height 18
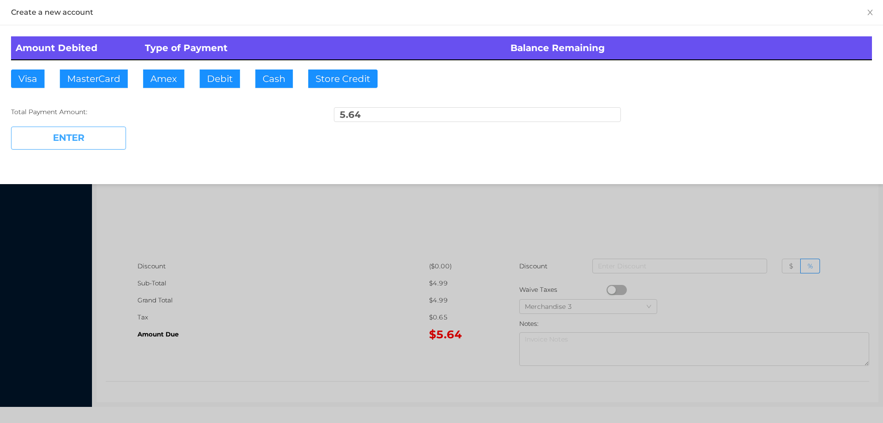
click at [67, 139] on button "ENTER" at bounding box center [68, 138] width 115 height 23
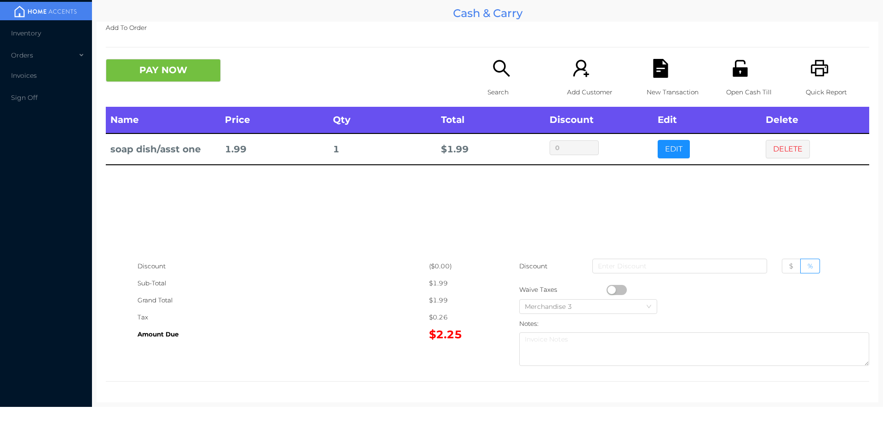
click at [496, 81] on div "Search" at bounding box center [519, 83] width 63 height 48
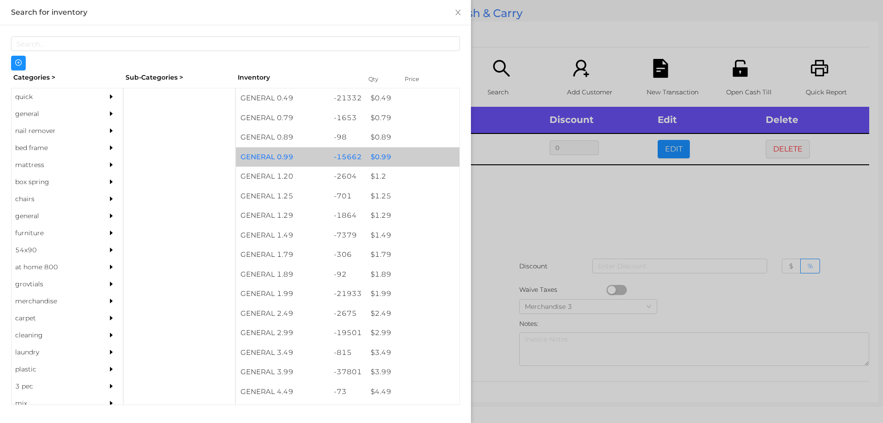
click at [372, 158] on div "$ 0.99" at bounding box center [412, 157] width 93 height 20
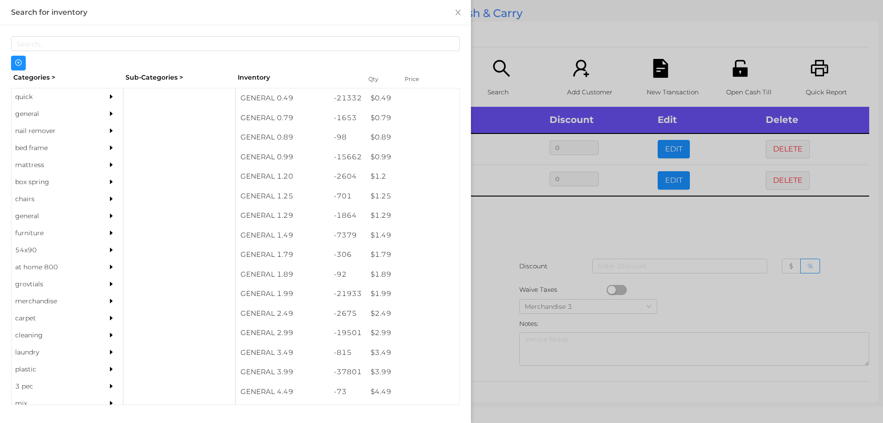
click at [499, 203] on div at bounding box center [441, 211] width 883 height 423
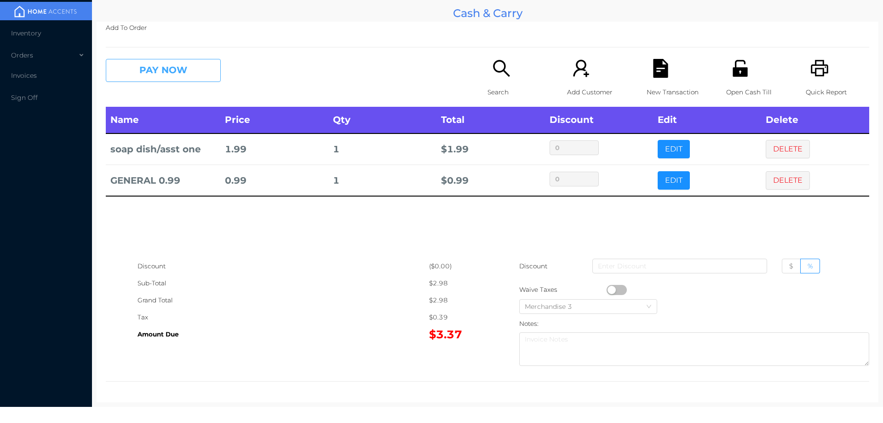
click at [159, 73] on button "PAY NOW" at bounding box center [163, 70] width 115 height 23
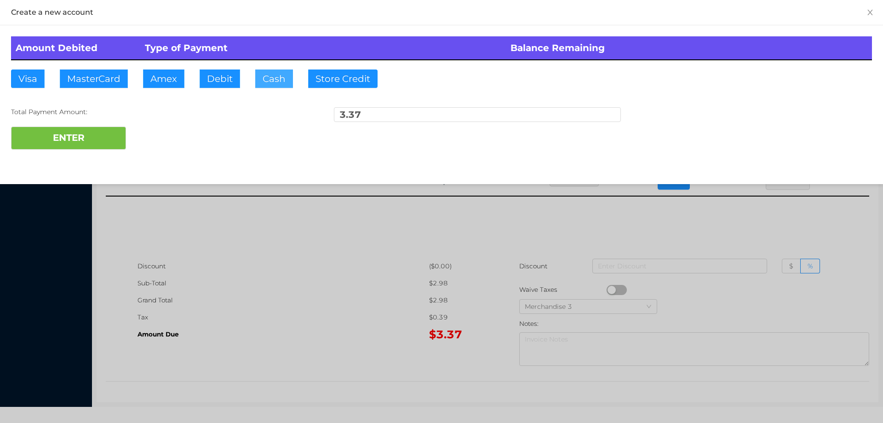
click at [255, 84] on button "Cash" at bounding box center [274, 78] width 38 height 18
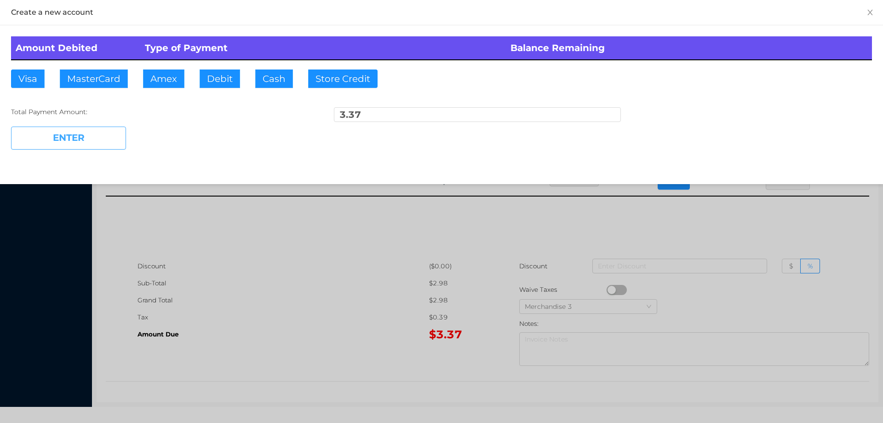
click at [83, 141] on button "ENTER" at bounding box center [68, 138] width 115 height 23
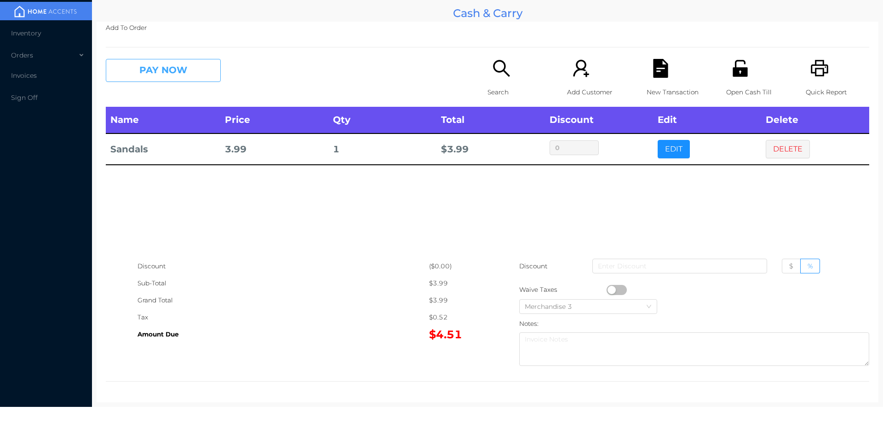
click at [138, 78] on button "PAY NOW" at bounding box center [163, 70] width 115 height 23
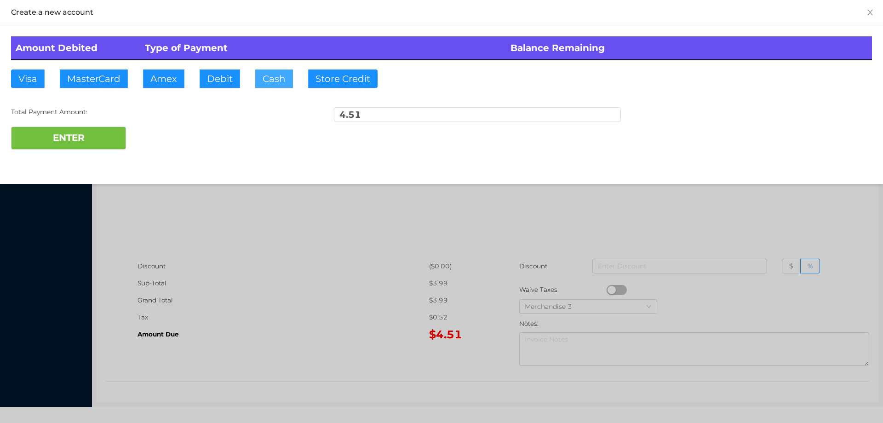
click at [260, 76] on button "Cash" at bounding box center [274, 78] width 38 height 18
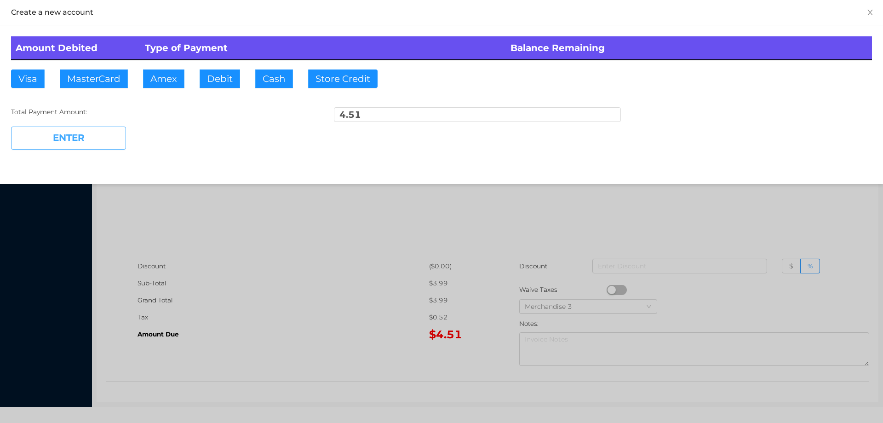
click at [63, 141] on button "ENTER" at bounding box center [68, 138] width 115 height 23
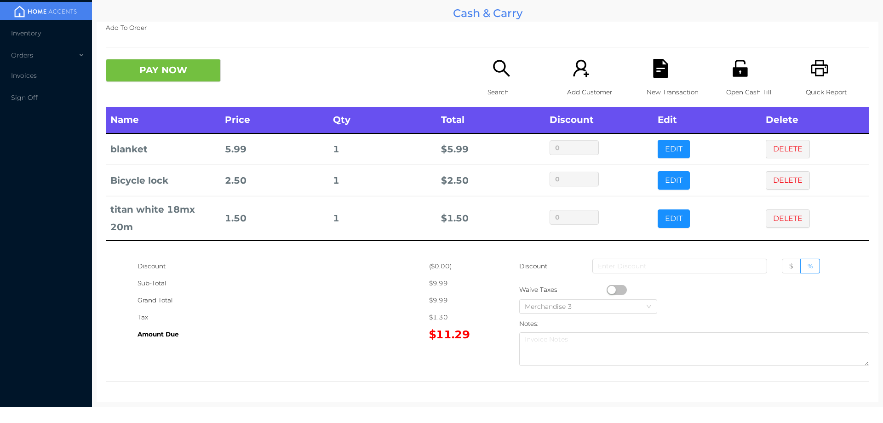
click at [492, 77] on icon "icon: search" at bounding box center [501, 68] width 19 height 19
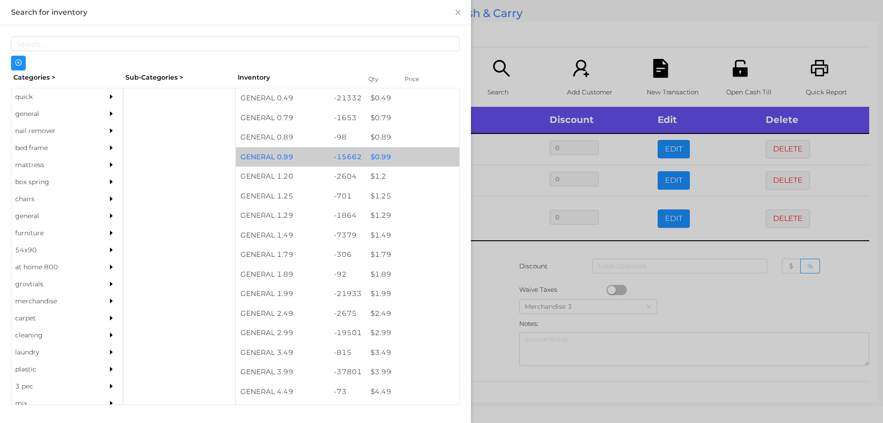
click at [376, 155] on div "$ 0.99" at bounding box center [412, 157] width 93 height 20
click at [379, 154] on div "$ 0.99" at bounding box center [412, 157] width 93 height 20
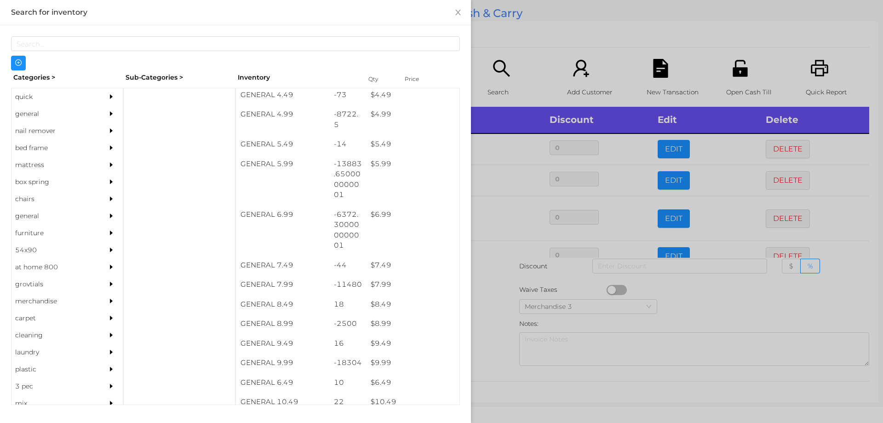
scroll to position [300, 0]
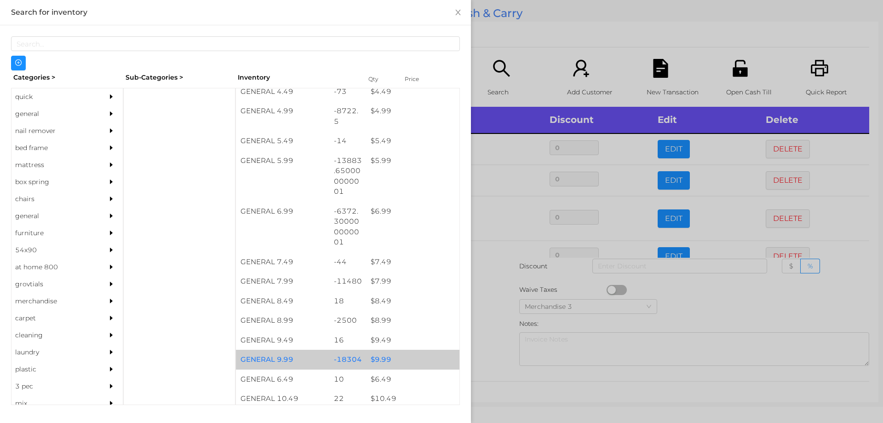
click at [378, 358] on div "$ 9.99" at bounding box center [412, 360] width 93 height 20
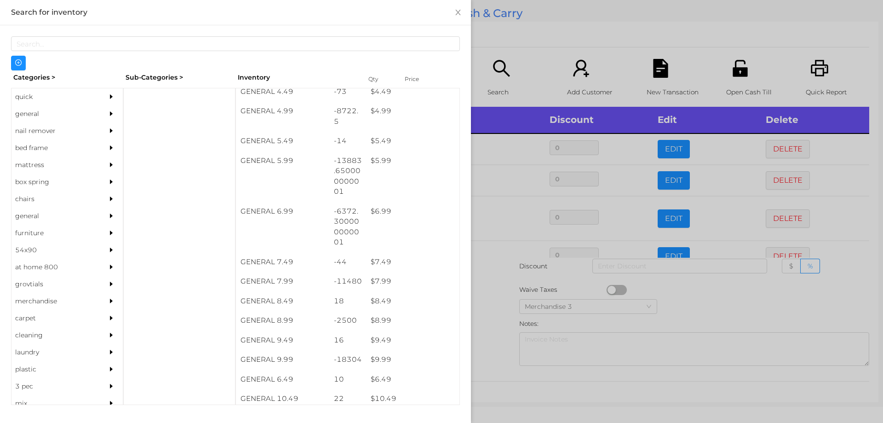
click at [491, 326] on div at bounding box center [441, 211] width 883 height 423
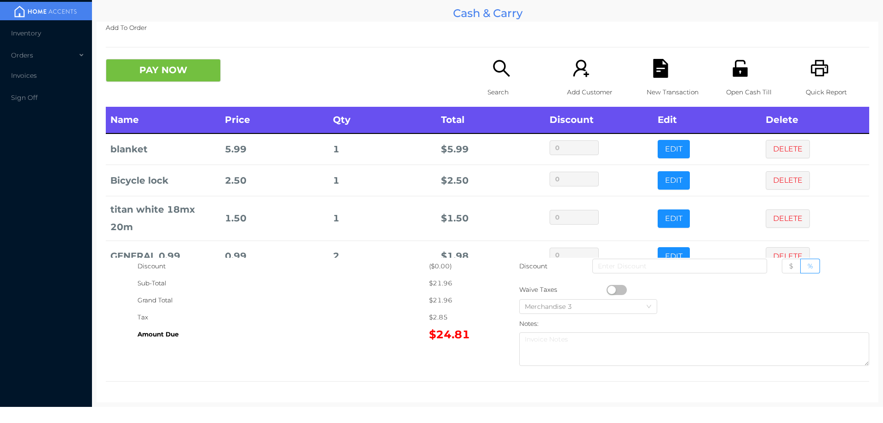
click at [670, 63] on div "New Transaction" at bounding box center [678, 83] width 63 height 48
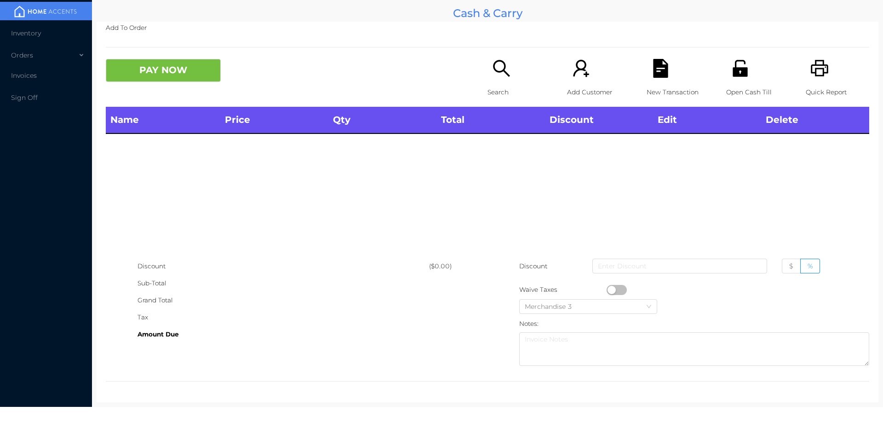
click at [827, 76] on div "Quick Report" at bounding box center [837, 83] width 63 height 48
click at [647, 73] on div "New Transaction" at bounding box center [678, 83] width 63 height 48
click at [176, 66] on button "PAY NOW" at bounding box center [163, 70] width 115 height 23
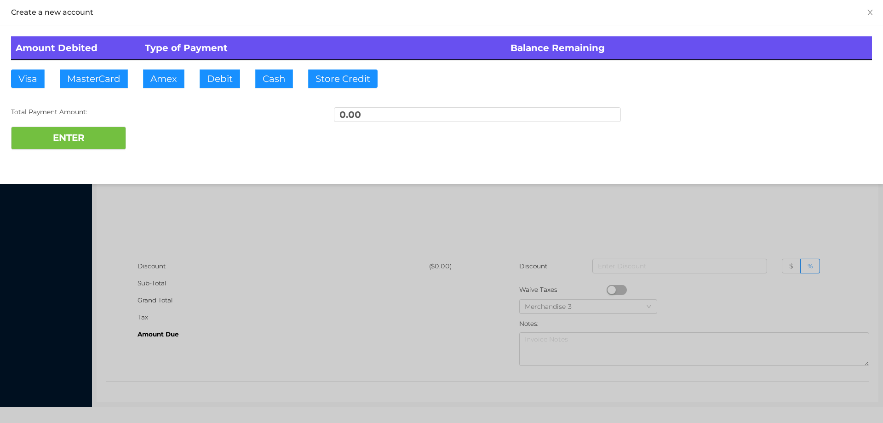
click at [241, 237] on div at bounding box center [441, 211] width 883 height 423
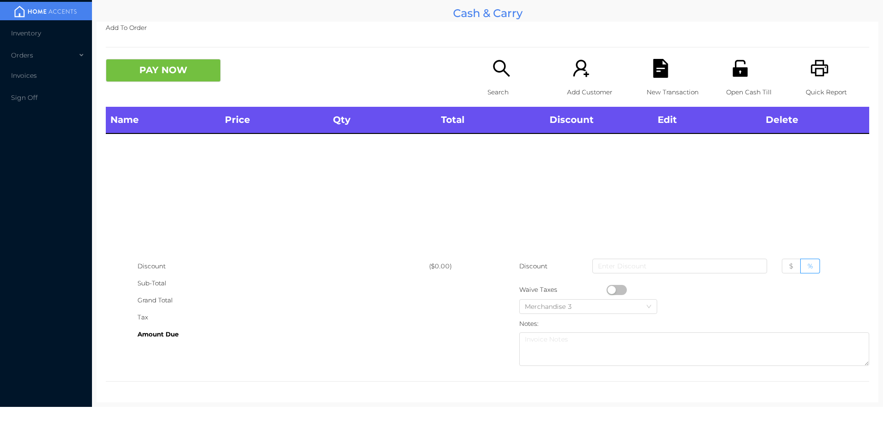
click at [499, 82] on div "Search" at bounding box center [519, 83] width 63 height 48
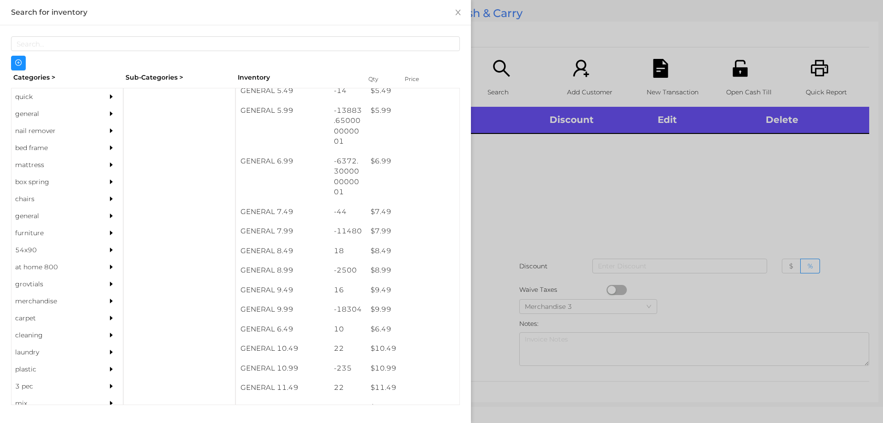
scroll to position [350, 0]
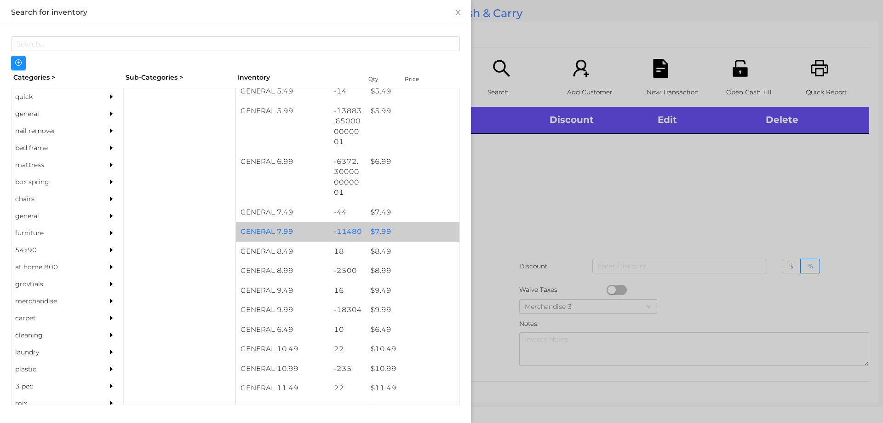
click at [376, 233] on div "$ 7.99" at bounding box center [412, 232] width 93 height 20
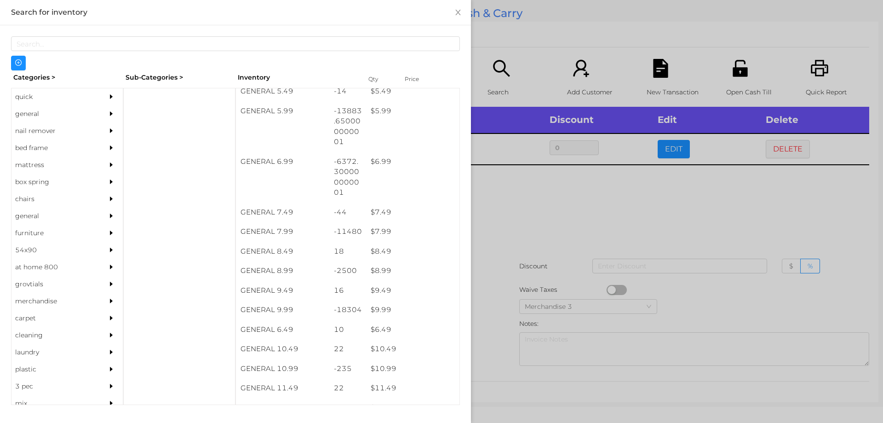
click at [514, 223] on div at bounding box center [441, 211] width 883 height 423
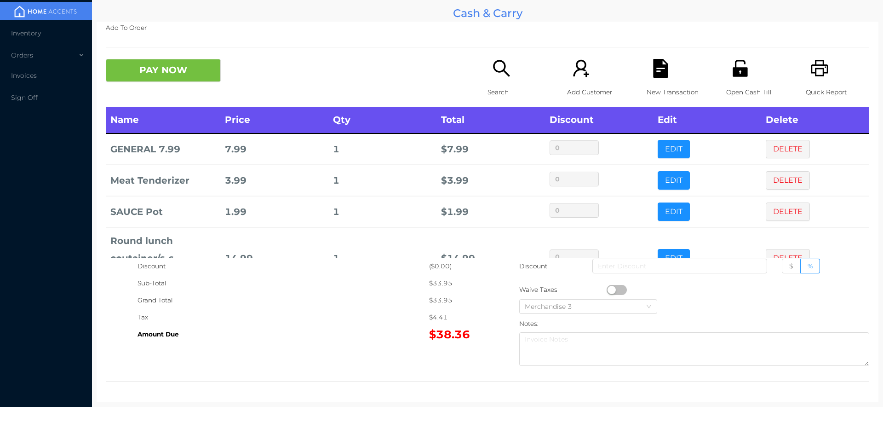
click at [738, 77] on icon "icon: unlock" at bounding box center [740, 68] width 19 height 19
click at [177, 76] on button "PAY NOW" at bounding box center [163, 70] width 115 height 23
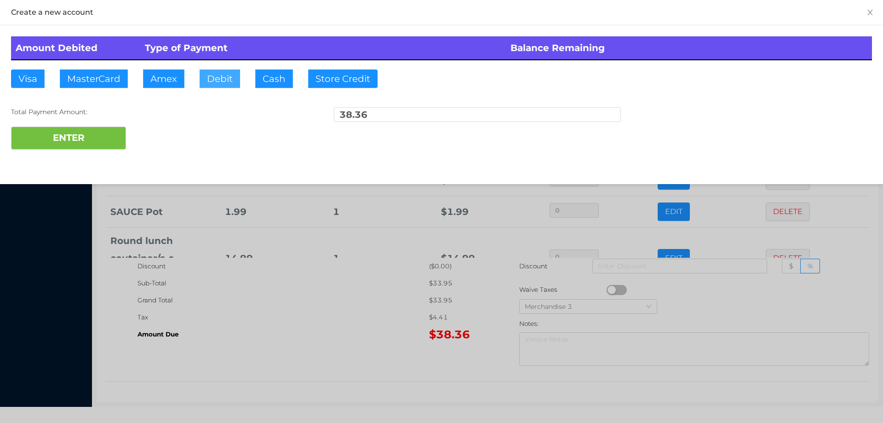
click at [218, 74] on button "Debit" at bounding box center [220, 78] width 40 height 18
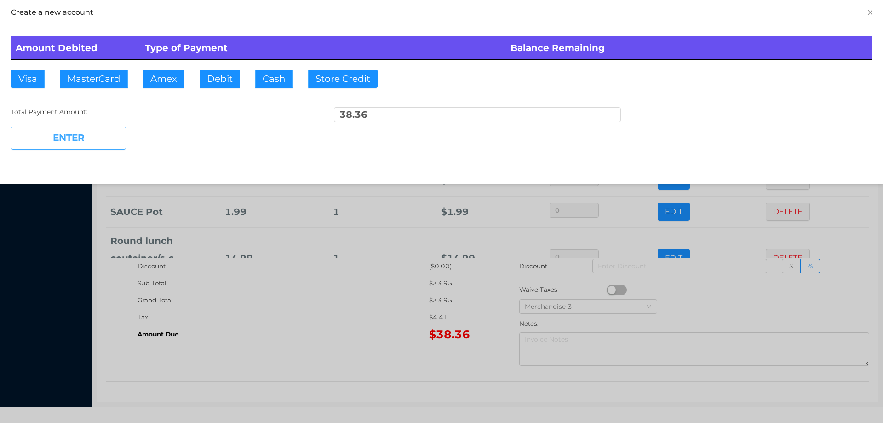
click at [96, 133] on button "ENTER" at bounding box center [68, 138] width 115 height 23
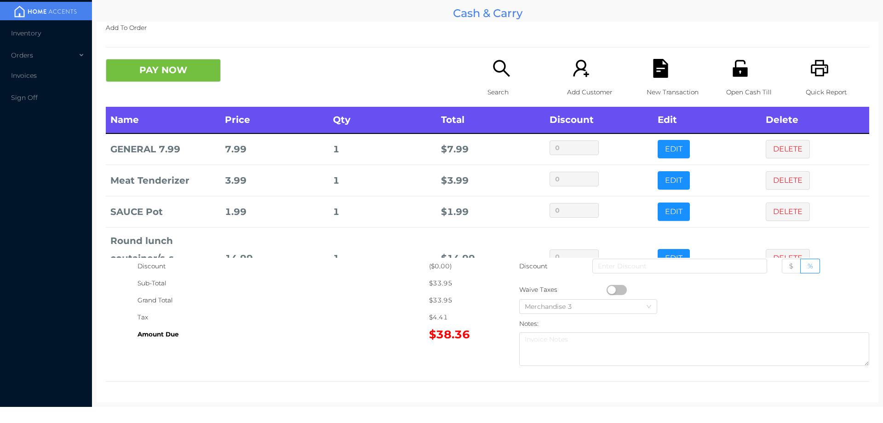
click at [494, 79] on div "Search" at bounding box center [519, 83] width 63 height 48
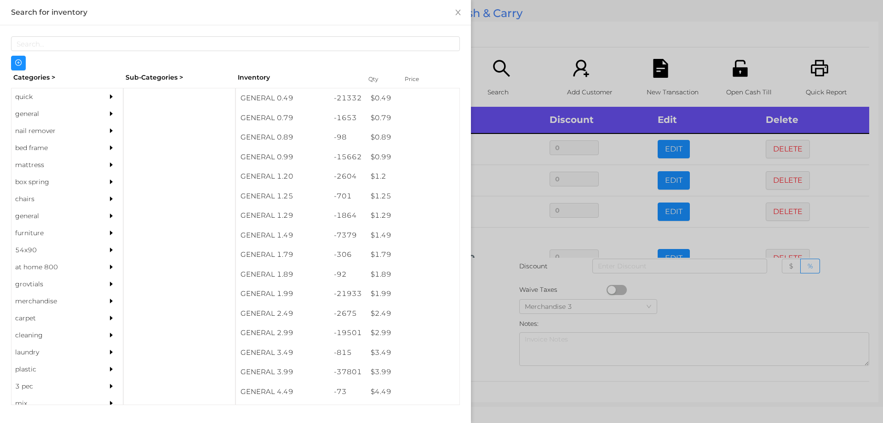
click at [698, 303] on div at bounding box center [441, 211] width 883 height 423
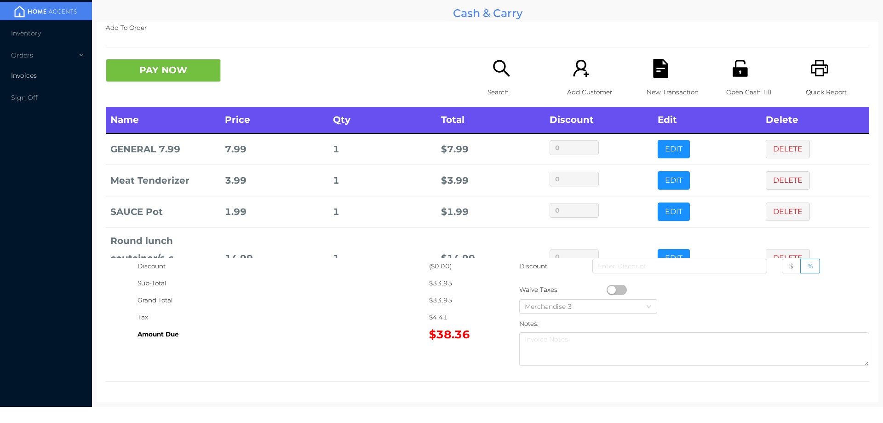
click at [19, 79] on span "Invoices" at bounding box center [24, 75] width 26 height 8
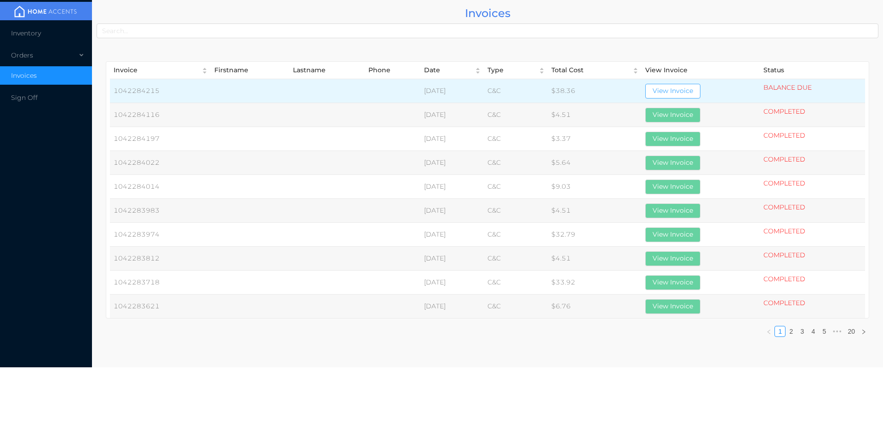
click at [686, 91] on button "View Invoice" at bounding box center [673, 91] width 55 height 15
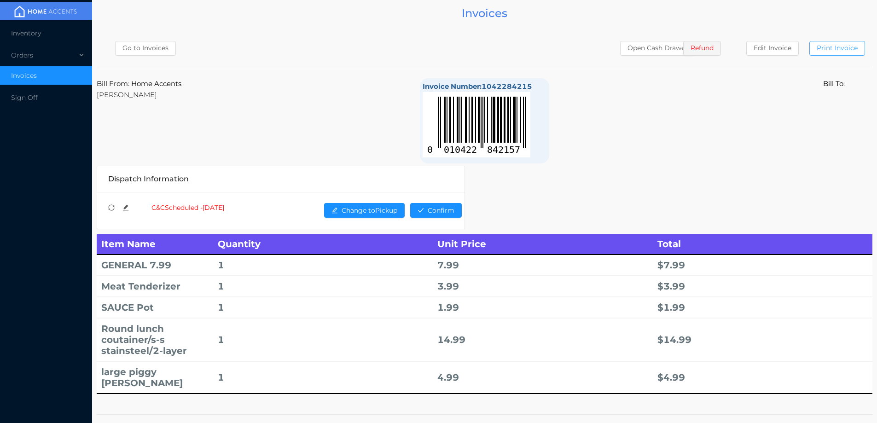
click at [840, 44] on button "Print Invoice" at bounding box center [837, 48] width 56 height 15
click at [28, 40] on li "Inventory" at bounding box center [46, 33] width 92 height 18
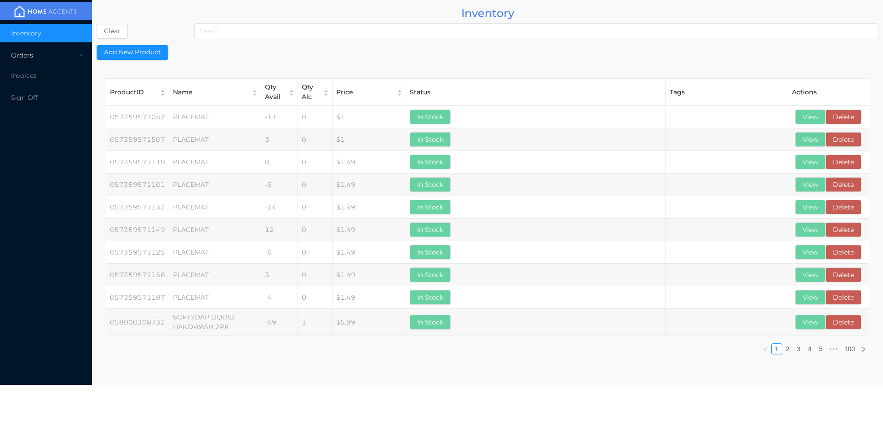
click at [23, 56] on div "Orders" at bounding box center [46, 55] width 92 height 18
click at [43, 70] on li "Cash & Carry" at bounding box center [46, 77] width 92 height 18
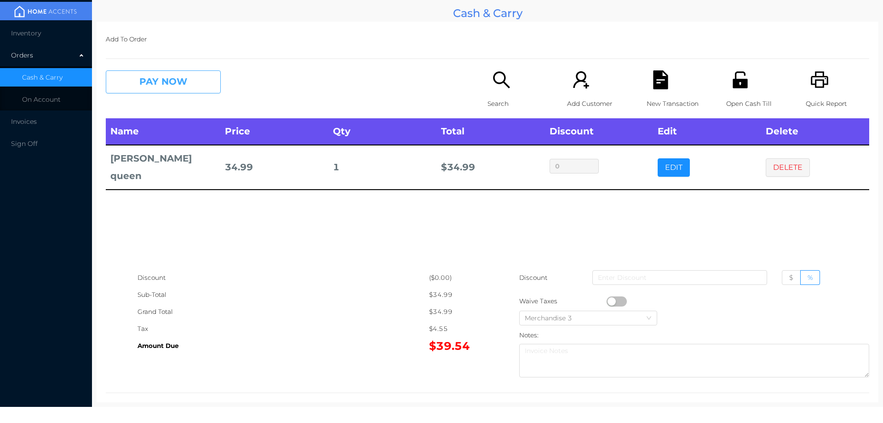
click at [166, 85] on button "PAY NOW" at bounding box center [163, 81] width 115 height 23
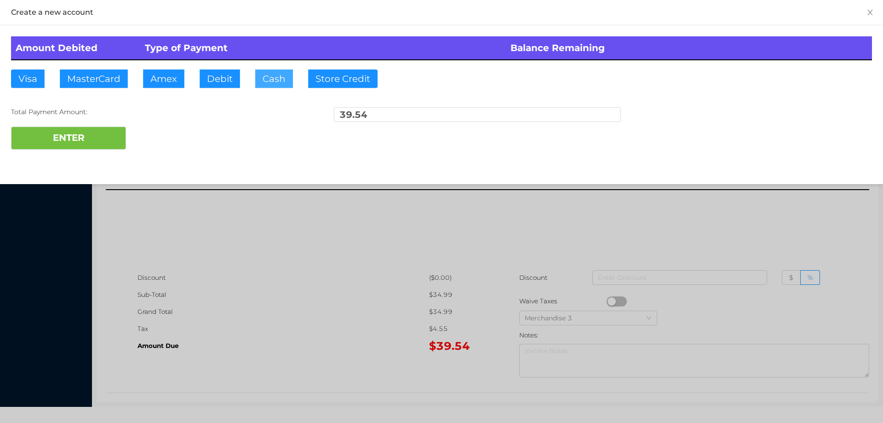
click at [274, 86] on button "Cash" at bounding box center [274, 78] width 38 height 18
type input "40."
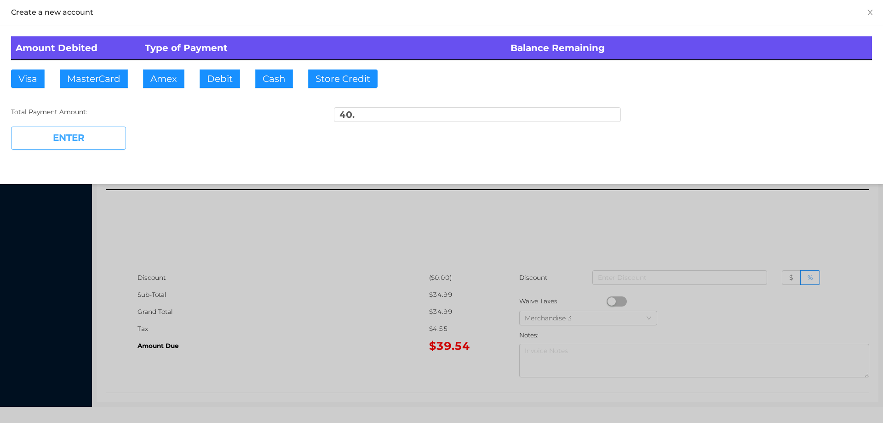
click at [84, 138] on button "ENTER" at bounding box center [68, 138] width 115 height 23
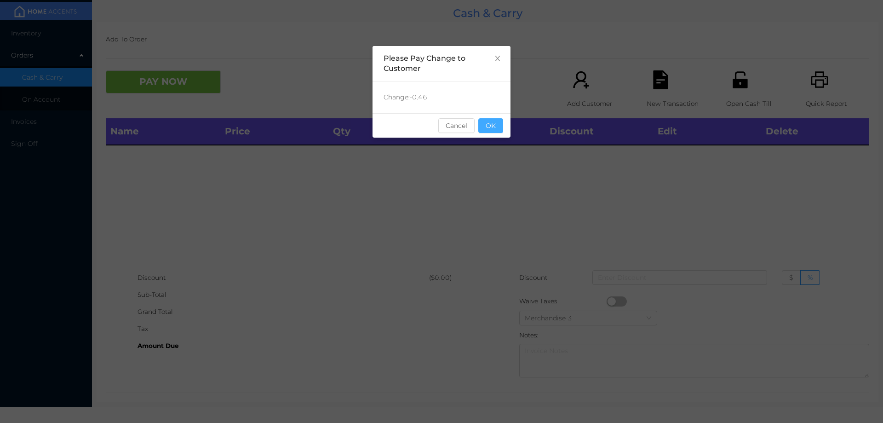
click at [495, 121] on button "OK" at bounding box center [491, 125] width 25 height 15
click at [495, 145] on th "Total" at bounding box center [491, 131] width 108 height 27
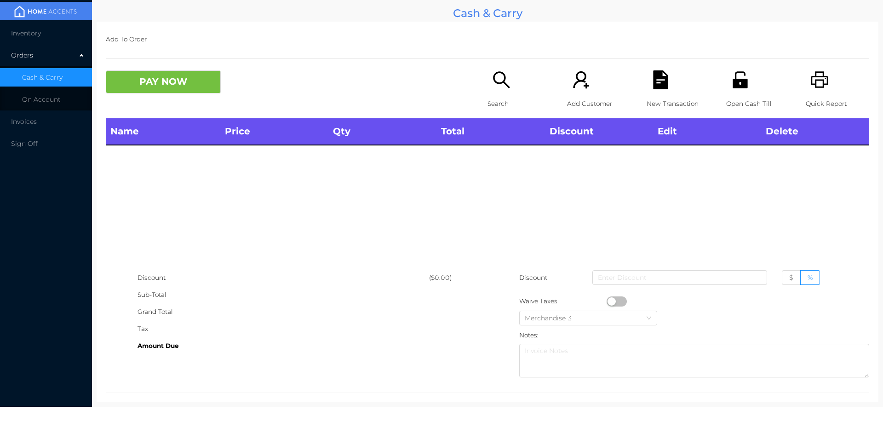
click at [735, 81] on icon "icon: unlock" at bounding box center [740, 79] width 15 height 17
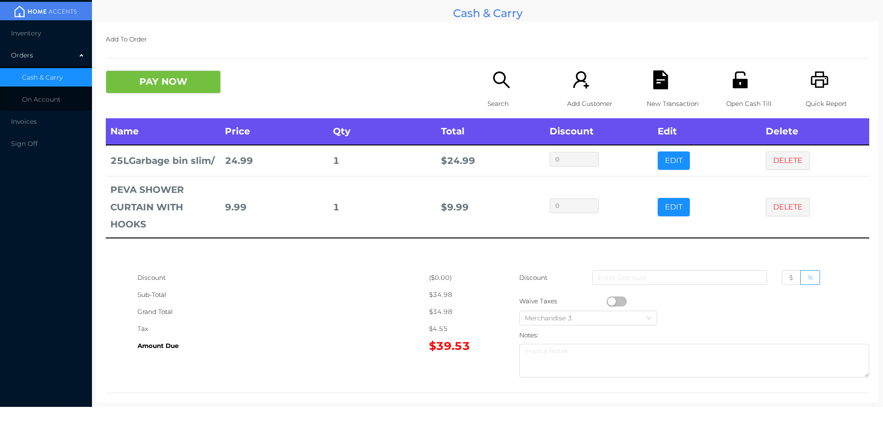
click at [808, 92] on div "Quick Report" at bounding box center [837, 94] width 63 height 48
click at [647, 92] on div "New Transaction" at bounding box center [678, 94] width 63 height 48
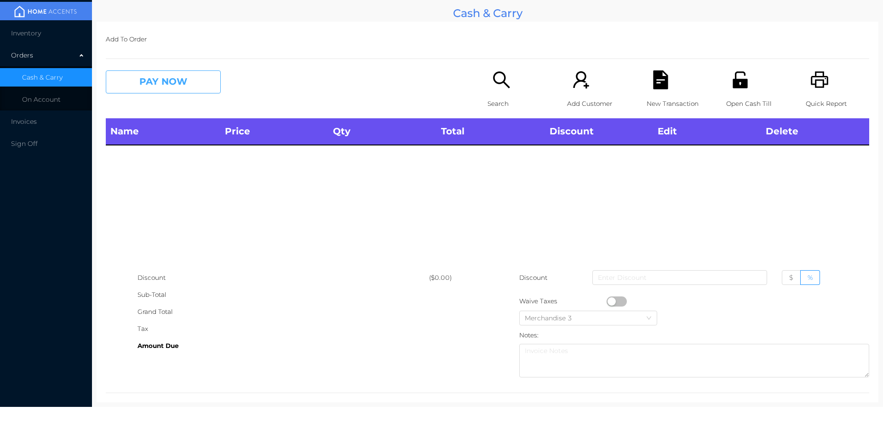
click at [182, 86] on button "PAY NOW" at bounding box center [163, 81] width 115 height 23
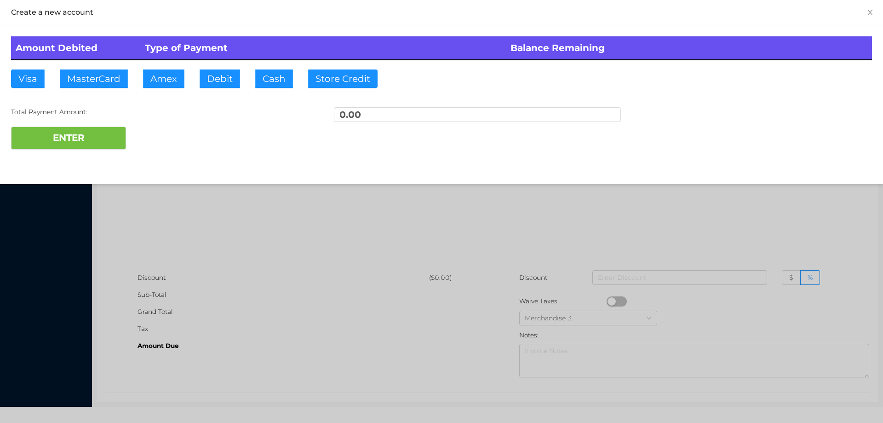
click at [224, 203] on div at bounding box center [441, 211] width 883 height 423
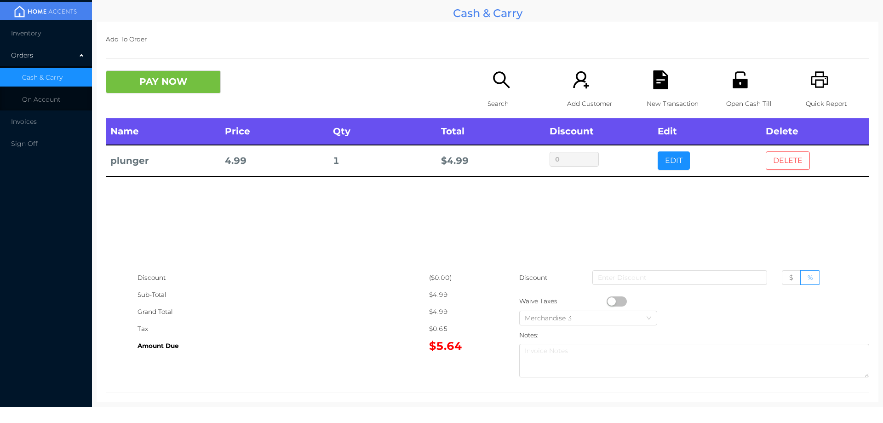
click at [781, 165] on button "DELETE" at bounding box center [788, 160] width 44 height 18
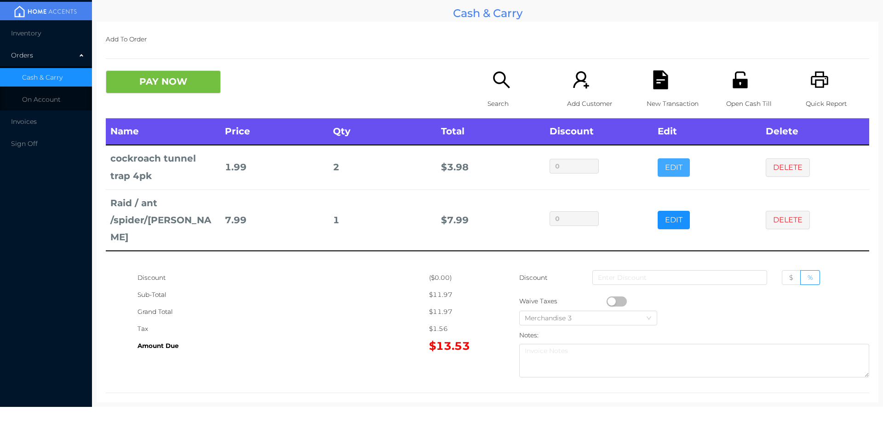
click at [667, 167] on button "EDIT" at bounding box center [674, 167] width 32 height 18
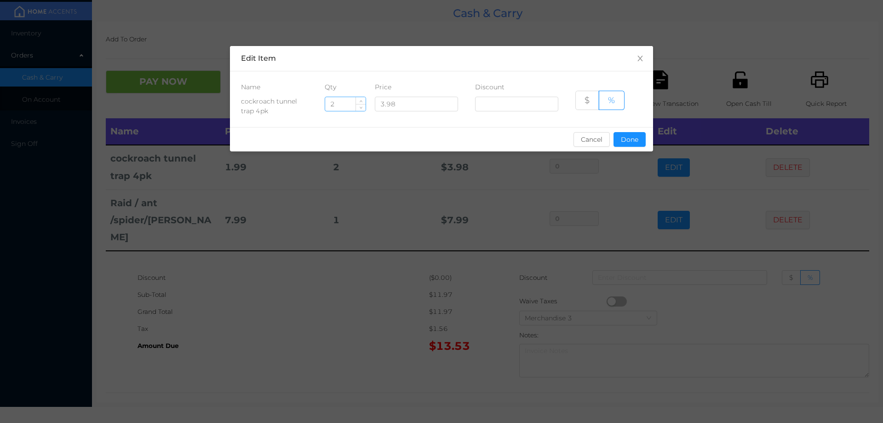
click at [341, 105] on input "2" at bounding box center [345, 104] width 40 height 14
type input "1"
click at [625, 137] on button "Done" at bounding box center [630, 139] width 32 height 15
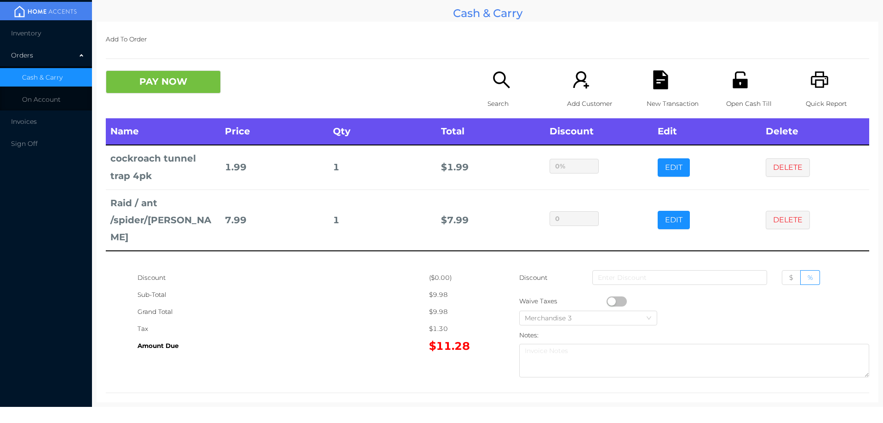
click at [499, 82] on icon "icon: search" at bounding box center [501, 79] width 17 height 17
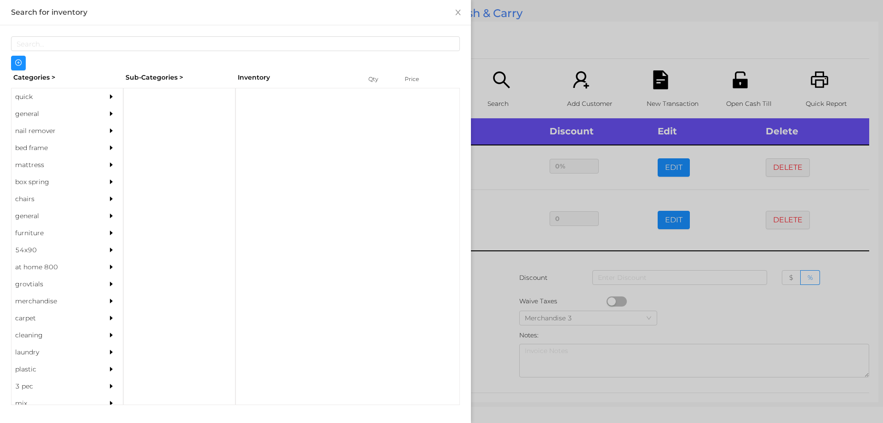
click at [43, 115] on div "general" at bounding box center [54, 113] width 84 height 17
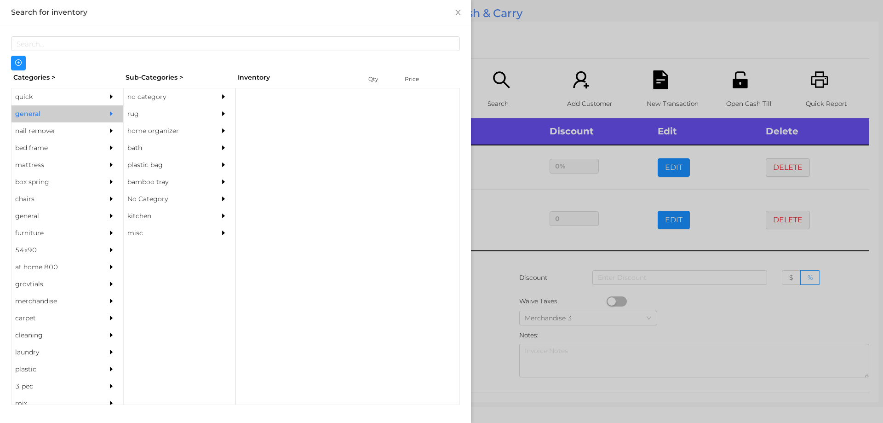
click at [152, 100] on div "no category" at bounding box center [166, 96] width 84 height 17
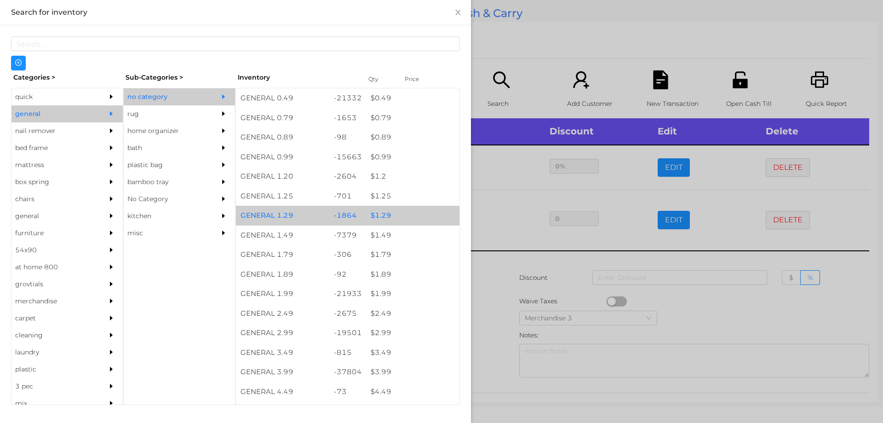
click at [378, 218] on div "$ 1.29" at bounding box center [412, 216] width 93 height 20
click at [381, 214] on div "$ 1.29" at bounding box center [412, 216] width 93 height 20
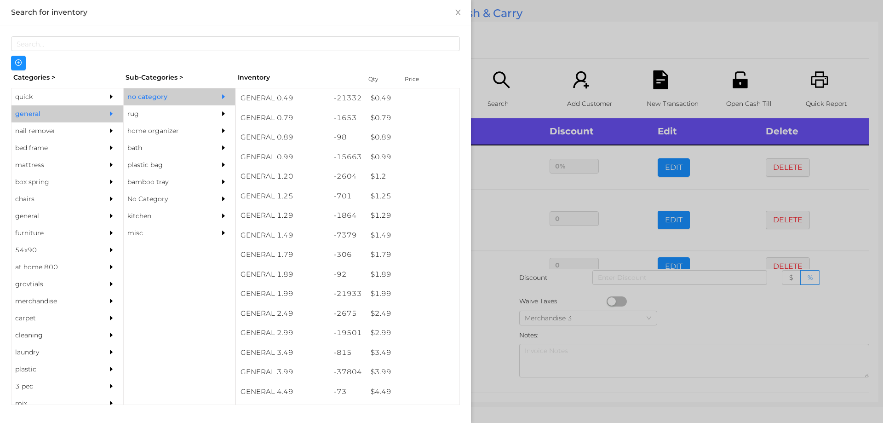
click at [500, 316] on div at bounding box center [441, 211] width 883 height 423
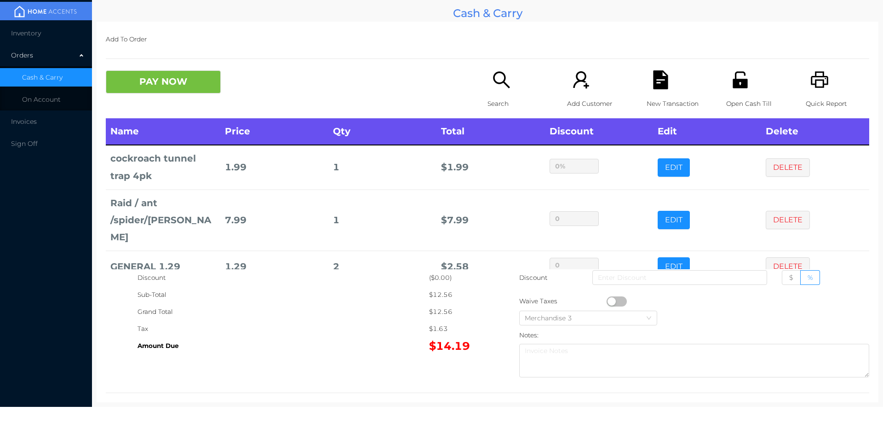
scroll to position [6, 0]
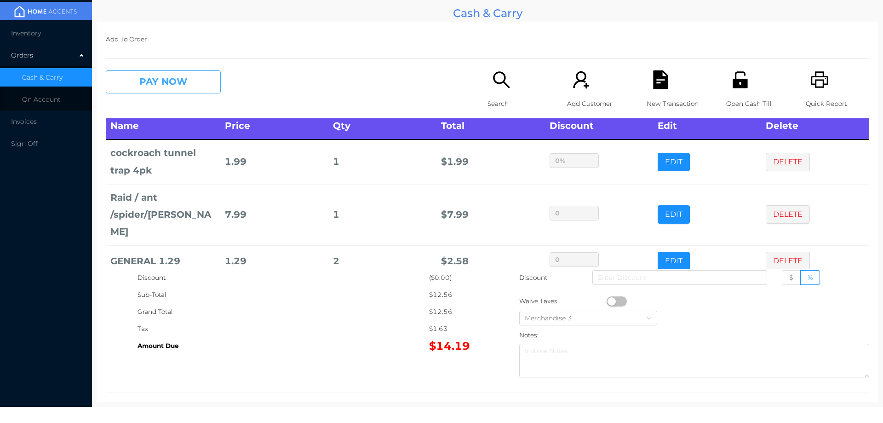
click at [183, 79] on button "PAY NOW" at bounding box center [163, 81] width 115 height 23
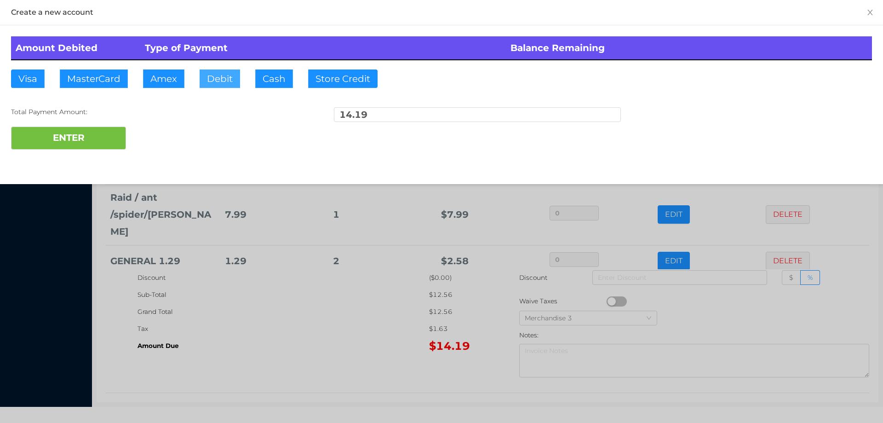
click at [214, 77] on button "Debit" at bounding box center [220, 78] width 40 height 18
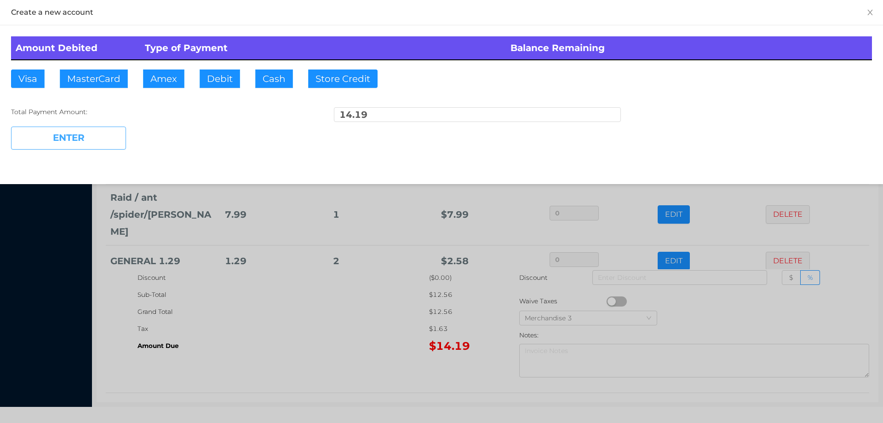
click at [93, 133] on button "ENTER" at bounding box center [68, 138] width 115 height 23
type input "0"
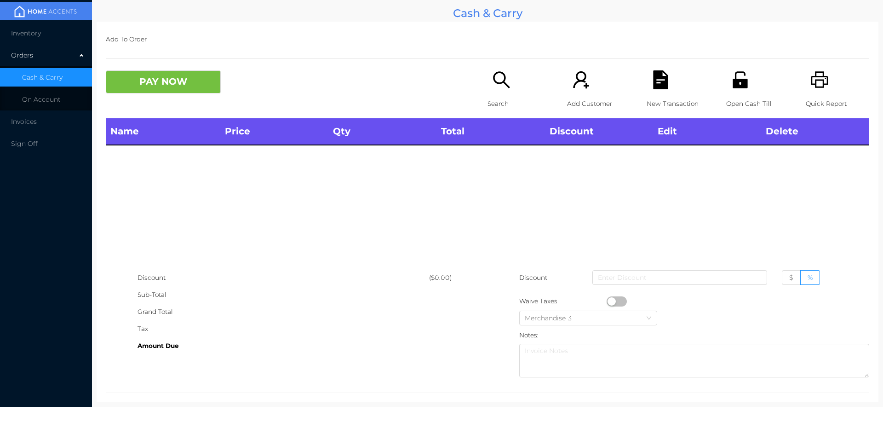
scroll to position [0, 0]
click at [488, 96] on p "Search" at bounding box center [519, 103] width 63 height 17
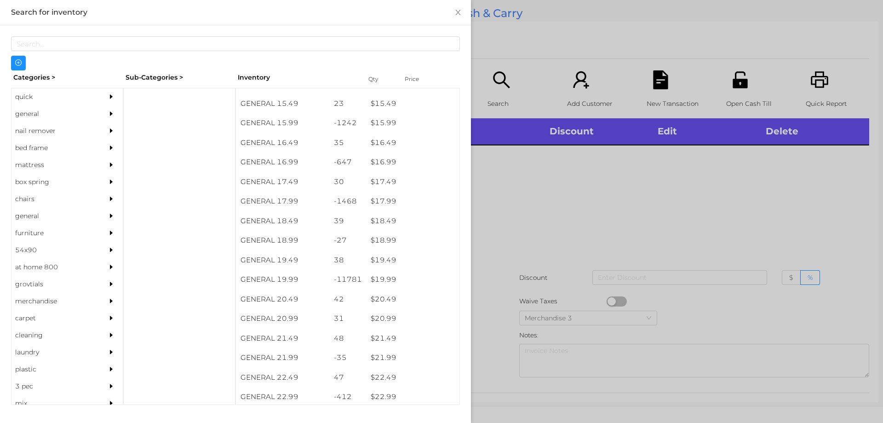
scroll to position [814, 0]
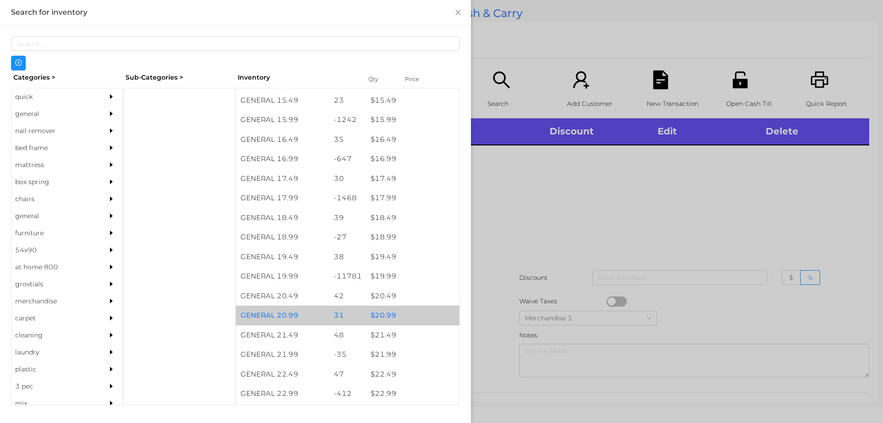
click at [382, 313] on div "$ 20.99" at bounding box center [412, 316] width 93 height 20
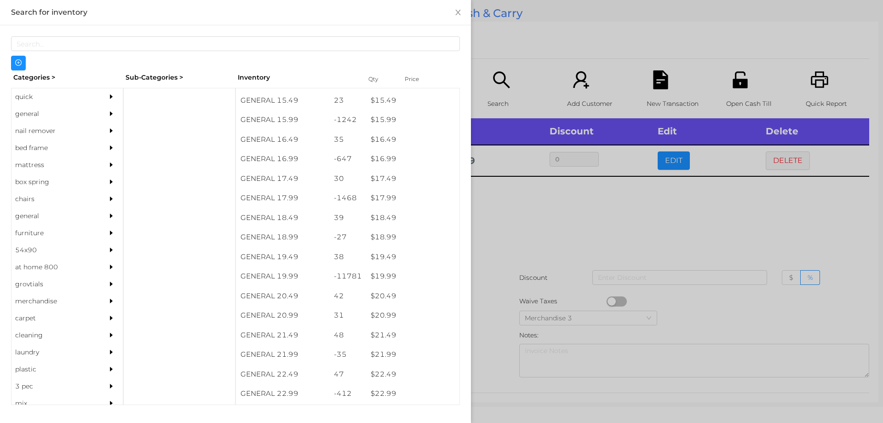
click at [760, 217] on div at bounding box center [441, 211] width 883 height 423
click at [787, 156] on button "DELETE" at bounding box center [788, 160] width 44 height 18
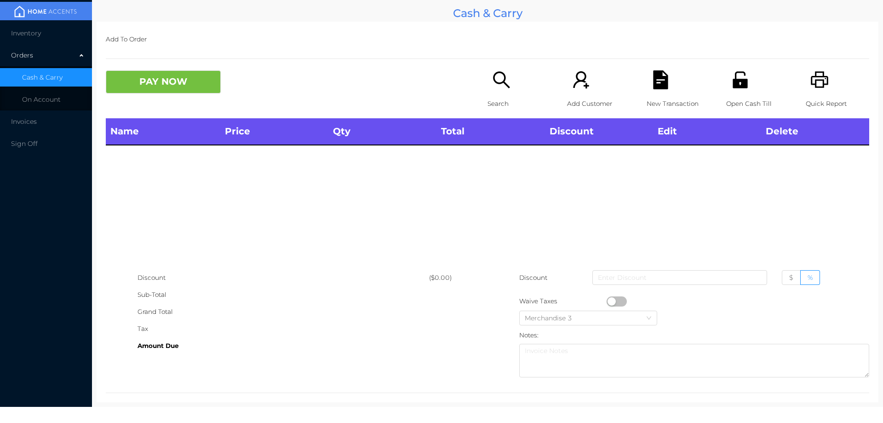
click at [819, 90] on div "Quick Report" at bounding box center [837, 94] width 63 height 48
click at [166, 83] on button "PAY NOW" at bounding box center [163, 81] width 115 height 23
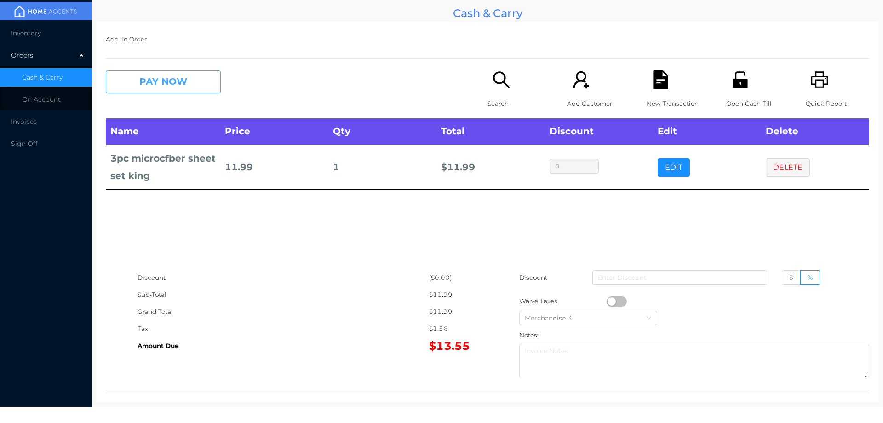
click at [188, 86] on button "PAY NOW" at bounding box center [163, 81] width 115 height 23
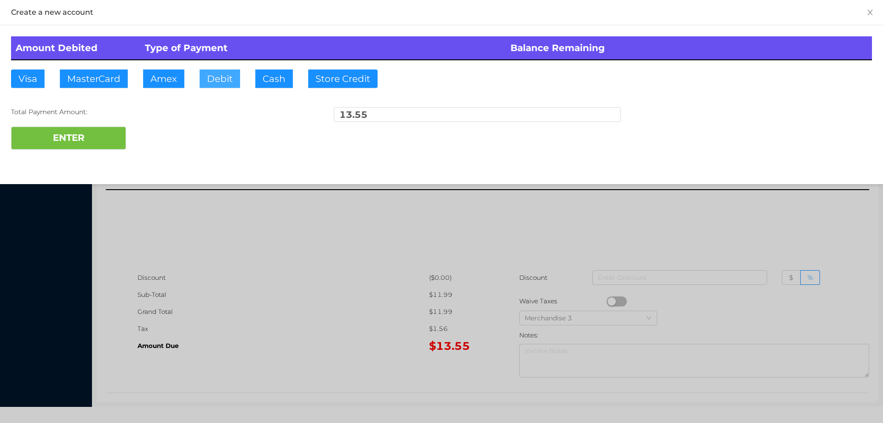
click at [220, 87] on button "Debit" at bounding box center [220, 78] width 40 height 18
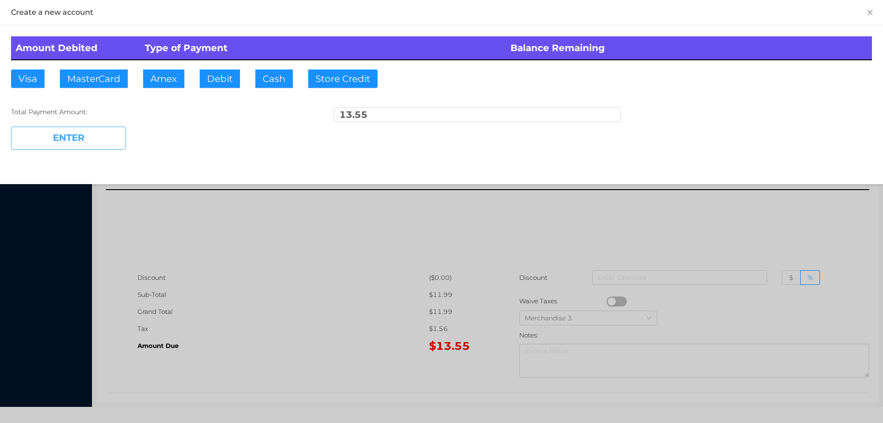
click at [104, 134] on button "ENTER" at bounding box center [68, 138] width 115 height 23
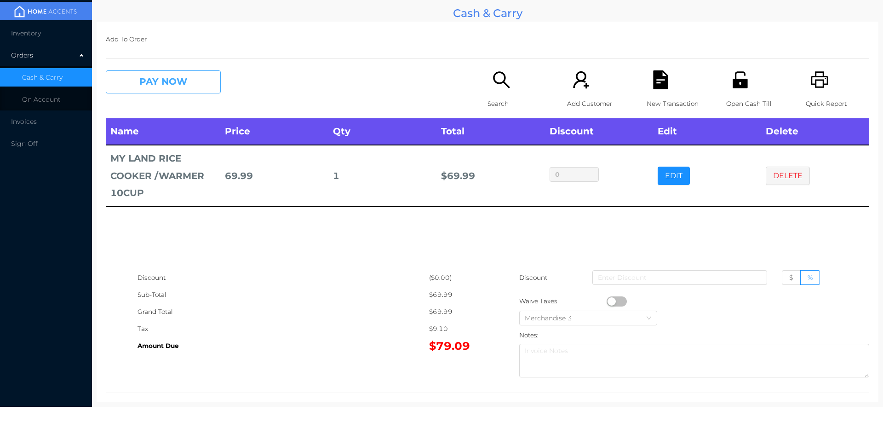
click at [191, 73] on button "PAY NOW" at bounding box center [163, 81] width 115 height 23
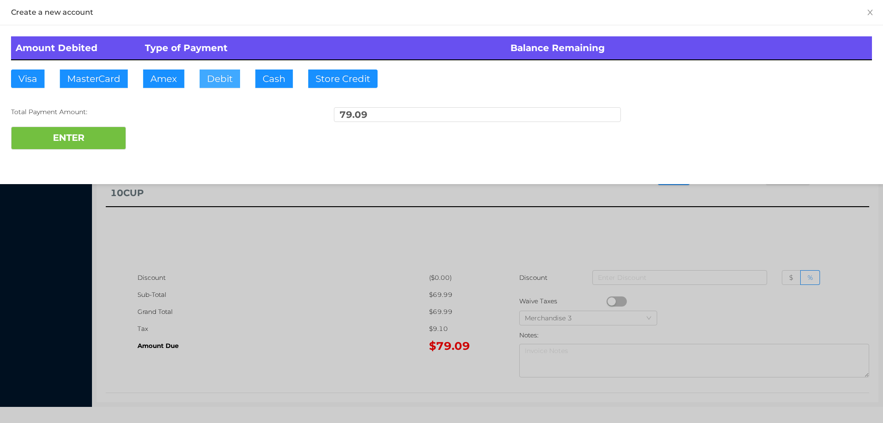
click at [216, 76] on button "Debit" at bounding box center [220, 78] width 40 height 18
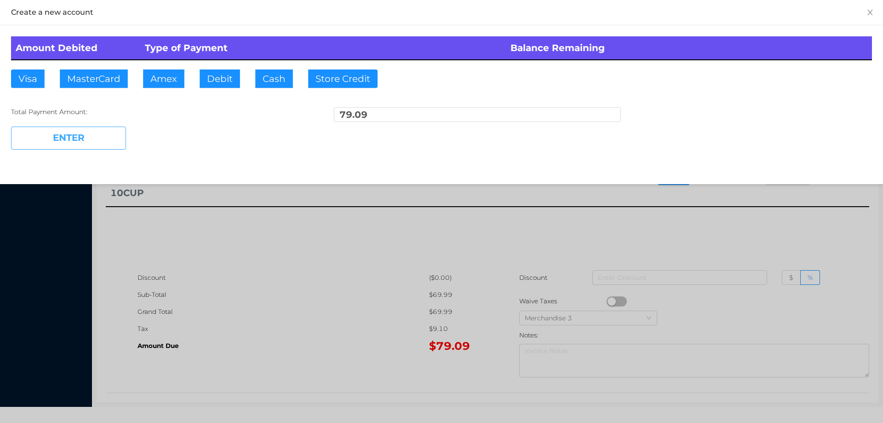
click at [98, 139] on button "ENTER" at bounding box center [68, 138] width 115 height 23
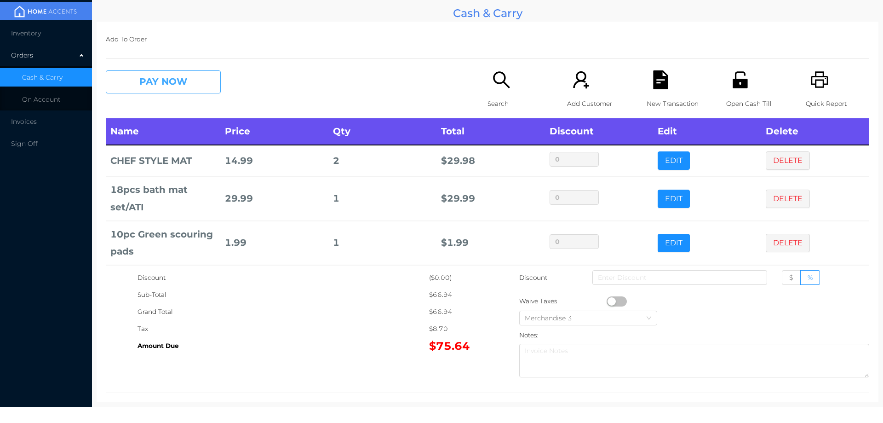
click at [150, 86] on button "PAY NOW" at bounding box center [163, 81] width 115 height 23
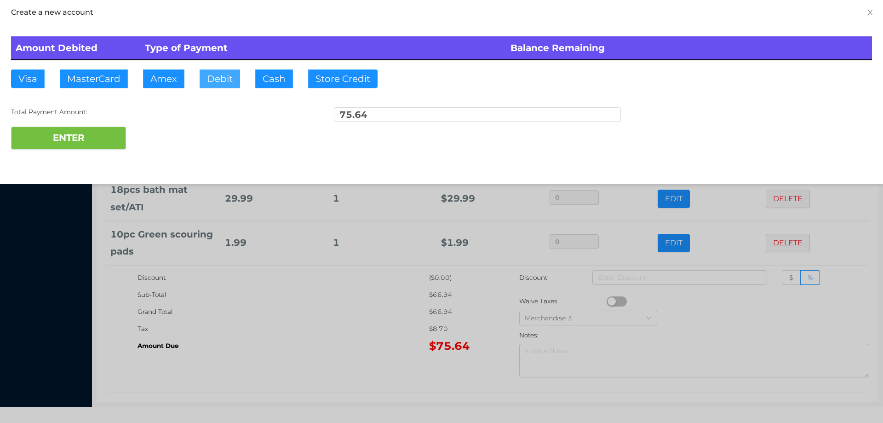
click at [212, 77] on button "Debit" at bounding box center [220, 78] width 40 height 18
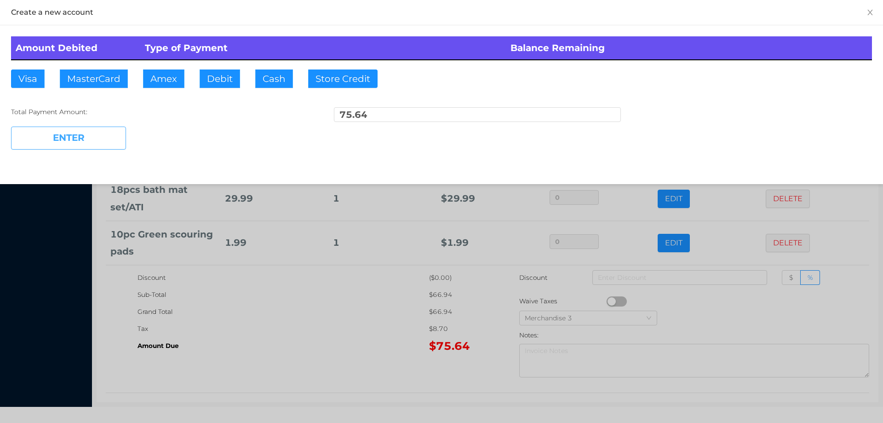
click at [81, 140] on button "ENTER" at bounding box center [68, 138] width 115 height 23
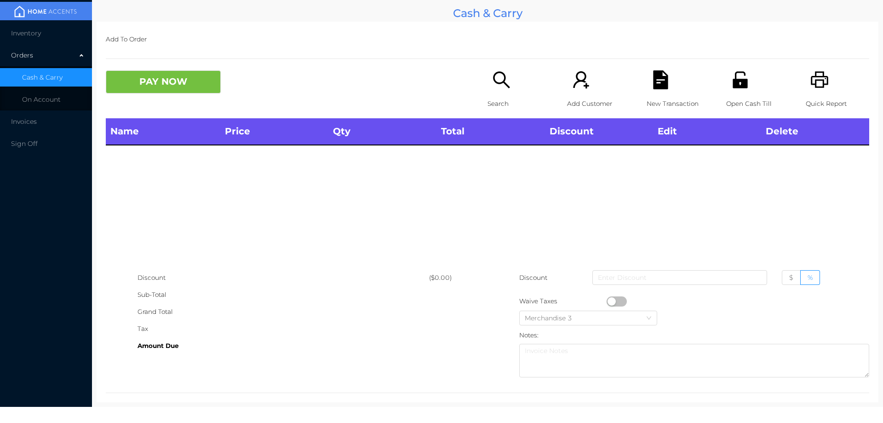
click at [490, 98] on p "Search" at bounding box center [519, 103] width 63 height 17
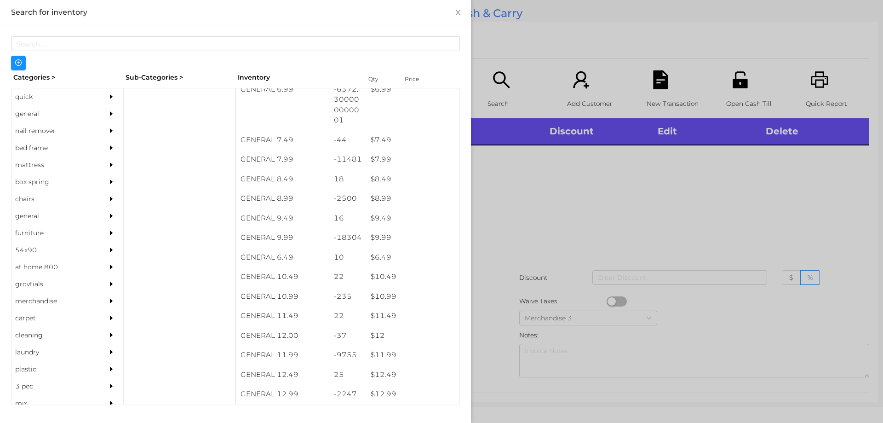
scroll to position [422, 0]
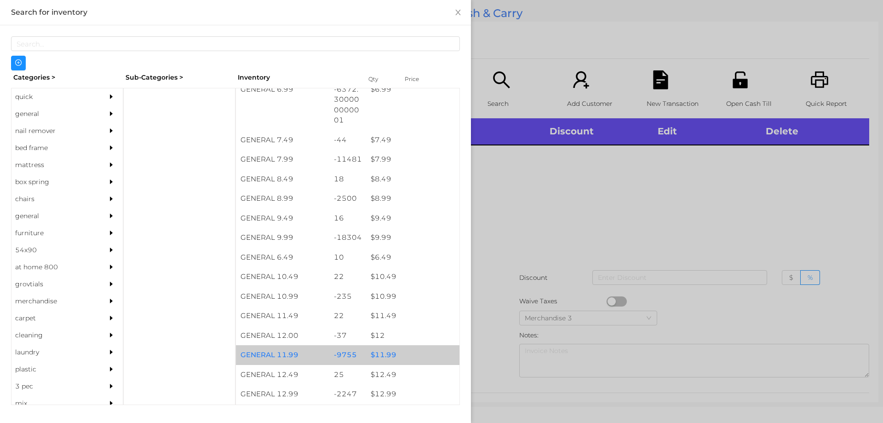
click at [380, 357] on div "$ 11.99" at bounding box center [412, 355] width 93 height 20
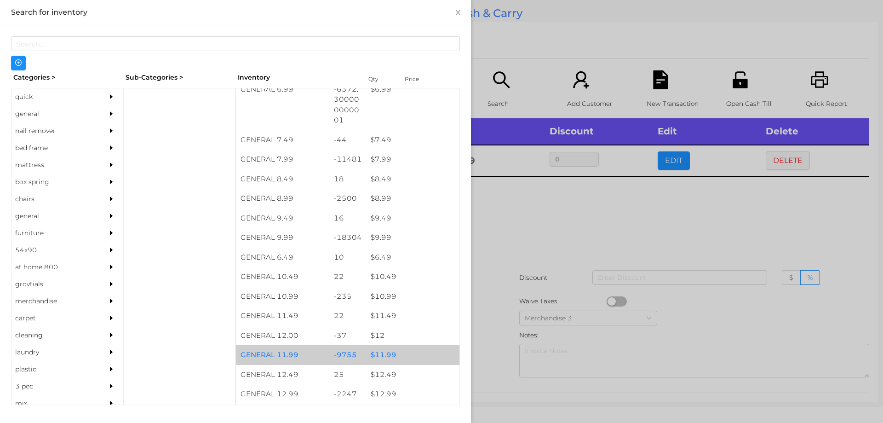
click at [376, 352] on div "$ 11.99" at bounding box center [412, 355] width 93 height 20
click at [375, 354] on div "$ 11.99" at bounding box center [412, 355] width 93 height 20
click at [380, 357] on div "$ 11.99" at bounding box center [412, 355] width 93 height 20
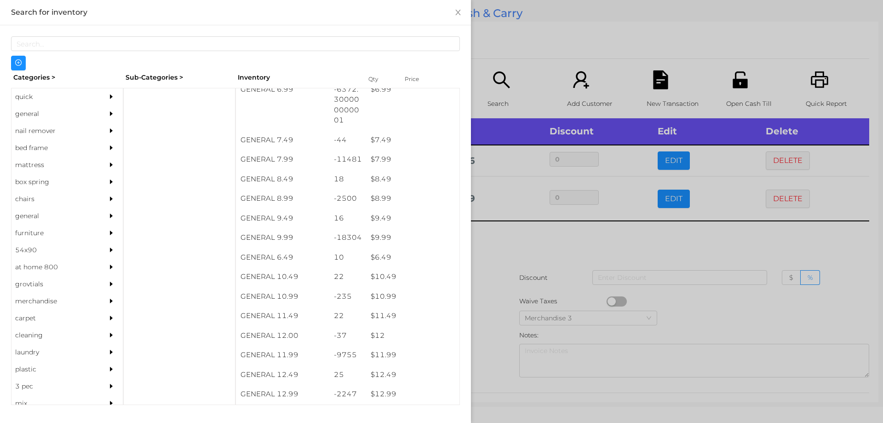
click at [552, 244] on div at bounding box center [441, 211] width 883 height 423
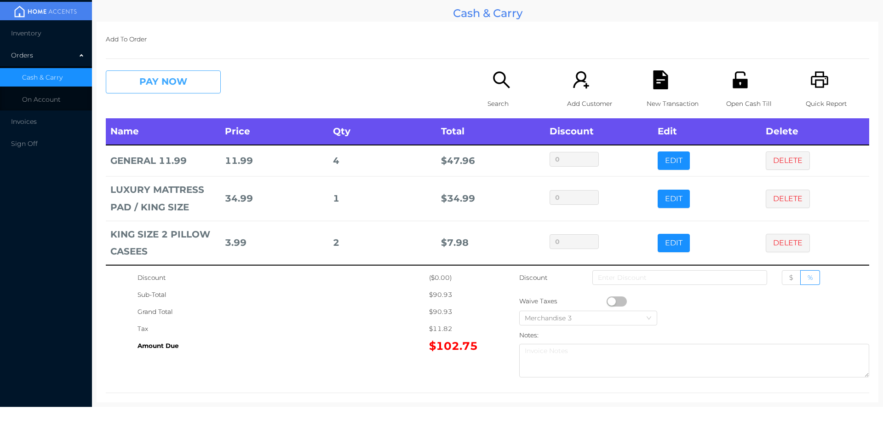
click at [191, 81] on button "PAY NOW" at bounding box center [163, 81] width 115 height 23
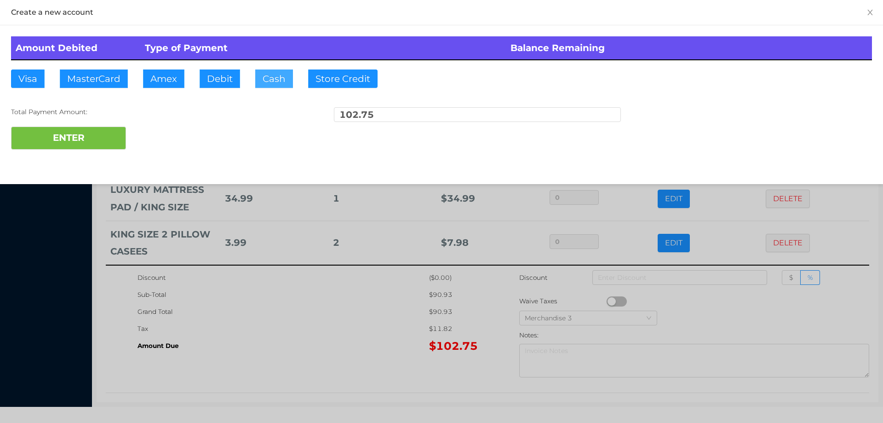
click at [271, 86] on button "Cash" at bounding box center [274, 78] width 38 height 18
type input "110."
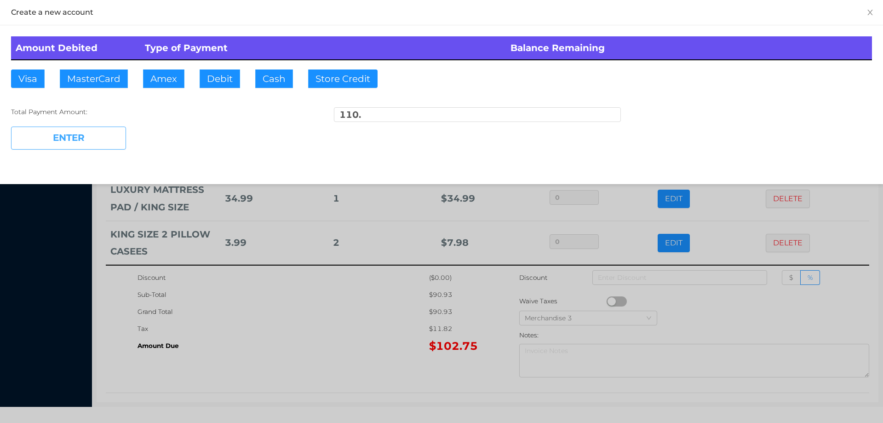
click at [94, 138] on button "ENTER" at bounding box center [68, 138] width 115 height 23
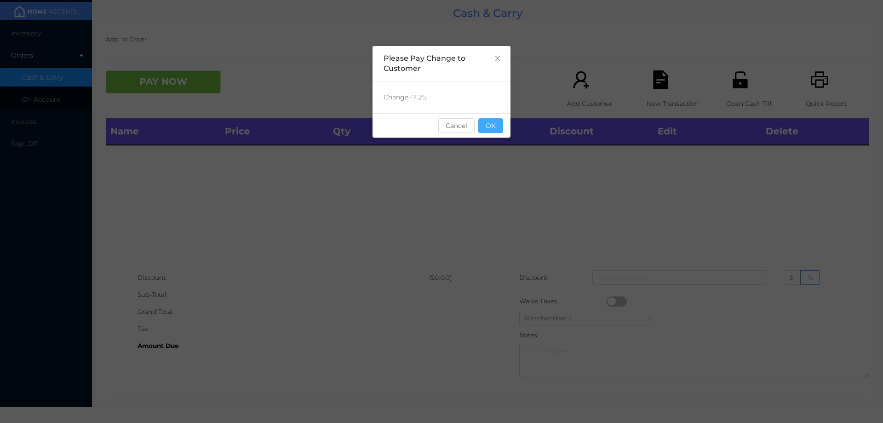
click at [493, 128] on button "OK" at bounding box center [491, 125] width 25 height 15
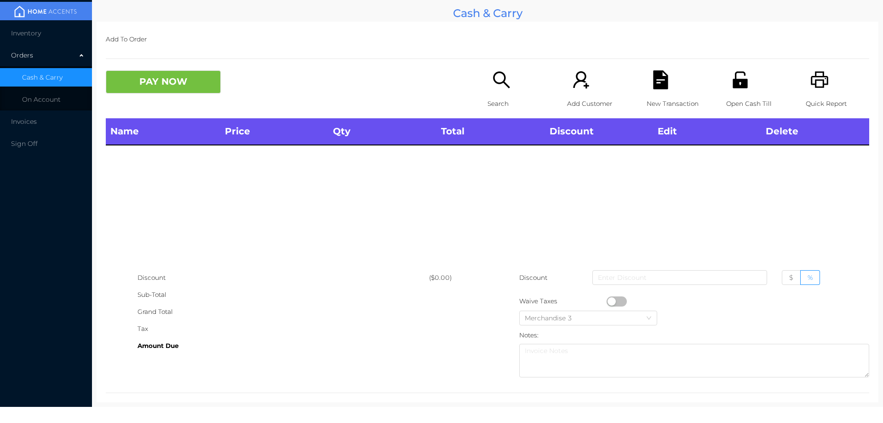
click at [503, 100] on p "Search" at bounding box center [519, 103] width 63 height 17
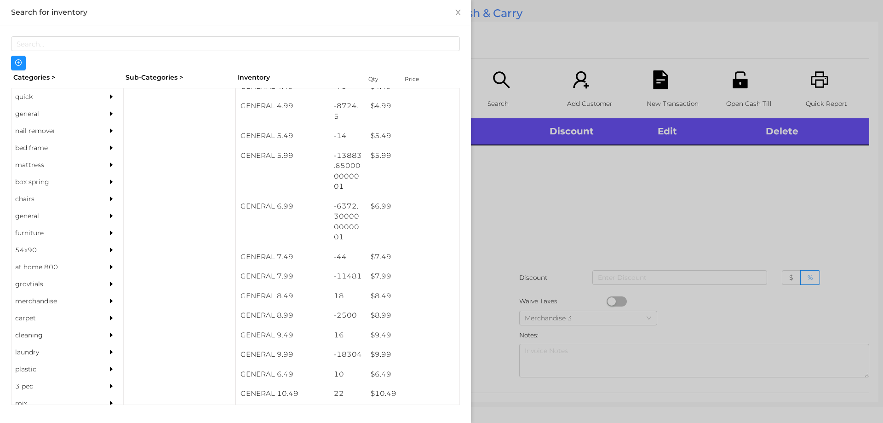
scroll to position [325, 0]
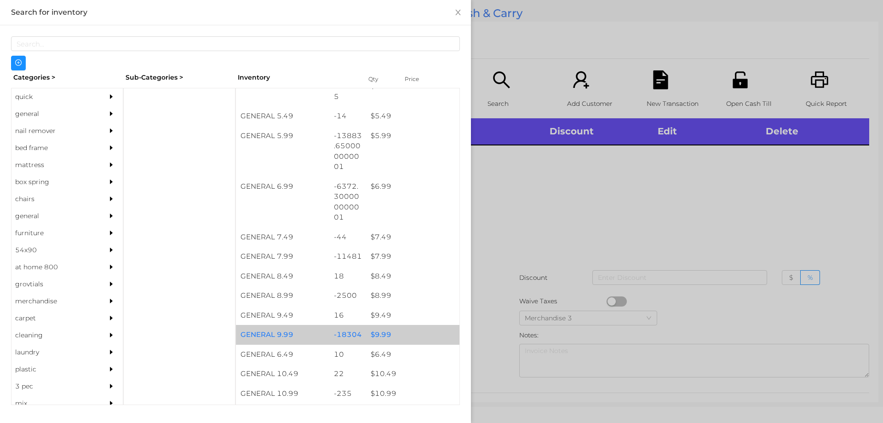
click at [387, 336] on div "$ 9.99" at bounding box center [412, 335] width 93 height 20
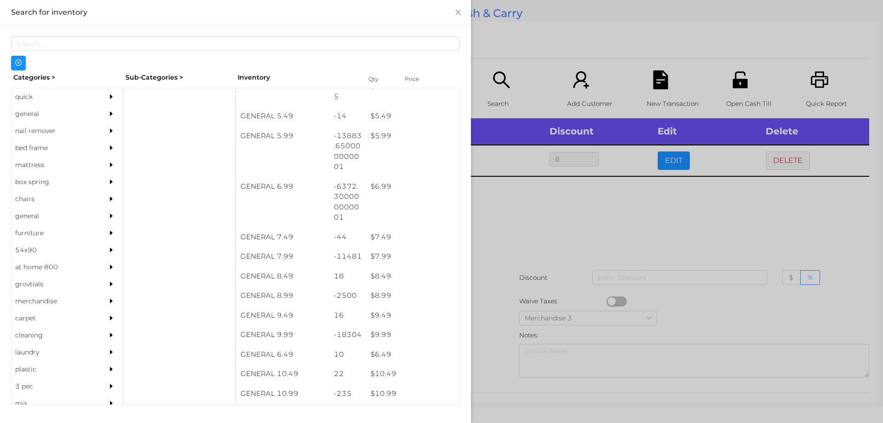
click at [567, 237] on div at bounding box center [441, 211] width 883 height 423
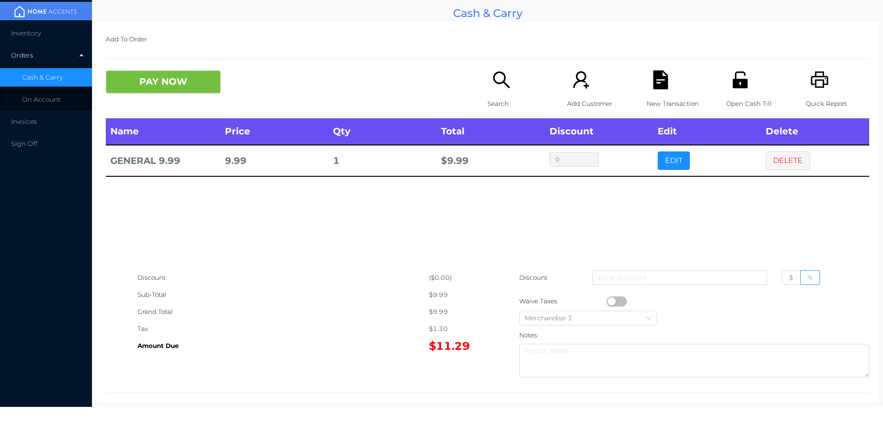
click at [621, 303] on button "button" at bounding box center [617, 301] width 20 height 10
click at [185, 90] on button "PAY NOW" at bounding box center [163, 81] width 115 height 23
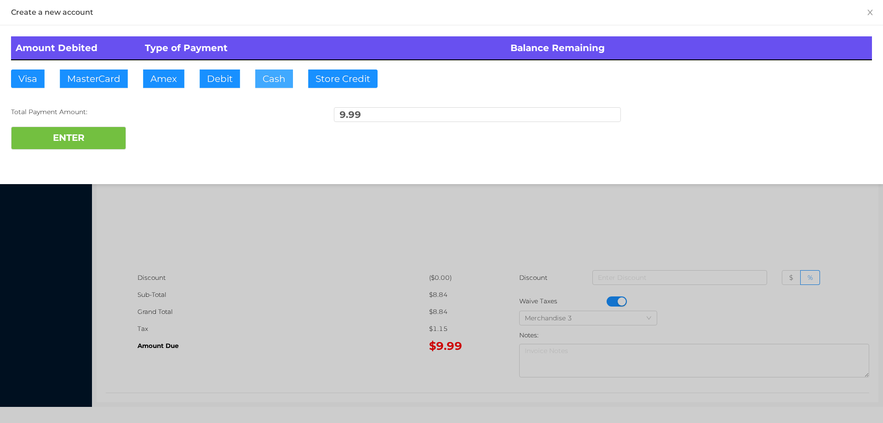
click at [267, 82] on button "Cash" at bounding box center [274, 78] width 38 height 18
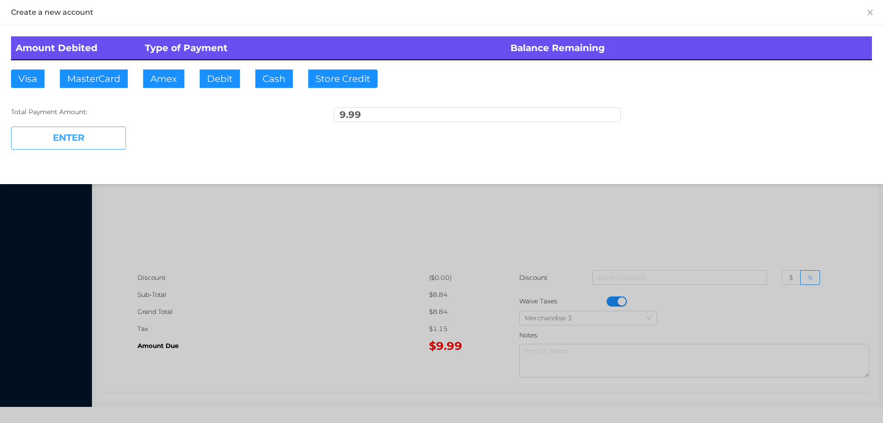
click at [110, 133] on button "ENTER" at bounding box center [68, 138] width 115 height 23
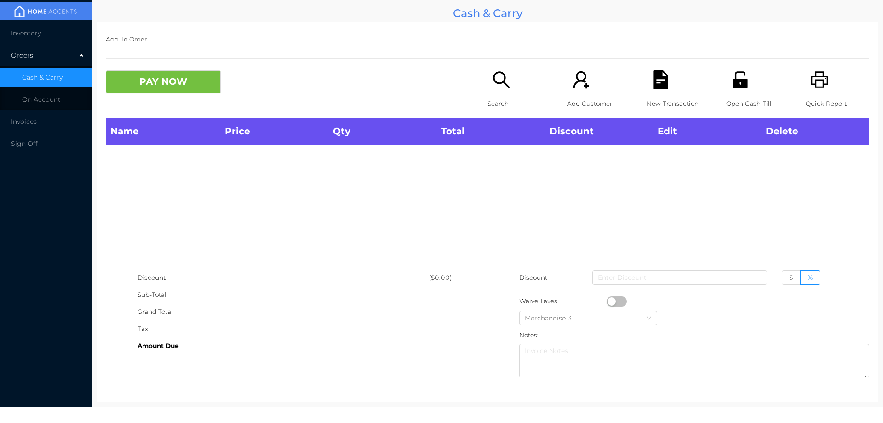
click at [739, 90] on div "Open Cash Till" at bounding box center [758, 94] width 63 height 48
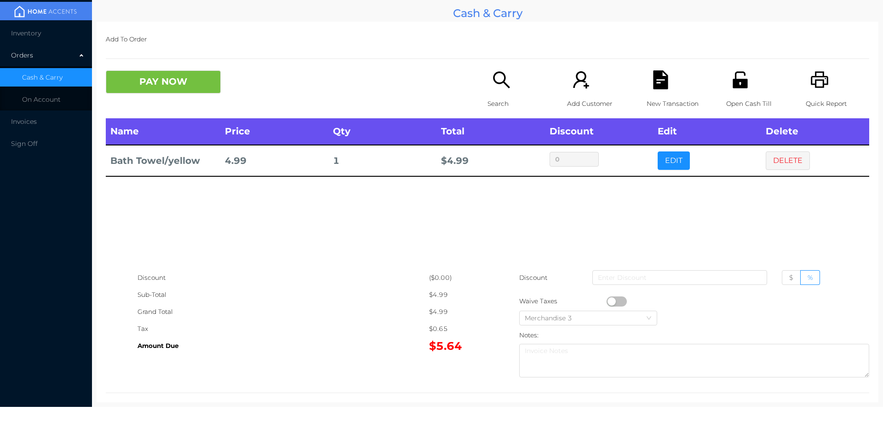
click at [494, 90] on div "Search" at bounding box center [519, 94] width 63 height 48
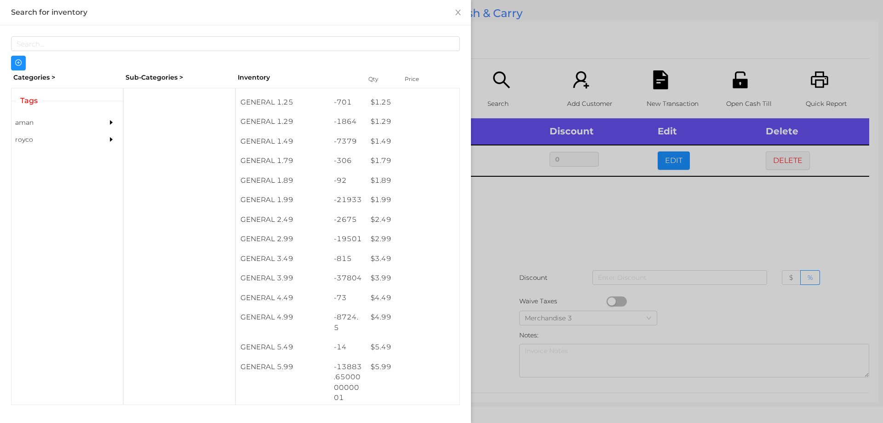
scroll to position [184, 0]
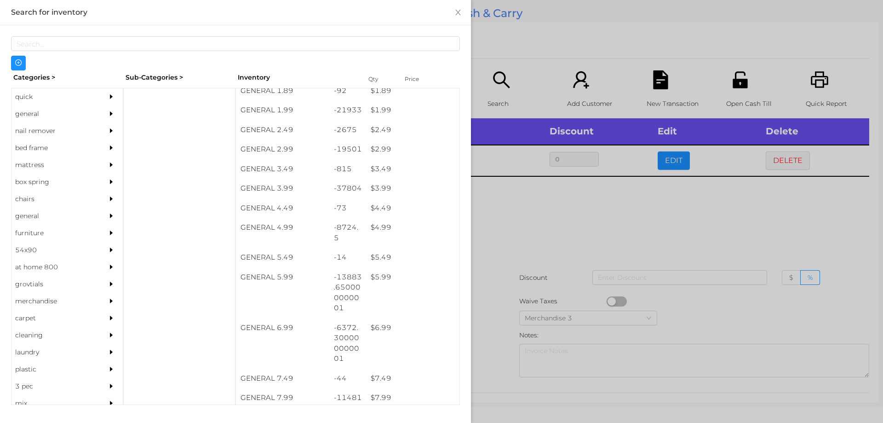
click at [381, 224] on div "$ 4.99" at bounding box center [412, 228] width 93 height 20
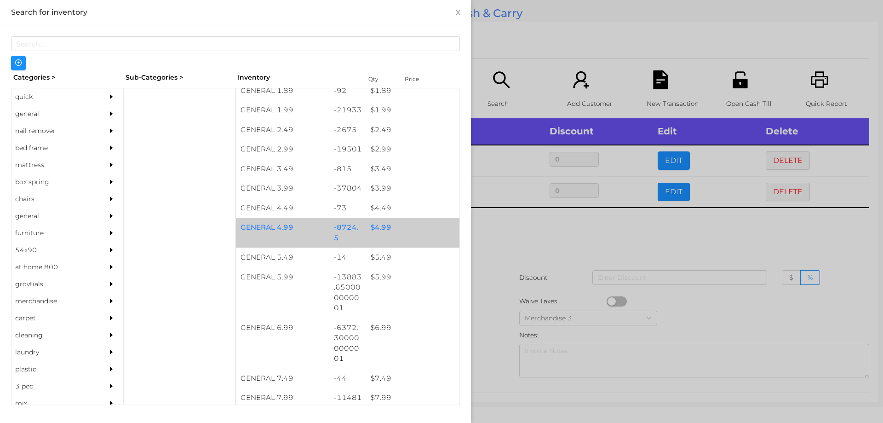
click at [383, 224] on div "$ 4.99" at bounding box center [412, 228] width 93 height 20
click at [386, 228] on div "$ 4.99" at bounding box center [412, 228] width 93 height 20
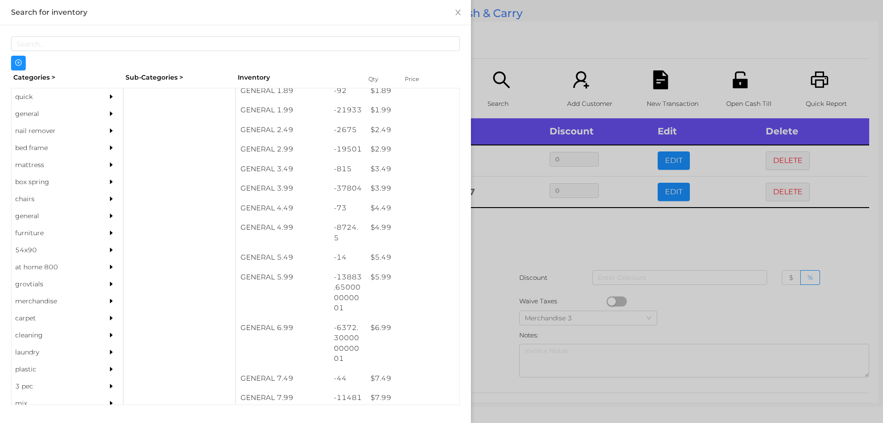
click at [517, 245] on div at bounding box center [441, 211] width 883 height 423
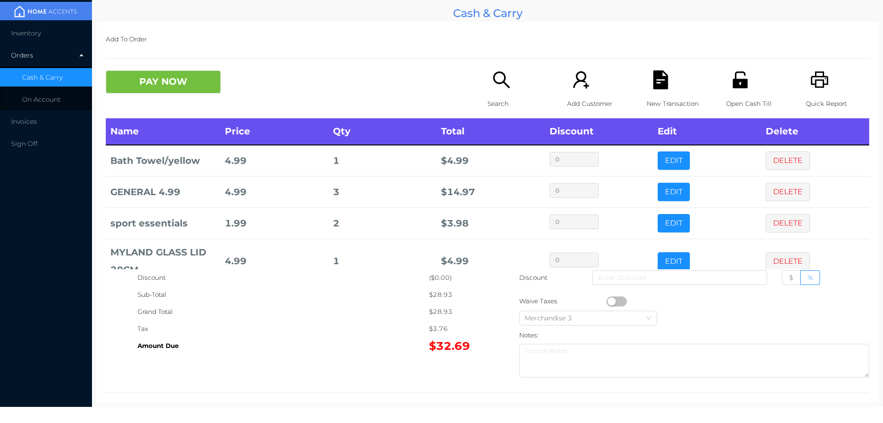
click at [500, 80] on icon "icon: search" at bounding box center [501, 79] width 19 height 19
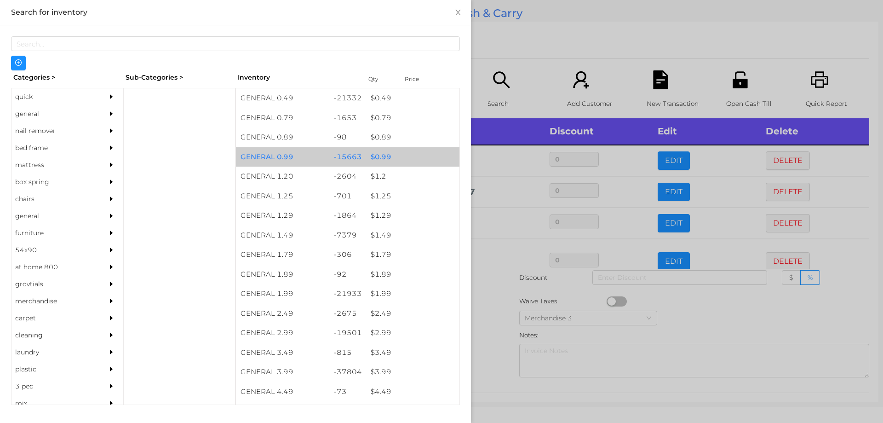
click at [375, 154] on div "$ 0.99" at bounding box center [412, 157] width 93 height 20
click at [381, 152] on div "$ 0.99" at bounding box center [412, 157] width 93 height 20
click at [382, 158] on div "$ 0.99" at bounding box center [412, 157] width 93 height 20
click at [384, 153] on div "$ 0.99" at bounding box center [412, 157] width 93 height 20
click at [385, 155] on div "$ 0.99" at bounding box center [412, 157] width 93 height 20
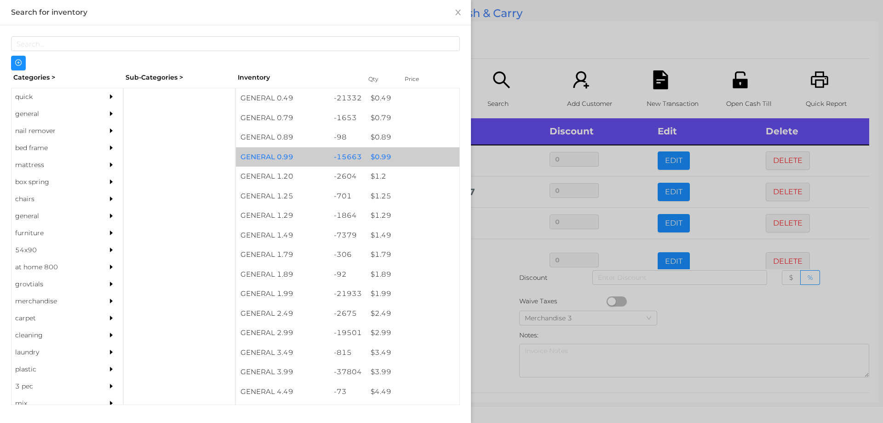
click at [387, 156] on div "$ 0.99" at bounding box center [412, 157] width 93 height 20
click at [390, 155] on div "$ 0.99" at bounding box center [412, 157] width 93 height 20
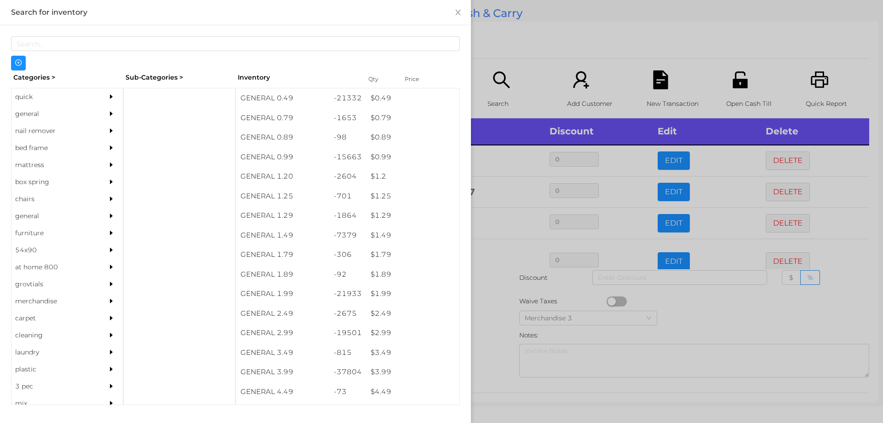
click at [498, 304] on div at bounding box center [441, 211] width 883 height 423
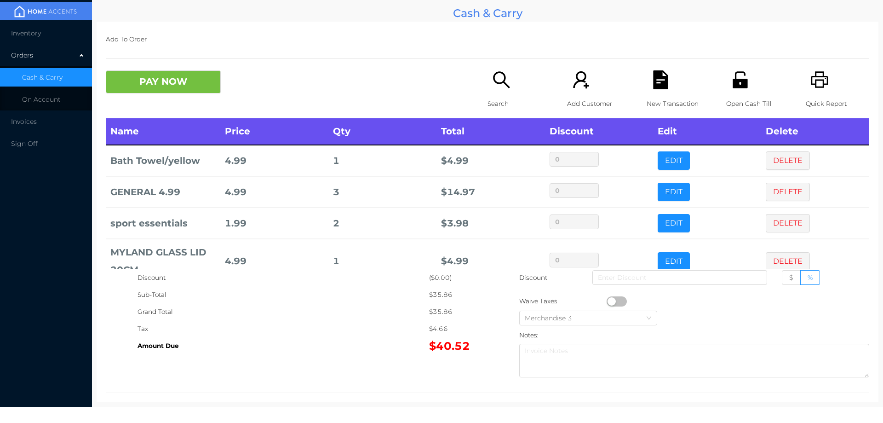
scroll to position [55, 0]
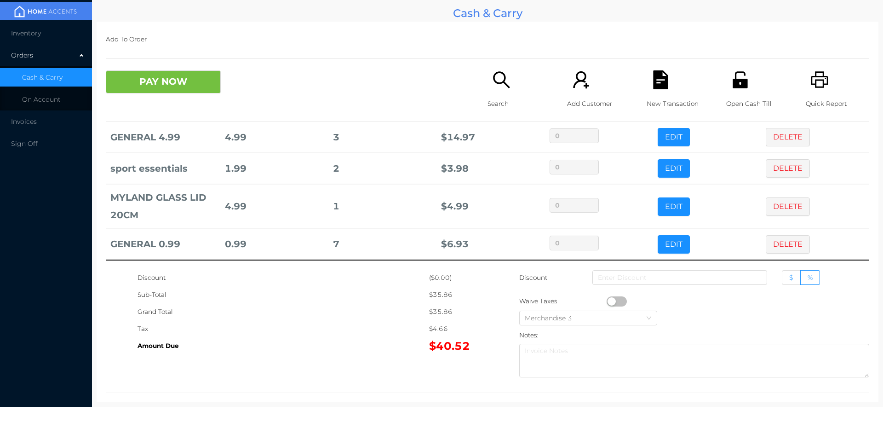
click at [782, 280] on label "$" at bounding box center [791, 277] width 19 height 15
click at [790, 280] on input "$" at bounding box center [790, 280] width 0 height 0
click at [639, 277] on input at bounding box center [680, 277] width 175 height 15
type input "5"
click at [673, 239] on button "EDIT" at bounding box center [674, 244] width 32 height 18
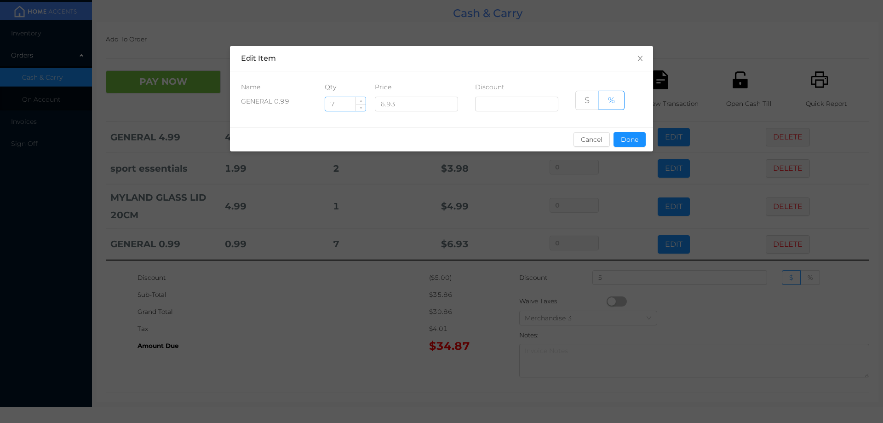
click at [341, 103] on input "7" at bounding box center [345, 104] width 40 height 14
type input "6"
click at [625, 137] on button "Done" at bounding box center [630, 139] width 32 height 15
type input "0%"
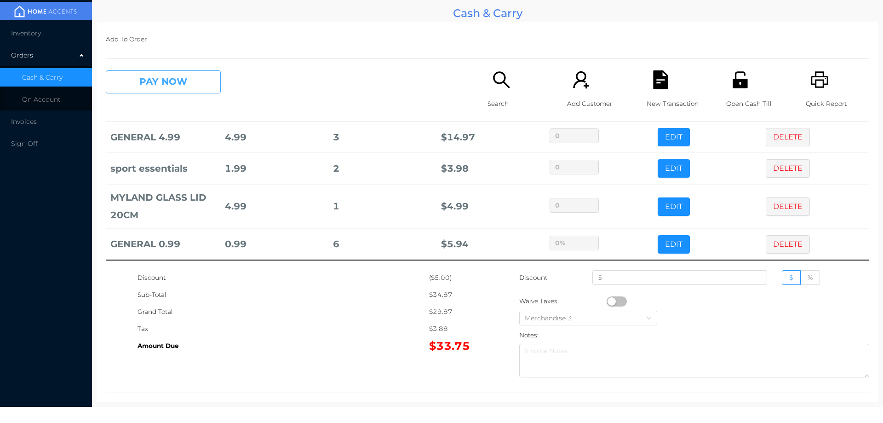
click at [150, 89] on button "PAY NOW" at bounding box center [163, 81] width 115 height 23
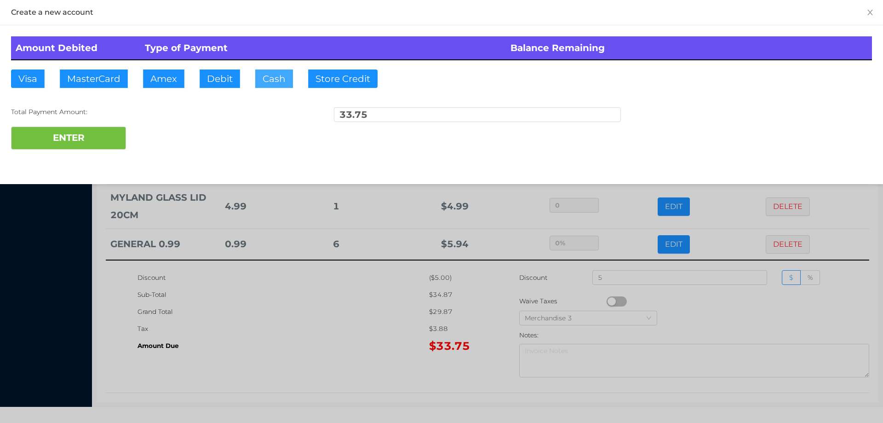
click at [272, 85] on button "Cash" at bounding box center [274, 78] width 38 height 18
type input "50."
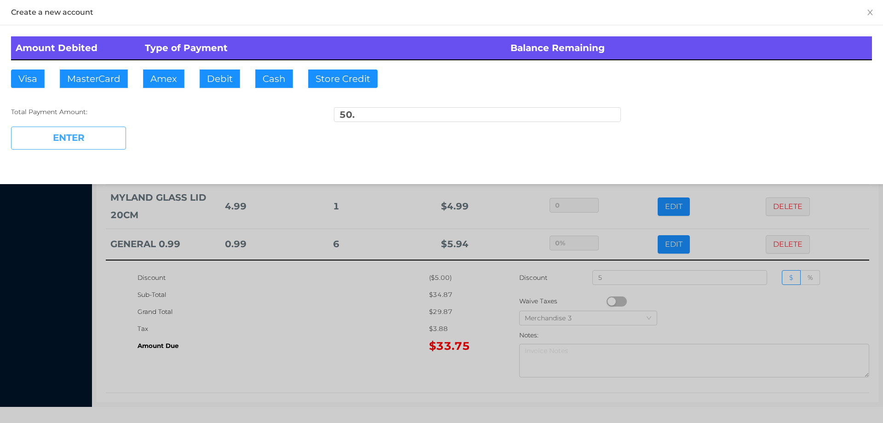
click at [88, 146] on button "ENTER" at bounding box center [68, 138] width 115 height 23
type input "0"
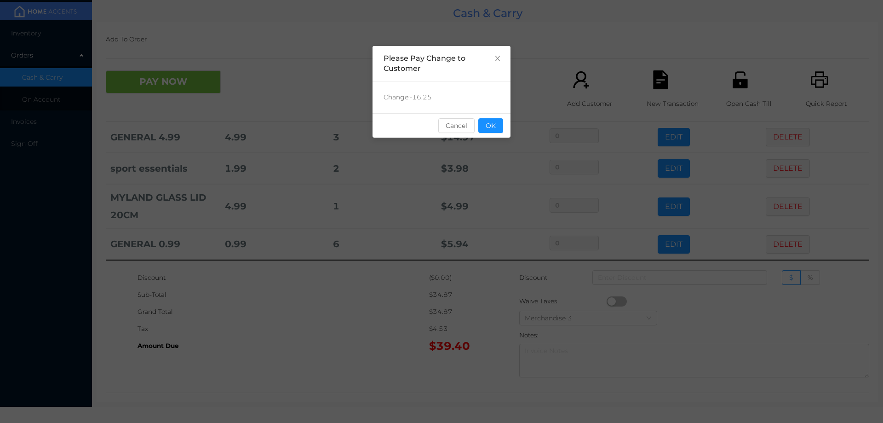
scroll to position [0, 0]
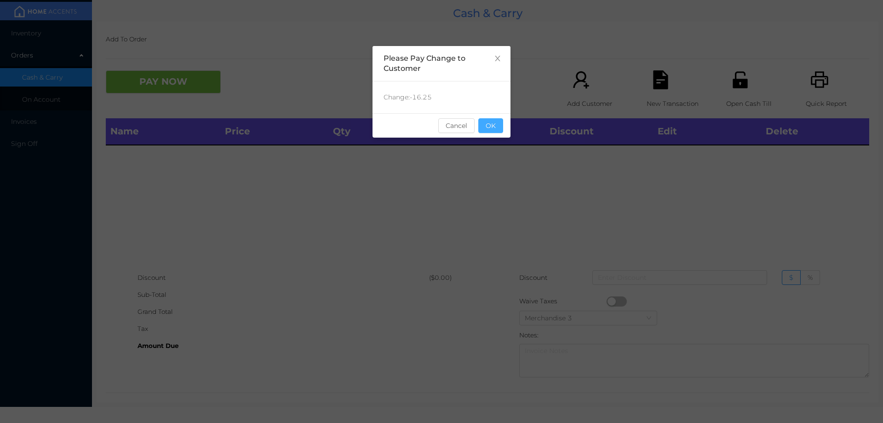
click at [495, 125] on button "OK" at bounding box center [491, 125] width 25 height 15
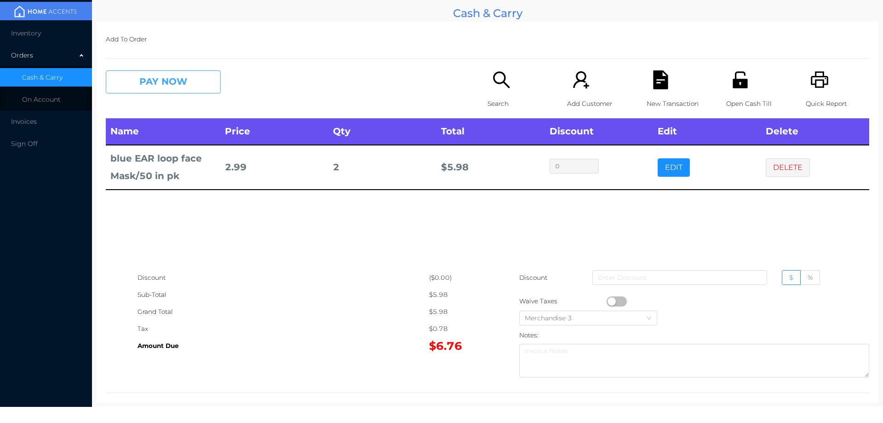
click at [150, 70] on button "PAY NOW" at bounding box center [163, 81] width 115 height 23
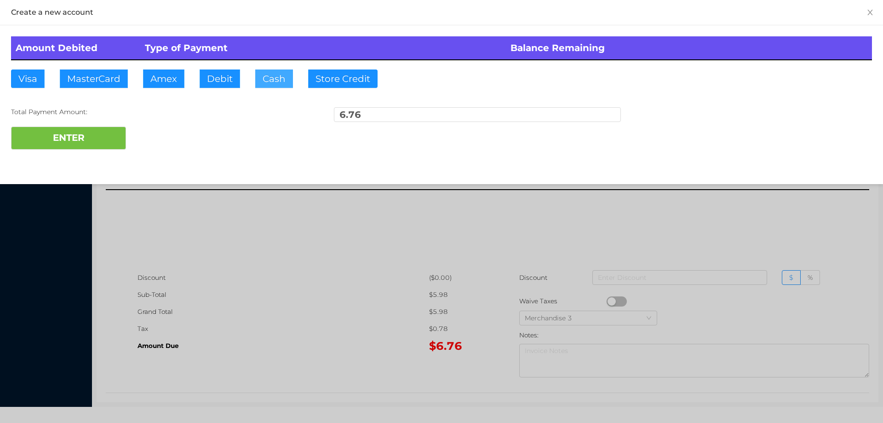
click at [273, 81] on button "Cash" at bounding box center [274, 78] width 38 height 18
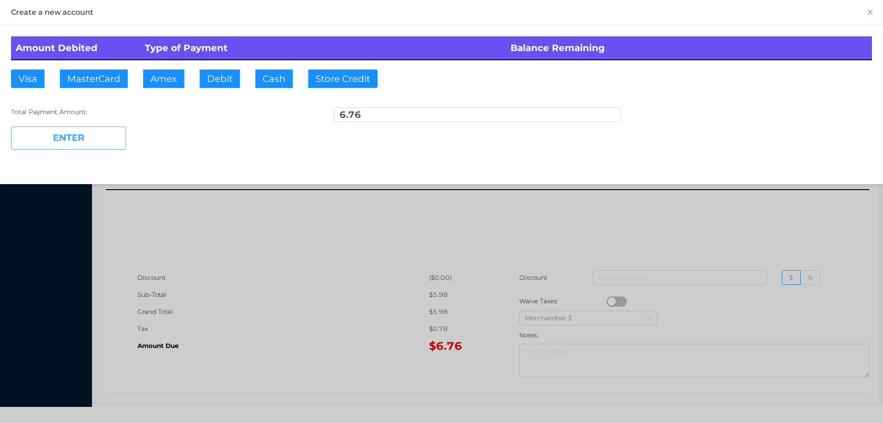
click at [95, 140] on button "ENTER" at bounding box center [68, 138] width 115 height 23
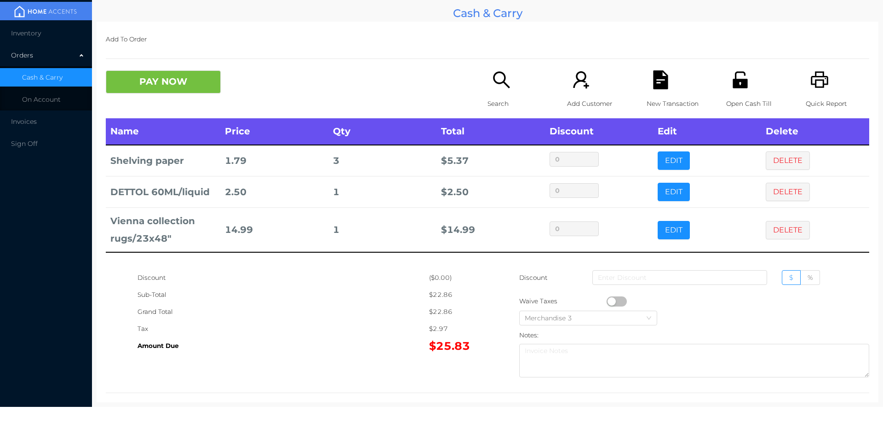
click at [496, 93] on div "Search" at bounding box center [519, 94] width 63 height 48
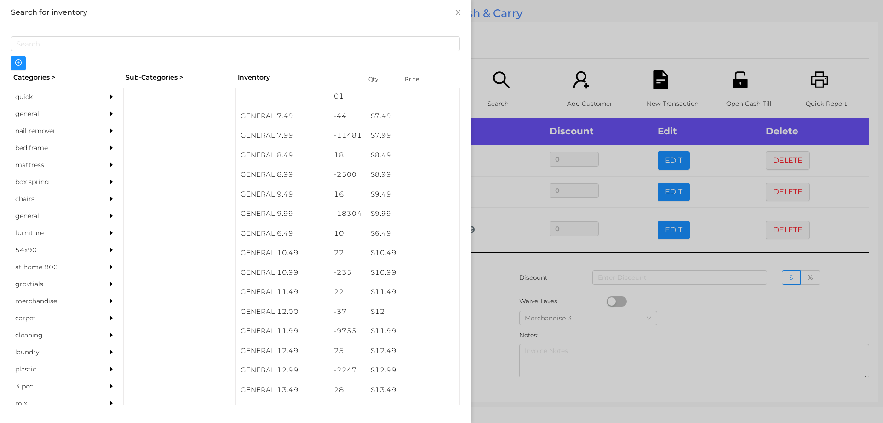
scroll to position [446, 0]
click at [381, 213] on div "$ 9.99" at bounding box center [412, 214] width 93 height 20
click at [492, 303] on div at bounding box center [441, 211] width 883 height 423
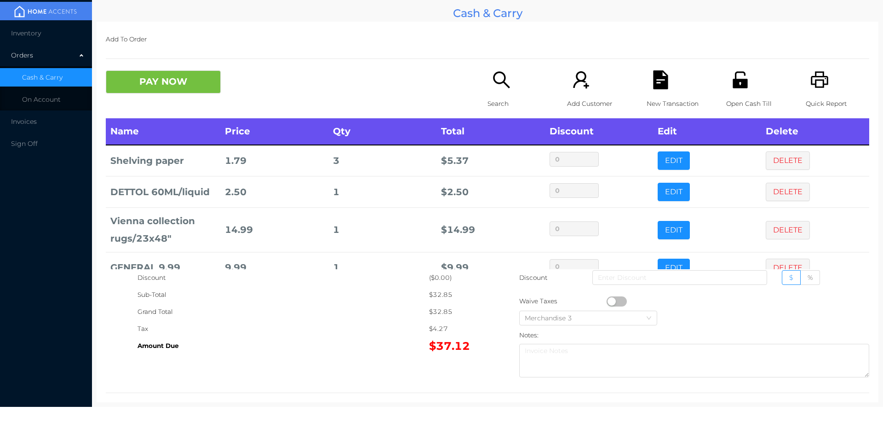
scroll to position [23, 0]
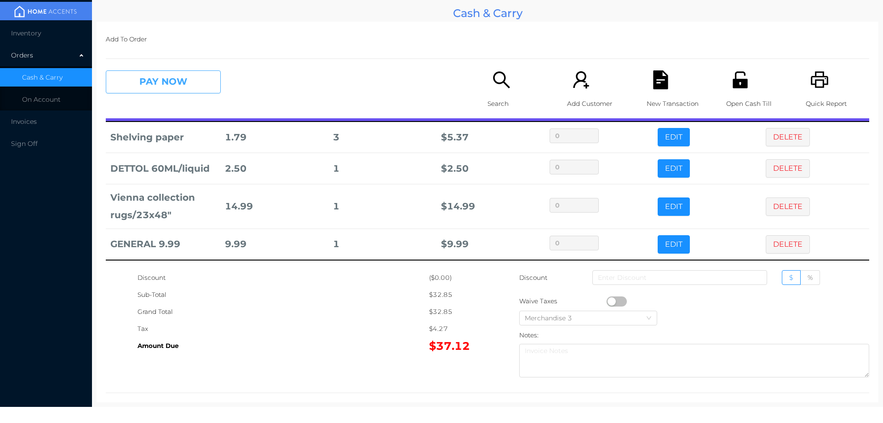
click at [148, 85] on button "PAY NOW" at bounding box center [163, 81] width 115 height 23
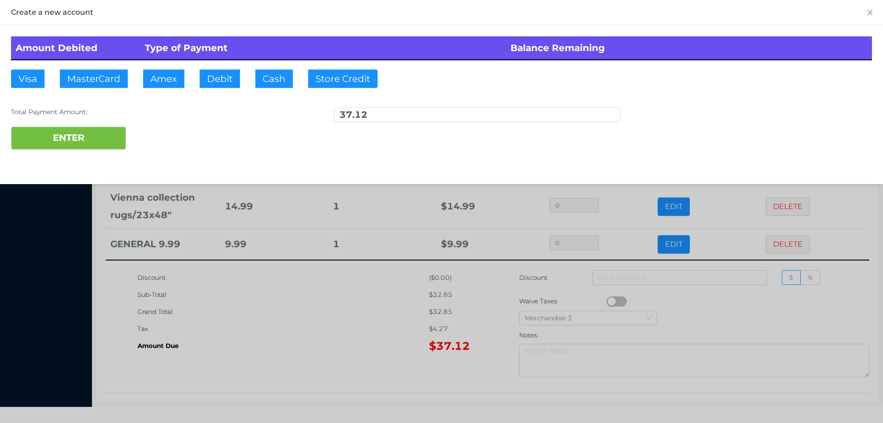
click at [153, 133] on div "ENTER" at bounding box center [441, 138] width 861 height 23
click at [264, 311] on div at bounding box center [441, 211] width 883 height 423
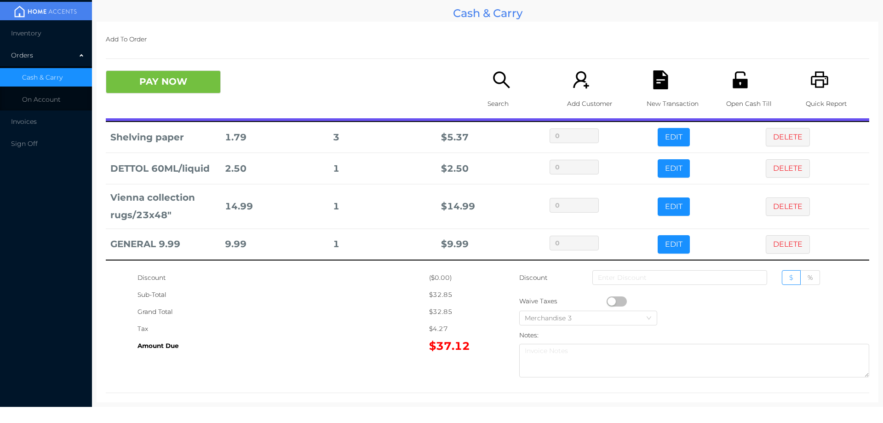
click at [658, 90] on div "New Transaction" at bounding box center [678, 94] width 63 height 48
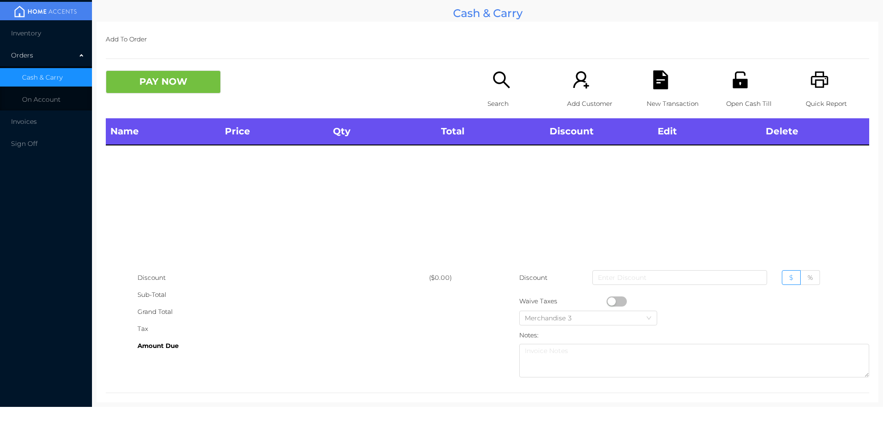
scroll to position [0, 0]
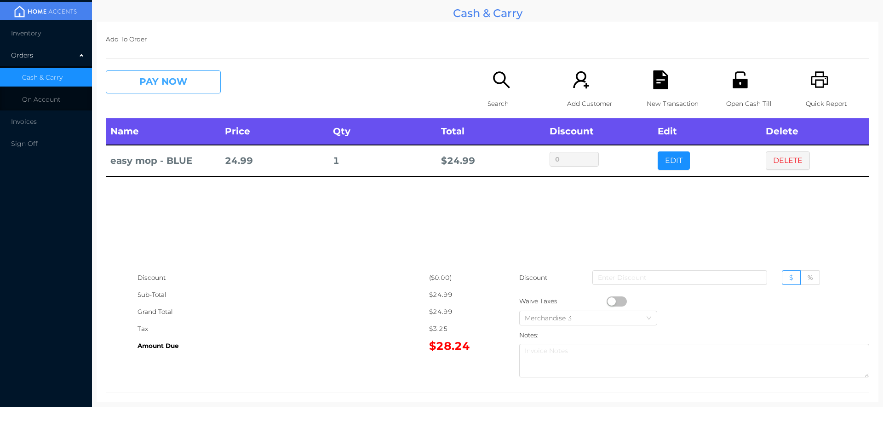
click at [164, 84] on button "PAY NOW" at bounding box center [163, 81] width 115 height 23
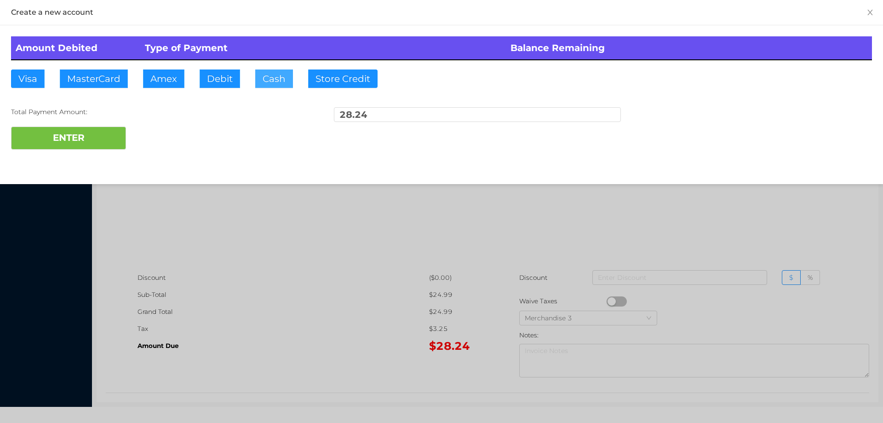
click at [267, 85] on button "Cash" at bounding box center [274, 78] width 38 height 18
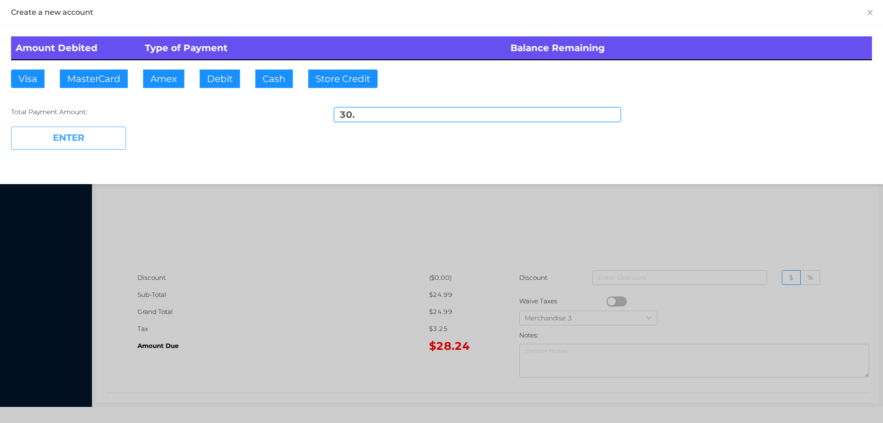
type input "30."
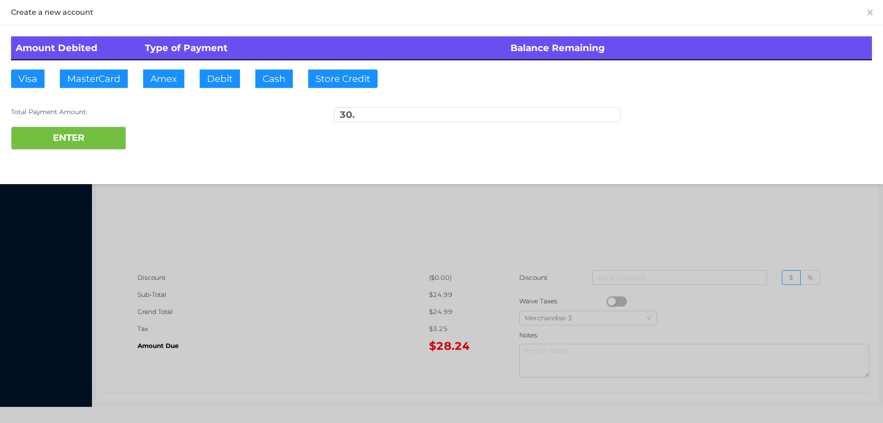
click at [322, 293] on div at bounding box center [441, 211] width 883 height 423
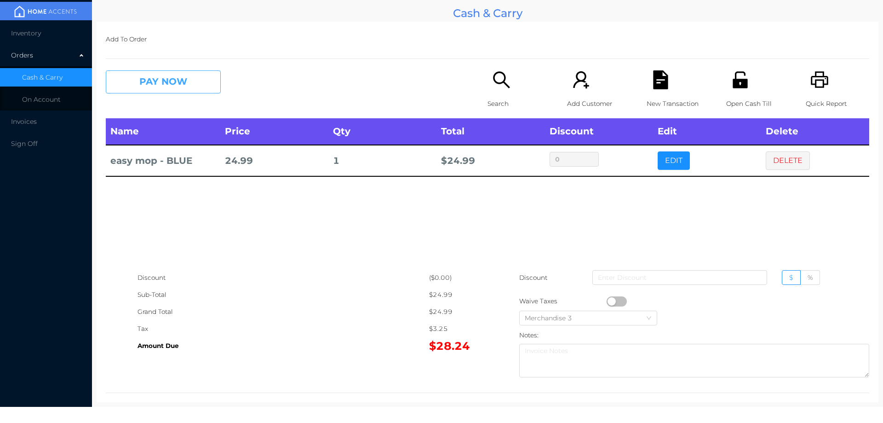
click at [183, 83] on button "PAY NOW" at bounding box center [163, 81] width 115 height 23
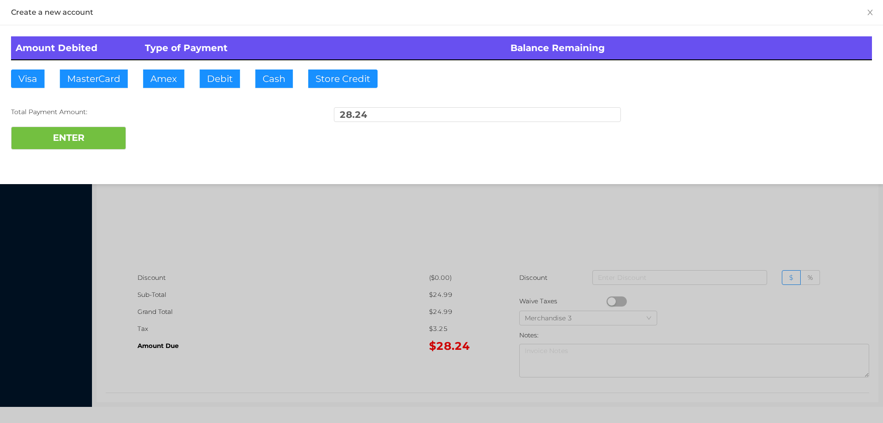
click at [374, 260] on div at bounding box center [441, 211] width 883 height 423
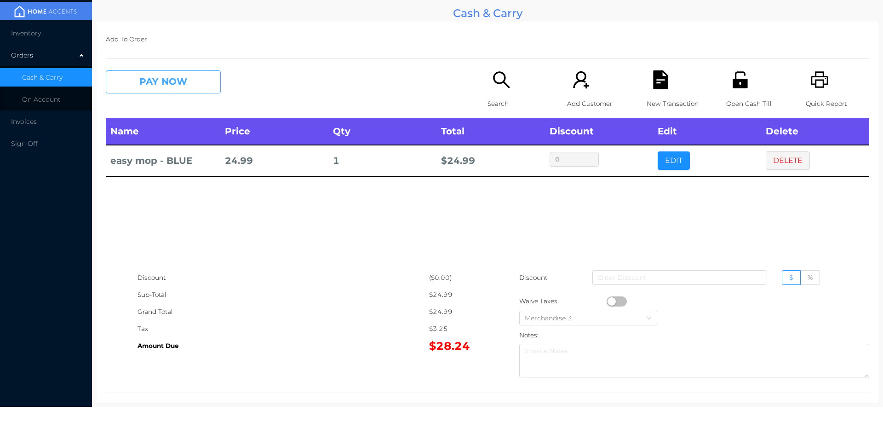
click at [190, 88] on button "PAY NOW" at bounding box center [163, 81] width 115 height 23
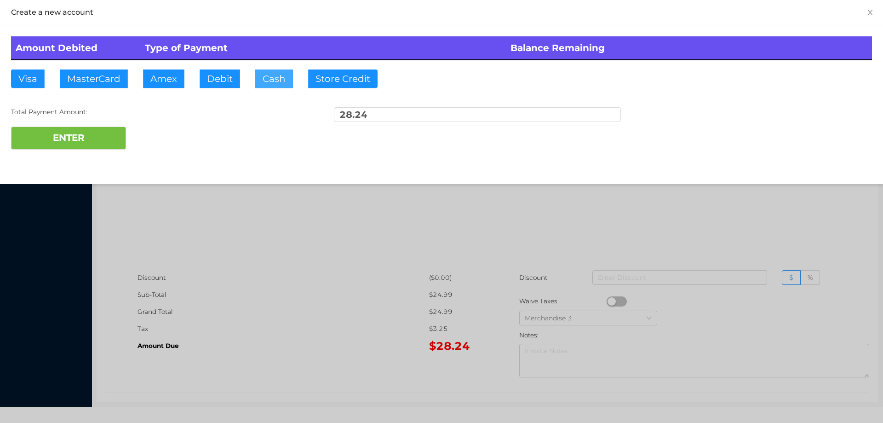
click at [268, 87] on button "Cash" at bounding box center [274, 78] width 38 height 18
type input "30."
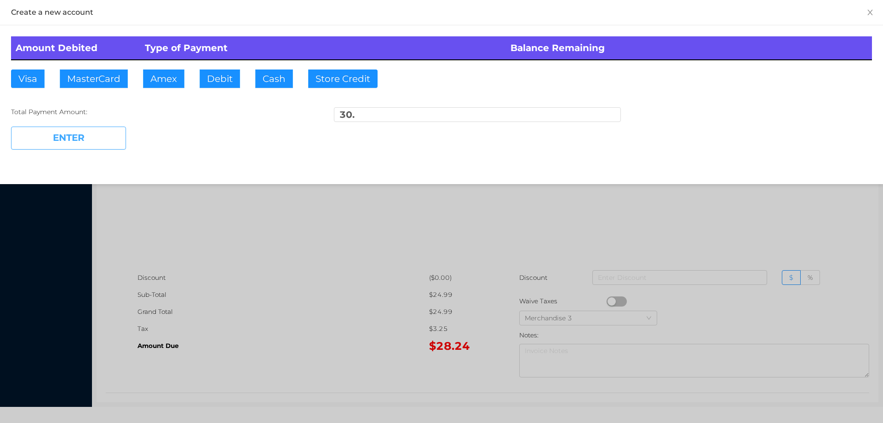
click at [106, 136] on button "ENTER" at bounding box center [68, 138] width 115 height 23
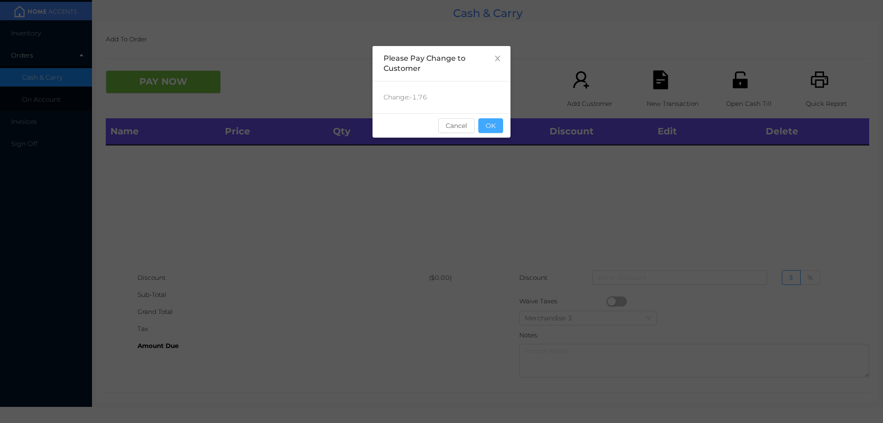
click at [494, 122] on button "OK" at bounding box center [491, 125] width 25 height 15
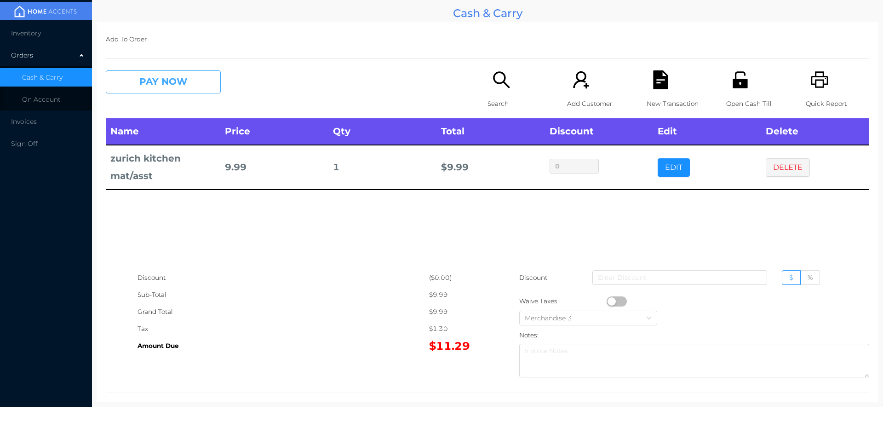
click at [184, 85] on button "PAY NOW" at bounding box center [163, 81] width 115 height 23
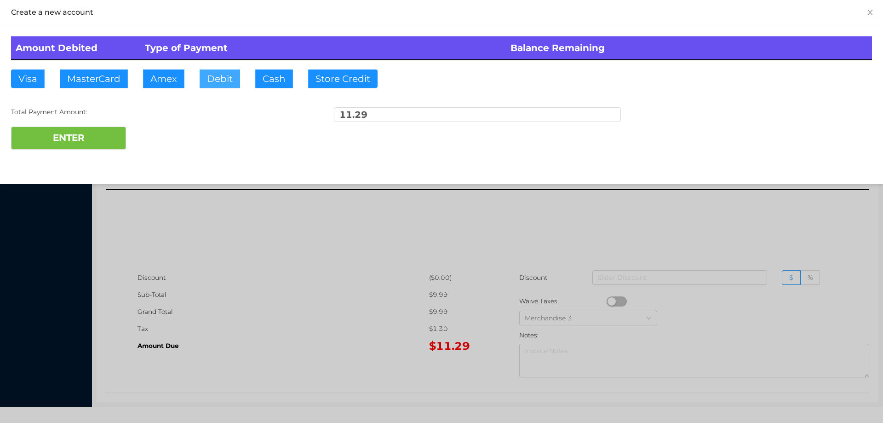
click at [218, 80] on button "Debit" at bounding box center [220, 78] width 40 height 18
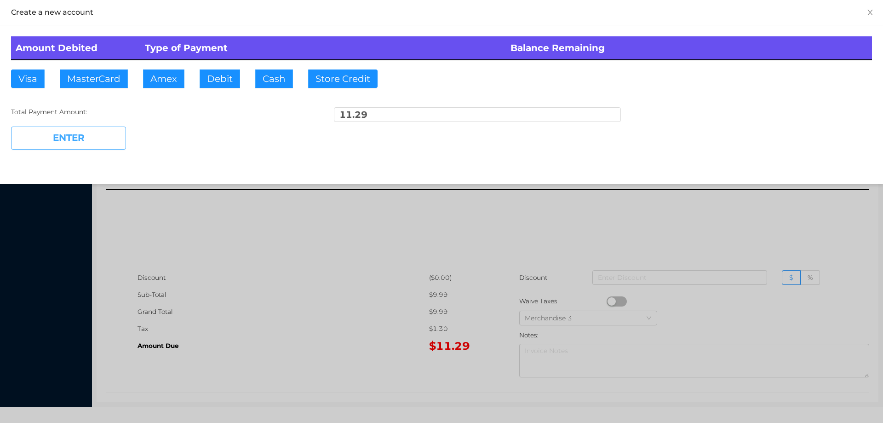
click at [102, 133] on button "ENTER" at bounding box center [68, 138] width 115 height 23
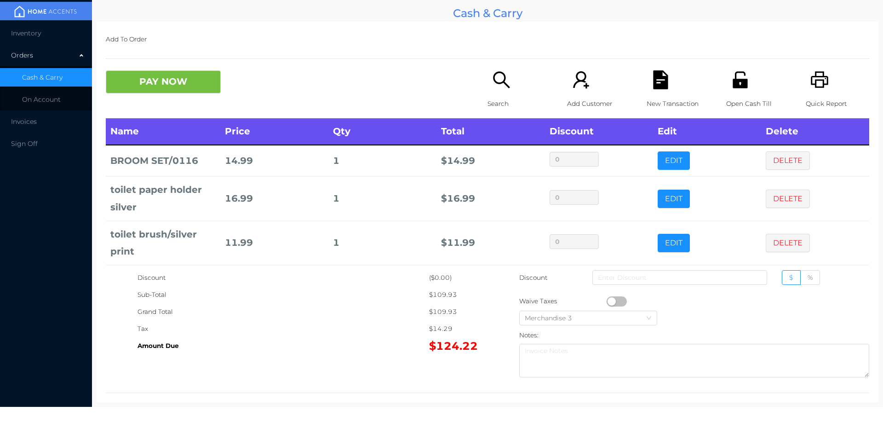
click at [669, 85] on div "New Transaction" at bounding box center [678, 94] width 63 height 48
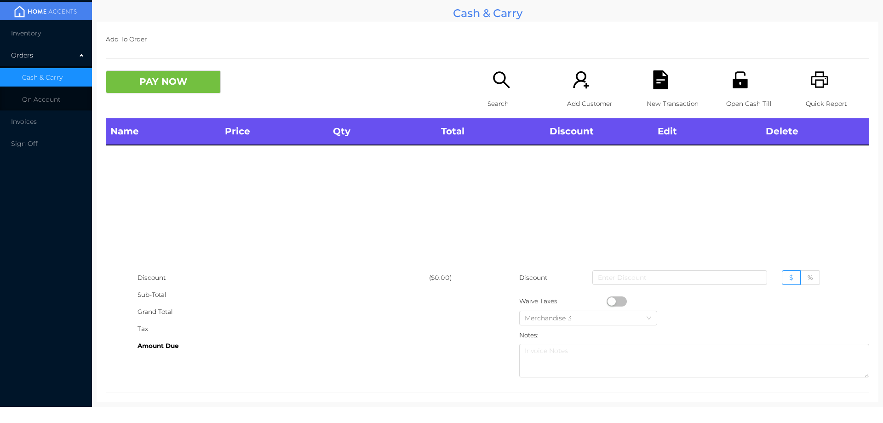
click at [386, 245] on div "Name Price Qty Total Discount Edit Delete" at bounding box center [488, 193] width 764 height 151
click at [811, 87] on icon "icon: printer" at bounding box center [819, 79] width 17 height 17
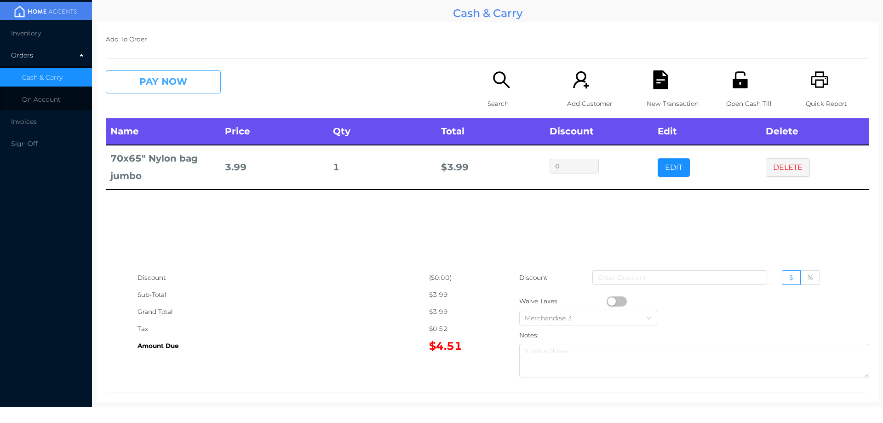
click at [184, 71] on button "PAY NOW" at bounding box center [163, 81] width 115 height 23
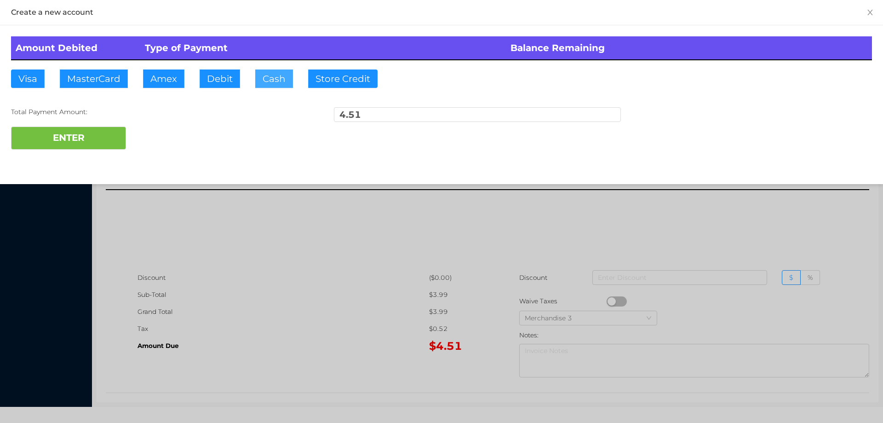
click at [264, 86] on button "Cash" at bounding box center [274, 78] width 38 height 18
type input "5."
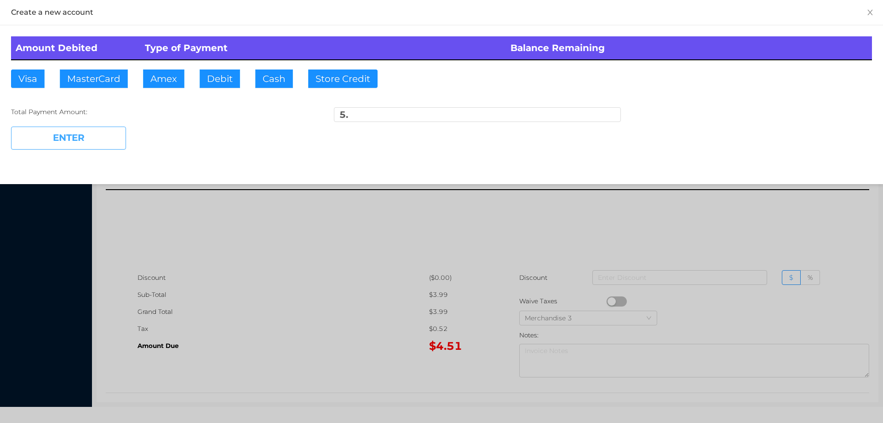
click at [92, 138] on button "ENTER" at bounding box center [68, 138] width 115 height 23
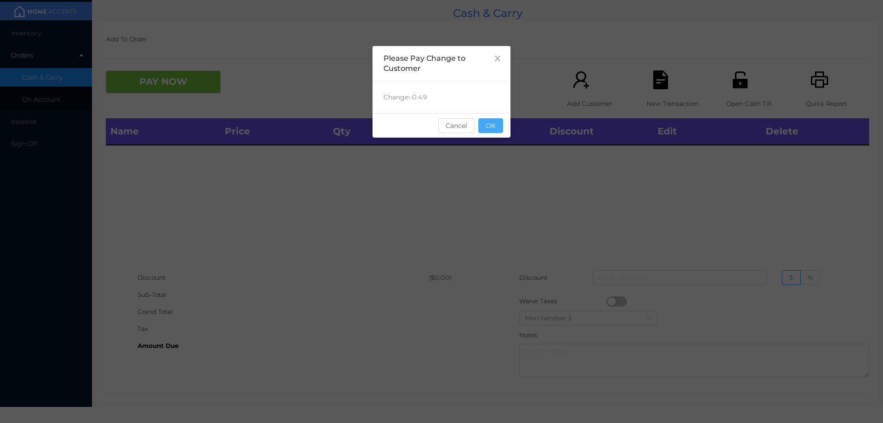
click at [494, 122] on button "OK" at bounding box center [491, 125] width 25 height 15
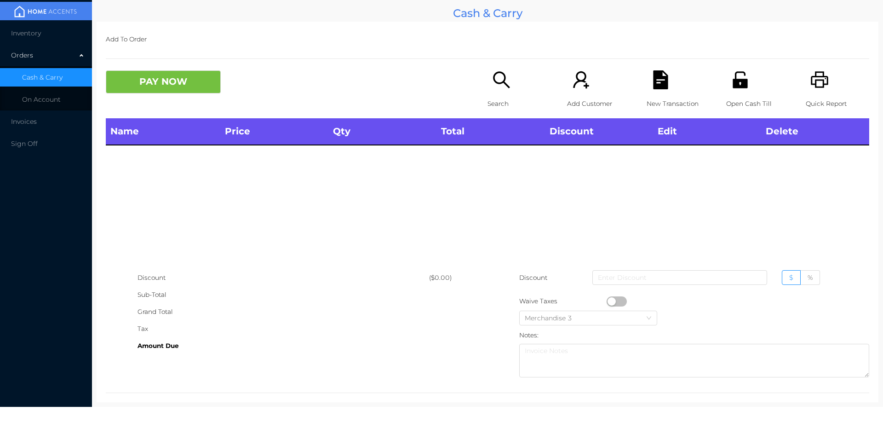
click at [500, 142] on th "Total" at bounding box center [491, 131] width 108 height 27
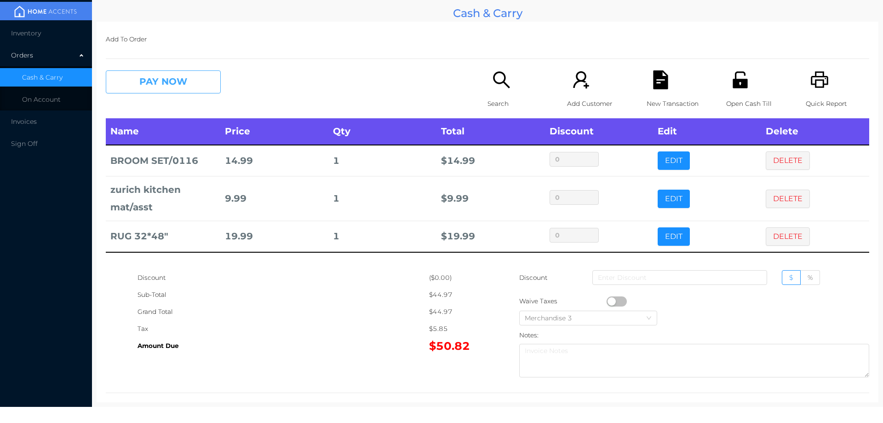
click at [170, 80] on button "PAY NOW" at bounding box center [163, 81] width 115 height 23
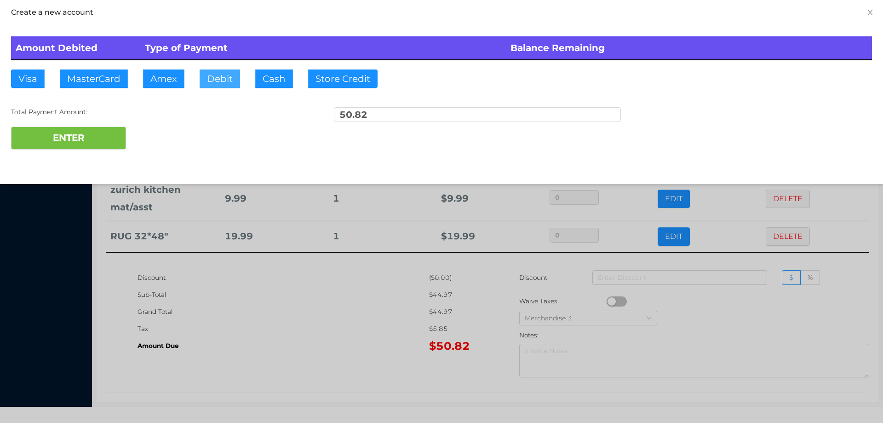
click at [217, 83] on button "Debit" at bounding box center [220, 78] width 40 height 18
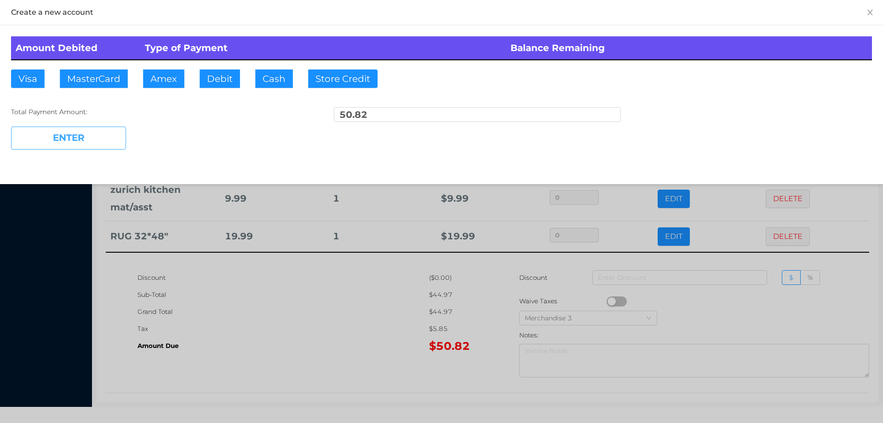
click at [82, 135] on button "ENTER" at bounding box center [68, 138] width 115 height 23
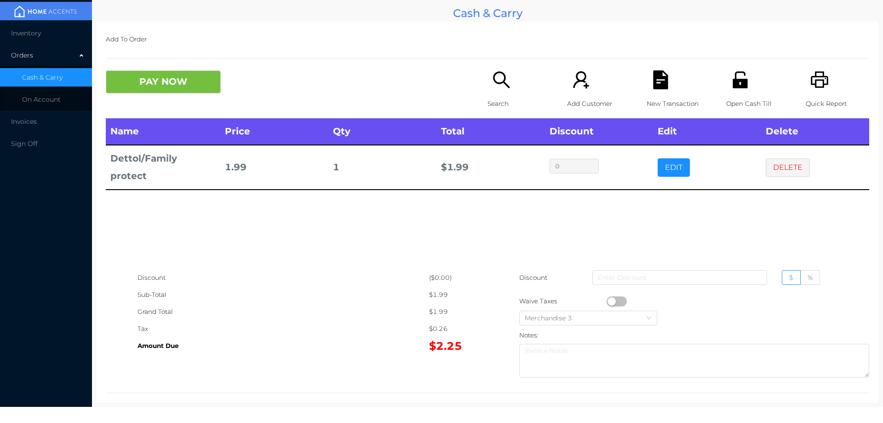
click at [494, 81] on icon "icon: search" at bounding box center [501, 79] width 19 height 19
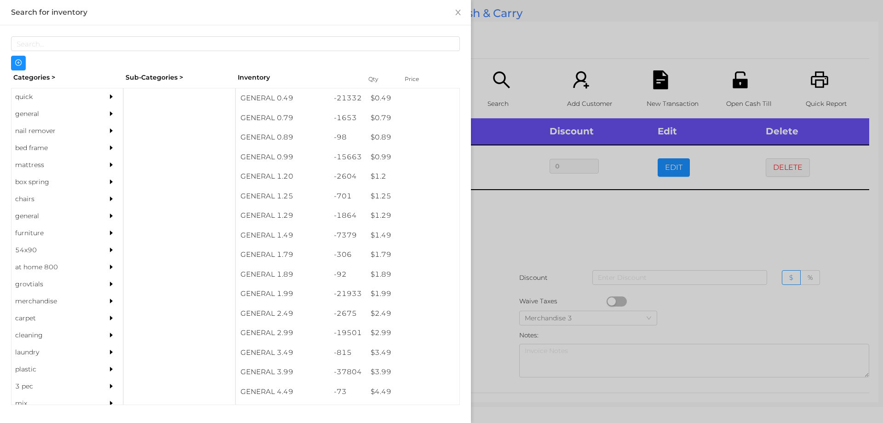
click at [540, 230] on div at bounding box center [441, 211] width 883 height 423
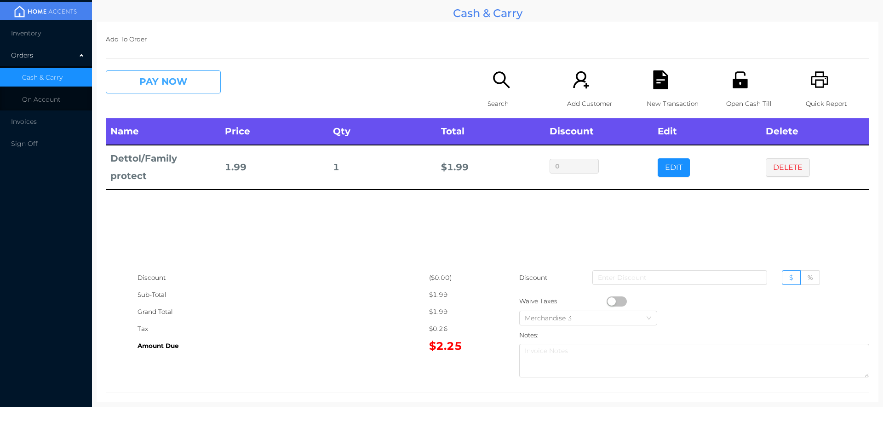
click at [150, 83] on button "PAY NOW" at bounding box center [163, 81] width 115 height 23
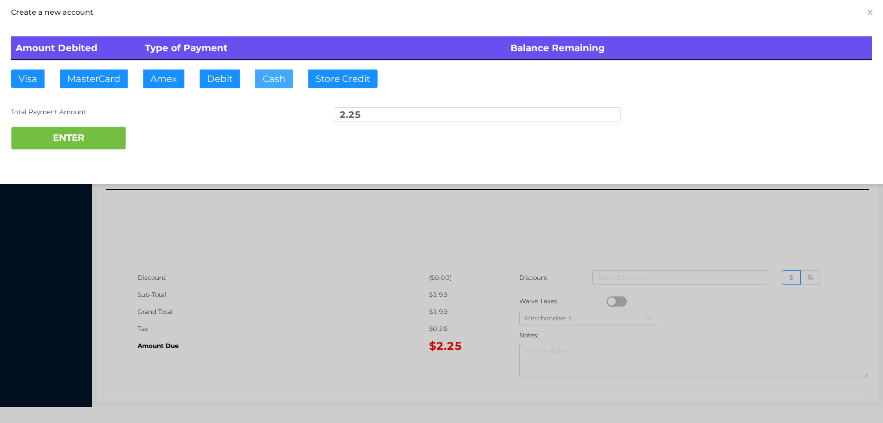
click at [262, 85] on button "Cash" at bounding box center [274, 78] width 38 height 18
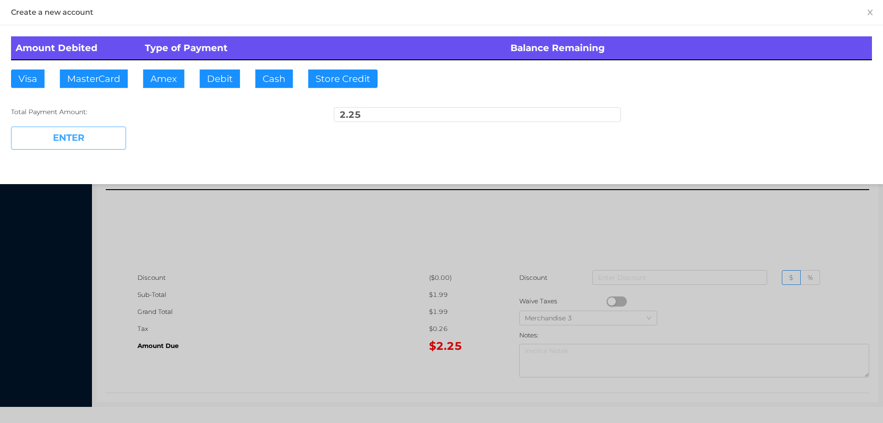
click at [85, 148] on button "ENTER" at bounding box center [68, 138] width 115 height 23
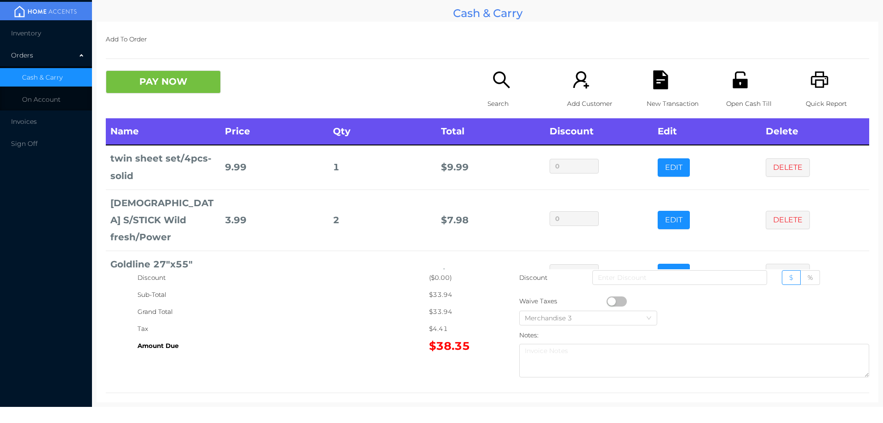
scroll to position [50, 0]
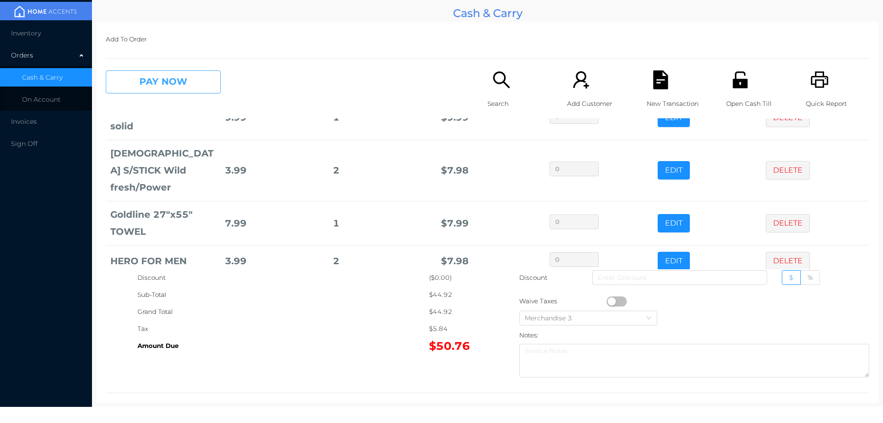
click at [163, 86] on button "PAY NOW" at bounding box center [163, 81] width 115 height 23
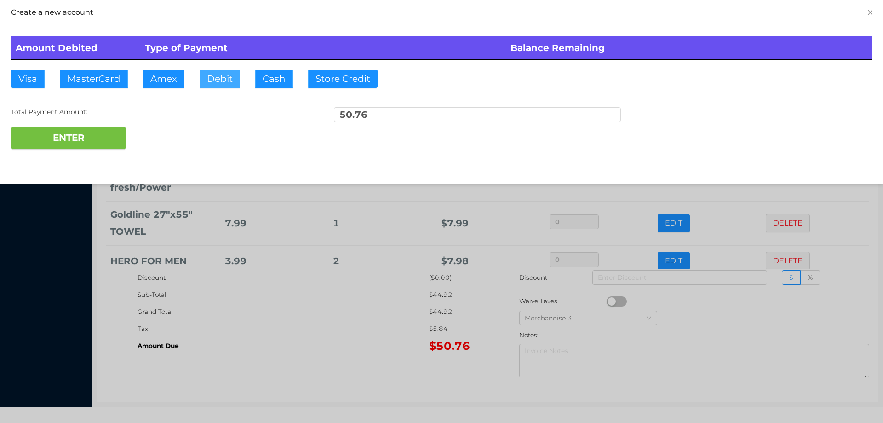
click at [224, 75] on button "Debit" at bounding box center [220, 78] width 40 height 18
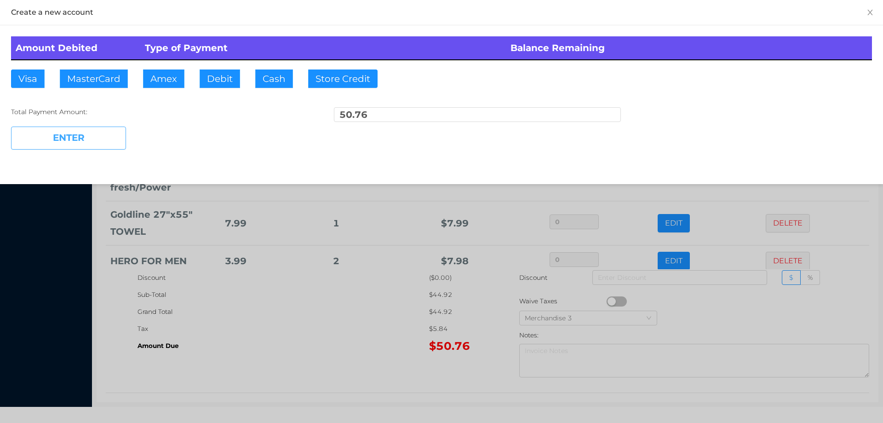
click at [104, 137] on button "ENTER" at bounding box center [68, 138] width 115 height 23
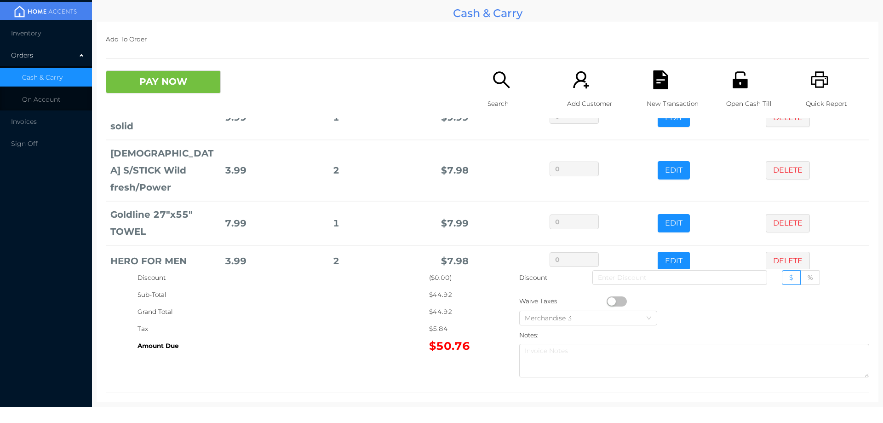
scroll to position [0, 0]
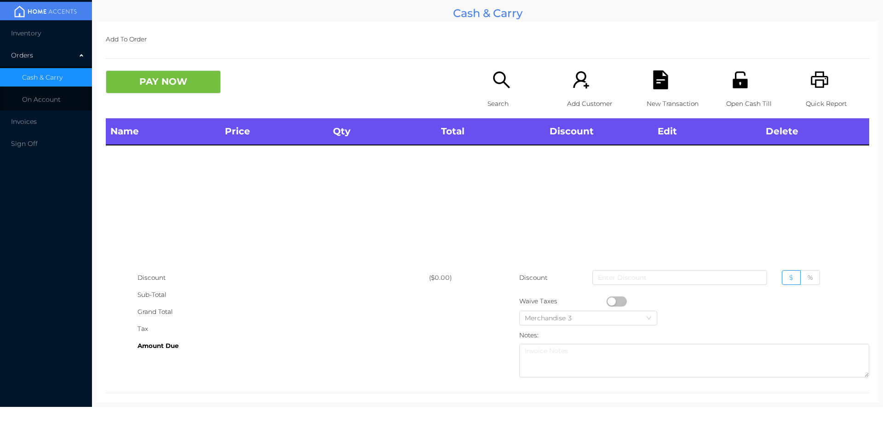
click at [505, 90] on div "Search" at bounding box center [519, 94] width 63 height 48
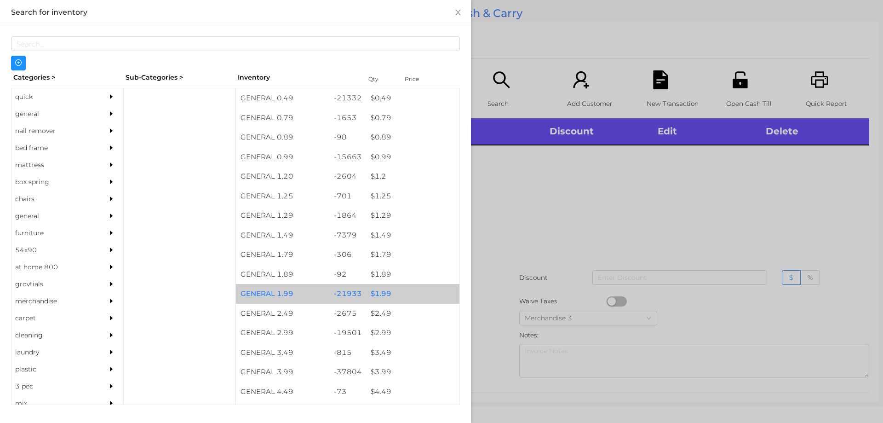
click at [379, 301] on div "$ 1.99" at bounding box center [412, 294] width 93 height 20
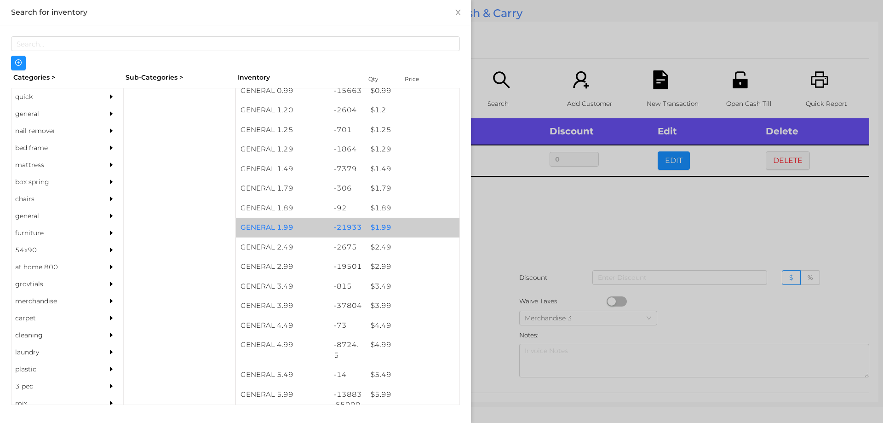
scroll to position [66, 0]
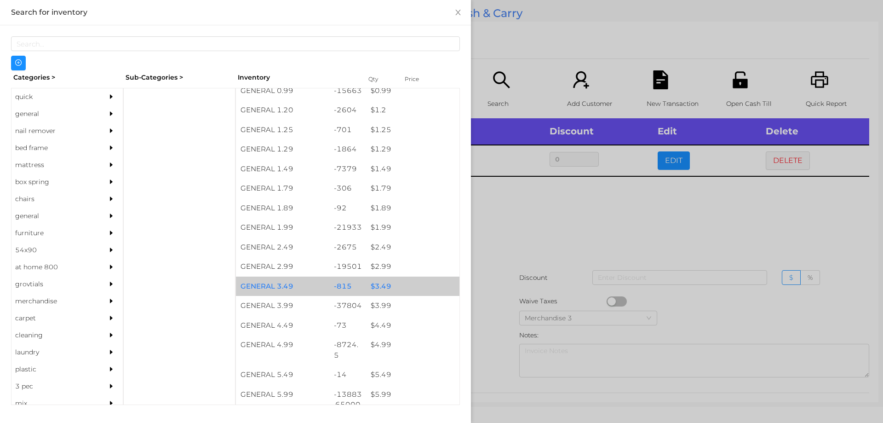
click at [380, 287] on div "$ 3.49" at bounding box center [412, 287] width 93 height 20
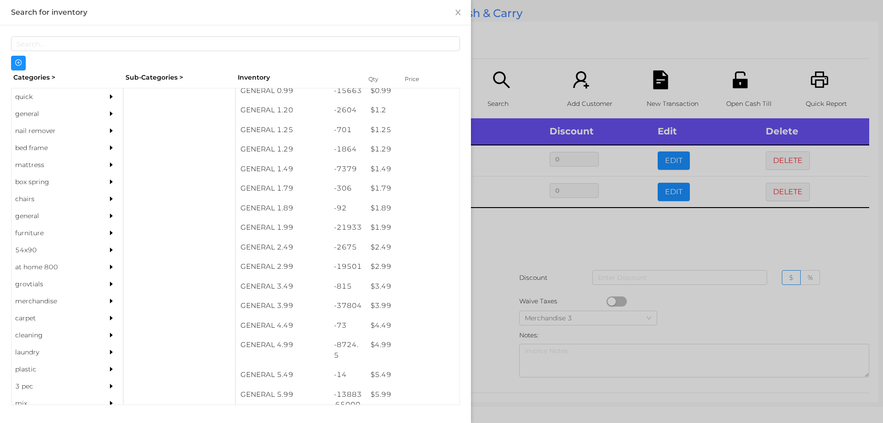
click at [705, 239] on div at bounding box center [441, 211] width 883 height 423
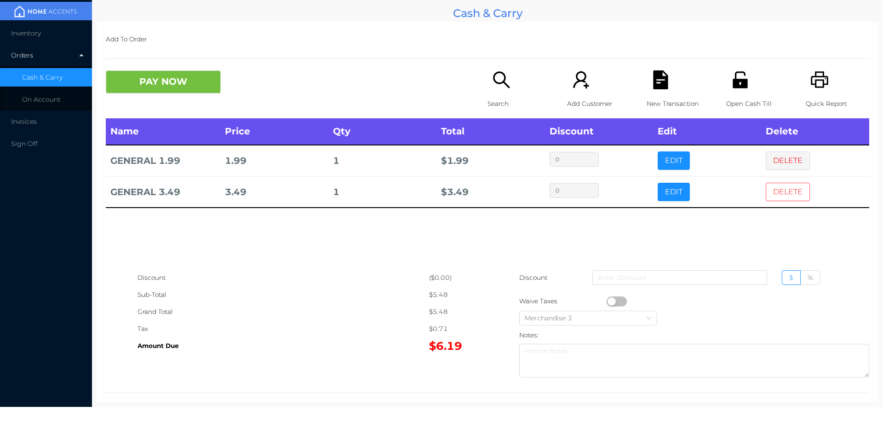
click at [776, 192] on button "DELETE" at bounding box center [788, 192] width 44 height 18
click at [785, 158] on button "DELETE" at bounding box center [788, 160] width 44 height 18
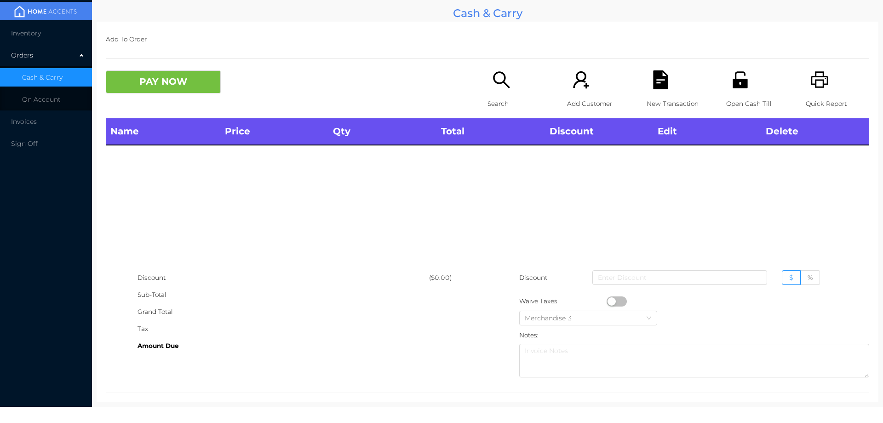
click at [811, 89] on icon "icon: printer" at bounding box center [820, 79] width 19 height 19
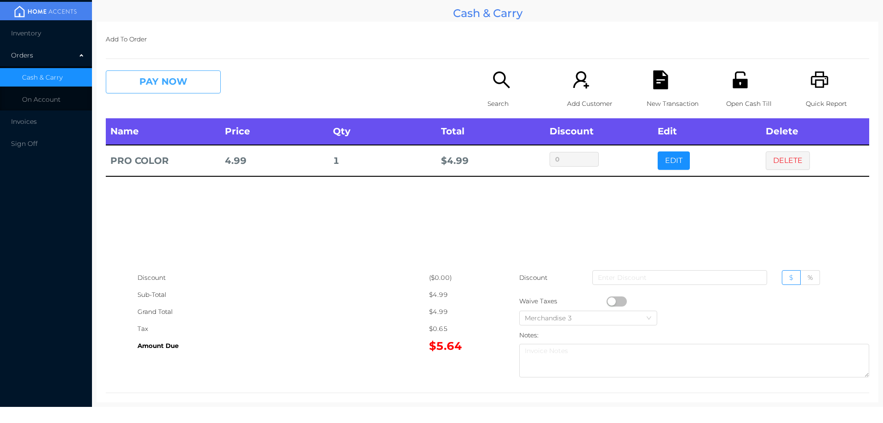
click at [167, 90] on button "PAY NOW" at bounding box center [163, 81] width 115 height 23
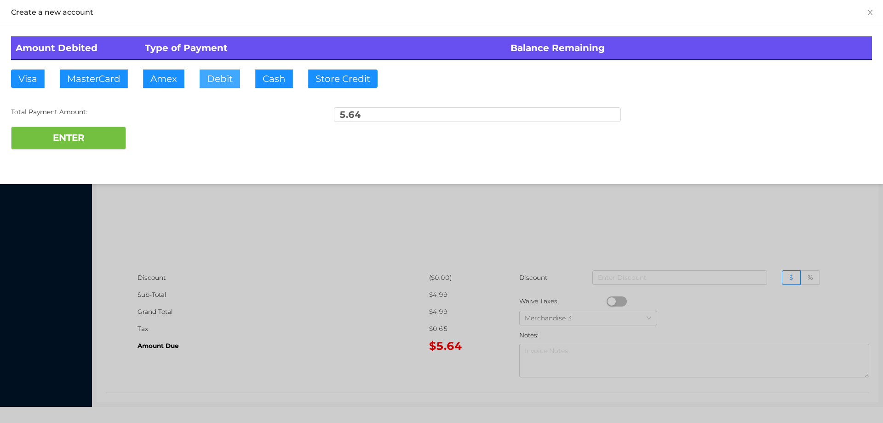
click at [220, 78] on button "Debit" at bounding box center [220, 78] width 40 height 18
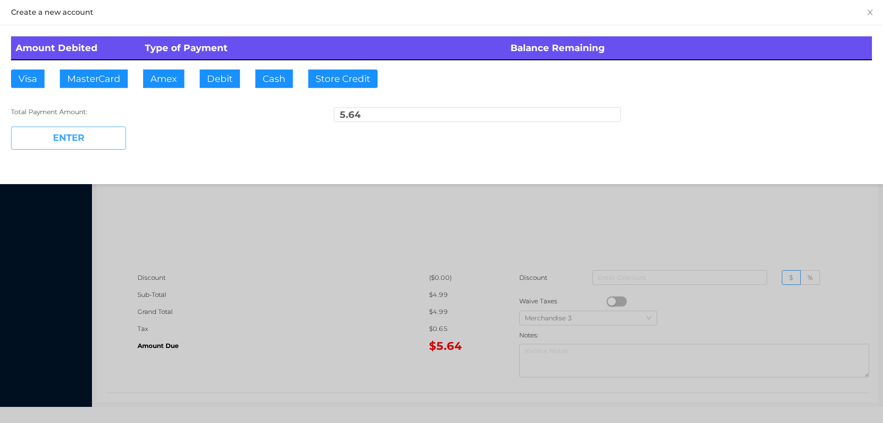
click at [99, 132] on button "ENTER" at bounding box center [68, 138] width 115 height 23
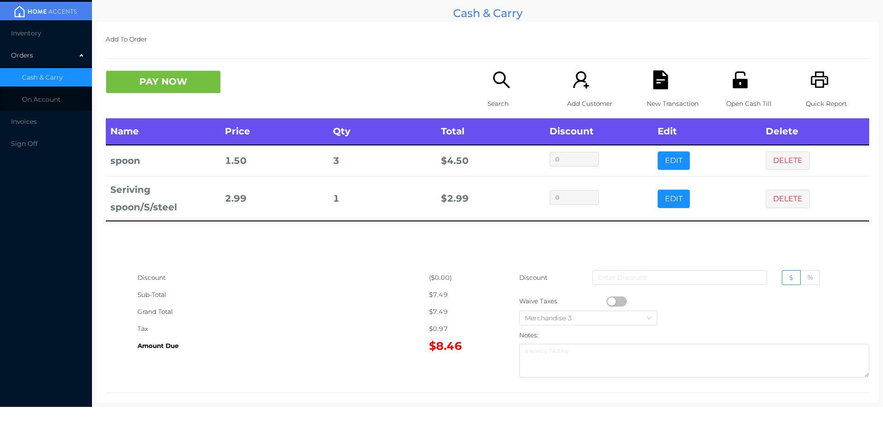
click at [505, 90] on div "Search" at bounding box center [519, 94] width 63 height 48
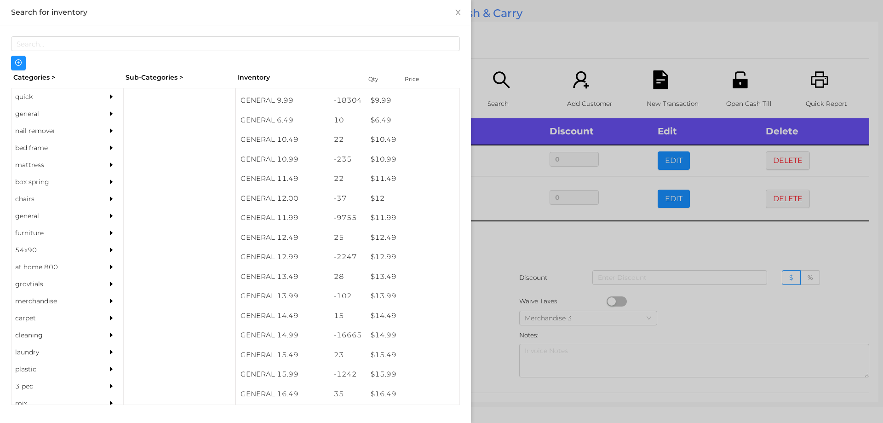
scroll to position [581, 0]
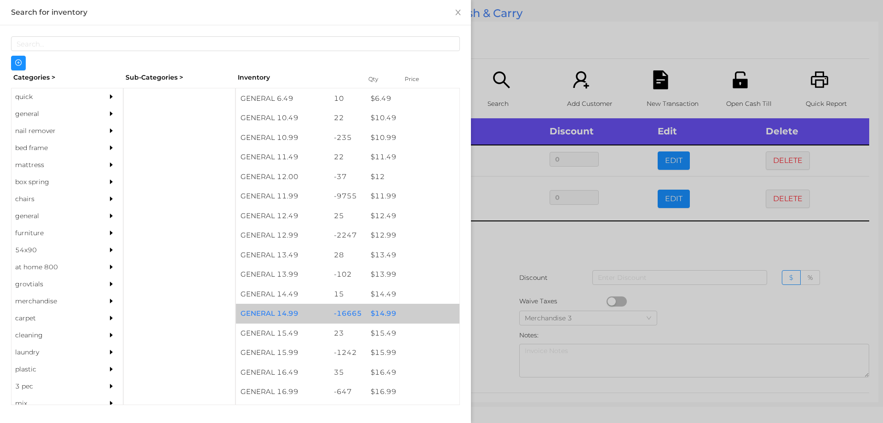
click at [383, 313] on div "$ 14.99" at bounding box center [412, 314] width 93 height 20
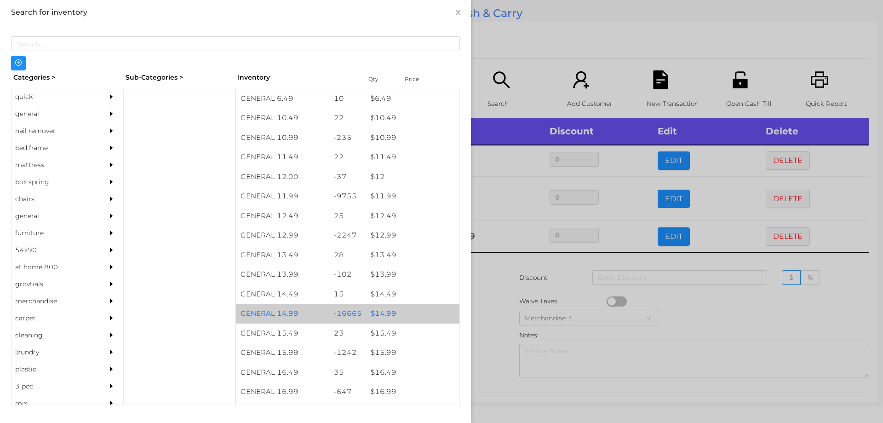
click at [498, 302] on div at bounding box center [441, 211] width 883 height 423
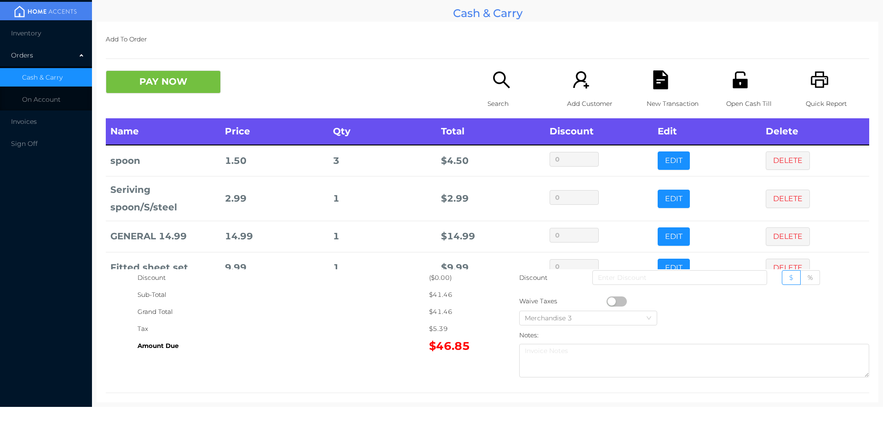
scroll to position [55, 0]
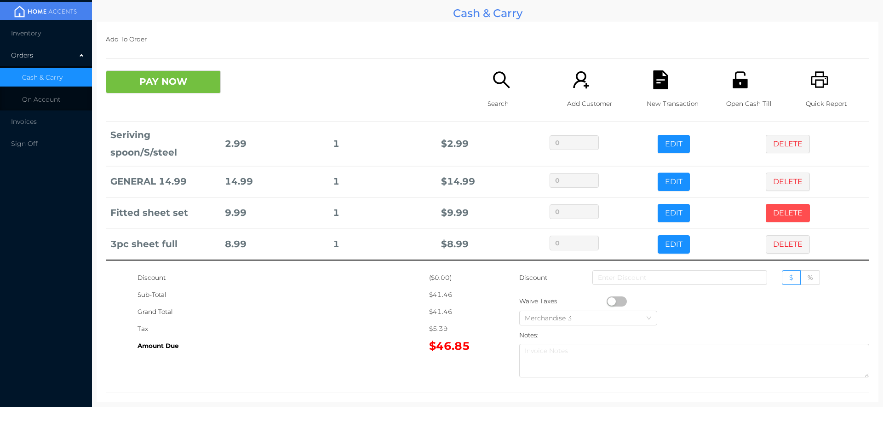
click at [779, 207] on button "DELETE" at bounding box center [788, 213] width 44 height 18
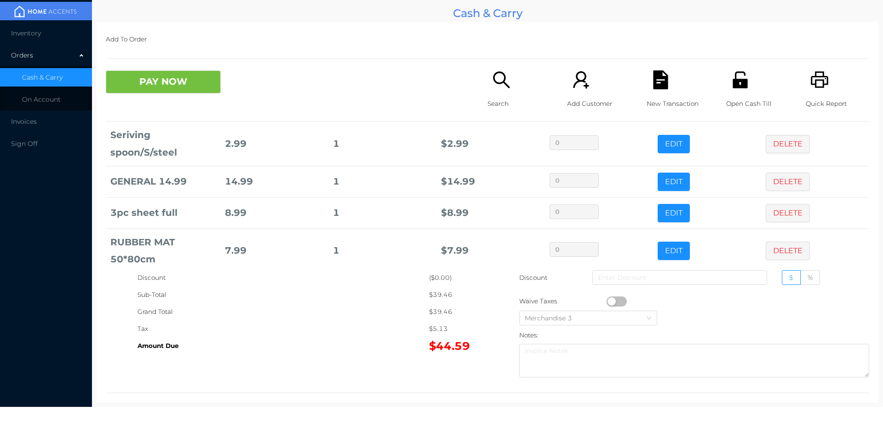
scroll to position [68, 0]
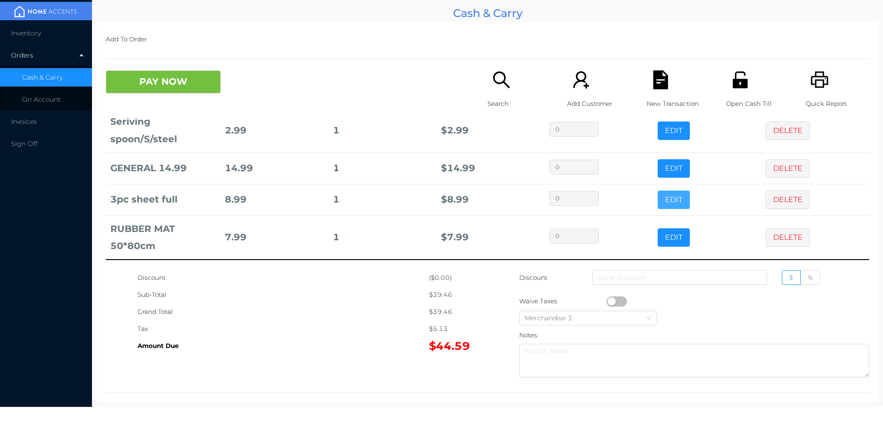
click at [666, 193] on button "EDIT" at bounding box center [674, 199] width 32 height 18
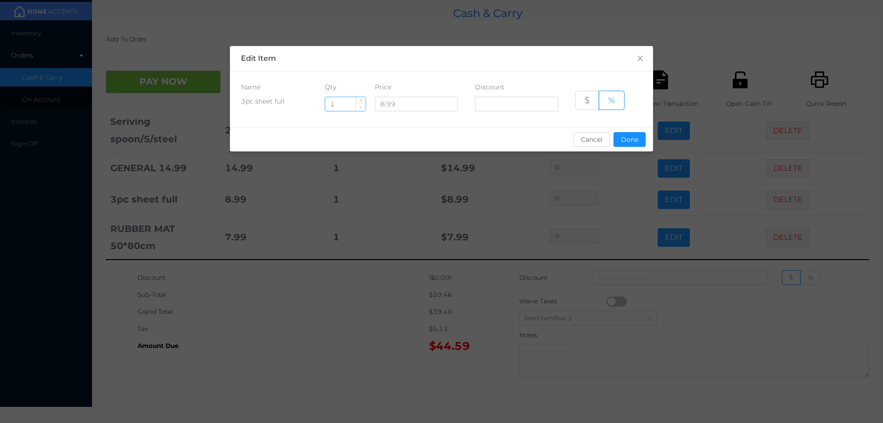
click at [361, 108] on icon "icon: down" at bounding box center [361, 107] width 3 height 2
type input "0"
type input "2"
click at [629, 134] on button "Done" at bounding box center [630, 139] width 32 height 15
type input "0%"
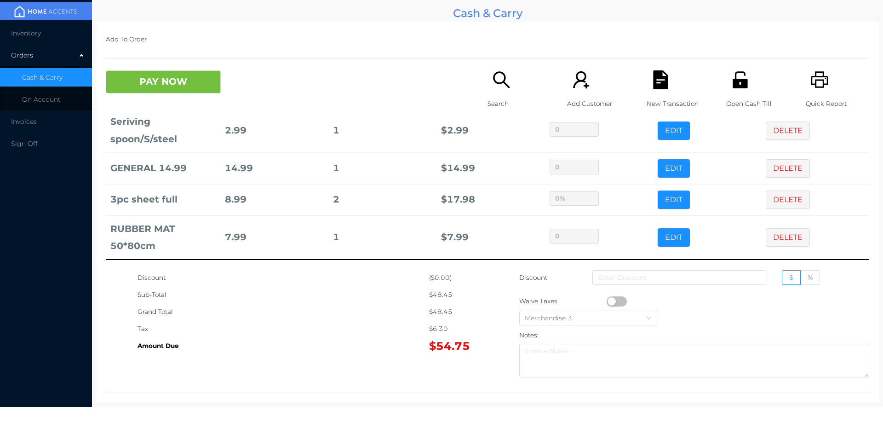
click at [373, 332] on div "Tax" at bounding box center [284, 328] width 292 height 17
click at [503, 90] on div "Search" at bounding box center [519, 94] width 63 height 48
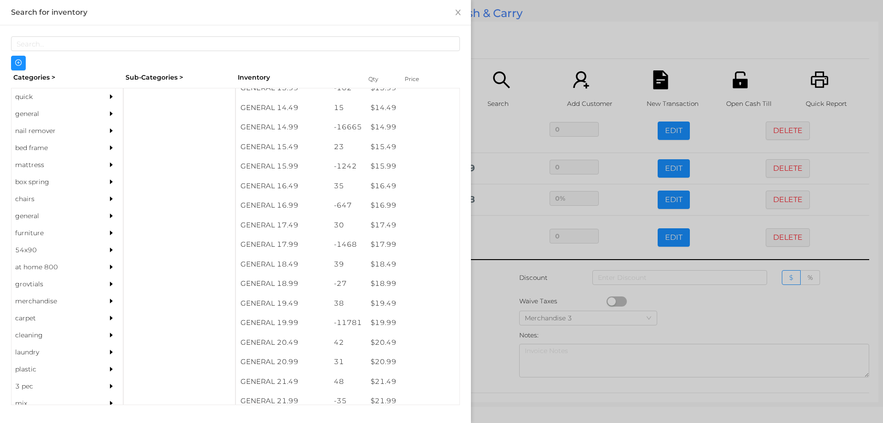
scroll to position [766, 0]
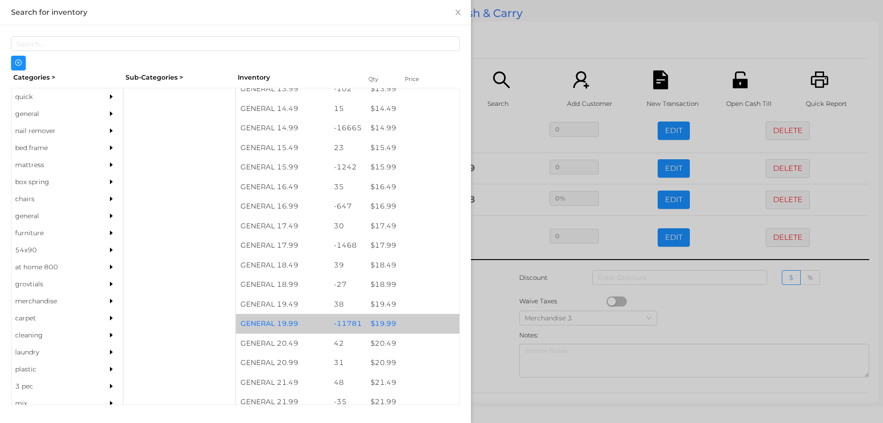
click at [379, 327] on div "$ 19.99" at bounding box center [412, 324] width 93 height 20
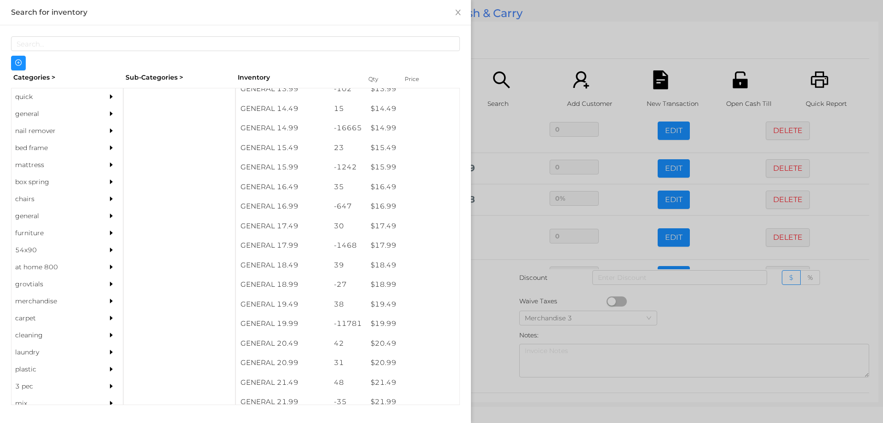
click at [491, 334] on div at bounding box center [441, 211] width 883 height 423
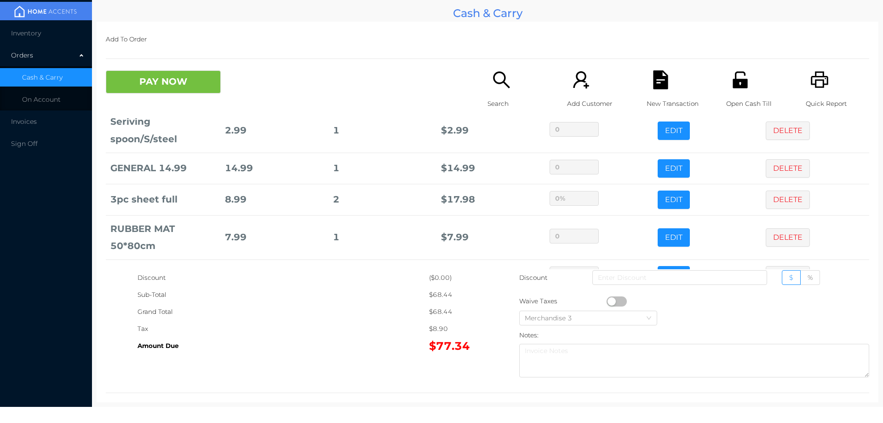
scroll to position [99, 0]
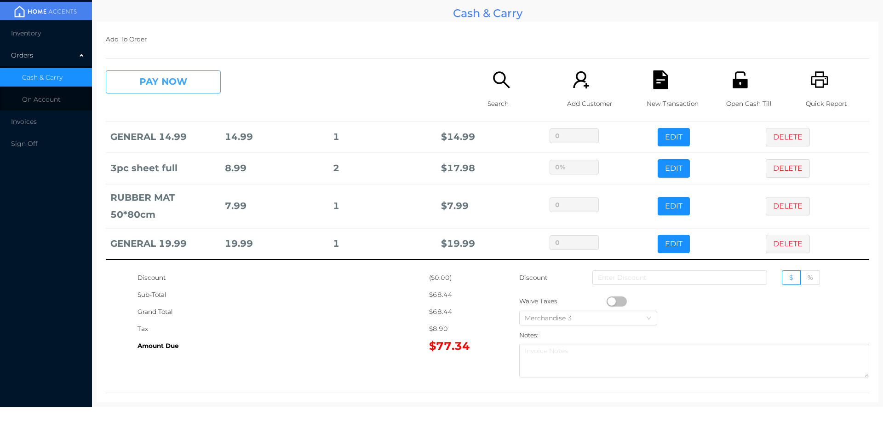
click at [190, 79] on button "PAY NOW" at bounding box center [163, 81] width 115 height 23
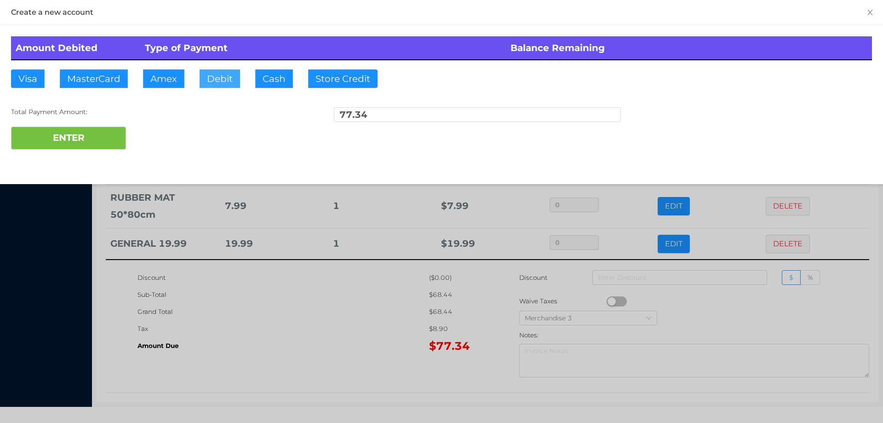
click at [222, 78] on button "Debit" at bounding box center [220, 78] width 40 height 18
type input "100."
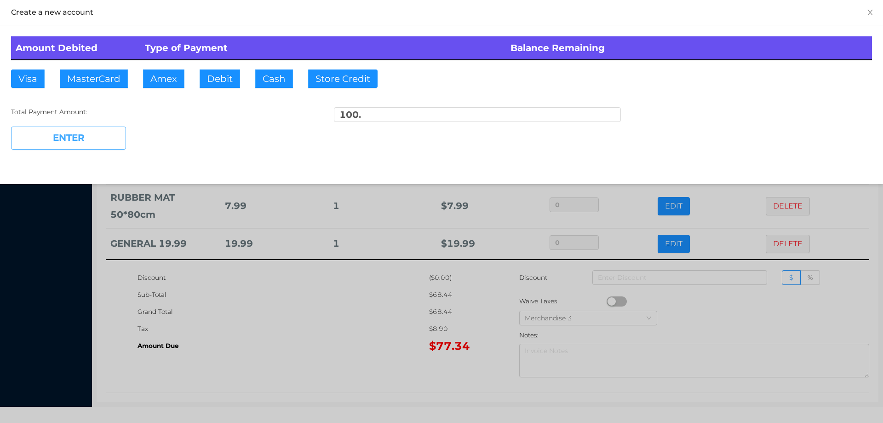
click at [100, 133] on button "ENTER" at bounding box center [68, 138] width 115 height 23
type input "0"
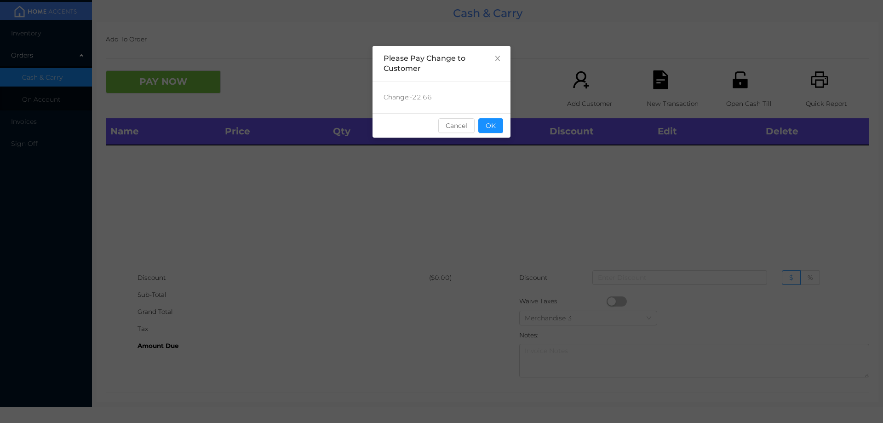
scroll to position [0, 0]
click at [492, 128] on button "OK" at bounding box center [491, 125] width 25 height 15
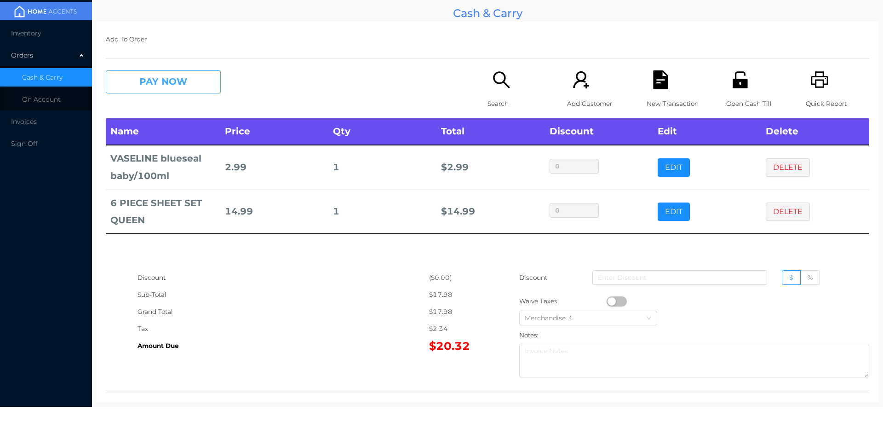
click at [164, 90] on button "PAY NOW" at bounding box center [163, 81] width 115 height 23
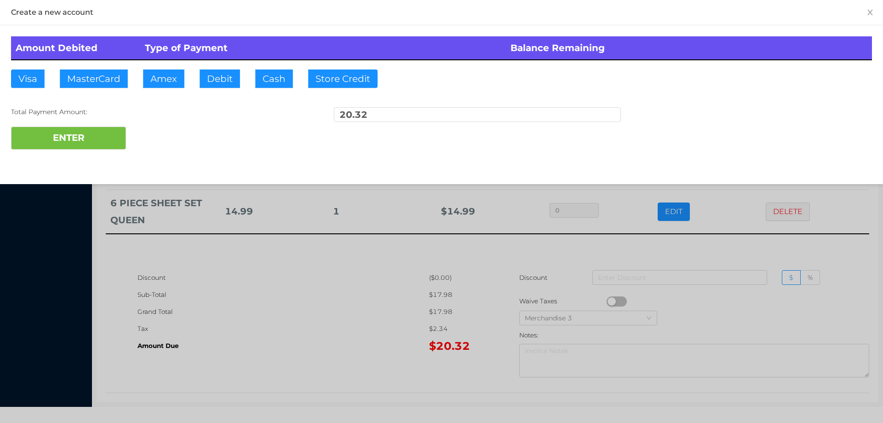
click at [158, 134] on div "ENTER" at bounding box center [441, 138] width 861 height 23
click at [165, 136] on div "ENTER" at bounding box center [441, 138] width 861 height 23
click at [228, 289] on div at bounding box center [441, 211] width 883 height 423
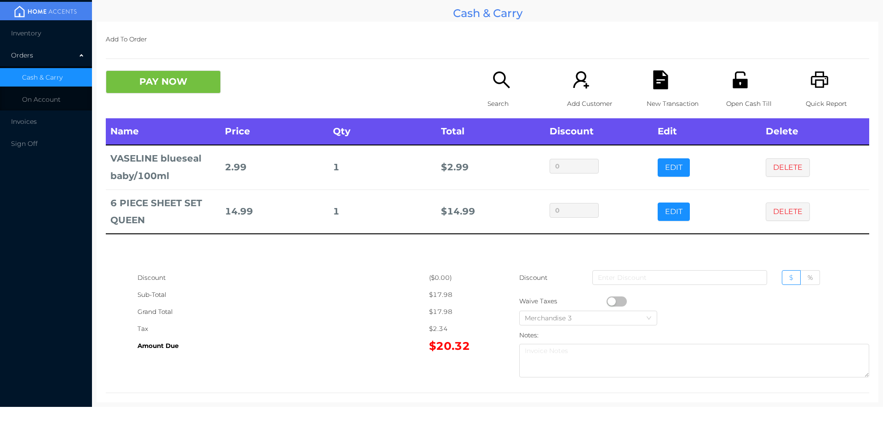
click at [663, 81] on icon "icon: file-text" at bounding box center [660, 79] width 15 height 19
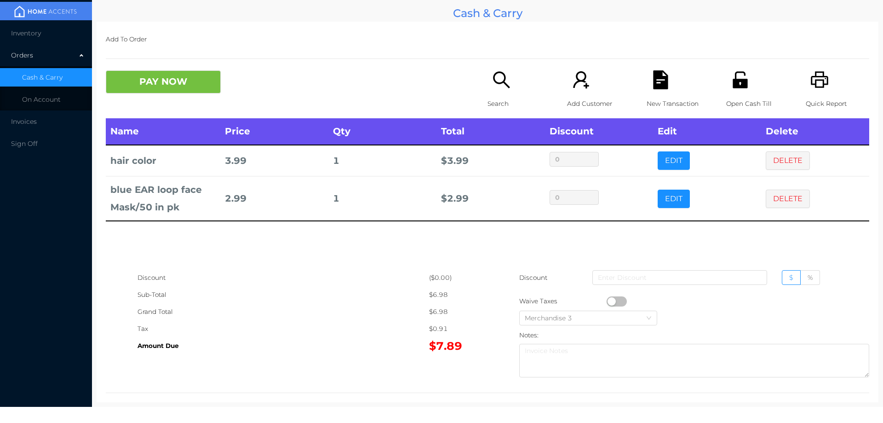
click at [494, 87] on icon "icon: search" at bounding box center [501, 79] width 19 height 19
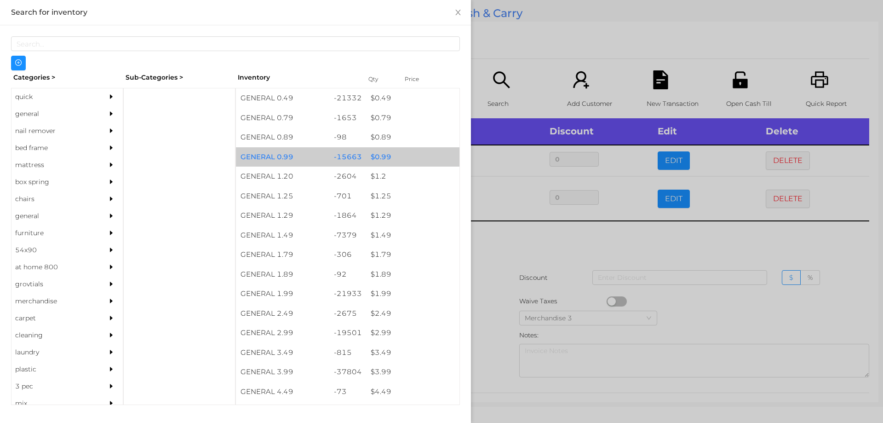
click at [380, 151] on div "$ 0.99" at bounding box center [412, 157] width 93 height 20
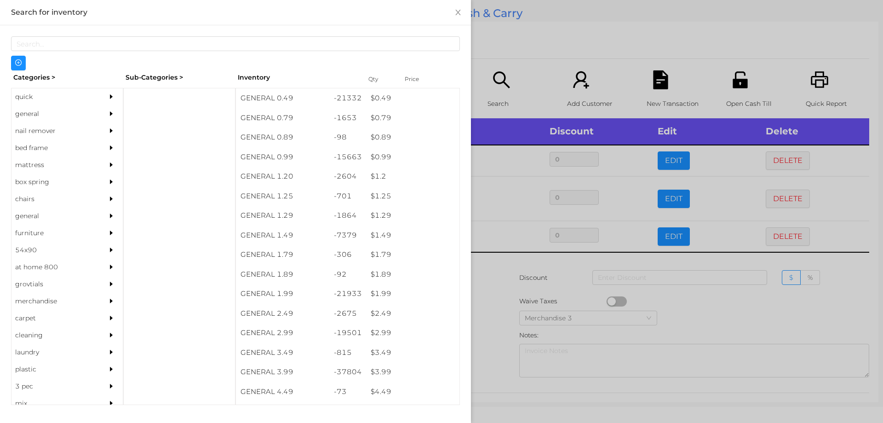
click at [494, 237] on div at bounding box center [441, 211] width 883 height 423
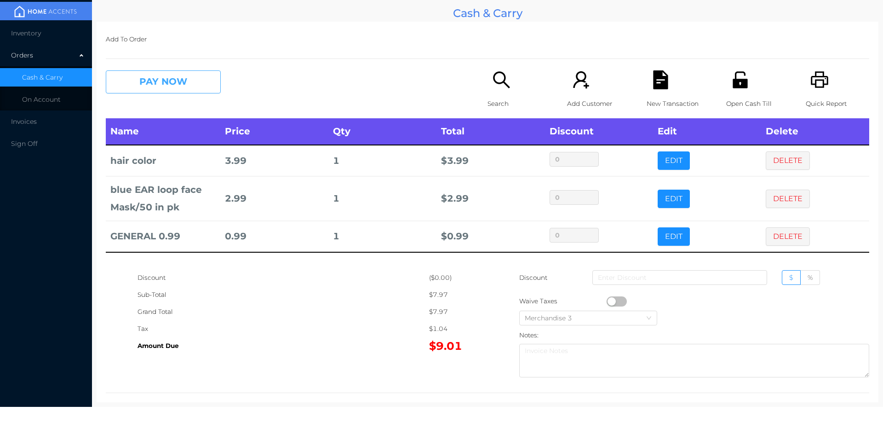
click at [185, 91] on button "PAY NOW" at bounding box center [163, 81] width 115 height 23
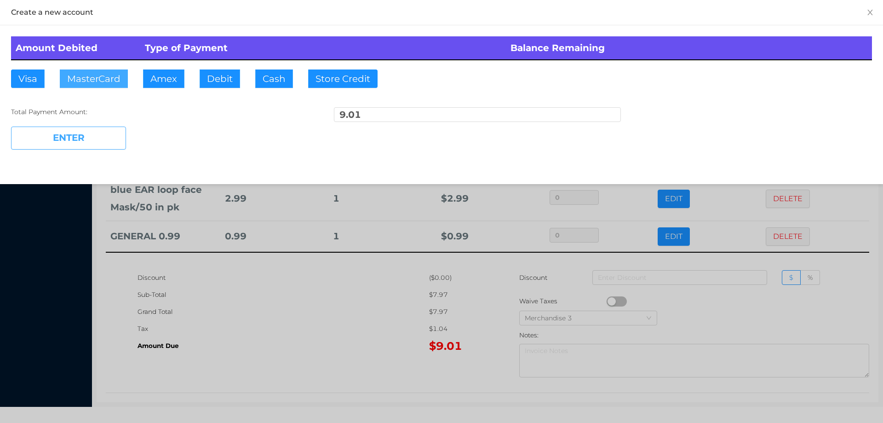
click at [96, 76] on button "MasterCard" at bounding box center [94, 78] width 68 height 18
click at [86, 130] on button "ENTER" at bounding box center [68, 138] width 115 height 23
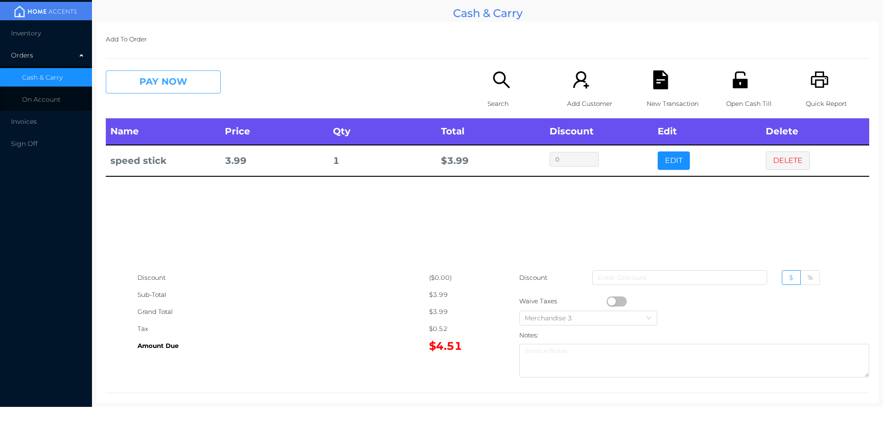
click at [170, 83] on button "PAY NOW" at bounding box center [163, 81] width 115 height 23
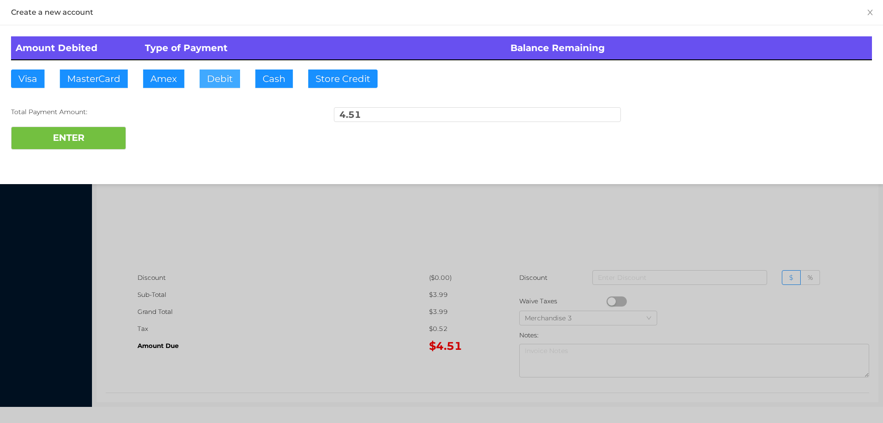
click at [213, 87] on button "Debit" at bounding box center [220, 78] width 40 height 18
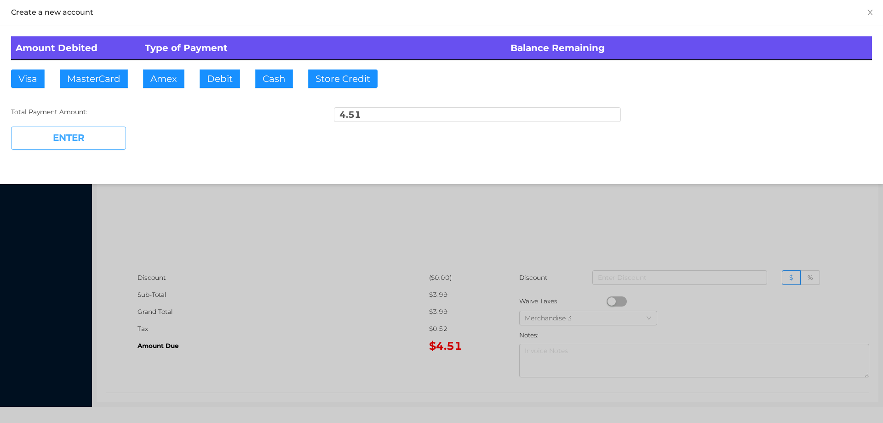
click at [98, 145] on button "ENTER" at bounding box center [68, 138] width 115 height 23
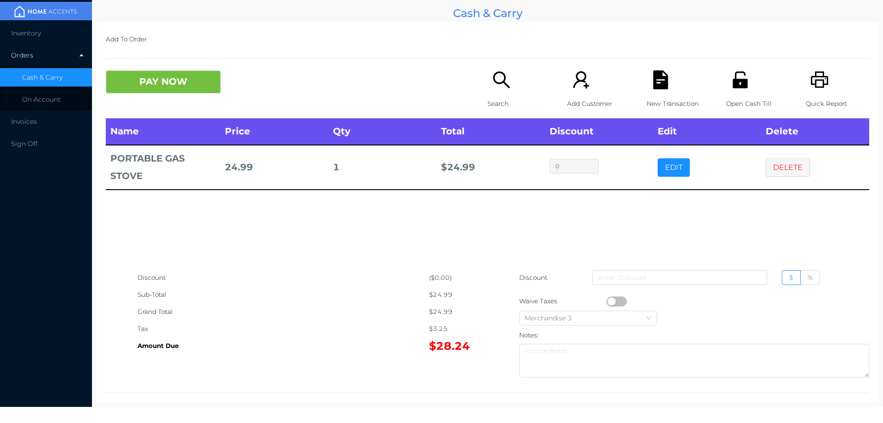
click at [190, 79] on button "PAY NOW" at bounding box center [163, 81] width 115 height 23
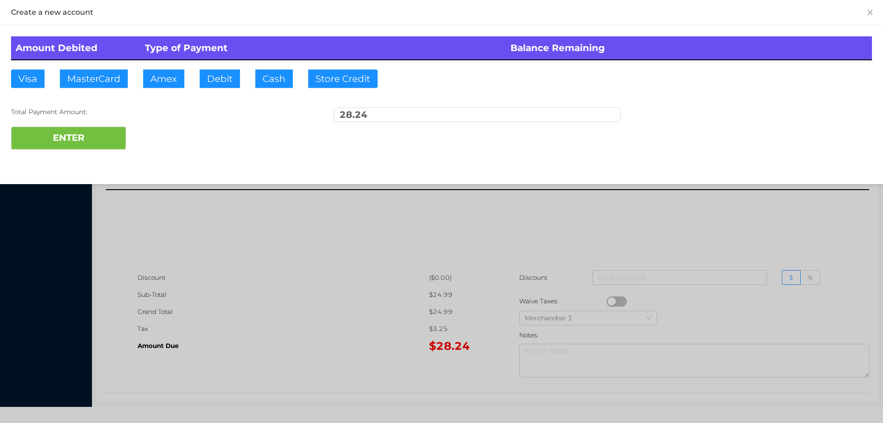
click at [248, 267] on div at bounding box center [441, 211] width 883 height 423
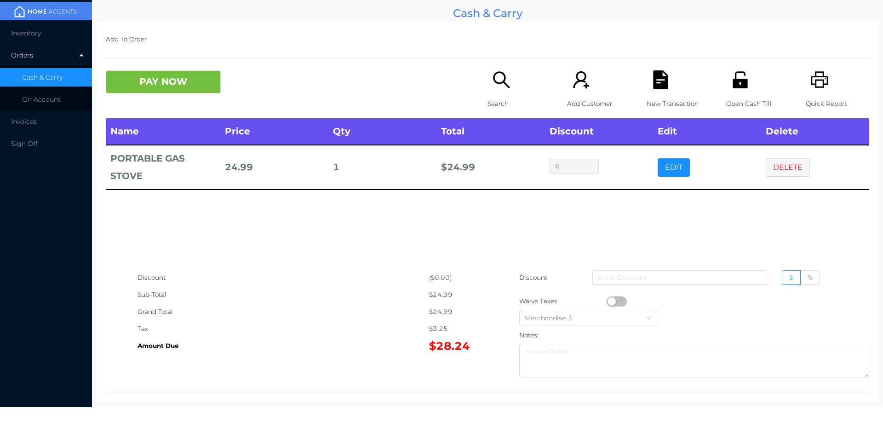
click at [733, 84] on icon "icon: unlock" at bounding box center [740, 79] width 15 height 17
click at [164, 93] on button "PAY NOW" at bounding box center [163, 81] width 115 height 23
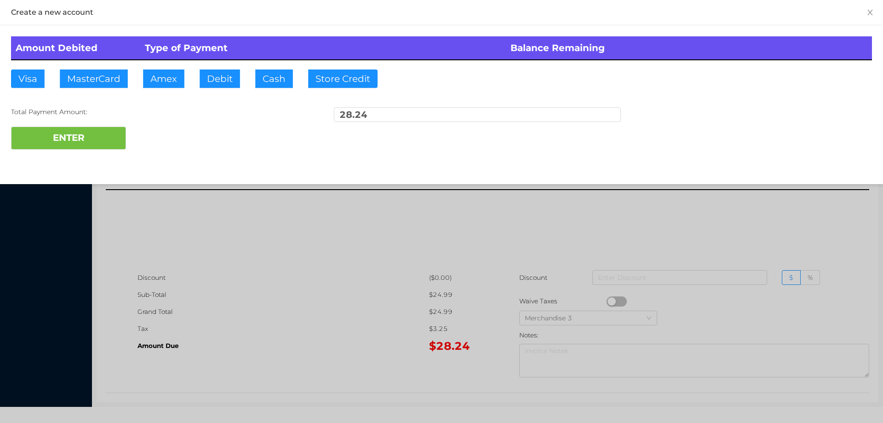
click at [641, 219] on div at bounding box center [441, 211] width 883 height 423
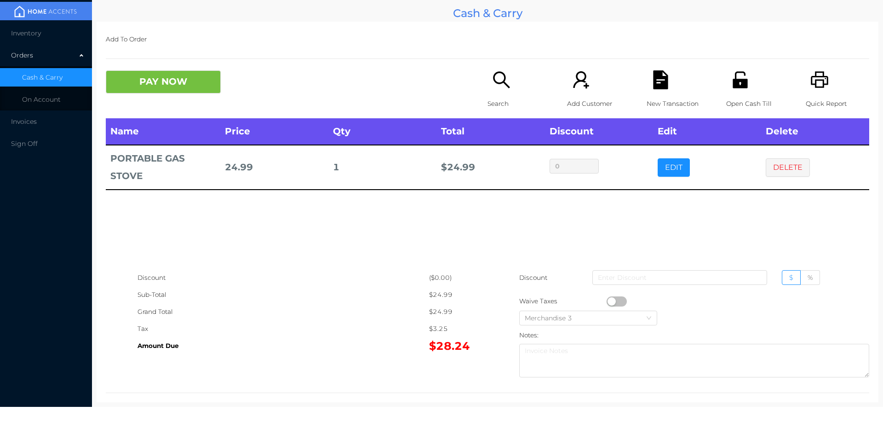
click at [734, 87] on icon "icon: unlock" at bounding box center [740, 79] width 15 height 17
click at [792, 171] on button "DELETE" at bounding box center [788, 167] width 44 height 18
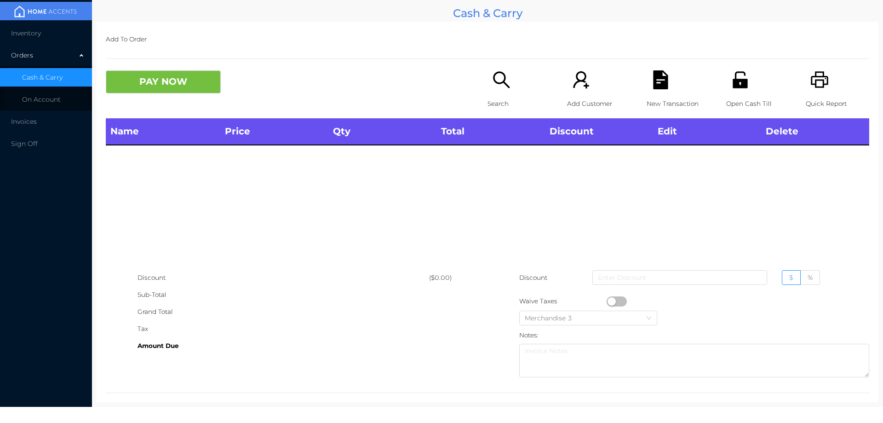
click at [502, 92] on div "Search" at bounding box center [519, 94] width 63 height 48
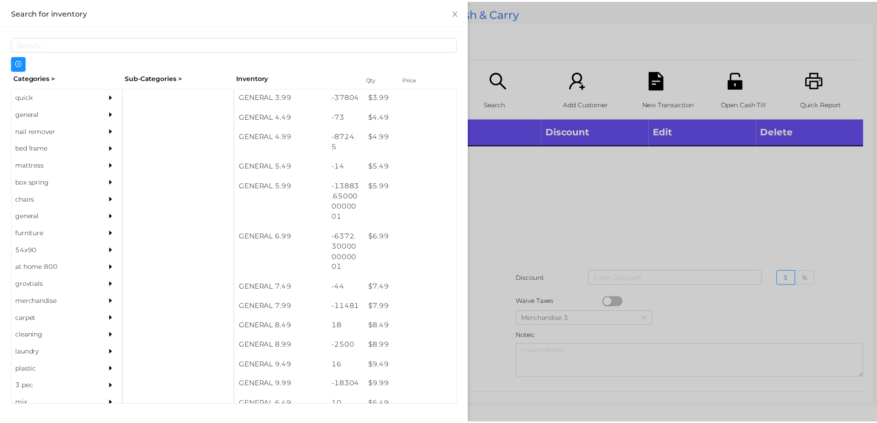
scroll to position [274, 0]
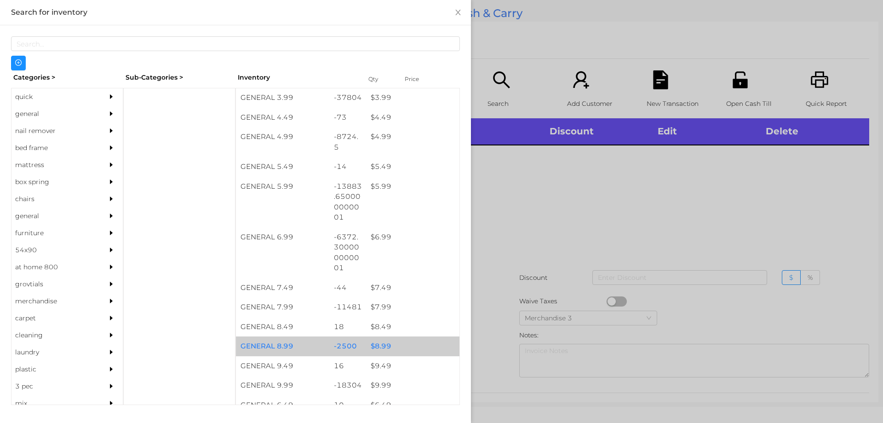
click at [379, 346] on div "$ 8.99" at bounding box center [412, 346] width 93 height 20
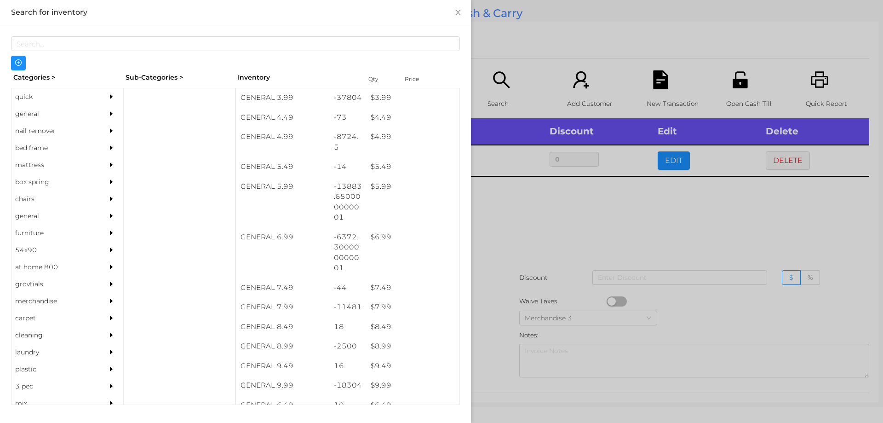
click at [527, 216] on div at bounding box center [441, 211] width 883 height 423
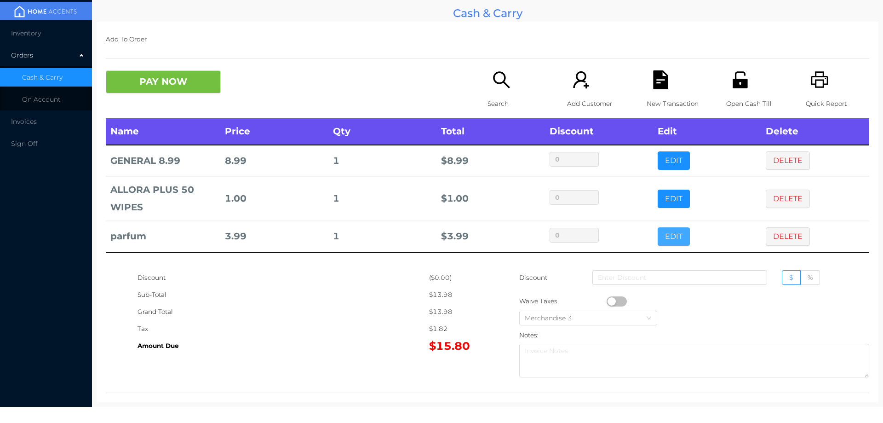
click at [676, 235] on button "EDIT" at bounding box center [674, 236] width 32 height 18
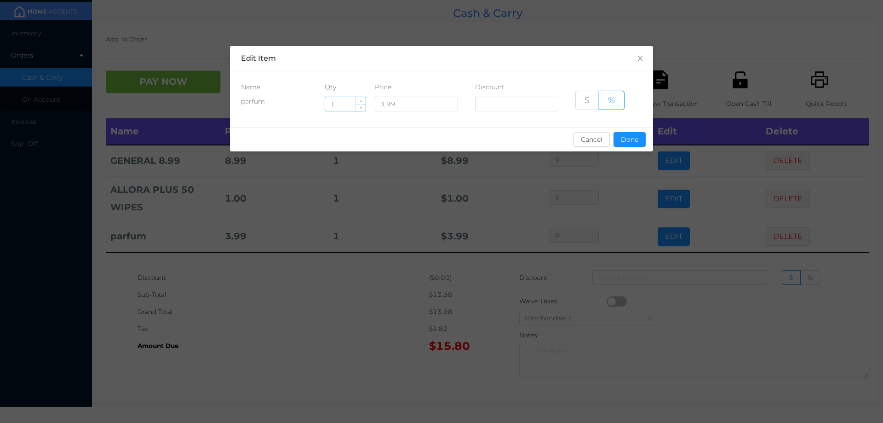
click at [344, 106] on input "1" at bounding box center [345, 104] width 40 height 14
type input "7"
click at [642, 142] on button "Done" at bounding box center [630, 139] width 32 height 15
type input "0%"
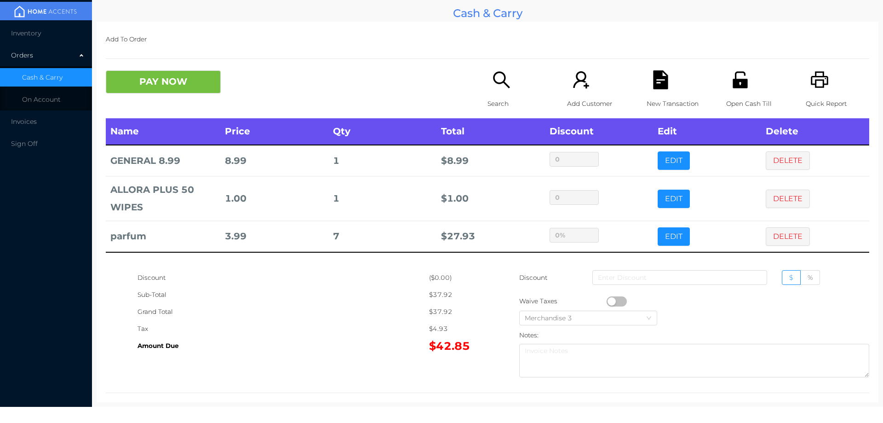
click at [352, 315] on div "Grand Total" at bounding box center [284, 311] width 292 height 17
click at [734, 98] on p "Open Cash Till" at bounding box center [758, 103] width 63 height 17
click at [186, 85] on button "PAY NOW" at bounding box center [163, 81] width 115 height 23
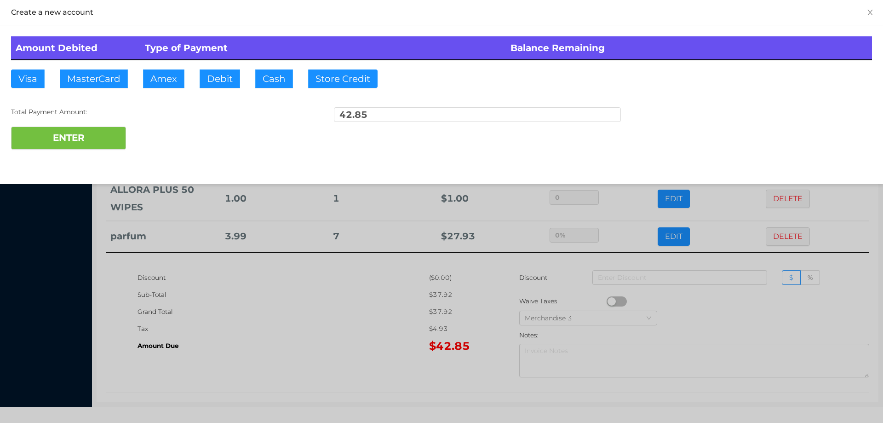
click at [163, 138] on div "ENTER" at bounding box center [441, 138] width 861 height 23
click at [310, 315] on div at bounding box center [441, 211] width 883 height 423
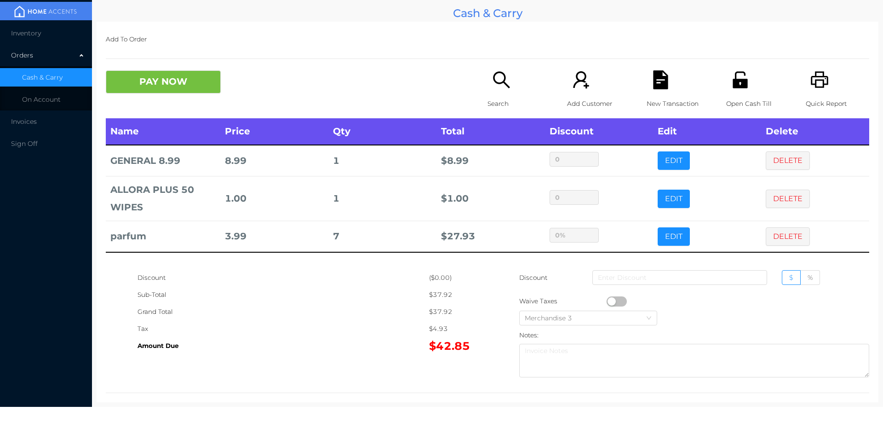
click at [653, 87] on icon "icon: file-text" at bounding box center [660, 79] width 15 height 19
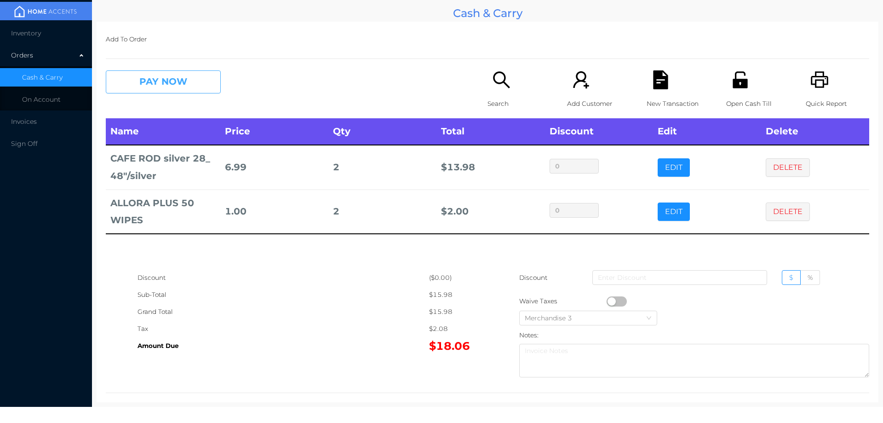
click at [178, 90] on button "PAY NOW" at bounding box center [163, 81] width 115 height 23
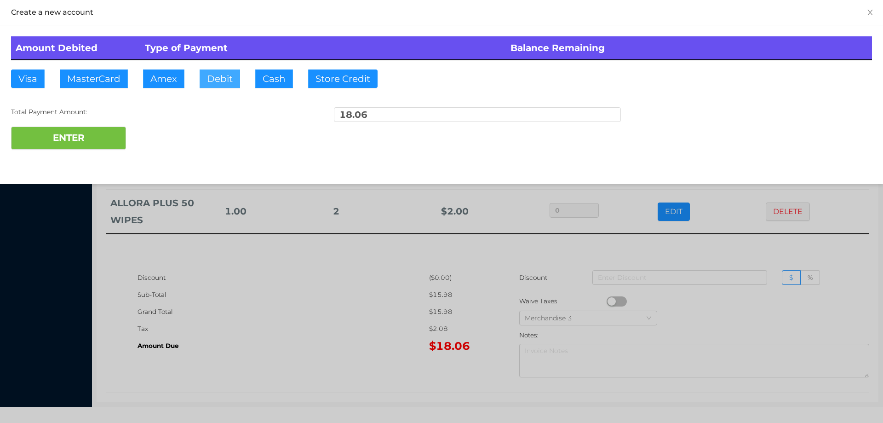
click at [216, 79] on button "Debit" at bounding box center [220, 78] width 40 height 18
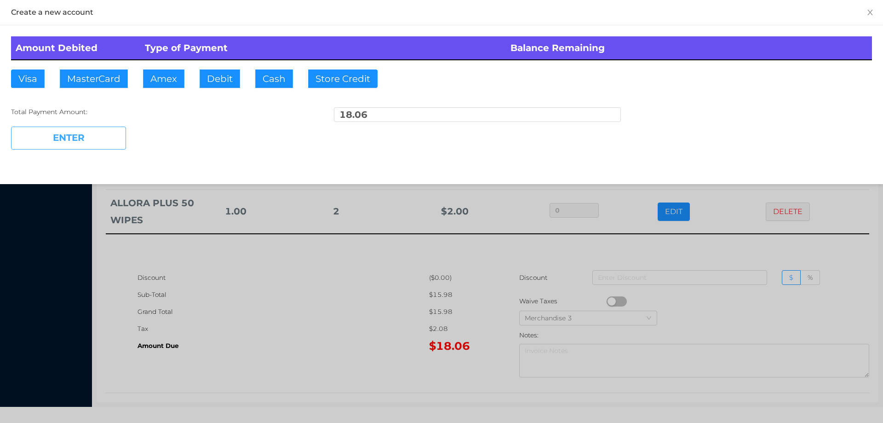
click at [77, 133] on button "ENTER" at bounding box center [68, 138] width 115 height 23
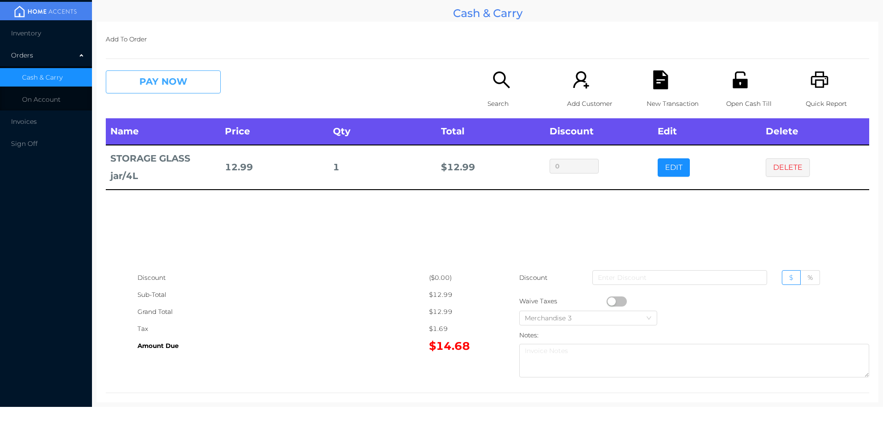
click at [135, 87] on button "PAY NOW" at bounding box center [163, 81] width 115 height 23
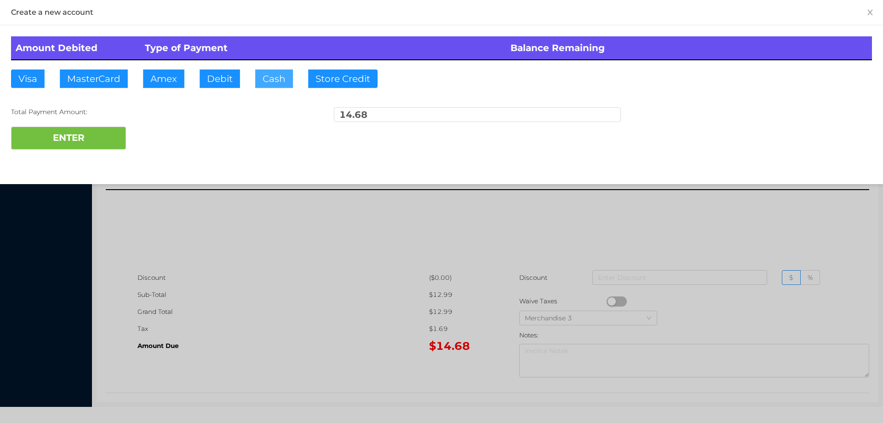
click at [274, 87] on button "Cash" at bounding box center [274, 78] width 38 height 18
type input "15."
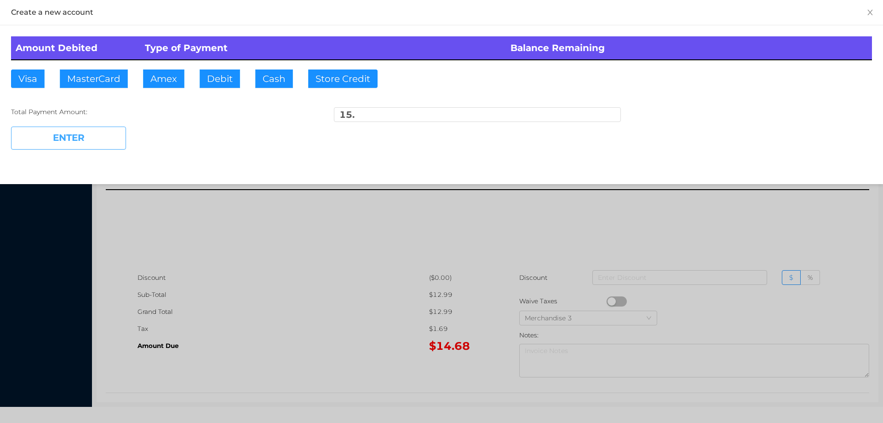
click at [88, 139] on button "ENTER" at bounding box center [68, 138] width 115 height 23
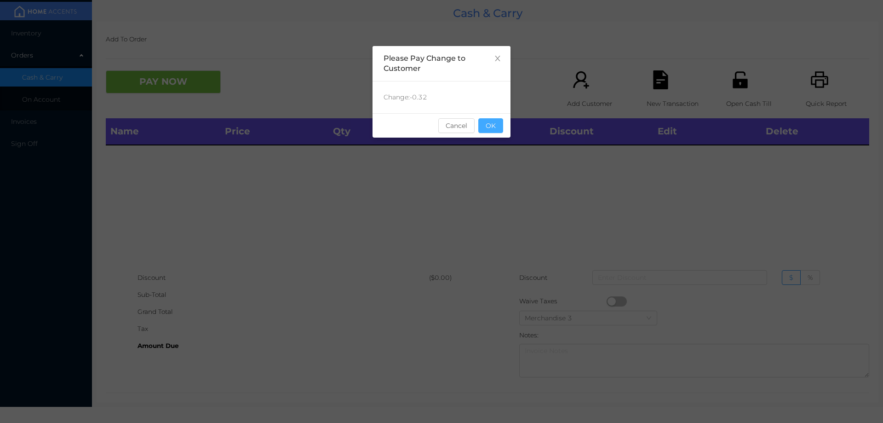
click at [498, 129] on button "OK" at bounding box center [491, 125] width 25 height 15
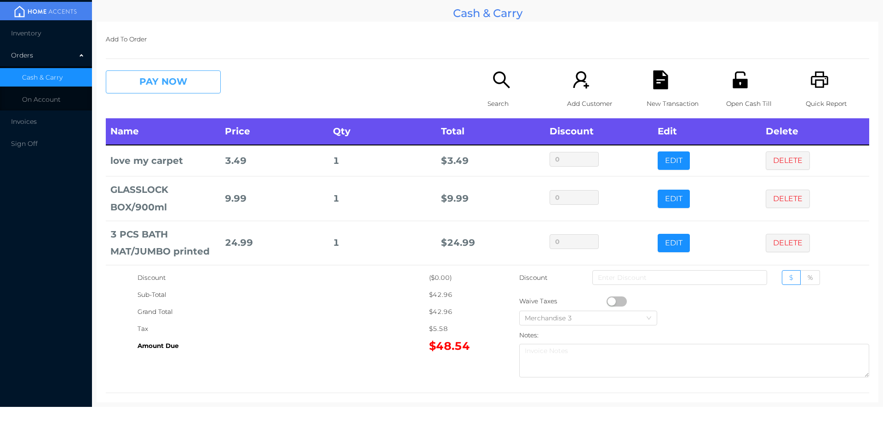
click at [164, 88] on button "PAY NOW" at bounding box center [163, 81] width 115 height 23
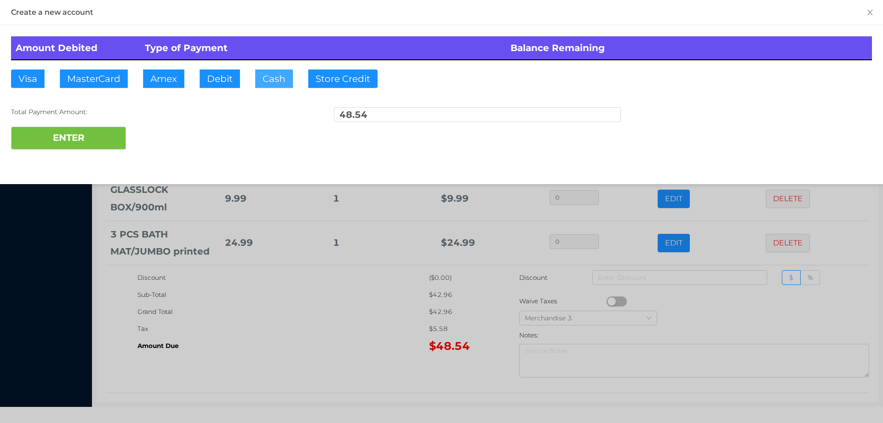
click at [265, 84] on button "Cash" at bounding box center [274, 78] width 38 height 18
type input "60."
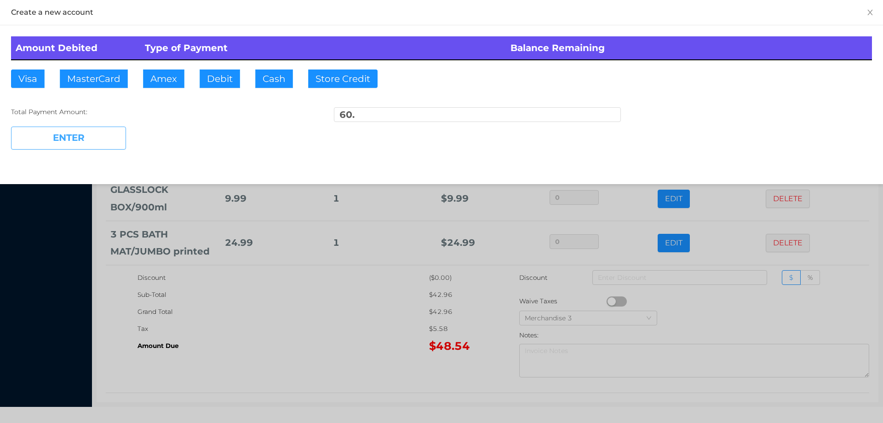
click at [81, 147] on button "ENTER" at bounding box center [68, 138] width 115 height 23
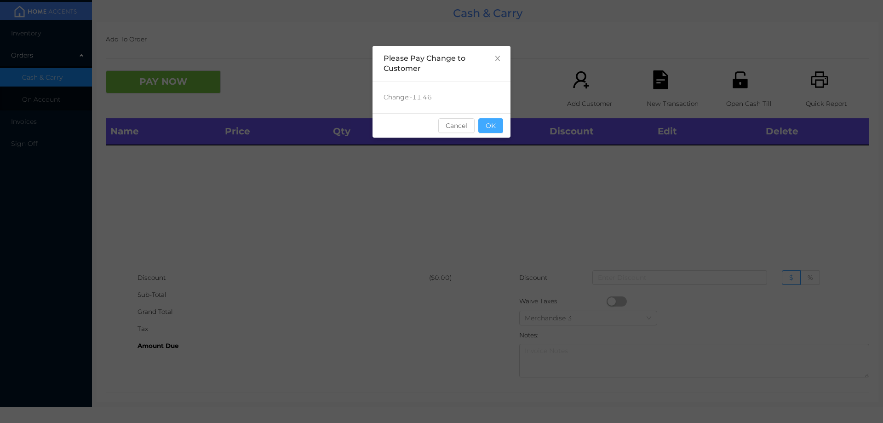
click at [497, 129] on button "OK" at bounding box center [491, 125] width 25 height 15
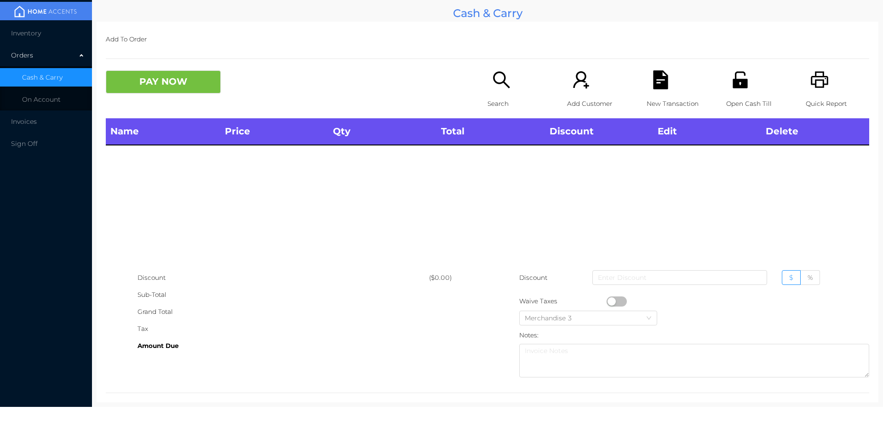
click at [506, 94] on div "Search" at bounding box center [519, 94] width 63 height 48
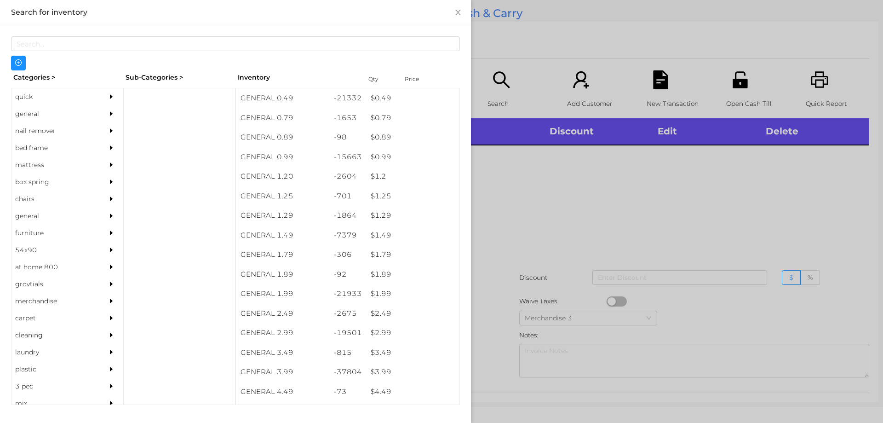
click at [29, 117] on div "general" at bounding box center [54, 113] width 84 height 17
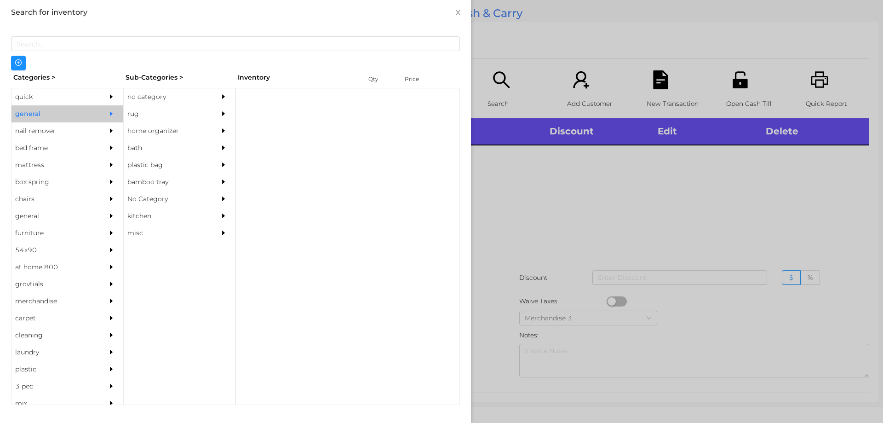
click at [141, 93] on div "no category" at bounding box center [166, 96] width 84 height 17
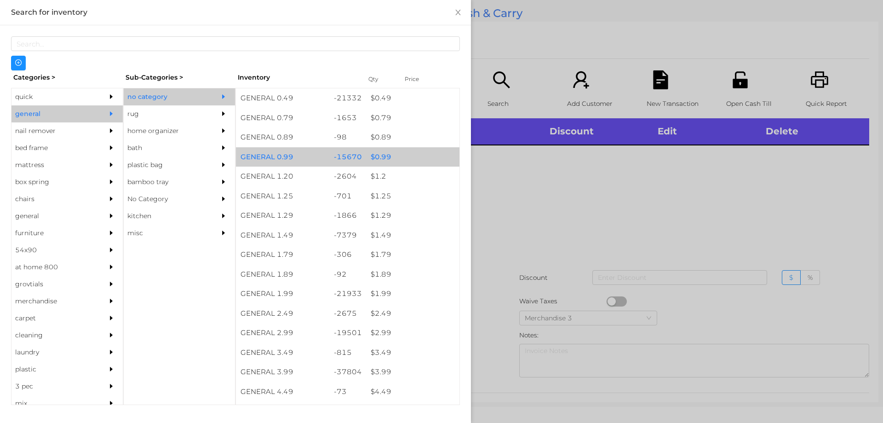
click at [367, 157] on div "$ 0.99" at bounding box center [412, 157] width 93 height 20
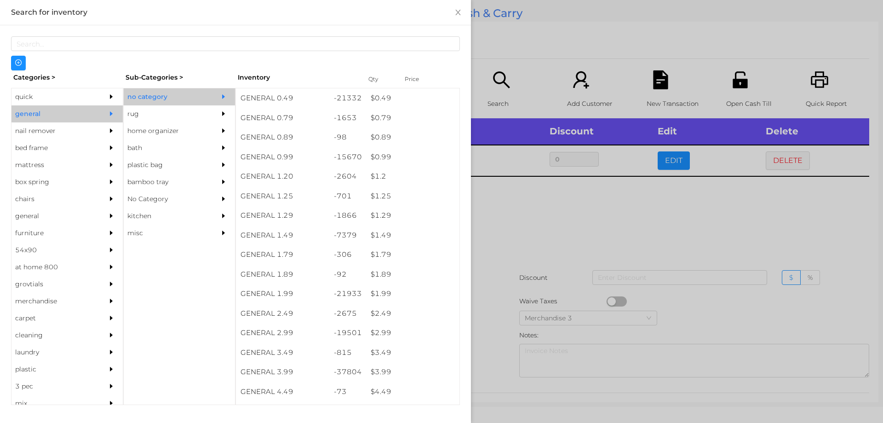
click at [498, 229] on div at bounding box center [441, 211] width 883 height 423
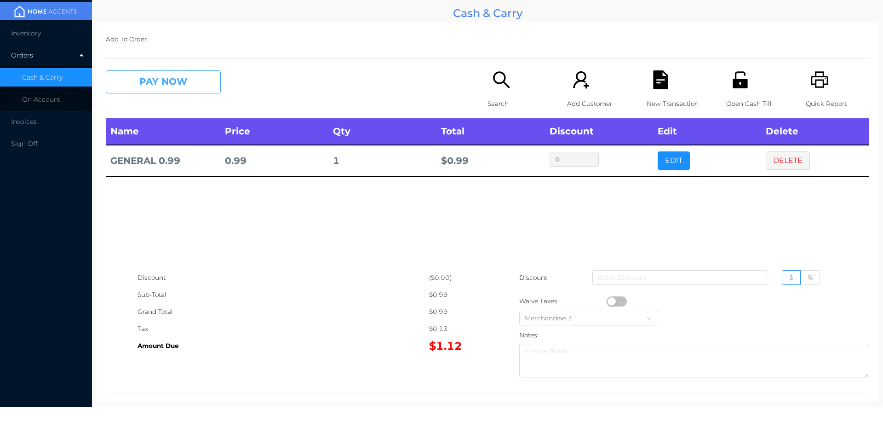
click at [179, 81] on button "PAY NOW" at bounding box center [163, 81] width 115 height 23
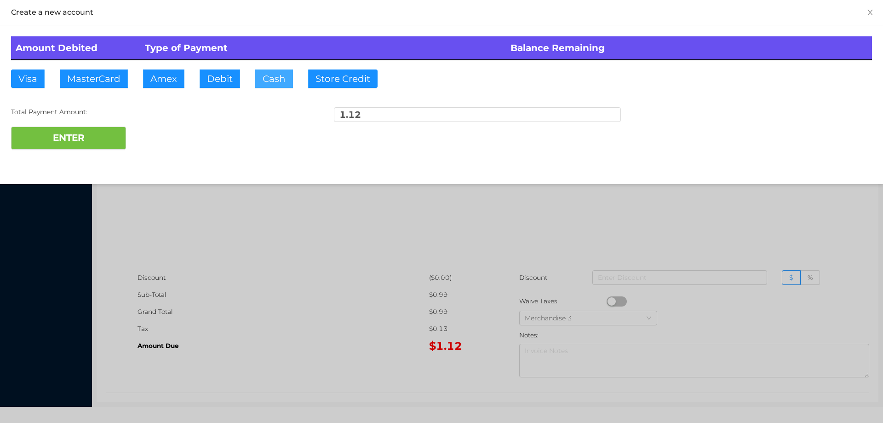
click at [273, 78] on button "Cash" at bounding box center [274, 78] width 38 height 18
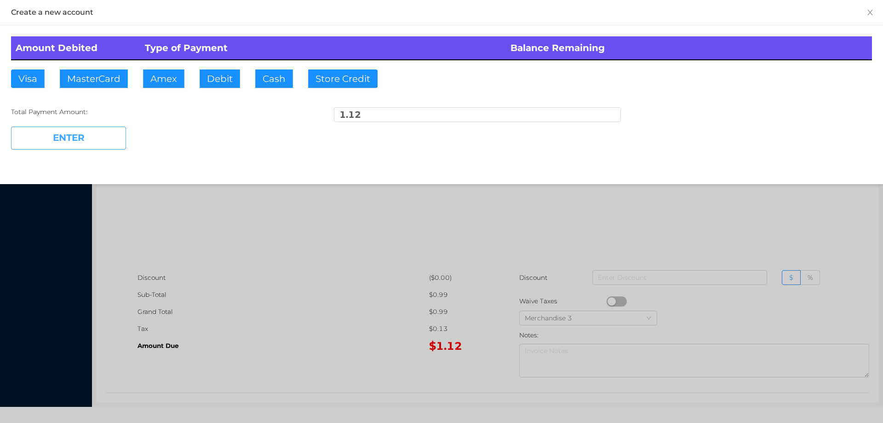
click at [103, 136] on button "ENTER" at bounding box center [68, 138] width 115 height 23
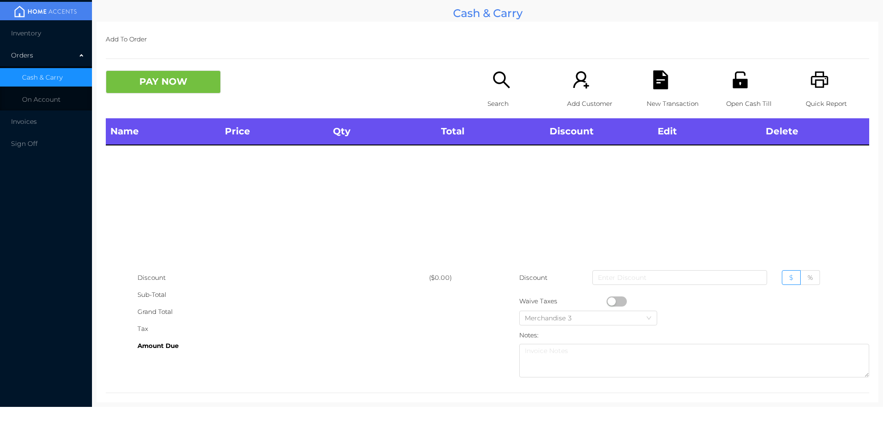
click at [497, 87] on icon "icon: search" at bounding box center [501, 79] width 19 height 19
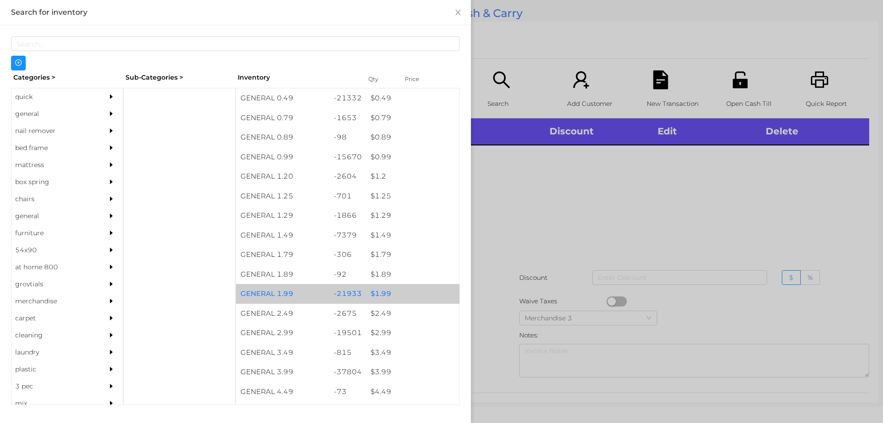
click at [378, 292] on div "$ 1.99" at bounding box center [412, 294] width 93 height 20
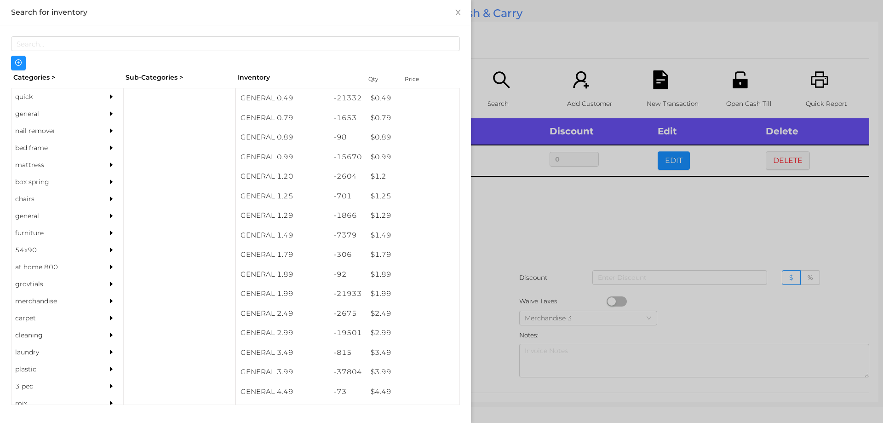
click at [496, 296] on div at bounding box center [441, 211] width 883 height 423
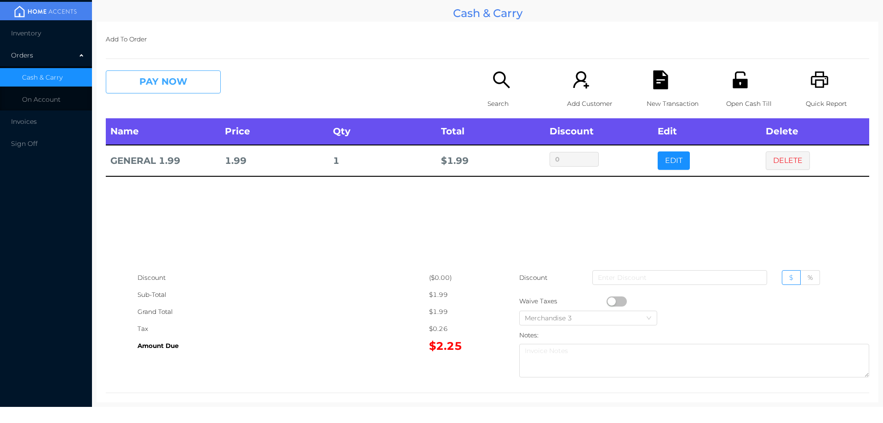
click at [155, 76] on button "PAY NOW" at bounding box center [163, 81] width 115 height 23
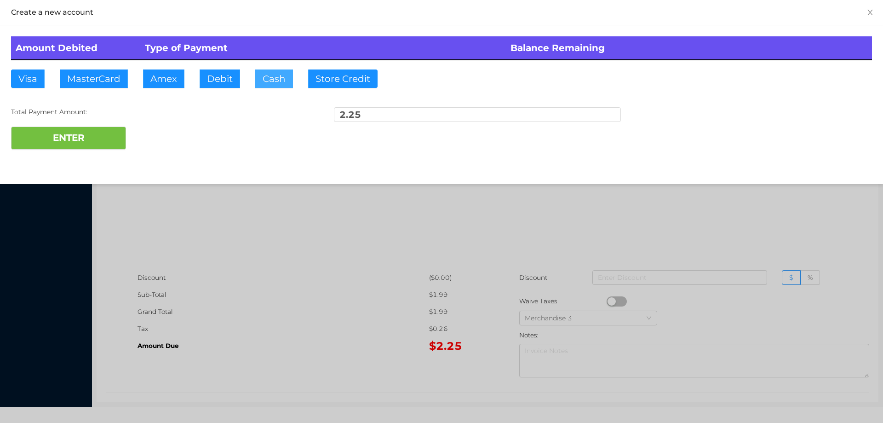
click at [267, 87] on button "Cash" at bounding box center [274, 78] width 38 height 18
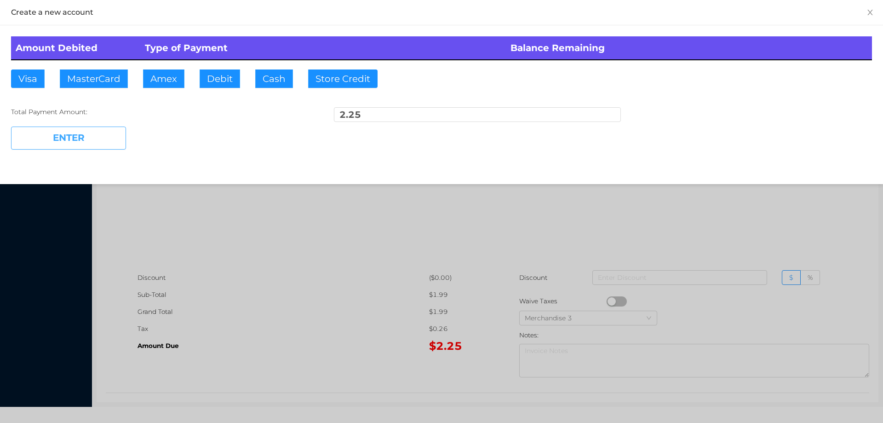
click at [106, 148] on button "ENTER" at bounding box center [68, 138] width 115 height 23
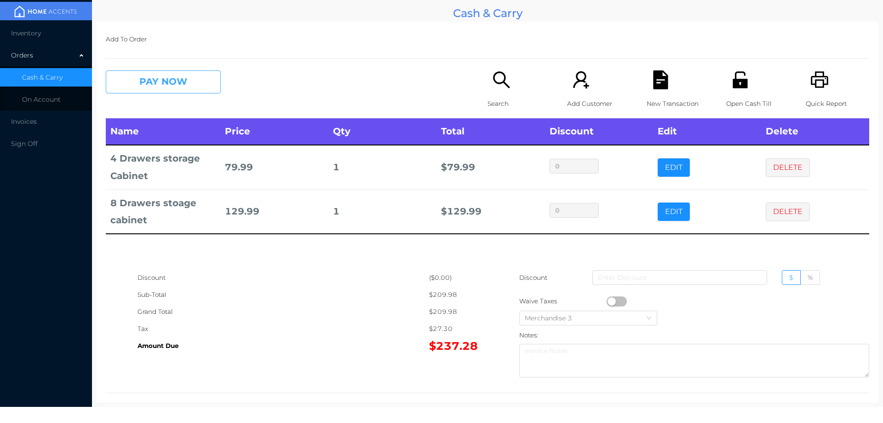
click at [188, 81] on button "PAY NOW" at bounding box center [163, 81] width 115 height 23
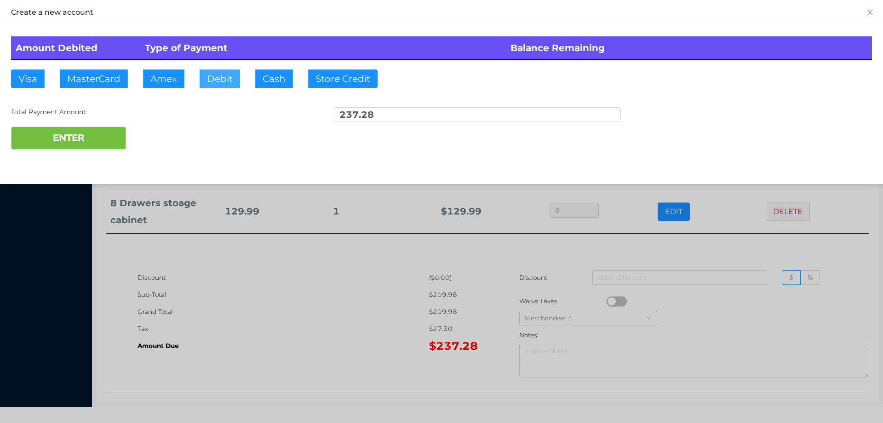
click at [212, 79] on button "Debit" at bounding box center [220, 78] width 40 height 18
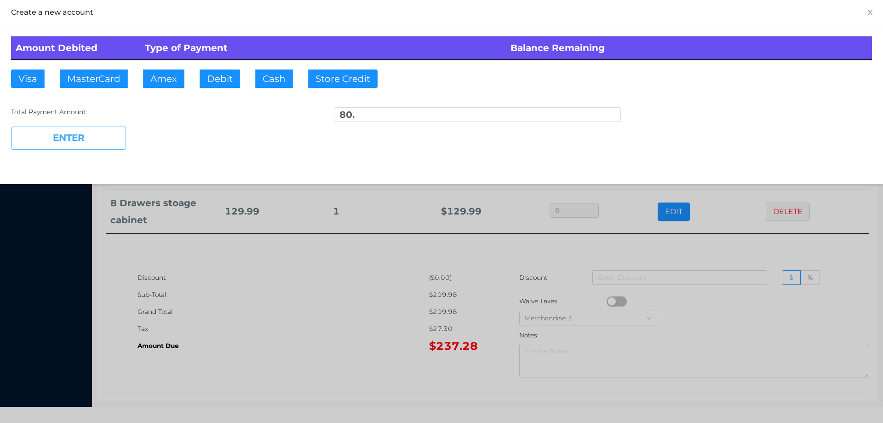
click at [109, 137] on button "ENTER" at bounding box center [68, 138] width 115 height 23
type input "157.28"
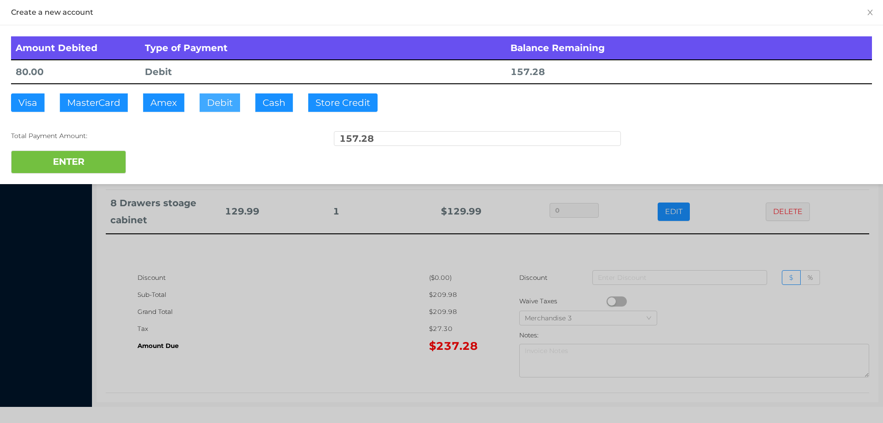
click at [218, 104] on button "Debit" at bounding box center [220, 102] width 40 height 18
click at [99, 161] on button "ENTER" at bounding box center [68, 161] width 115 height 23
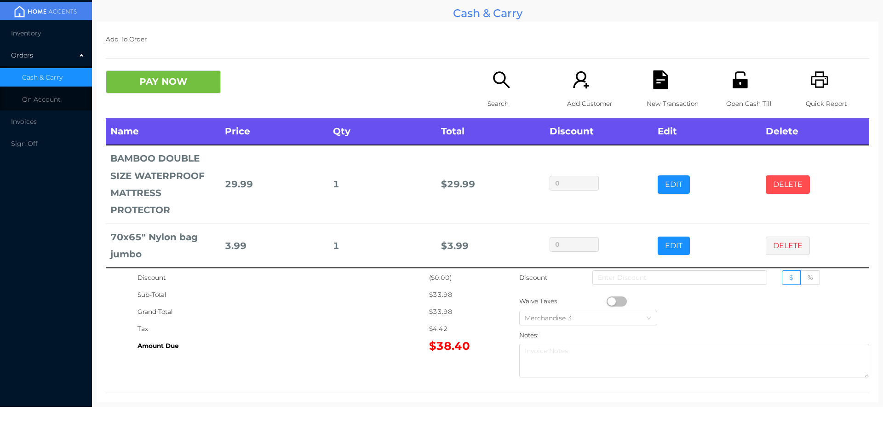
click at [773, 181] on button "DELETE" at bounding box center [788, 184] width 44 height 18
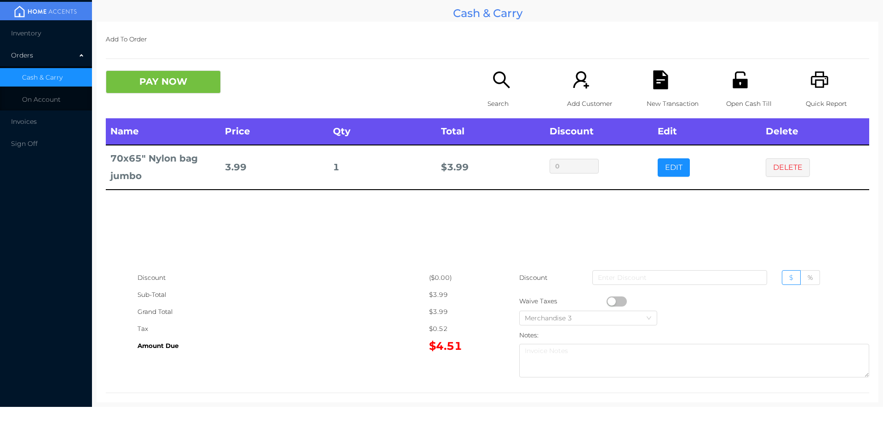
click at [772, 185] on td "DELETE" at bounding box center [816, 167] width 108 height 44
click at [769, 162] on button "DELETE" at bounding box center [788, 167] width 44 height 18
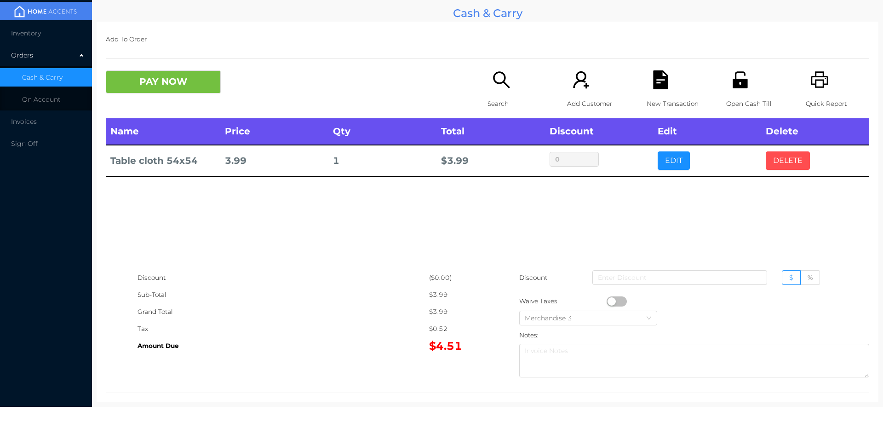
click at [797, 162] on button "DELETE" at bounding box center [788, 160] width 44 height 18
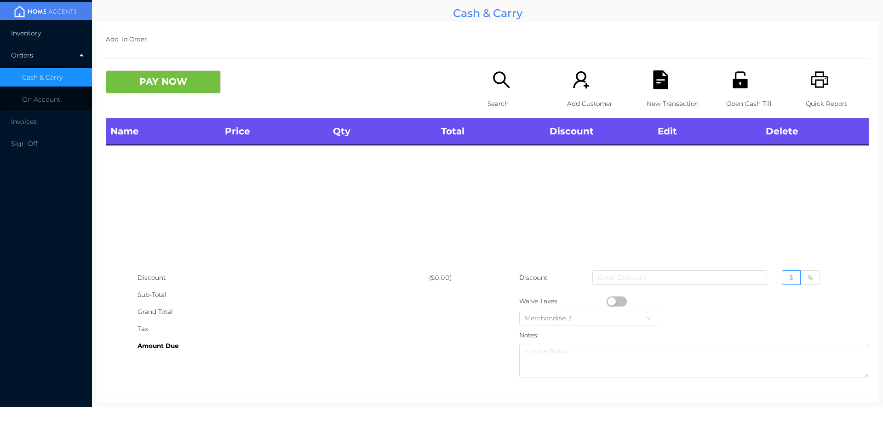
click at [31, 34] on span "Inventory" at bounding box center [26, 33] width 30 height 8
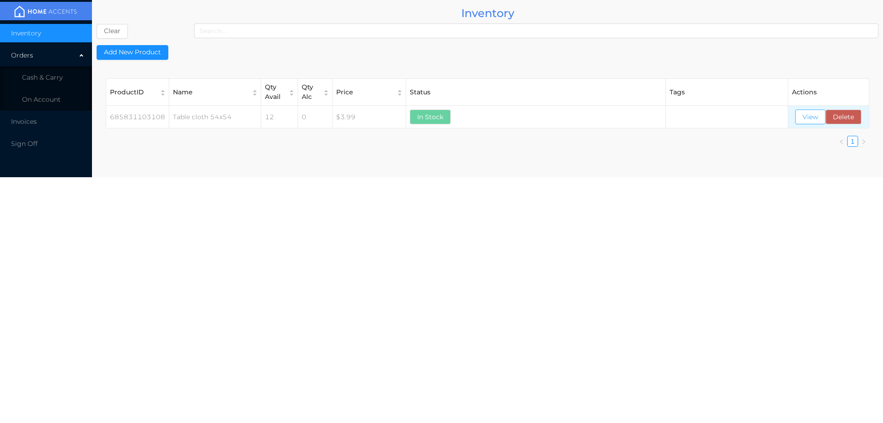
click at [807, 121] on button "View" at bounding box center [811, 117] width 30 height 15
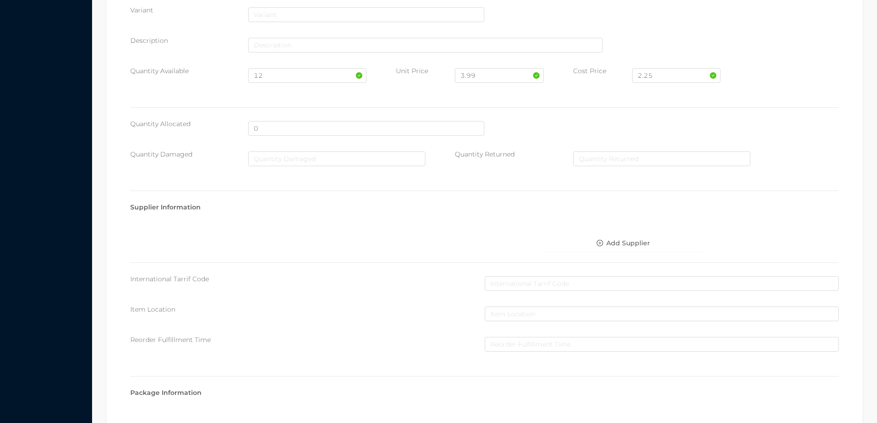
scroll to position [391, 0]
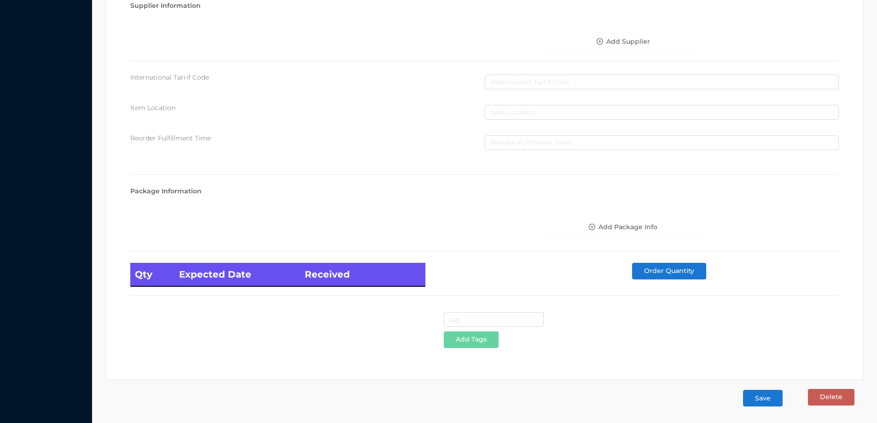
click at [644, 327] on div "Add Tags" at bounding box center [484, 333] width 708 height 42
click at [756, 397] on button "Save" at bounding box center [763, 398] width 40 height 17
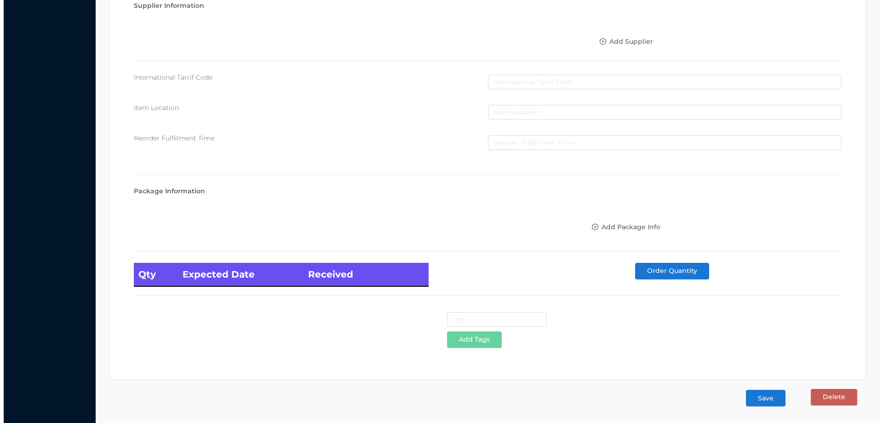
scroll to position [0, 0]
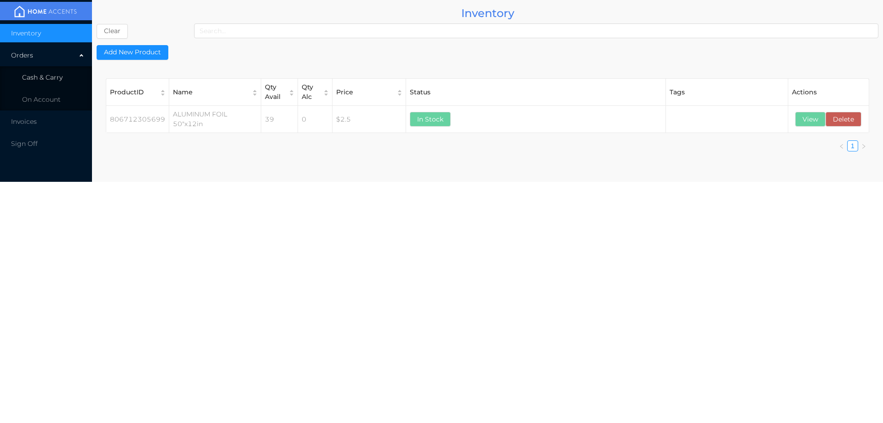
click at [45, 81] on span "Cash & Carry" at bounding box center [42, 77] width 40 height 8
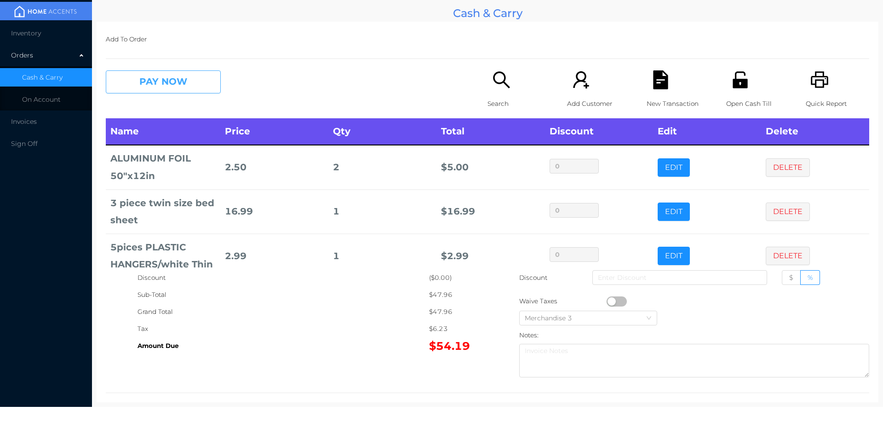
click at [190, 88] on button "PAY NOW" at bounding box center [163, 81] width 115 height 23
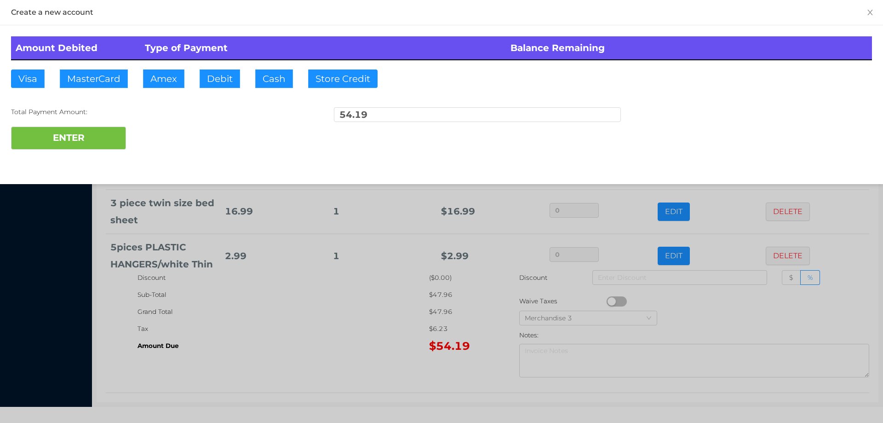
click at [170, 135] on div "ENTER" at bounding box center [441, 138] width 861 height 23
click at [321, 319] on div at bounding box center [441, 211] width 883 height 423
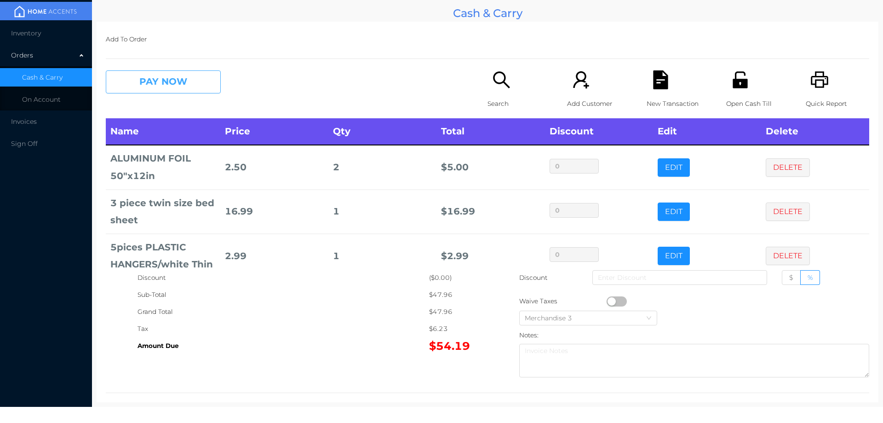
click at [204, 85] on button "PAY NOW" at bounding box center [163, 81] width 115 height 23
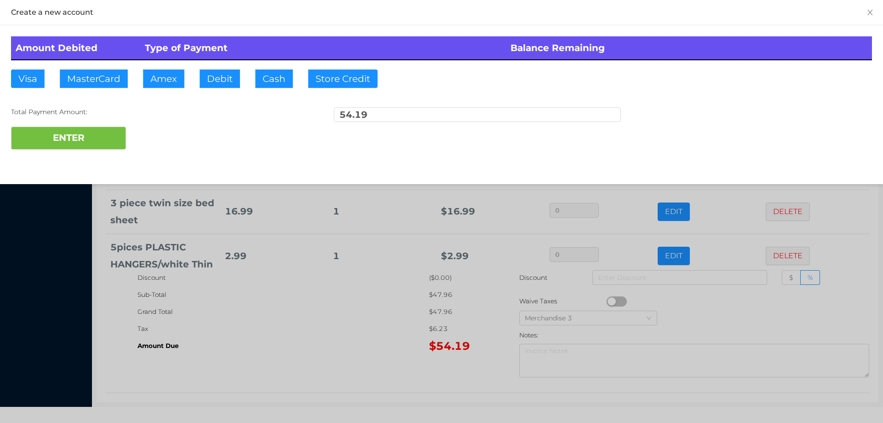
click at [155, 135] on div "ENTER" at bounding box center [441, 138] width 861 height 23
click at [338, 316] on div at bounding box center [441, 211] width 883 height 423
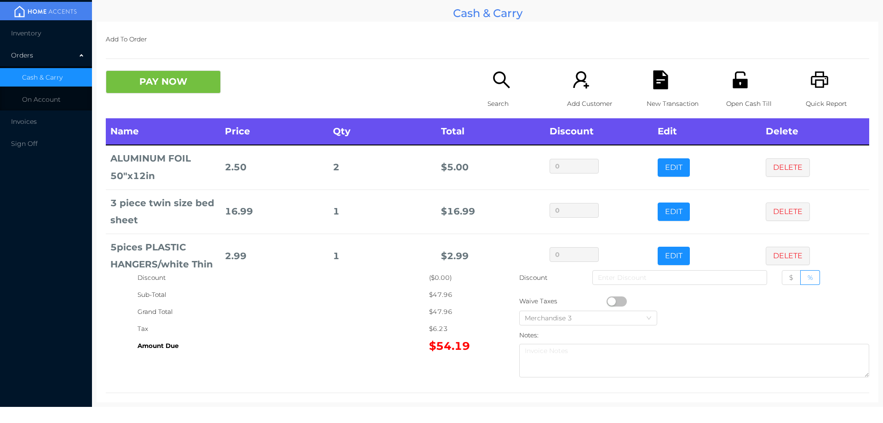
click at [657, 96] on p "New Transaction" at bounding box center [678, 103] width 63 height 17
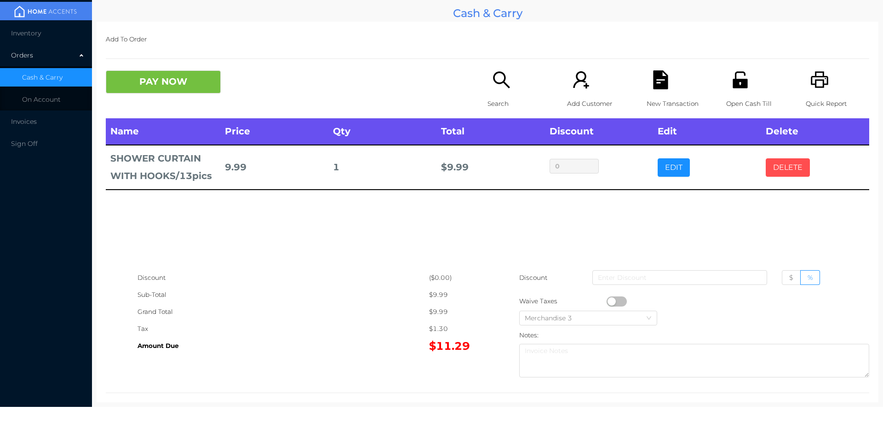
click at [790, 167] on button "DELETE" at bounding box center [788, 167] width 44 height 18
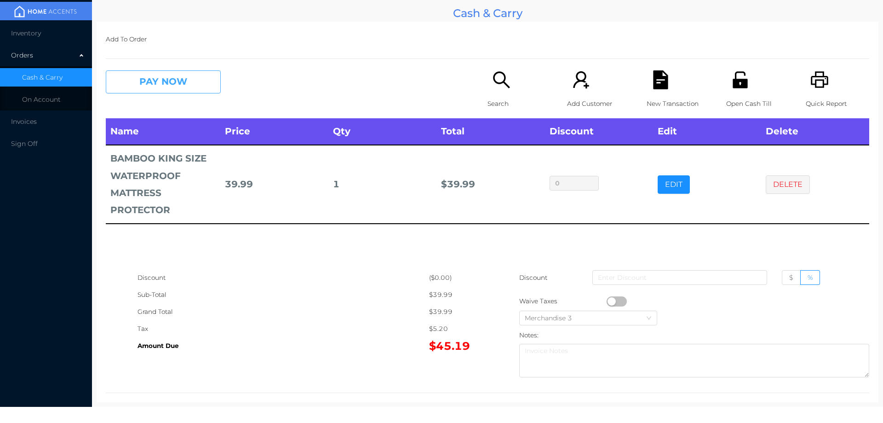
click at [148, 76] on button "PAY NOW" at bounding box center [163, 81] width 115 height 23
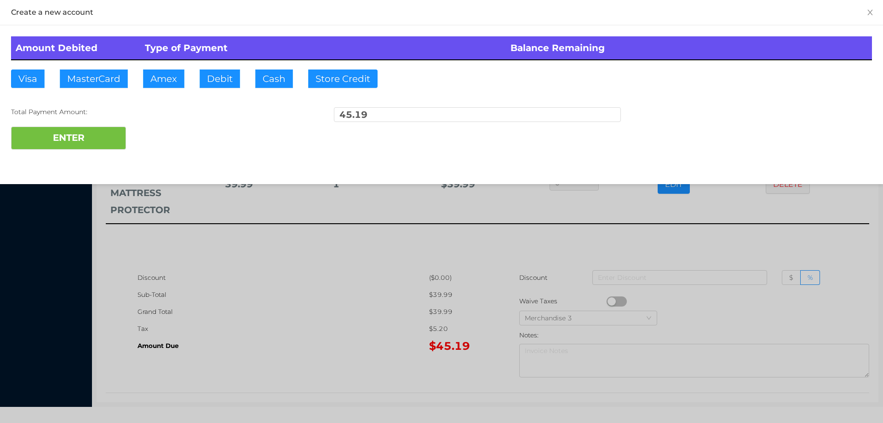
click at [161, 137] on div "ENTER" at bounding box center [441, 138] width 861 height 23
click at [161, 128] on div "ENTER" at bounding box center [441, 138] width 861 height 23
click at [330, 282] on div at bounding box center [441, 211] width 883 height 423
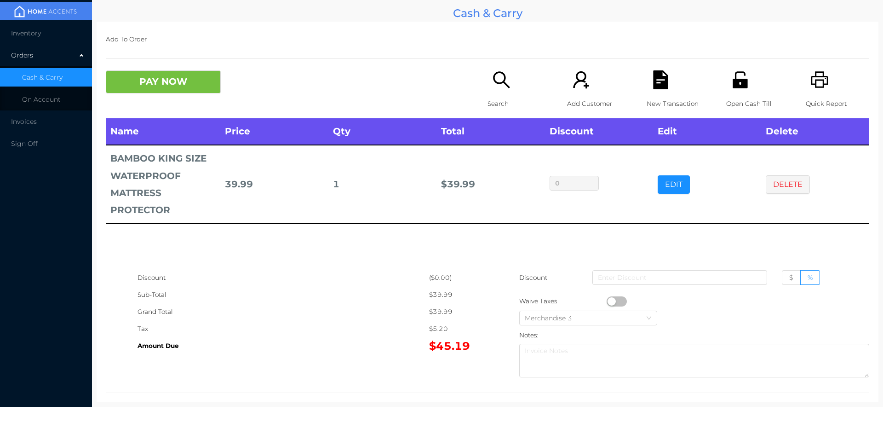
click at [664, 88] on icon "icon: file-text" at bounding box center [661, 79] width 19 height 19
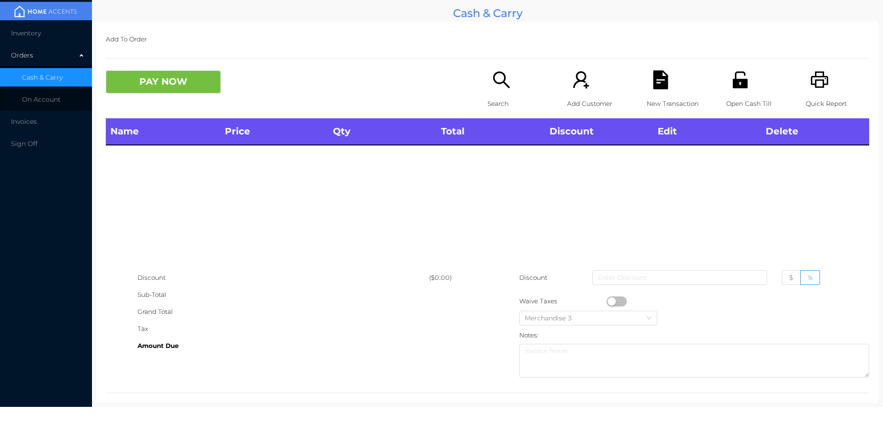
click at [491, 103] on p "Search" at bounding box center [519, 103] width 63 height 17
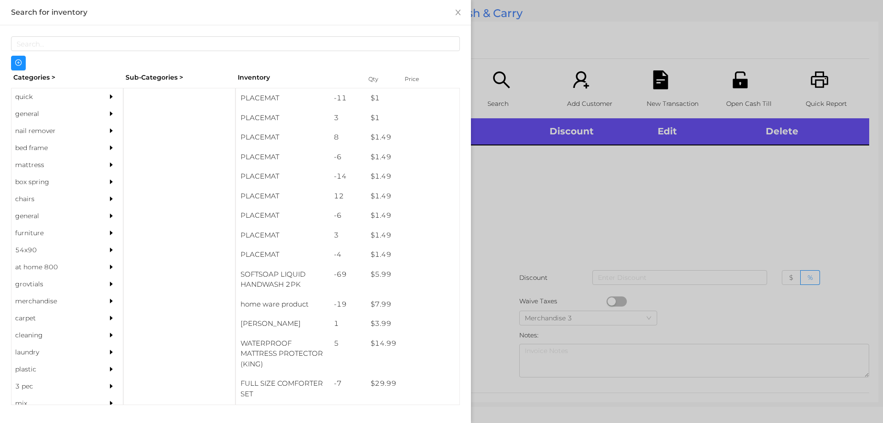
click at [28, 98] on div "quick" at bounding box center [54, 96] width 84 height 17
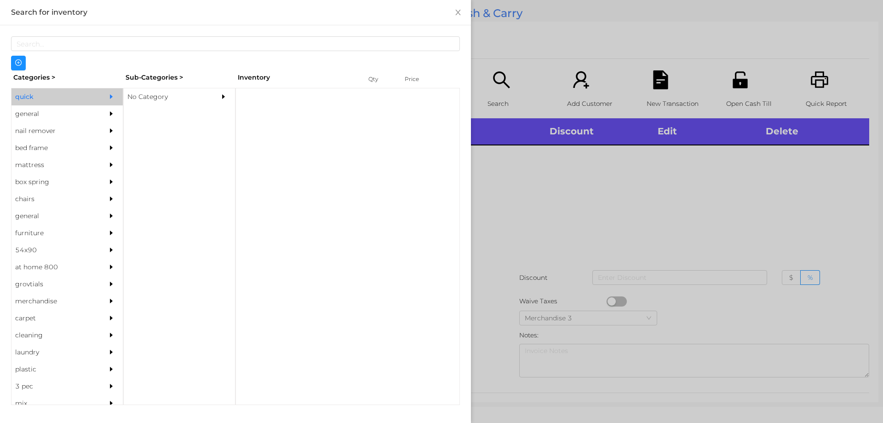
click at [148, 96] on div "No Category" at bounding box center [166, 96] width 84 height 17
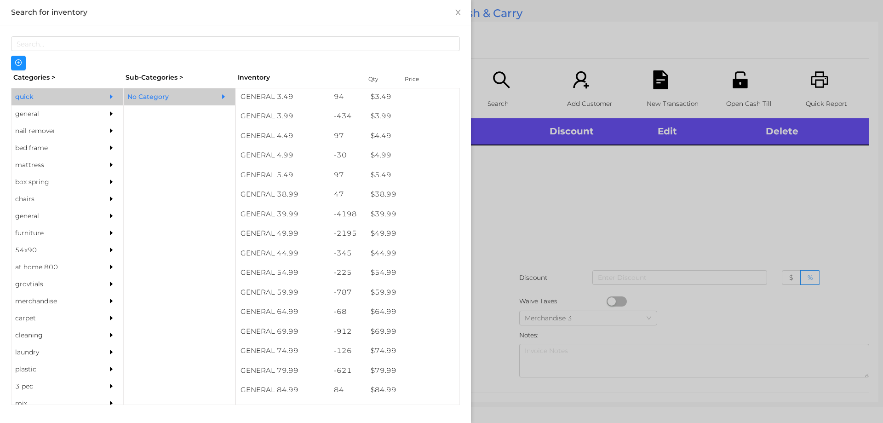
scroll to position [412, 0]
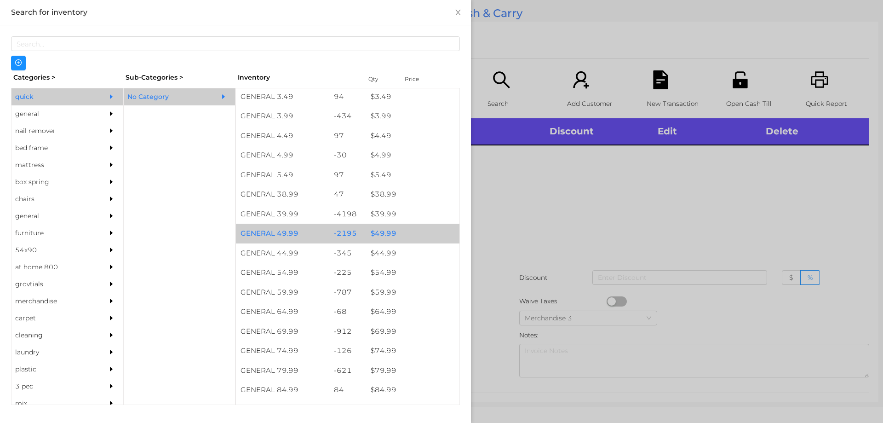
click at [381, 235] on div "$ 49.99" at bounding box center [412, 234] width 93 height 20
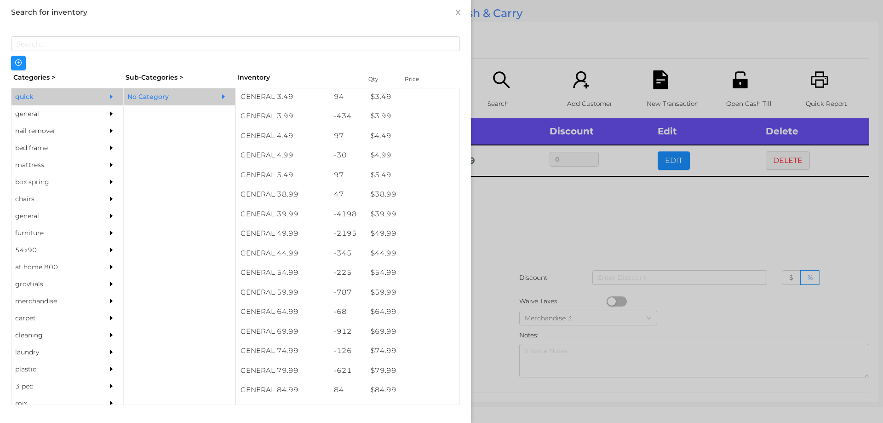
click at [542, 242] on div at bounding box center [441, 211] width 883 height 423
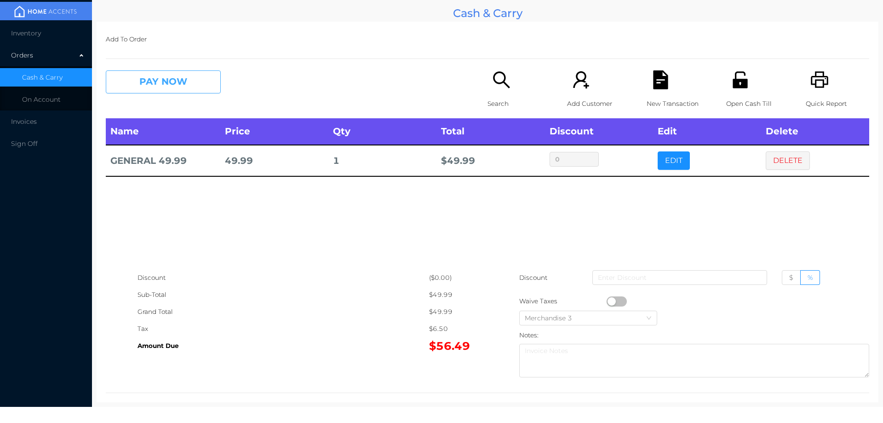
click at [190, 81] on button "PAY NOW" at bounding box center [163, 81] width 115 height 23
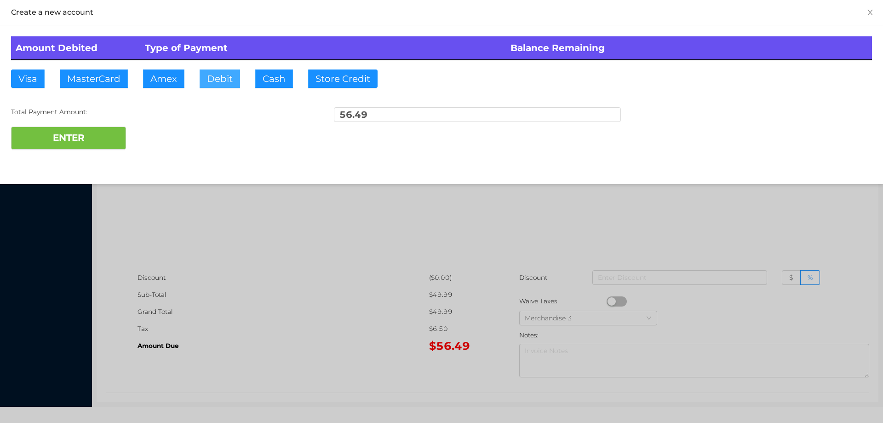
click at [211, 85] on button "Debit" at bounding box center [220, 78] width 40 height 18
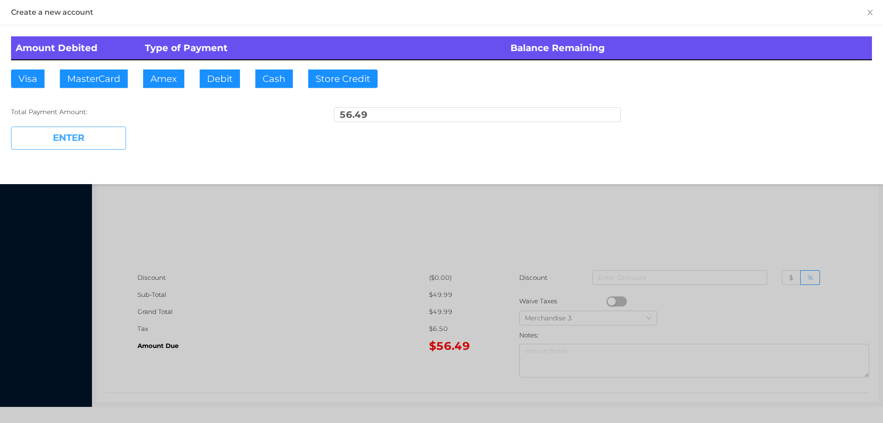
click at [104, 136] on button "ENTER" at bounding box center [68, 138] width 115 height 23
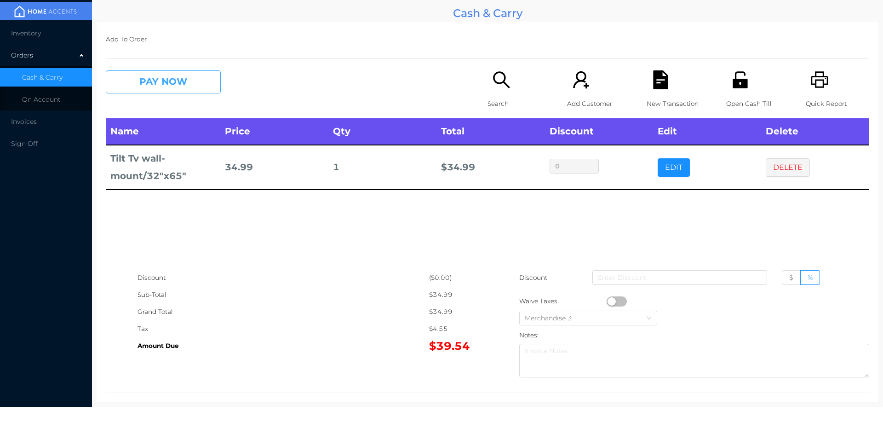
click at [196, 83] on button "PAY NOW" at bounding box center [163, 81] width 115 height 23
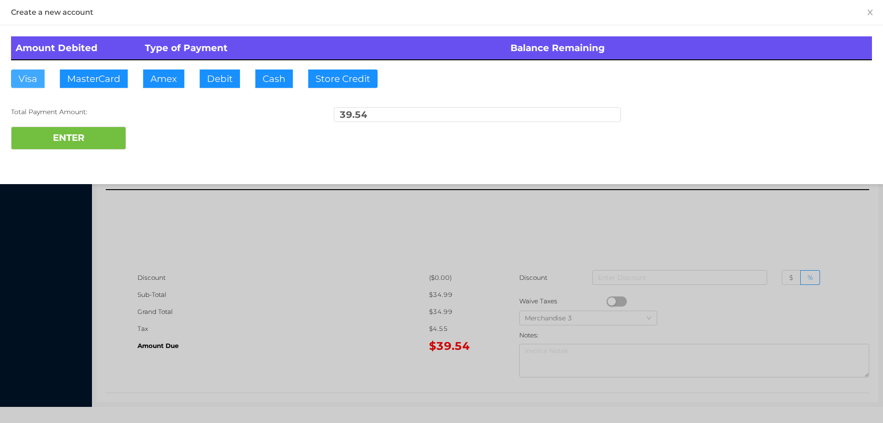
click at [35, 78] on button "Visa" at bounding box center [28, 78] width 34 height 18
click at [114, 139] on button "ENTER" at bounding box center [68, 138] width 115 height 23
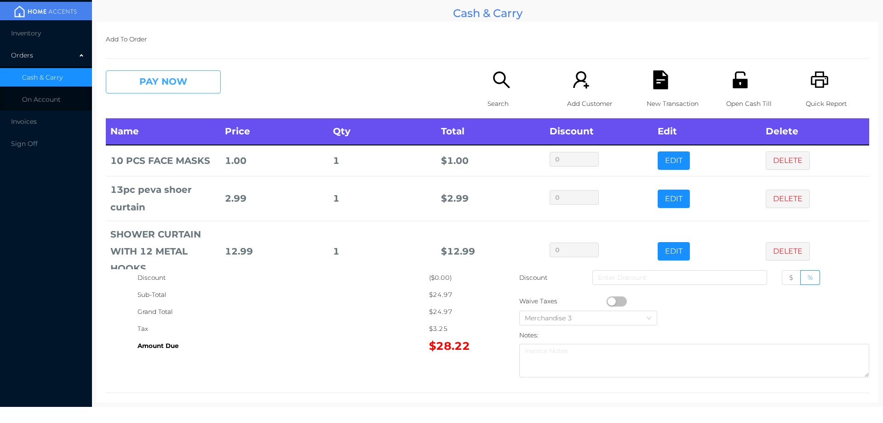
click at [155, 78] on button "PAY NOW" at bounding box center [163, 81] width 115 height 23
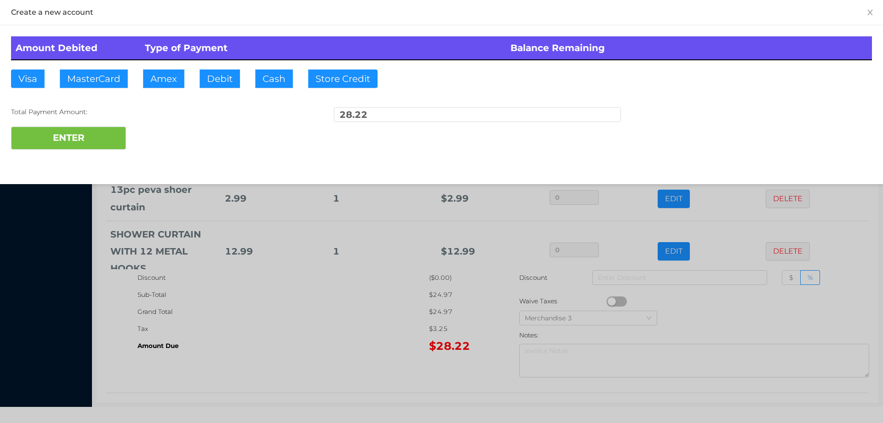
click at [155, 134] on div "ENTER" at bounding box center [441, 138] width 861 height 23
click at [376, 330] on div at bounding box center [441, 211] width 883 height 423
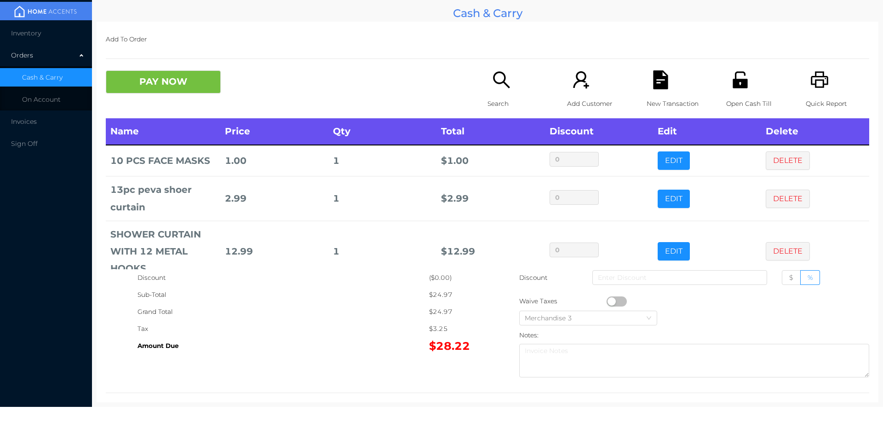
click at [655, 89] on icon "icon: file-text" at bounding box center [660, 79] width 15 height 19
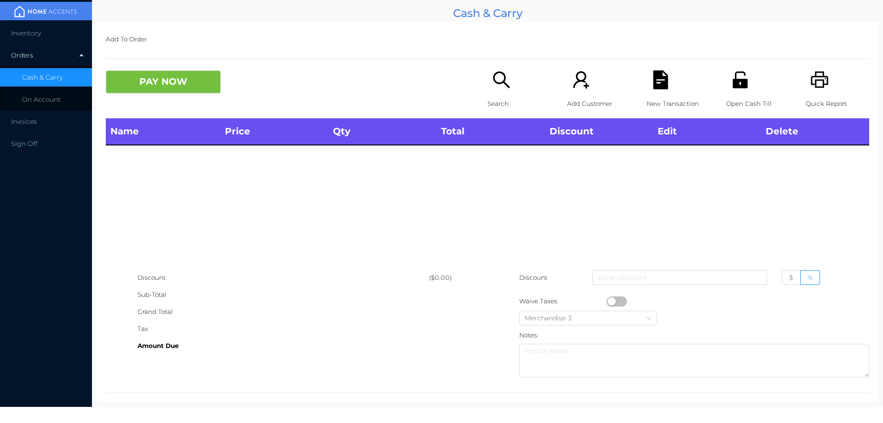
click at [814, 81] on icon "icon: printer" at bounding box center [820, 79] width 19 height 19
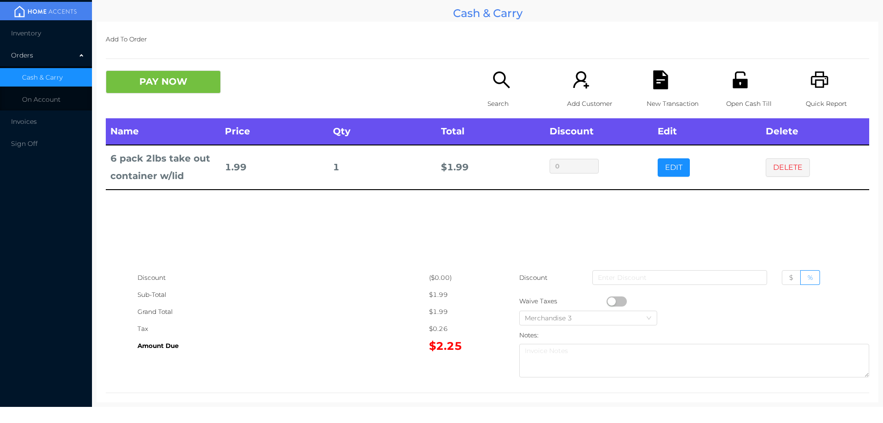
click at [491, 99] on p "Search" at bounding box center [519, 103] width 63 height 17
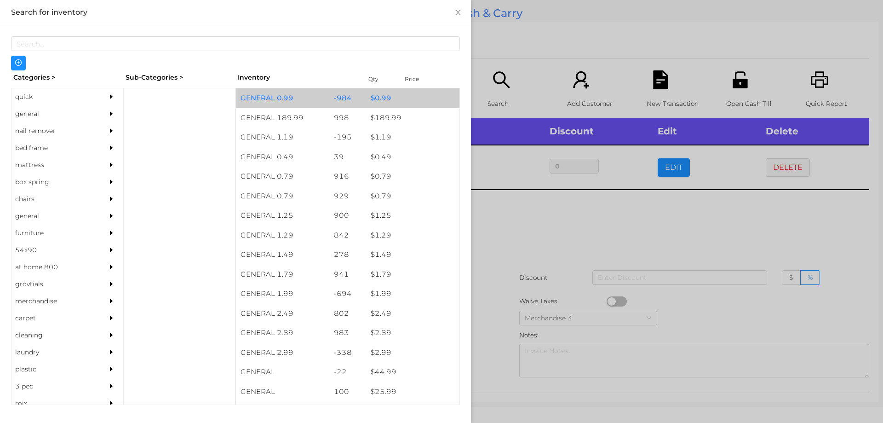
click at [376, 100] on div "$ 0.99" at bounding box center [412, 98] width 93 height 20
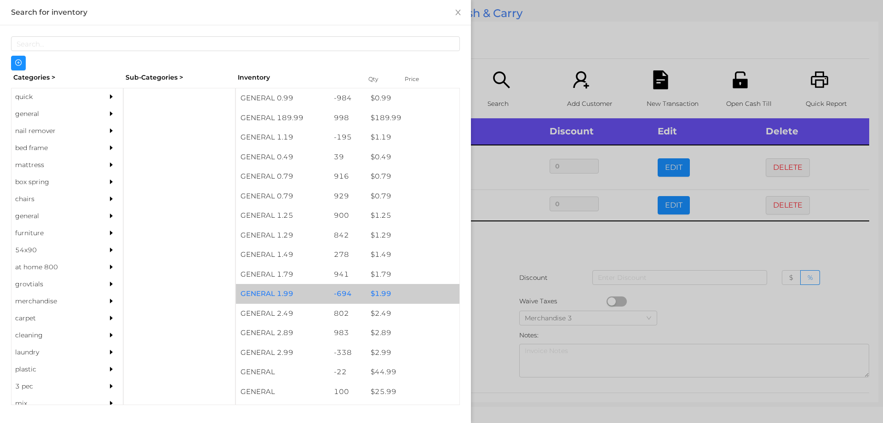
click at [373, 293] on div "$ 1.99" at bounding box center [412, 294] width 93 height 20
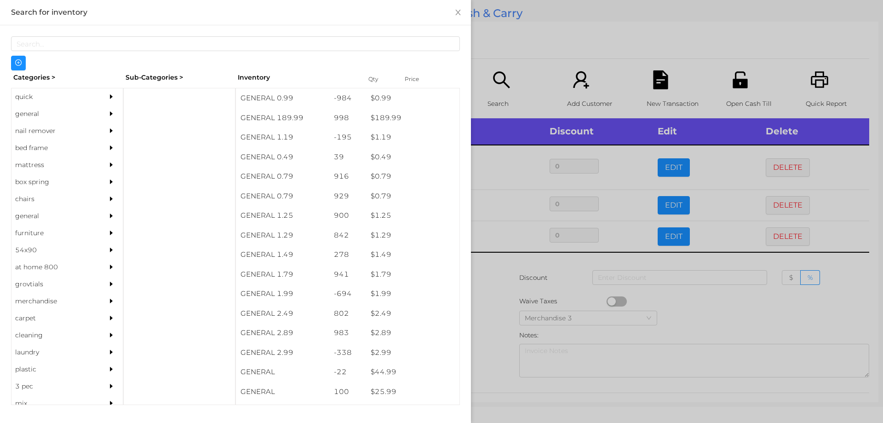
click at [487, 317] on div at bounding box center [441, 211] width 883 height 423
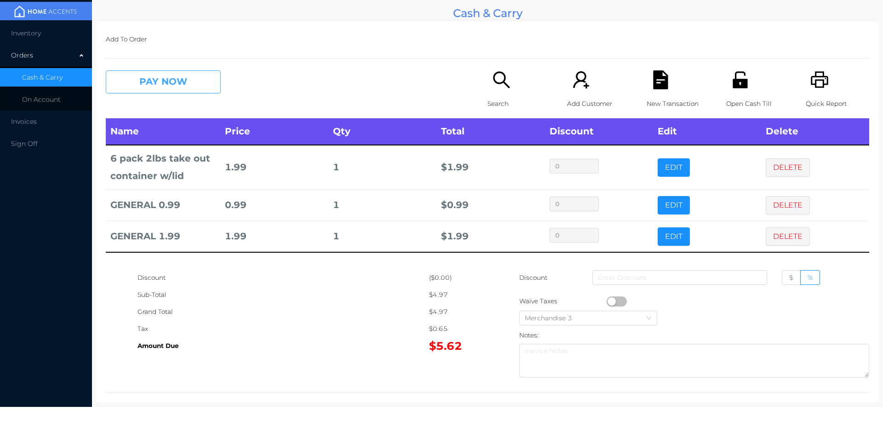
click at [141, 80] on button "PAY NOW" at bounding box center [163, 81] width 115 height 23
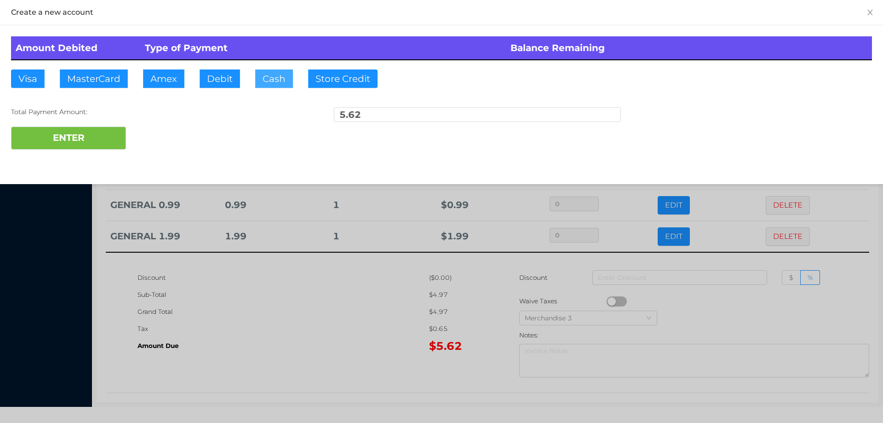
click at [270, 86] on button "Cash" at bounding box center [274, 78] width 38 height 18
type input "20."
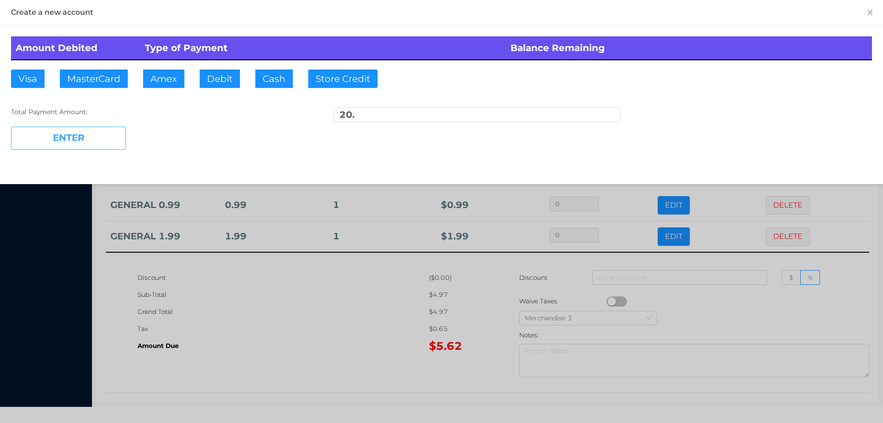
click at [95, 140] on button "ENTER" at bounding box center [68, 138] width 115 height 23
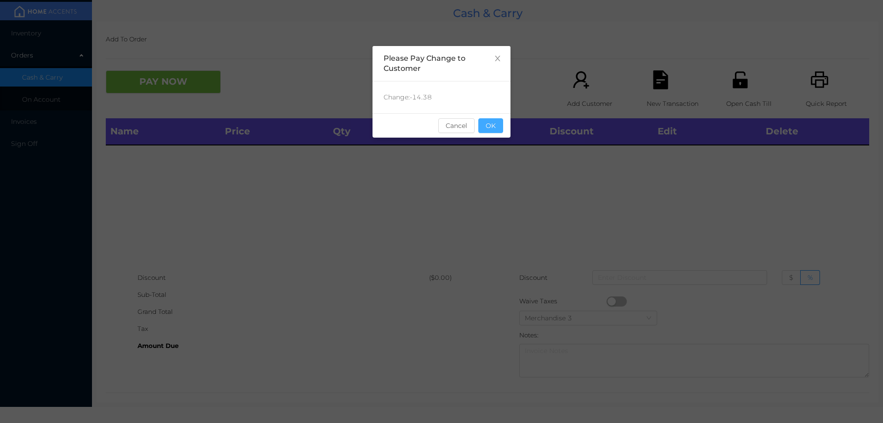
click at [497, 130] on button "OK" at bounding box center [491, 125] width 25 height 15
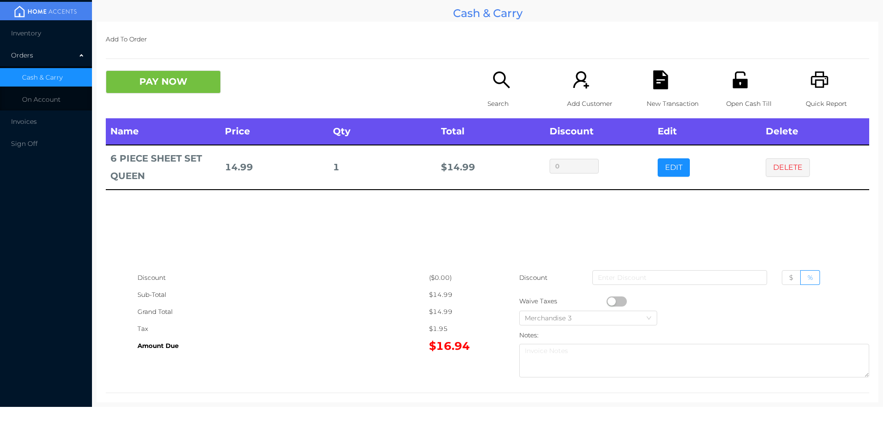
click at [502, 92] on div "Search" at bounding box center [519, 94] width 63 height 48
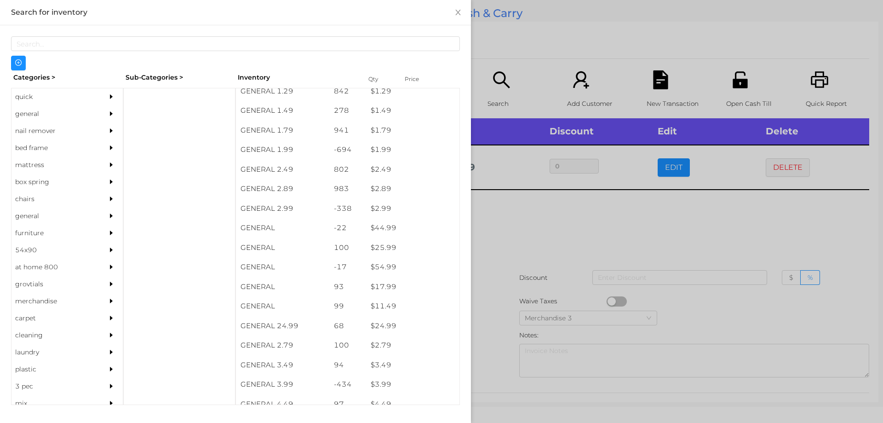
scroll to position [148, 0]
click at [27, 111] on div "general" at bounding box center [54, 113] width 84 height 17
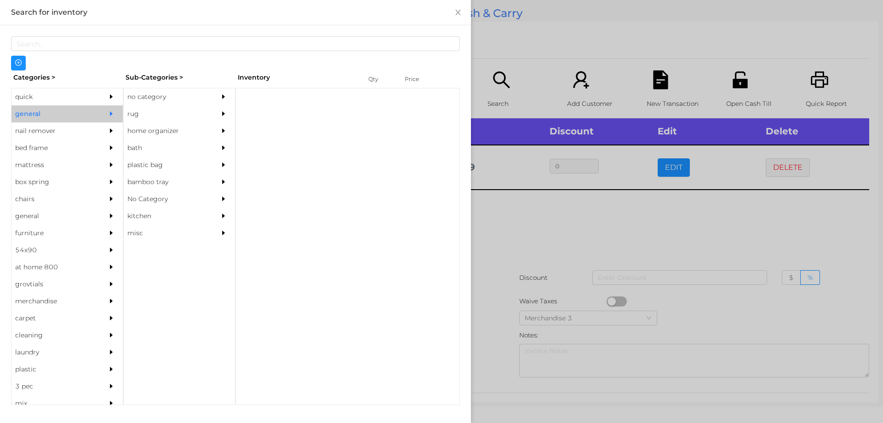
click at [157, 96] on div "no category" at bounding box center [166, 96] width 84 height 17
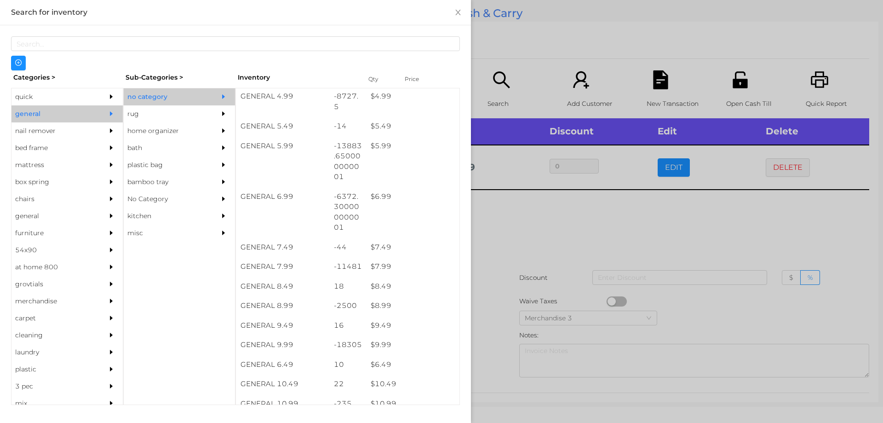
scroll to position [317, 0]
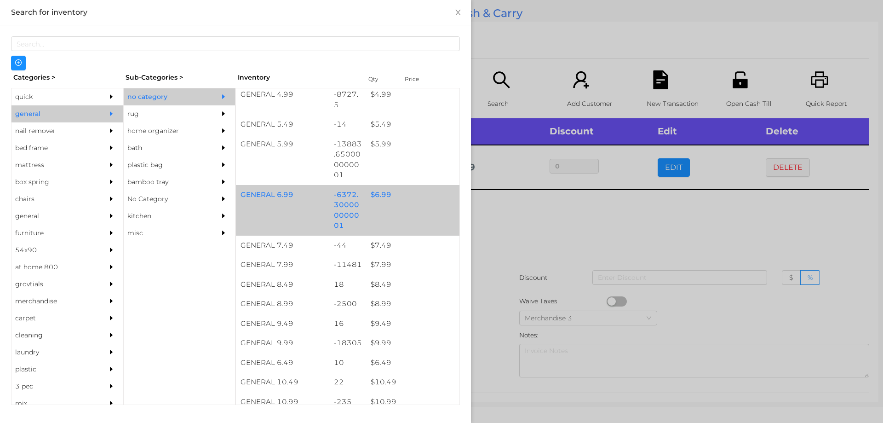
click at [374, 197] on div "$ 6.99" at bounding box center [412, 195] width 93 height 20
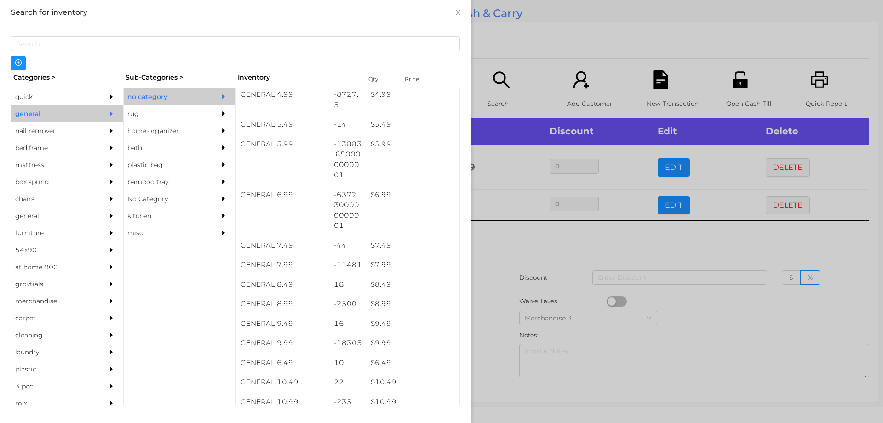
click at [484, 258] on div at bounding box center [441, 211] width 883 height 423
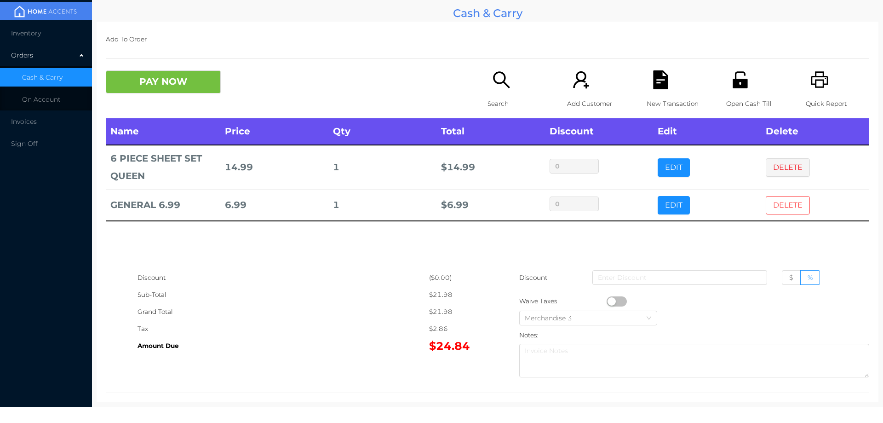
click at [776, 200] on button "DELETE" at bounding box center [788, 205] width 44 height 18
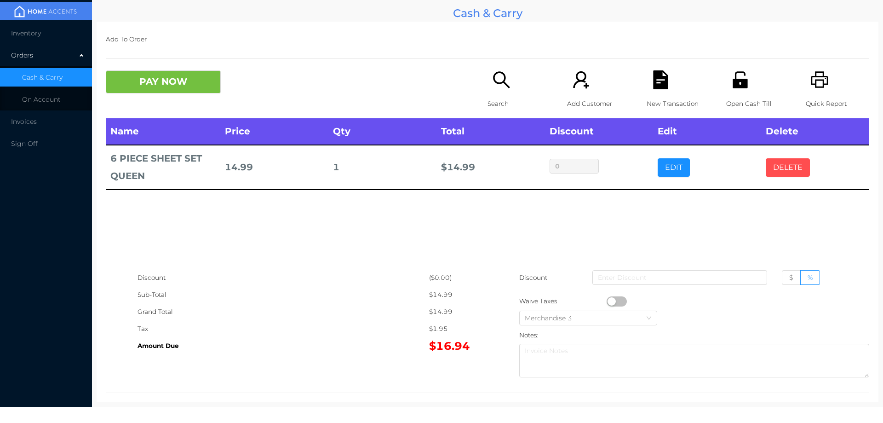
click at [777, 174] on button "DELETE" at bounding box center [788, 167] width 44 height 18
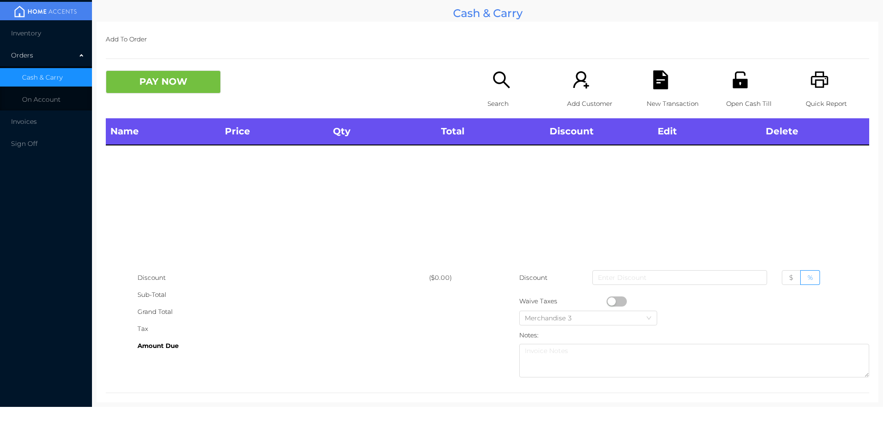
click at [785, 173] on div "Name Price Qty Total Discount Edit Delete" at bounding box center [488, 193] width 764 height 151
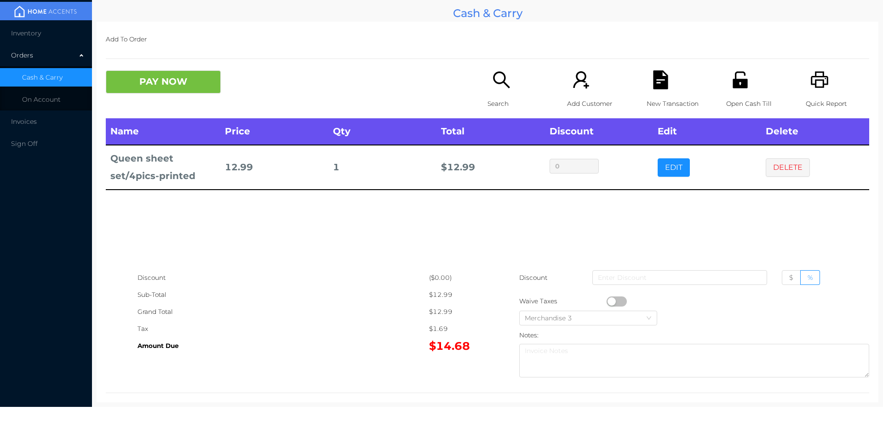
click at [488, 93] on div "Search" at bounding box center [519, 94] width 63 height 48
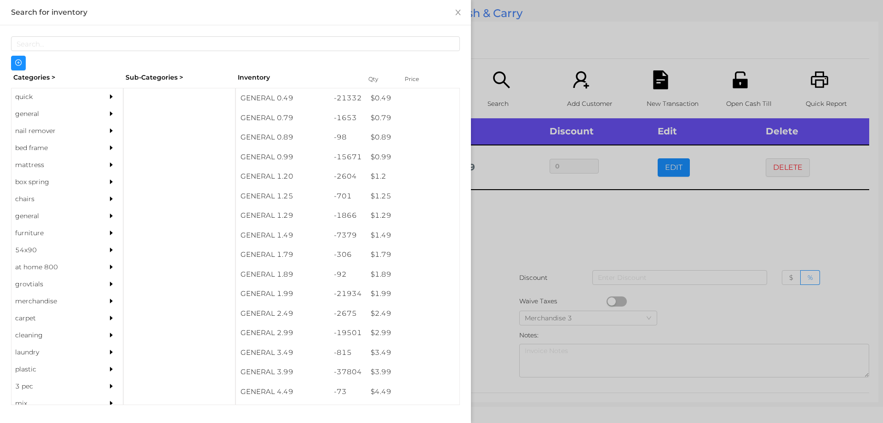
click at [24, 117] on div "general" at bounding box center [54, 113] width 84 height 17
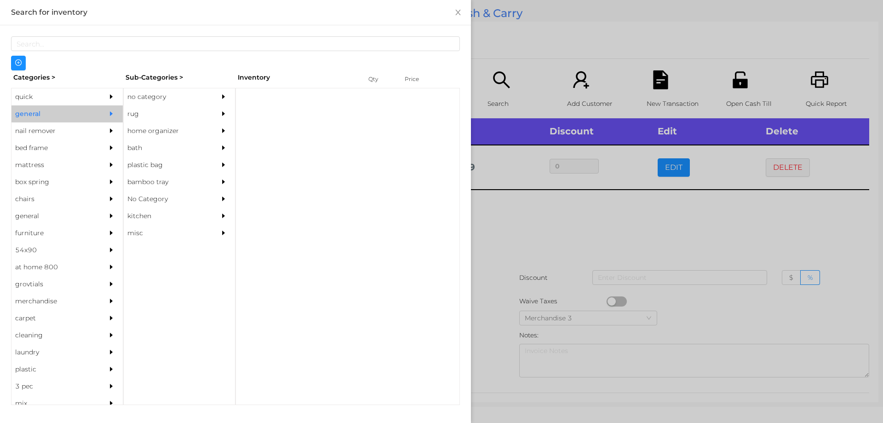
click at [143, 95] on div "no category" at bounding box center [166, 96] width 84 height 17
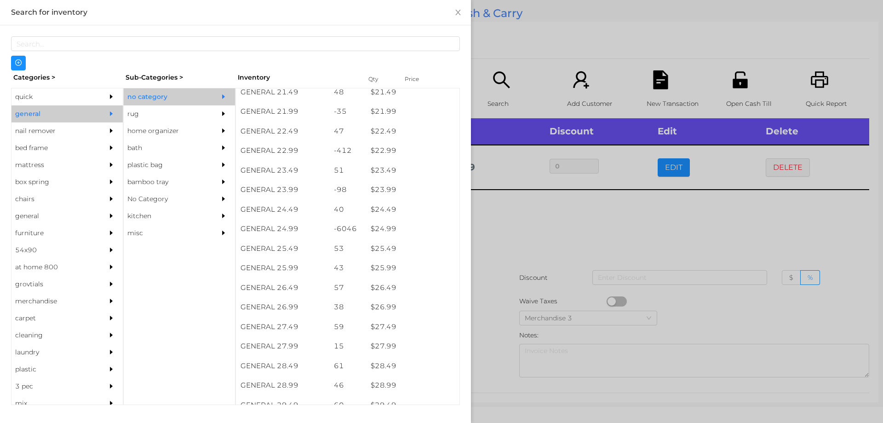
scroll to position [1057, 0]
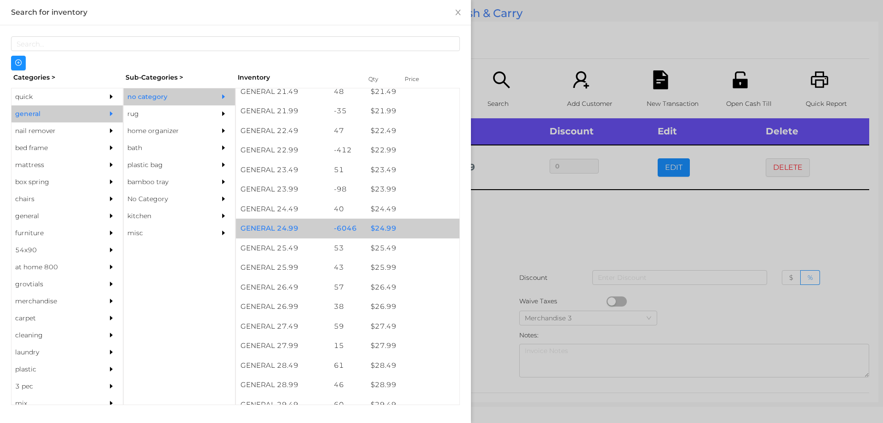
click at [387, 228] on div "$ 24.99" at bounding box center [412, 229] width 93 height 20
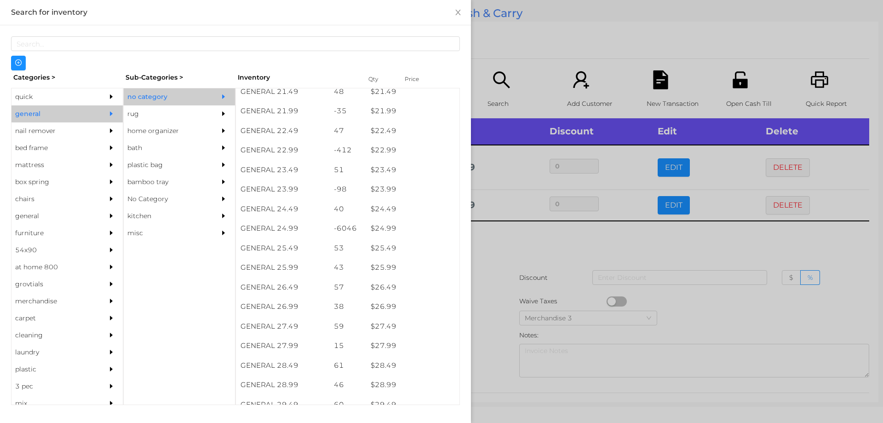
click at [496, 247] on div at bounding box center [441, 211] width 883 height 423
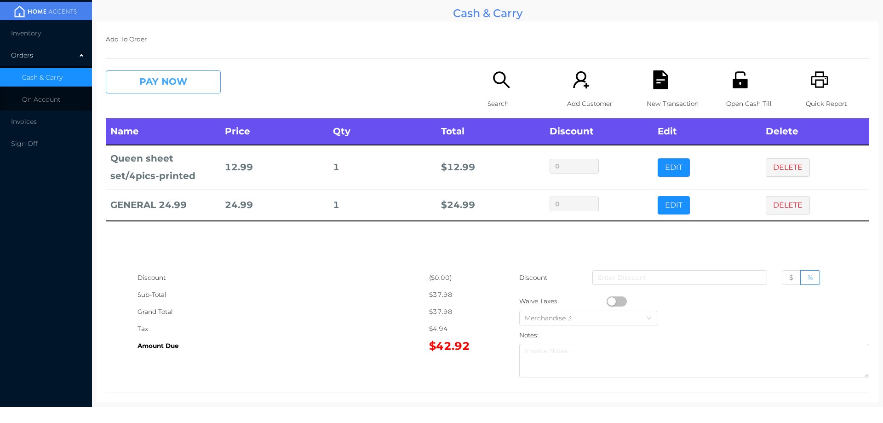
click at [159, 81] on button "PAY NOW" at bounding box center [163, 81] width 115 height 23
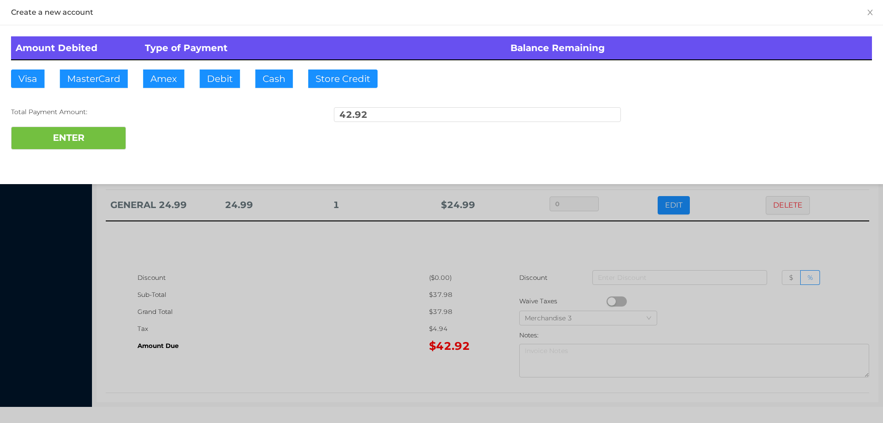
click at [167, 135] on div "ENTER" at bounding box center [441, 138] width 861 height 23
click at [763, 265] on div at bounding box center [441, 211] width 883 height 423
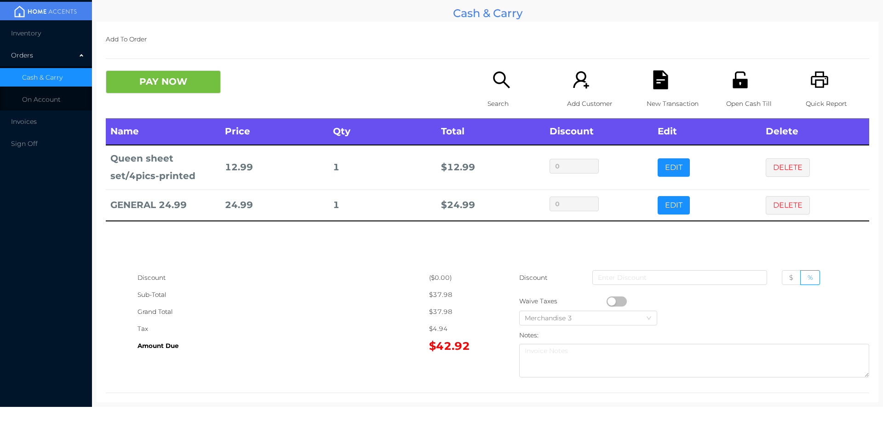
click at [734, 84] on icon "icon: unlock" at bounding box center [740, 79] width 19 height 19
click at [811, 75] on icon "icon: printer" at bounding box center [820, 79] width 19 height 19
click at [648, 278] on input at bounding box center [680, 277] width 175 height 15
click at [782, 283] on label "$" at bounding box center [791, 277] width 19 height 15
click at [790, 280] on input "$" at bounding box center [790, 280] width 0 height 0
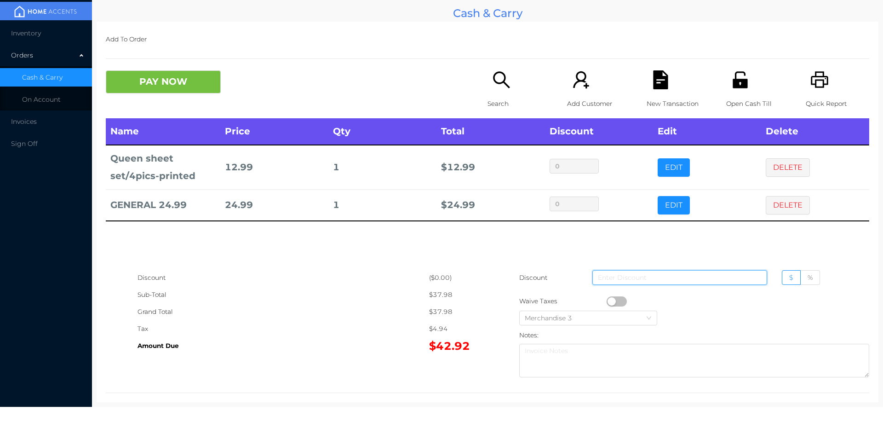
click at [611, 274] on input at bounding box center [680, 277] width 175 height 15
type input "1"
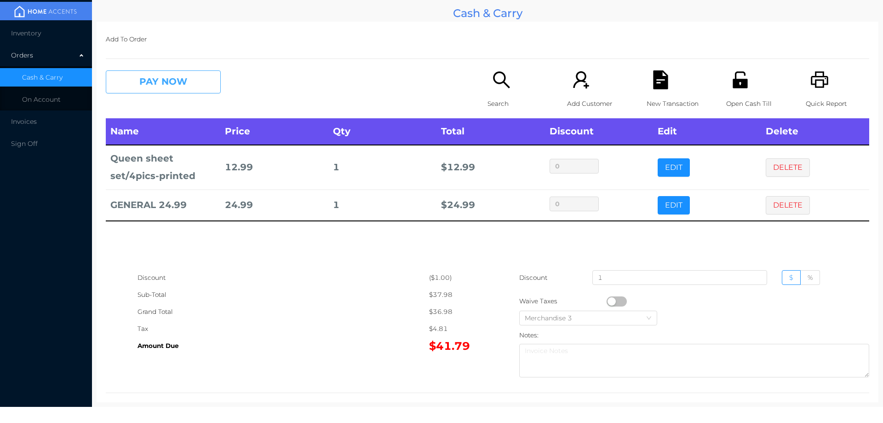
click at [180, 74] on button "PAY NOW" at bounding box center [163, 81] width 115 height 23
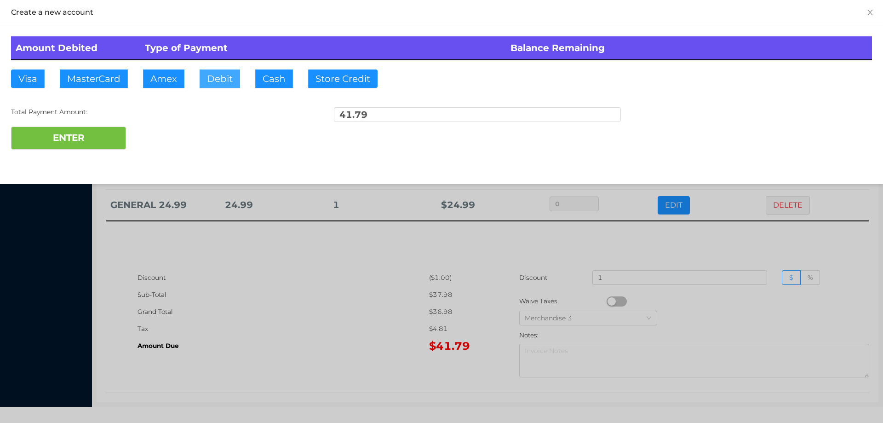
click at [219, 84] on button "Debit" at bounding box center [220, 78] width 40 height 18
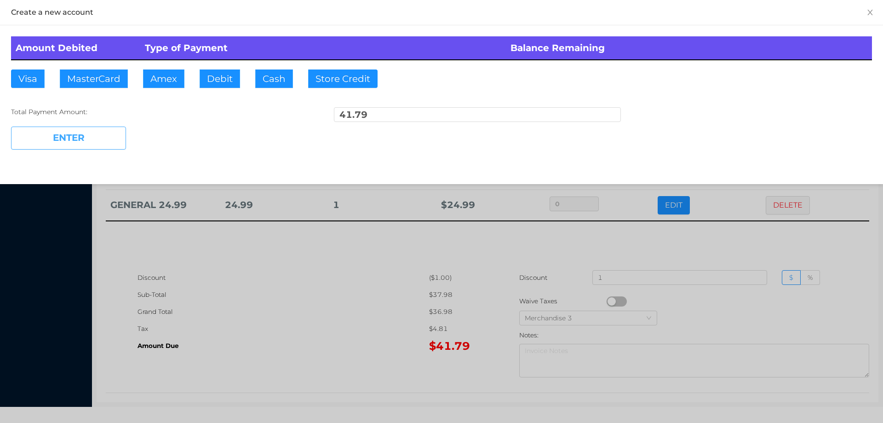
click at [111, 130] on button "ENTER" at bounding box center [68, 138] width 115 height 23
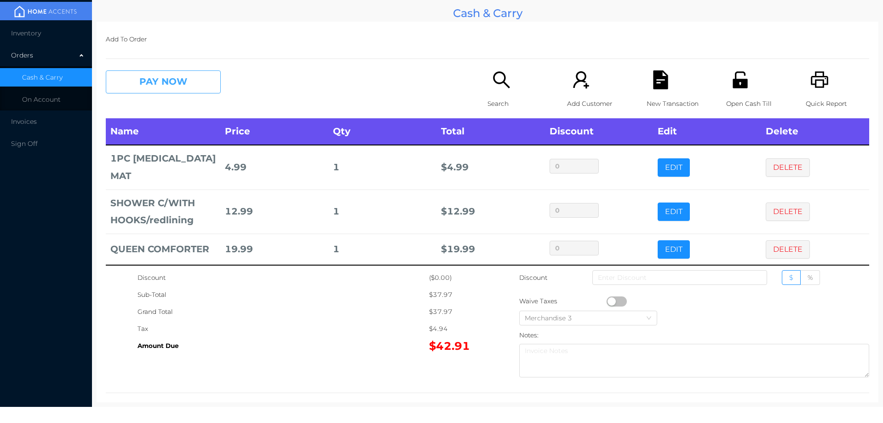
click at [154, 84] on button "PAY NOW" at bounding box center [163, 81] width 115 height 23
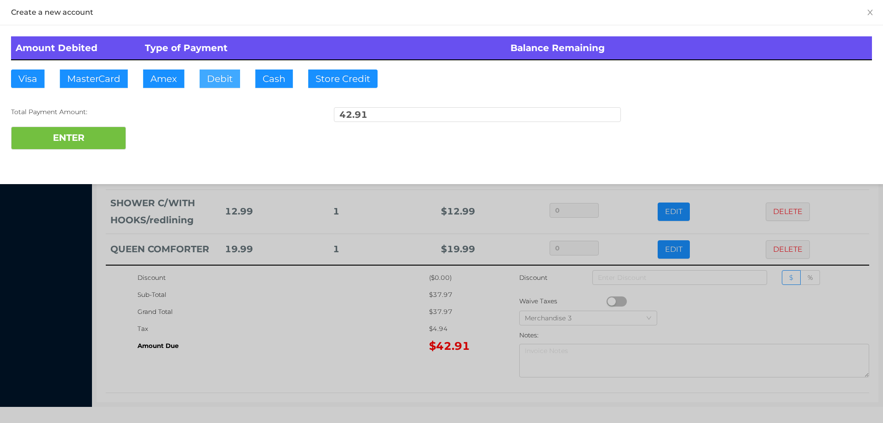
click at [225, 80] on button "Debit" at bounding box center [220, 78] width 40 height 18
type input "50."
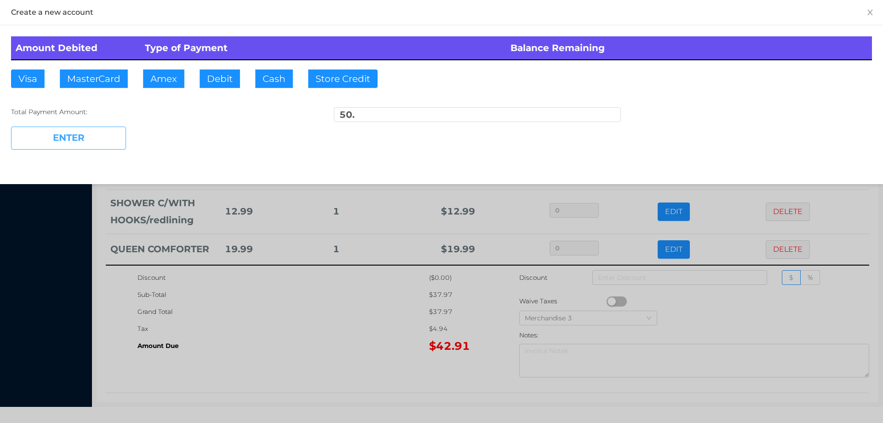
click at [98, 134] on button "ENTER" at bounding box center [68, 138] width 115 height 23
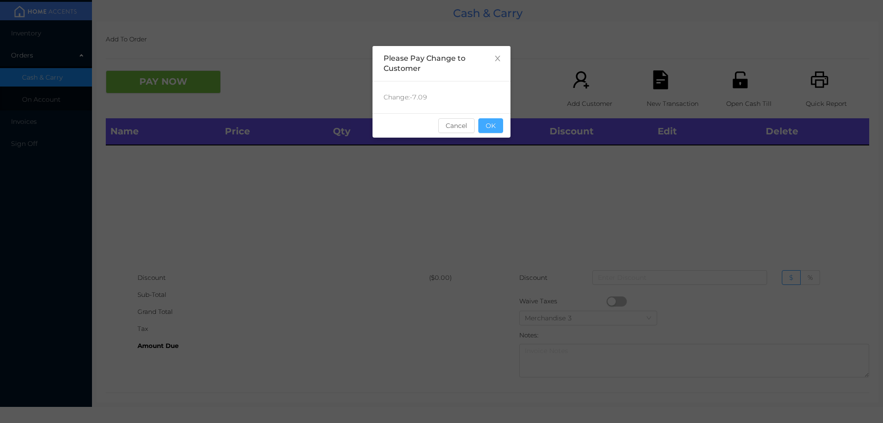
click at [496, 126] on button "OK" at bounding box center [491, 125] width 25 height 15
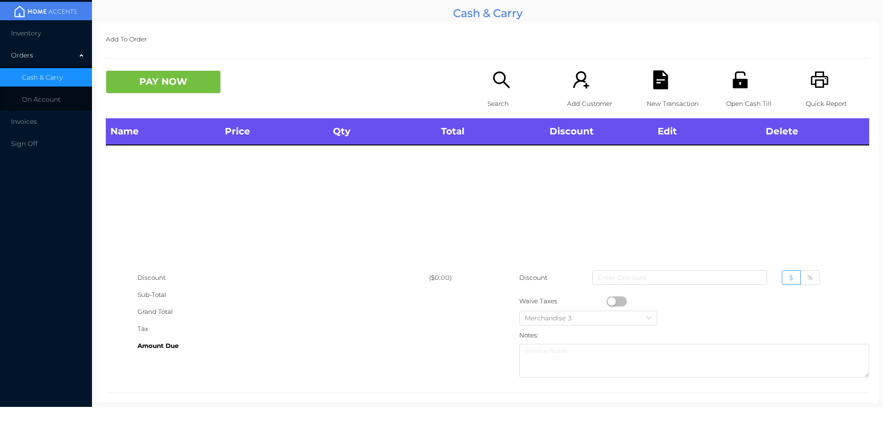
click at [488, 90] on div "Search" at bounding box center [519, 94] width 63 height 48
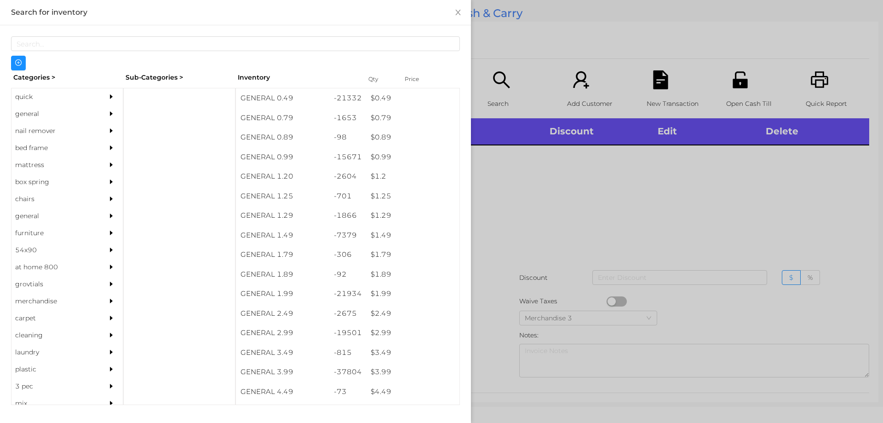
click at [24, 113] on div "general" at bounding box center [54, 113] width 84 height 17
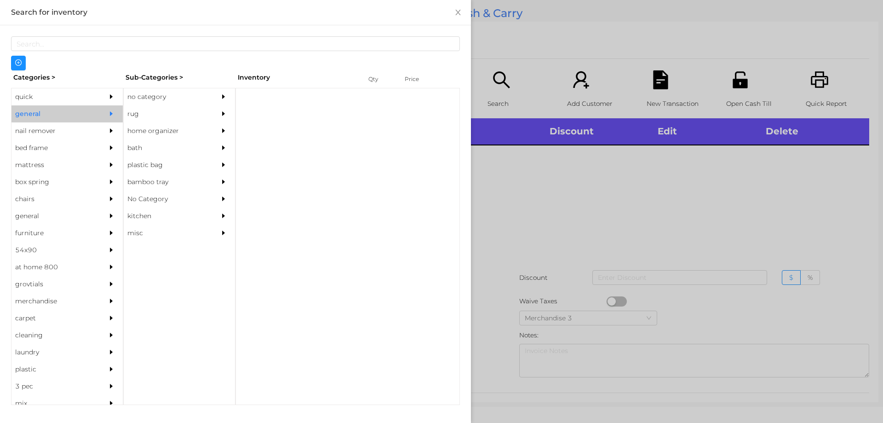
click at [143, 95] on div "no category" at bounding box center [166, 96] width 84 height 17
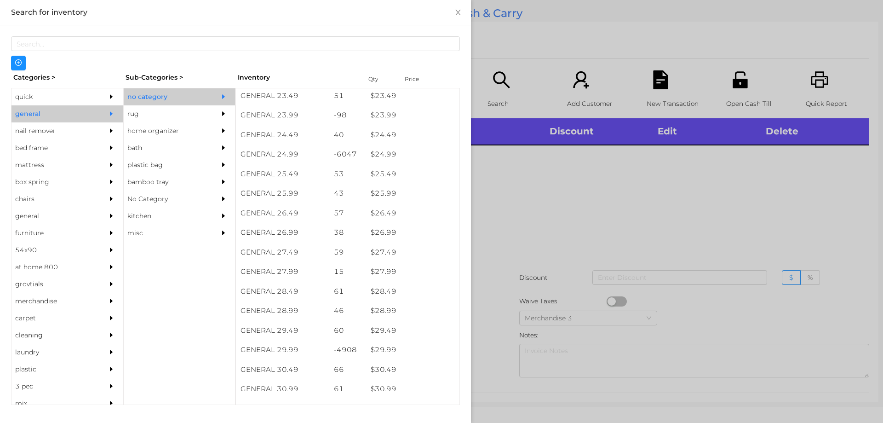
scroll to position [1129, 0]
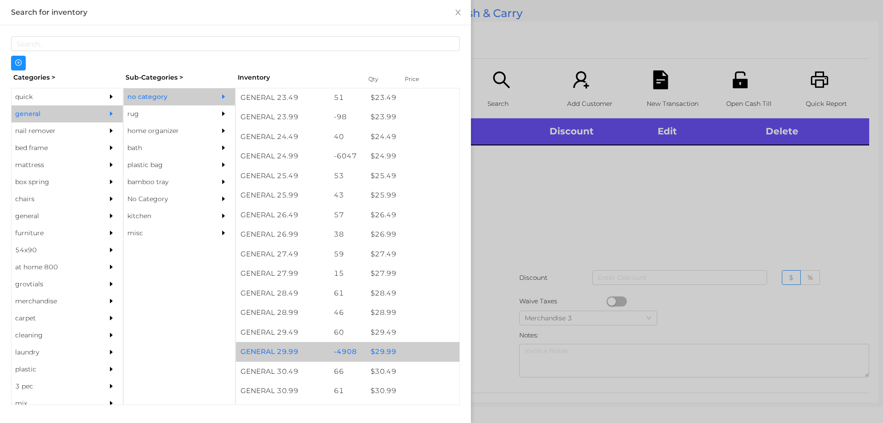
click at [380, 349] on div "$ 29.99" at bounding box center [412, 352] width 93 height 20
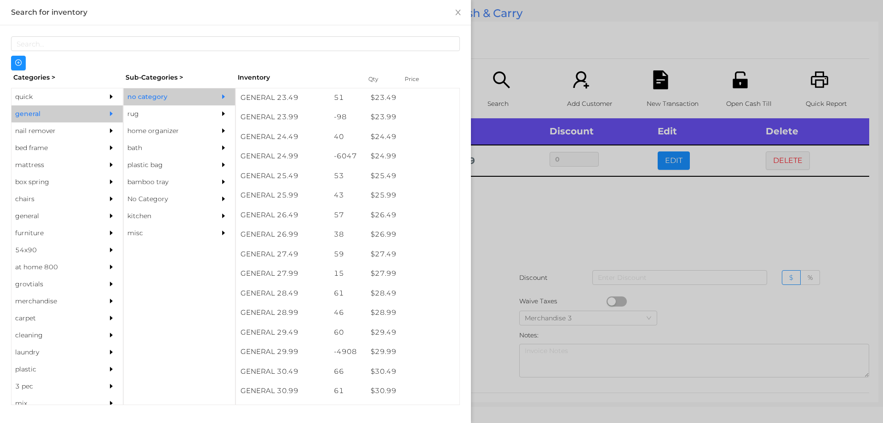
click at [512, 231] on div at bounding box center [441, 211] width 883 height 423
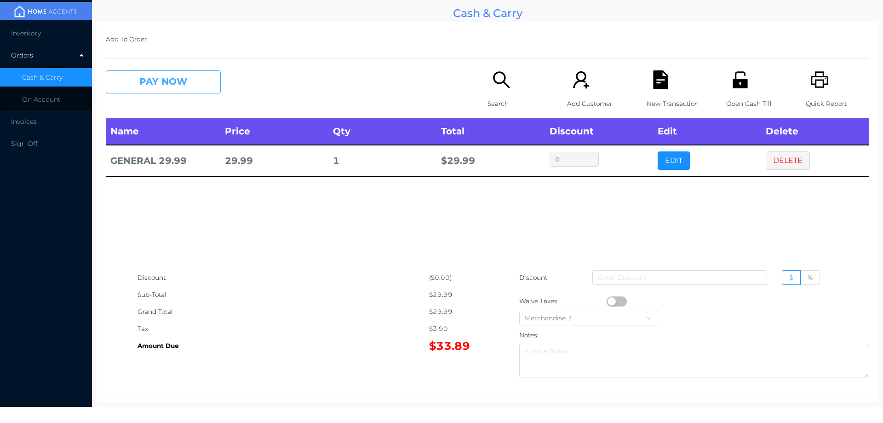
click at [147, 77] on button "PAY NOW" at bounding box center [163, 81] width 115 height 23
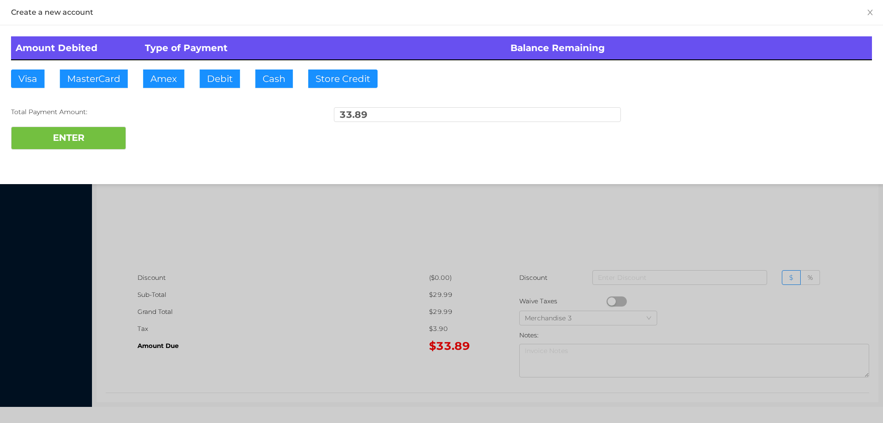
click at [164, 133] on div "ENTER" at bounding box center [441, 138] width 861 height 23
click at [745, 222] on div at bounding box center [441, 211] width 883 height 423
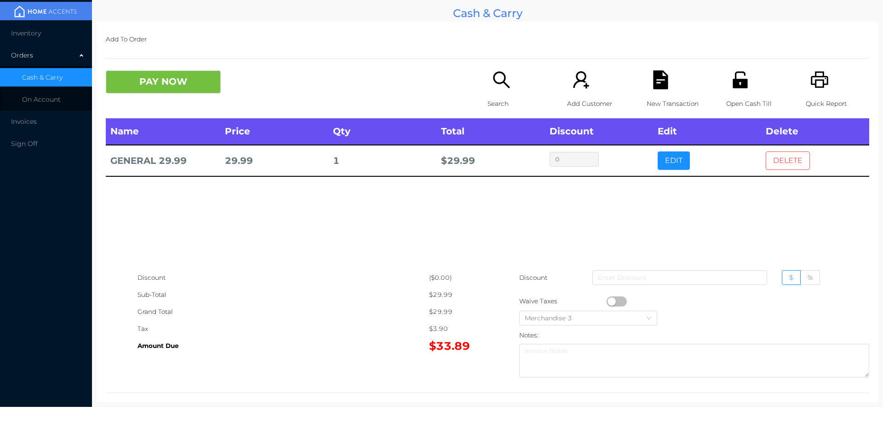
click at [776, 162] on button "DELETE" at bounding box center [788, 160] width 44 height 18
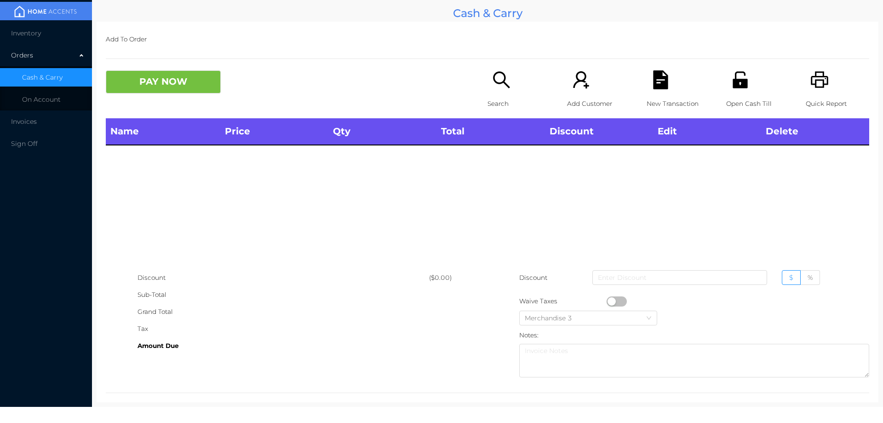
click at [818, 83] on icon "icon: printer" at bounding box center [819, 79] width 17 height 17
click at [163, 77] on button "PAY NOW" at bounding box center [163, 81] width 115 height 23
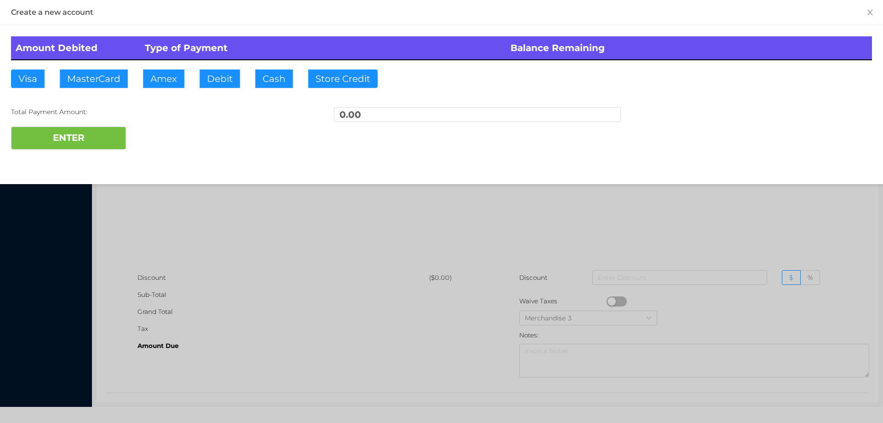
click at [290, 222] on div at bounding box center [441, 211] width 883 height 423
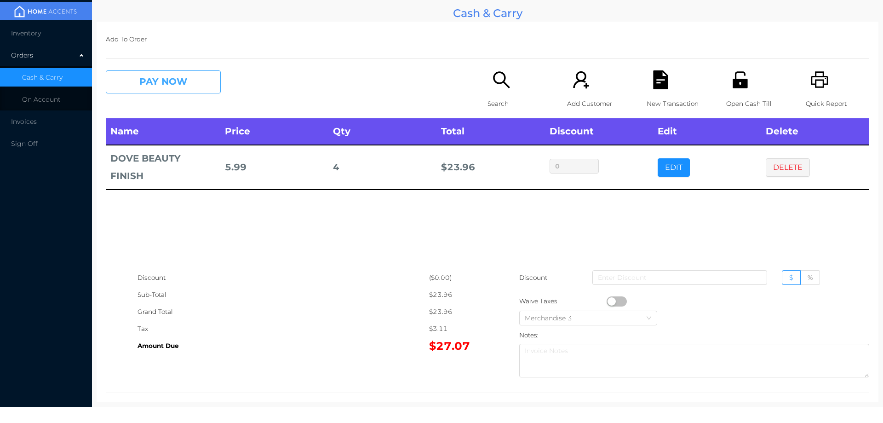
click at [147, 80] on button "PAY NOW" at bounding box center [163, 81] width 115 height 23
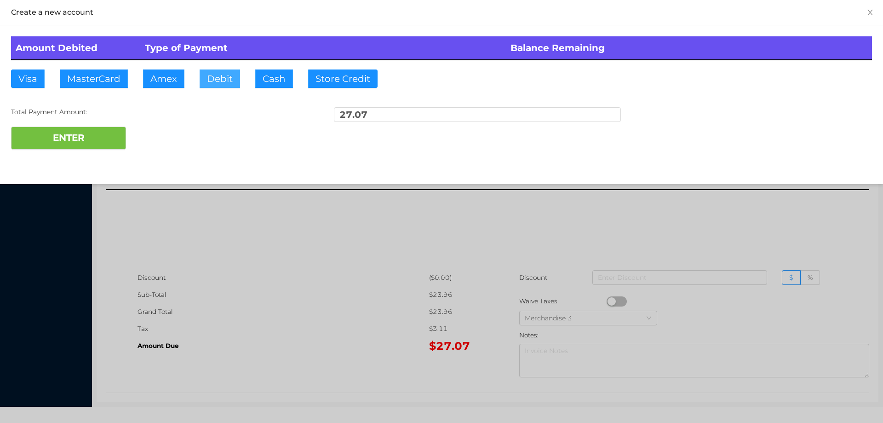
click at [218, 81] on button "Debit" at bounding box center [220, 78] width 40 height 18
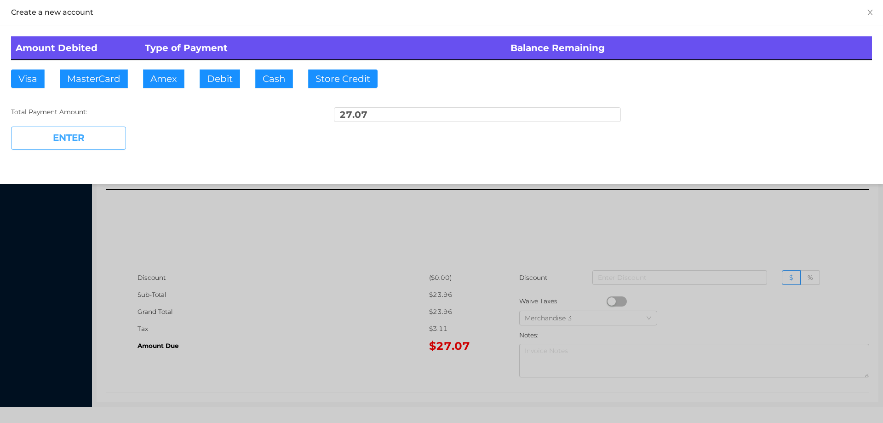
click at [97, 143] on button "ENTER" at bounding box center [68, 138] width 115 height 23
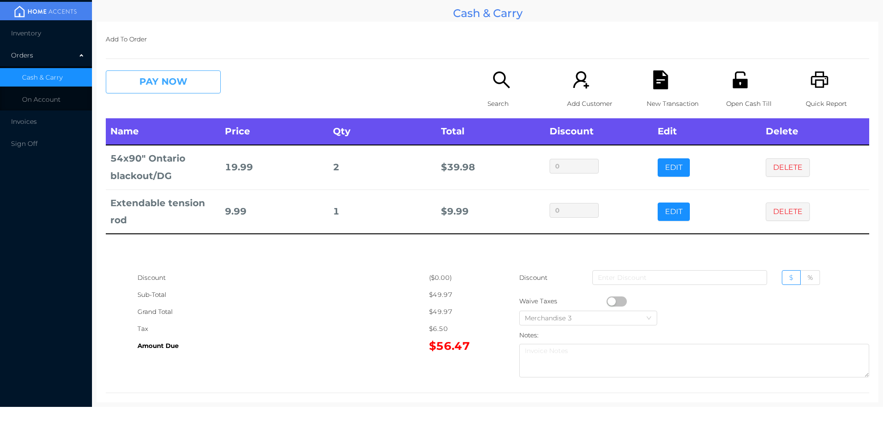
click at [171, 77] on button "PAY NOW" at bounding box center [163, 81] width 115 height 23
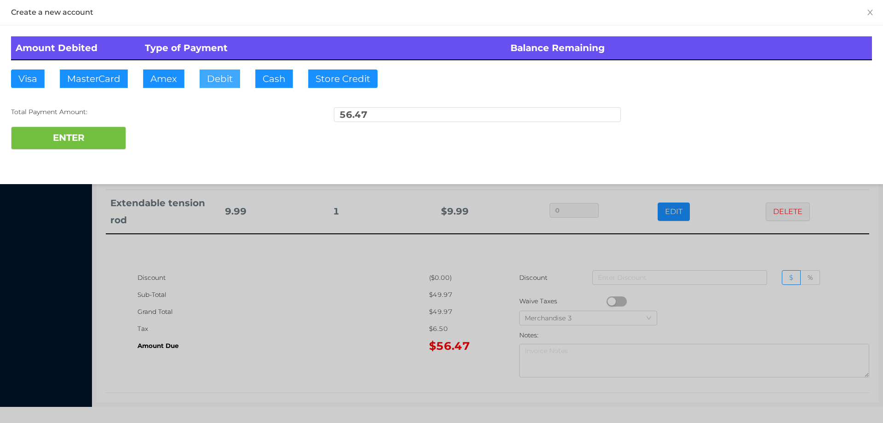
click at [222, 78] on button "Debit" at bounding box center [220, 78] width 40 height 18
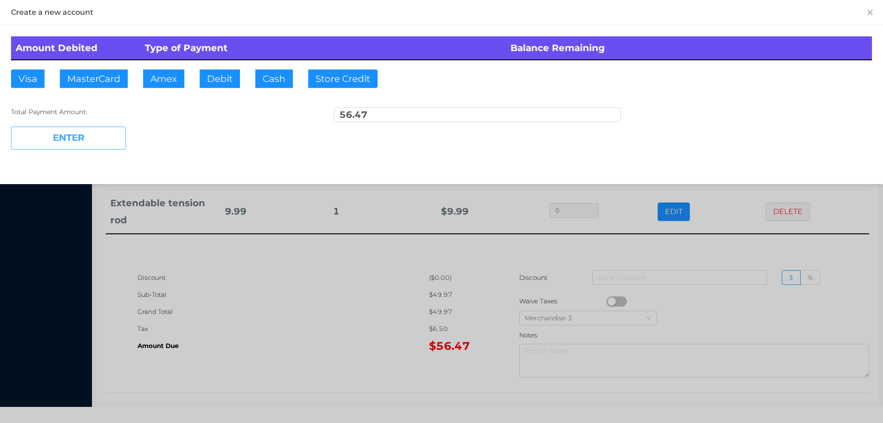
click at [103, 139] on button "ENTER" at bounding box center [68, 138] width 115 height 23
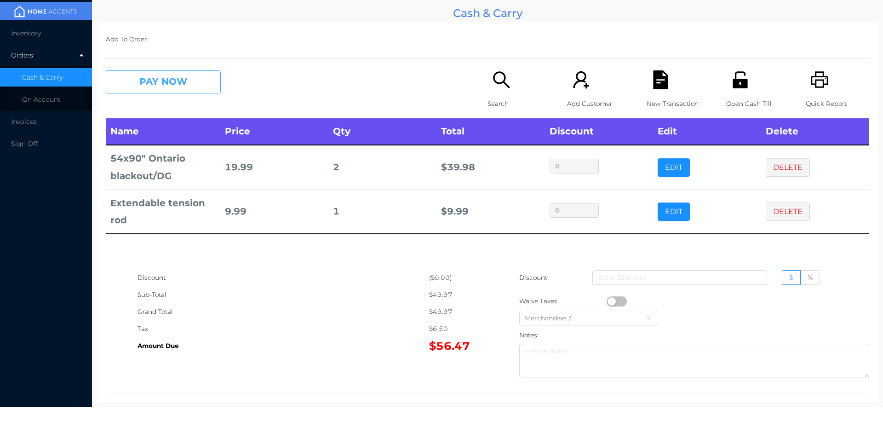
click at [191, 89] on button "PAY NOW" at bounding box center [163, 81] width 115 height 23
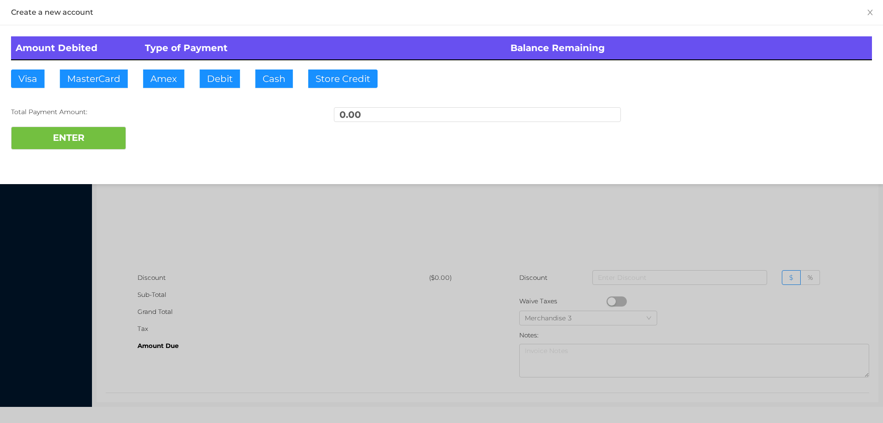
click at [704, 211] on div at bounding box center [441, 211] width 883 height 423
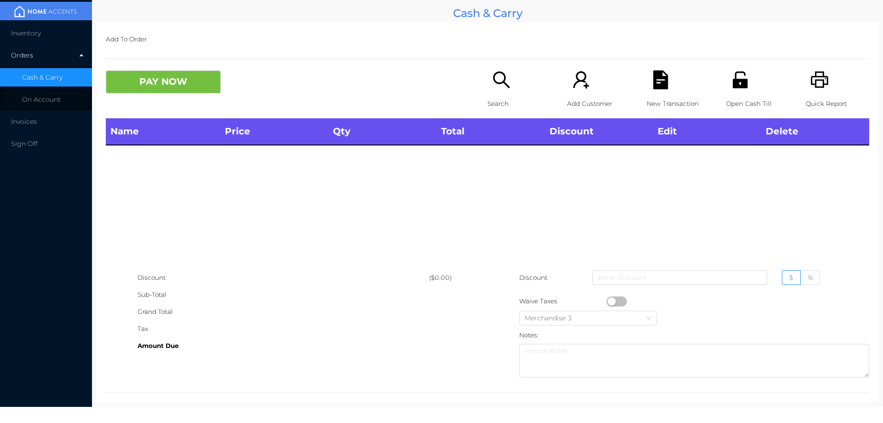
click at [733, 87] on icon "icon: unlock" at bounding box center [740, 79] width 15 height 17
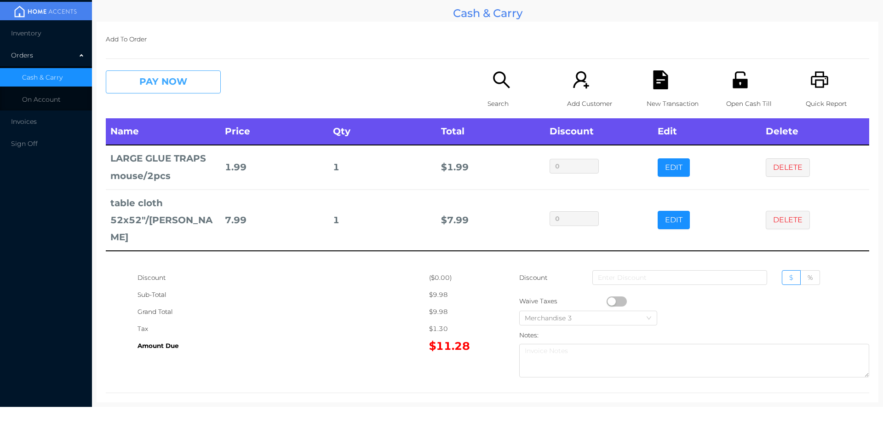
click at [166, 81] on button "PAY NOW" at bounding box center [163, 81] width 115 height 23
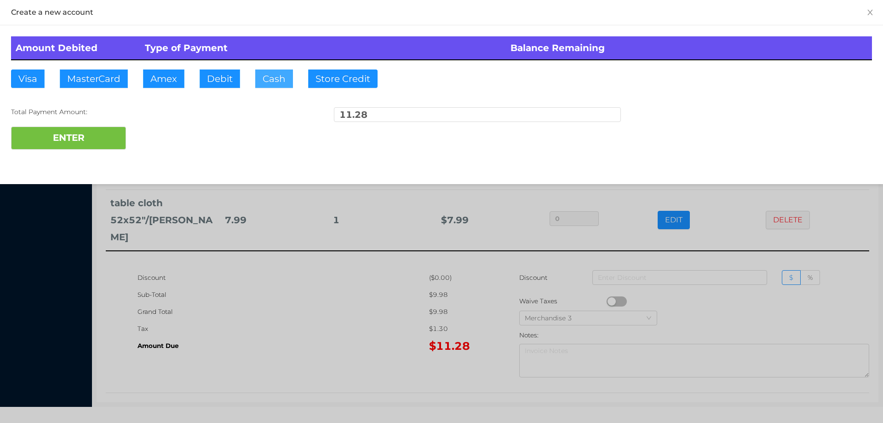
click at [267, 80] on button "Cash" at bounding box center [274, 78] width 38 height 18
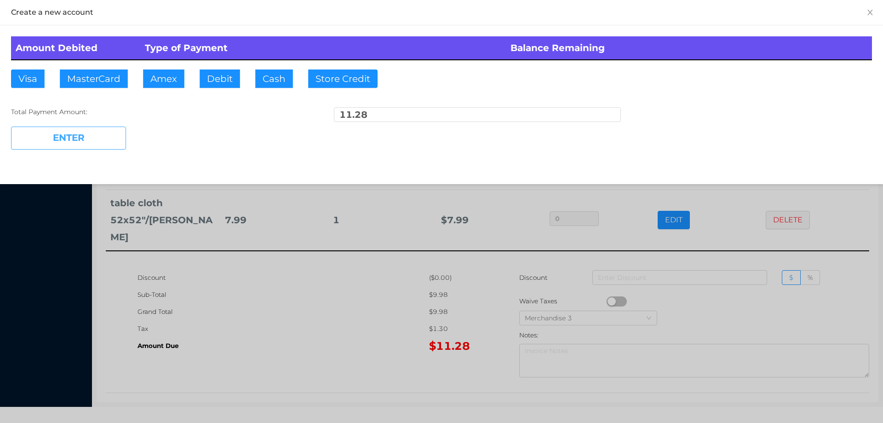
click at [75, 147] on button "ENTER" at bounding box center [68, 138] width 115 height 23
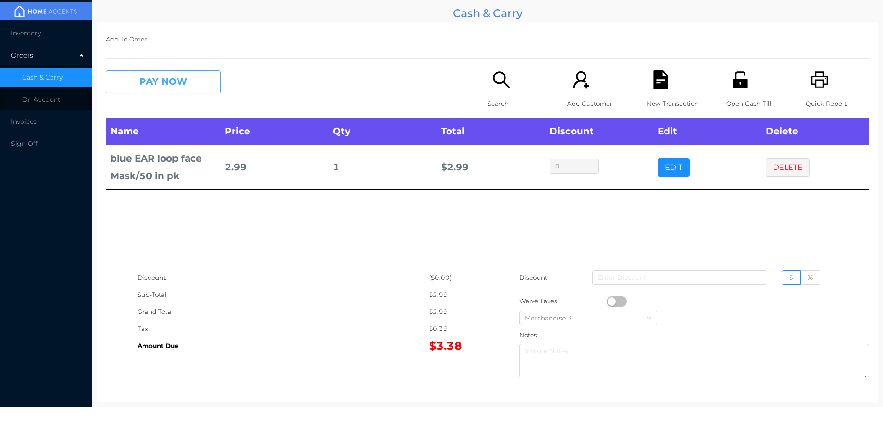
click at [161, 86] on button "PAY NOW" at bounding box center [163, 81] width 115 height 23
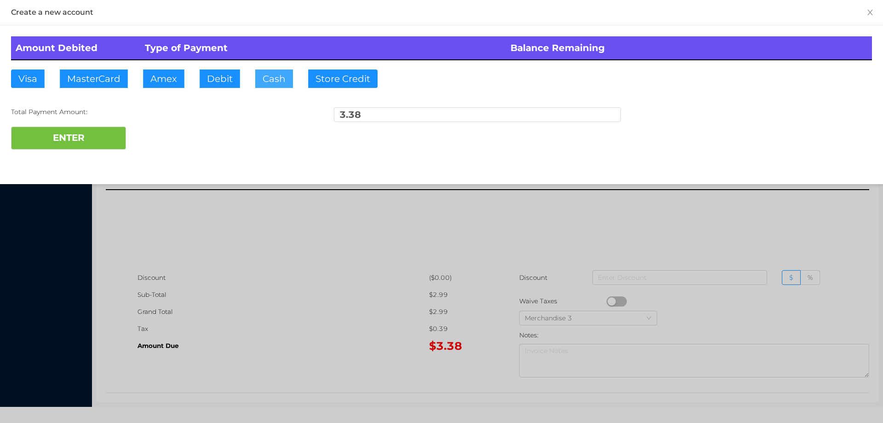
click at [272, 83] on button "Cash" at bounding box center [274, 78] width 38 height 18
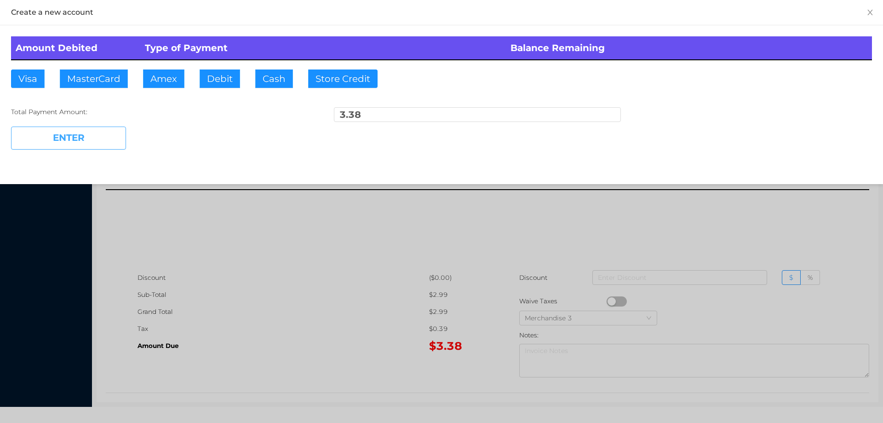
click at [86, 140] on button "ENTER" at bounding box center [68, 138] width 115 height 23
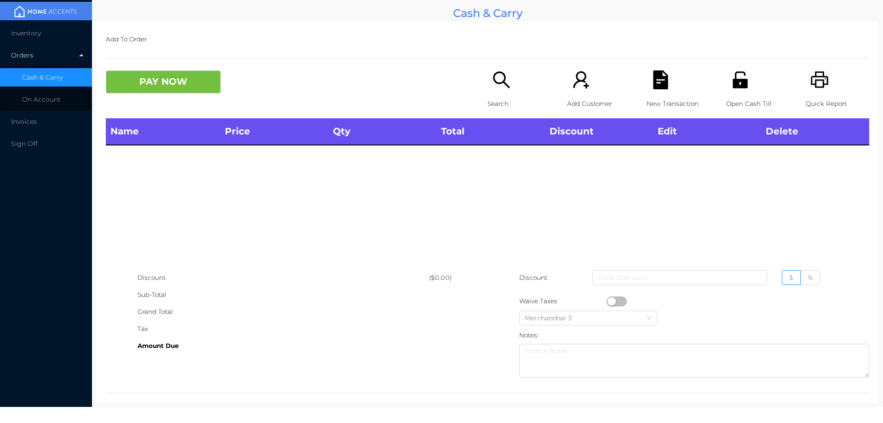
click at [492, 85] on icon "icon: search" at bounding box center [501, 79] width 19 height 19
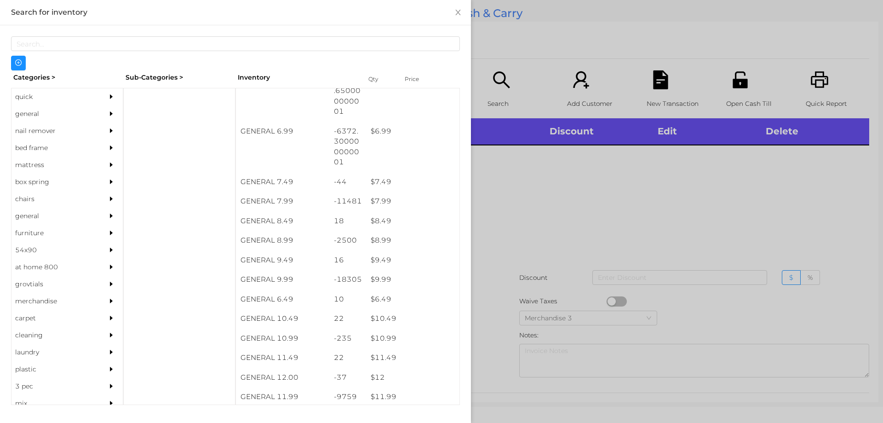
scroll to position [380, 0]
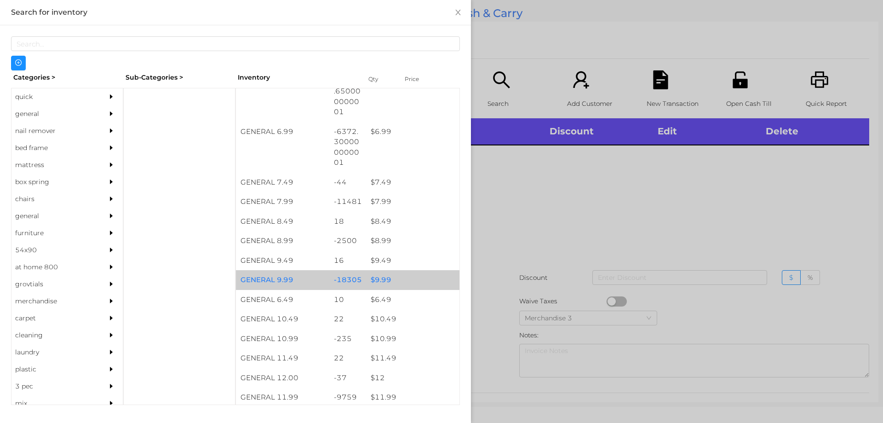
click at [379, 279] on div "$ 9.99" at bounding box center [412, 280] width 93 height 20
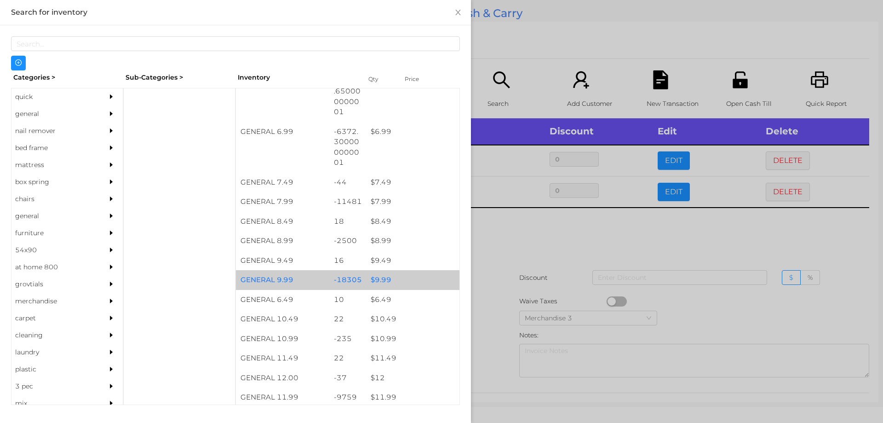
click at [531, 248] on div at bounding box center [441, 211] width 883 height 423
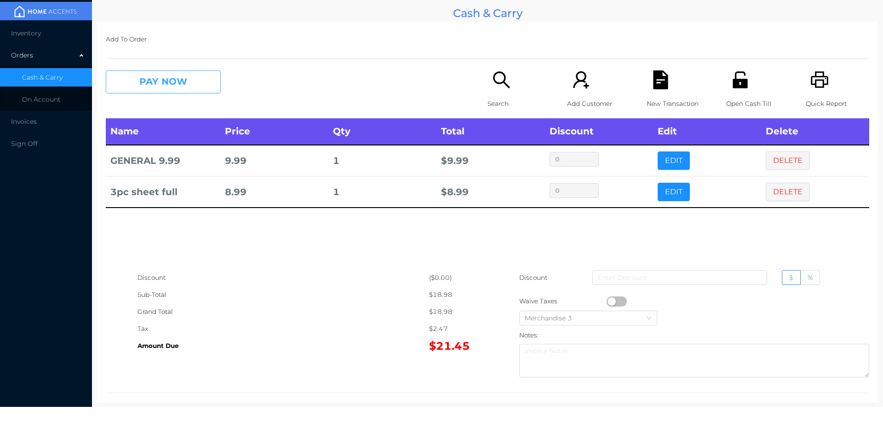
click at [193, 81] on button "PAY NOW" at bounding box center [163, 81] width 115 height 23
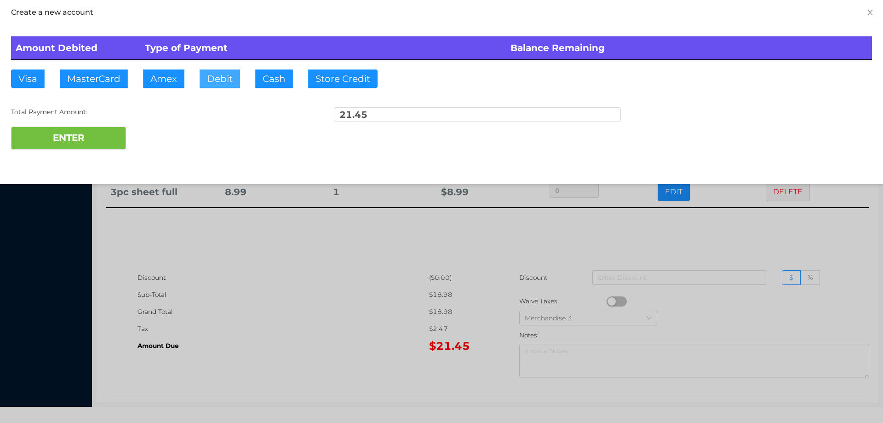
click at [213, 85] on button "Debit" at bounding box center [220, 78] width 40 height 18
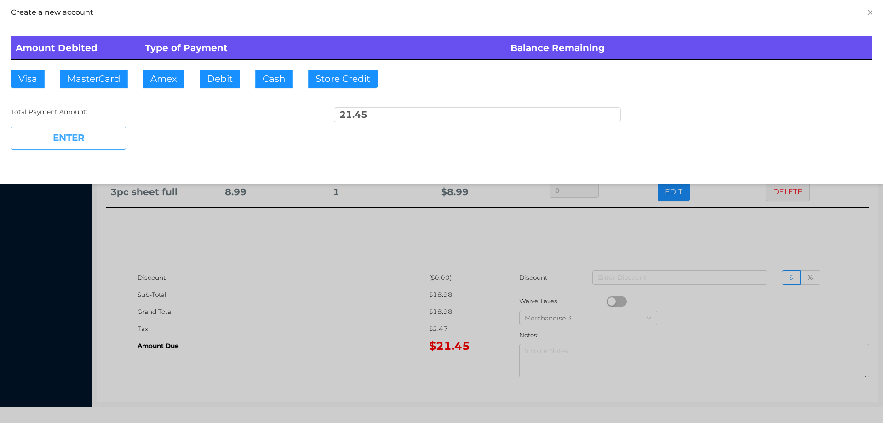
click at [103, 138] on button "ENTER" at bounding box center [68, 138] width 115 height 23
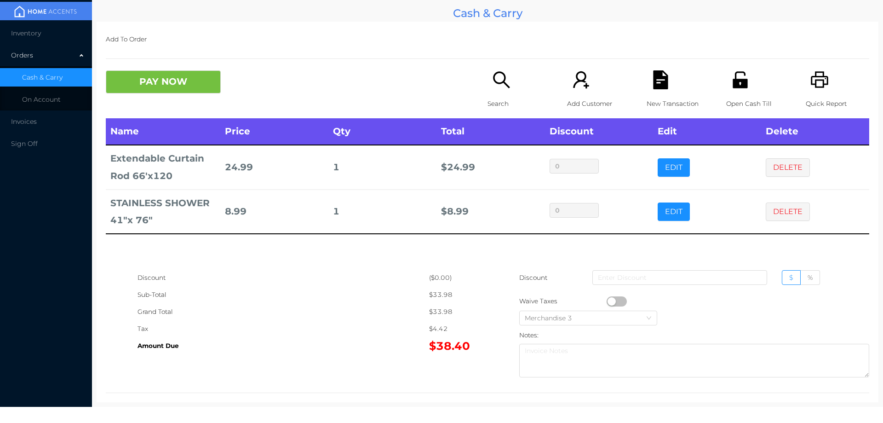
click at [176, 75] on button "PAY NOW" at bounding box center [163, 81] width 115 height 23
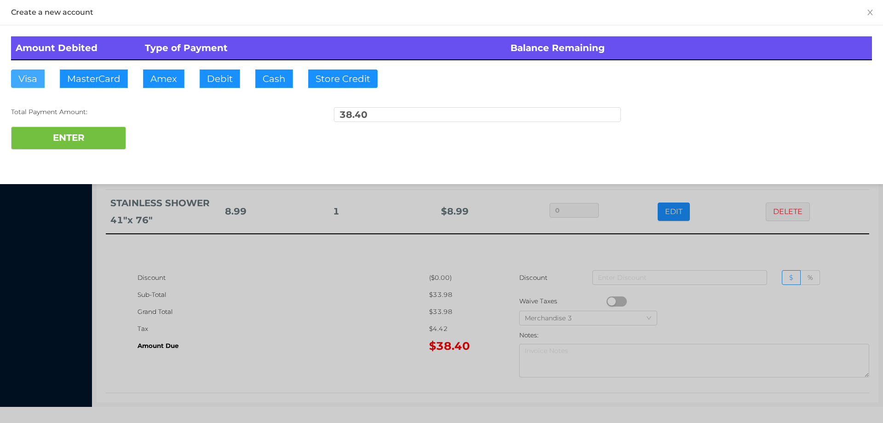
click at [31, 86] on button "Visa" at bounding box center [28, 78] width 34 height 18
click at [63, 139] on button "ENTER" at bounding box center [68, 138] width 115 height 23
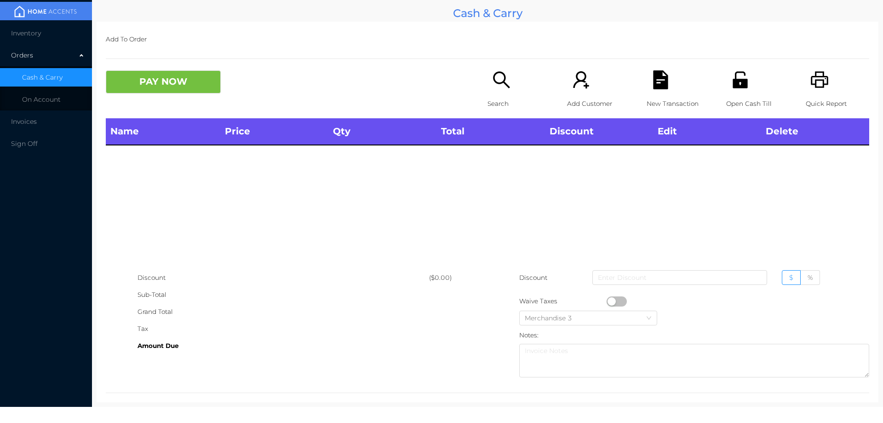
click at [494, 89] on icon "icon: search" at bounding box center [501, 79] width 19 height 19
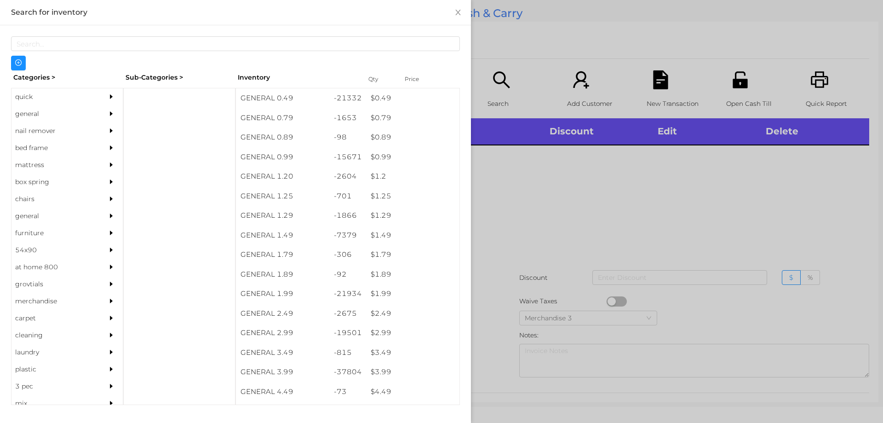
click at [28, 98] on div "quick" at bounding box center [54, 96] width 84 height 17
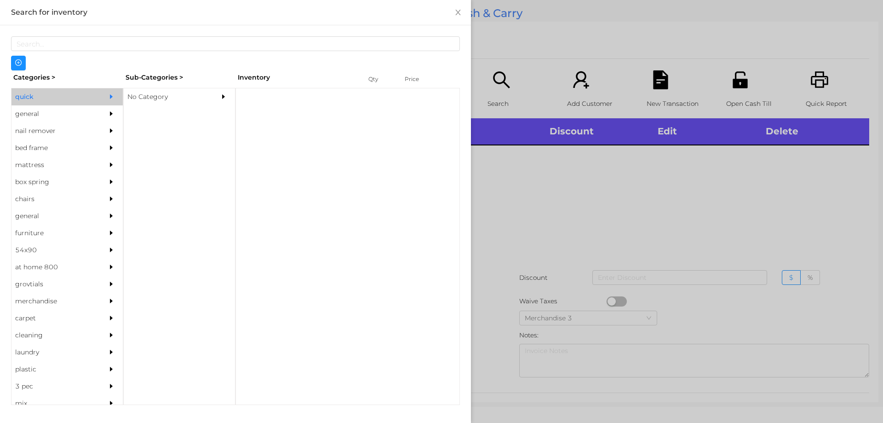
click at [145, 98] on div "No Category" at bounding box center [166, 96] width 84 height 17
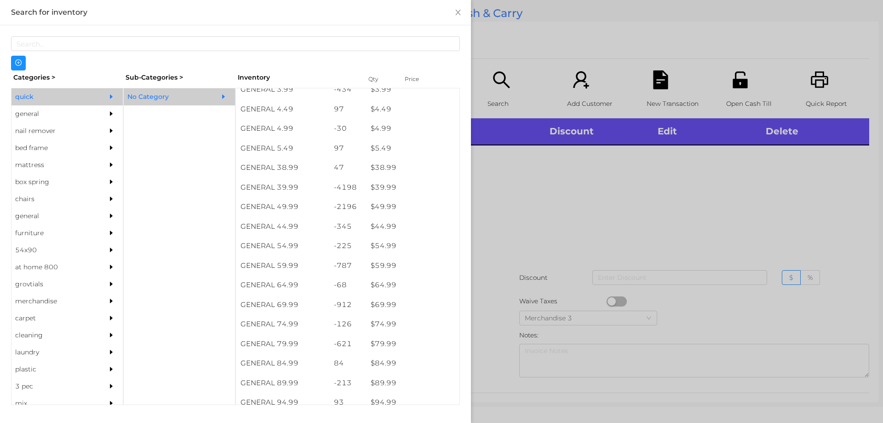
scroll to position [440, 0]
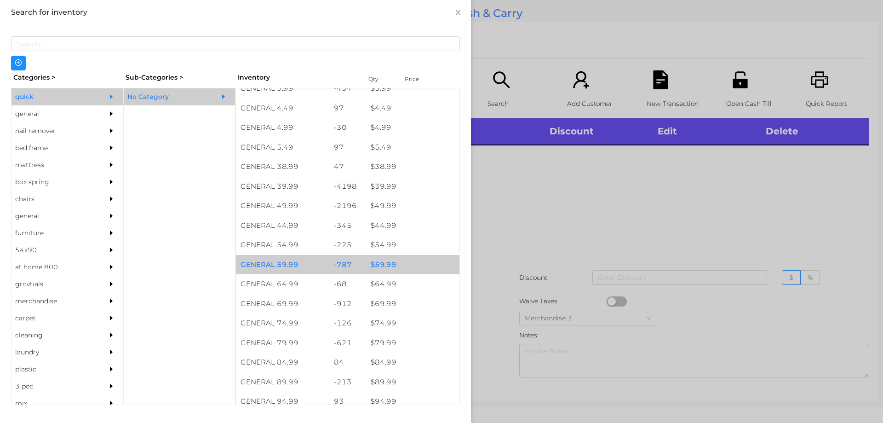
click at [383, 261] on div "$ 59.99" at bounding box center [412, 265] width 93 height 20
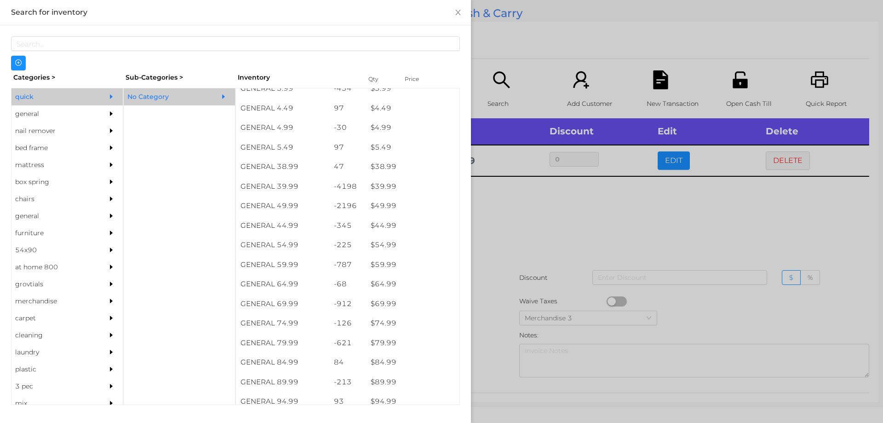
click at [629, 238] on div at bounding box center [441, 211] width 883 height 423
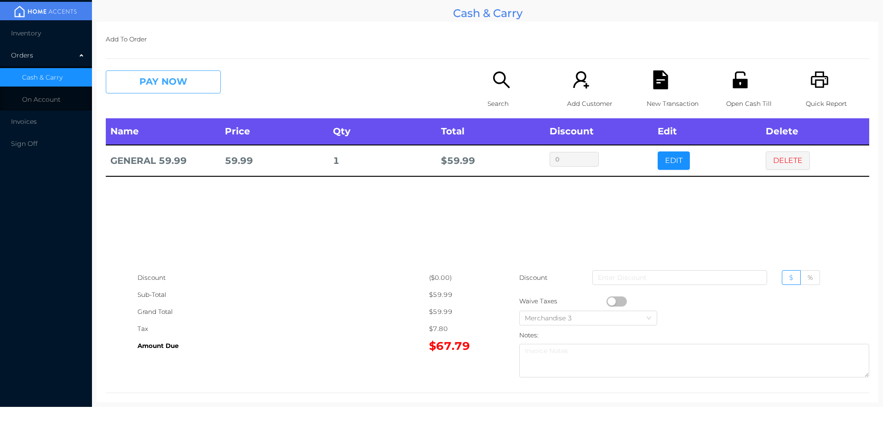
click at [174, 84] on button "PAY NOW" at bounding box center [163, 81] width 115 height 23
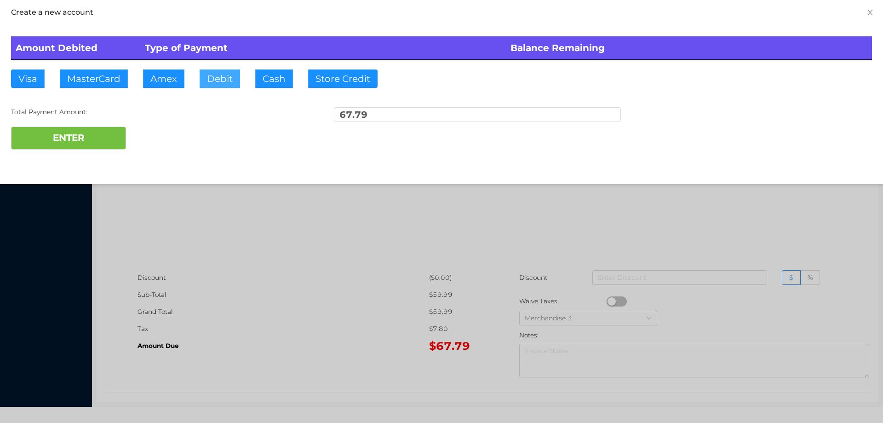
click at [216, 76] on button "Debit" at bounding box center [220, 78] width 40 height 18
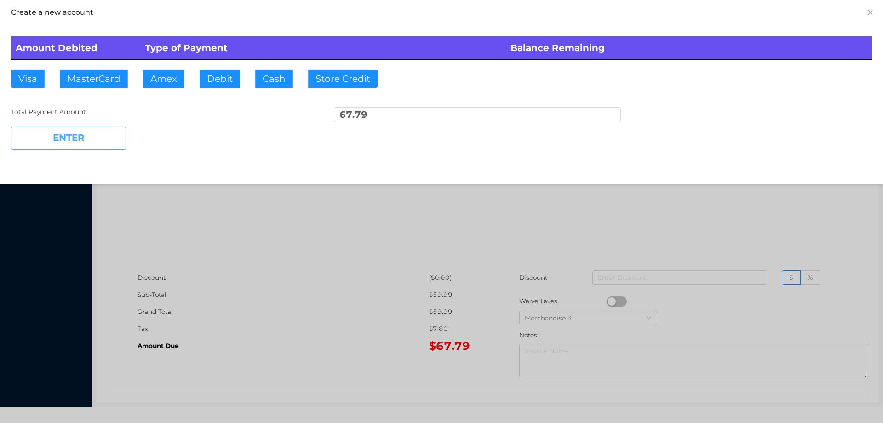
click at [92, 136] on button "ENTER" at bounding box center [68, 138] width 115 height 23
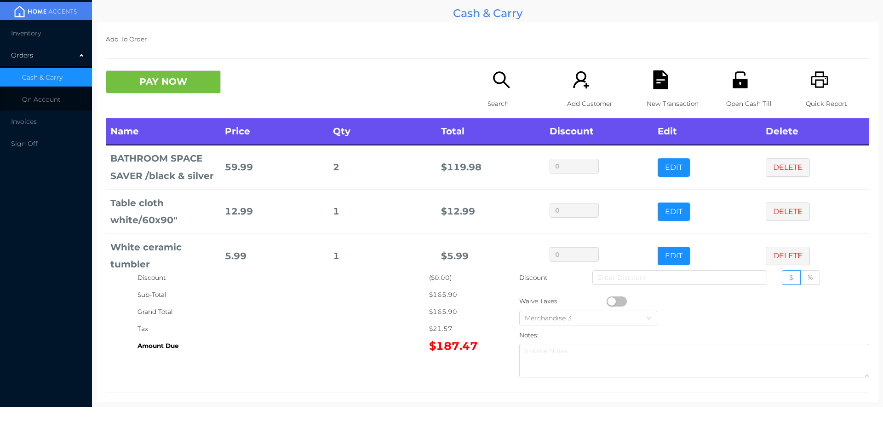
scroll to position [112, 0]
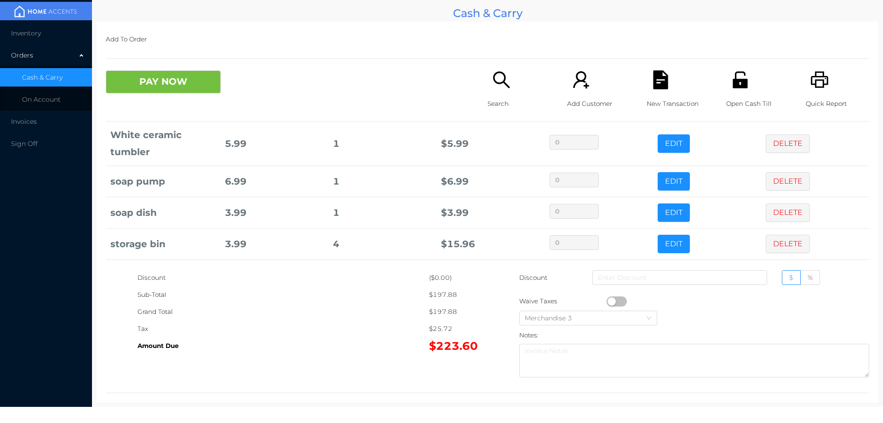
click at [190, 79] on button "PAY NOW" at bounding box center [163, 81] width 115 height 23
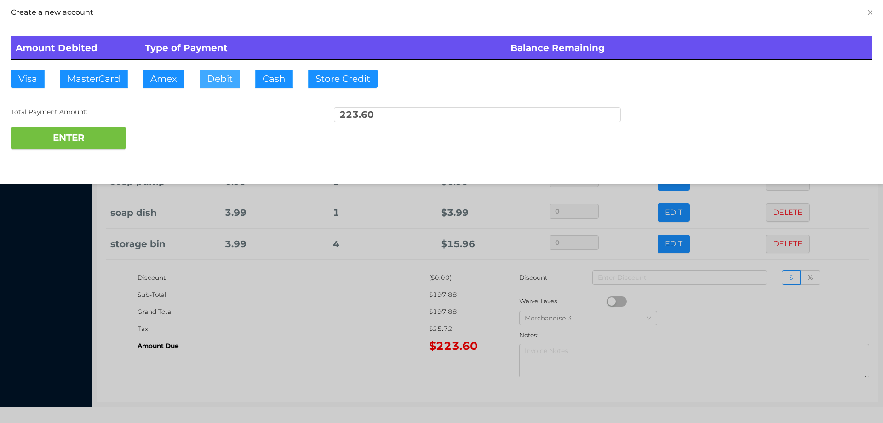
click at [217, 79] on button "Debit" at bounding box center [220, 78] width 40 height 18
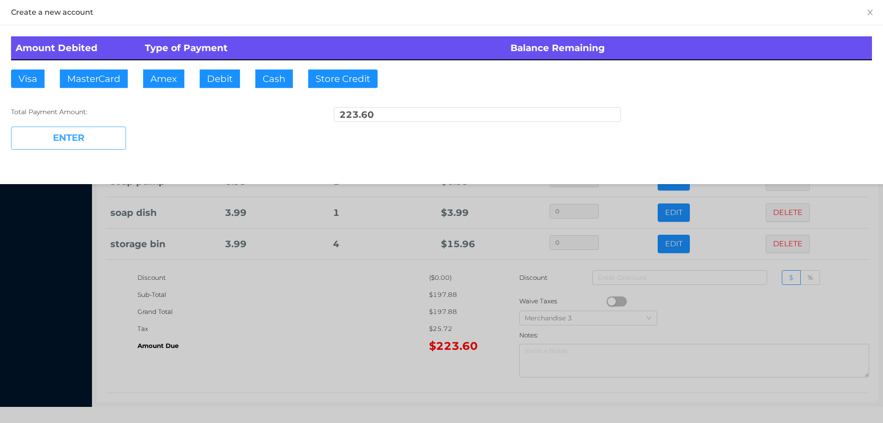
click at [110, 144] on button "ENTER" at bounding box center [68, 138] width 115 height 23
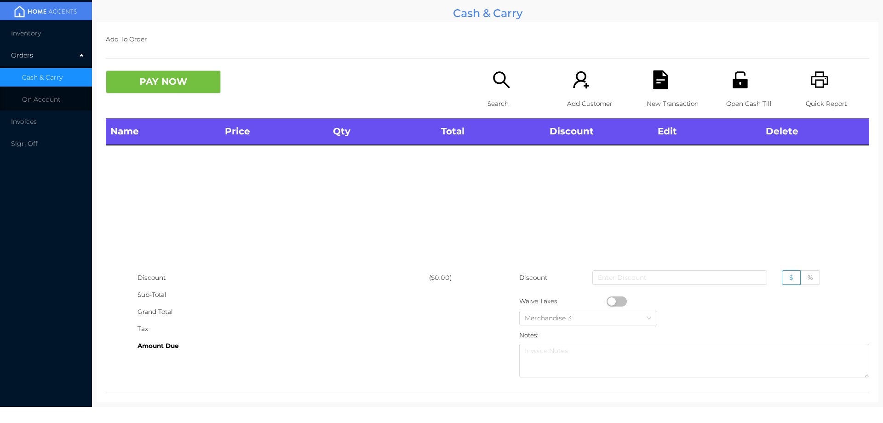
scroll to position [0, 0]
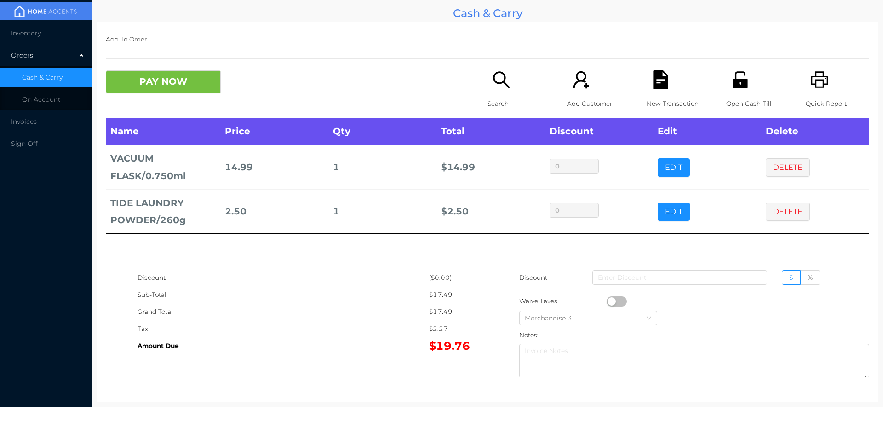
click at [161, 92] on button "PAY NOW" at bounding box center [163, 81] width 115 height 23
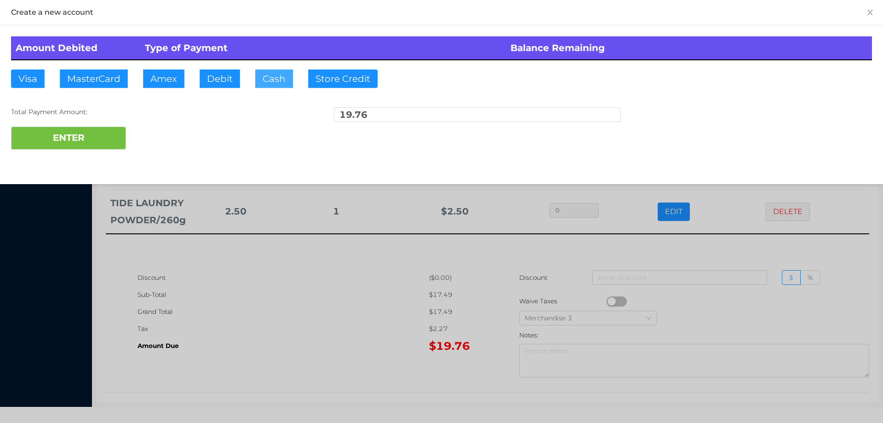
click at [261, 81] on button "Cash" at bounding box center [274, 78] width 38 height 18
type input "50."
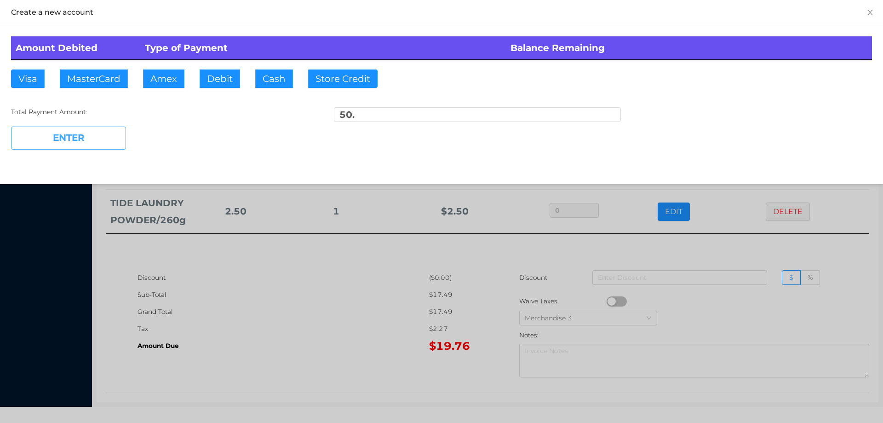
click at [88, 139] on button "ENTER" at bounding box center [68, 138] width 115 height 23
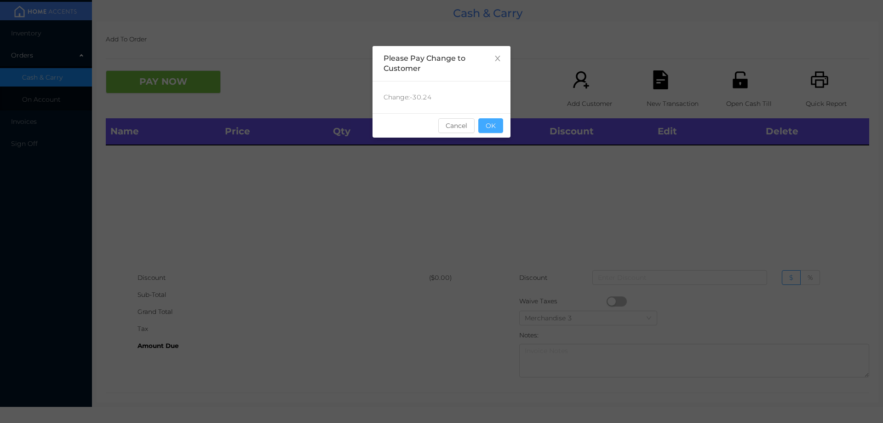
click at [490, 131] on button "OK" at bounding box center [491, 125] width 25 height 15
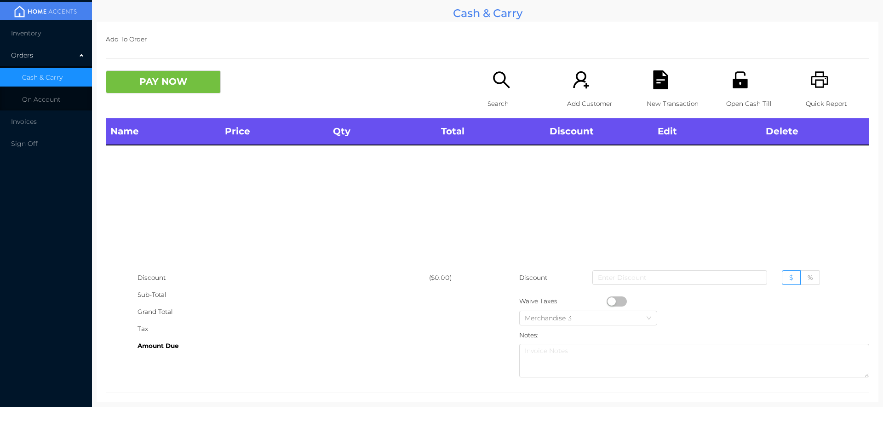
click at [501, 89] on icon "icon: search" at bounding box center [501, 79] width 19 height 19
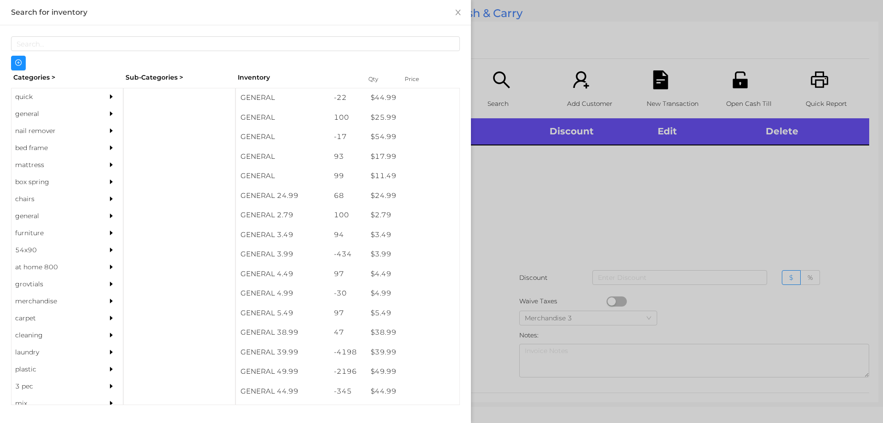
scroll to position [286, 0]
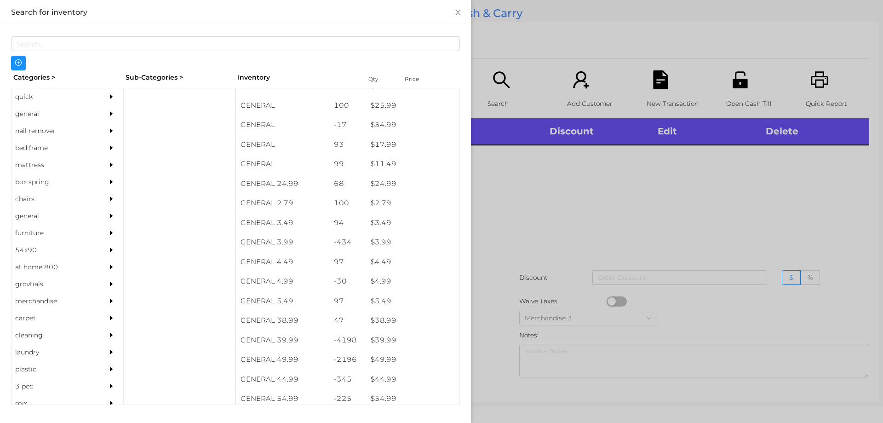
click at [30, 114] on div "general" at bounding box center [54, 113] width 84 height 17
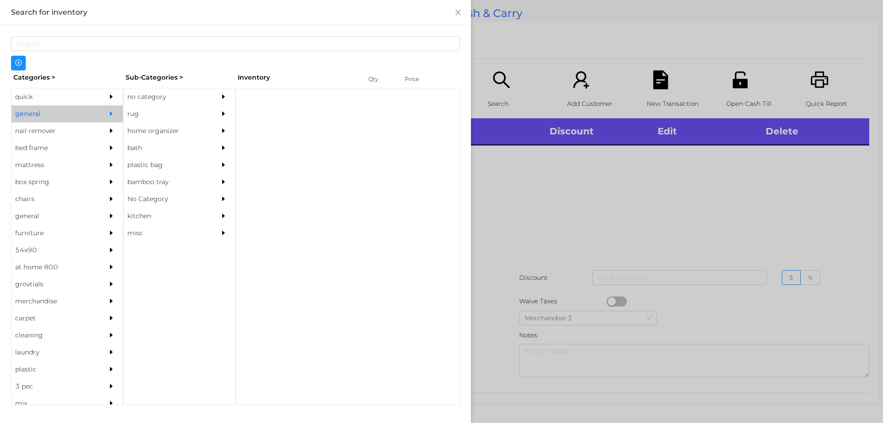
scroll to position [0, 0]
click at [163, 94] on div "no category" at bounding box center [166, 96] width 84 height 17
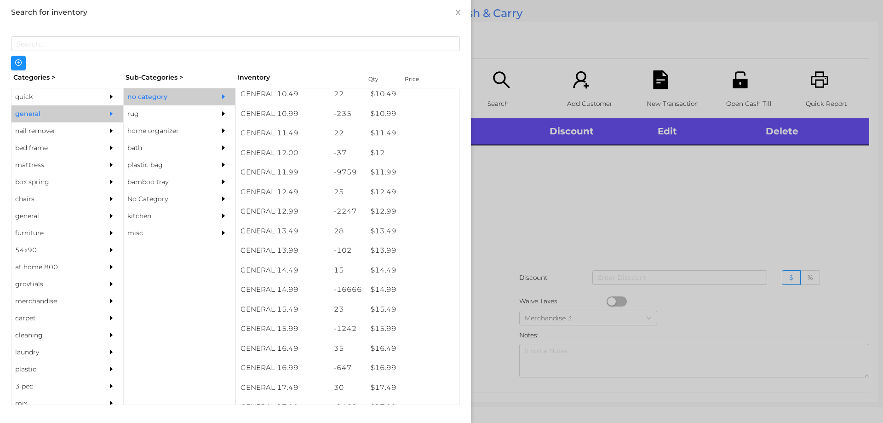
scroll to position [619, 0]
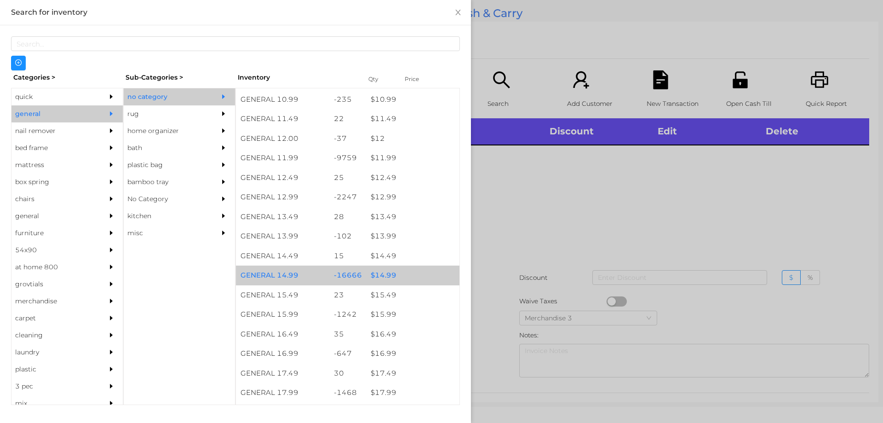
click at [376, 279] on div "$ 14.99" at bounding box center [412, 275] width 93 height 20
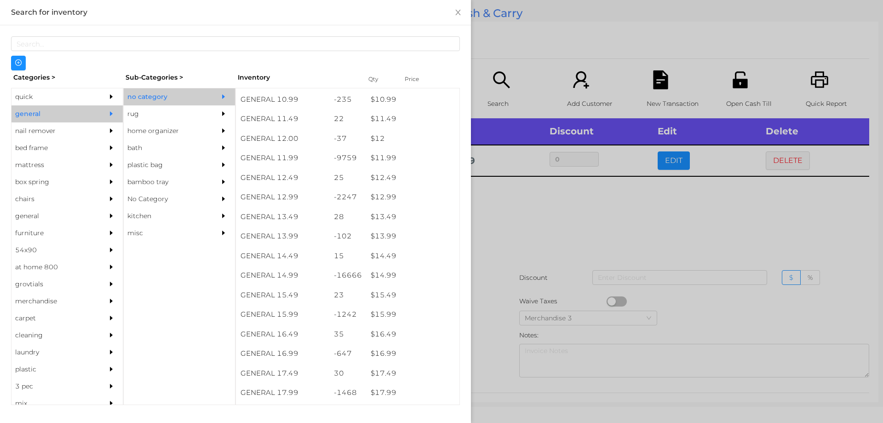
click at [506, 259] on div at bounding box center [441, 211] width 883 height 423
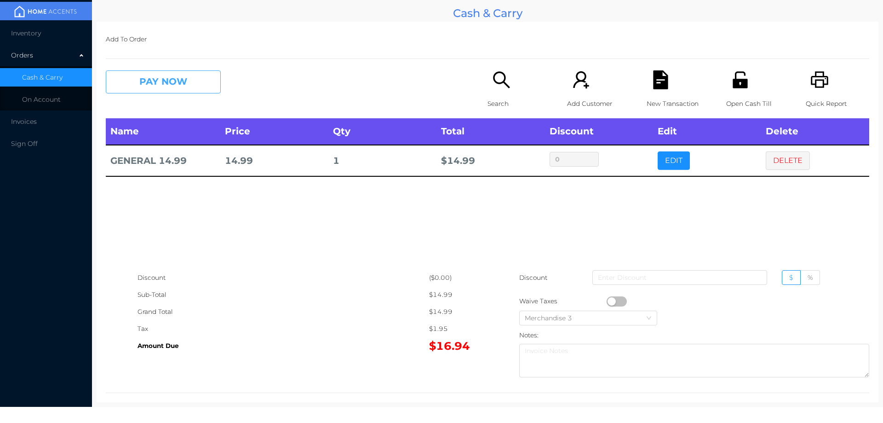
click at [133, 86] on button "PAY NOW" at bounding box center [163, 81] width 115 height 23
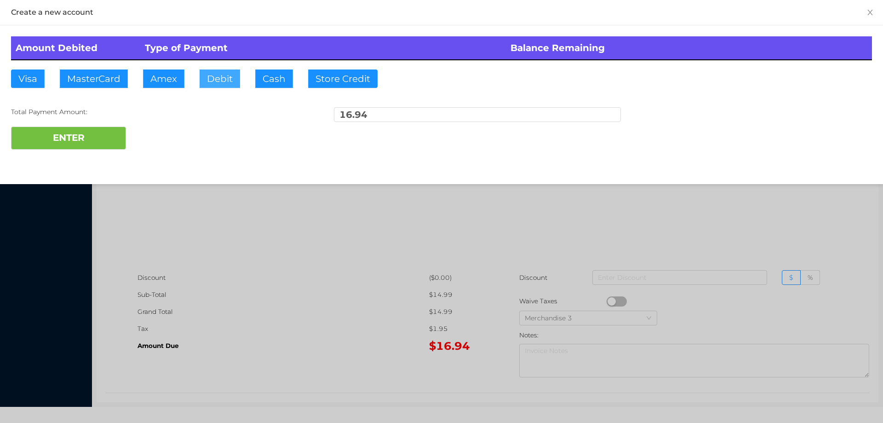
click at [217, 84] on button "Debit" at bounding box center [220, 78] width 40 height 18
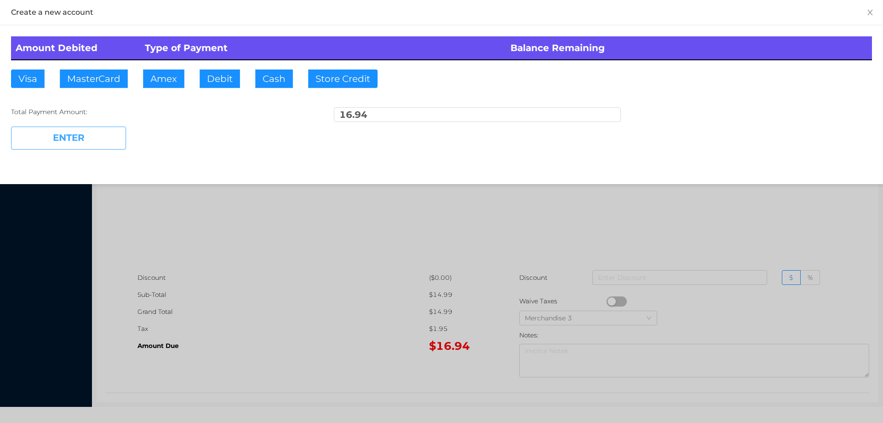
click at [91, 140] on button "ENTER" at bounding box center [68, 138] width 115 height 23
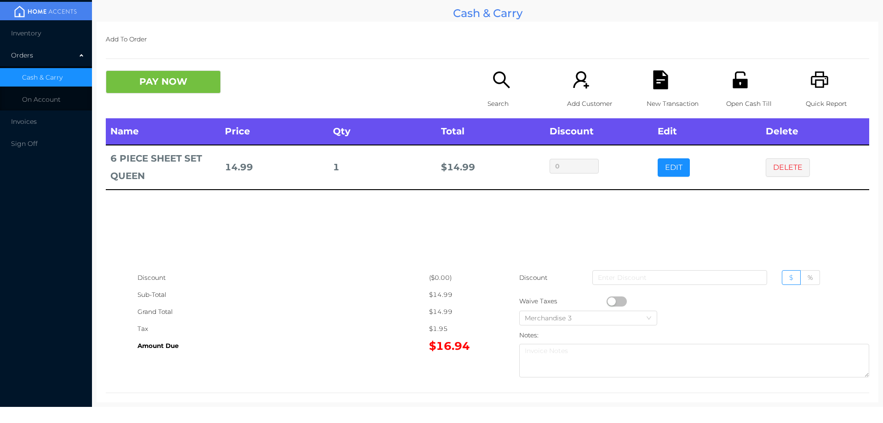
click at [493, 92] on div "Search" at bounding box center [519, 94] width 63 height 48
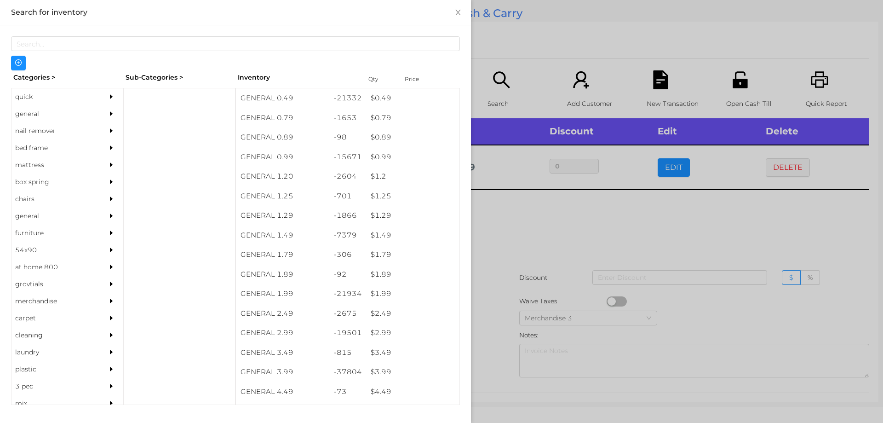
click at [29, 96] on div "quick" at bounding box center [54, 96] width 84 height 17
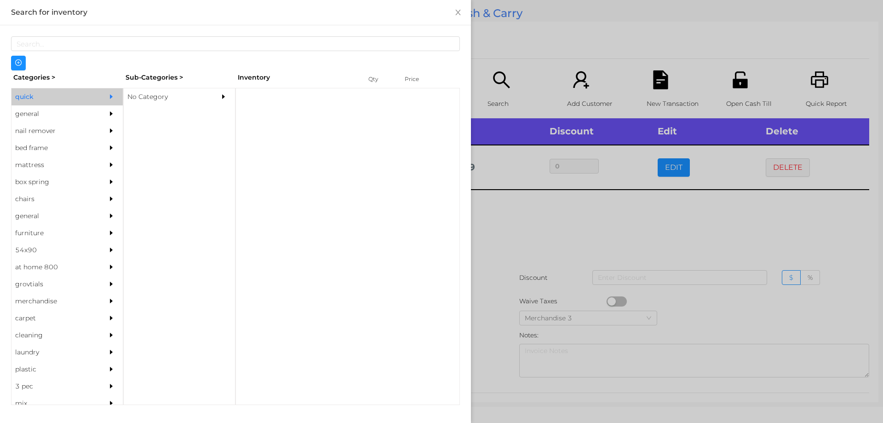
click at [133, 91] on div "No Category" at bounding box center [166, 96] width 84 height 17
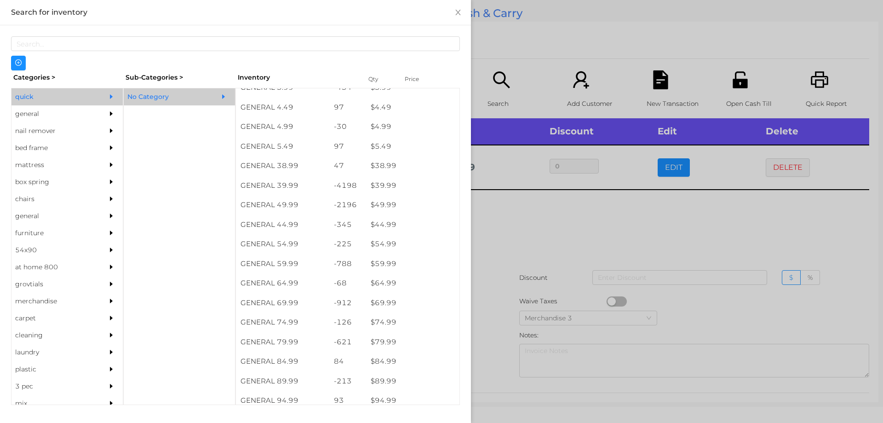
scroll to position [441, 0]
click at [35, 114] on div "general" at bounding box center [54, 113] width 84 height 17
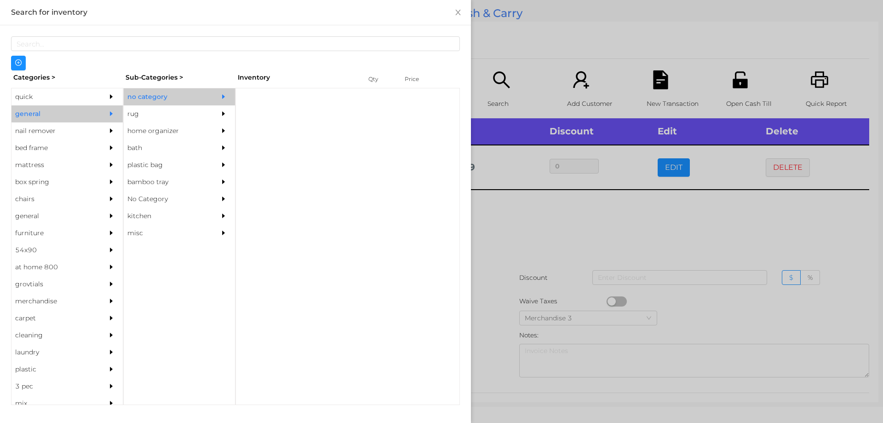
click at [166, 103] on div "no category" at bounding box center [166, 96] width 84 height 17
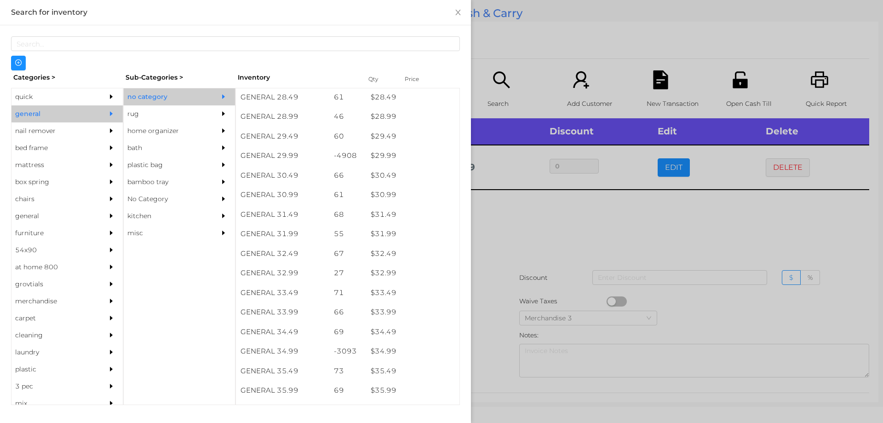
scroll to position [1325, 0]
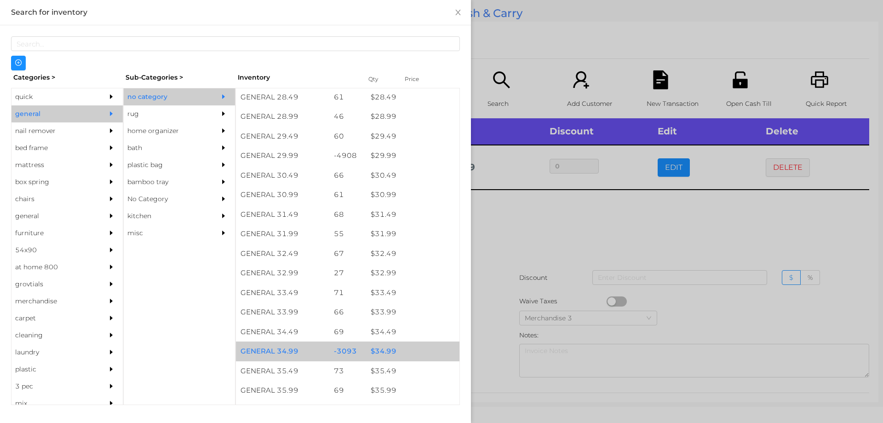
click at [377, 352] on div "$ 34.99" at bounding box center [412, 351] width 93 height 20
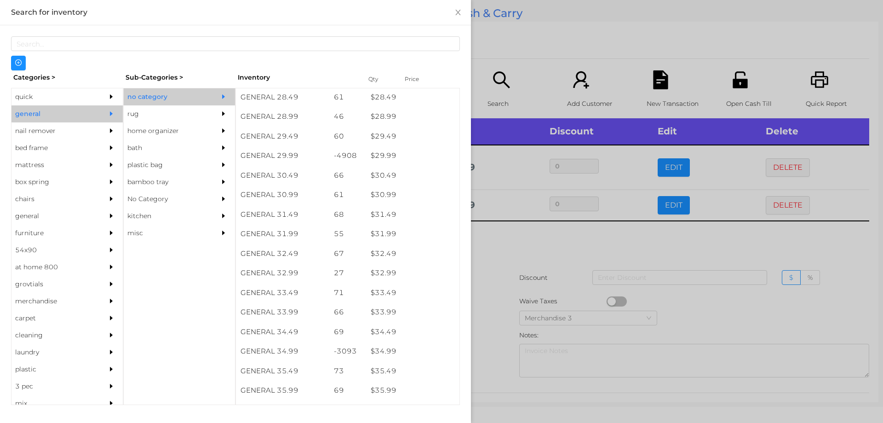
click at [508, 254] on div at bounding box center [441, 211] width 883 height 423
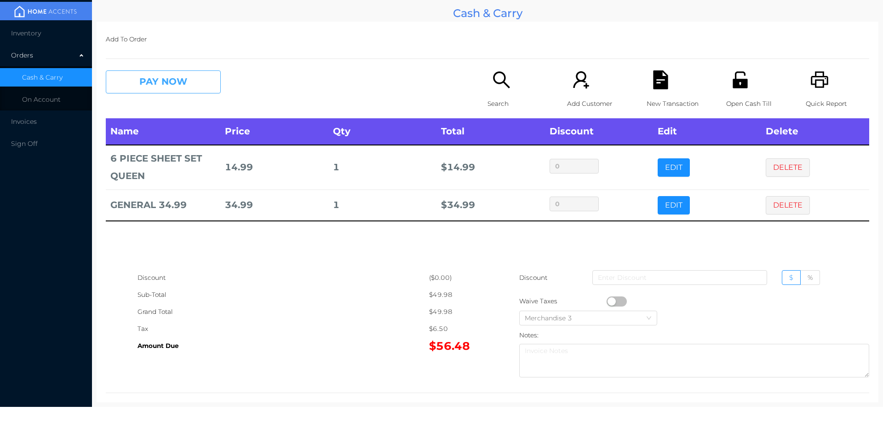
click at [160, 76] on button "PAY NOW" at bounding box center [163, 81] width 115 height 23
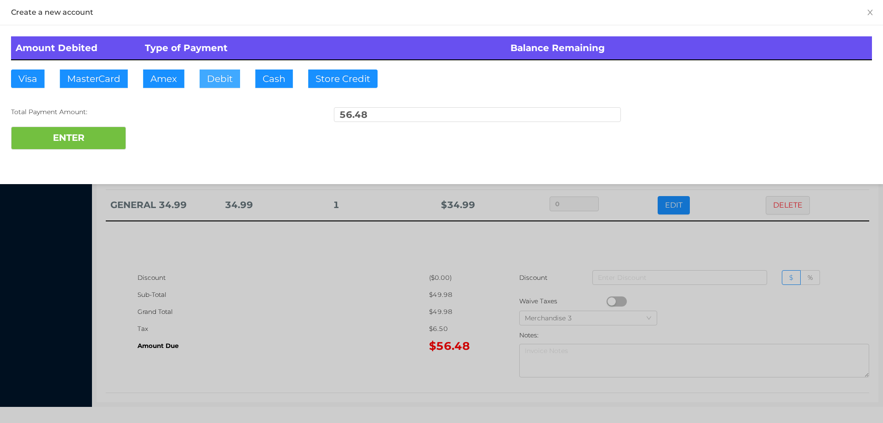
click at [224, 78] on button "Debit" at bounding box center [220, 78] width 40 height 18
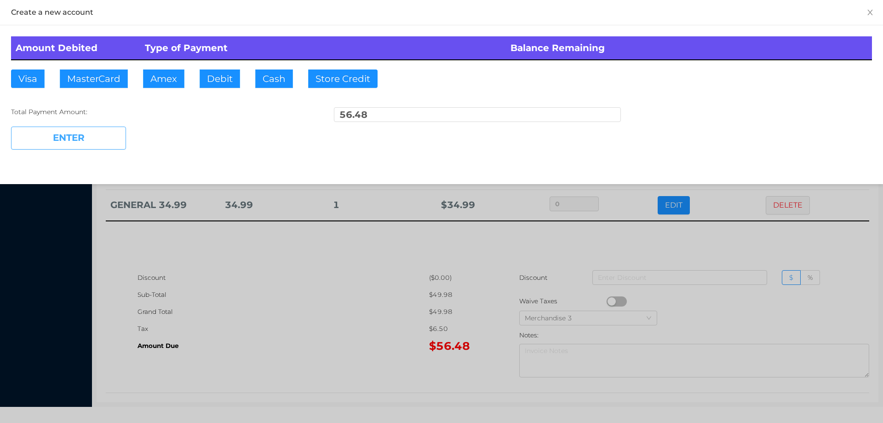
click at [86, 137] on button "ENTER" at bounding box center [68, 138] width 115 height 23
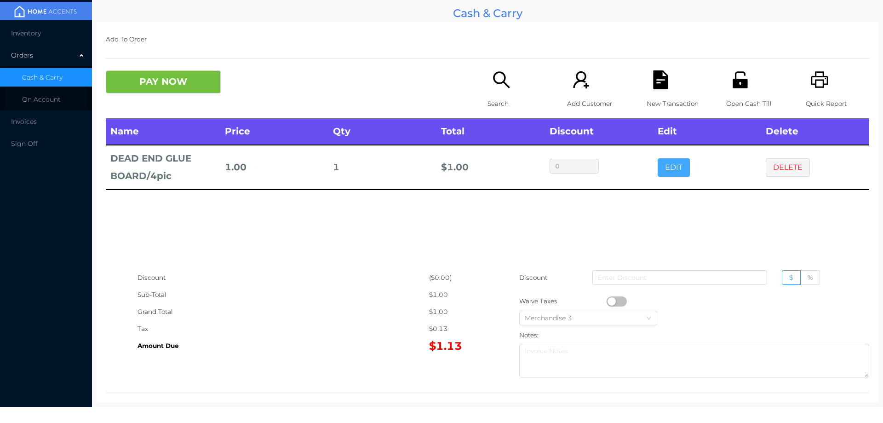
click at [667, 169] on button "EDIT" at bounding box center [674, 167] width 32 height 18
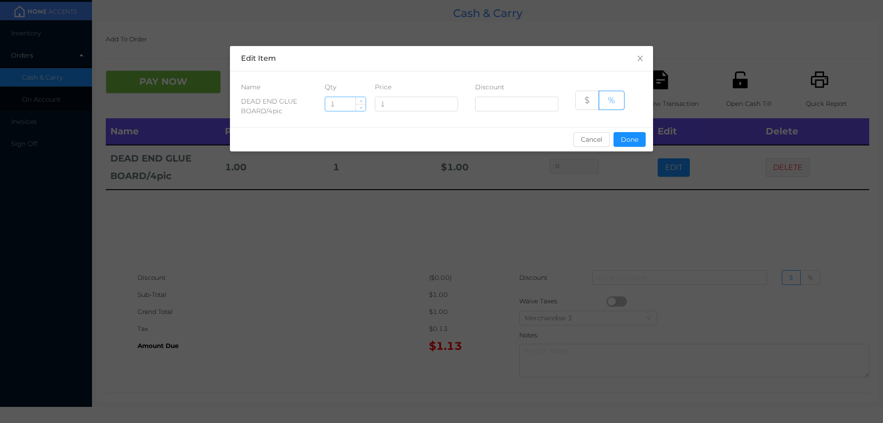
click at [345, 107] on input "1" at bounding box center [345, 104] width 40 height 14
type input "10"
click at [630, 140] on button "Done" at bounding box center [630, 139] width 32 height 15
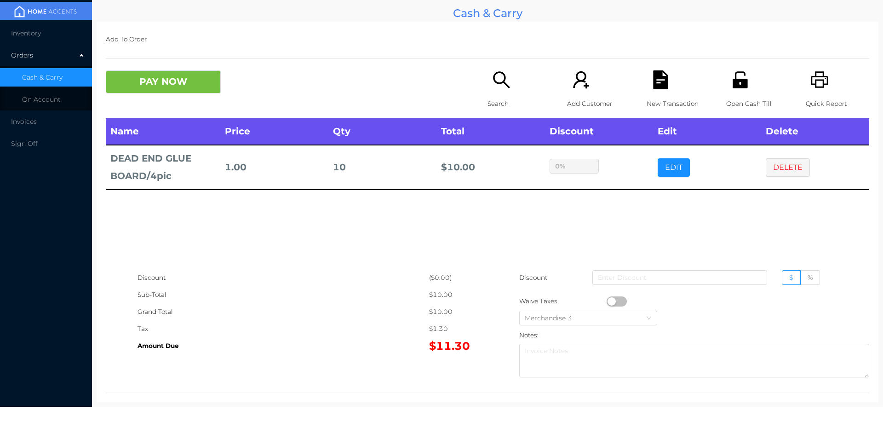
click at [620, 188] on div "sentinelStart Edit Item Name Qty Price Discount DEAD END GLUE BOARD/4pic 10 1 $…" at bounding box center [441, 211] width 883 height 423
click at [179, 89] on button "PAY NOW" at bounding box center [163, 81] width 115 height 23
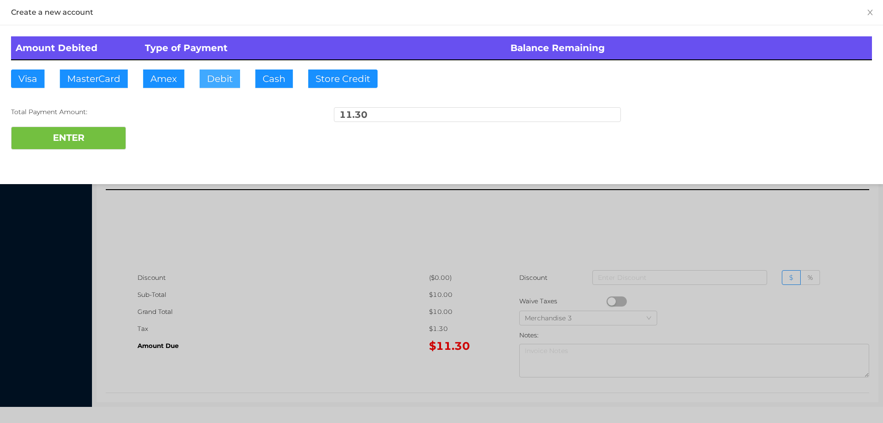
click at [208, 85] on button "Debit" at bounding box center [220, 78] width 40 height 18
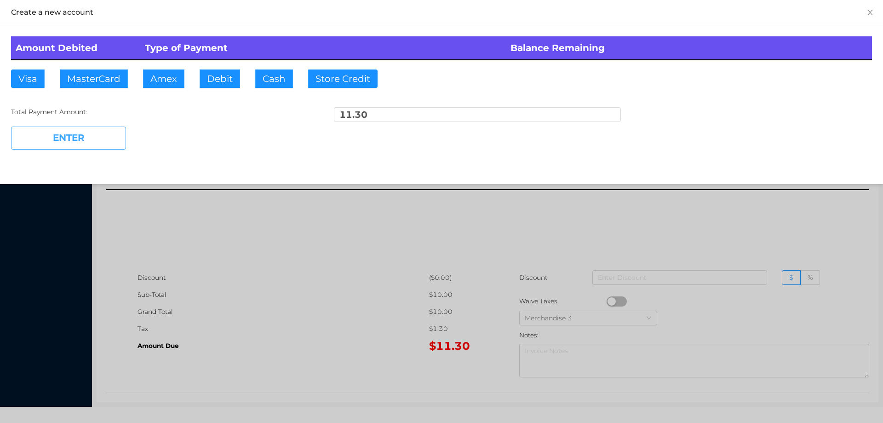
click at [76, 141] on button "ENTER" at bounding box center [68, 138] width 115 height 23
type input "0"
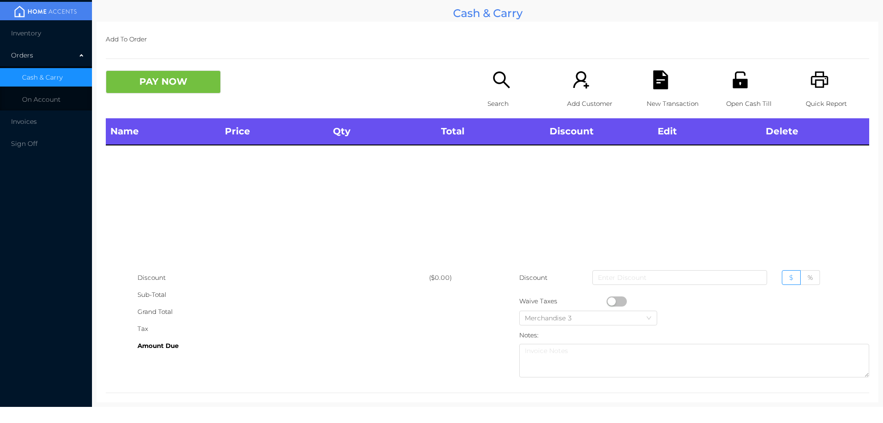
click at [488, 103] on p "Search" at bounding box center [519, 103] width 63 height 17
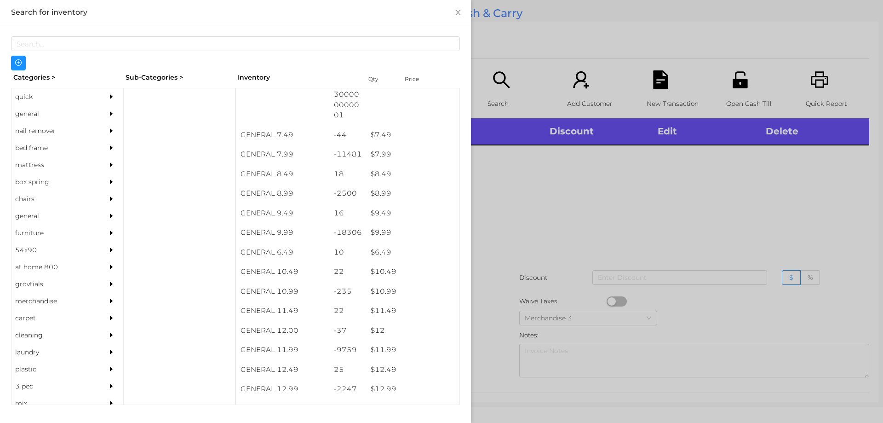
scroll to position [427, 0]
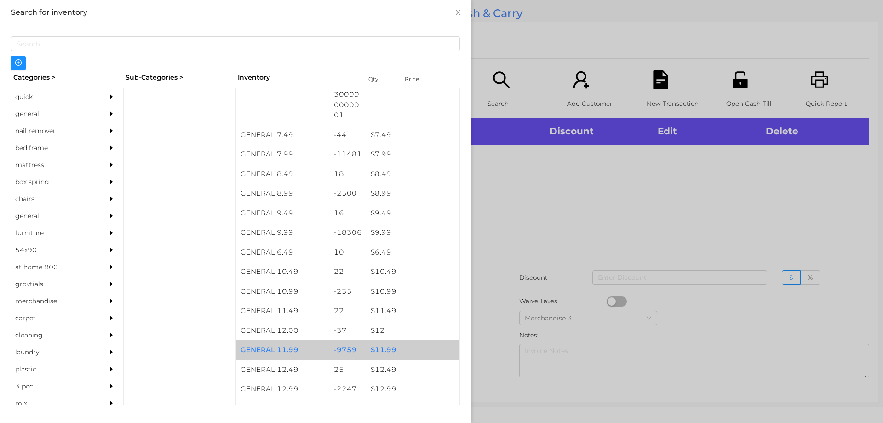
click at [385, 342] on div "$ 11.99" at bounding box center [412, 350] width 93 height 20
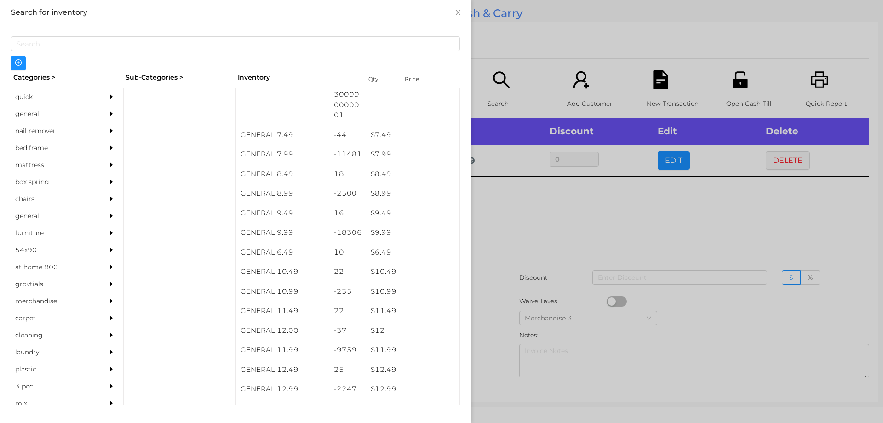
click at [554, 238] on div at bounding box center [441, 211] width 883 height 423
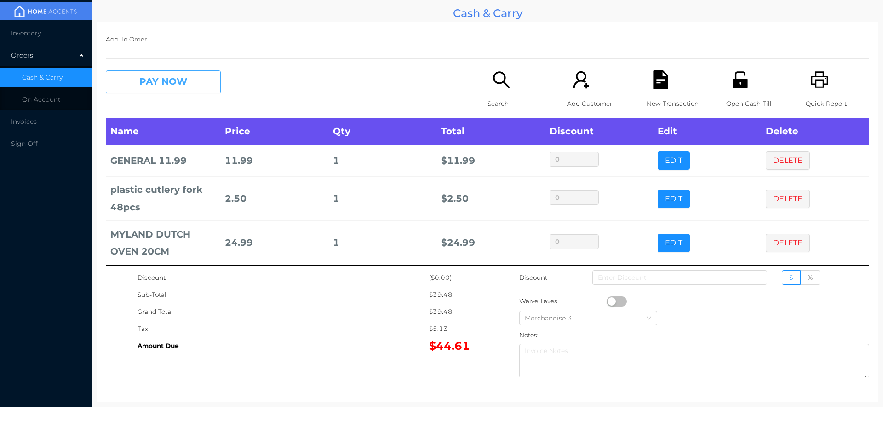
click at [176, 81] on button "PAY NOW" at bounding box center [163, 81] width 115 height 23
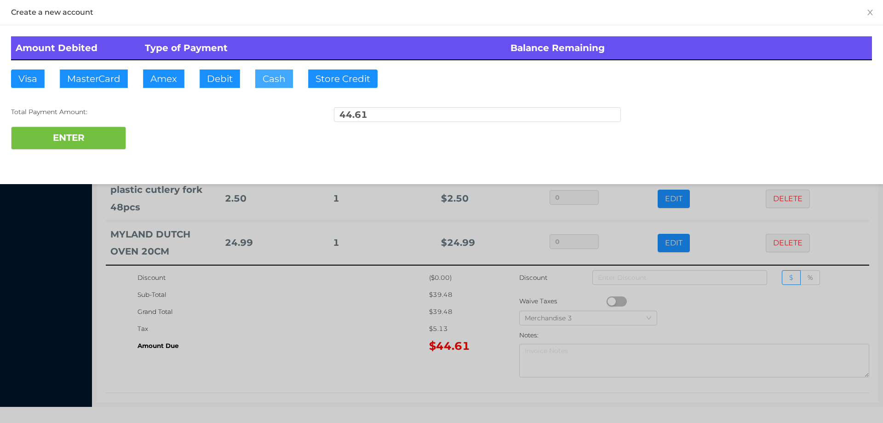
click at [274, 73] on button "Cash" at bounding box center [274, 78] width 38 height 18
type input "100."
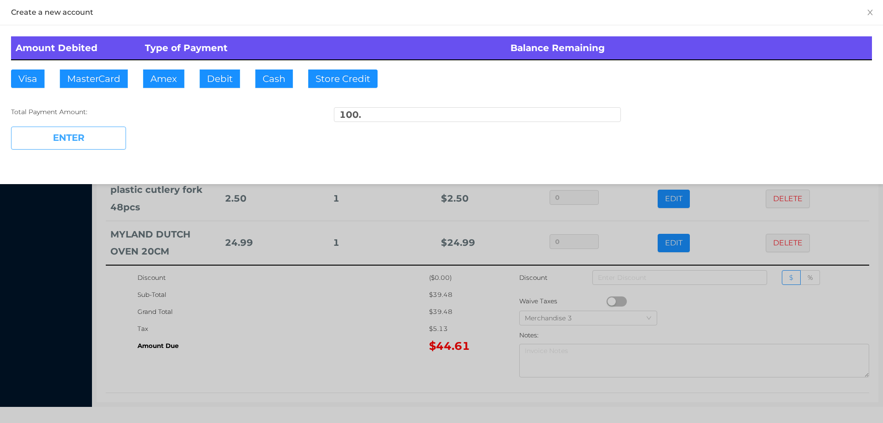
click at [108, 133] on button "ENTER" at bounding box center [68, 138] width 115 height 23
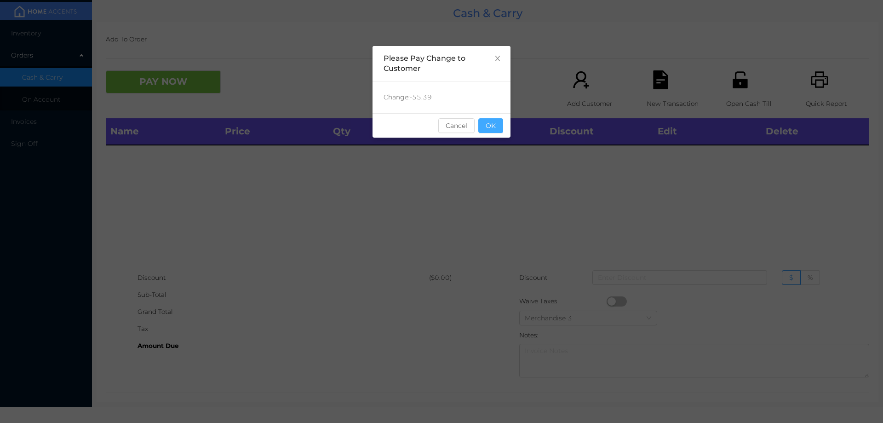
click at [485, 130] on button "OK" at bounding box center [491, 125] width 25 height 15
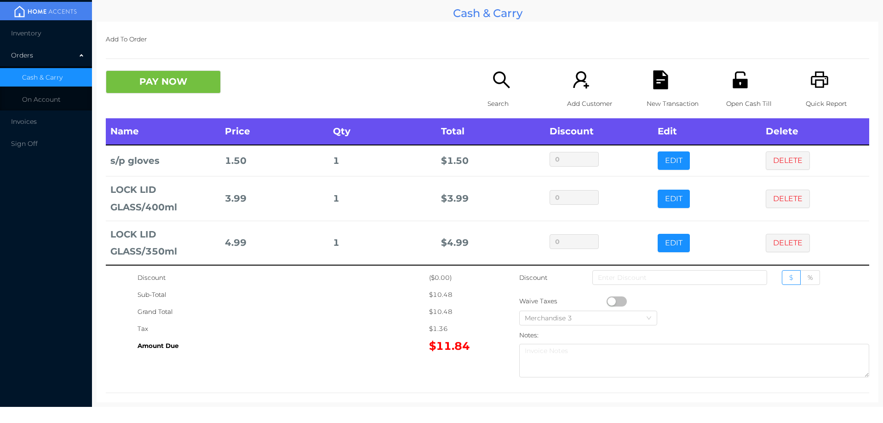
click at [501, 88] on icon "icon: search" at bounding box center [501, 79] width 19 height 19
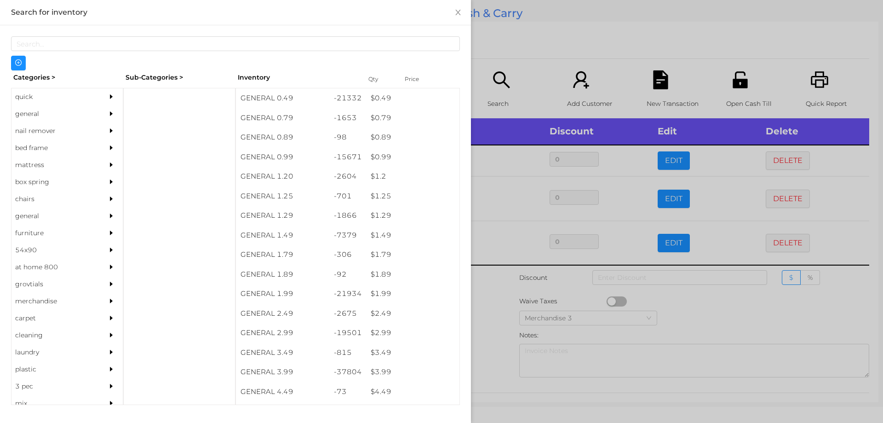
click at [25, 112] on div "general" at bounding box center [54, 113] width 84 height 17
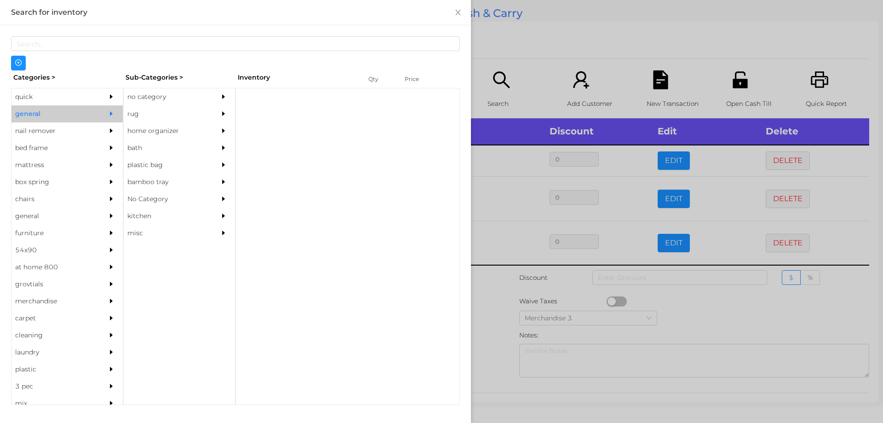
click at [147, 100] on div "no category" at bounding box center [166, 96] width 84 height 17
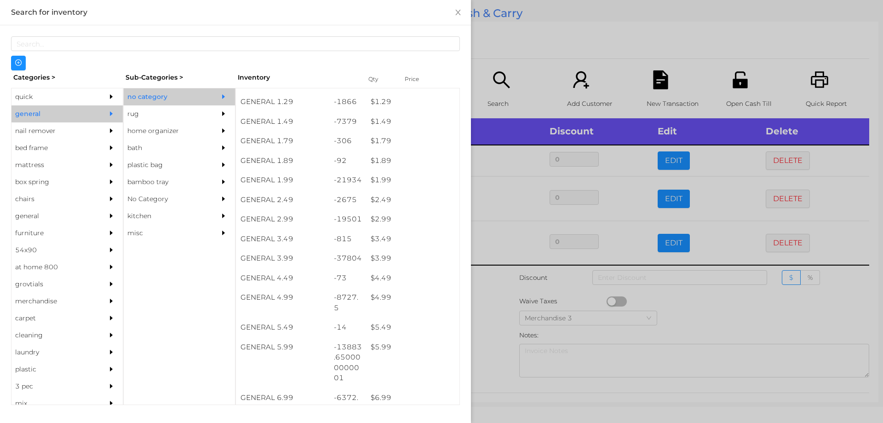
scroll to position [114, 0]
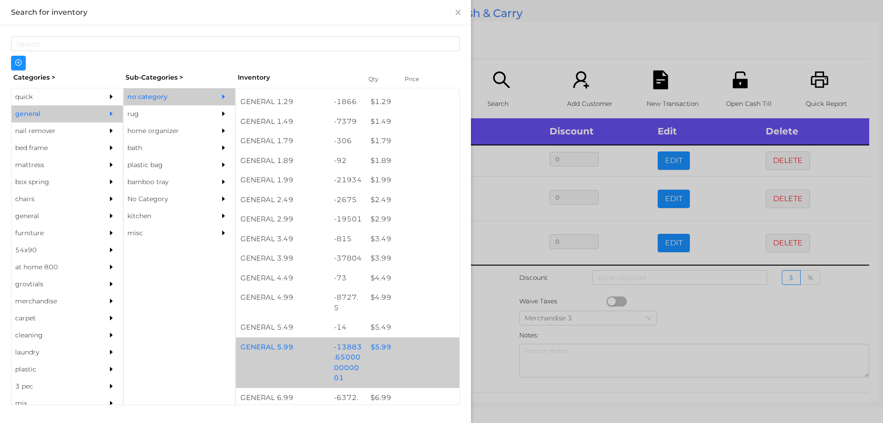
click at [370, 350] on div "$ 5.99" at bounding box center [412, 347] width 93 height 20
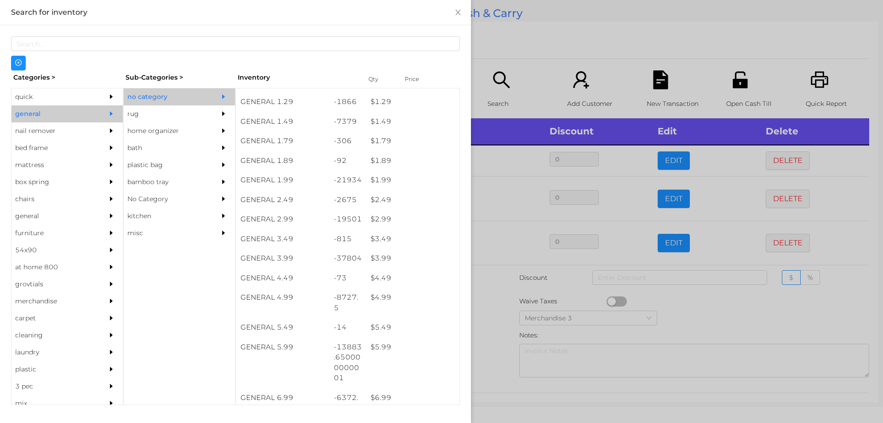
click at [485, 329] on div at bounding box center [441, 211] width 883 height 423
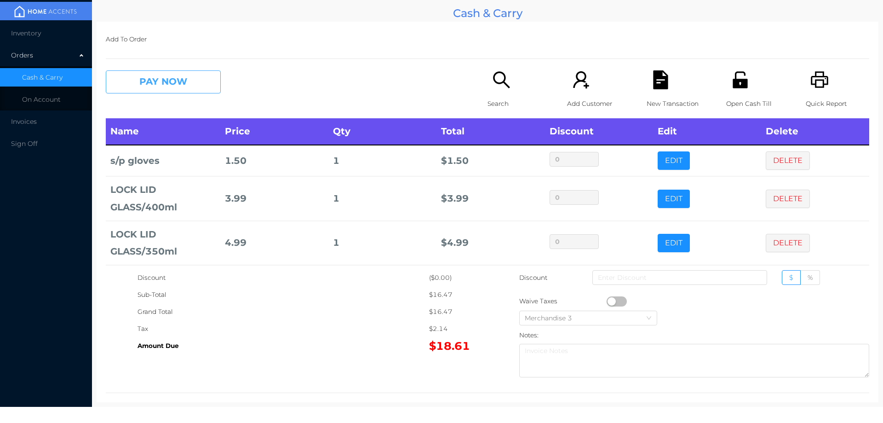
click at [193, 79] on button "PAY NOW" at bounding box center [163, 81] width 115 height 23
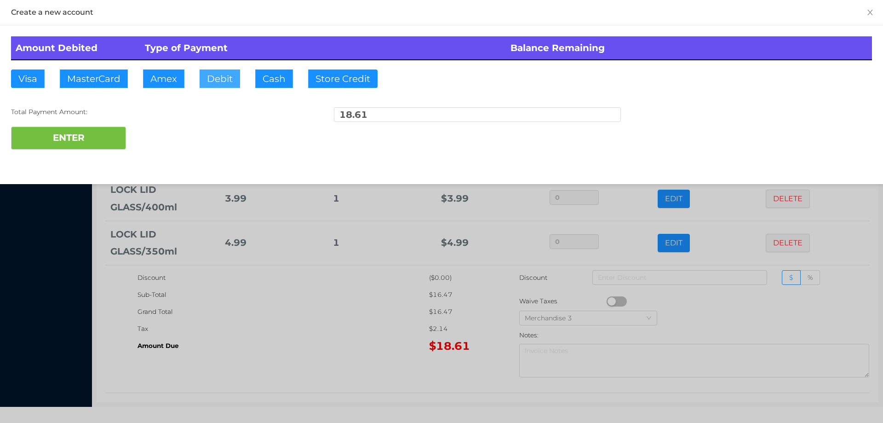
click at [224, 74] on button "Debit" at bounding box center [220, 78] width 40 height 18
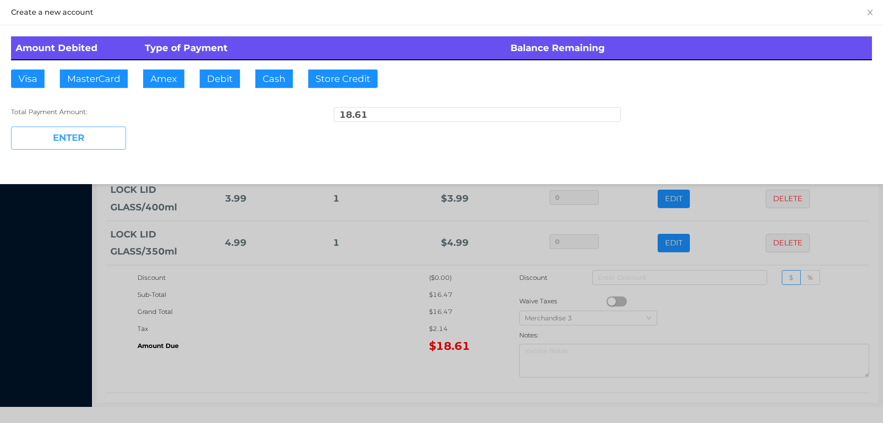
click at [100, 141] on button "ENTER" at bounding box center [68, 138] width 115 height 23
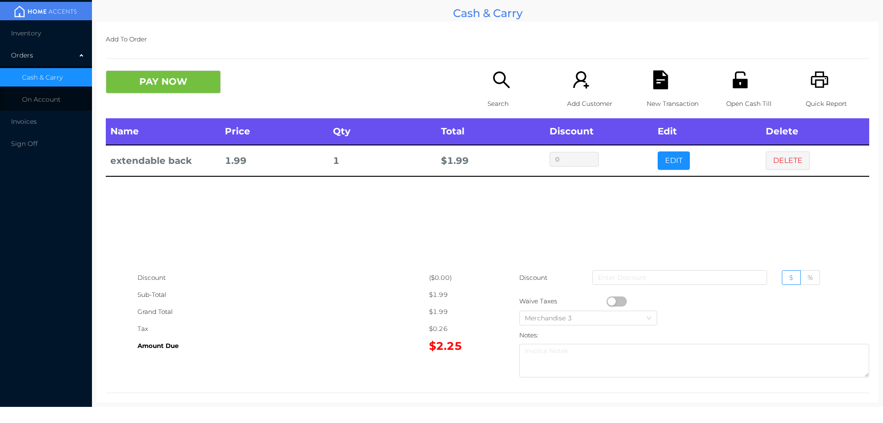
click at [496, 102] on p "Search" at bounding box center [519, 103] width 63 height 17
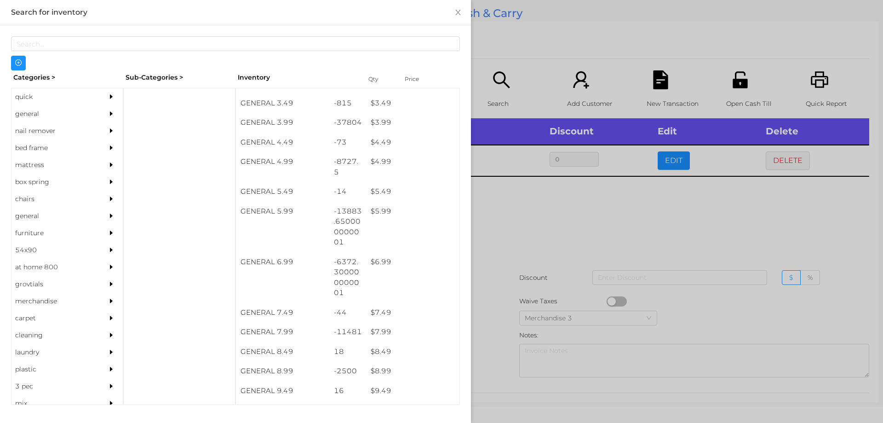
scroll to position [251, 0]
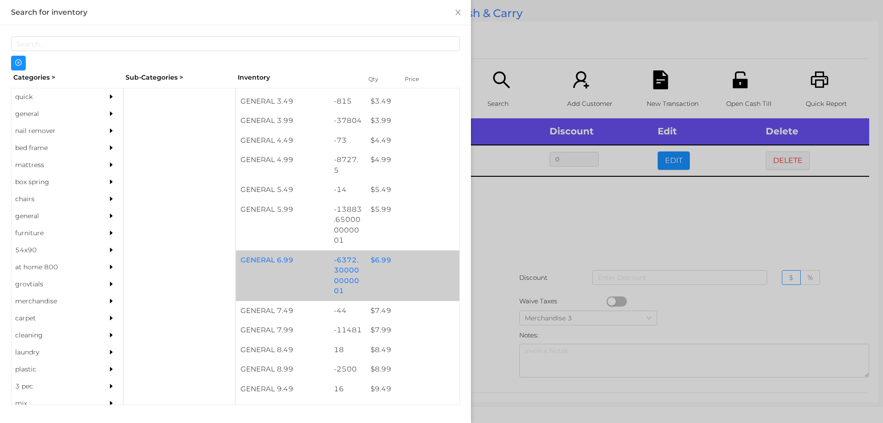
click at [381, 260] on div "$ 6.99" at bounding box center [412, 260] width 93 height 20
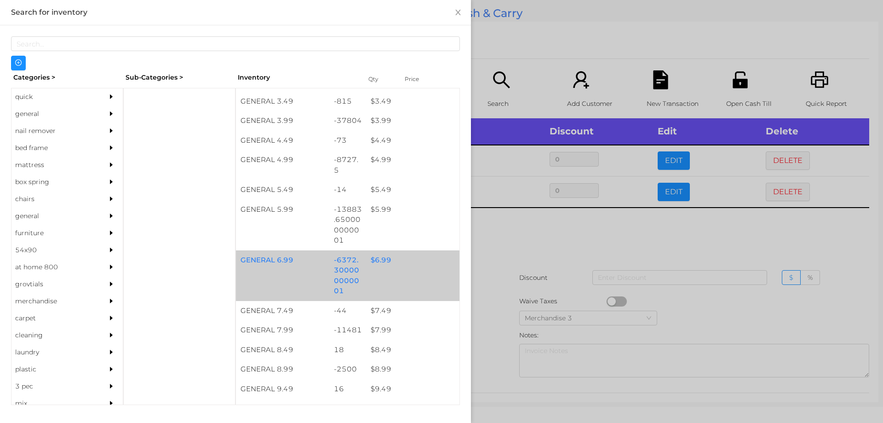
click at [380, 256] on div "$ 6.99" at bounding box center [412, 260] width 93 height 20
click at [376, 259] on div "$ 6.99" at bounding box center [412, 260] width 93 height 20
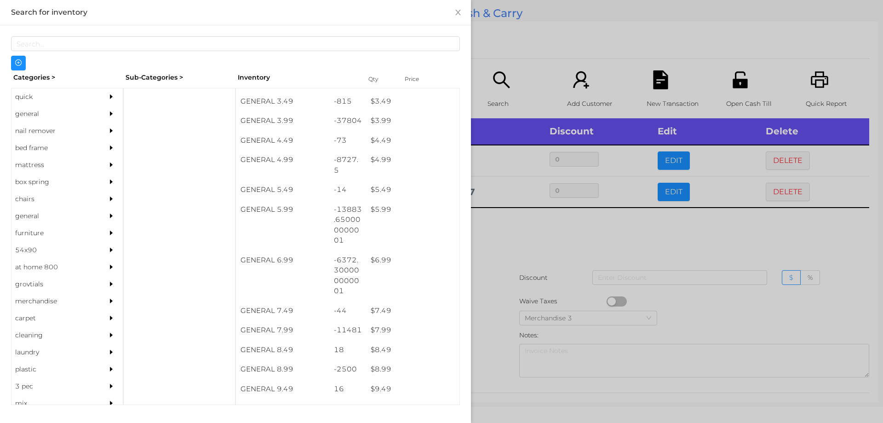
click at [497, 245] on div at bounding box center [441, 211] width 883 height 423
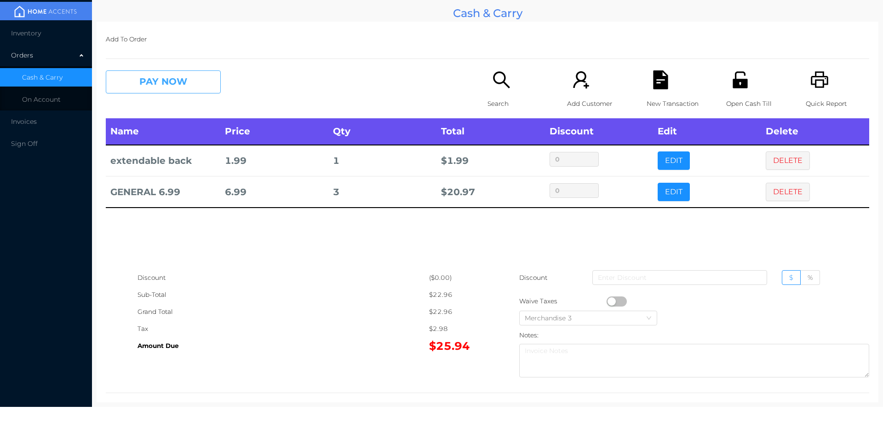
click at [157, 87] on button "PAY NOW" at bounding box center [163, 81] width 115 height 23
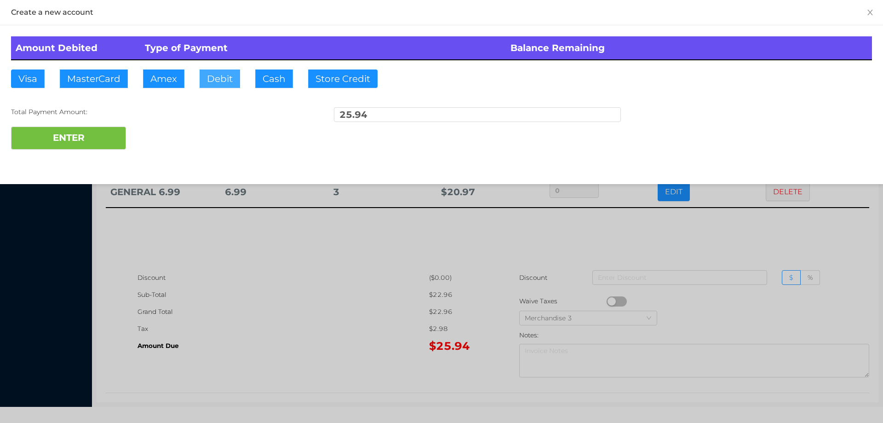
click at [224, 83] on button "Debit" at bounding box center [220, 78] width 40 height 18
type input "50."
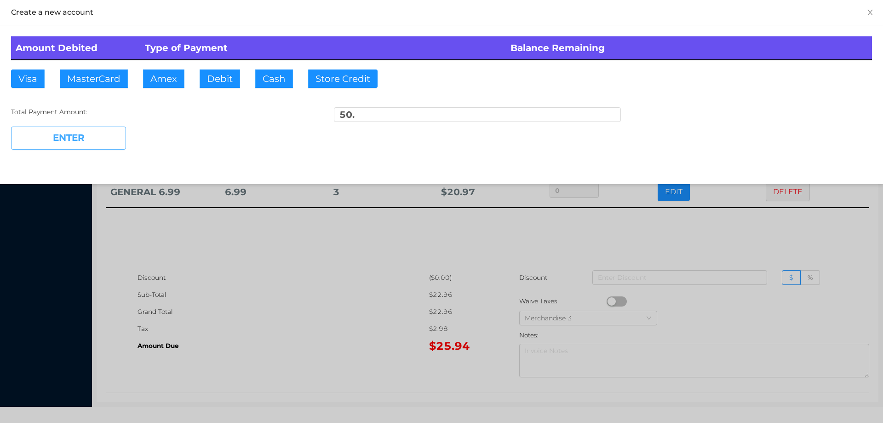
click at [87, 127] on button "ENTER" at bounding box center [68, 138] width 115 height 23
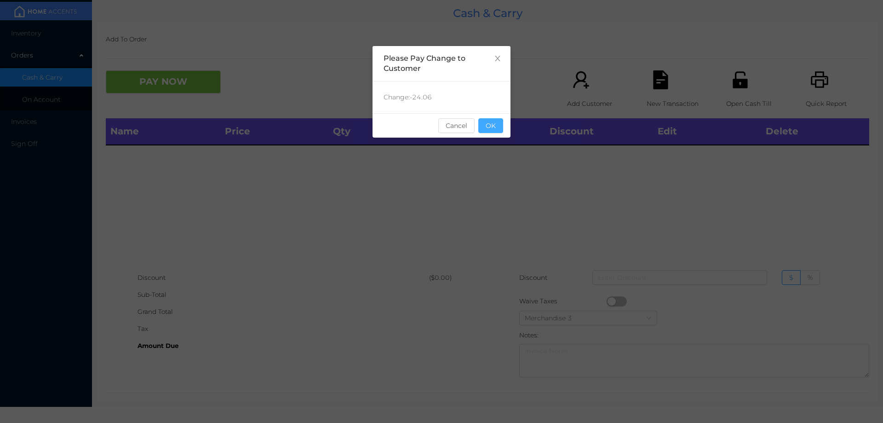
click at [484, 127] on button "OK" at bounding box center [491, 125] width 25 height 15
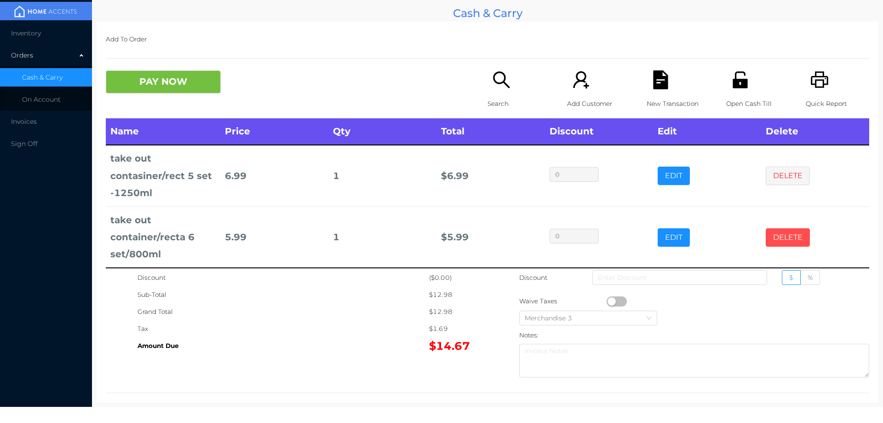
click at [780, 244] on button "DELETE" at bounding box center [788, 237] width 44 height 18
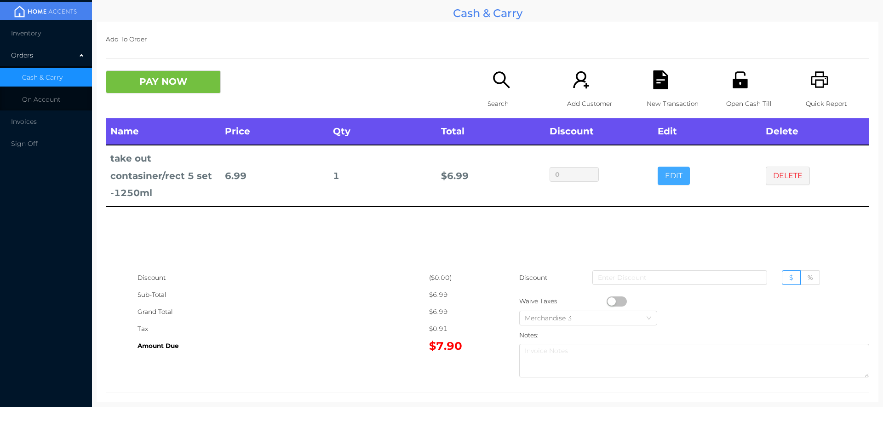
click at [681, 185] on button "EDIT" at bounding box center [674, 176] width 32 height 18
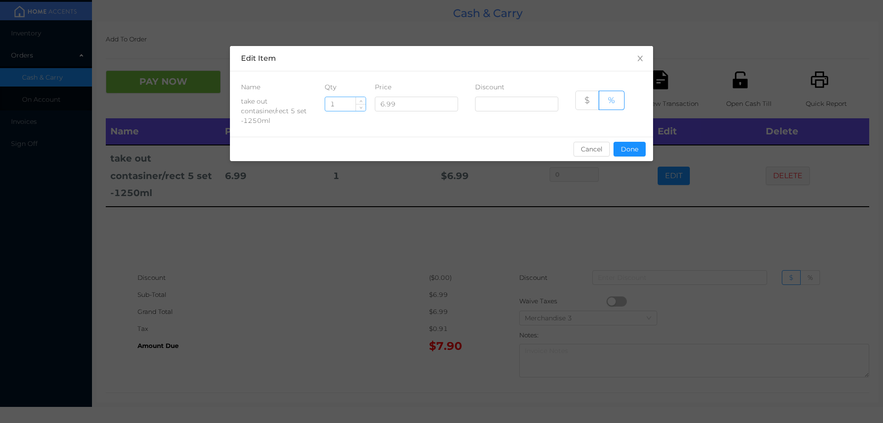
click at [349, 105] on input "1" at bounding box center [345, 104] width 40 height 14
type input "2"
click at [615, 146] on button "Done" at bounding box center [630, 149] width 32 height 15
type input "0%"
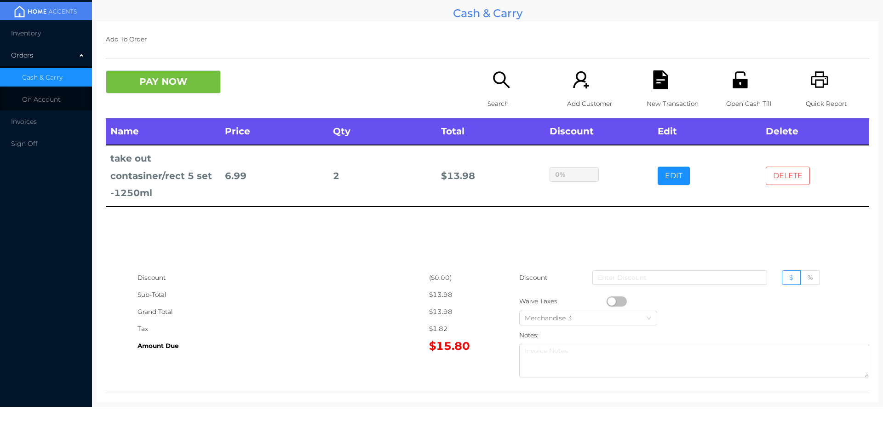
click at [777, 174] on button "DELETE" at bounding box center [788, 176] width 44 height 18
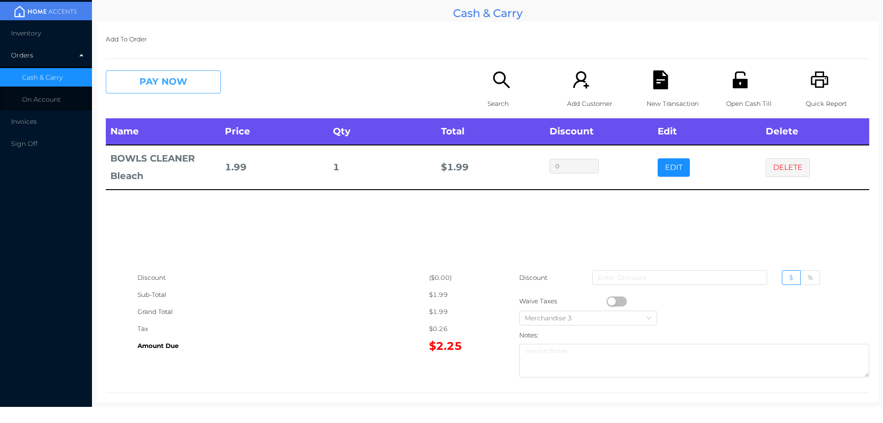
click at [194, 85] on button "PAY NOW" at bounding box center [163, 81] width 115 height 23
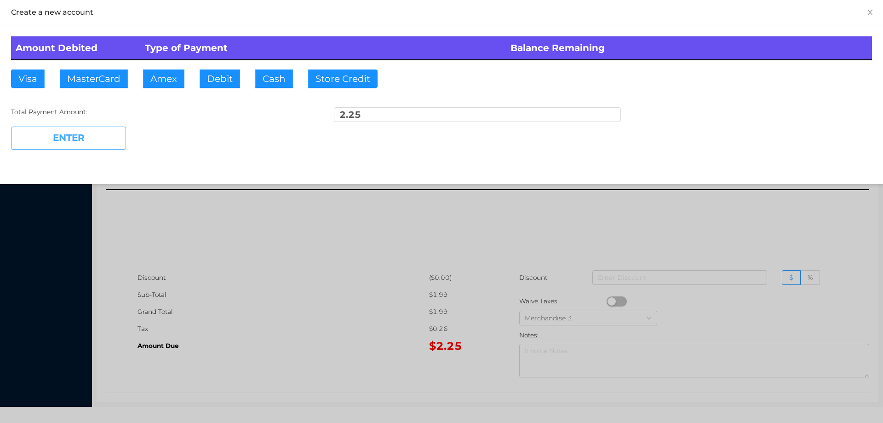
click at [118, 140] on button "ENTER" at bounding box center [68, 138] width 115 height 23
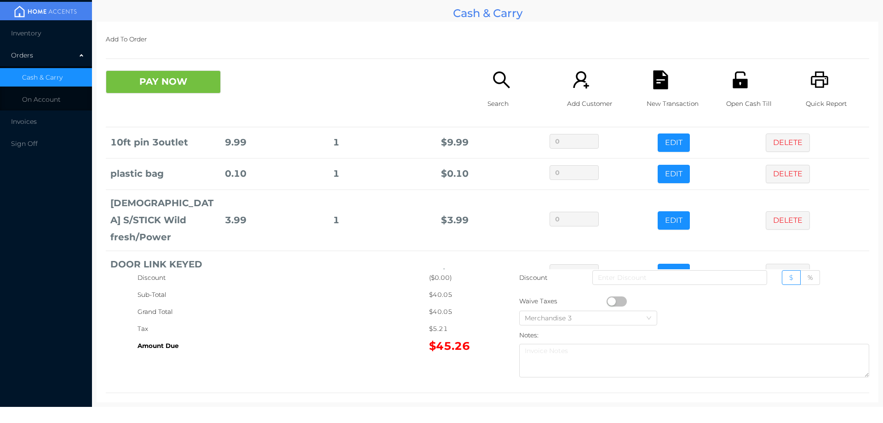
scroll to position [98, 0]
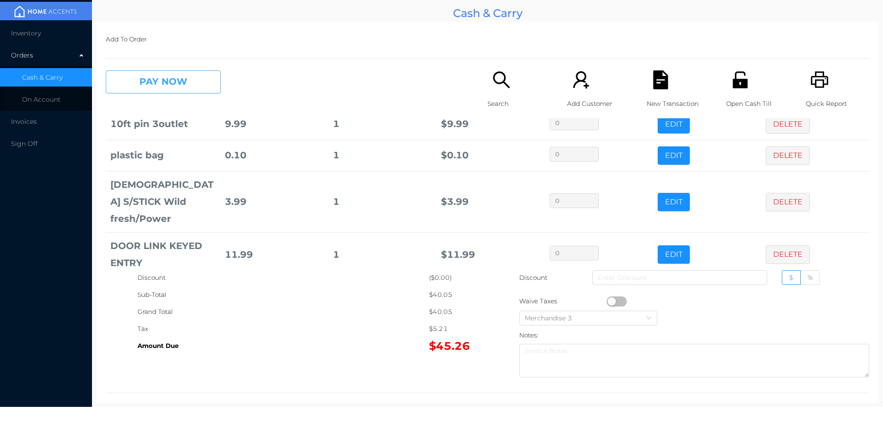
click at [175, 89] on button "PAY NOW" at bounding box center [163, 81] width 115 height 23
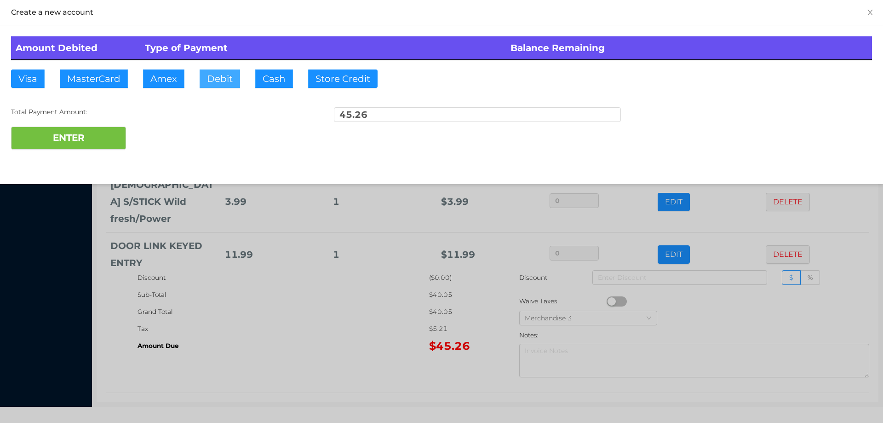
click at [221, 86] on button "Debit" at bounding box center [220, 78] width 40 height 18
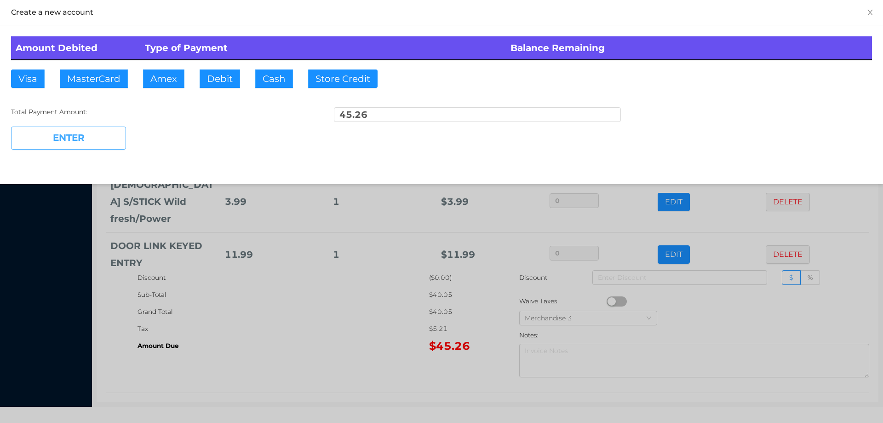
click at [100, 137] on button "ENTER" at bounding box center [68, 138] width 115 height 23
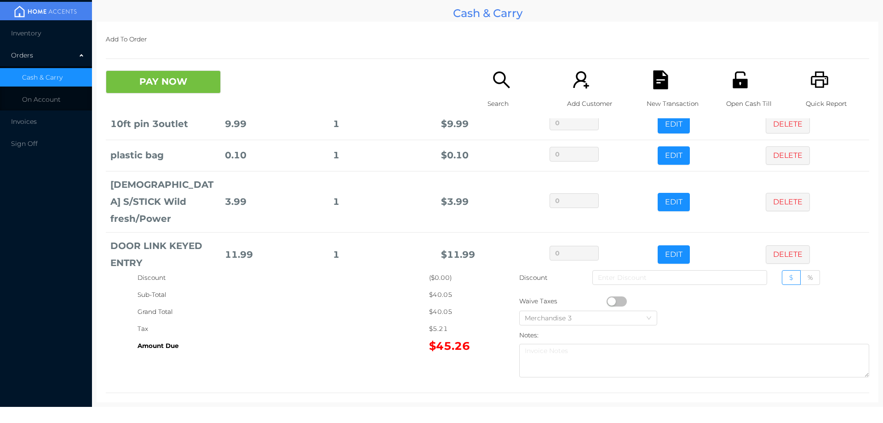
scroll to position [0, 0]
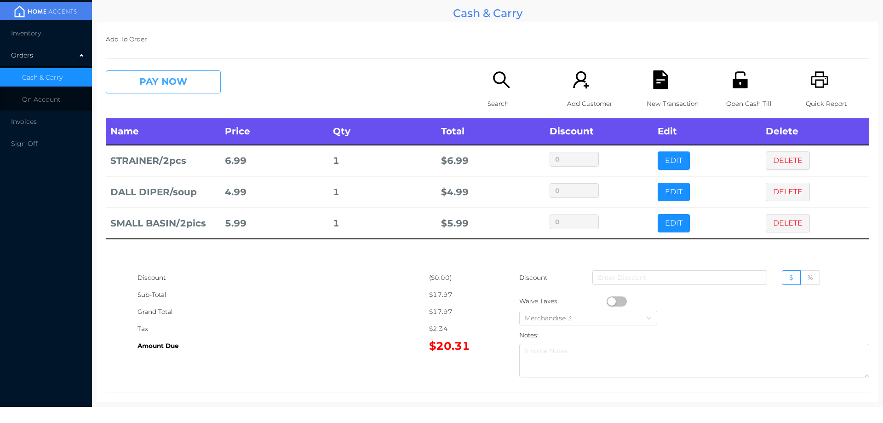
click at [160, 89] on button "PAY NOW" at bounding box center [163, 81] width 115 height 23
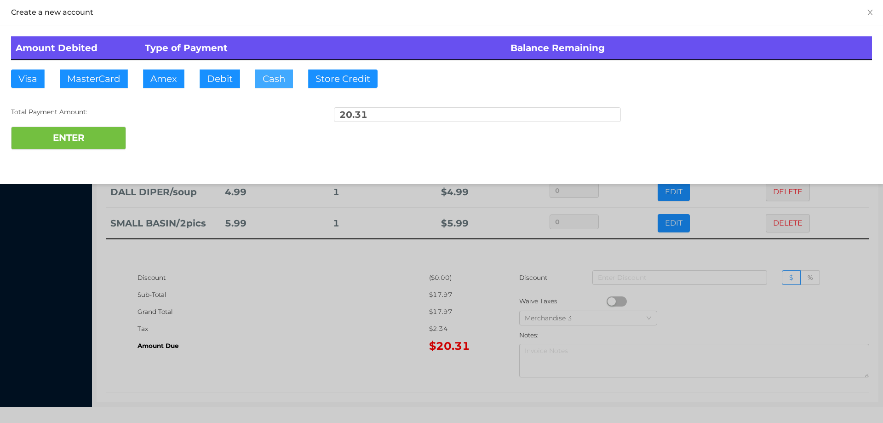
click at [275, 79] on button "Cash" at bounding box center [274, 78] width 38 height 18
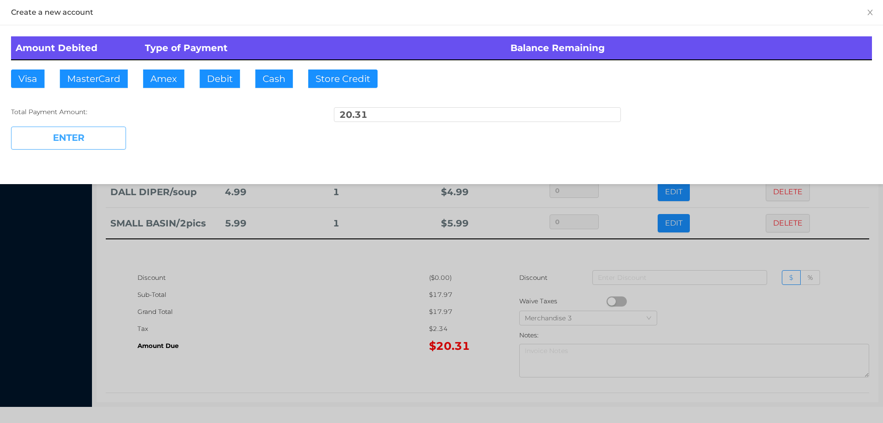
click at [93, 142] on button "ENTER" at bounding box center [68, 138] width 115 height 23
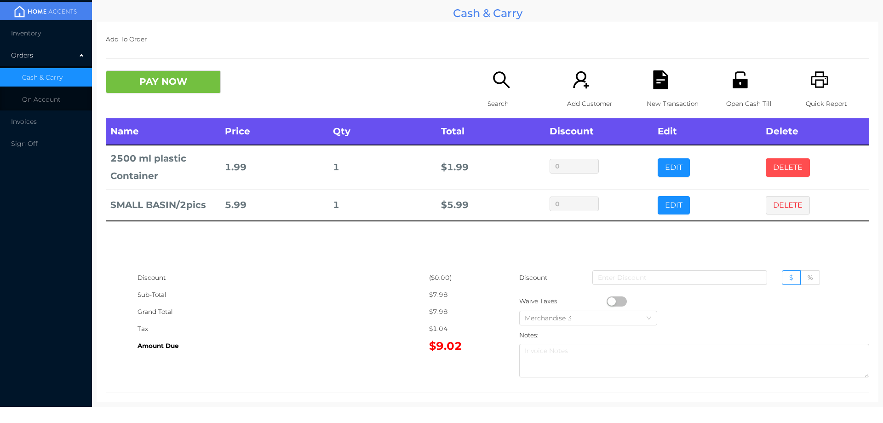
click at [777, 163] on button "DELETE" at bounding box center [788, 167] width 44 height 18
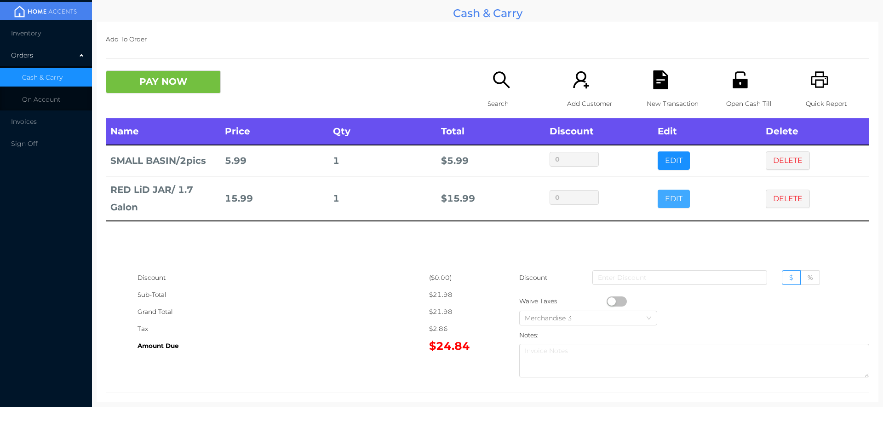
click at [670, 201] on button "EDIT" at bounding box center [674, 199] width 32 height 18
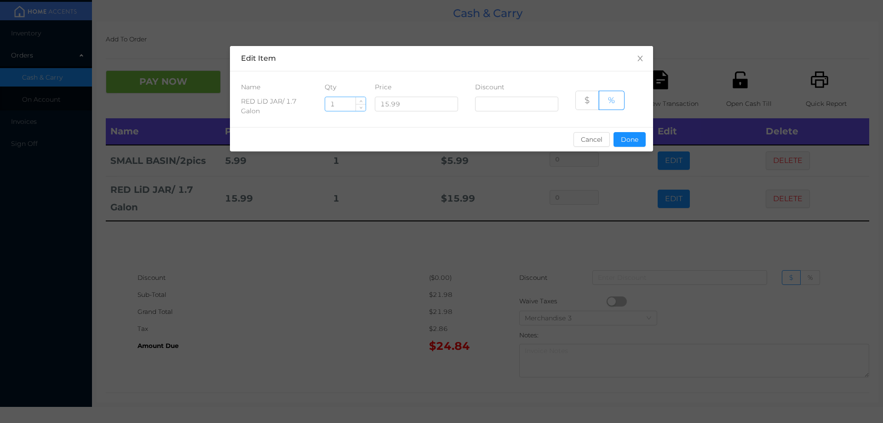
click at [339, 101] on input "1" at bounding box center [345, 104] width 40 height 14
type input "2"
click at [628, 141] on button "Done" at bounding box center [630, 139] width 32 height 15
type input "0%"
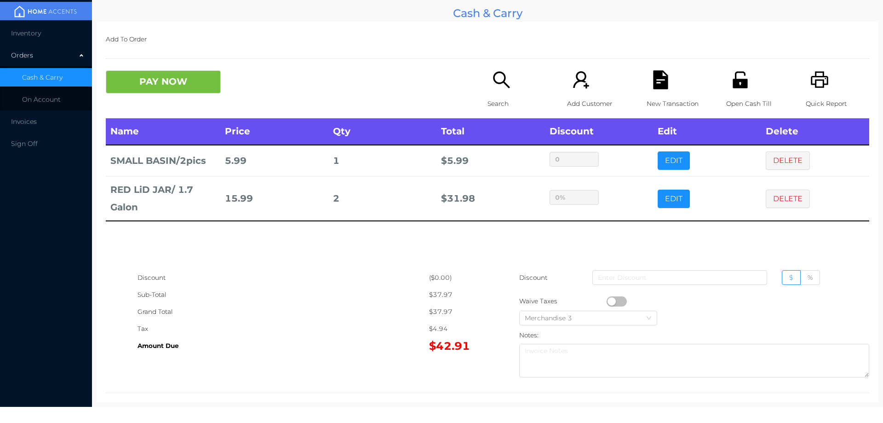
click at [498, 249] on div "Name Price Qty Total Discount Edit Delete SMALL BASIN/2pics 5.99 1 $ 5.99 0 EDI…" at bounding box center [488, 193] width 764 height 151
click at [161, 77] on button "PAY NOW" at bounding box center [163, 81] width 115 height 23
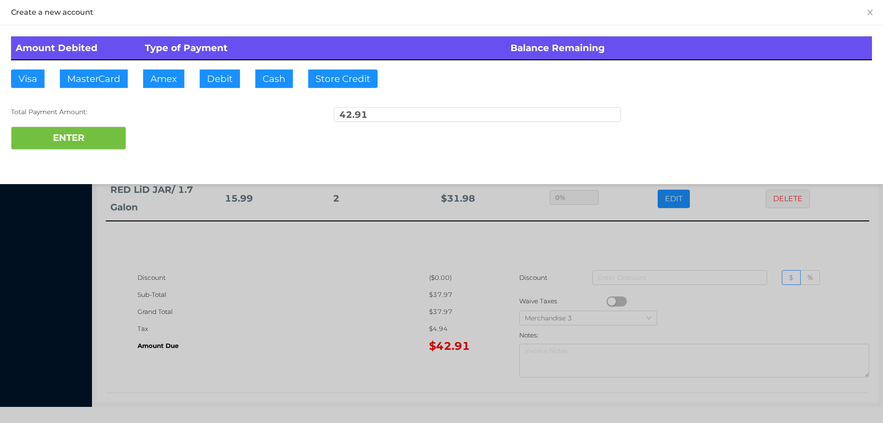
click at [290, 329] on div at bounding box center [441, 211] width 883 height 423
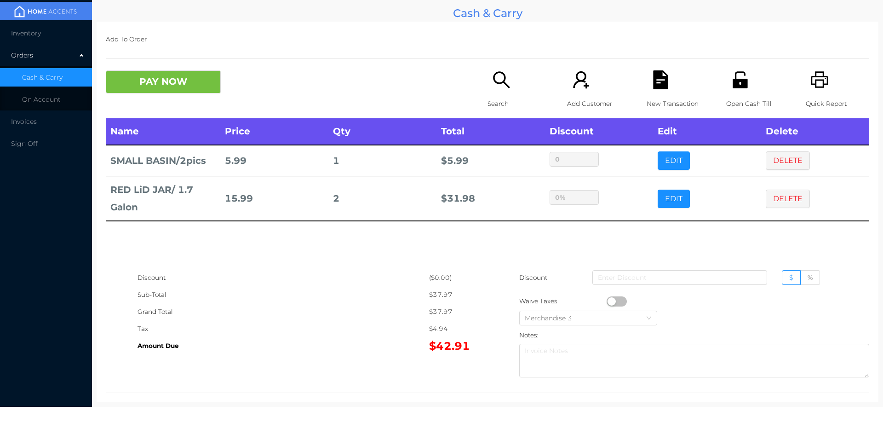
click at [745, 84] on div "Open Cash Till" at bounding box center [758, 94] width 63 height 48
click at [166, 89] on button "PAY NOW" at bounding box center [163, 81] width 115 height 23
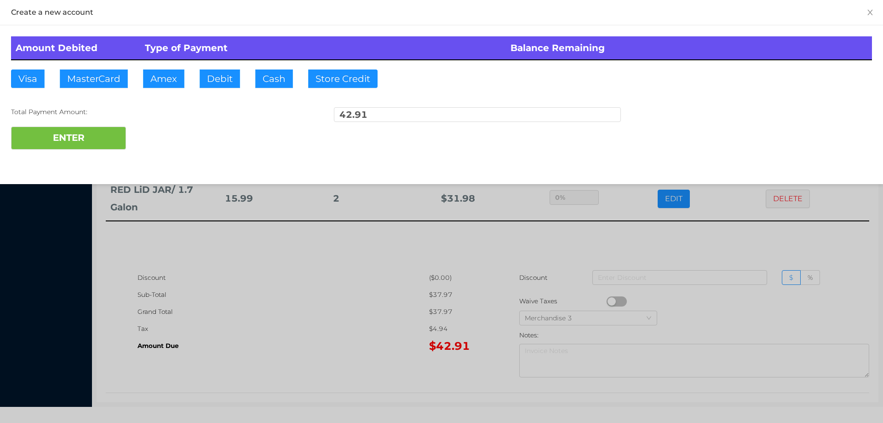
click at [708, 256] on div at bounding box center [441, 211] width 883 height 423
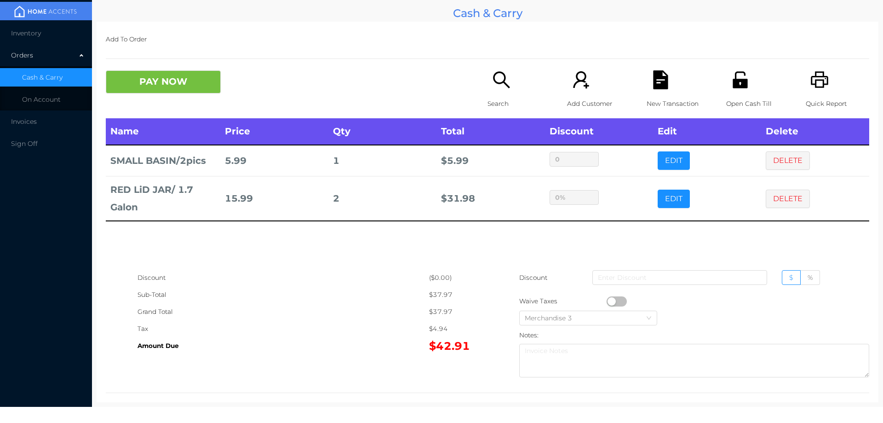
click at [736, 86] on icon "icon: unlock" at bounding box center [740, 79] width 15 height 17
click at [652, 82] on icon "icon: file-text" at bounding box center [661, 79] width 19 height 19
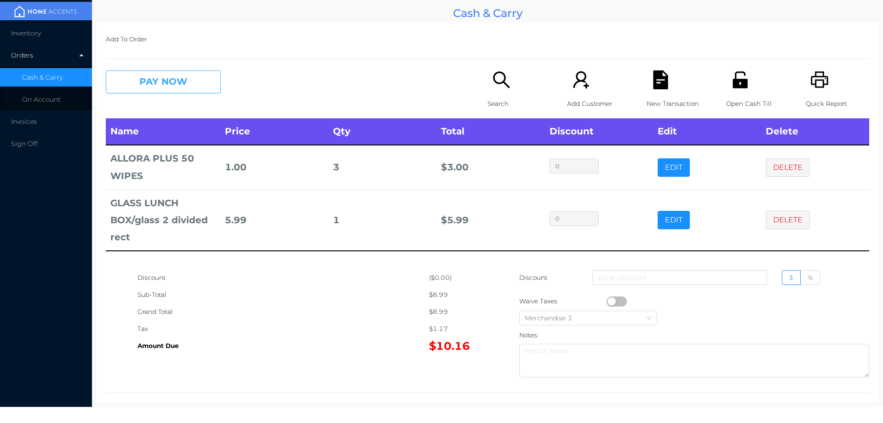
click at [159, 82] on button "PAY NOW" at bounding box center [163, 81] width 115 height 23
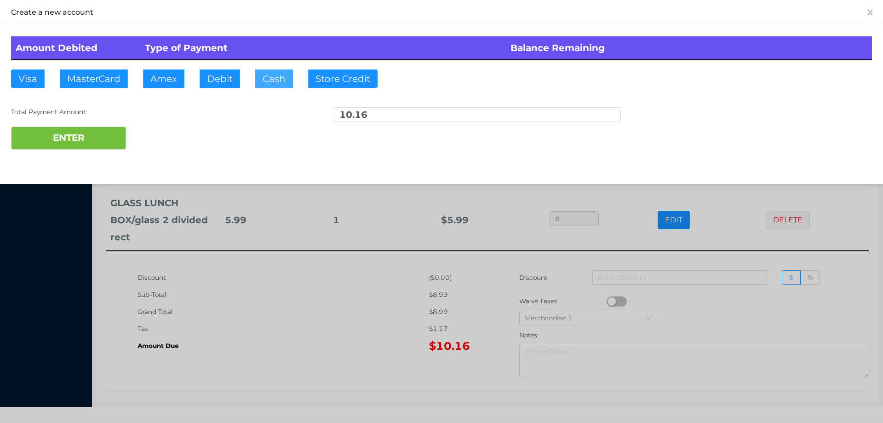
click at [266, 80] on button "Cash" at bounding box center [274, 78] width 38 height 18
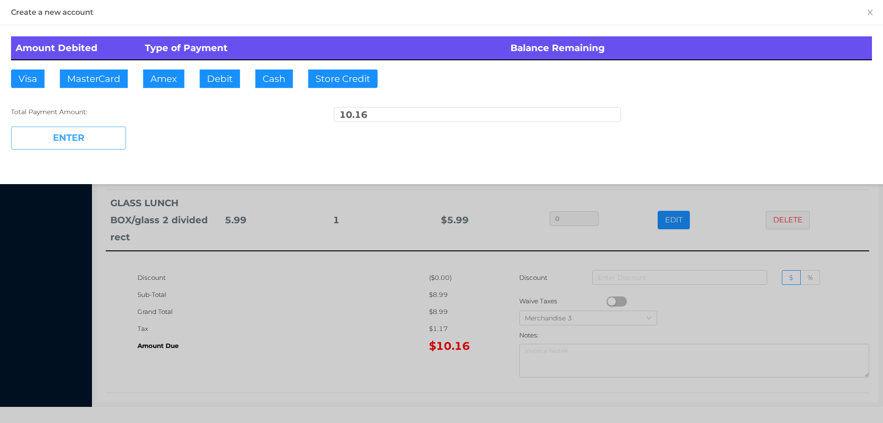
click at [82, 141] on button "ENTER" at bounding box center [68, 138] width 115 height 23
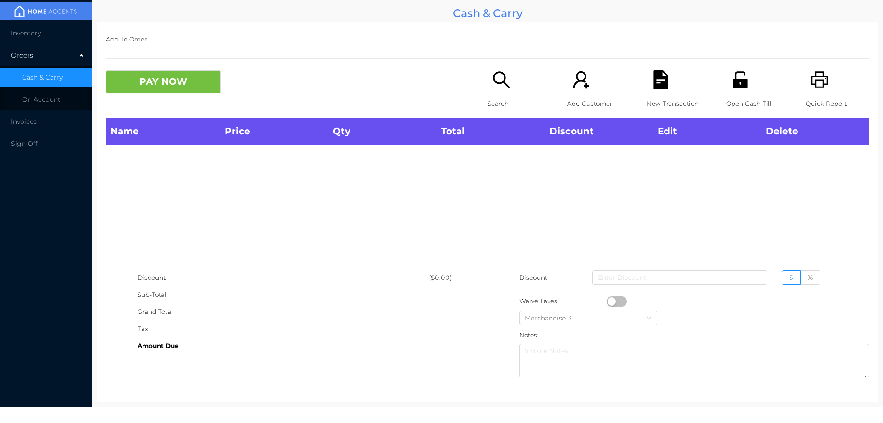
click at [739, 85] on icon "icon: unlock" at bounding box center [740, 79] width 15 height 17
click at [496, 89] on icon "icon: search" at bounding box center [501, 79] width 19 height 19
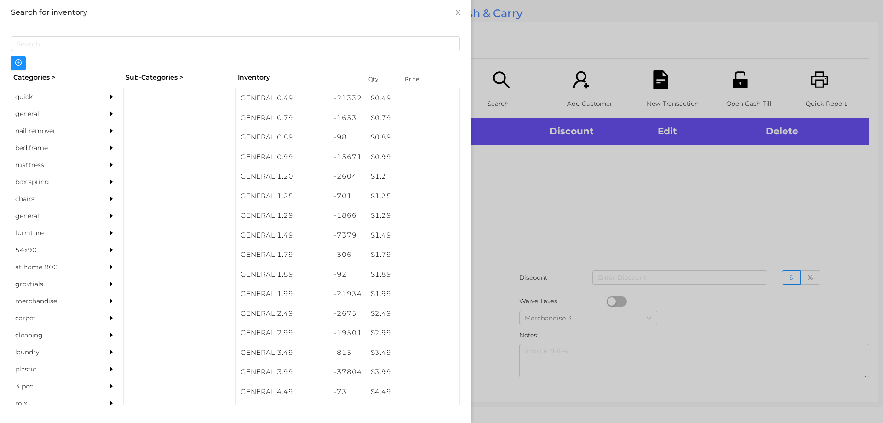
click at [27, 115] on div "general" at bounding box center [54, 113] width 84 height 17
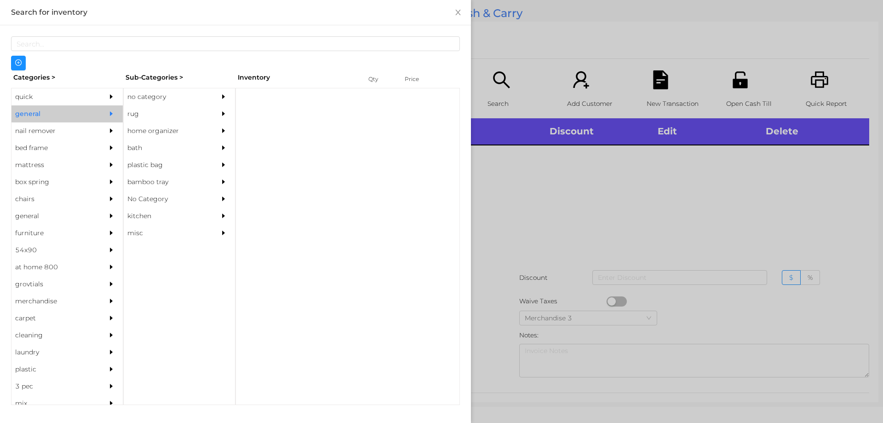
click at [158, 94] on div "no category" at bounding box center [166, 96] width 84 height 17
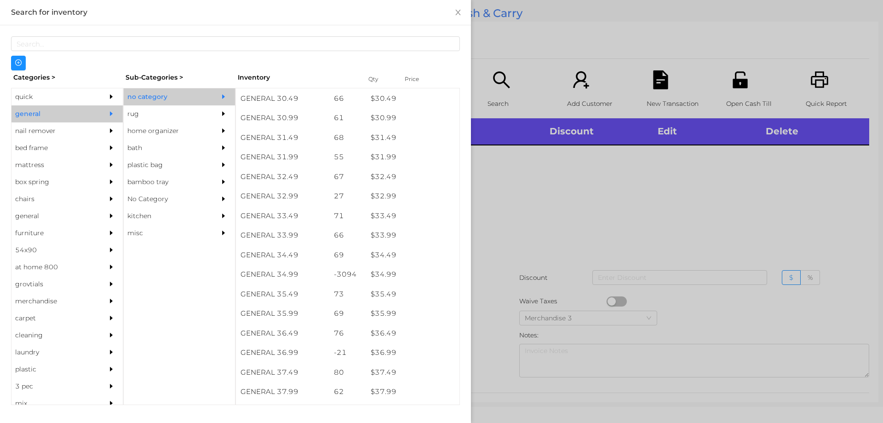
scroll to position [1402, 0]
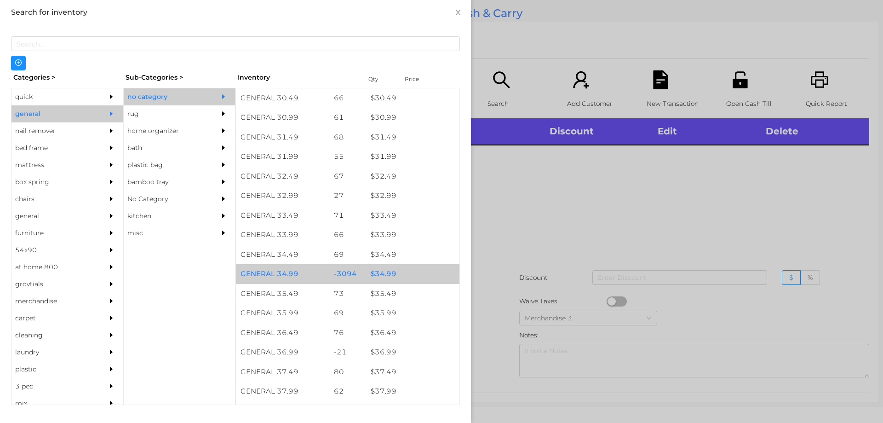
click at [382, 271] on div "$ 34.99" at bounding box center [412, 274] width 93 height 20
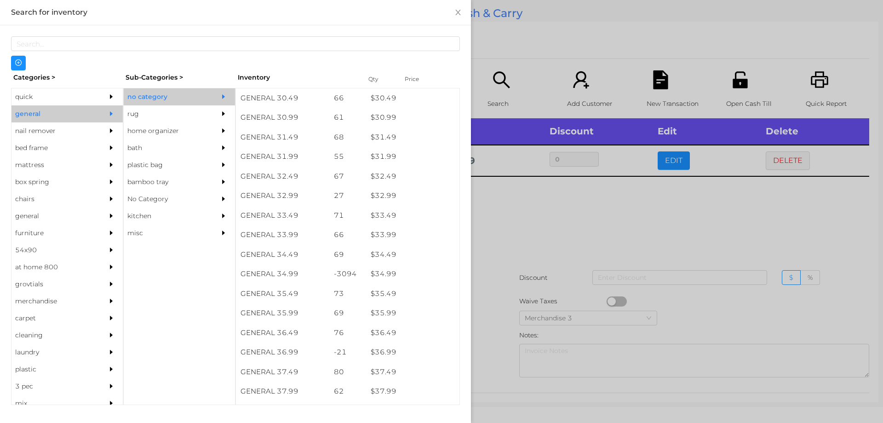
click at [518, 236] on div at bounding box center [441, 211] width 883 height 423
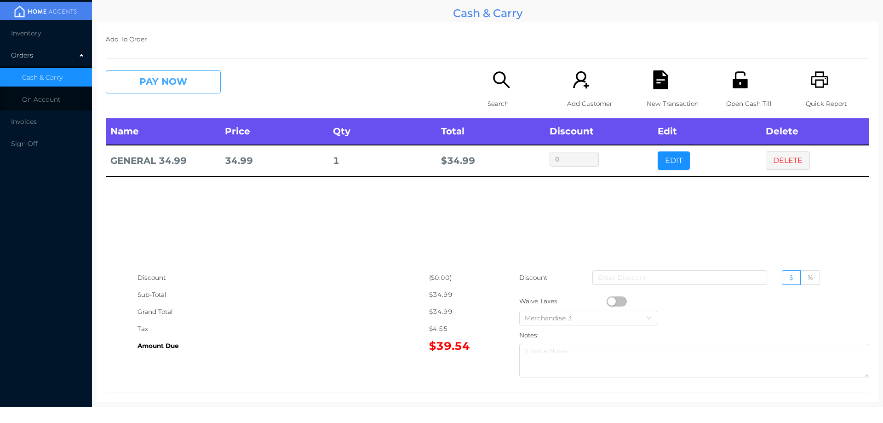
click at [159, 85] on button "PAY NOW" at bounding box center [163, 81] width 115 height 23
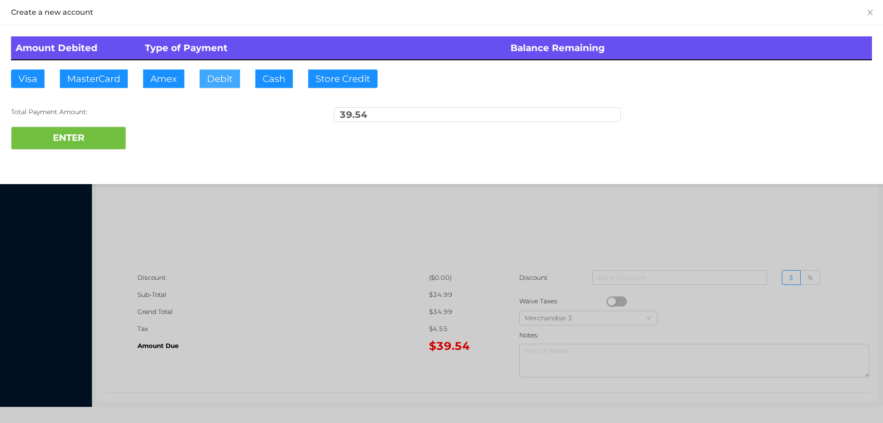
click at [215, 87] on button "Debit" at bounding box center [220, 78] width 40 height 18
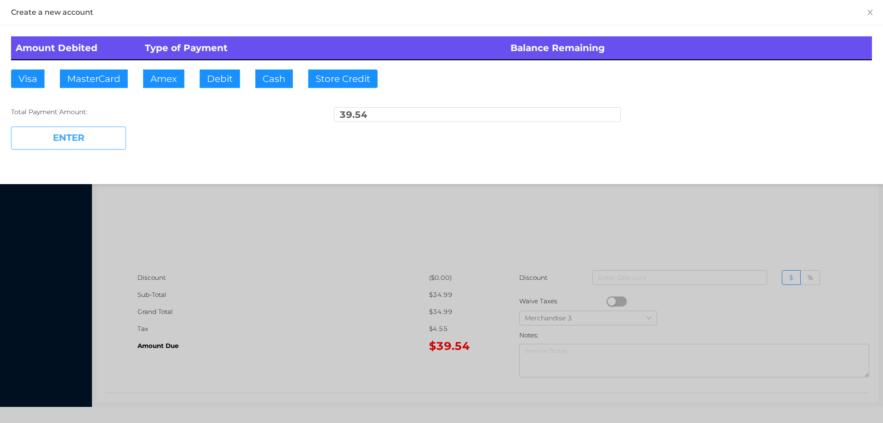
click at [76, 138] on button "ENTER" at bounding box center [68, 138] width 115 height 23
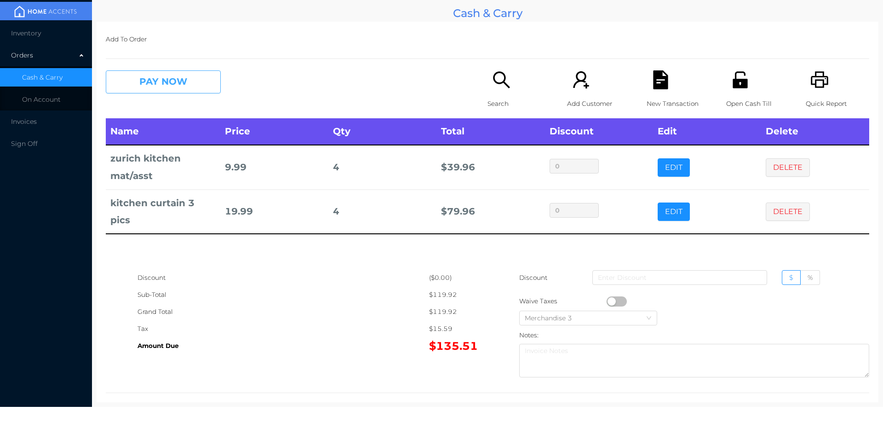
click at [181, 81] on button "PAY NOW" at bounding box center [163, 81] width 115 height 23
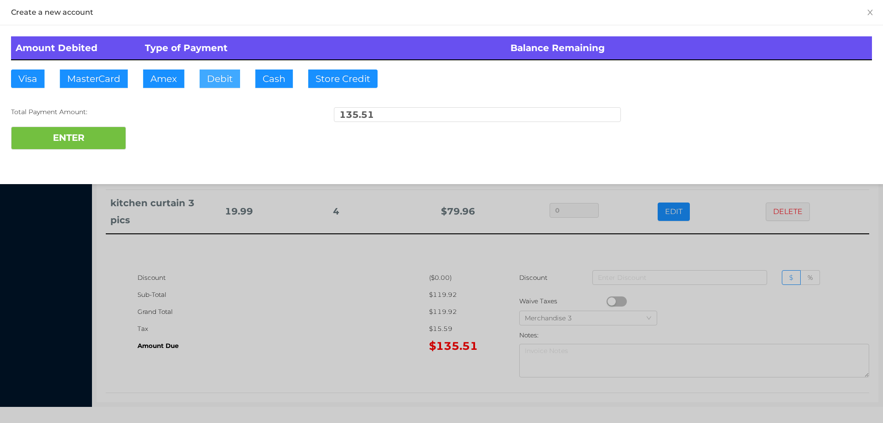
click at [213, 74] on button "Debit" at bounding box center [220, 78] width 40 height 18
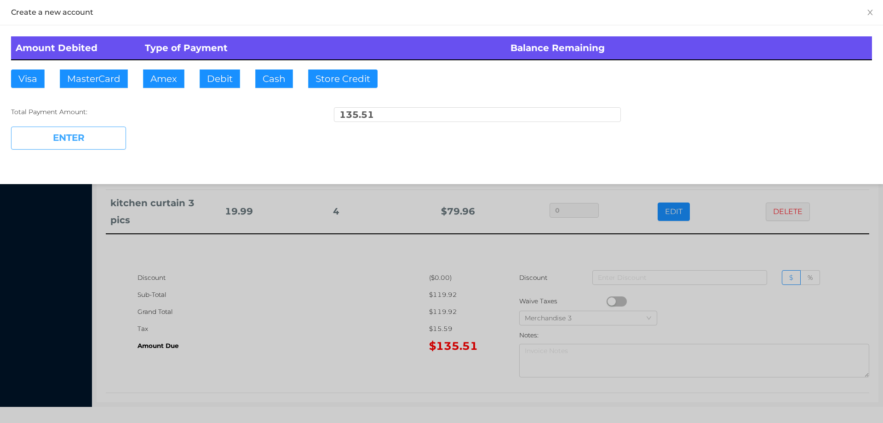
click at [105, 135] on button "ENTER" at bounding box center [68, 138] width 115 height 23
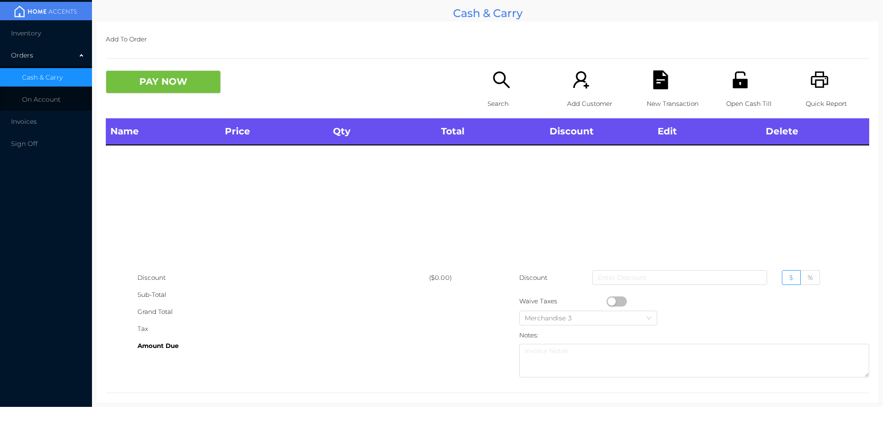
click at [505, 83] on icon "icon: search" at bounding box center [501, 79] width 19 height 19
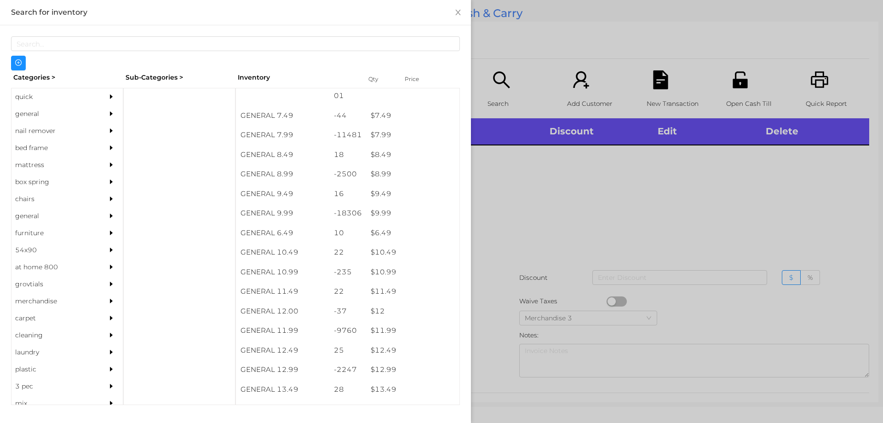
scroll to position [446, 0]
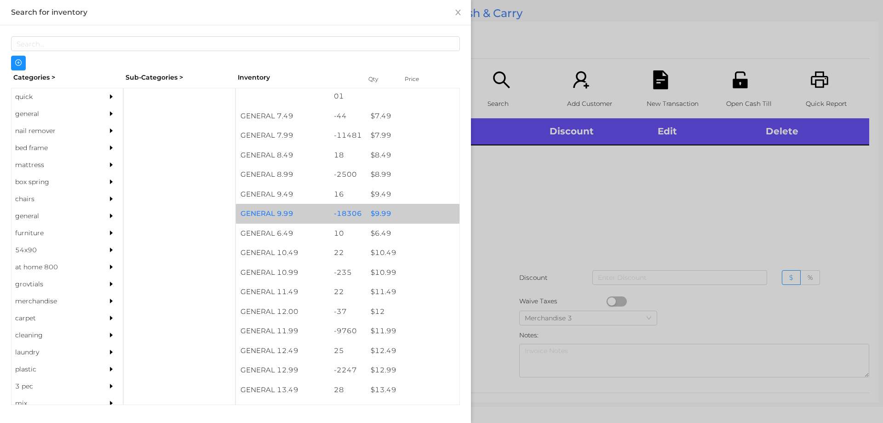
click at [375, 217] on div "$ 9.99" at bounding box center [412, 214] width 93 height 20
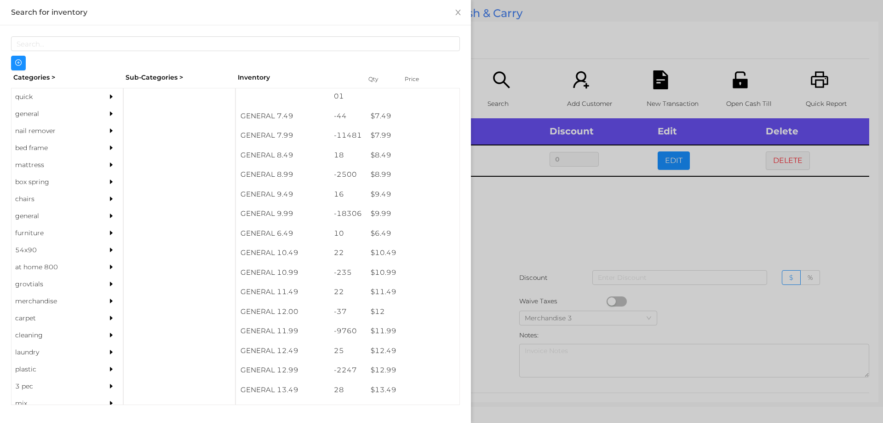
click at [537, 227] on div at bounding box center [441, 211] width 883 height 423
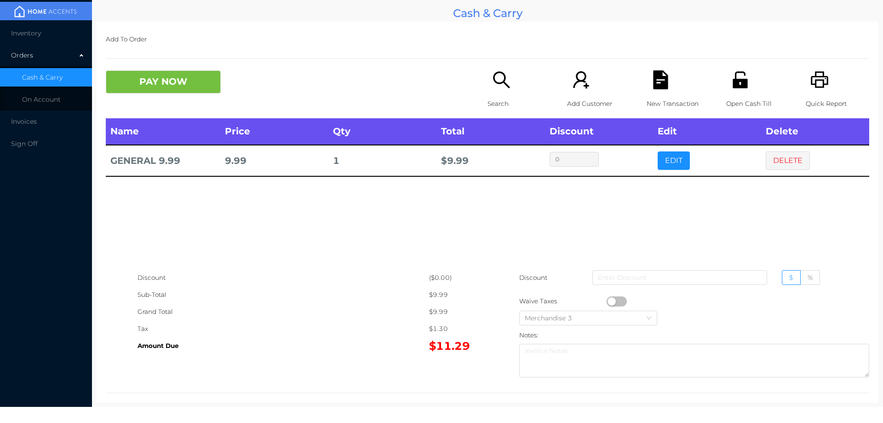
click at [609, 299] on button "button" at bounding box center [617, 301] width 20 height 10
click at [190, 80] on button "PAY NOW" at bounding box center [163, 81] width 115 height 23
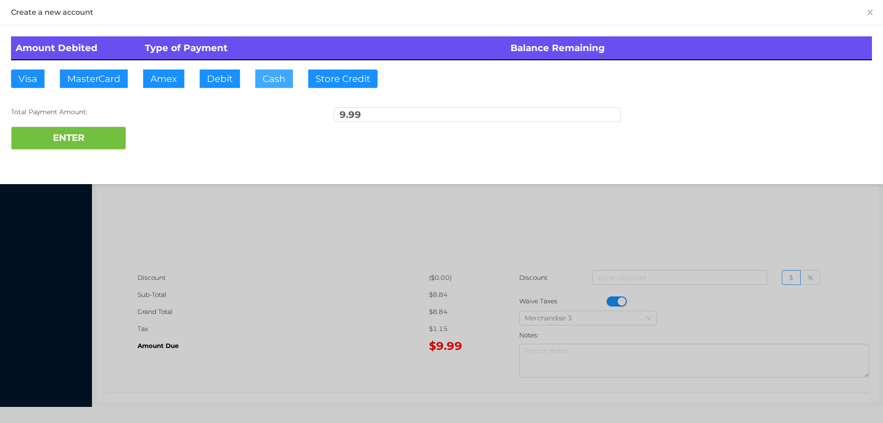
click at [268, 79] on button "Cash" at bounding box center [274, 78] width 38 height 18
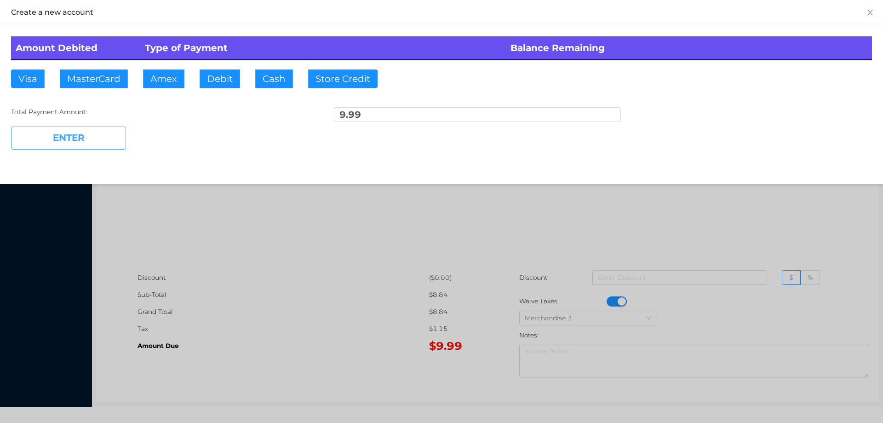
click at [105, 127] on button "ENTER" at bounding box center [68, 138] width 115 height 23
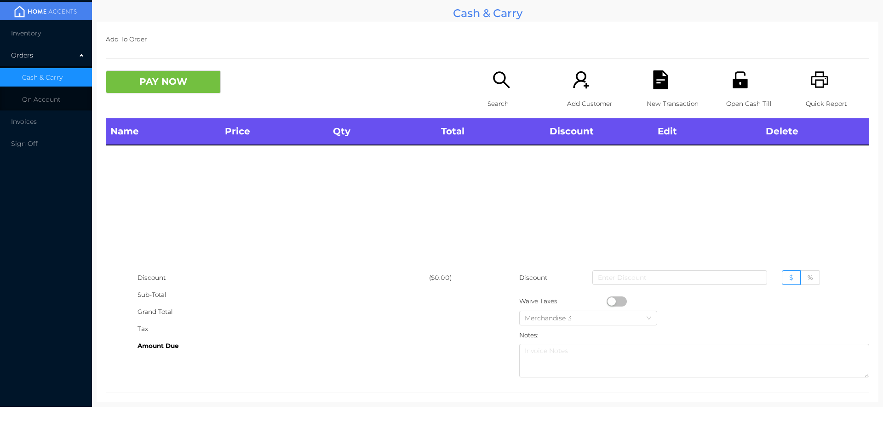
click at [818, 76] on icon "icon: printer" at bounding box center [819, 79] width 17 height 17
